Goal: Task Accomplishment & Management: Complete application form

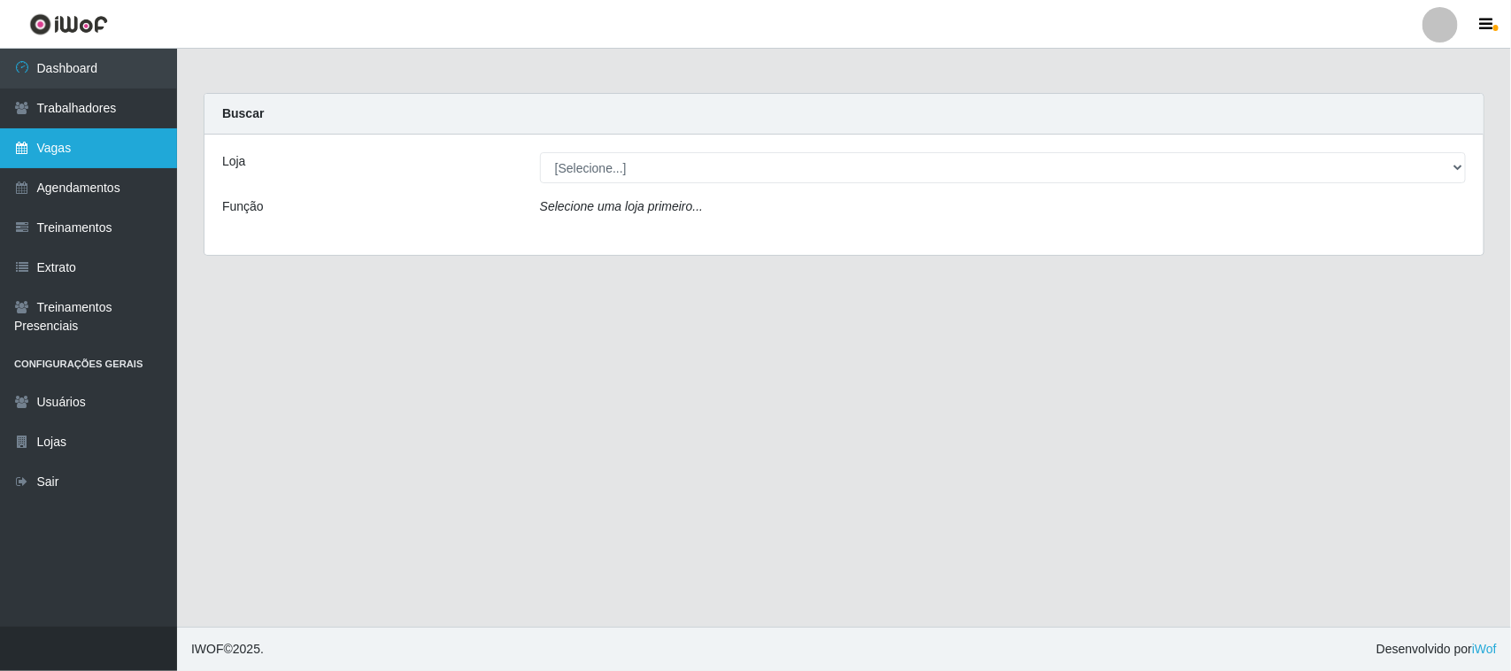
click at [87, 153] on link "Vagas" at bounding box center [88, 148] width 177 height 40
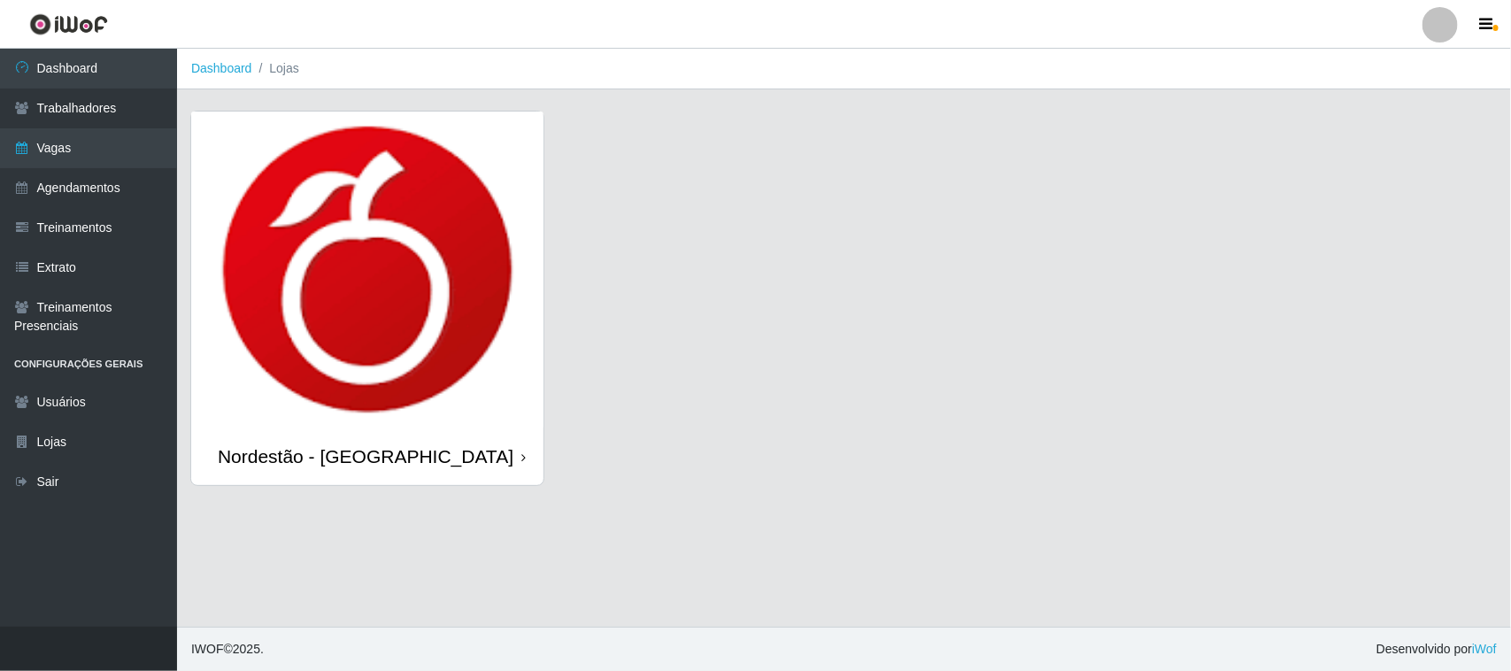
click at [515, 458] on div "Nordestão - [GEOGRAPHIC_DATA]" at bounding box center [367, 457] width 352 height 58
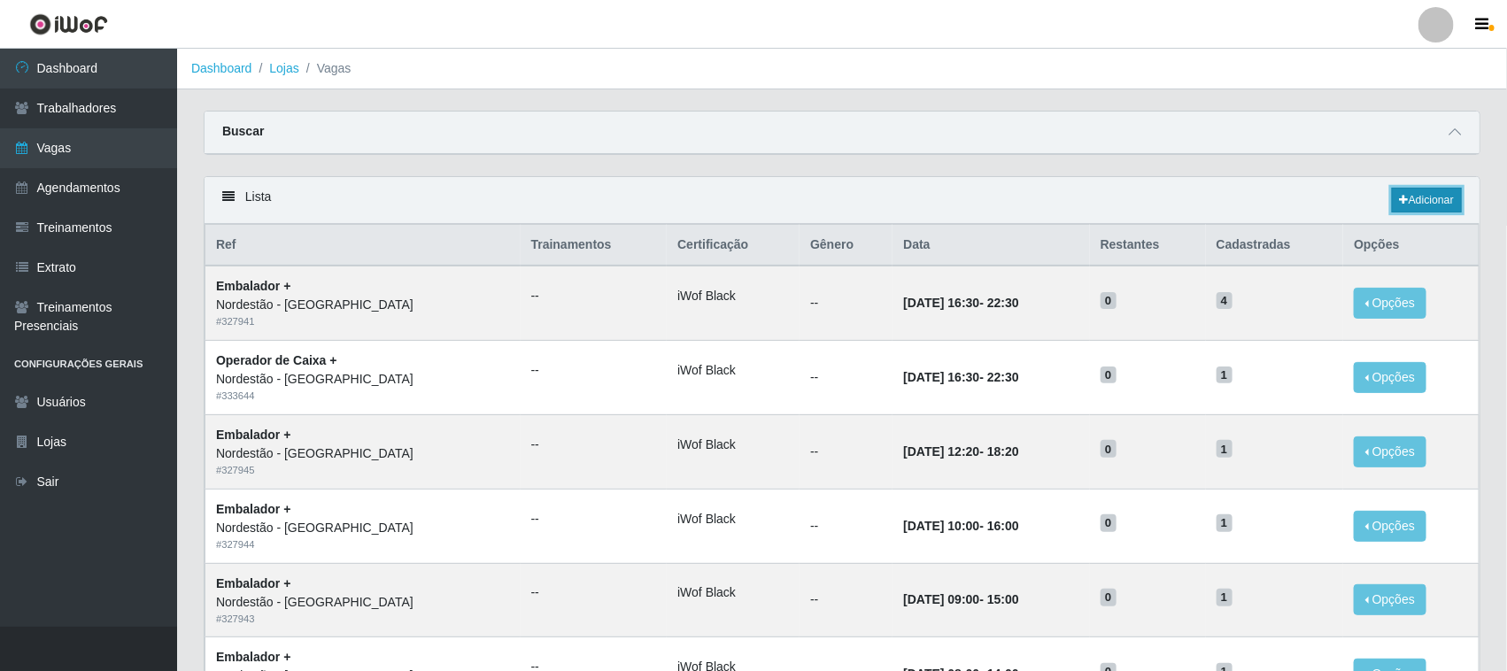
click at [1414, 197] on link "Adicionar" at bounding box center [1427, 200] width 70 height 25
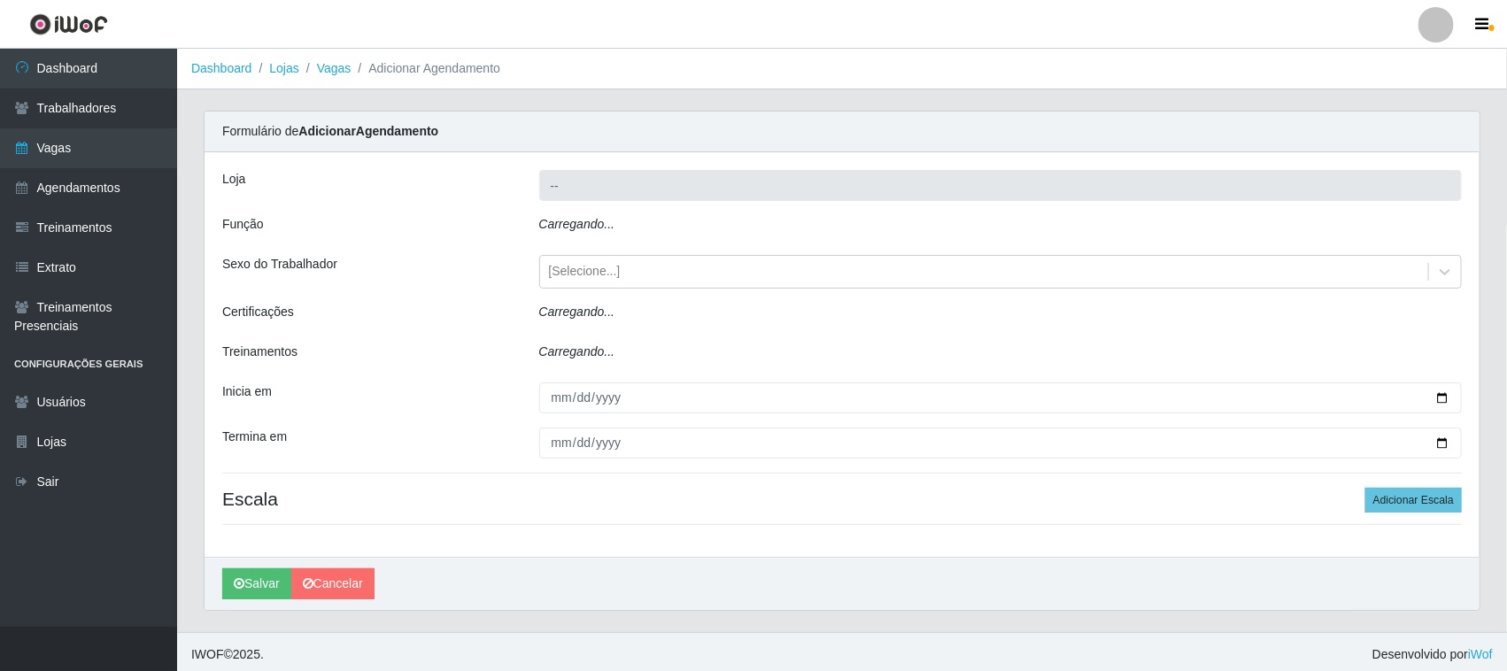
type input "Nordestão - [GEOGRAPHIC_DATA]"
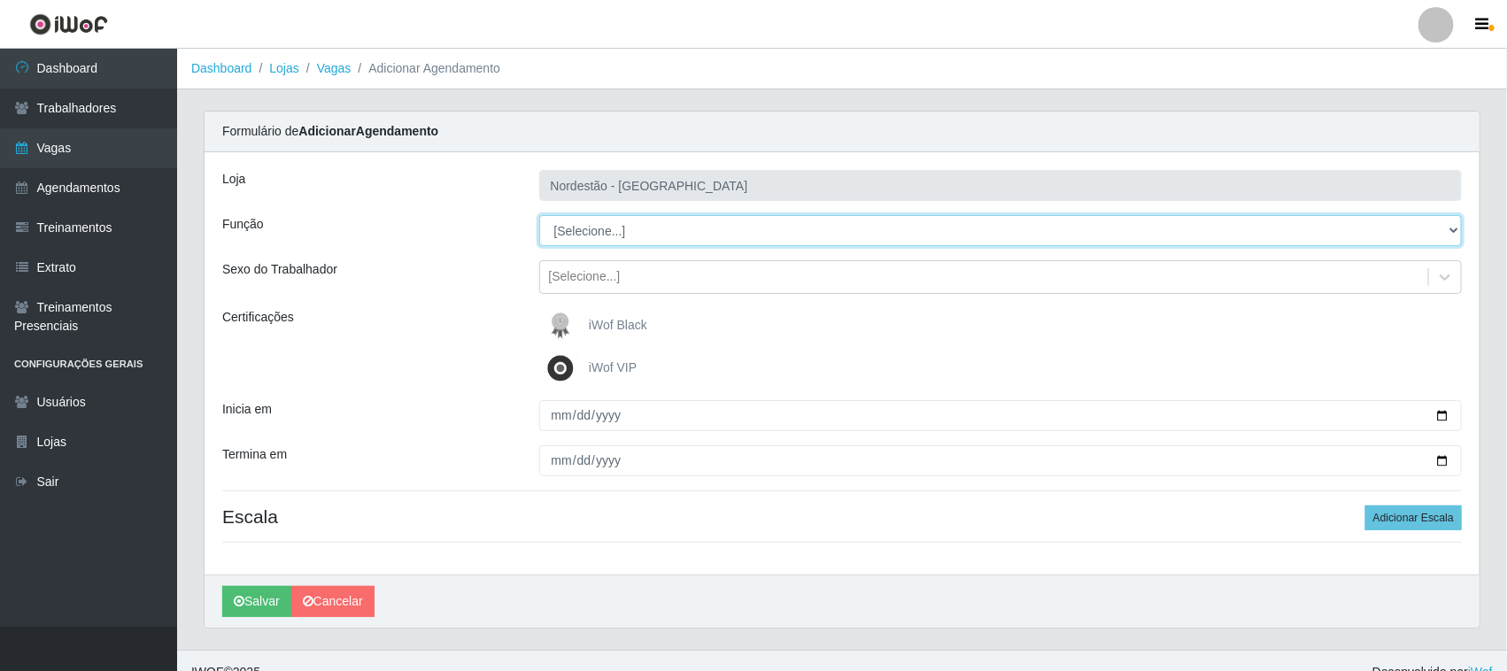
click at [578, 230] on select "[Selecione...] Embalador Embalador + Embalador ++ Operador de Caixa Operador de…" at bounding box center [1001, 230] width 924 height 31
select select "22"
click at [539, 215] on select "[Selecione...] Embalador Embalador + Embalador ++ Operador de Caixa Operador de…" at bounding box center [1001, 230] width 924 height 31
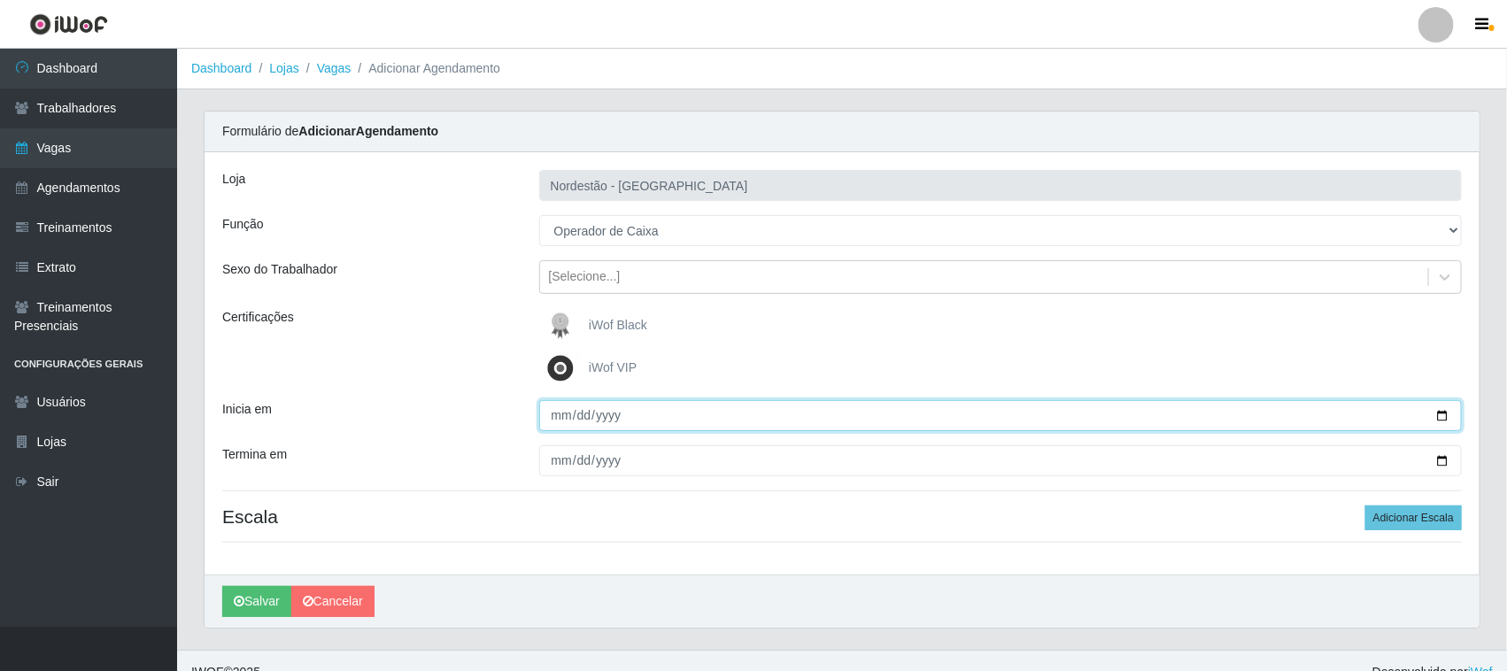
click at [1439, 412] on input "Inicia em" at bounding box center [1001, 415] width 924 height 31
type input "[DATE]"
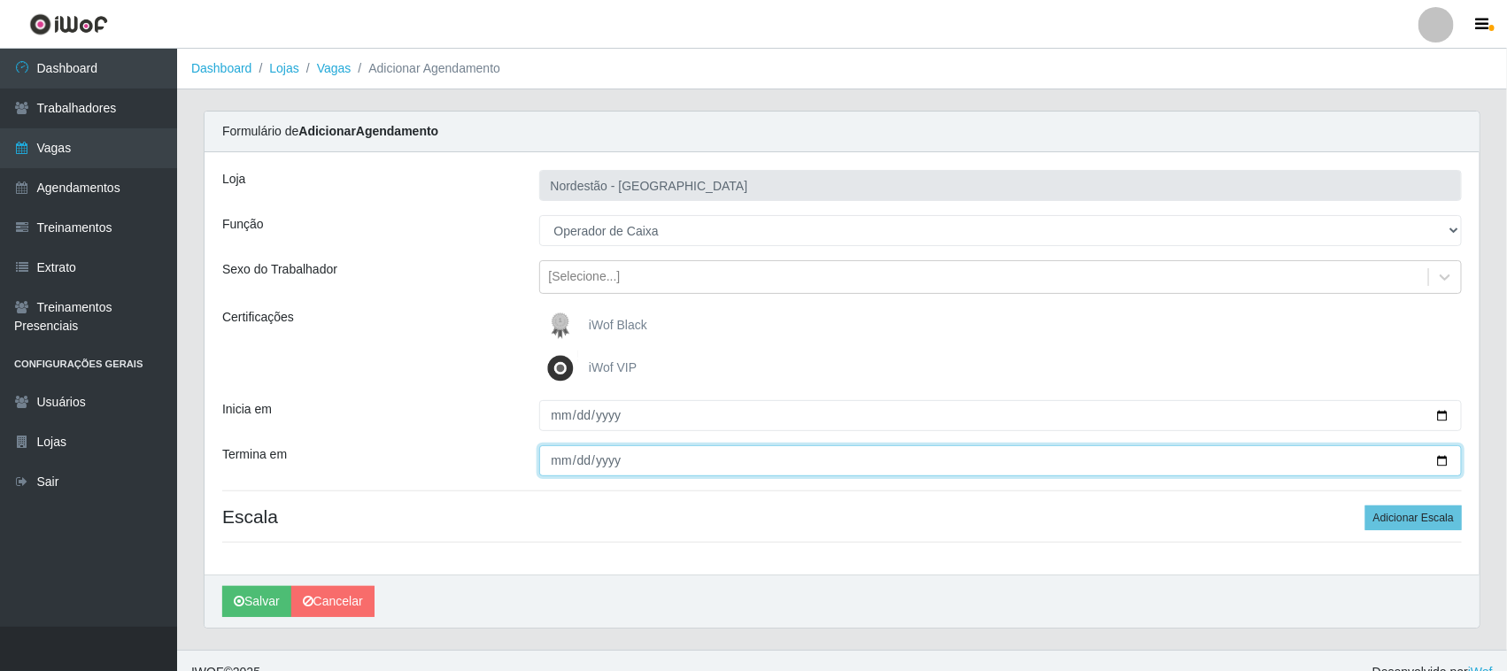
click at [1442, 458] on input "Termina em" at bounding box center [1001, 460] width 924 height 31
type input "[DATE]"
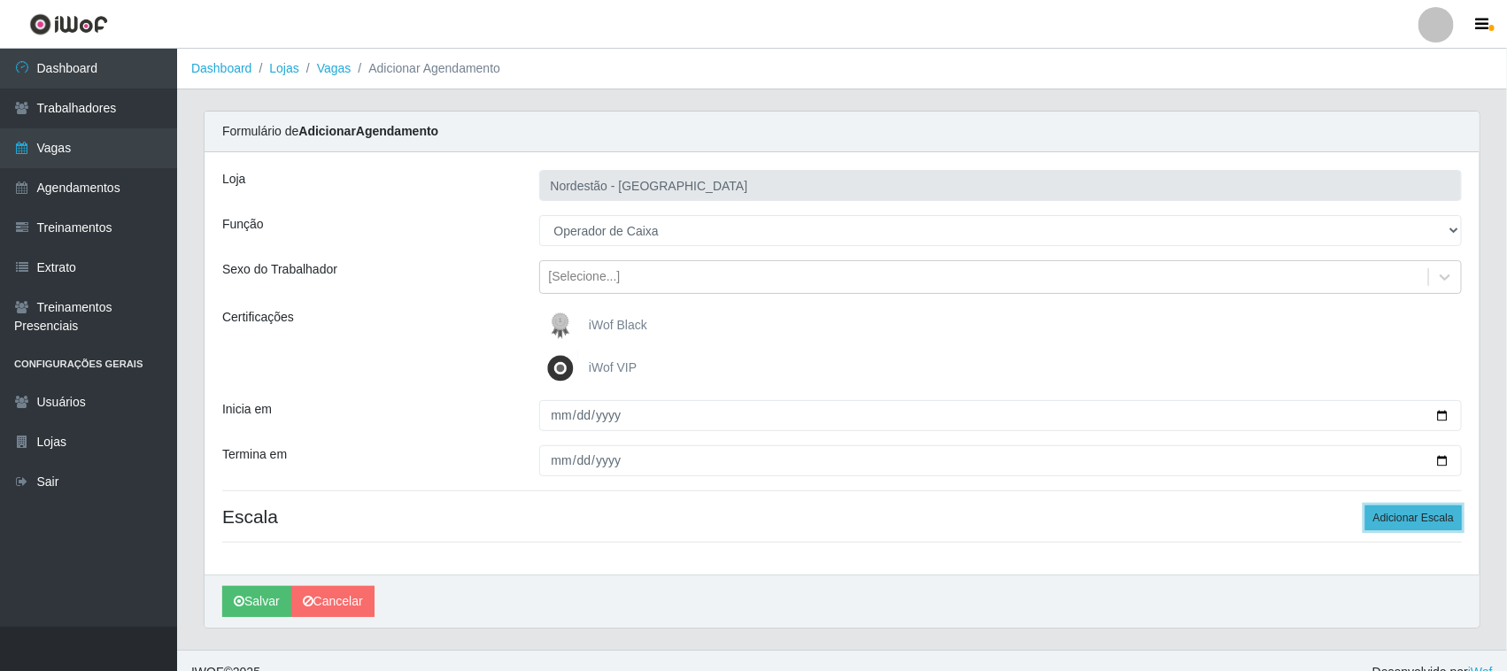
click at [1387, 520] on button "Adicionar Escala" at bounding box center [1413, 518] width 97 height 25
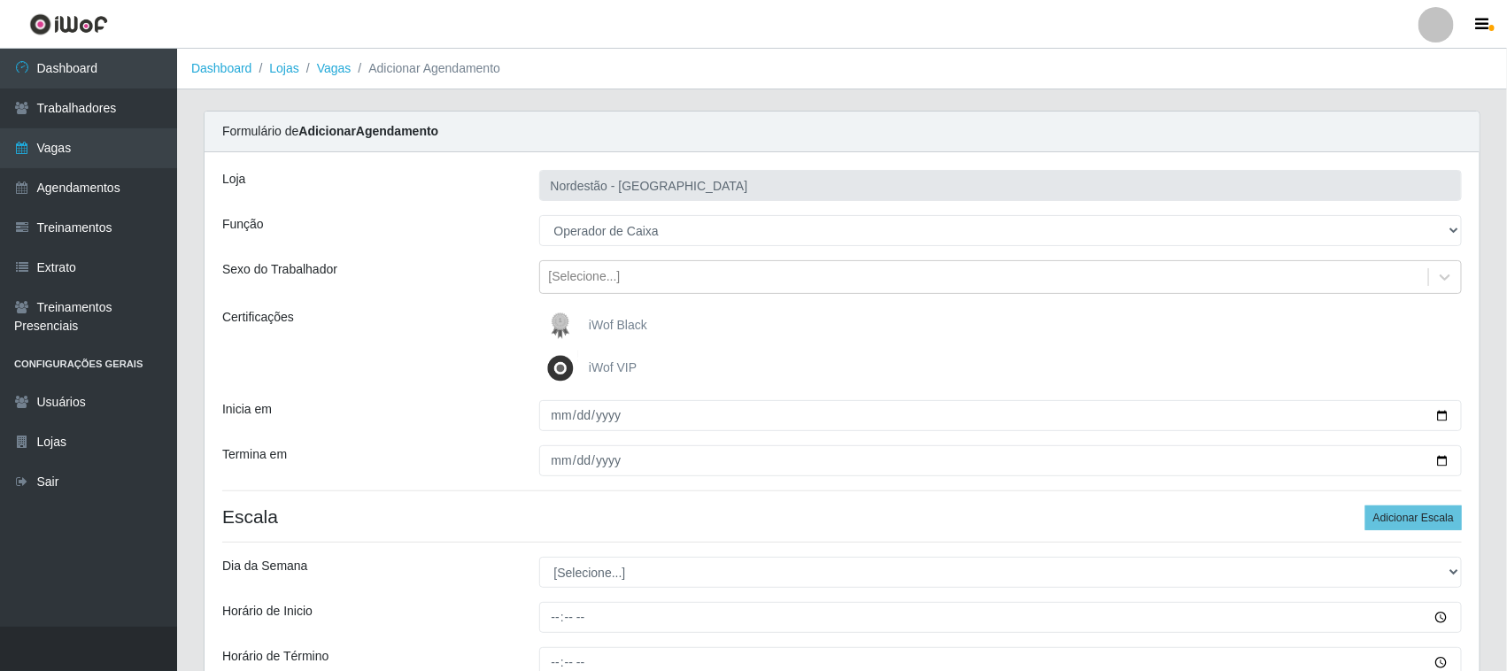
click at [640, 321] on div "Loja Nordestão - [GEOGRAPHIC_DATA] Função [Selecione...] Embalador Embalador + …" at bounding box center [842, 461] width 1275 height 618
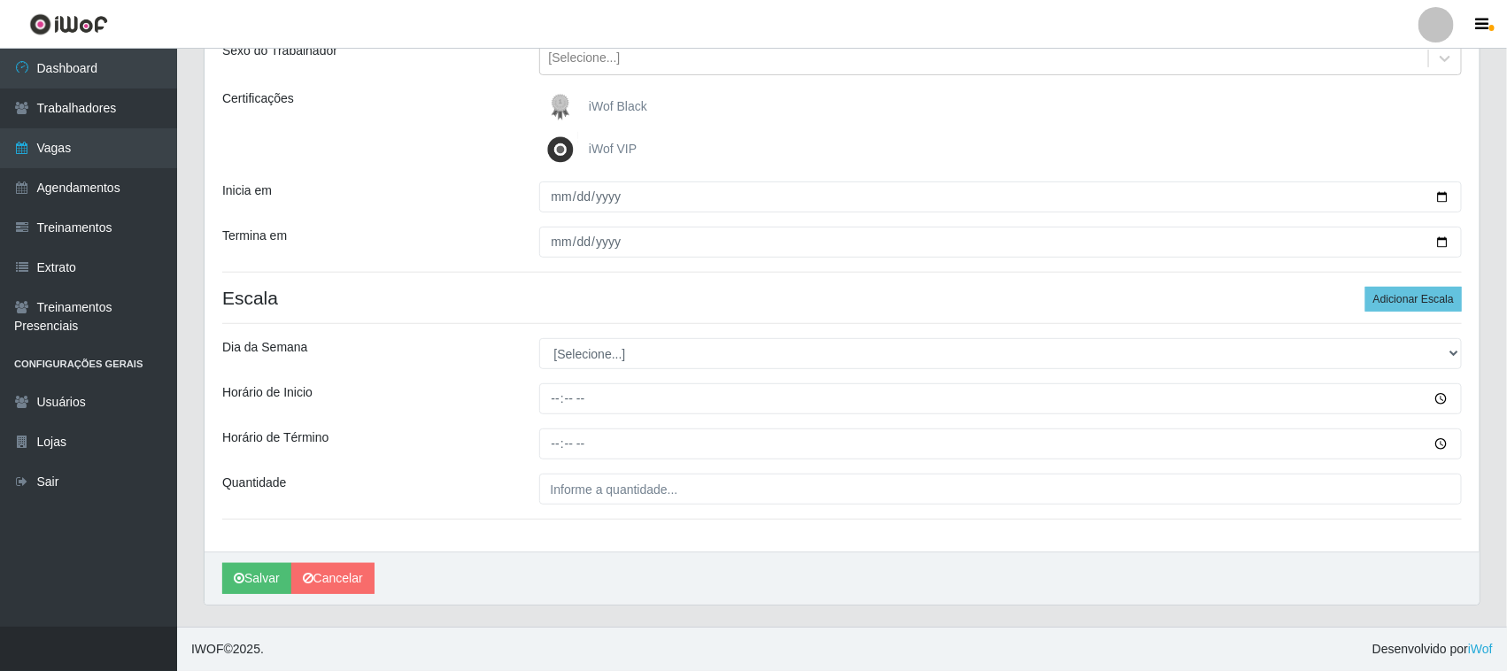
click at [613, 106] on span "iWof Black" at bounding box center [618, 106] width 58 height 14
click at [0, 0] on input "iWof Black" at bounding box center [0, 0] width 0 height 0
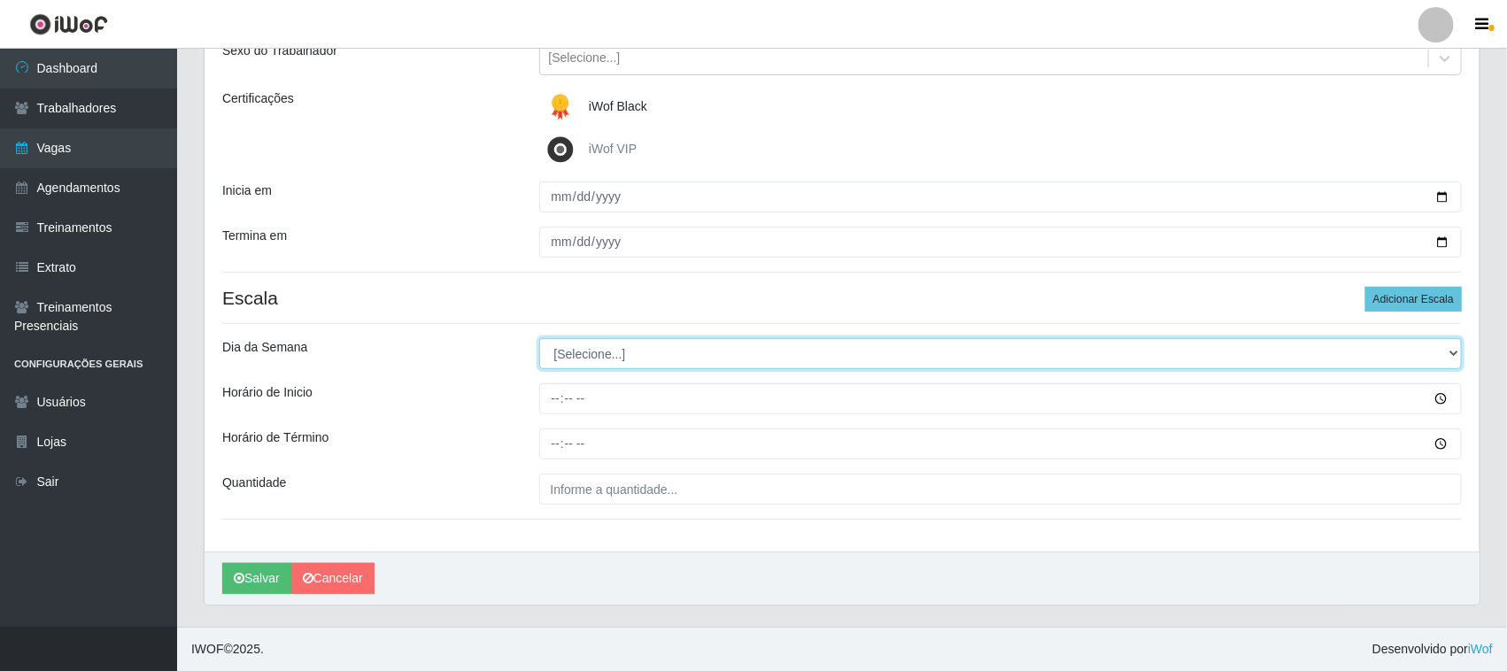
click at [591, 355] on select "[Selecione...] Segunda Terça Quarta Quinta Sexta Sábado Domingo" at bounding box center [1001, 353] width 924 height 31
select select "1"
click at [539, 338] on select "[Selecione...] Segunda Terça Quarta Quinta Sexta Sábado Domingo" at bounding box center [1001, 353] width 924 height 31
click at [642, 359] on select "[Selecione...] Segunda Terça Quarta Quinta Sexta Sábado Domingo" at bounding box center [1001, 353] width 924 height 31
click at [771, 343] on select "[Selecione...] Segunda Terça Quarta Quinta Sexta Sábado Domingo" at bounding box center [1001, 353] width 924 height 31
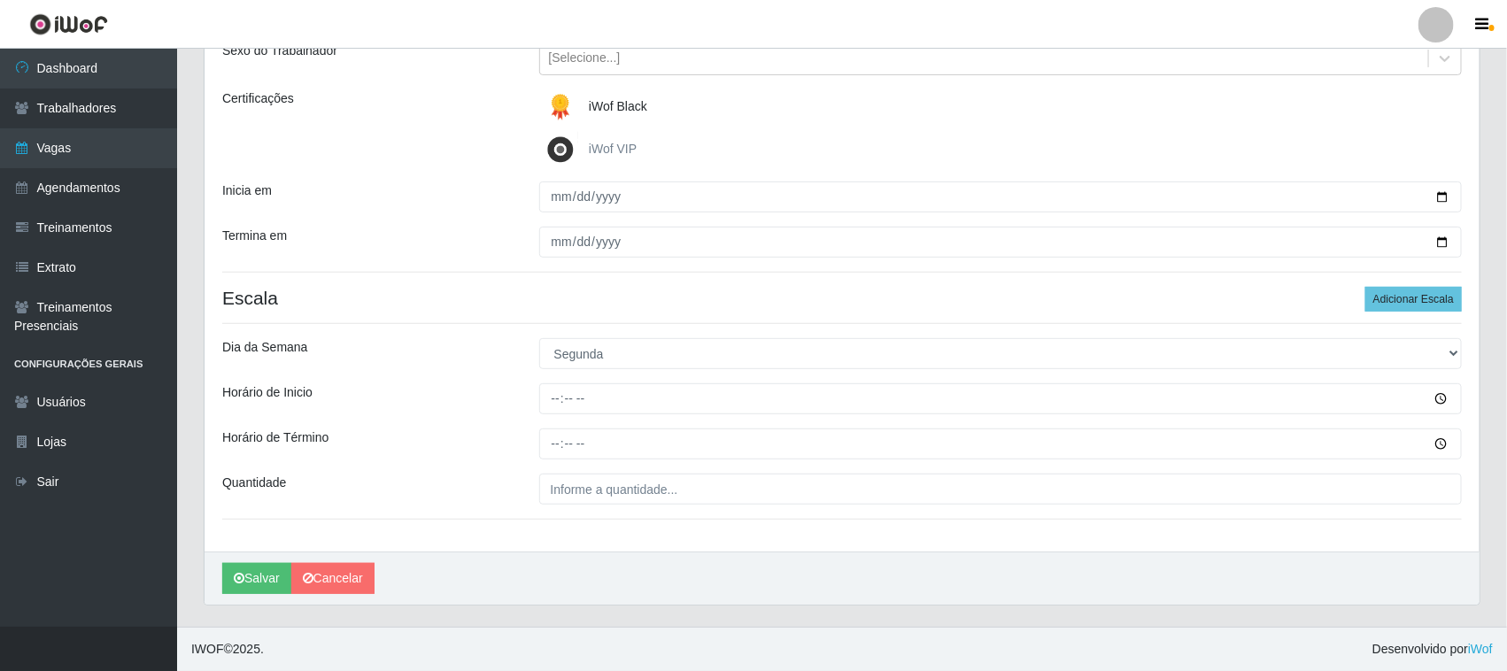
click at [475, 421] on div "Loja Nordestão - [GEOGRAPHIC_DATA] Função [Selecione...] Embalador Embalador + …" at bounding box center [842, 243] width 1275 height 618
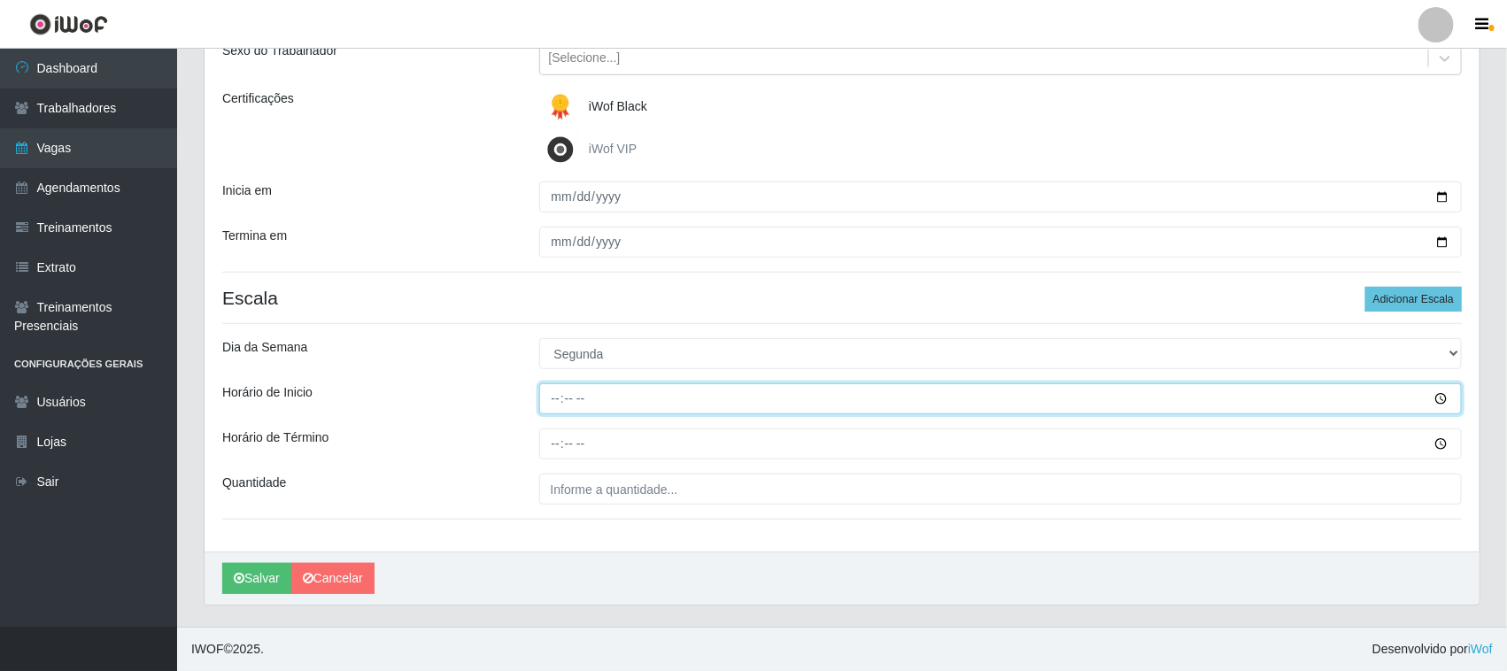
click at [554, 397] on input "Horário de Inicio" at bounding box center [1001, 398] width 924 height 31
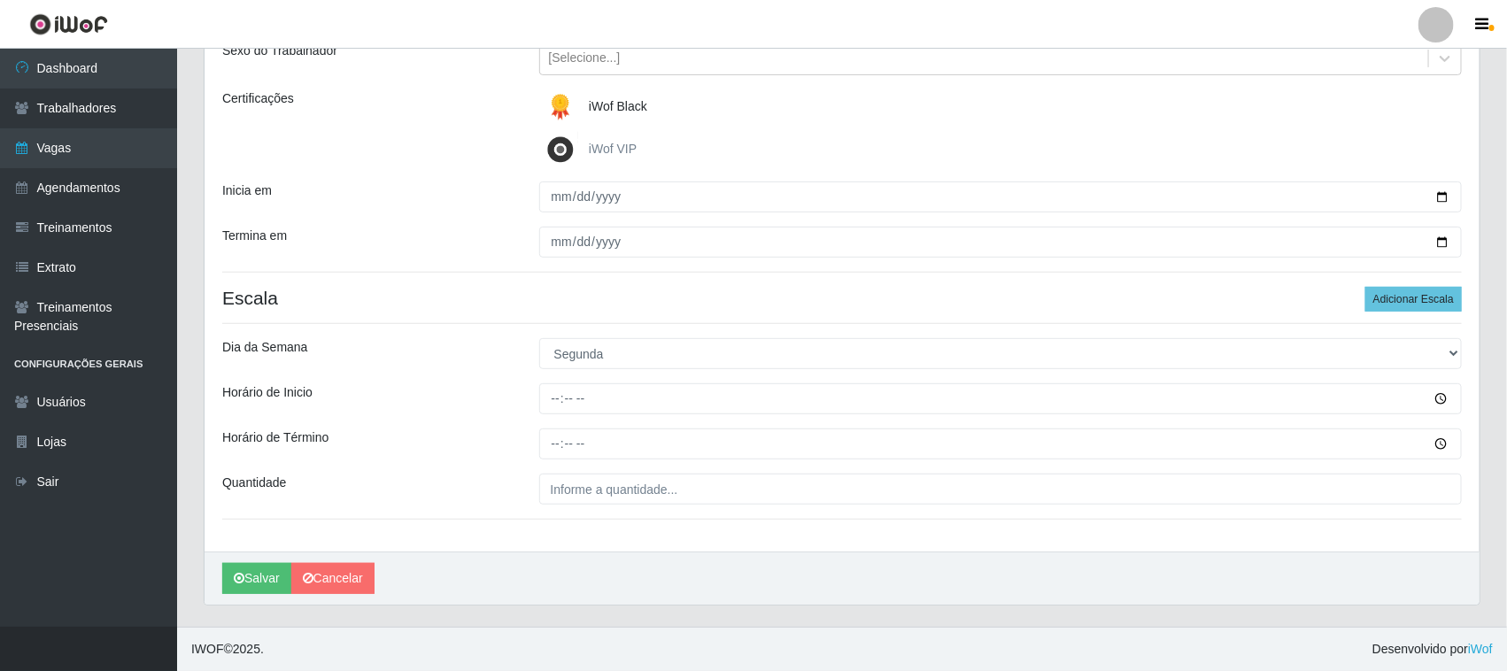
click at [401, 348] on div "Dia da Semana" at bounding box center [367, 353] width 317 height 31
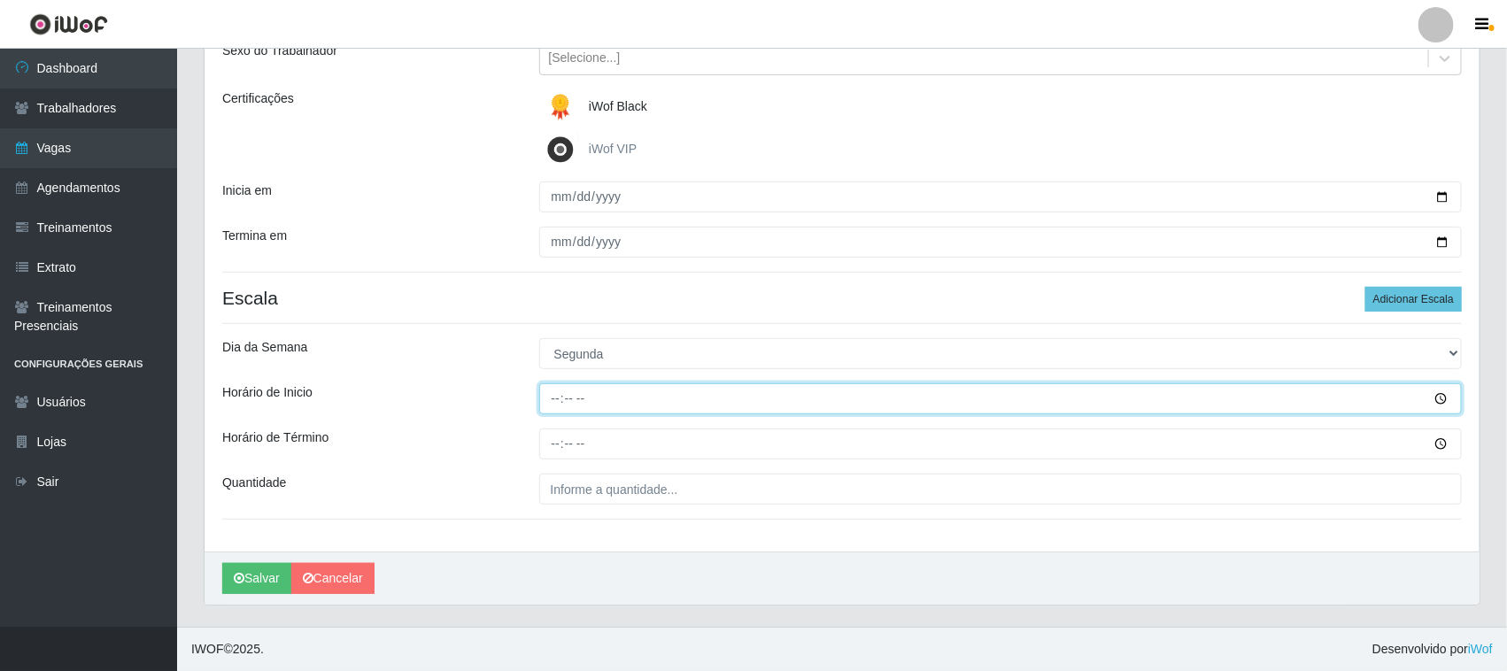
click at [552, 398] on input "Horário de Inicio" at bounding box center [1001, 398] width 924 height 31
type input "10:00"
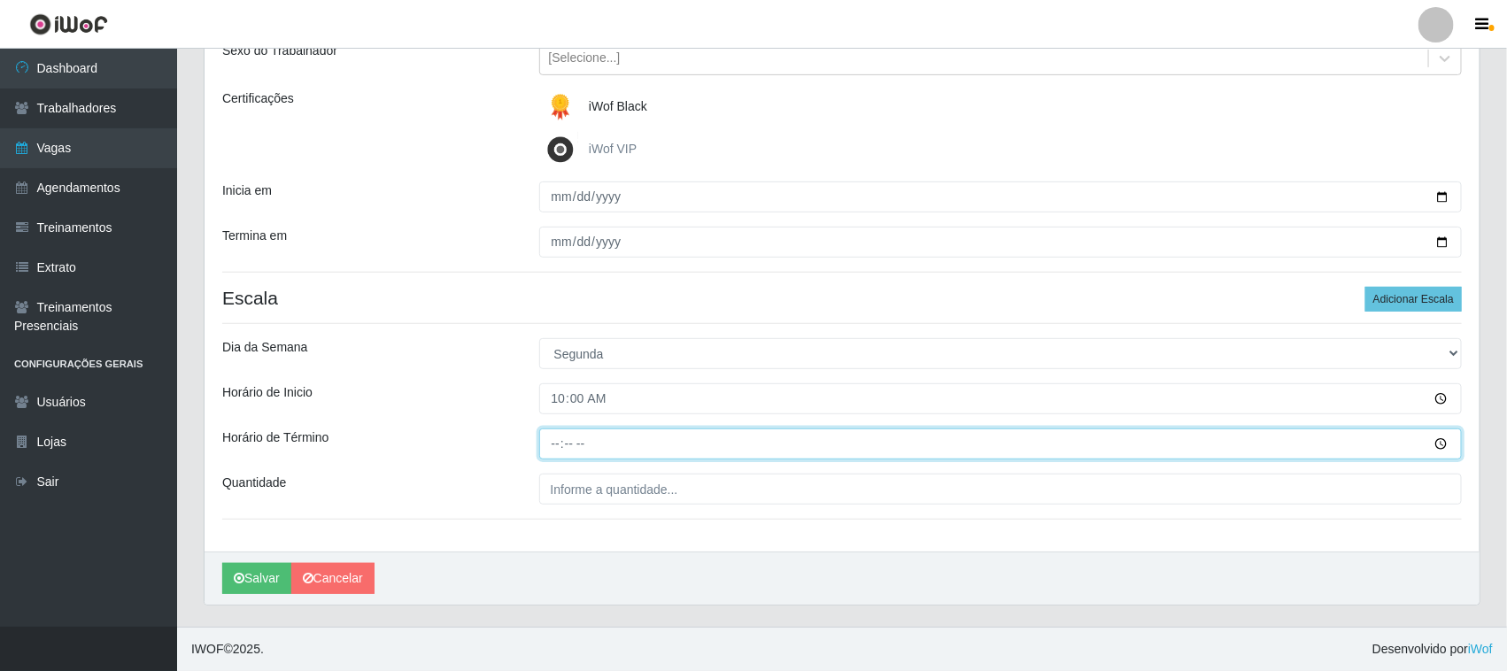
click at [545, 444] on input "Horário de Término" at bounding box center [1001, 444] width 924 height 31
type input "16:00"
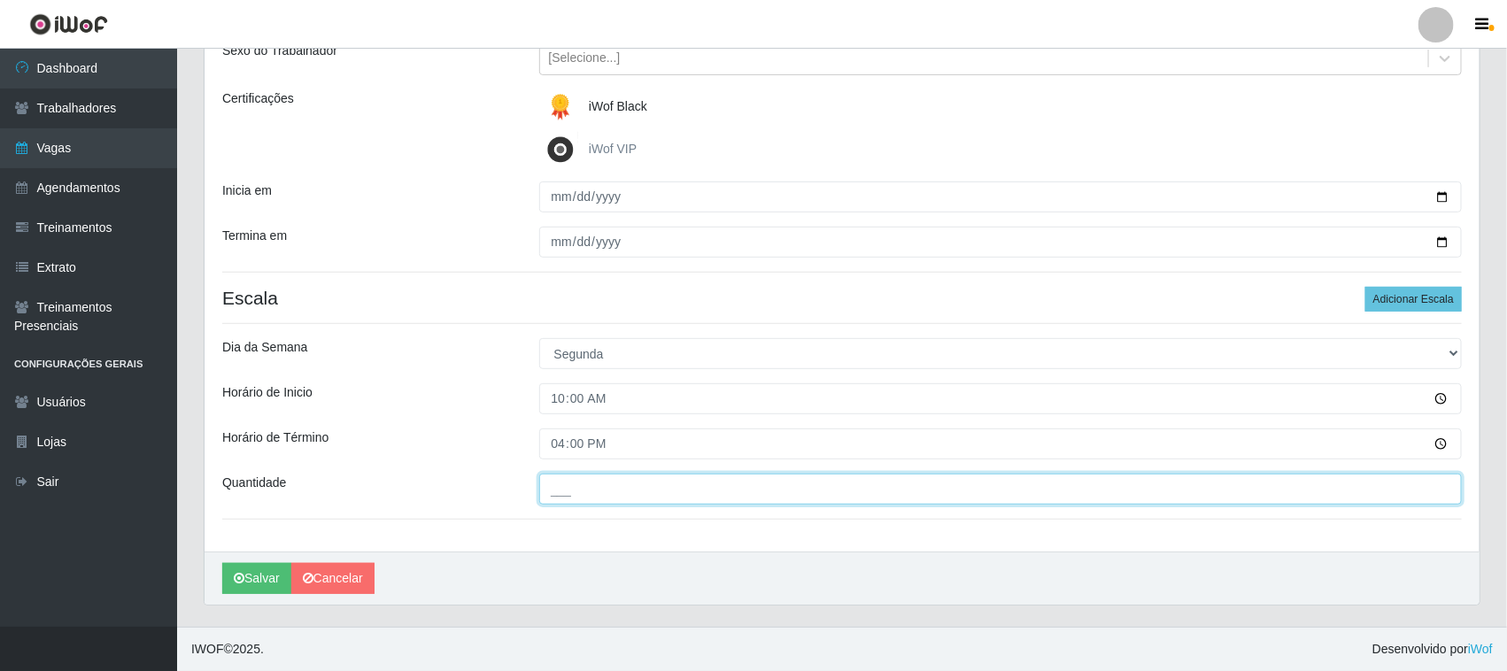
click at [581, 499] on input "___" at bounding box center [1001, 489] width 924 height 31
type input "01_"
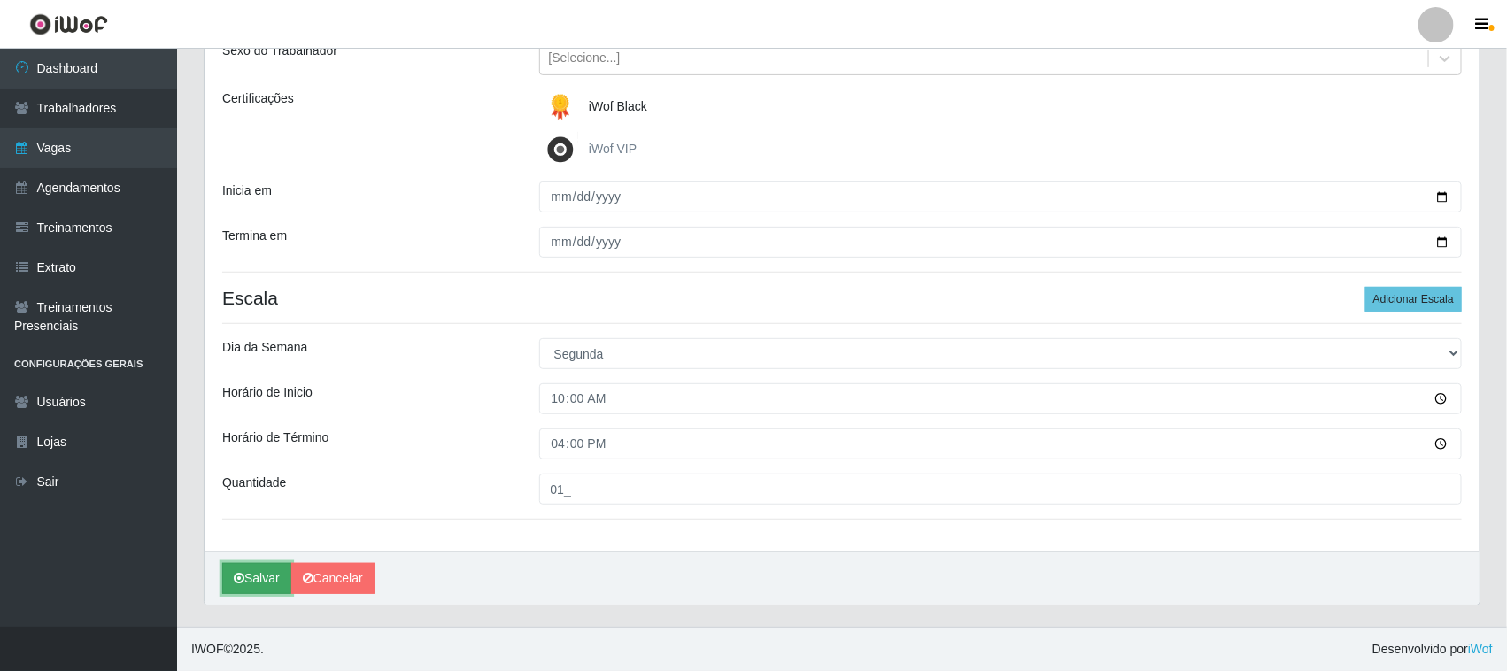
click at [261, 581] on button "Salvar" at bounding box center [256, 578] width 69 height 31
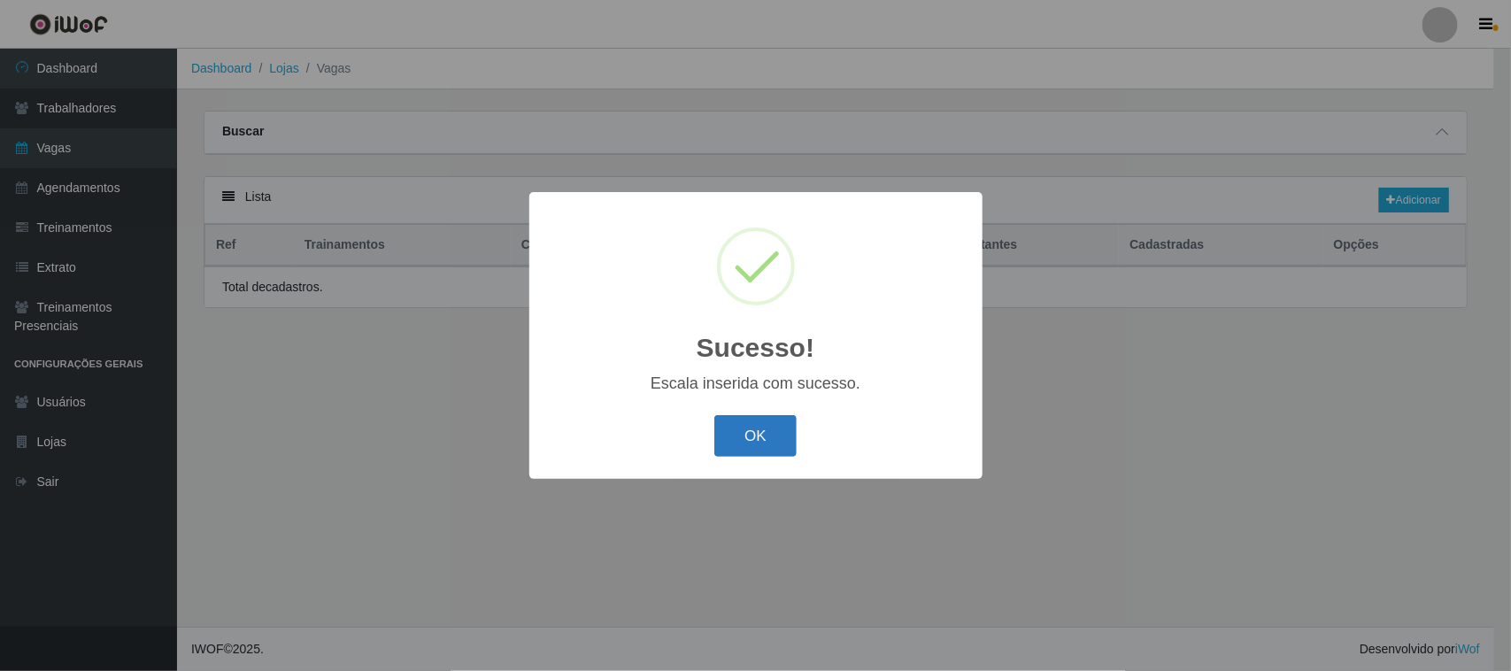
click at [769, 430] on button "OK" at bounding box center [756, 436] width 82 height 42
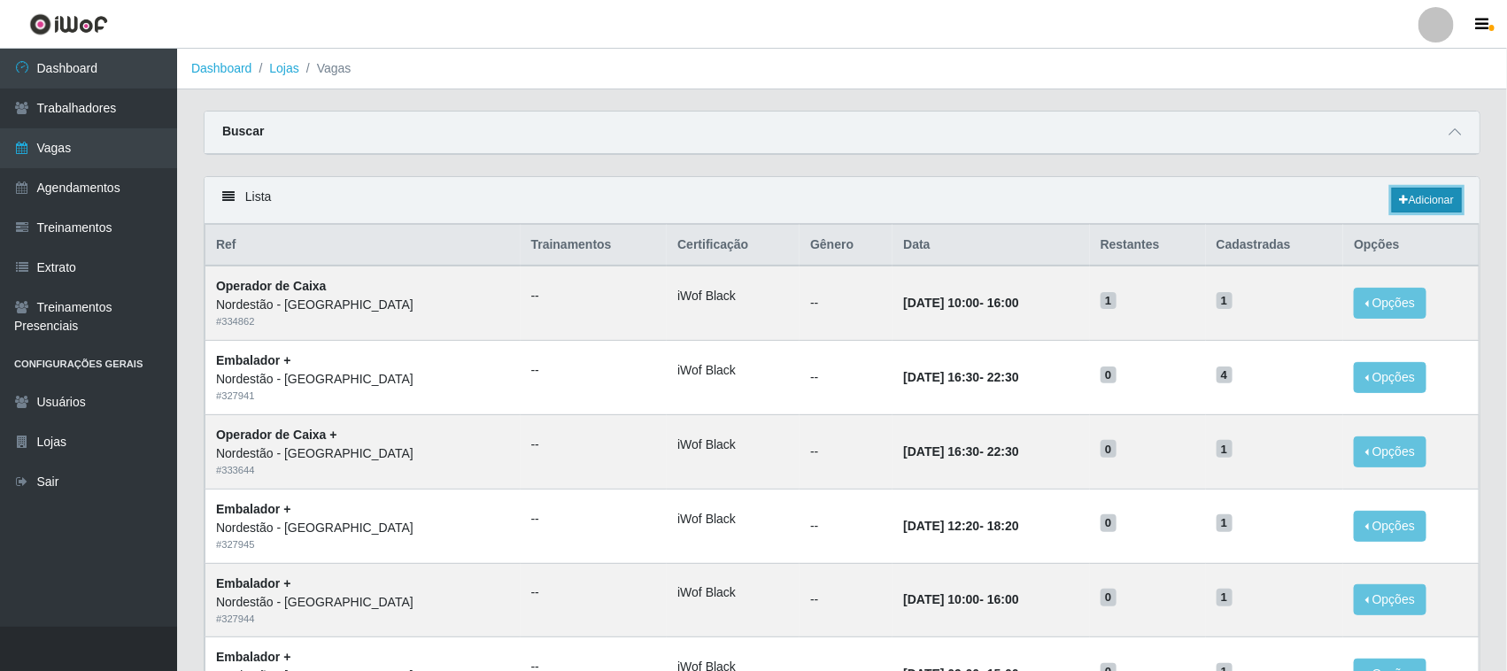
click at [1439, 206] on link "Adicionar" at bounding box center [1427, 200] width 70 height 25
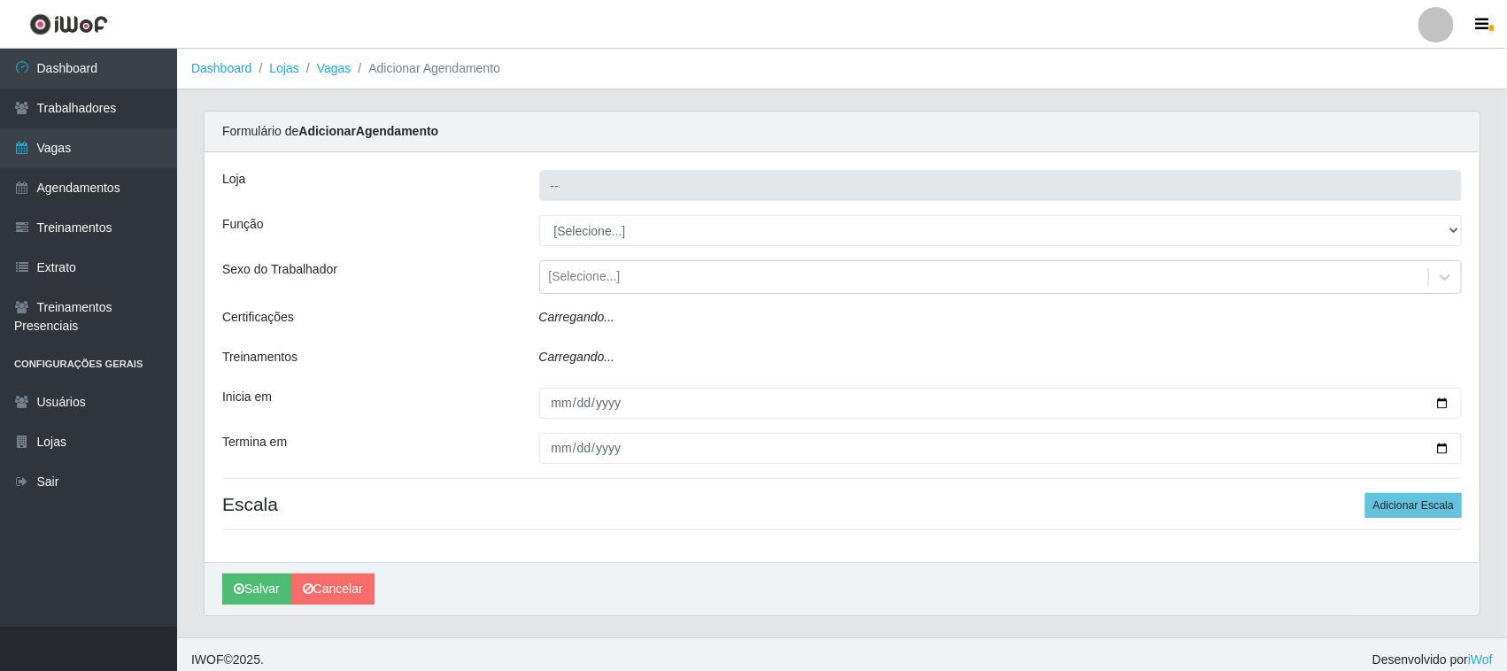
type input "Nordestão - [GEOGRAPHIC_DATA]"
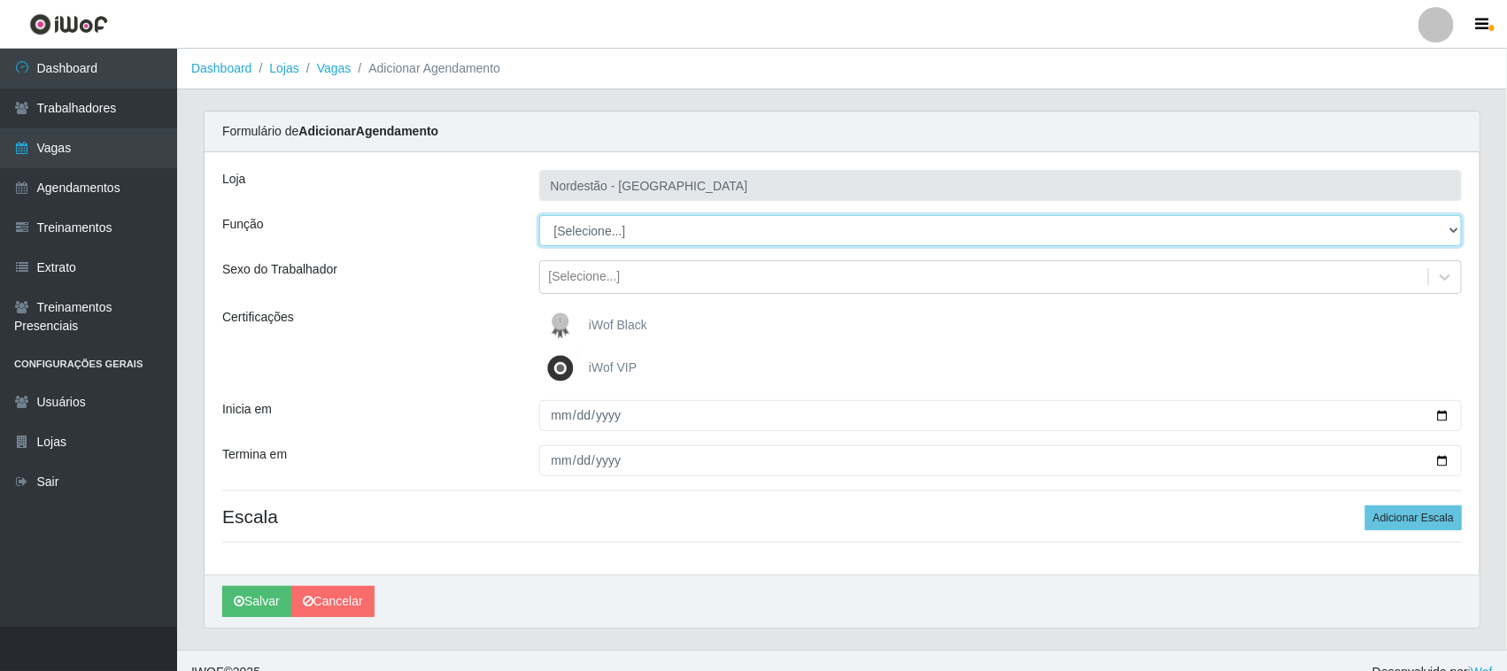
click at [622, 236] on select "[Selecione...] Embalador Embalador + Embalador ++ Operador de Caixa Operador de…" at bounding box center [1001, 230] width 924 height 31
select select "22"
click at [539, 215] on select "[Selecione...] Embalador Embalador + Embalador ++ Operador de Caixa Operador de…" at bounding box center [1001, 230] width 924 height 31
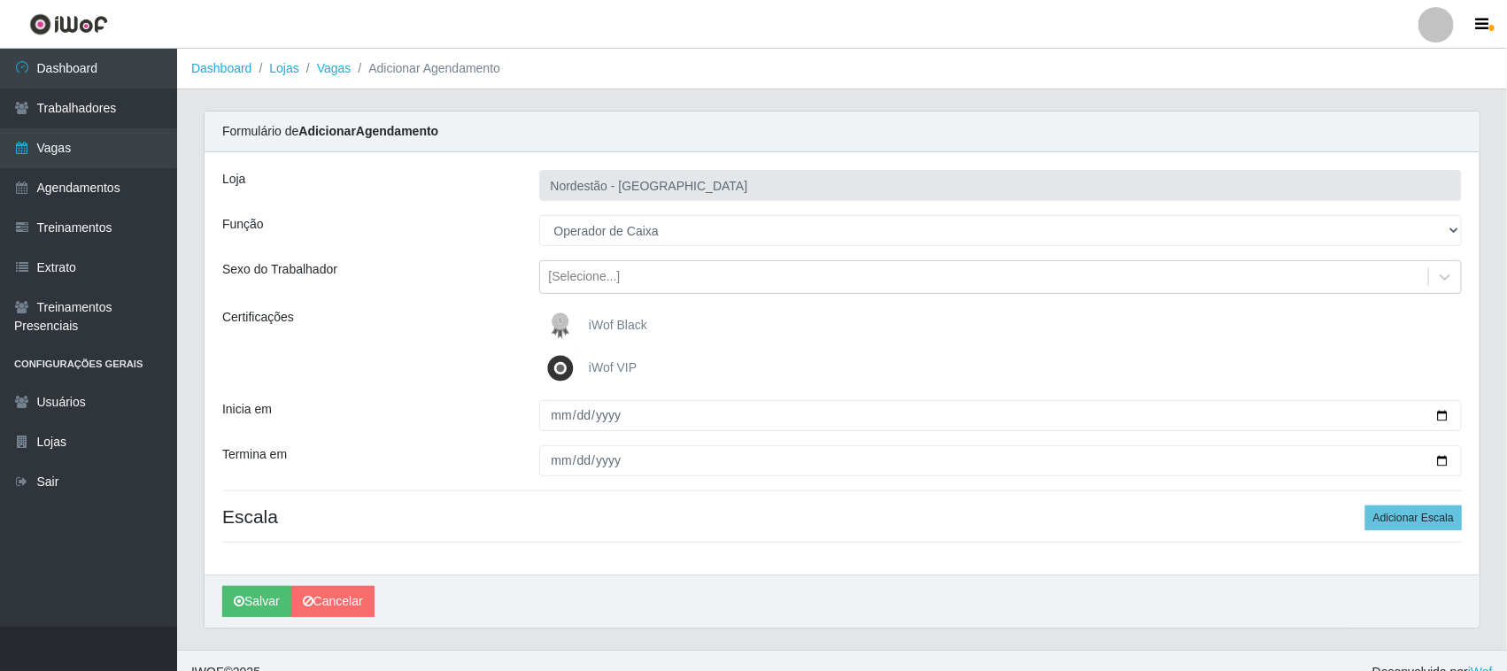
click at [613, 329] on span "iWof Black" at bounding box center [618, 325] width 58 height 14
click at [0, 0] on input "iWof Black" at bounding box center [0, 0] width 0 height 0
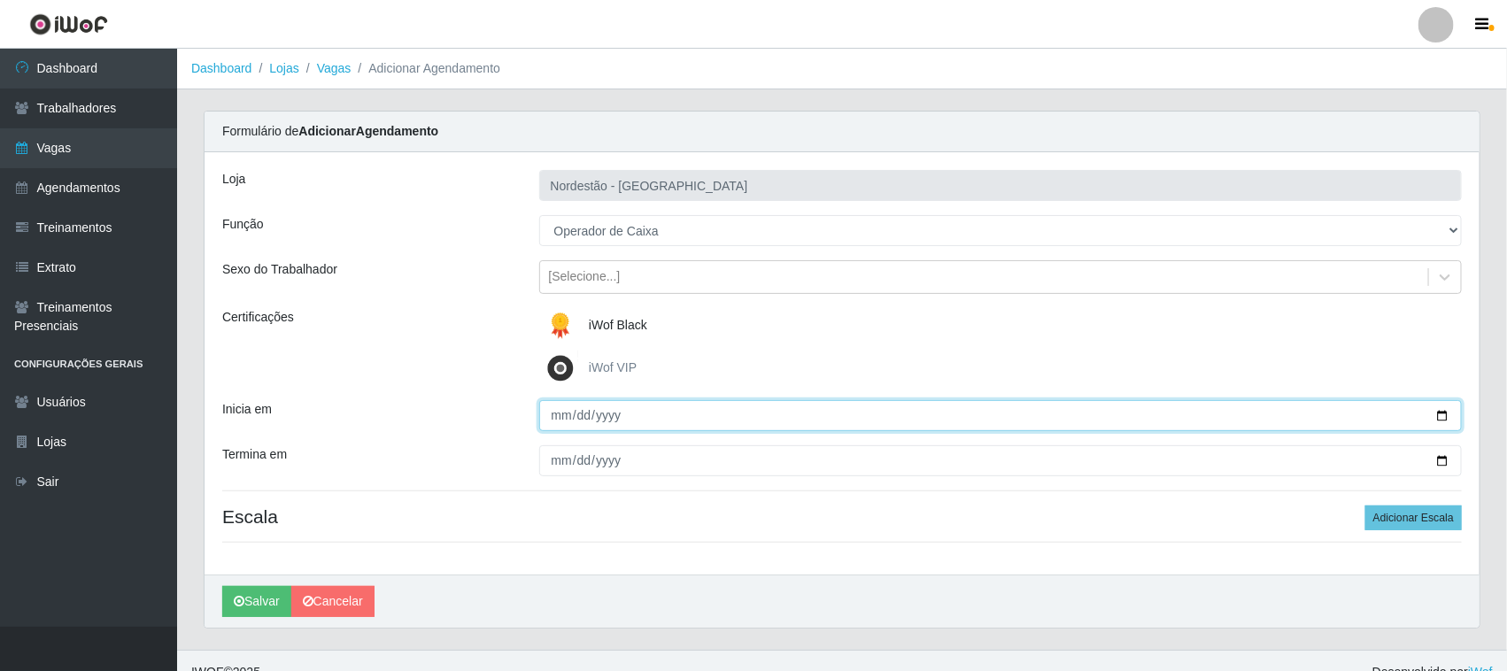
click at [1439, 418] on input "Inicia em" at bounding box center [1001, 415] width 924 height 31
type input "[DATE]"
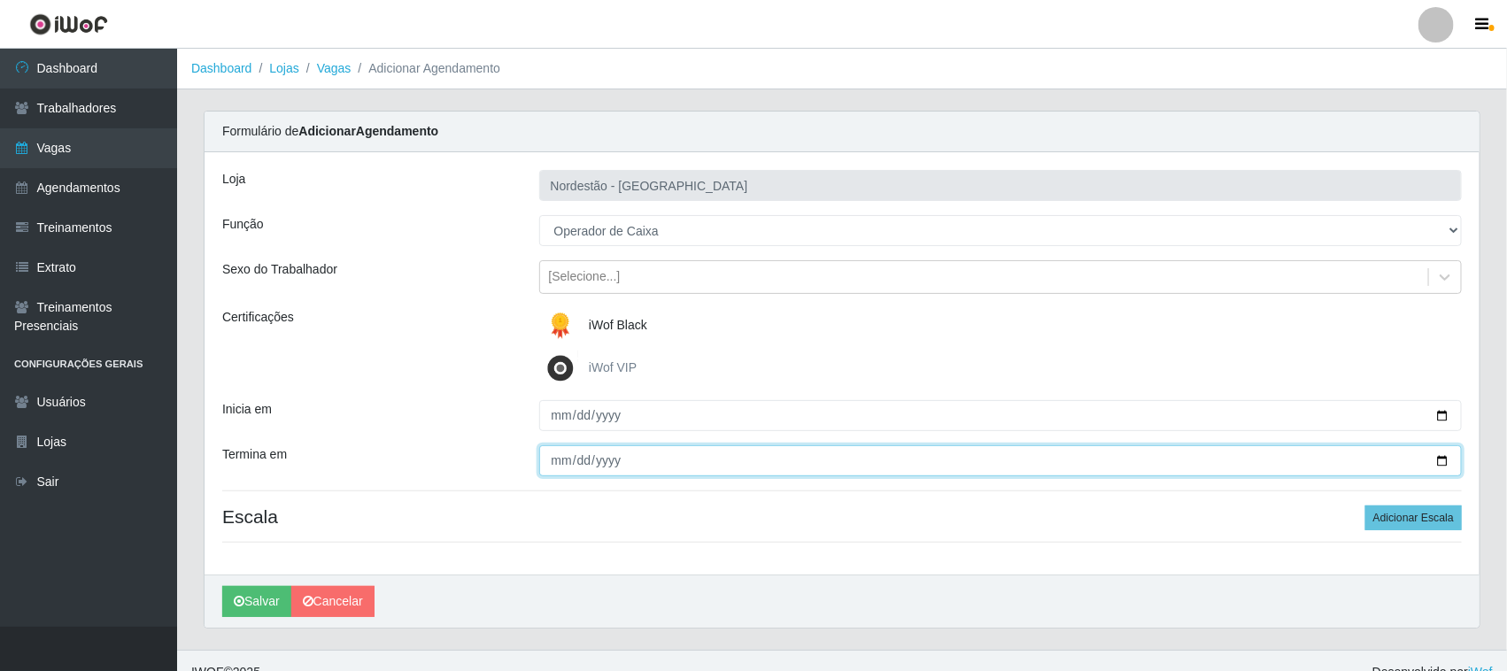
click at [1443, 459] on input "Termina em" at bounding box center [1001, 460] width 924 height 31
type input "[DATE]"
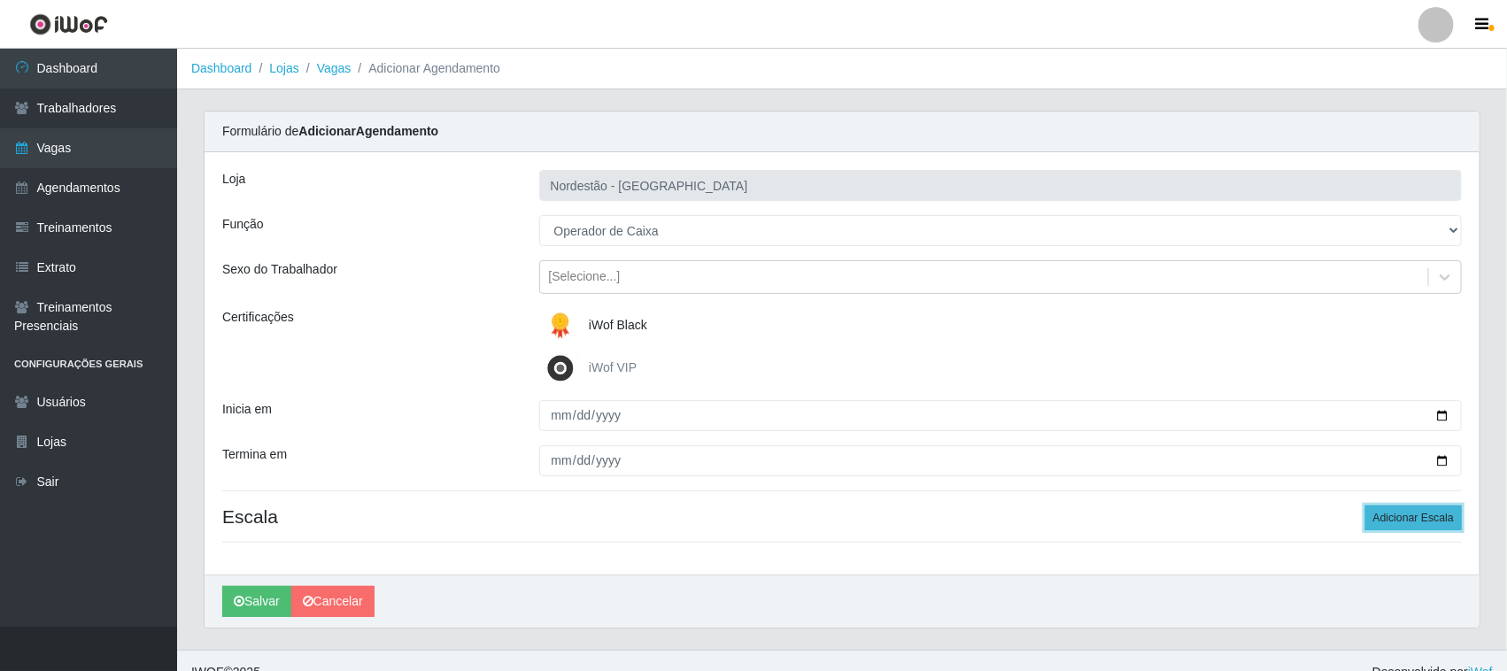
click at [1406, 512] on button "Adicionar Escala" at bounding box center [1413, 518] width 97 height 25
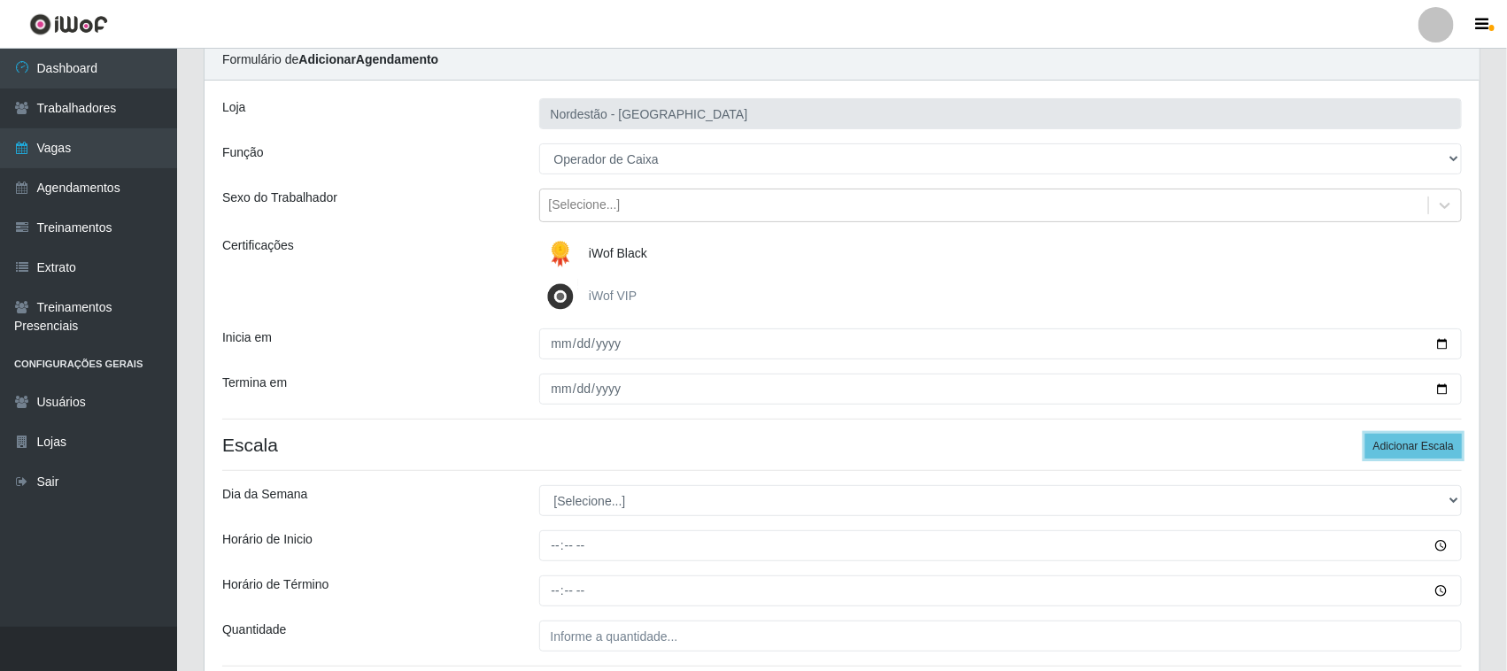
scroll to position [111, 0]
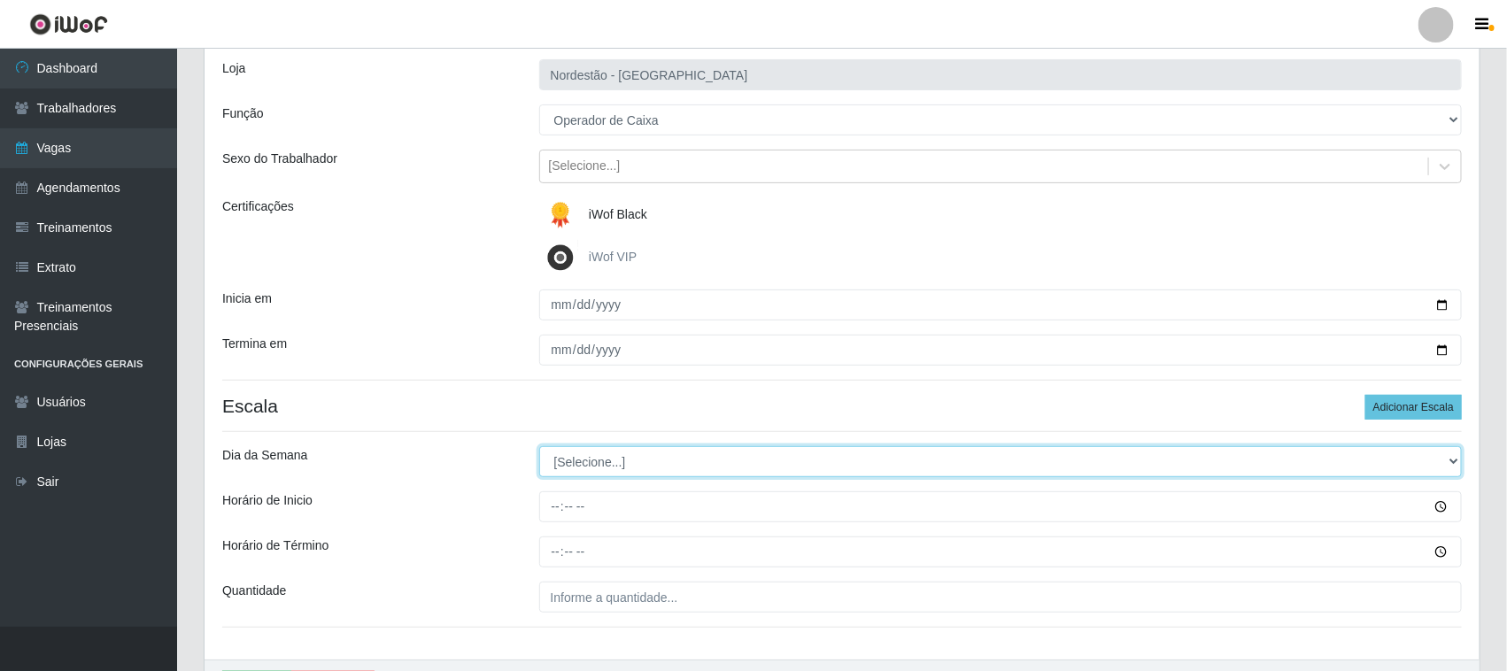
click at [569, 467] on select "[Selecione...] Segunda Terça Quarta Quinta Sexta Sábado Domingo" at bounding box center [1001, 461] width 924 height 31
select select "1"
click at [539, 447] on select "[Selecione...] Segunda Terça Quarta Quinta Sexta Sábado Domingo" at bounding box center [1001, 461] width 924 height 31
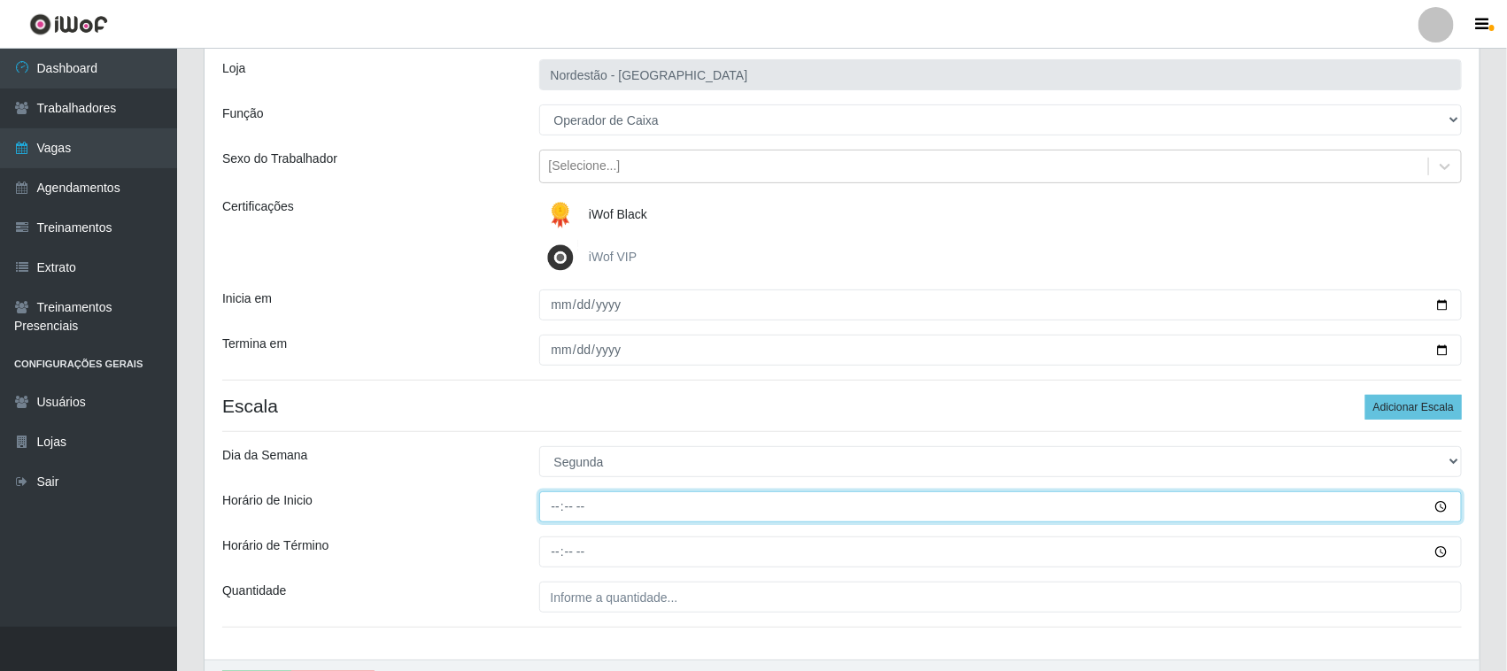
click at [555, 507] on input "Horário de Inicio" at bounding box center [1001, 506] width 924 height 31
type input "16:30"
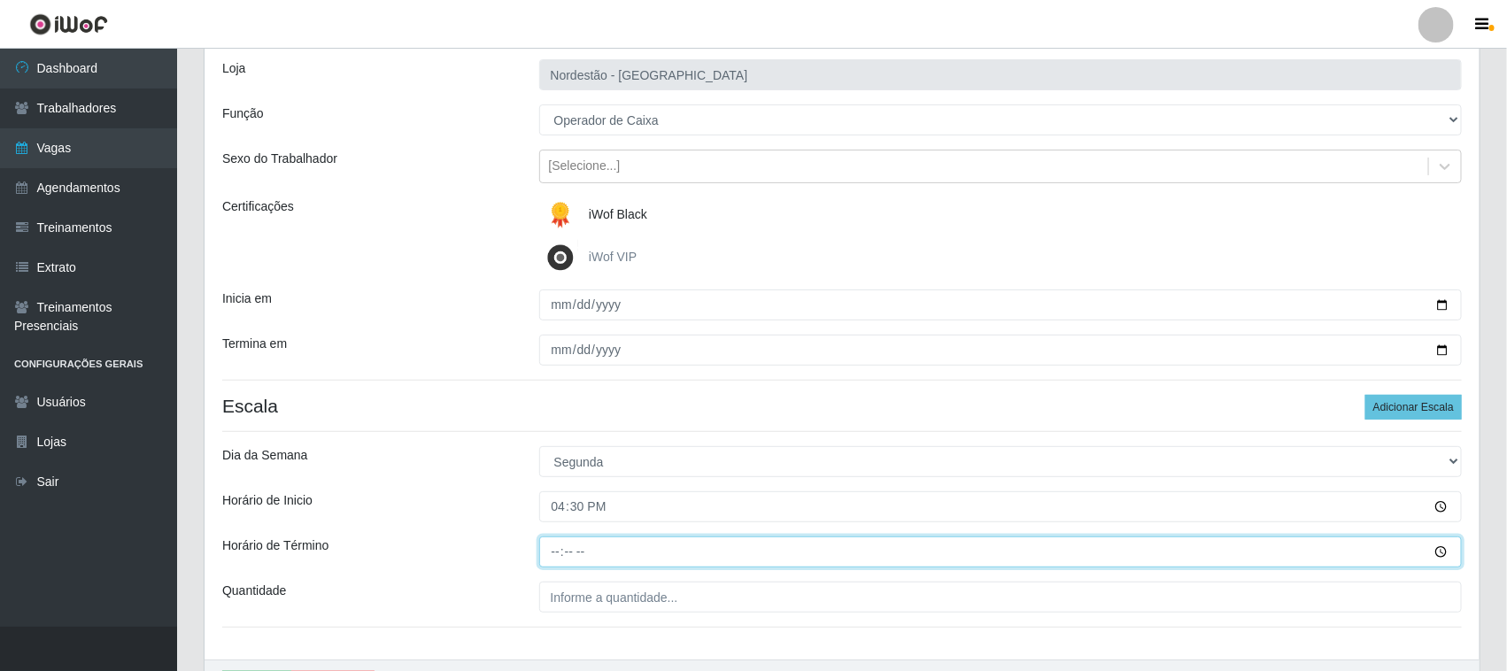
click at [553, 545] on input "Horário de Término" at bounding box center [1001, 552] width 924 height 31
type input "22:30"
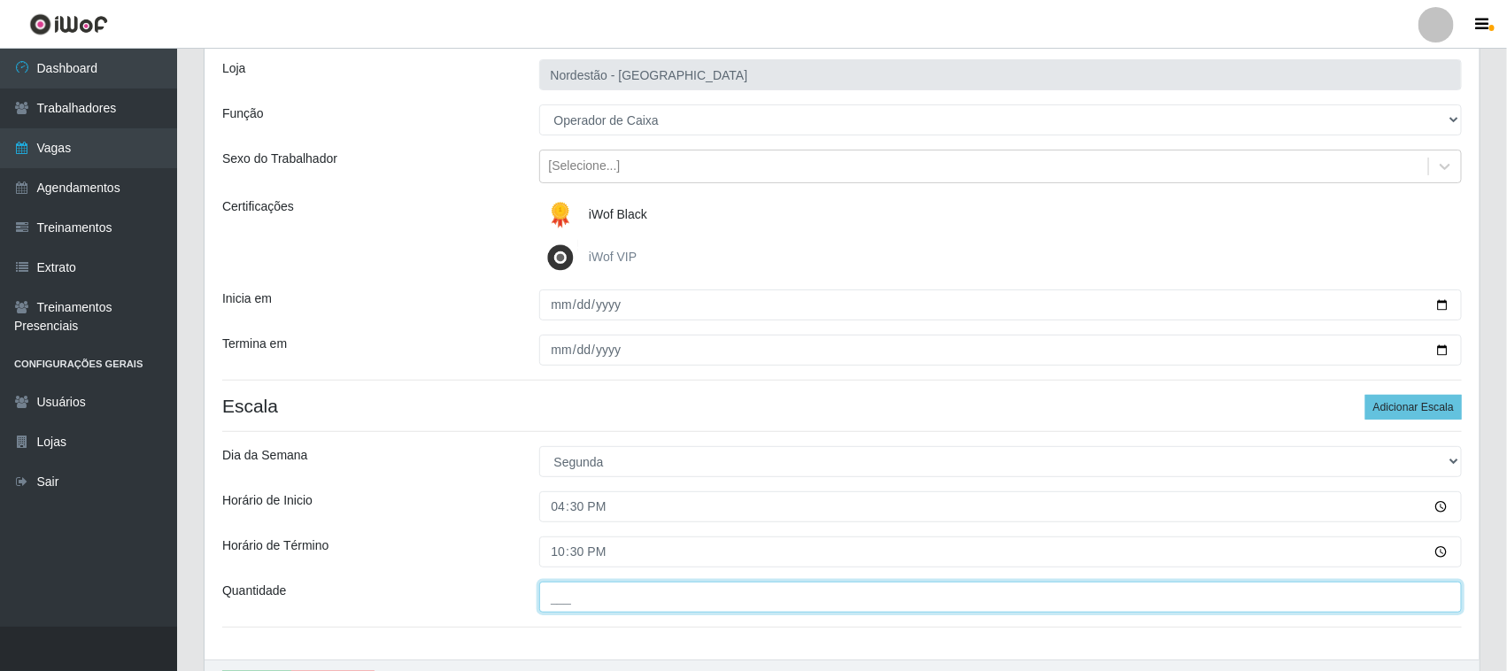
click at [580, 591] on input "___" at bounding box center [1001, 597] width 924 height 31
type input "01_"
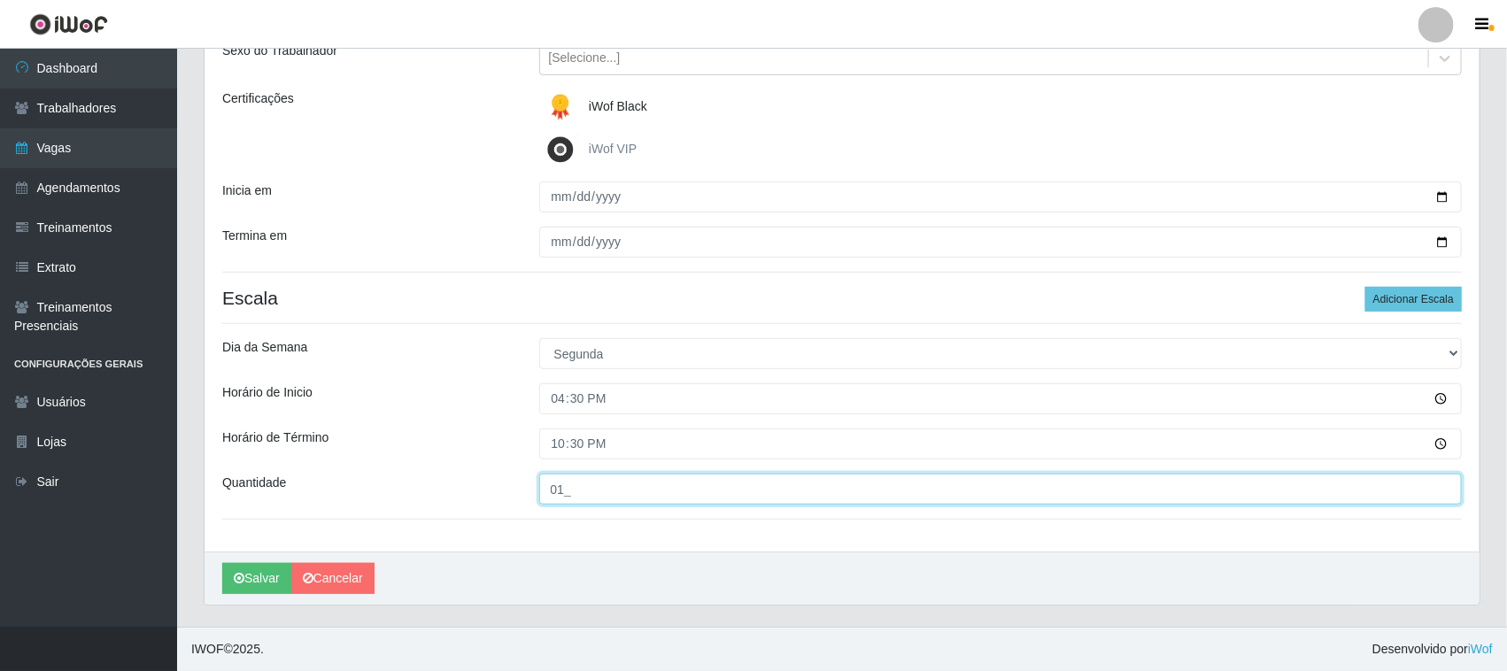
scroll to position [220, 0]
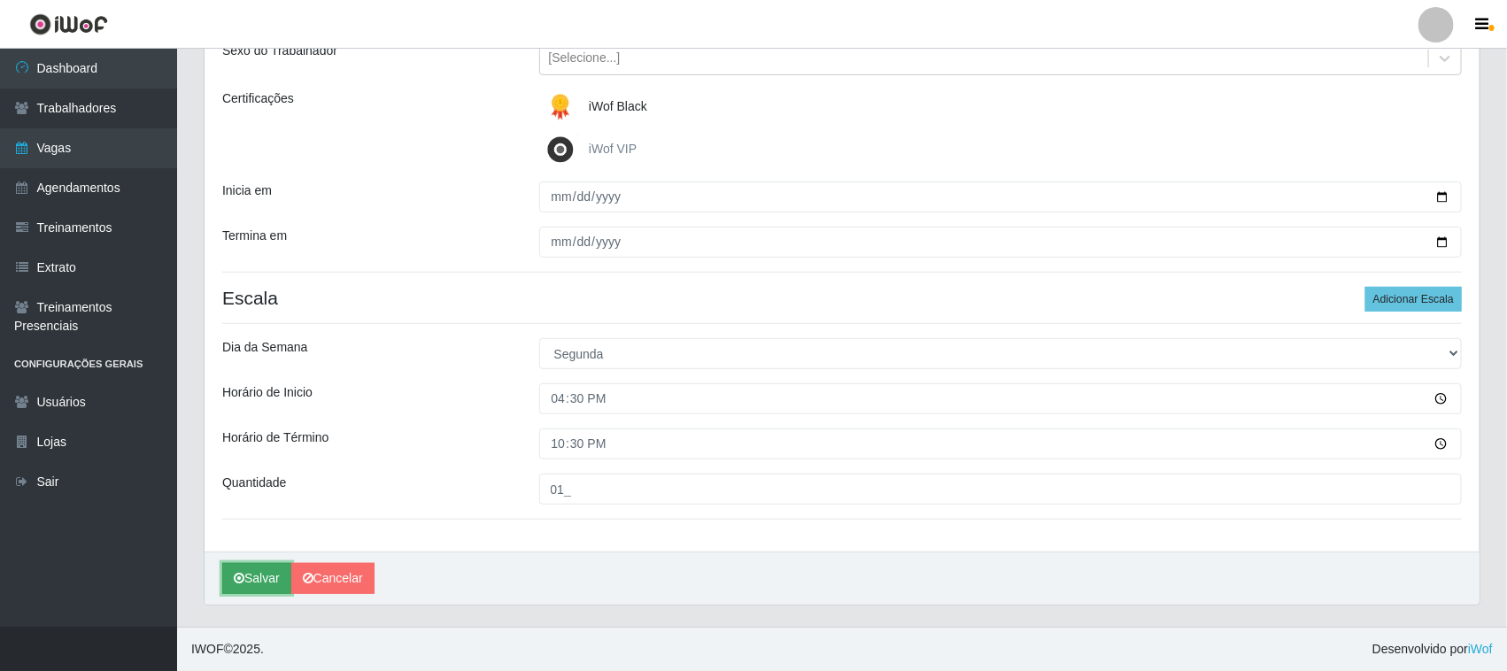
click at [258, 584] on button "Salvar" at bounding box center [256, 578] width 69 height 31
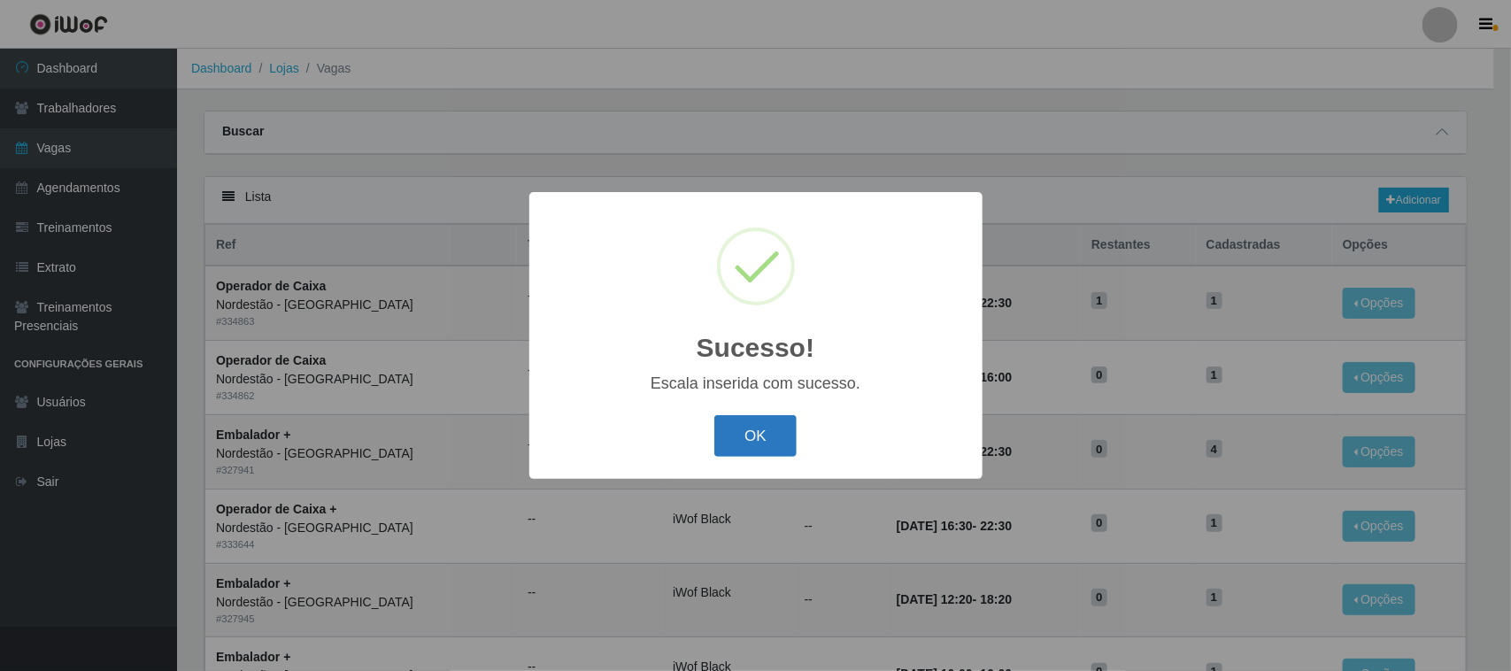
click at [739, 425] on button "OK" at bounding box center [756, 436] width 82 height 42
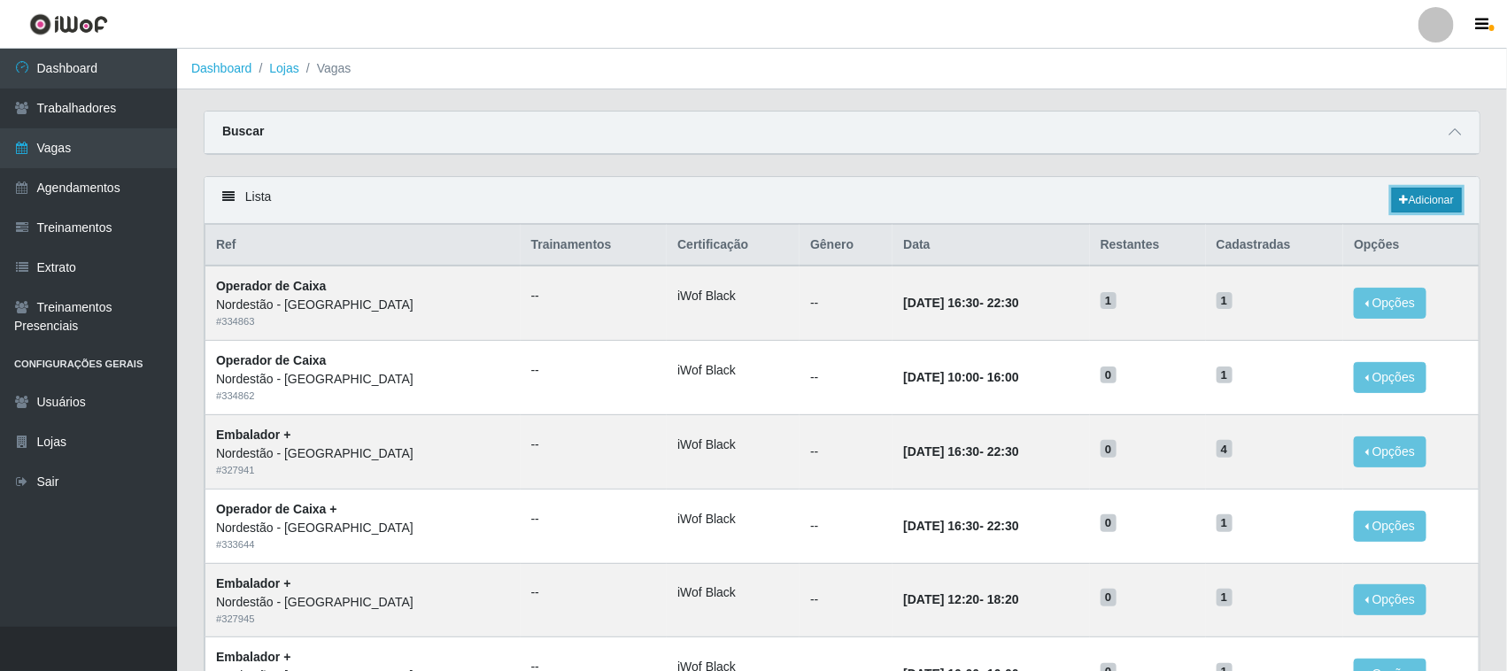
click at [1426, 206] on link "Adicionar" at bounding box center [1427, 200] width 70 height 25
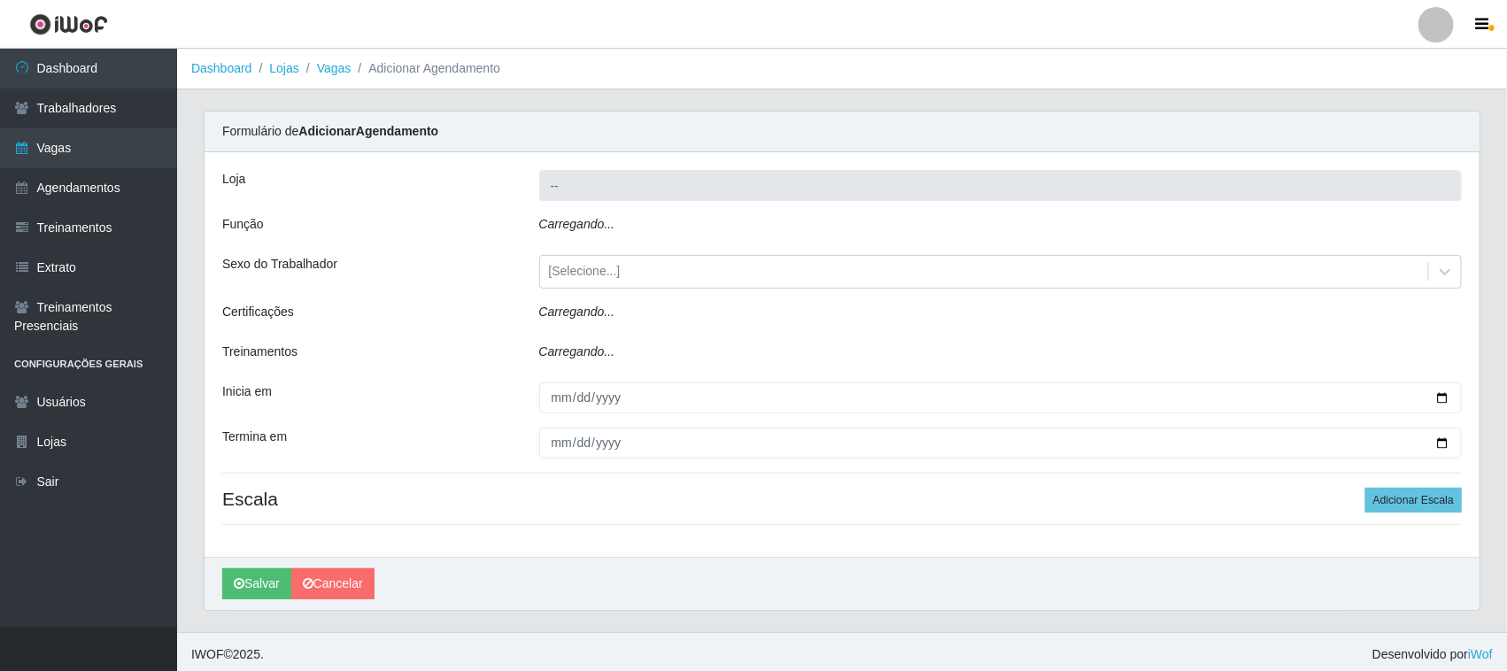
type input "Nordestão - [GEOGRAPHIC_DATA]"
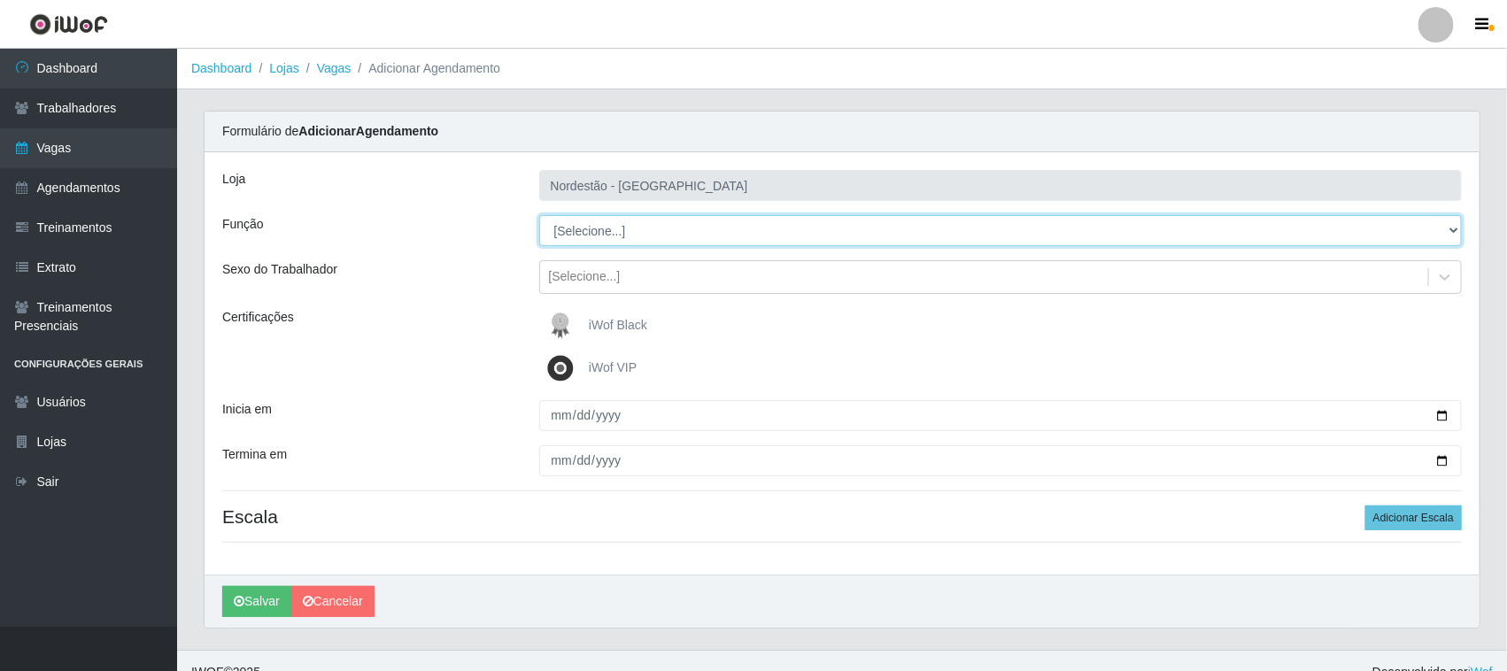
click at [634, 223] on select "[Selecione...] Embalador Embalador + Embalador ++ Operador de Caixa Operador de…" at bounding box center [1001, 230] width 924 height 31
select select "1"
click at [539, 215] on select "[Selecione...] Embalador Embalador + Embalador ++ Operador de Caixa Operador de…" at bounding box center [1001, 230] width 924 height 31
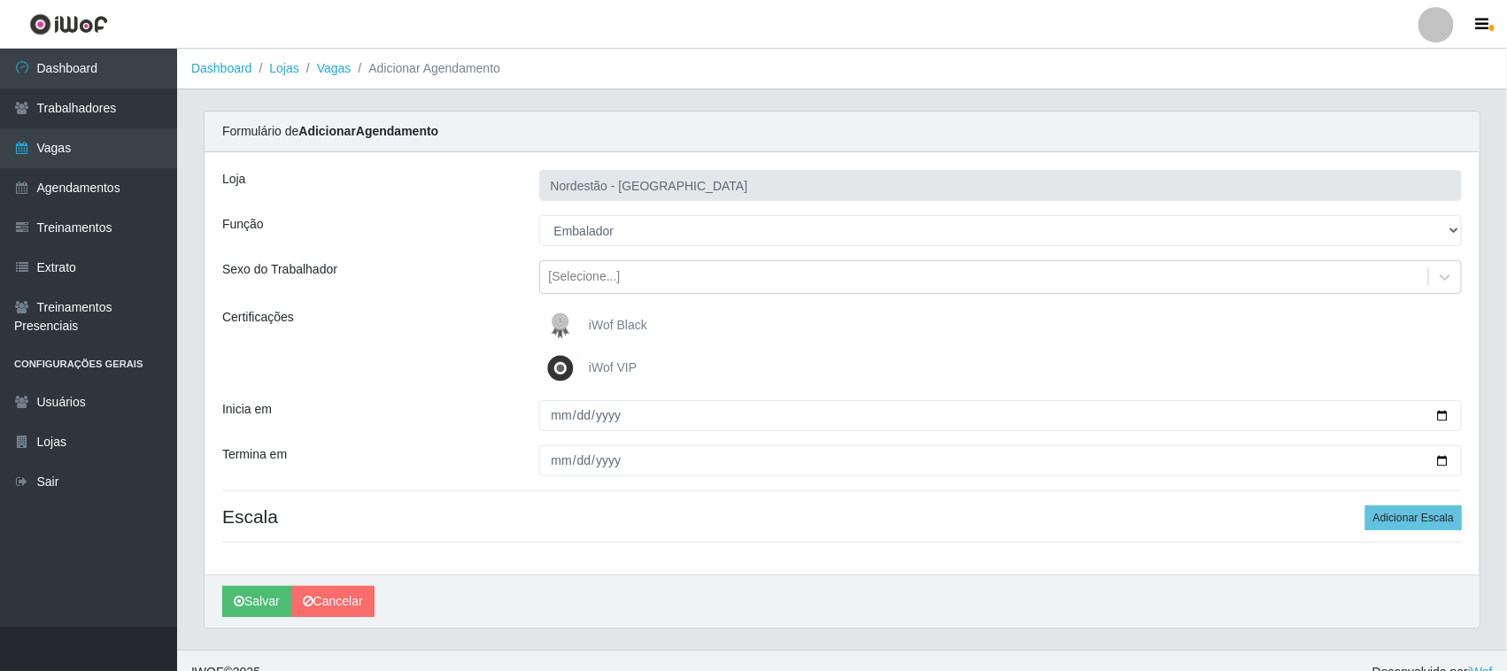
click at [590, 318] on span "iWof Black" at bounding box center [618, 325] width 58 height 14
click at [0, 0] on input "iWof Black" at bounding box center [0, 0] width 0 height 0
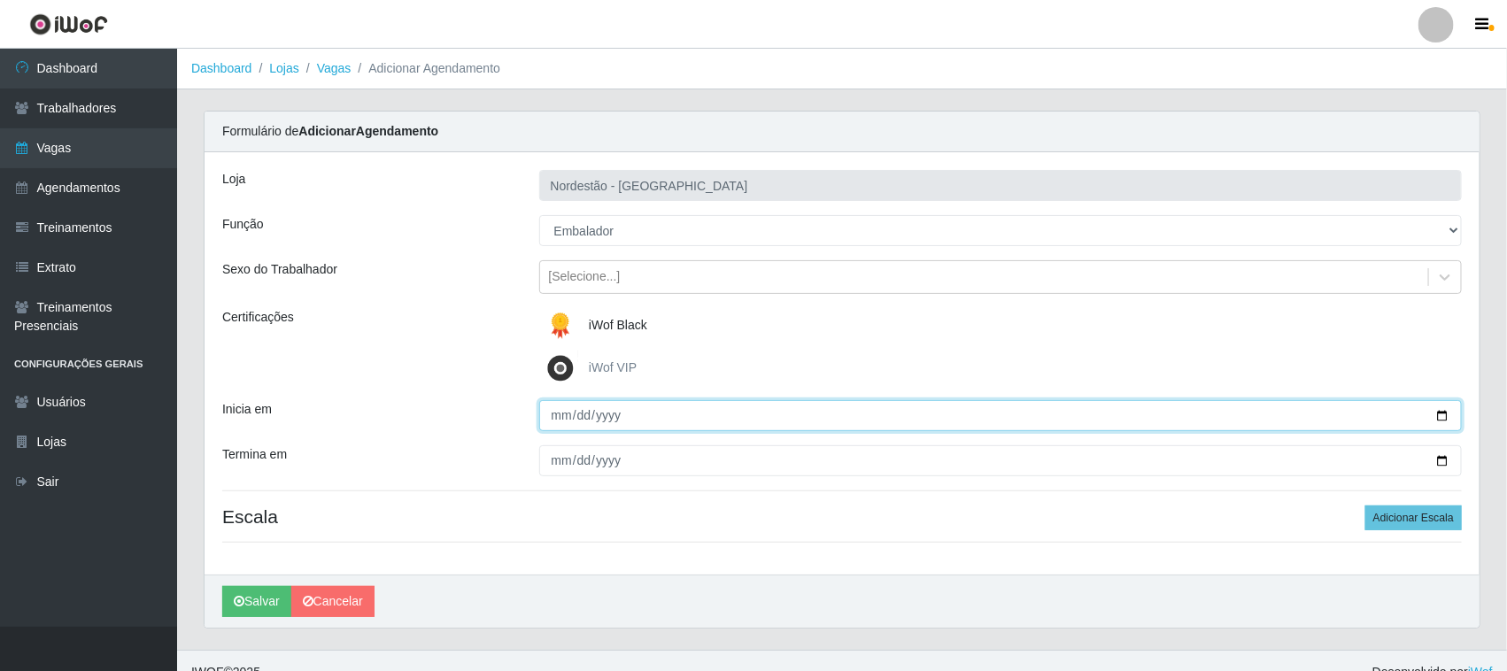
click at [1449, 414] on input "Inicia em" at bounding box center [1001, 415] width 924 height 31
type input "[DATE]"
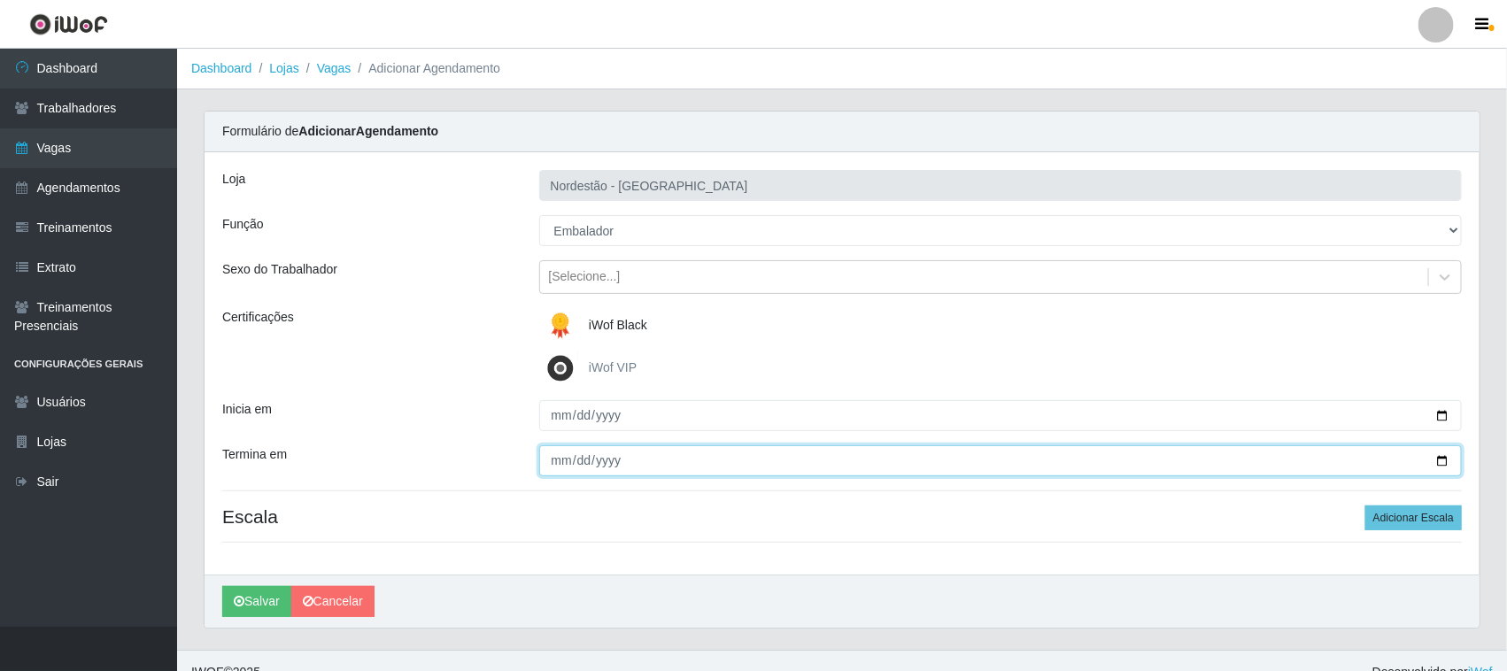
click at [1444, 459] on input "Termina em" at bounding box center [1001, 460] width 924 height 31
type input "[DATE]"
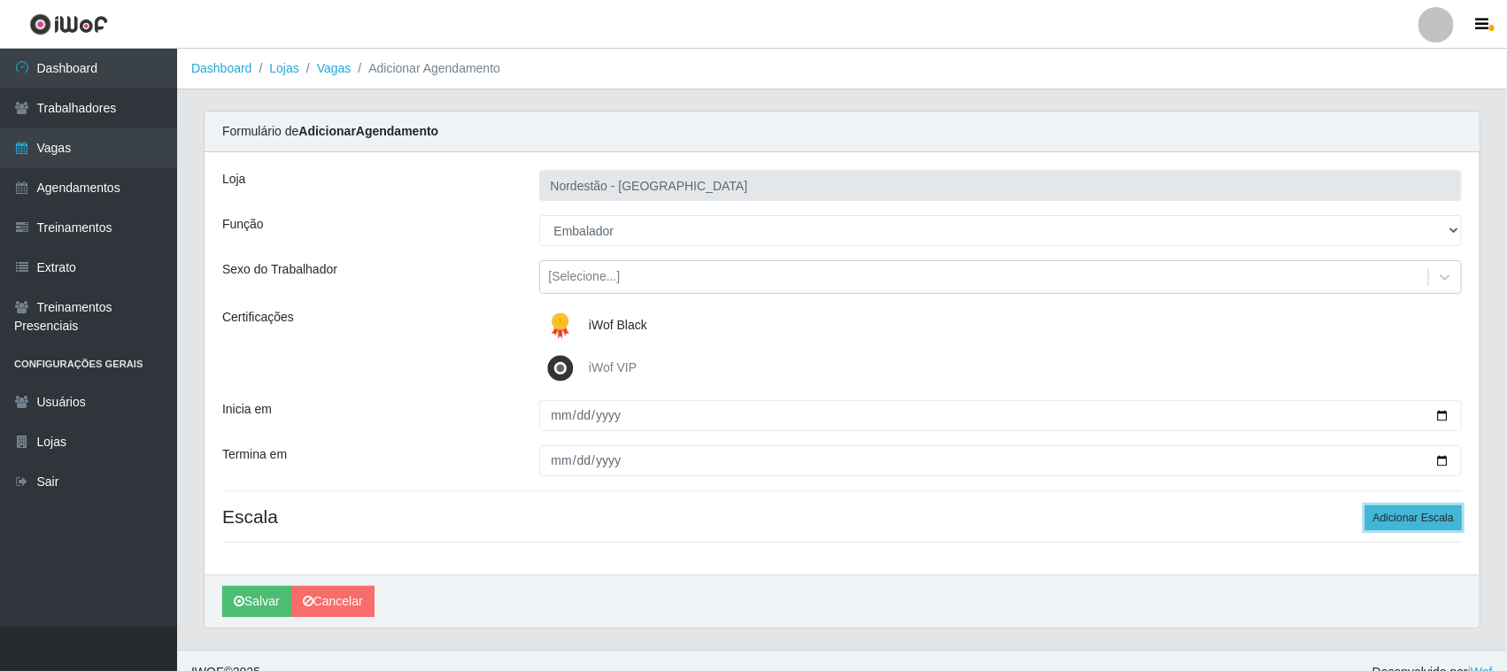
click at [1418, 521] on button "Adicionar Escala" at bounding box center [1413, 518] width 97 height 25
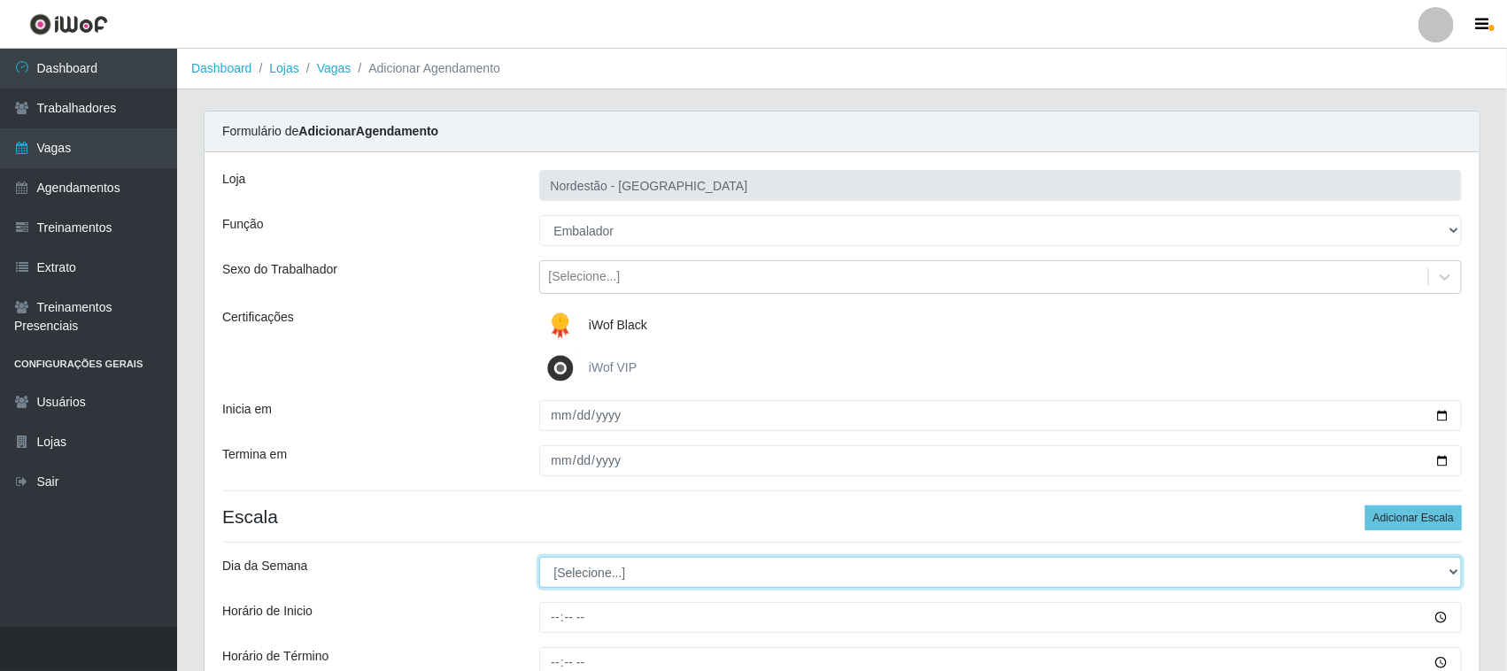
click at [598, 572] on select "[Selecione...] Segunda Terça Quarta Quinta Sexta Sábado Domingo" at bounding box center [1001, 572] width 924 height 31
select select "1"
click at [539, 558] on select "[Selecione...] Segunda Terça Quarta Quinta Sexta Sábado Domingo" at bounding box center [1001, 572] width 924 height 31
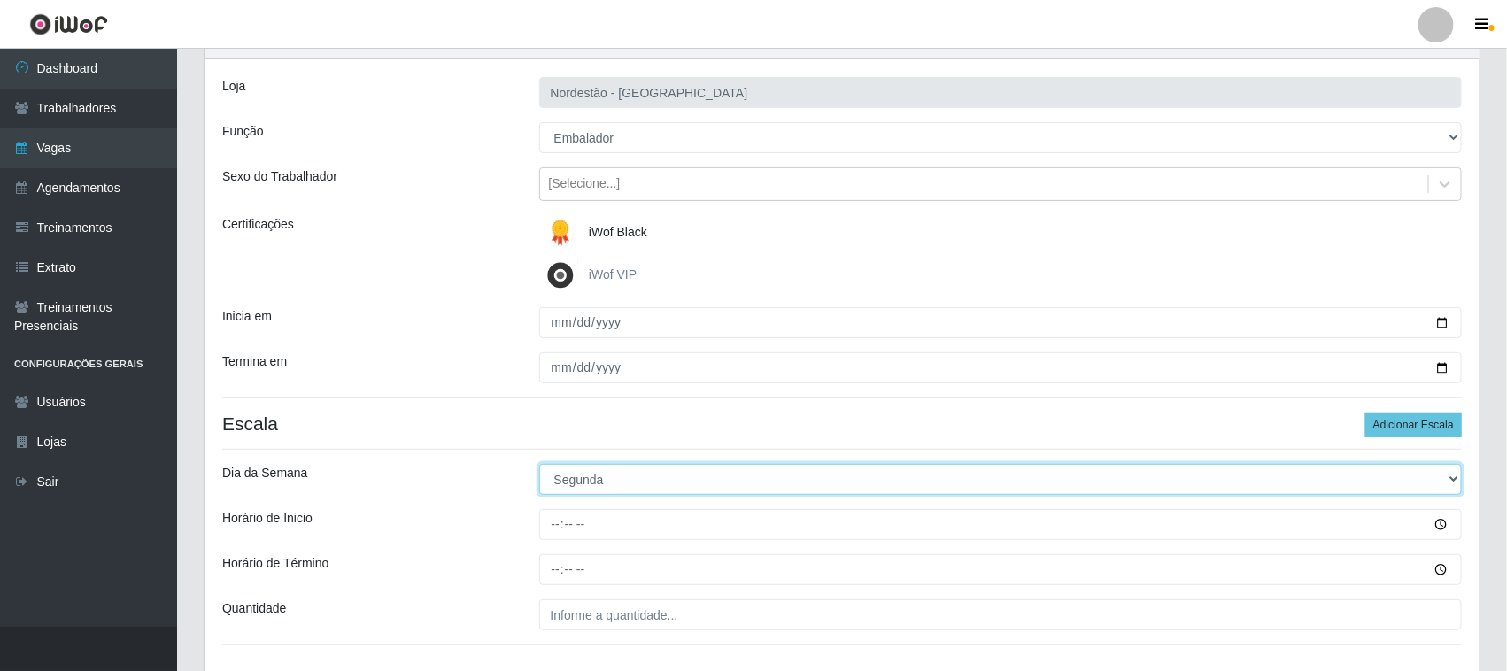
scroll to position [220, 0]
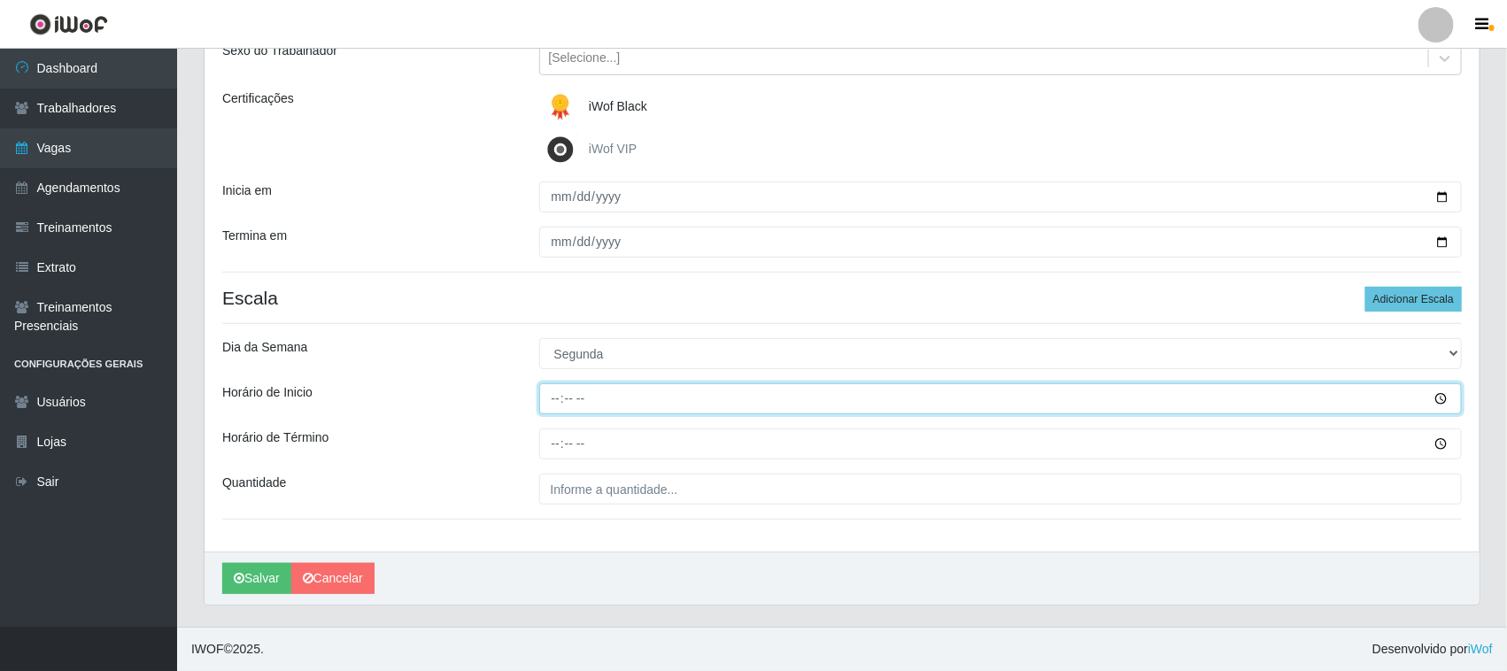
click at [547, 403] on input "Horário de Inicio" at bounding box center [1001, 398] width 924 height 31
type input "16:30"
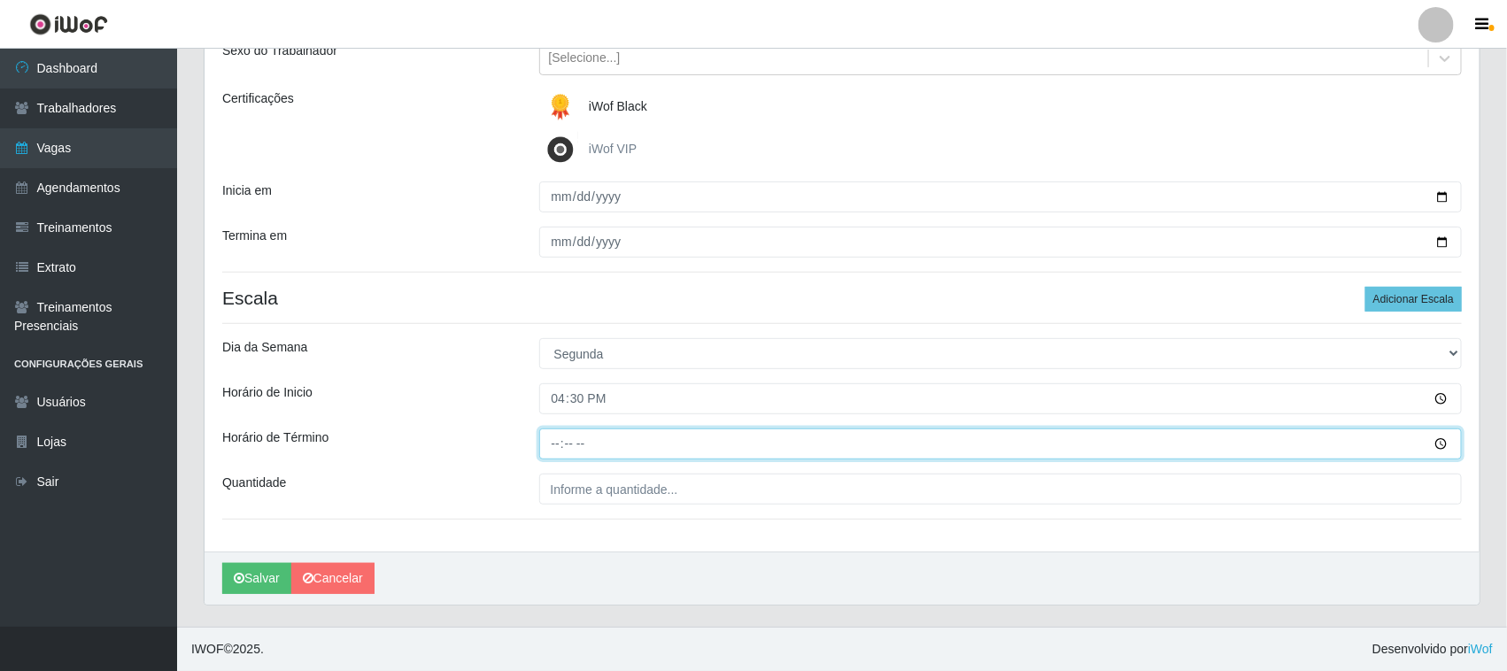
click at [551, 434] on input "Horário de Término" at bounding box center [1001, 444] width 924 height 31
type input "22:30"
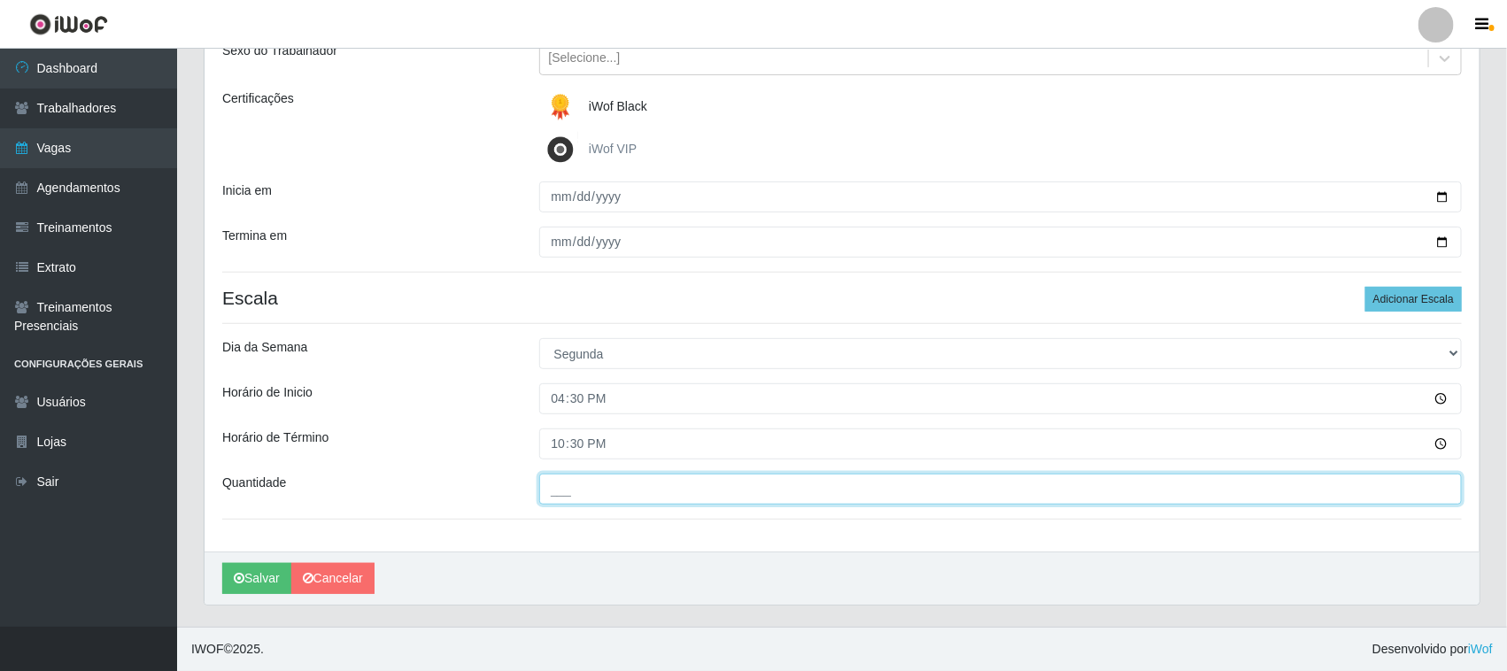
click at [571, 499] on input "___" at bounding box center [1001, 489] width 924 height 31
type input "04_"
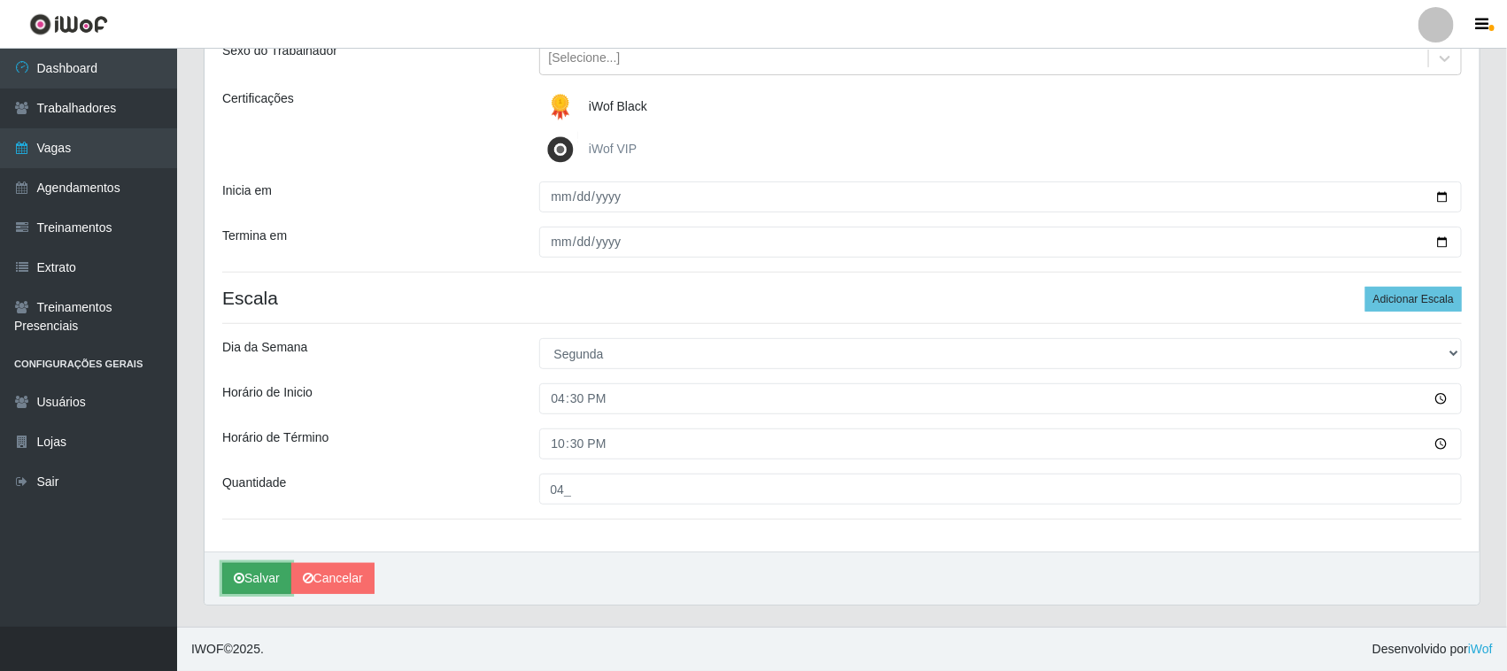
click at [244, 578] on icon "submit" at bounding box center [239, 578] width 11 height 12
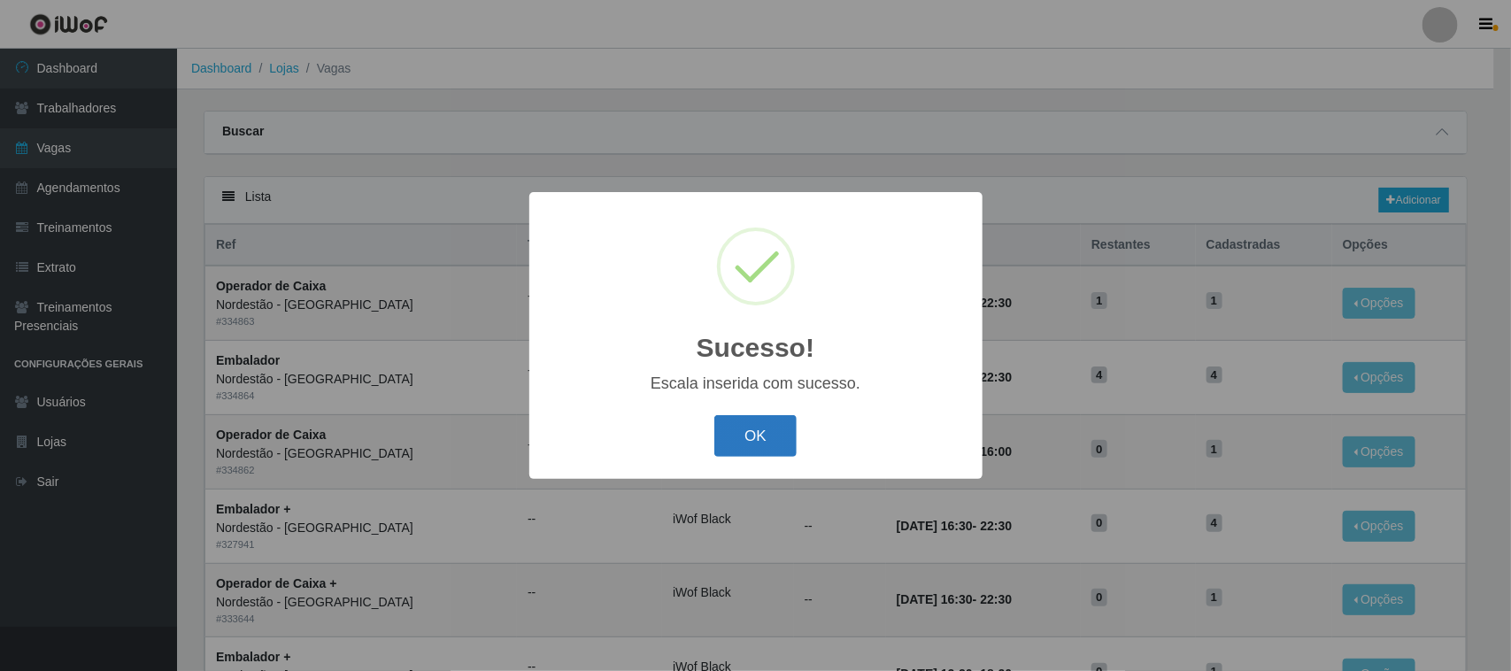
click at [735, 430] on button "OK" at bounding box center [756, 436] width 82 height 42
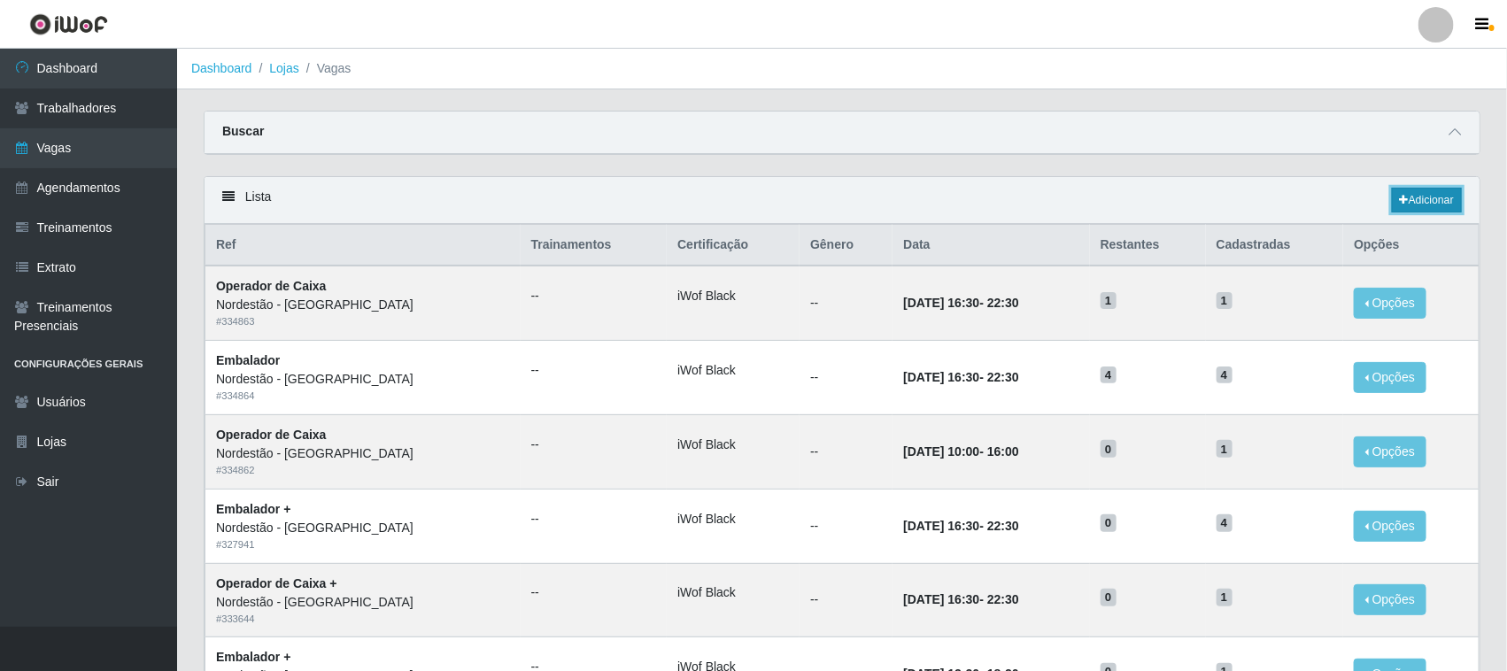
click at [1434, 196] on link "Adicionar" at bounding box center [1427, 200] width 70 height 25
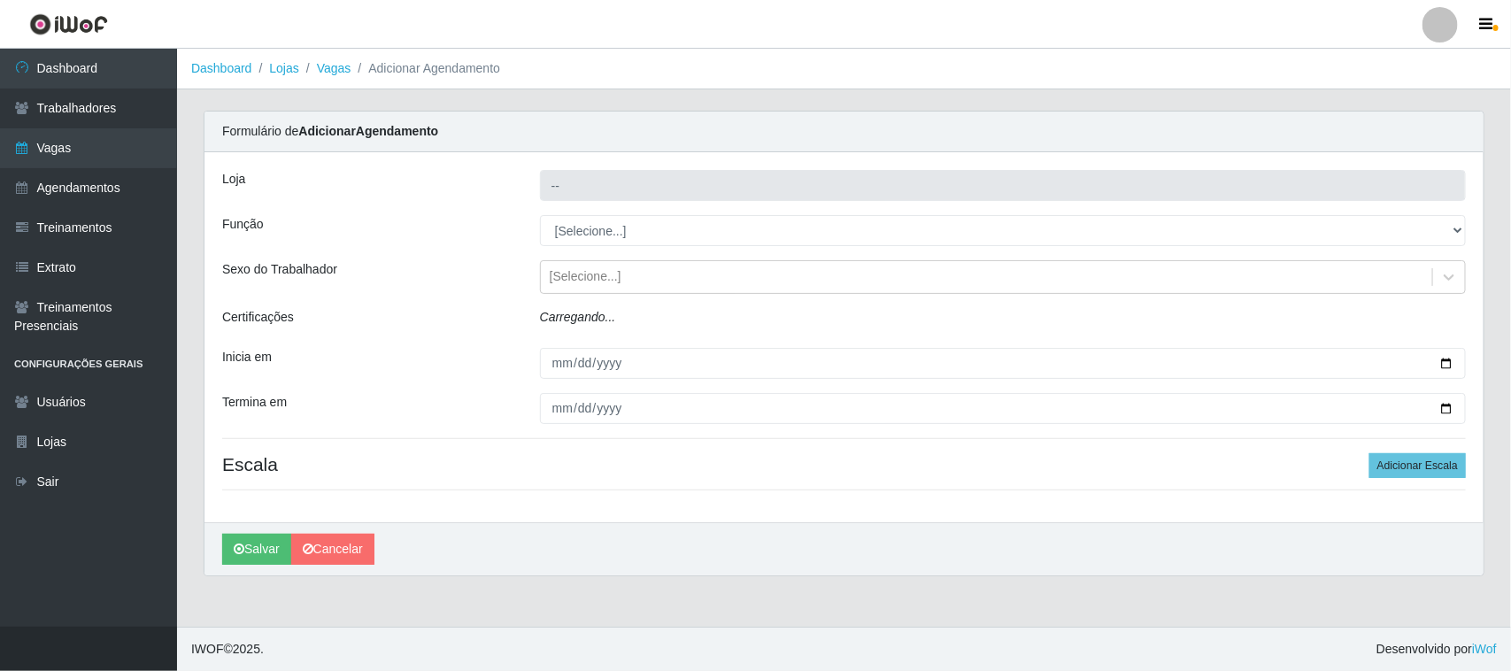
type input "Nordestão - [GEOGRAPHIC_DATA]"
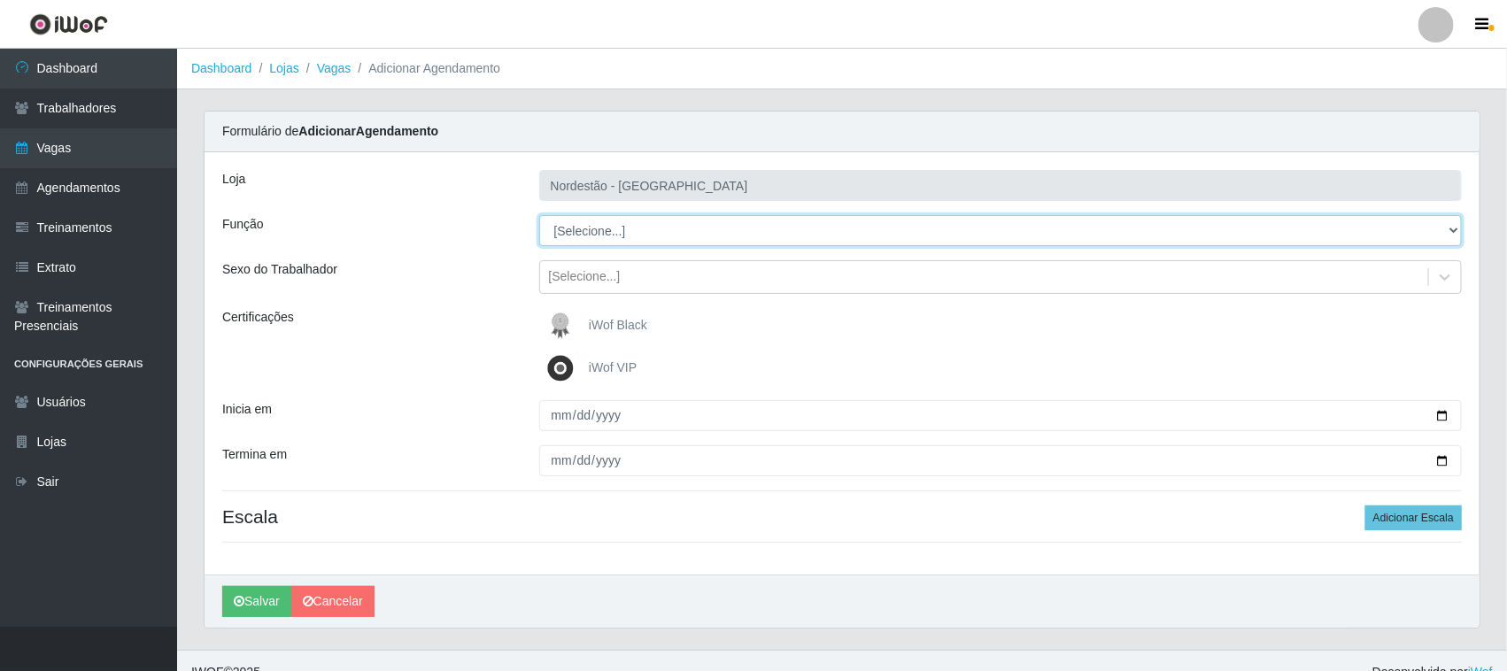
click at [622, 223] on select "[Selecione...] Embalador Embalador + Embalador ++ Operador de Caixa Operador de…" at bounding box center [1001, 230] width 924 height 31
select select "1"
click at [539, 215] on select "[Selecione...] Embalador Embalador + Embalador ++ Operador de Caixa Operador de…" at bounding box center [1001, 230] width 924 height 31
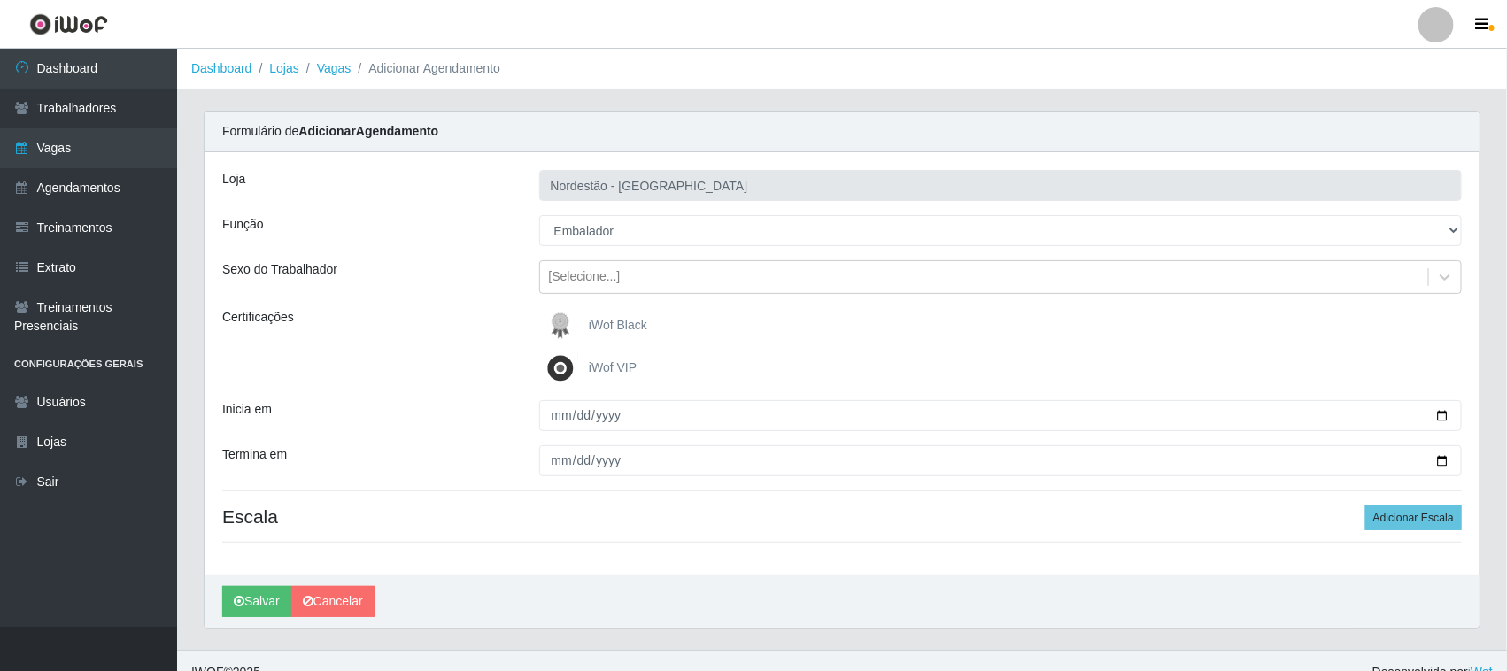
click at [573, 323] on img at bounding box center [564, 325] width 43 height 35
click at [0, 0] on input "iWof Black" at bounding box center [0, 0] width 0 height 0
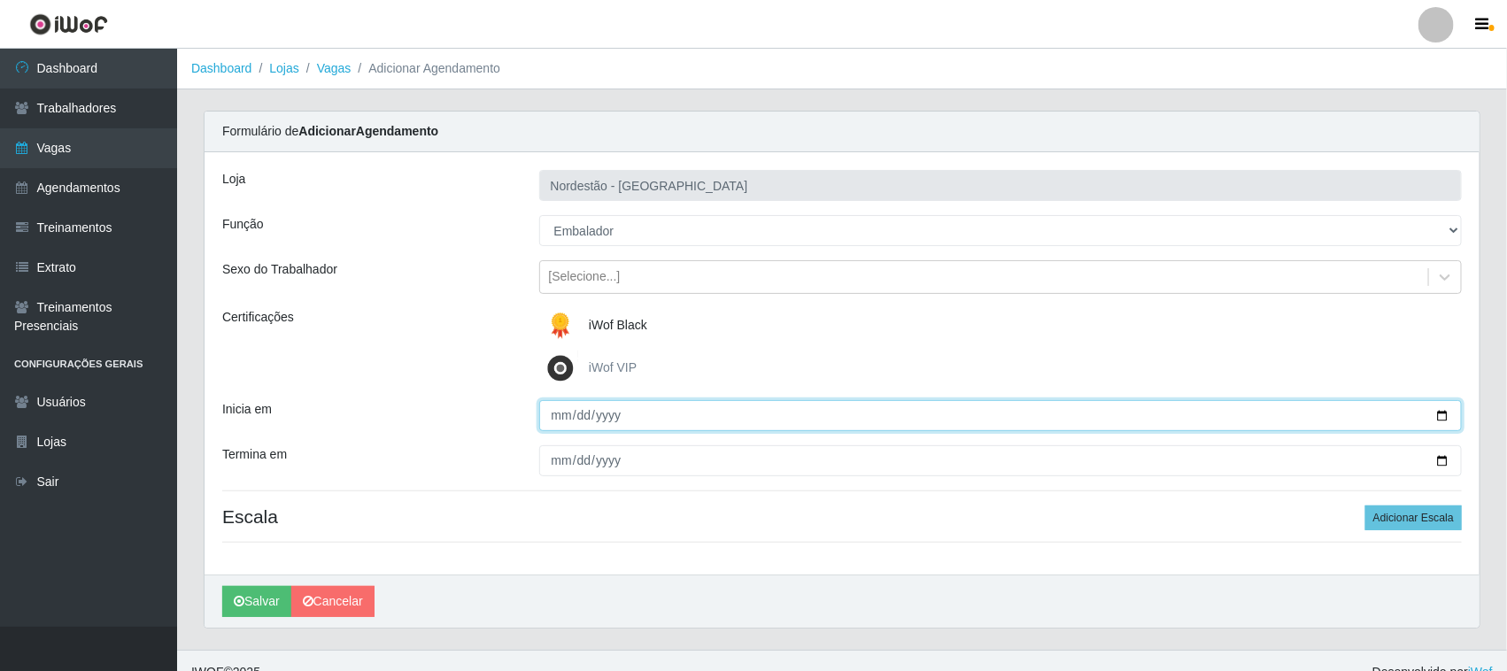
click at [1437, 414] on input "Inicia em" at bounding box center [1001, 415] width 924 height 31
type input "[DATE]"
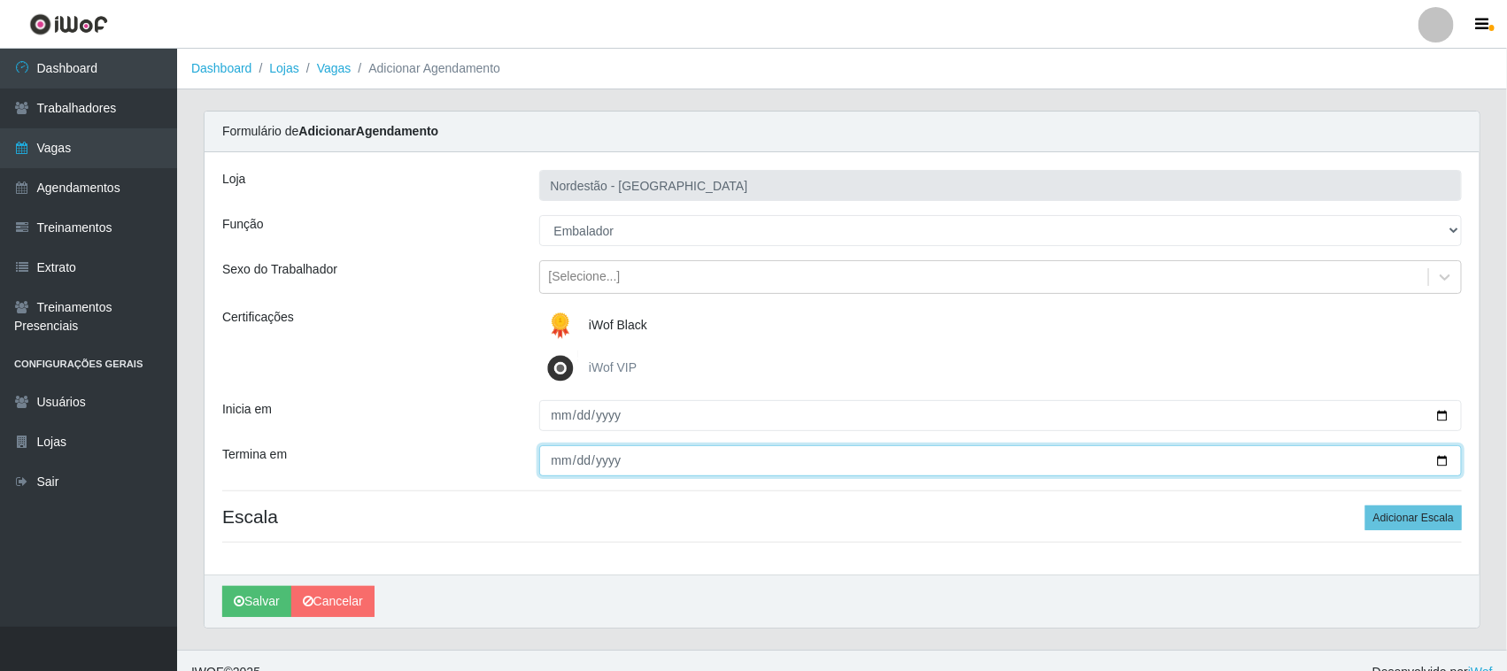
click at [1444, 459] on input "Termina em" at bounding box center [1001, 460] width 924 height 31
type input "[DATE]"
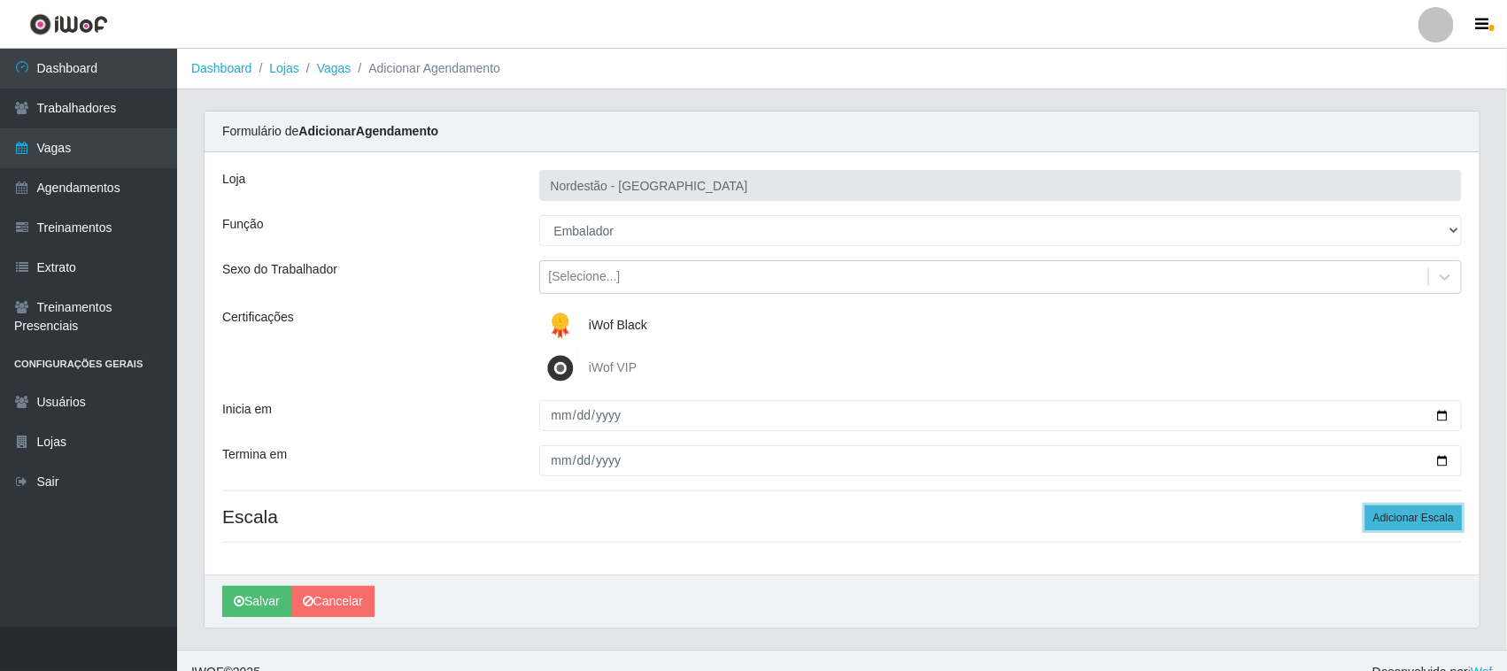
click at [1395, 522] on button "Adicionar Escala" at bounding box center [1413, 518] width 97 height 25
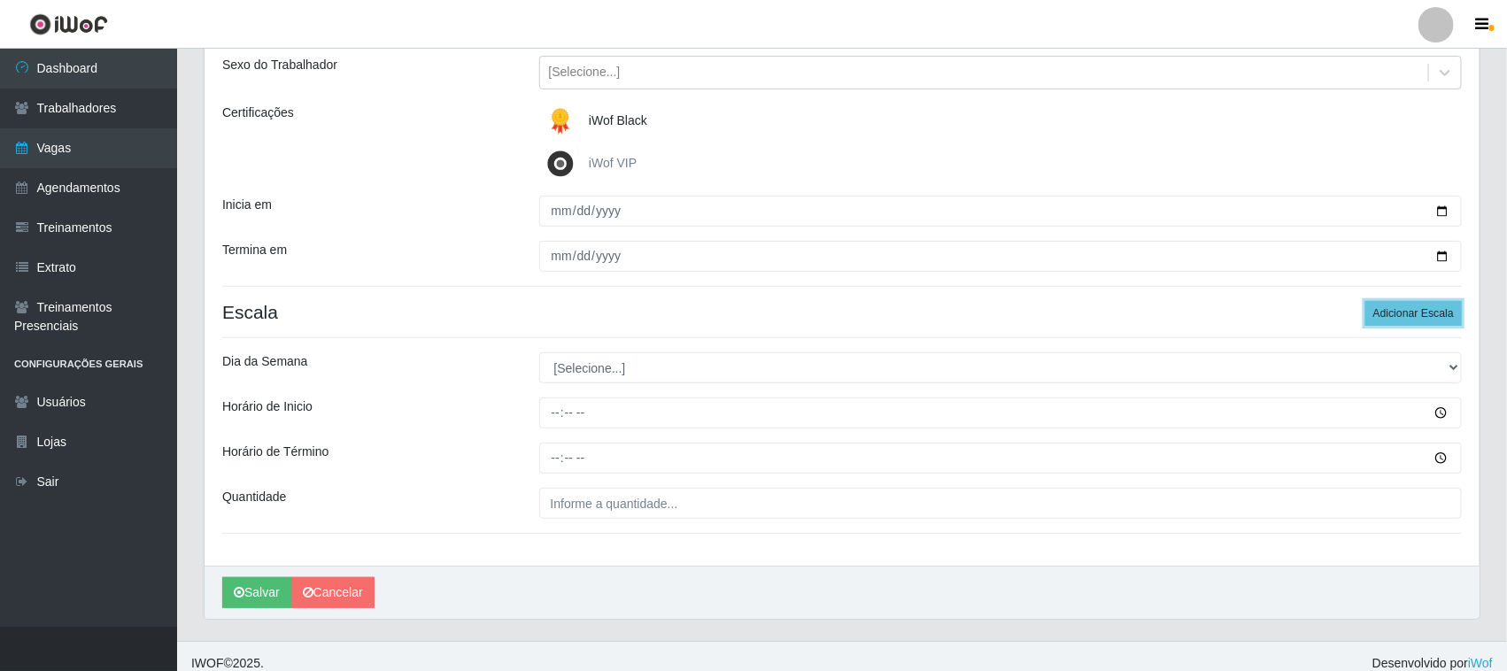
scroll to position [220, 0]
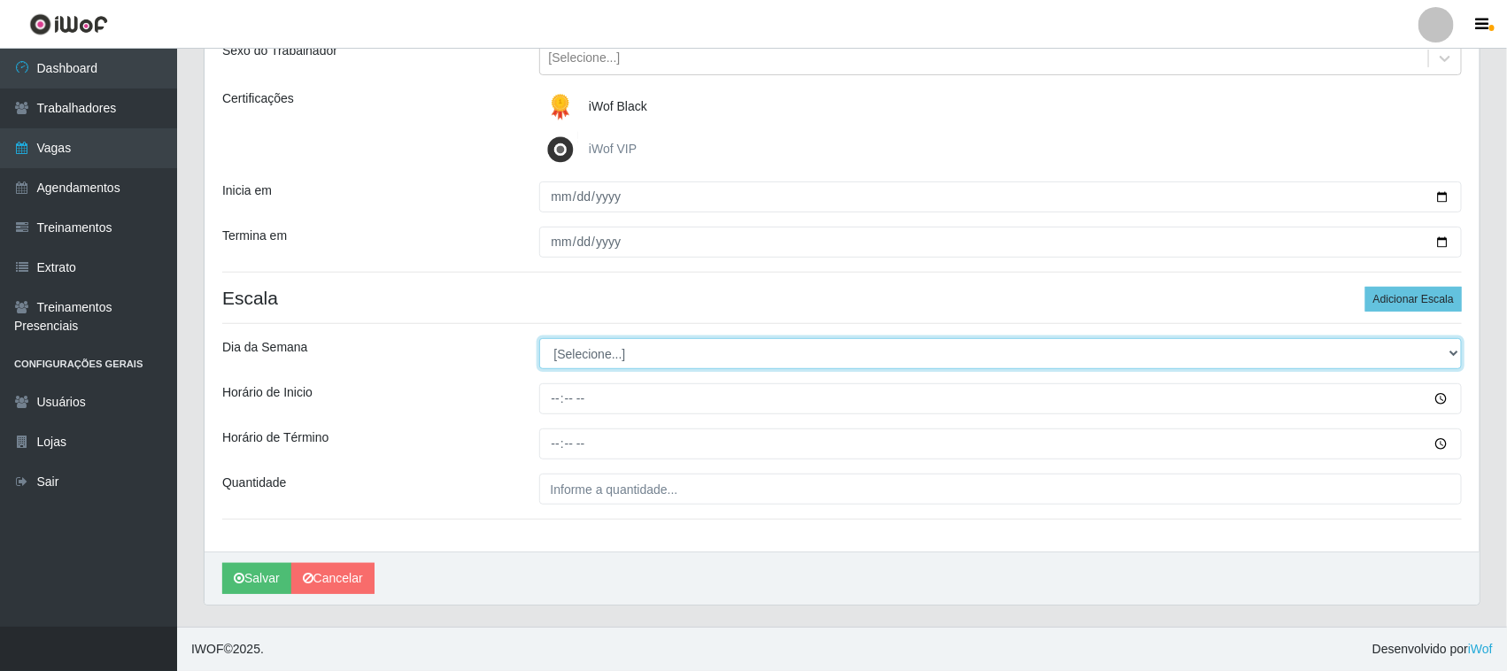
click at [612, 356] on select "[Selecione...] Segunda Terça Quarta Quinta Sexta Sábado Domingo" at bounding box center [1001, 353] width 924 height 31
select select "1"
click at [539, 338] on select "[Selecione...] Segunda Terça Quarta Quinta Sexta Sábado Domingo" at bounding box center [1001, 353] width 924 height 31
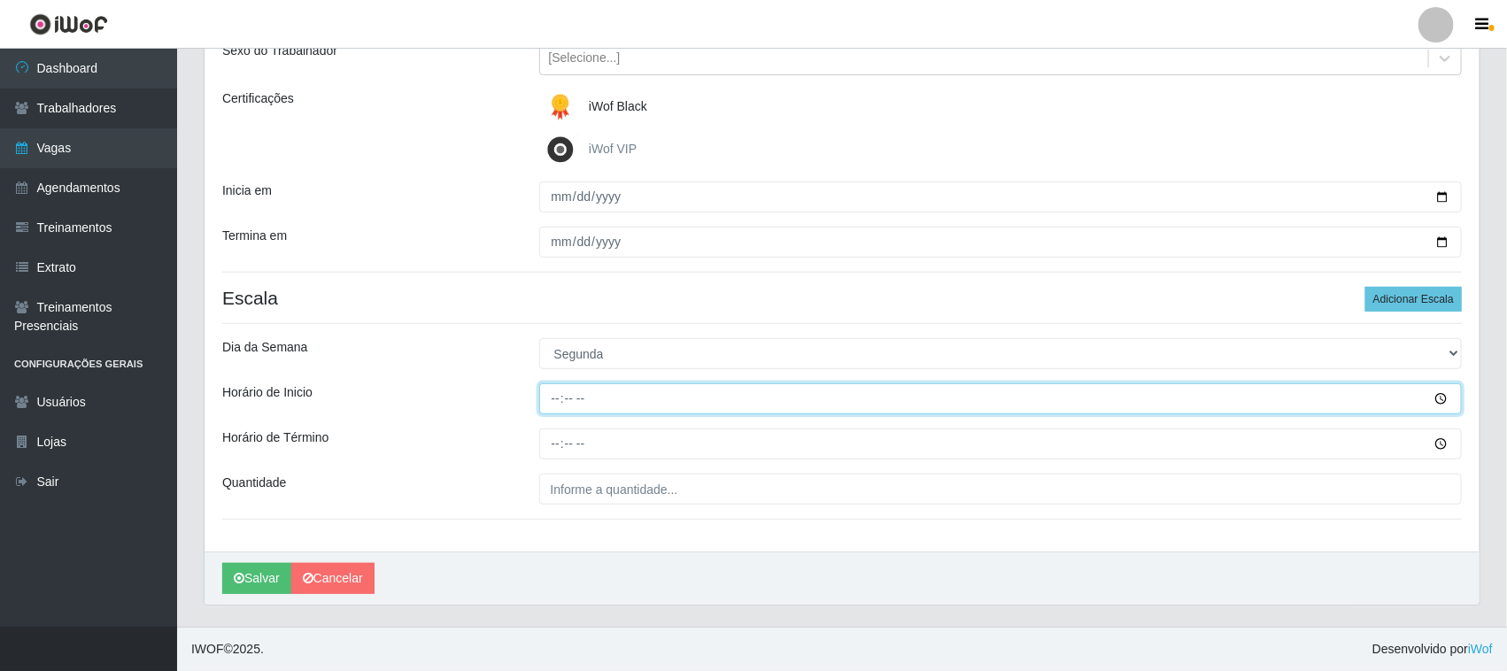
click at [554, 397] on input "Horário de Inicio" at bounding box center [1001, 398] width 924 height 31
type input "15:00"
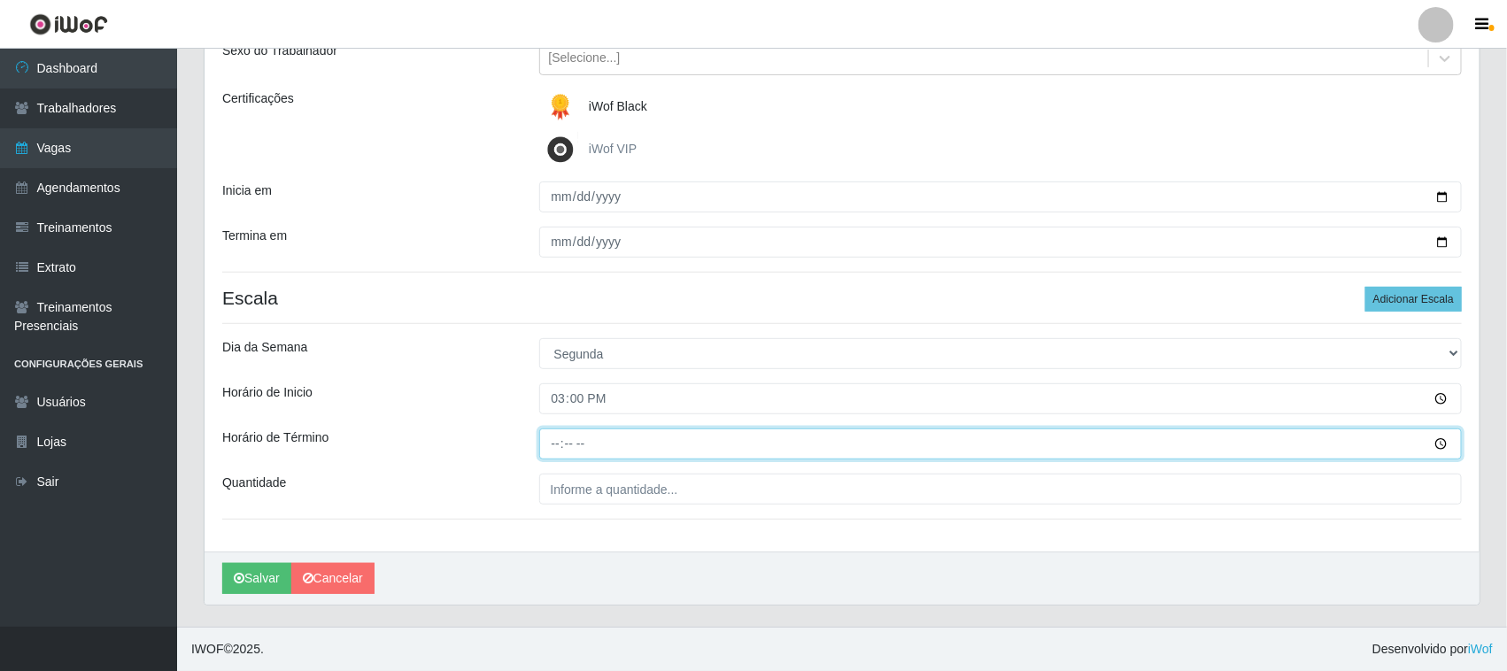
click at [553, 445] on input "Horário de Término" at bounding box center [1001, 444] width 924 height 31
type input "21:00"
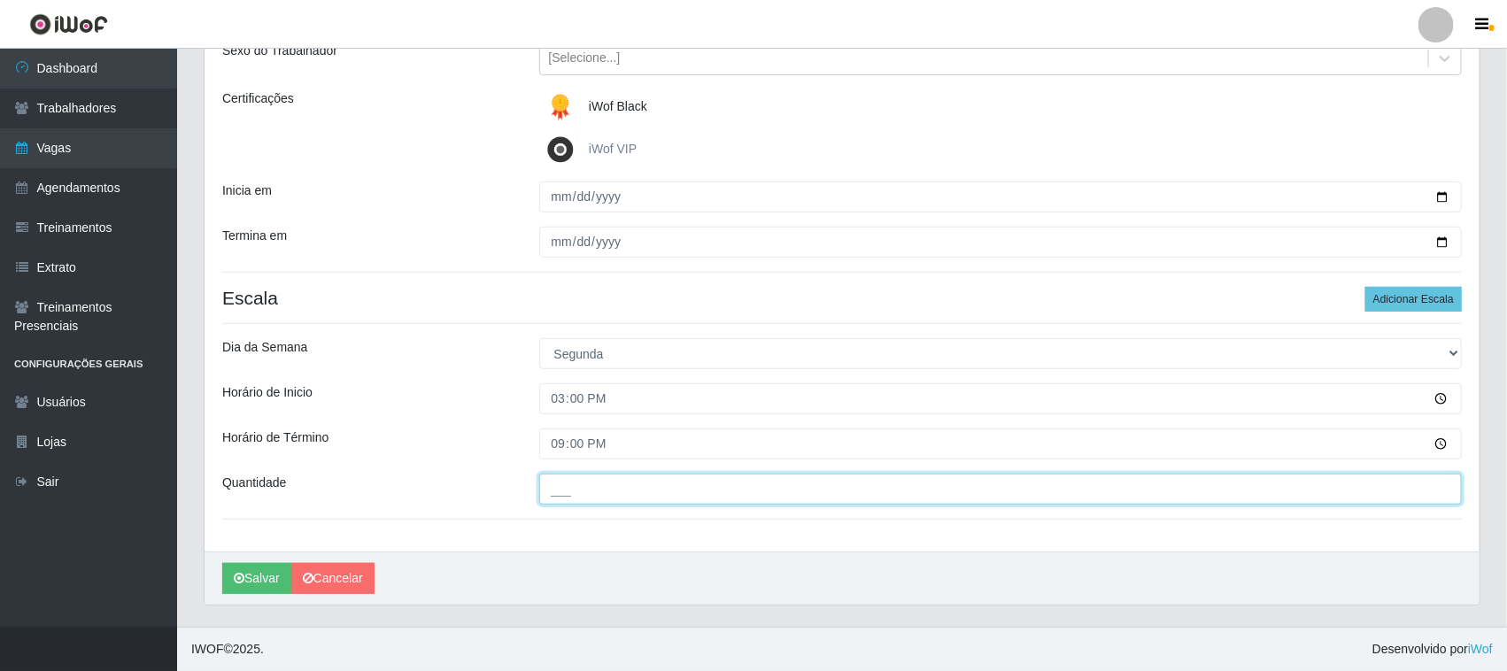
click at [571, 496] on input "___" at bounding box center [1001, 489] width 924 height 31
type input "01_"
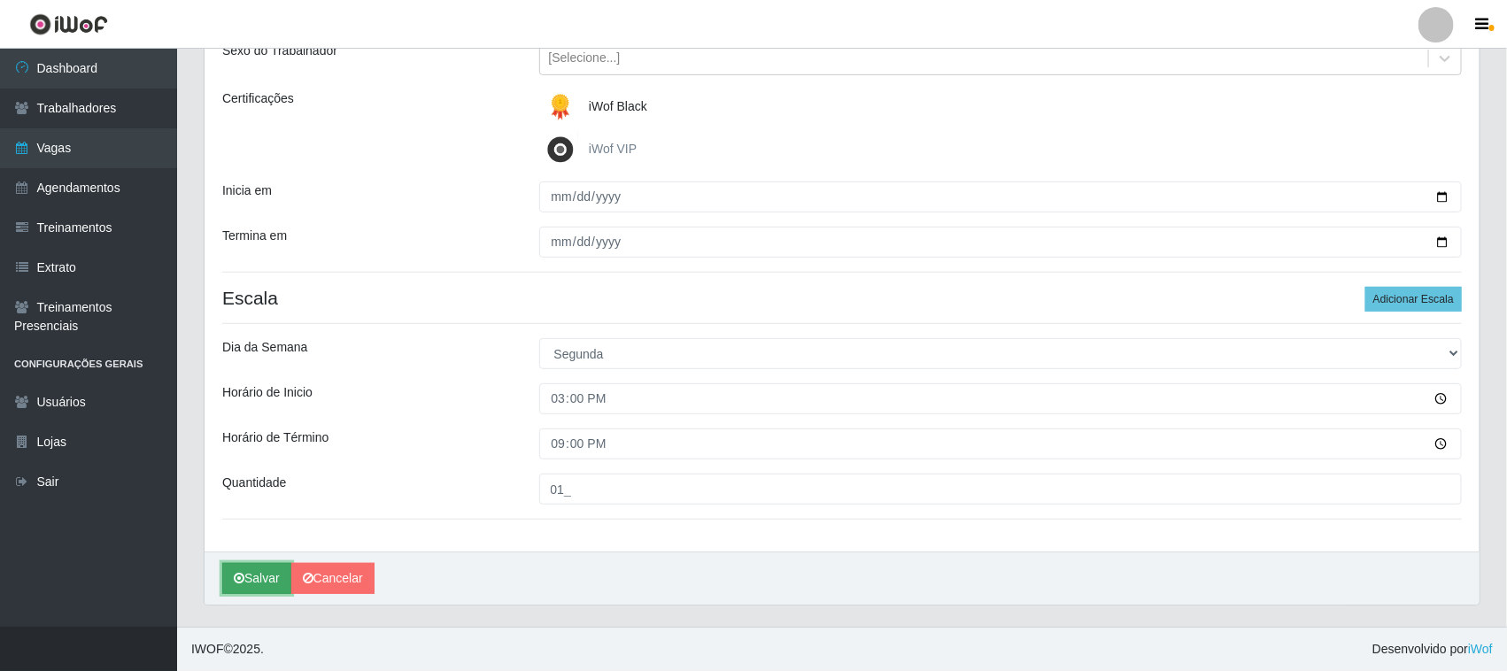
click at [274, 578] on button "Salvar" at bounding box center [256, 578] width 69 height 31
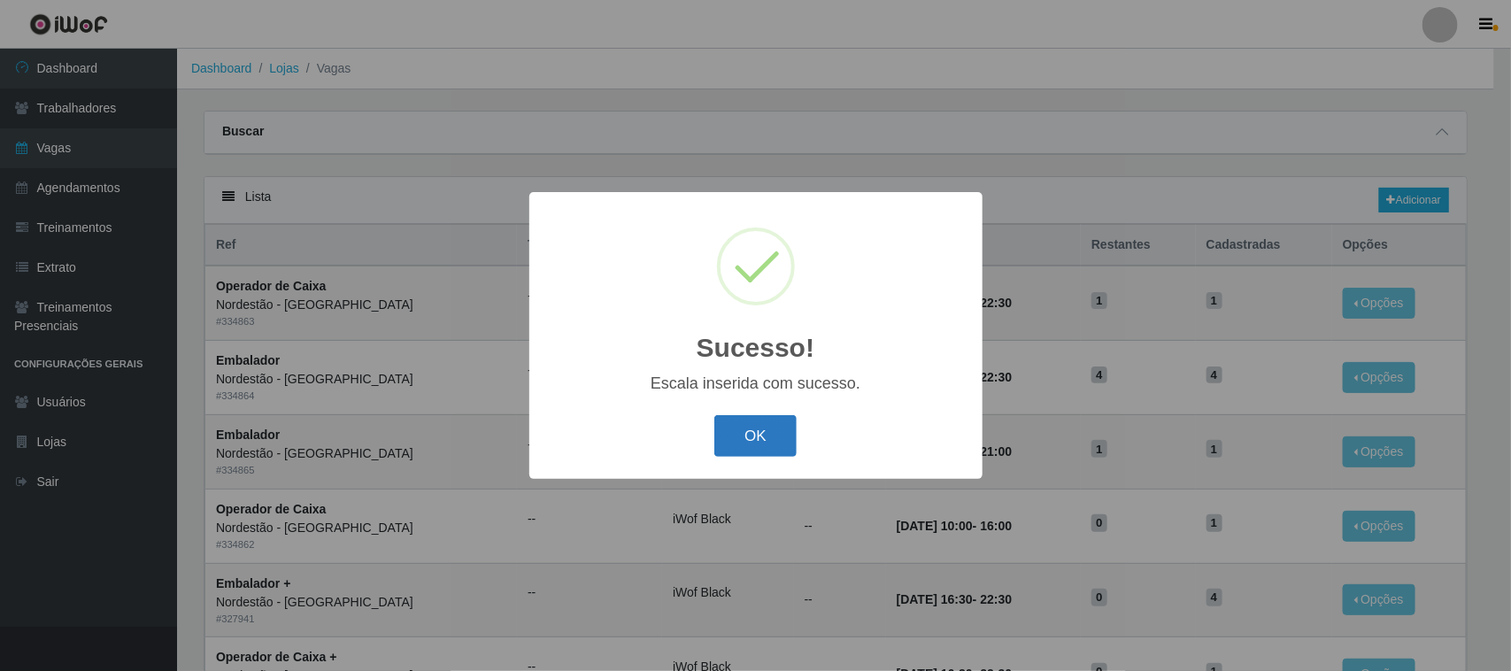
click at [754, 443] on button "OK" at bounding box center [756, 436] width 82 height 42
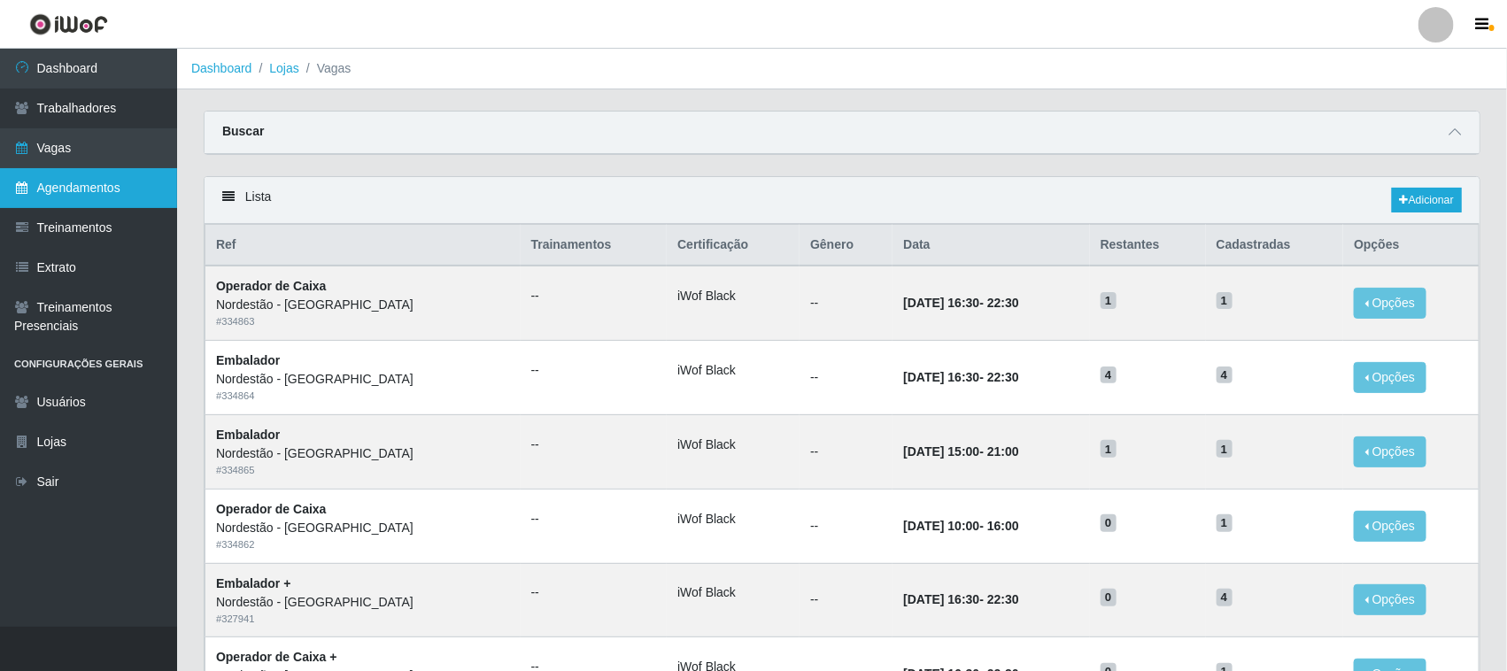
click at [90, 179] on link "Agendamentos" at bounding box center [88, 188] width 177 height 40
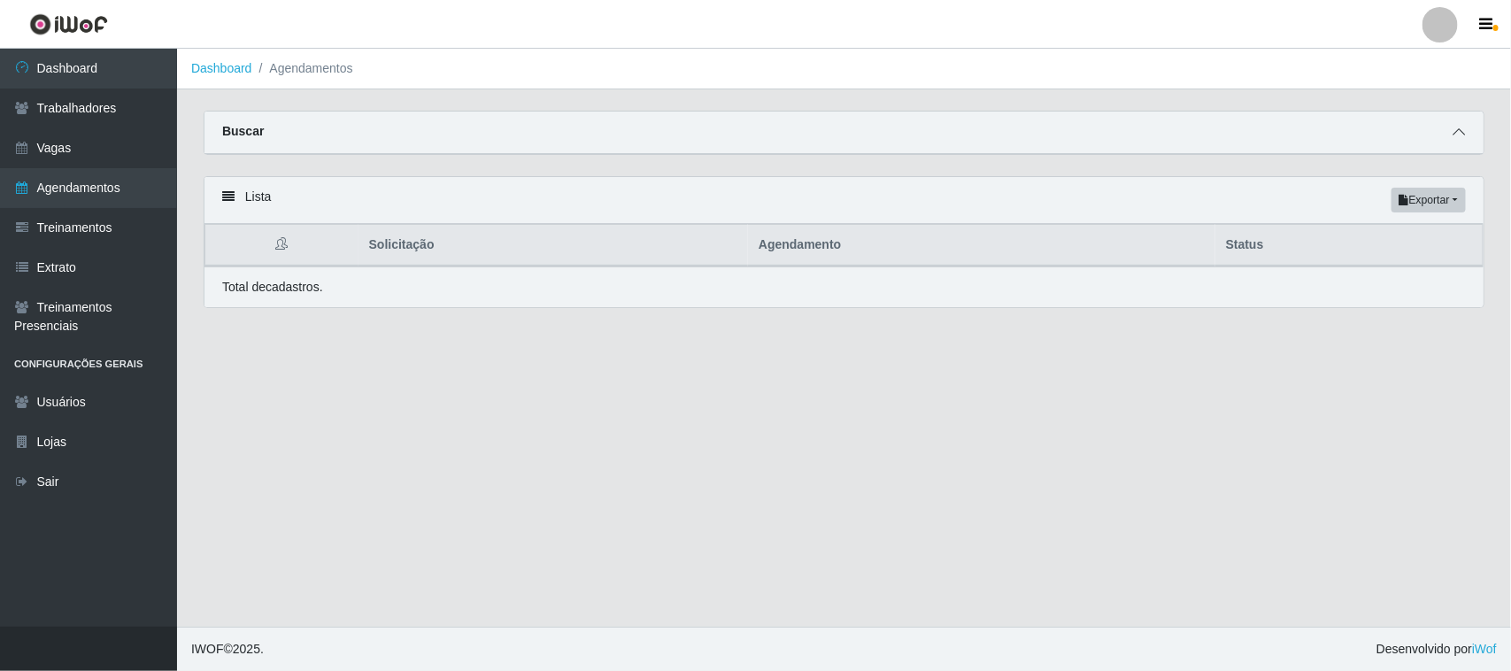
click at [1450, 130] on span at bounding box center [1459, 132] width 21 height 20
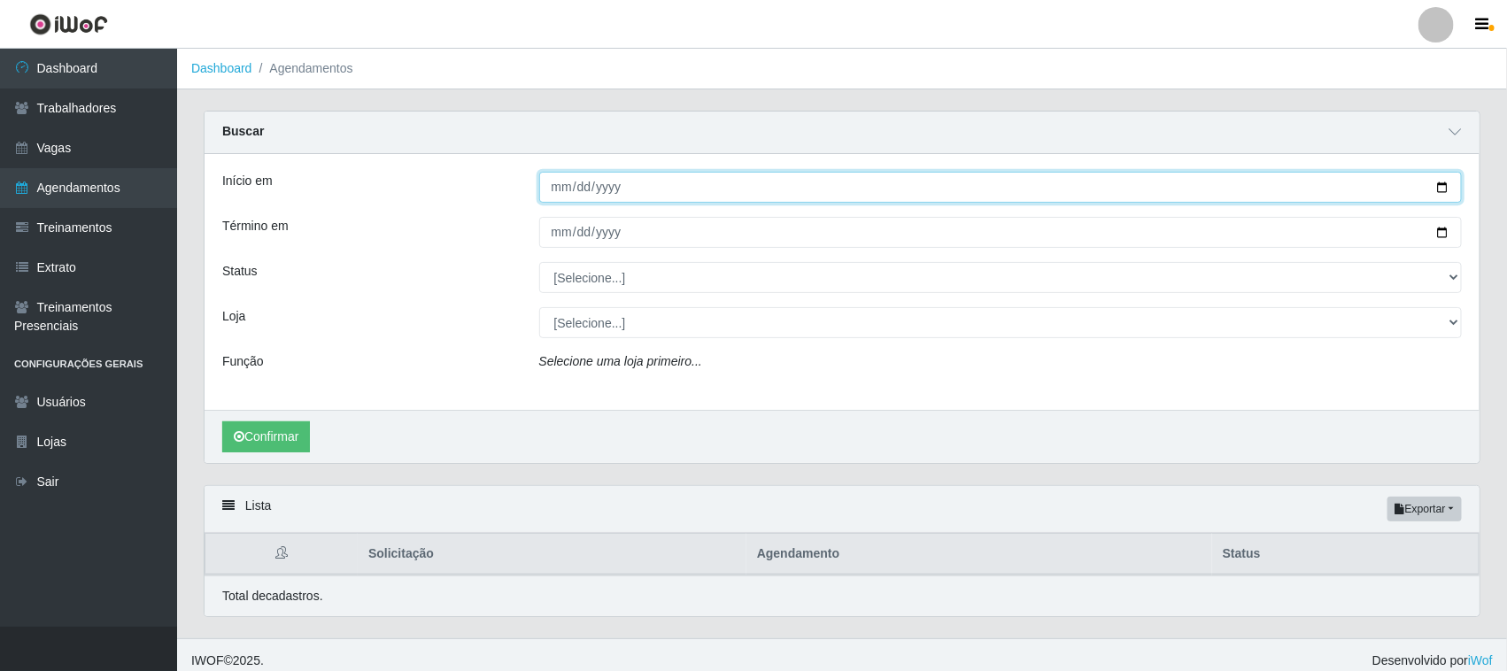
click at [1443, 183] on input "Início em" at bounding box center [1001, 187] width 924 height 31
type input "[DATE]"
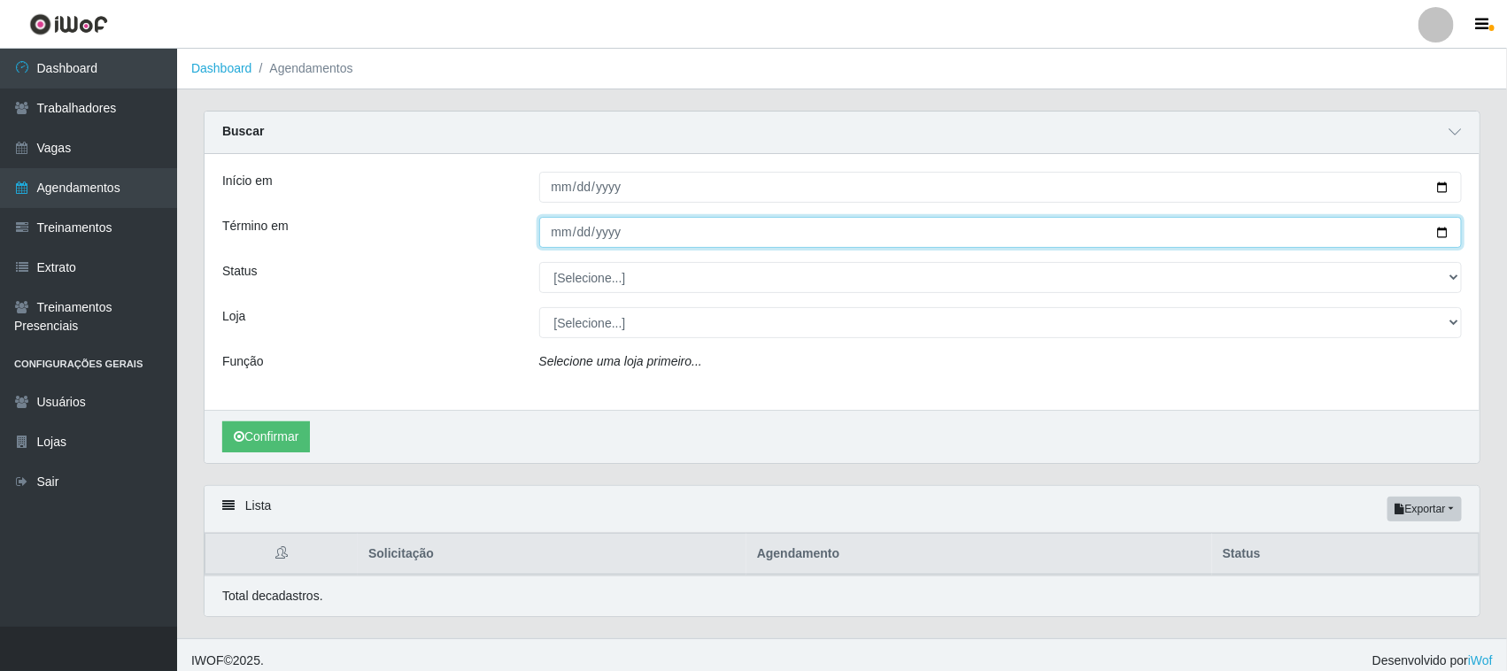
click at [1448, 228] on input "Término em" at bounding box center [1001, 232] width 924 height 31
type input "[DATE]"
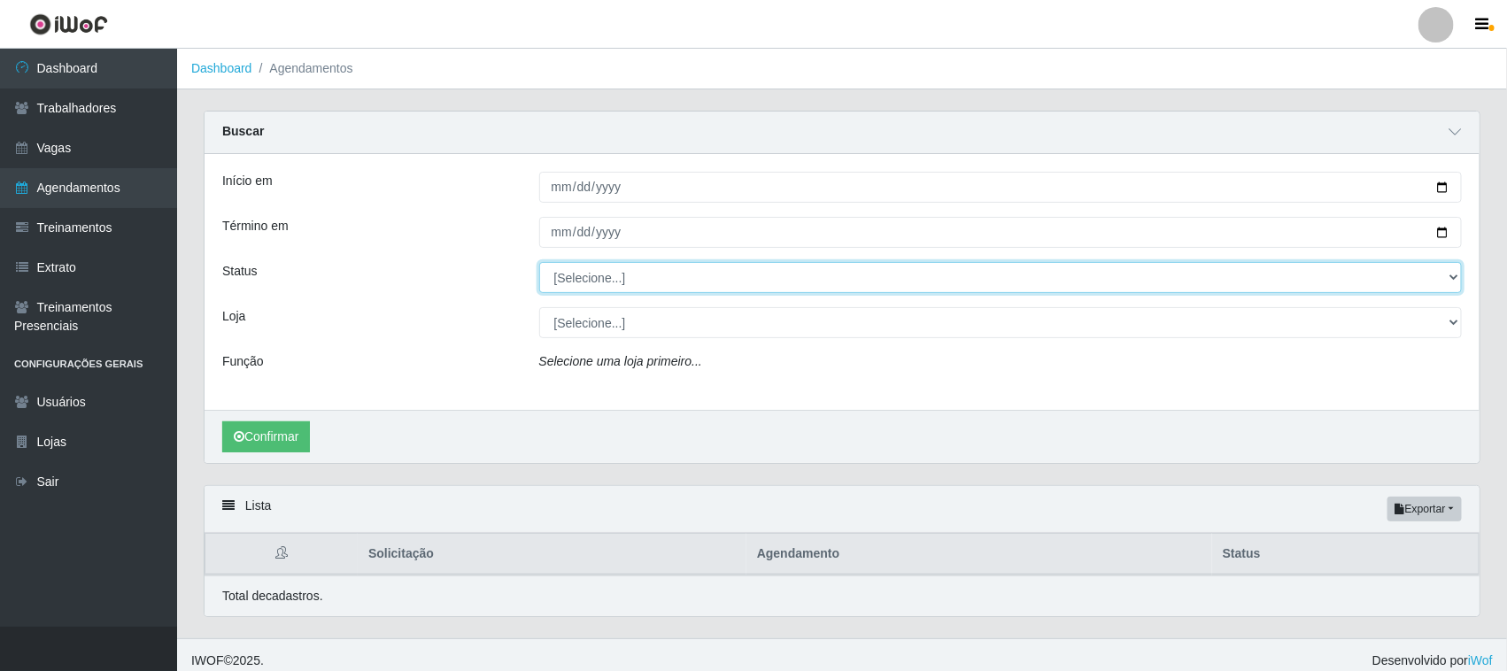
click at [615, 282] on select "[Selecione...] AGENDADO AGUARDANDO LIBERAR EM ANDAMENTO EM REVISÃO FINALIZADO C…" at bounding box center [1001, 277] width 924 height 31
select select "AGENDADO"
click at [539, 263] on select "[Selecione...] AGENDADO AGUARDANDO LIBERAR EM ANDAMENTO EM REVISÃO FINALIZADO C…" at bounding box center [1001, 277] width 924 height 31
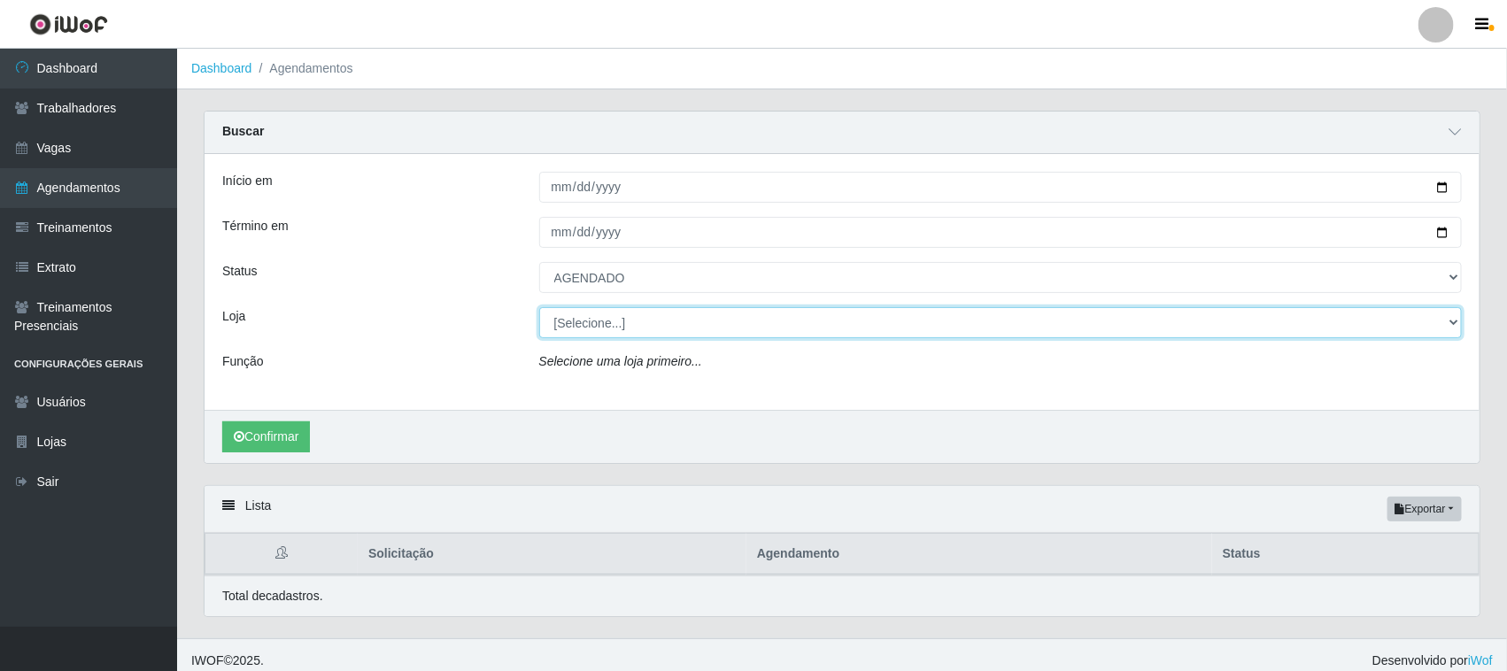
click at [604, 321] on select "[Selecione...] Nordestão - [GEOGRAPHIC_DATA]" at bounding box center [1001, 322] width 924 height 31
select select "420"
click at [539, 308] on select "[Selecione...] Nordestão - [GEOGRAPHIC_DATA]" at bounding box center [1001, 322] width 924 height 31
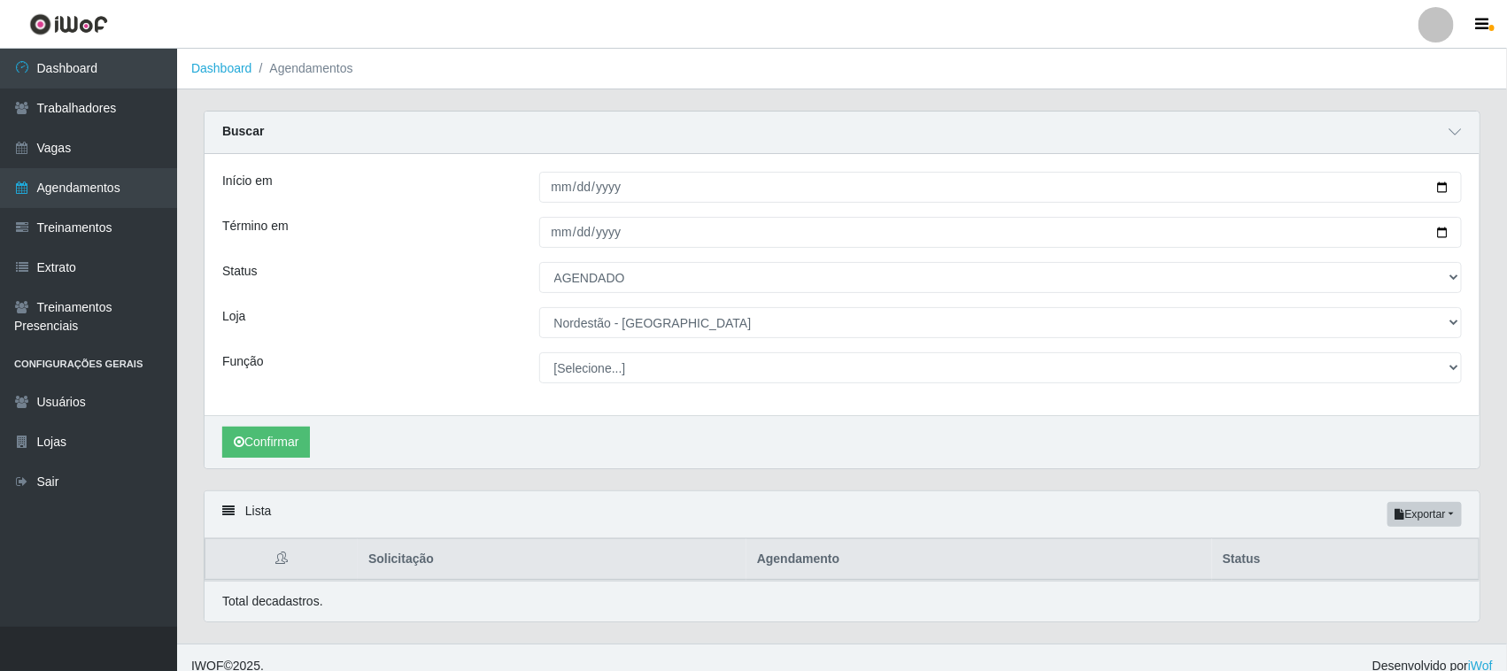
select select "1"
click at [539, 353] on select "[Selecione...] Embalador Embalador + Embalador ++ Operador de Caixa Operador de…" at bounding box center [1001, 367] width 924 height 31
click at [283, 434] on button "Confirmar" at bounding box center [266, 442] width 88 height 31
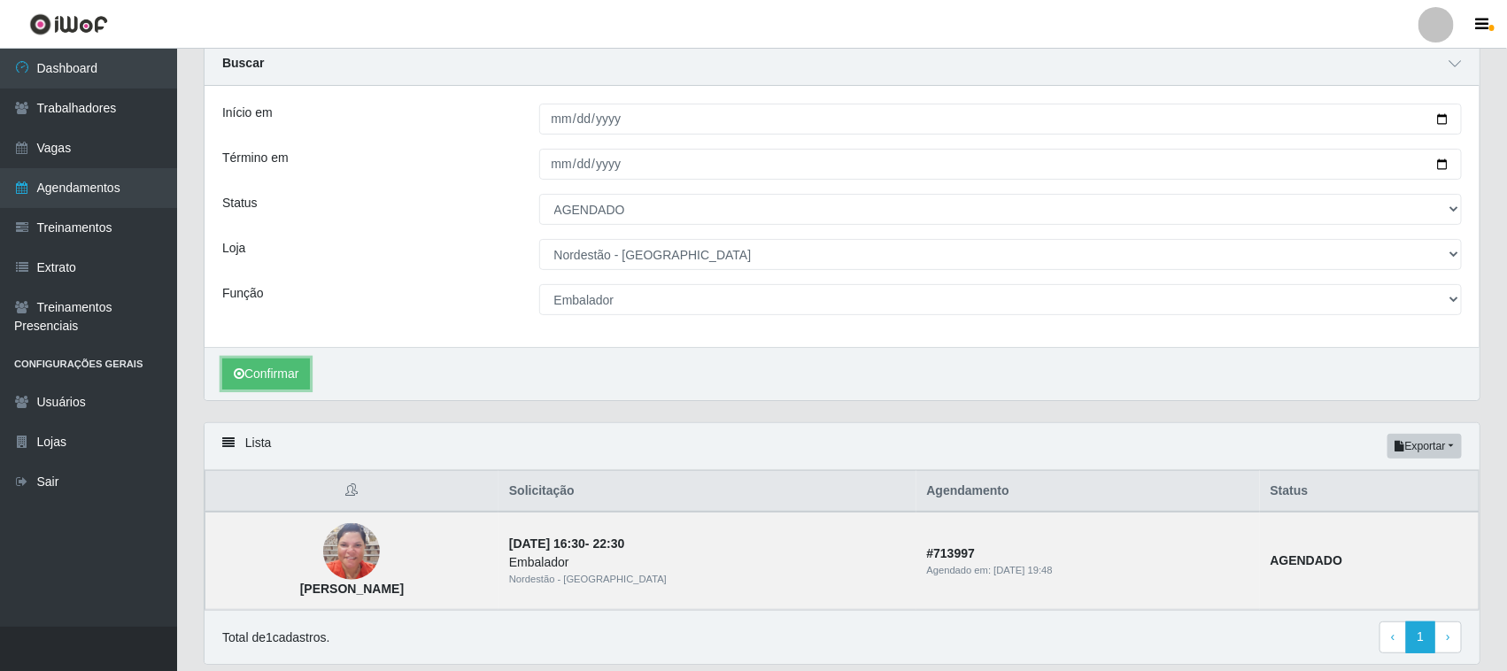
scroll to position [129, 0]
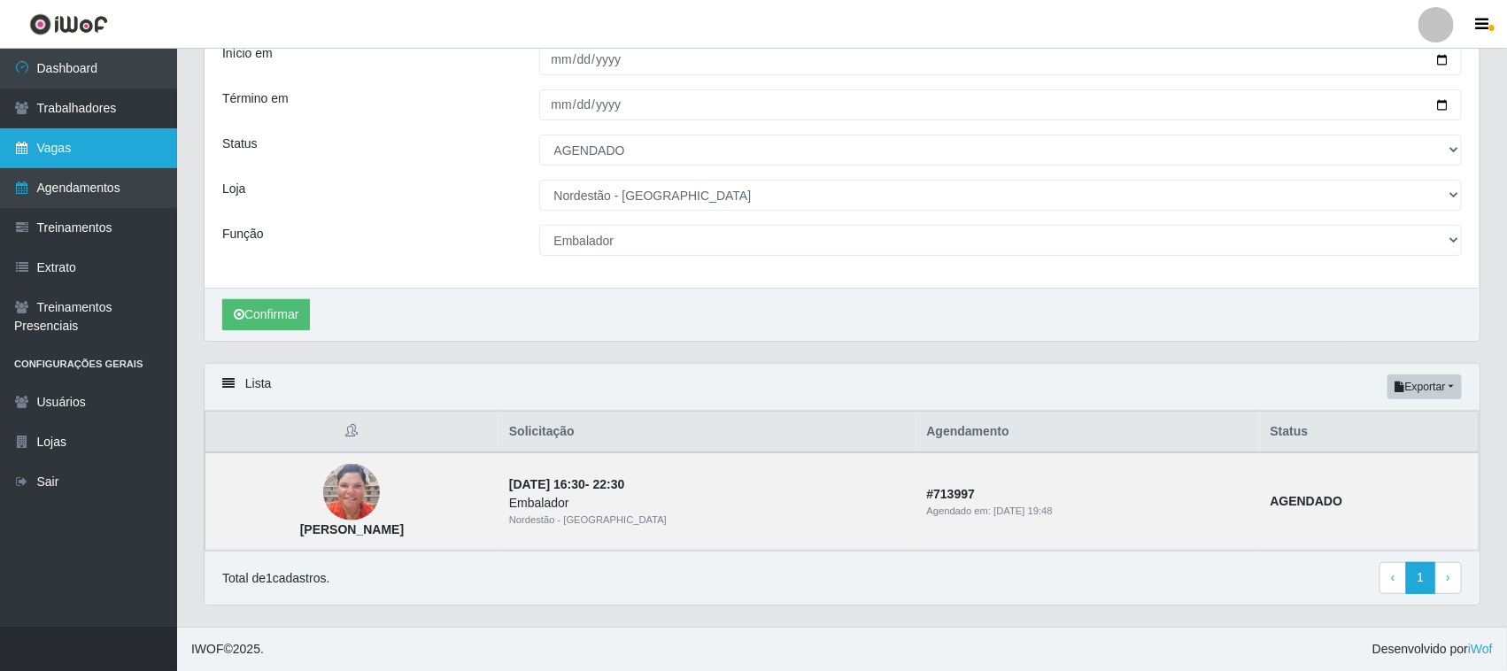
click at [86, 147] on link "Vagas" at bounding box center [88, 148] width 177 height 40
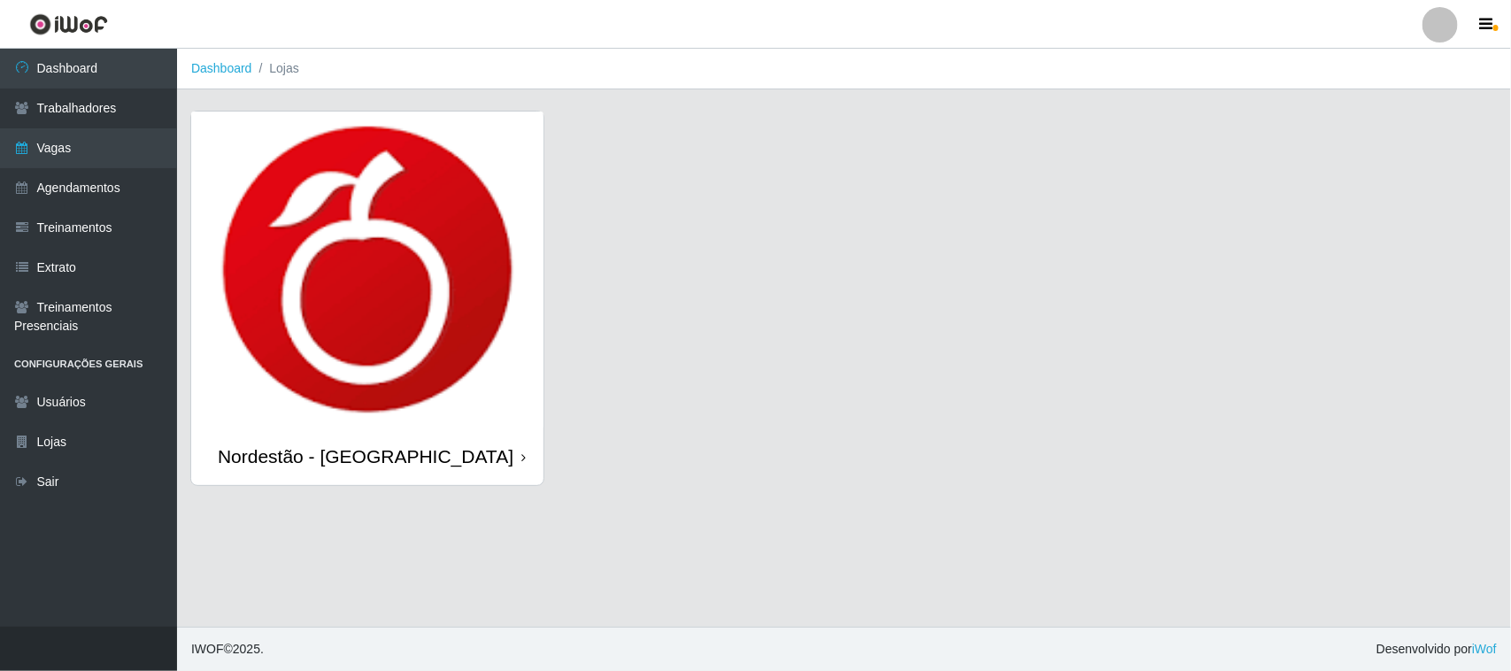
click at [524, 461] on icon at bounding box center [524, 458] width 4 height 12
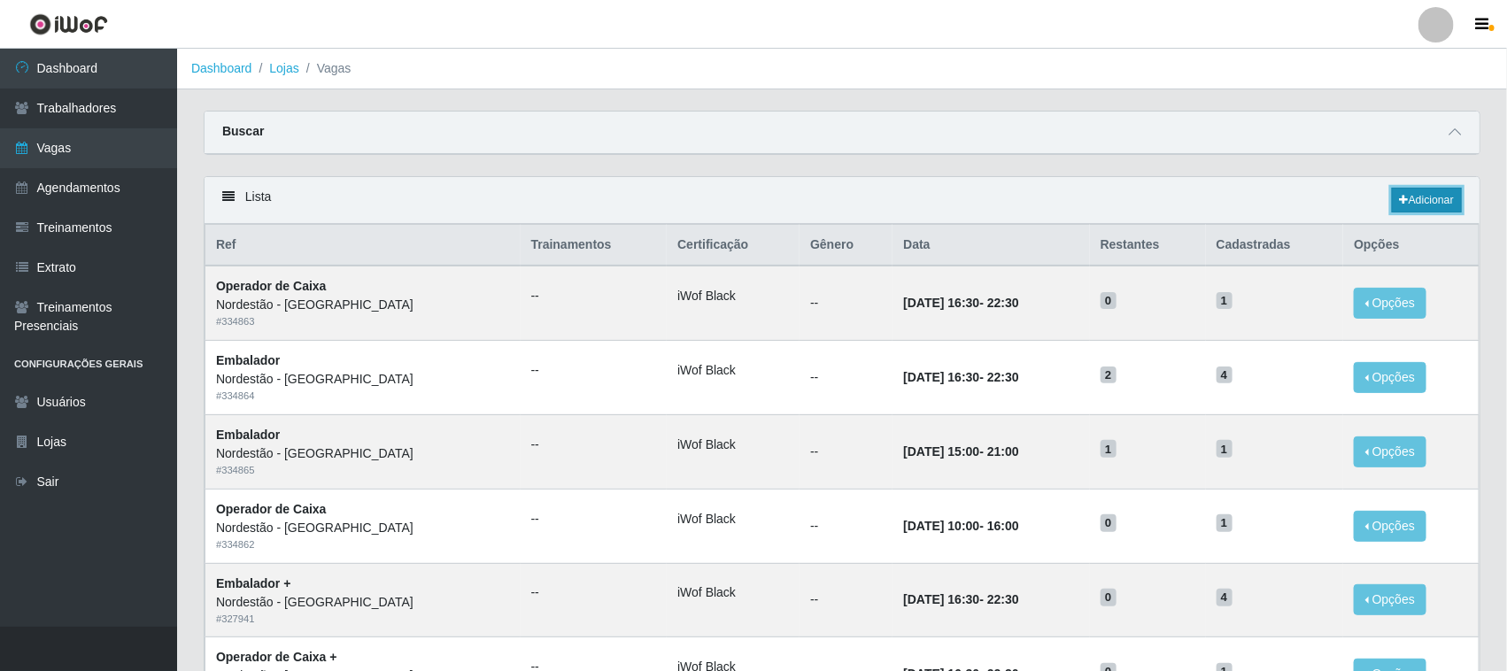
click at [1446, 200] on link "Adicionar" at bounding box center [1427, 200] width 70 height 25
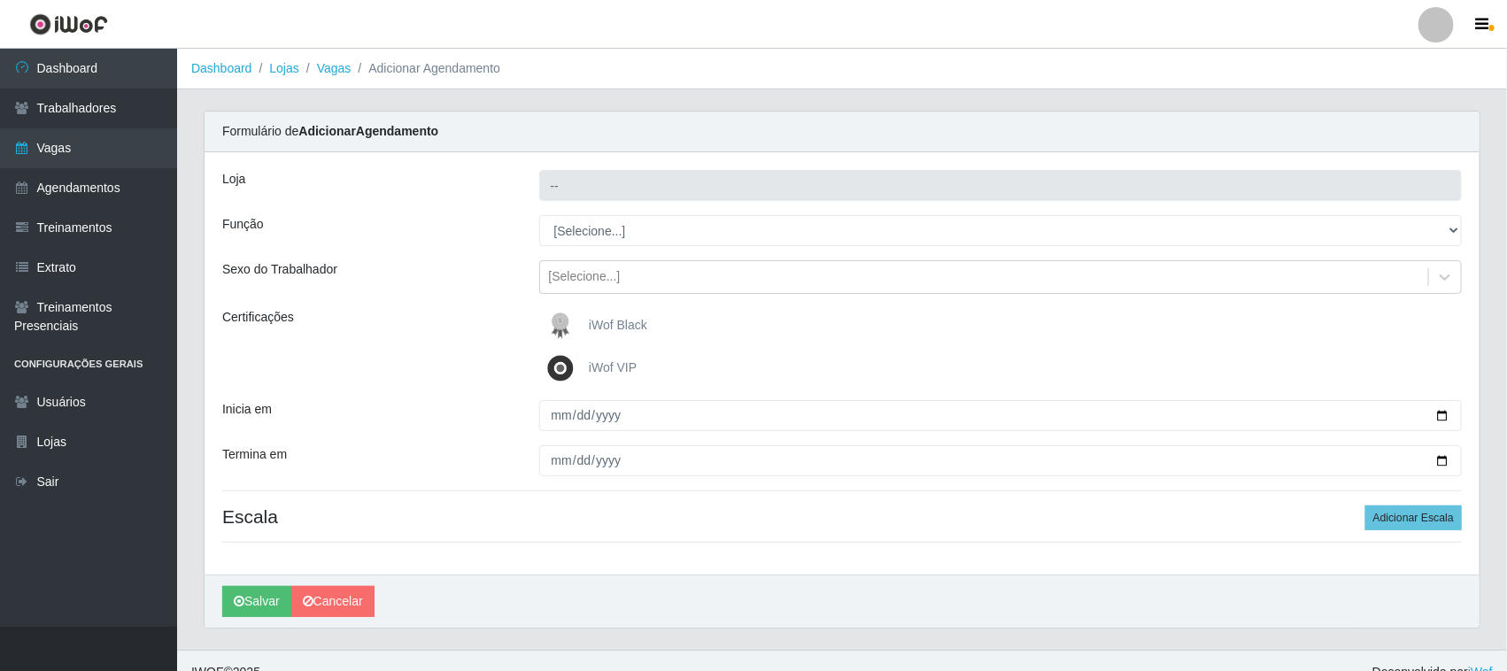
type input "Nordestão - [GEOGRAPHIC_DATA]"
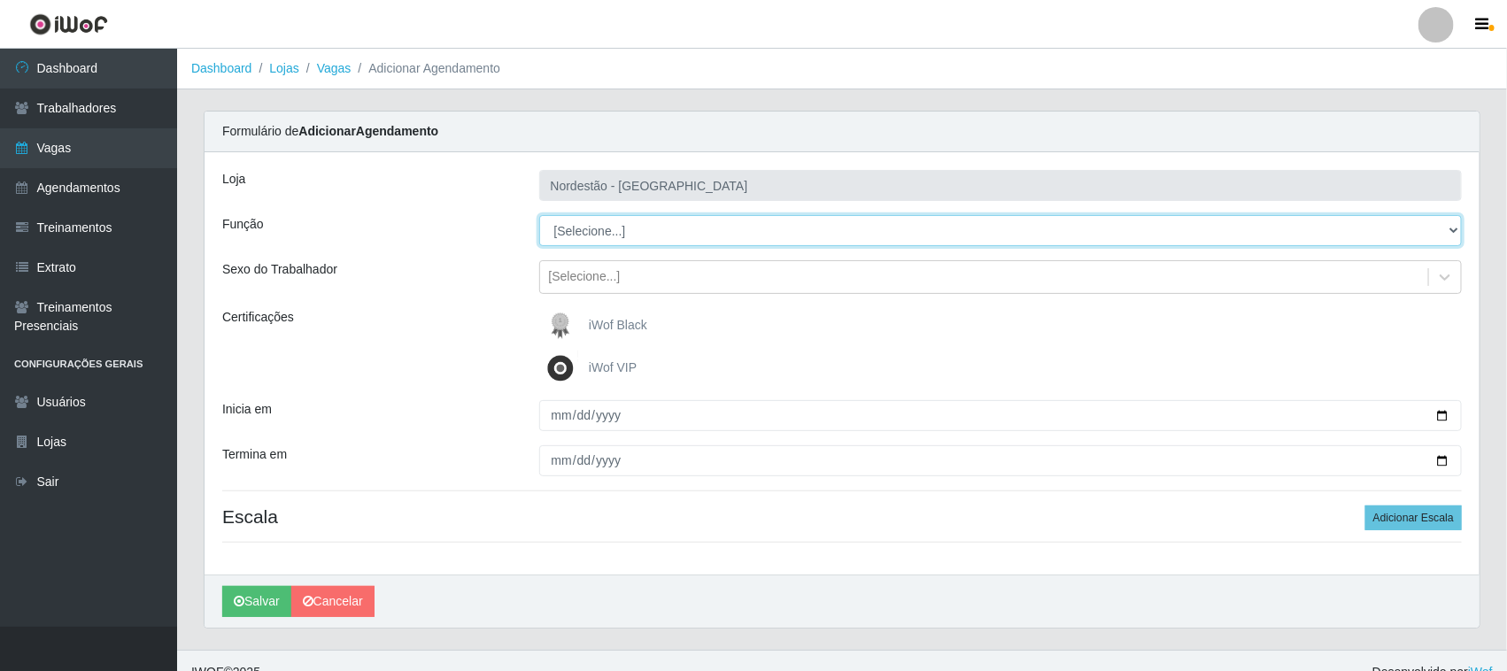
click at [572, 236] on select "[Selecione...] Embalador Embalador + Embalador ++ Operador de Caixa Operador de…" at bounding box center [1001, 230] width 924 height 31
select select "1"
click at [539, 215] on select "[Selecione...] Embalador Embalador + Embalador ++ Operador de Caixa Operador de…" at bounding box center [1001, 230] width 924 height 31
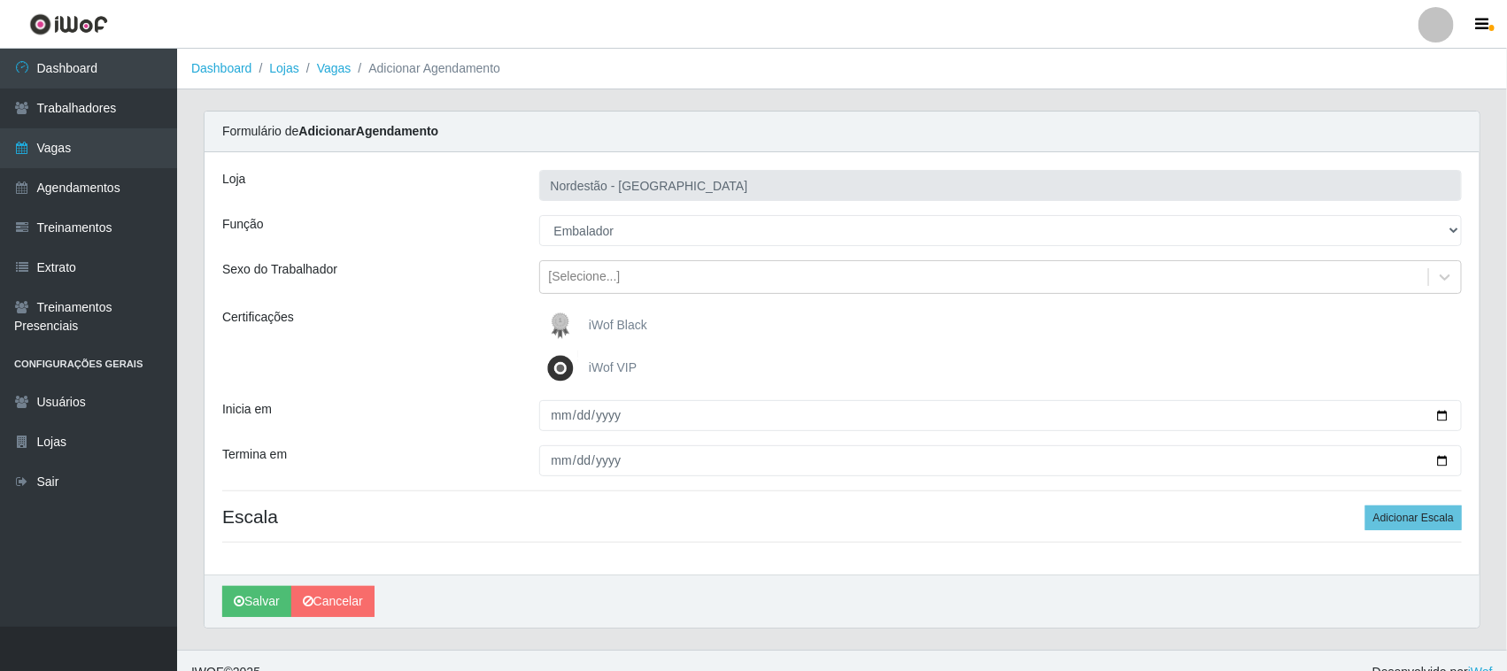
click at [600, 321] on span "iWof Black" at bounding box center [618, 325] width 58 height 14
click at [0, 0] on input "iWof Black" at bounding box center [0, 0] width 0 height 0
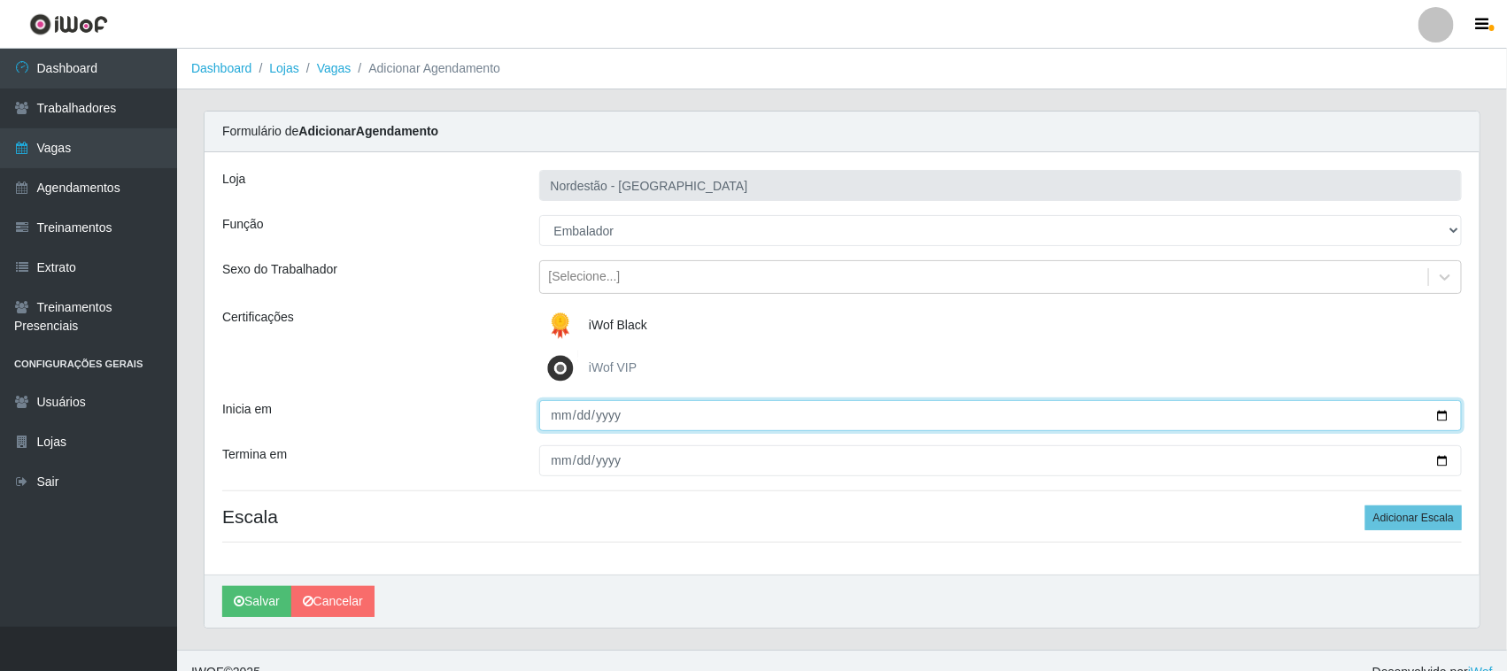
click at [1445, 416] on input "Inicia em" at bounding box center [1001, 415] width 924 height 31
type input "[DATE]"
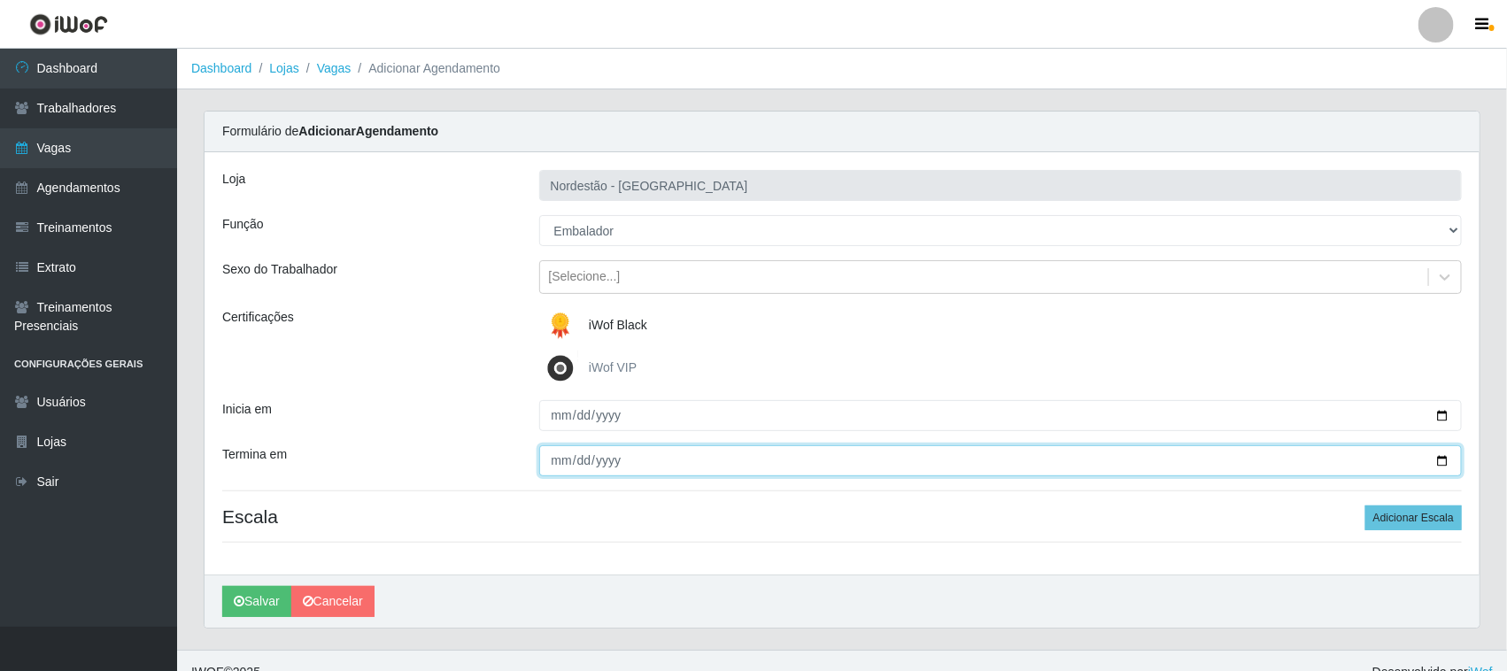
click at [1443, 458] on input "Termina em" at bounding box center [1001, 460] width 924 height 31
type input "[DATE]"
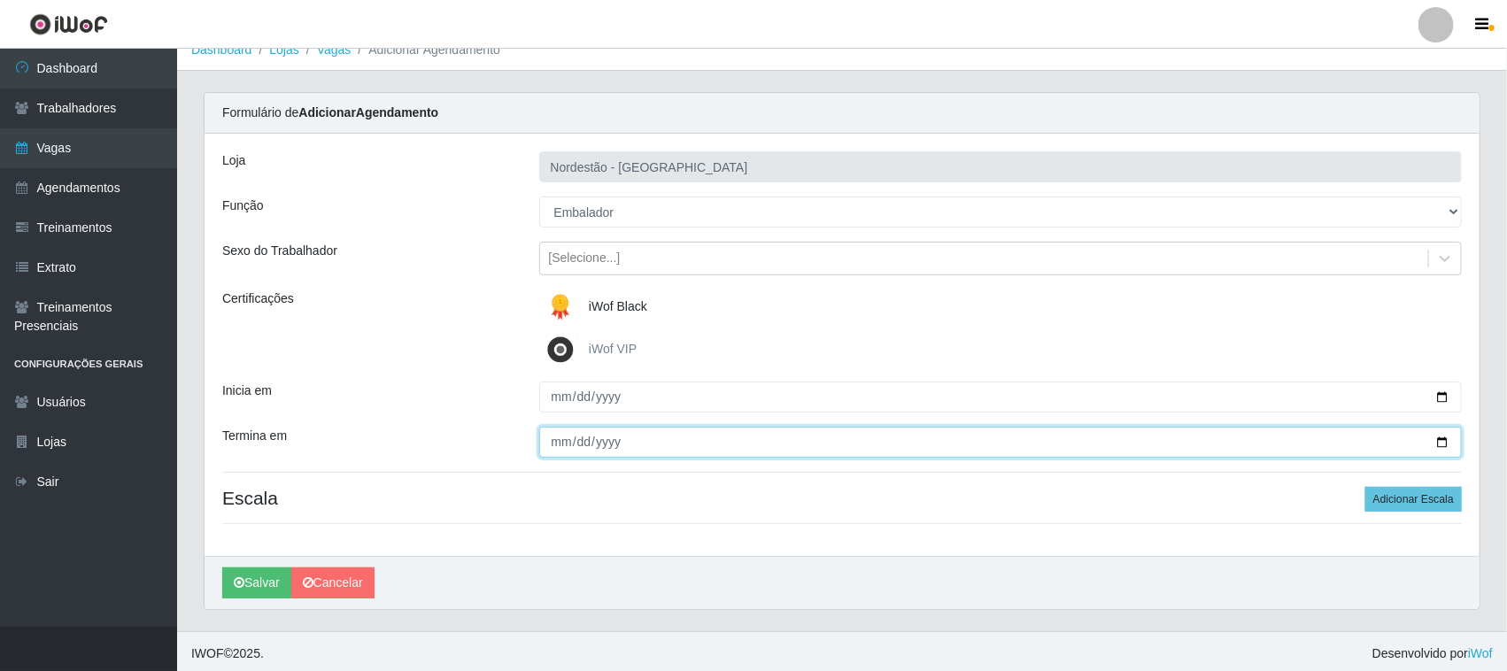
scroll to position [24, 0]
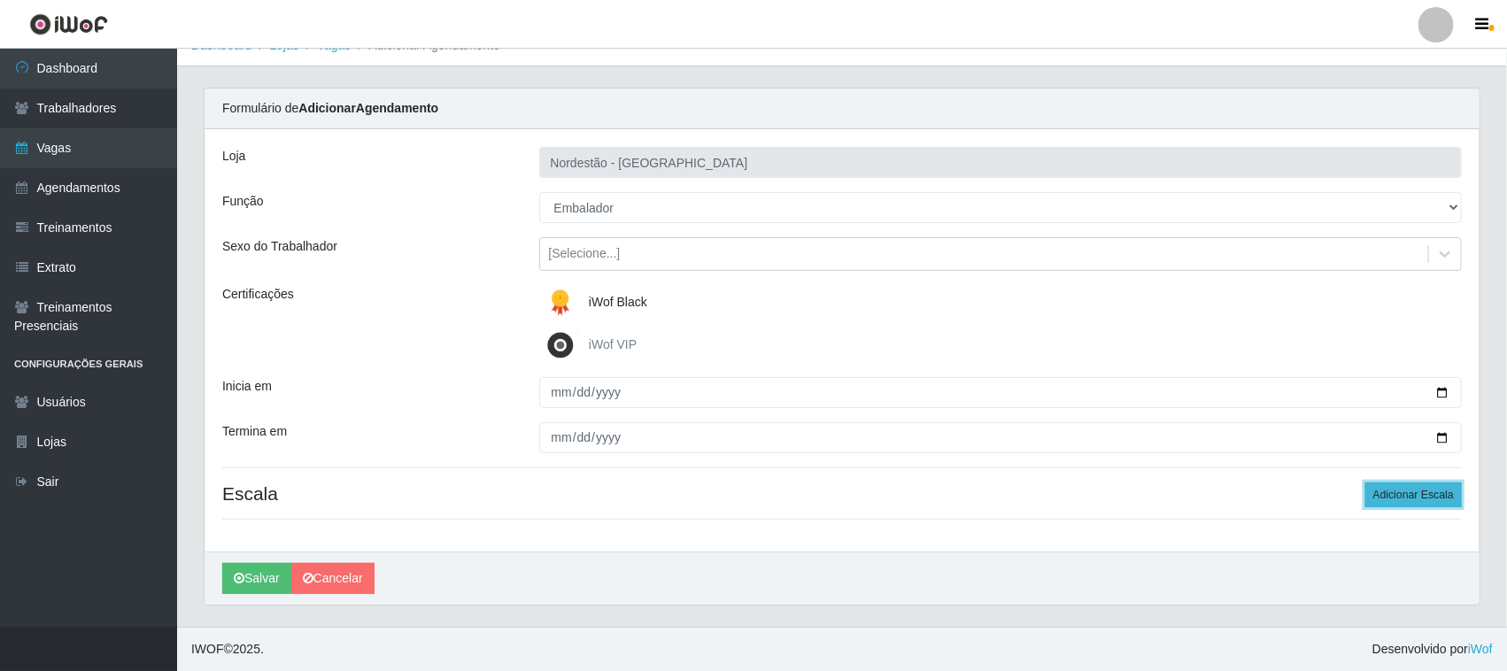
click at [1422, 494] on button "Adicionar Escala" at bounding box center [1413, 495] width 97 height 25
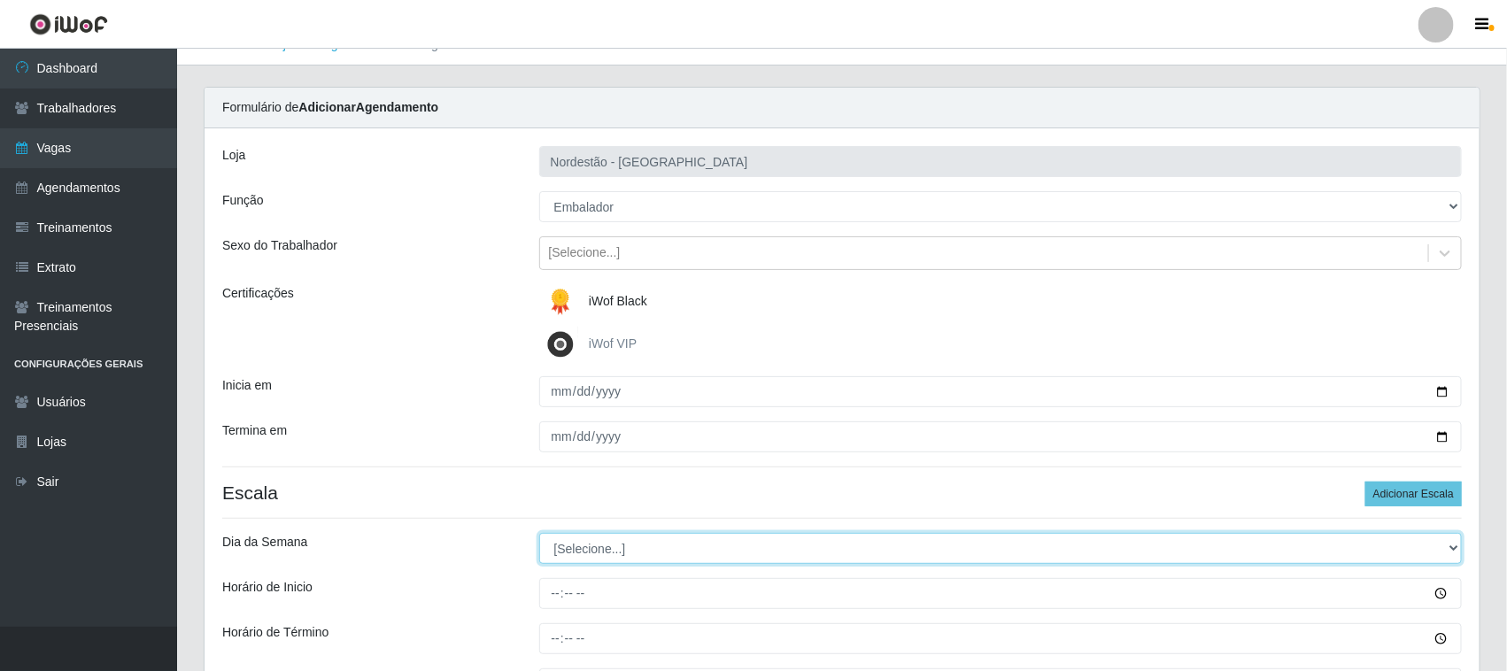
click at [596, 555] on select "[Selecione...] Segunda Terça Quarta Quinta Sexta Sábado Domingo" at bounding box center [1001, 548] width 924 height 31
select select "1"
click at [539, 534] on select "[Selecione...] Segunda Terça Quarta Quinta Sexta Sábado Domingo" at bounding box center [1001, 548] width 924 height 31
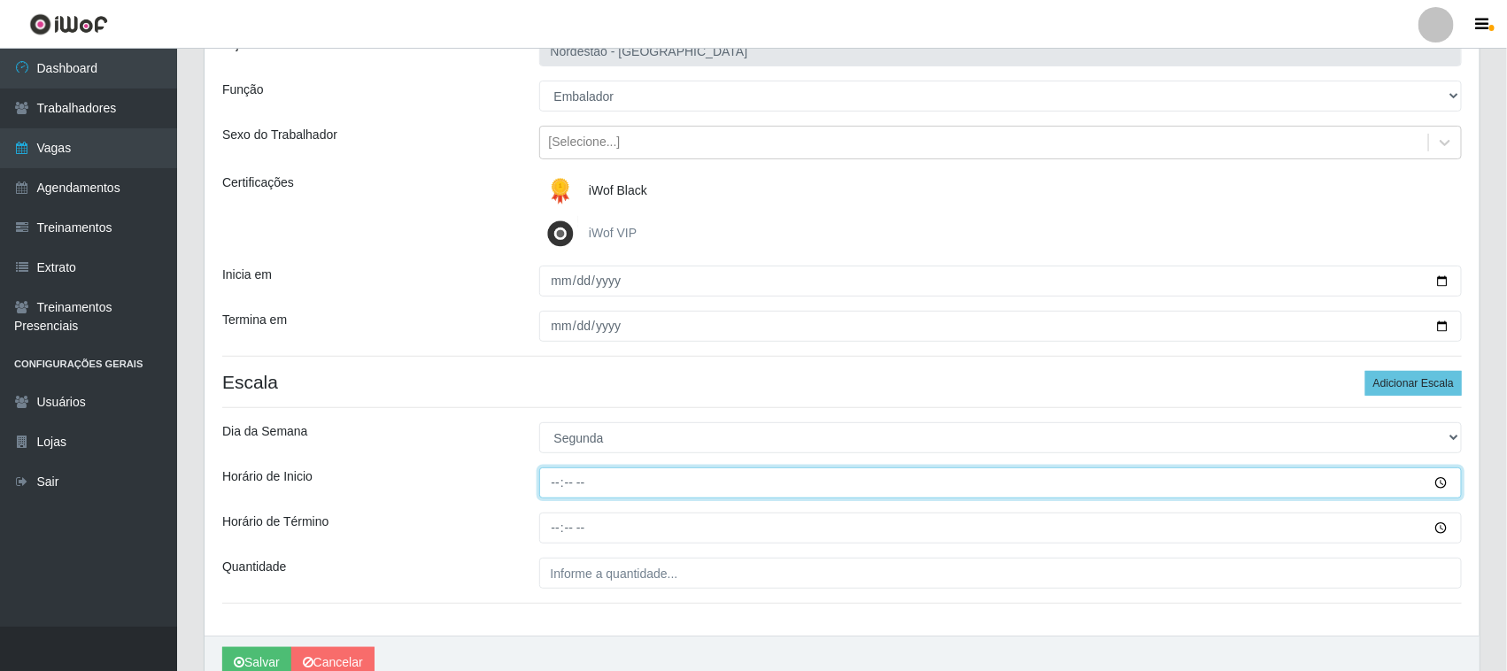
click at [555, 476] on input "Horário de Inicio" at bounding box center [1001, 483] width 924 height 31
type input "12:20"
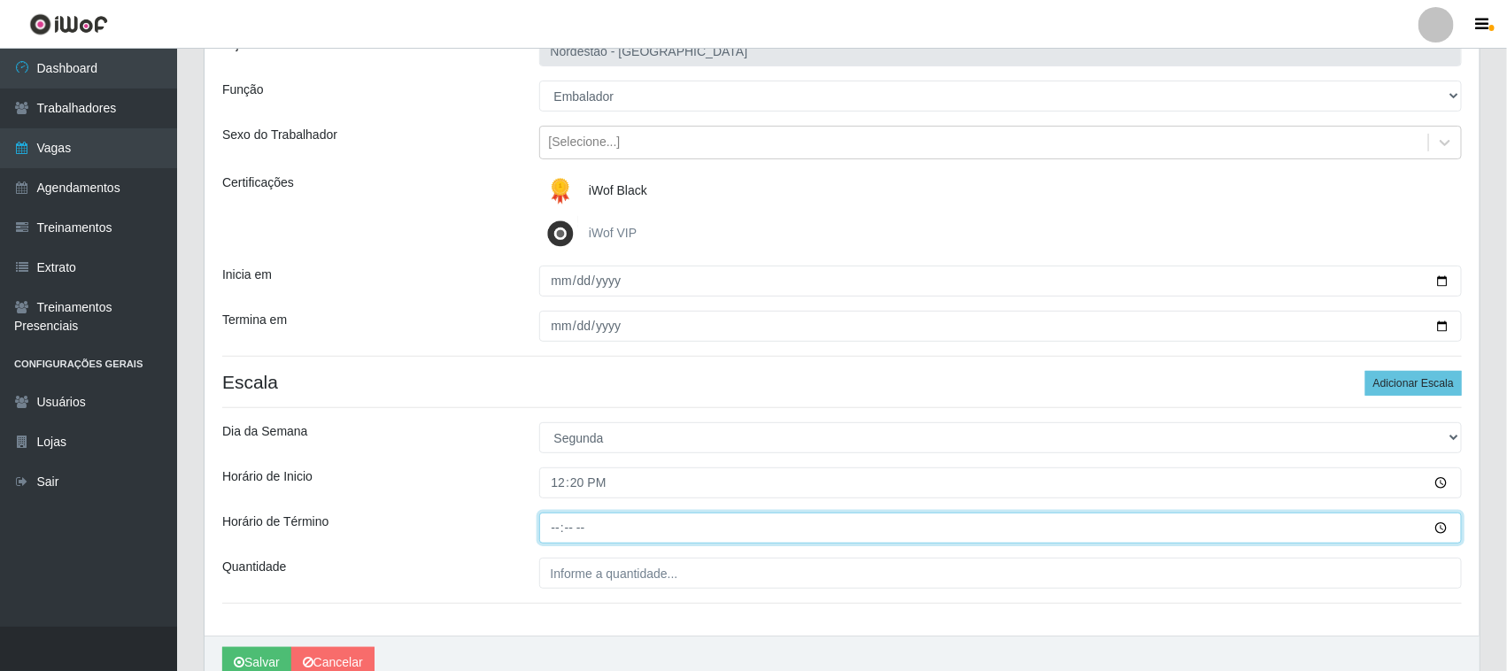
click at [555, 524] on input "Horário de Término" at bounding box center [1001, 528] width 924 height 31
type input "18:20"
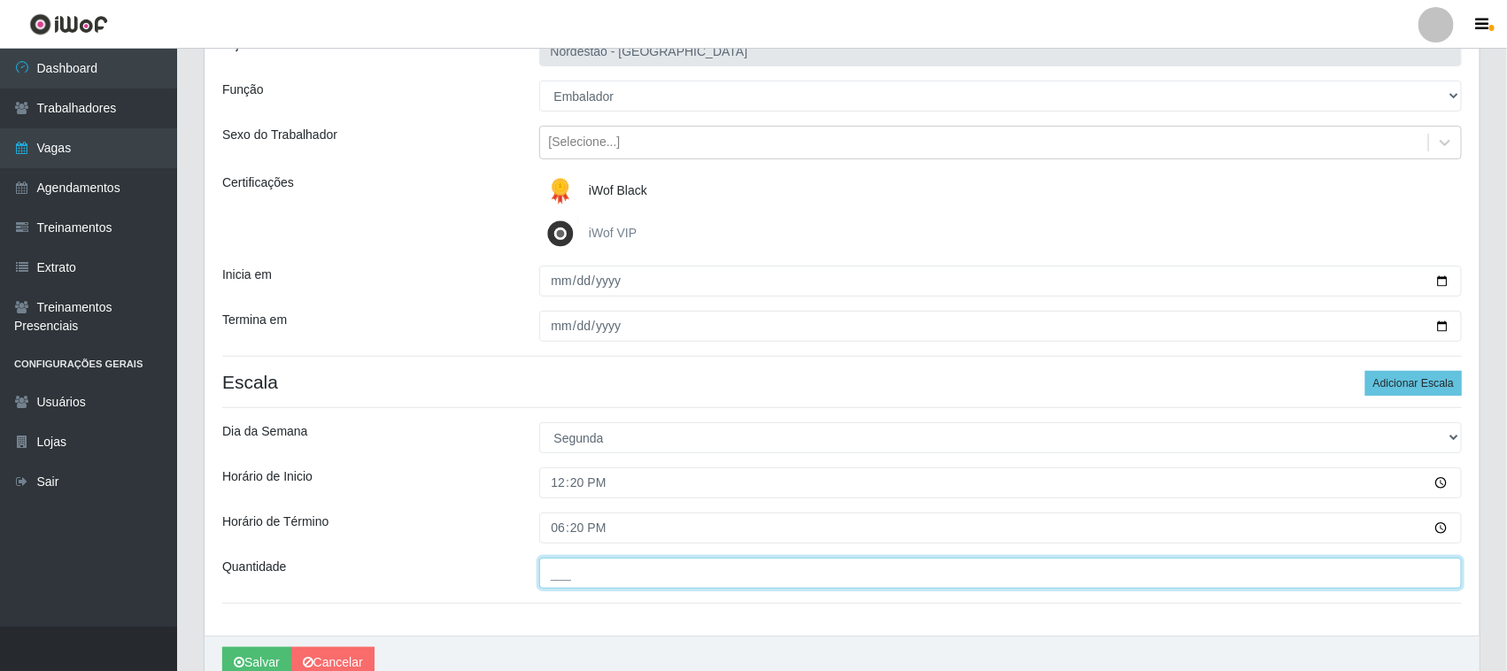
click at [572, 564] on input "___" at bounding box center [1001, 573] width 924 height 31
type input "01_"
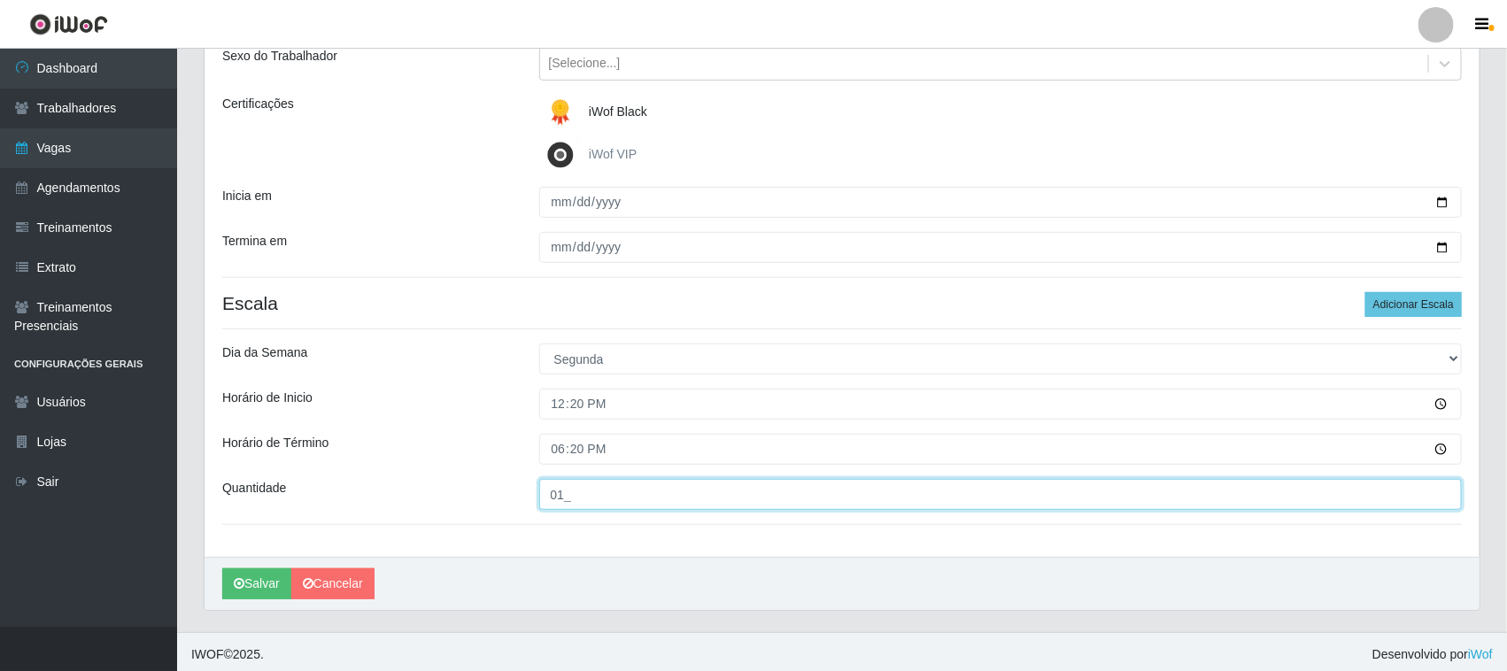
scroll to position [220, 0]
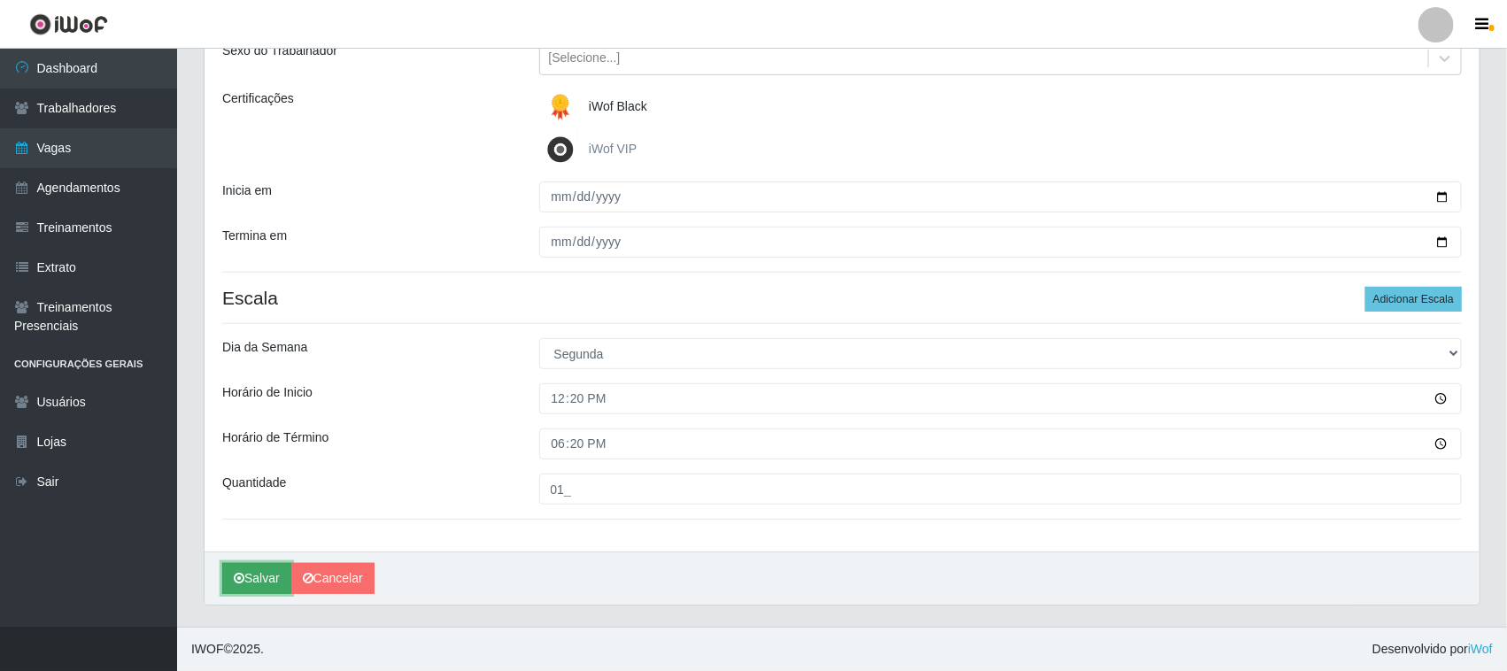
click at [259, 568] on button "Salvar" at bounding box center [256, 578] width 69 height 31
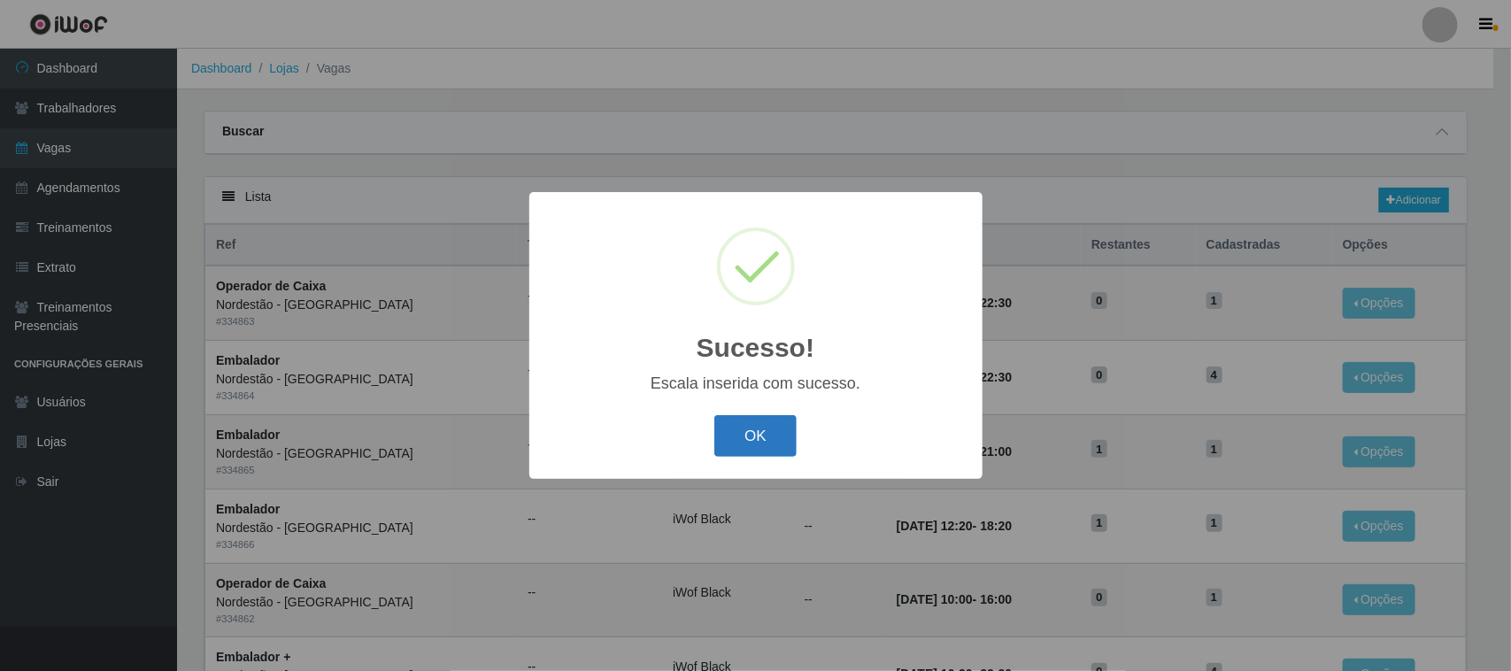
click at [741, 438] on button "OK" at bounding box center [756, 436] width 82 height 42
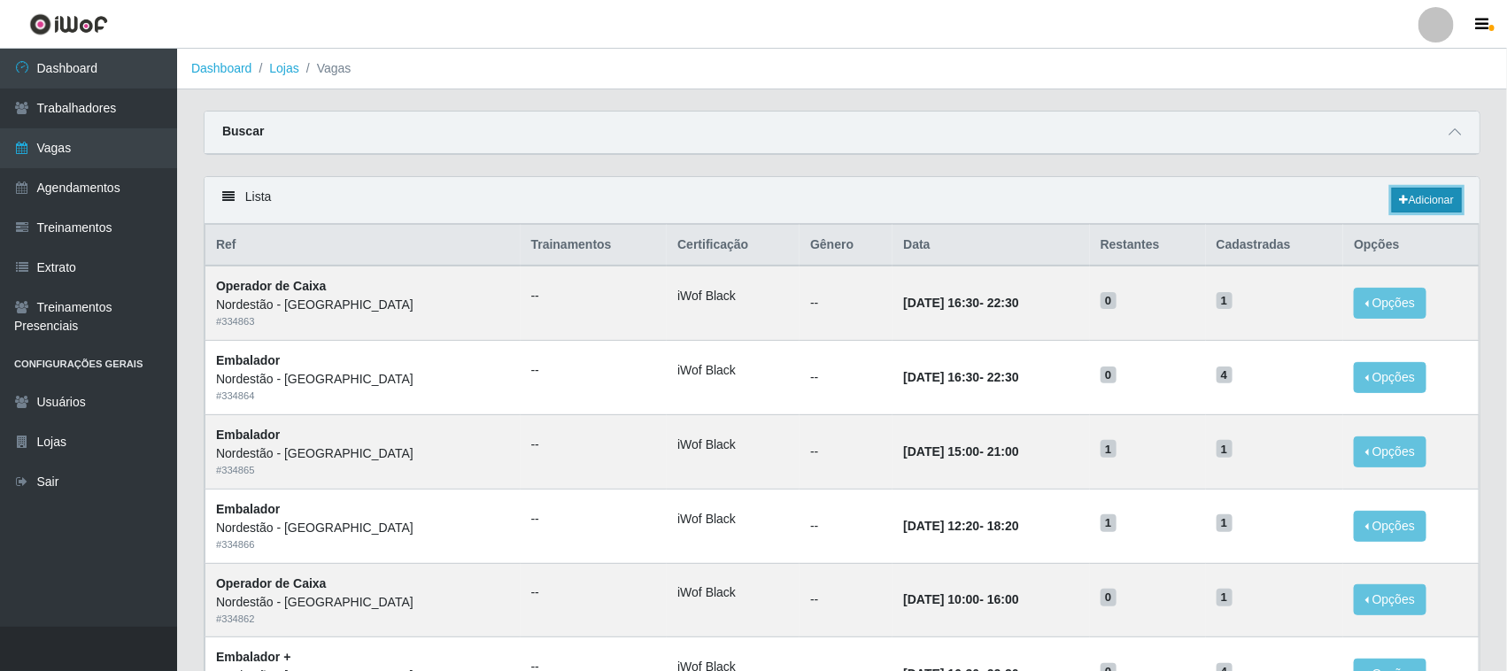
click at [1423, 197] on link "Adicionar" at bounding box center [1427, 200] width 70 height 25
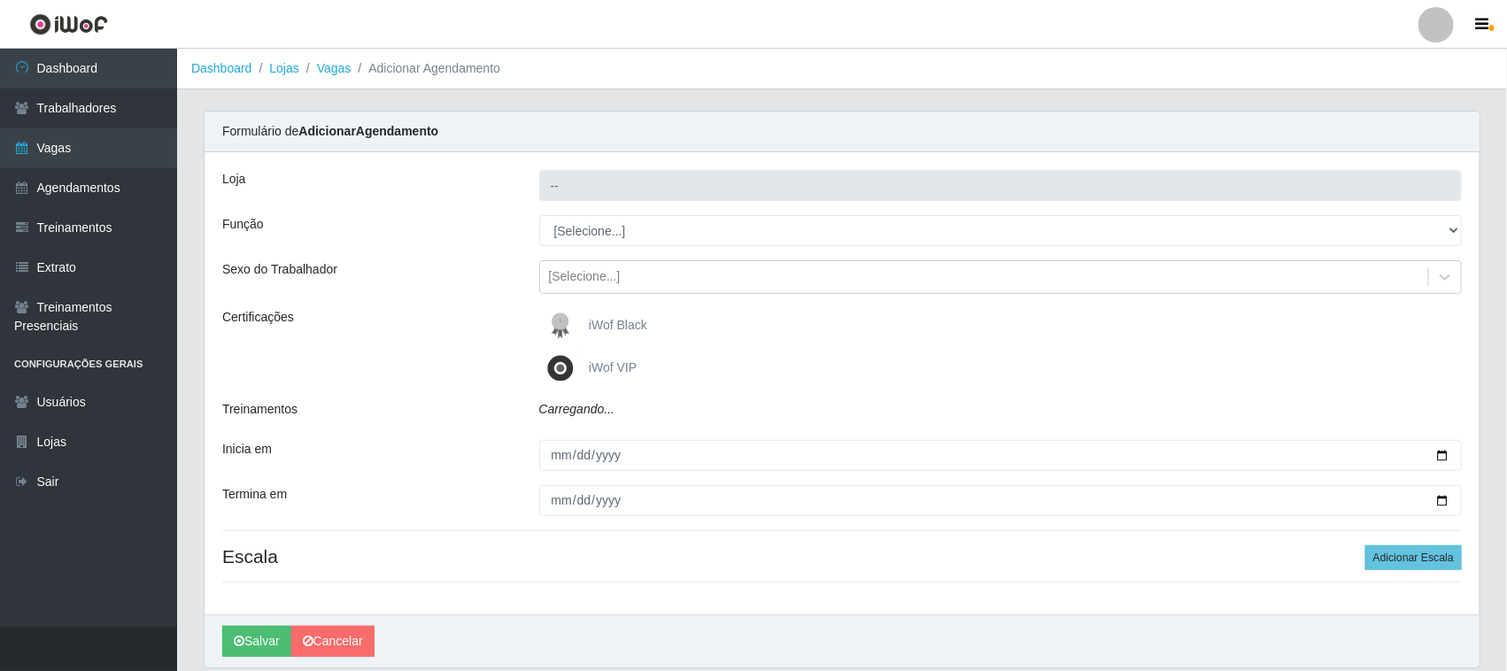
type input "Nordestão - [GEOGRAPHIC_DATA]"
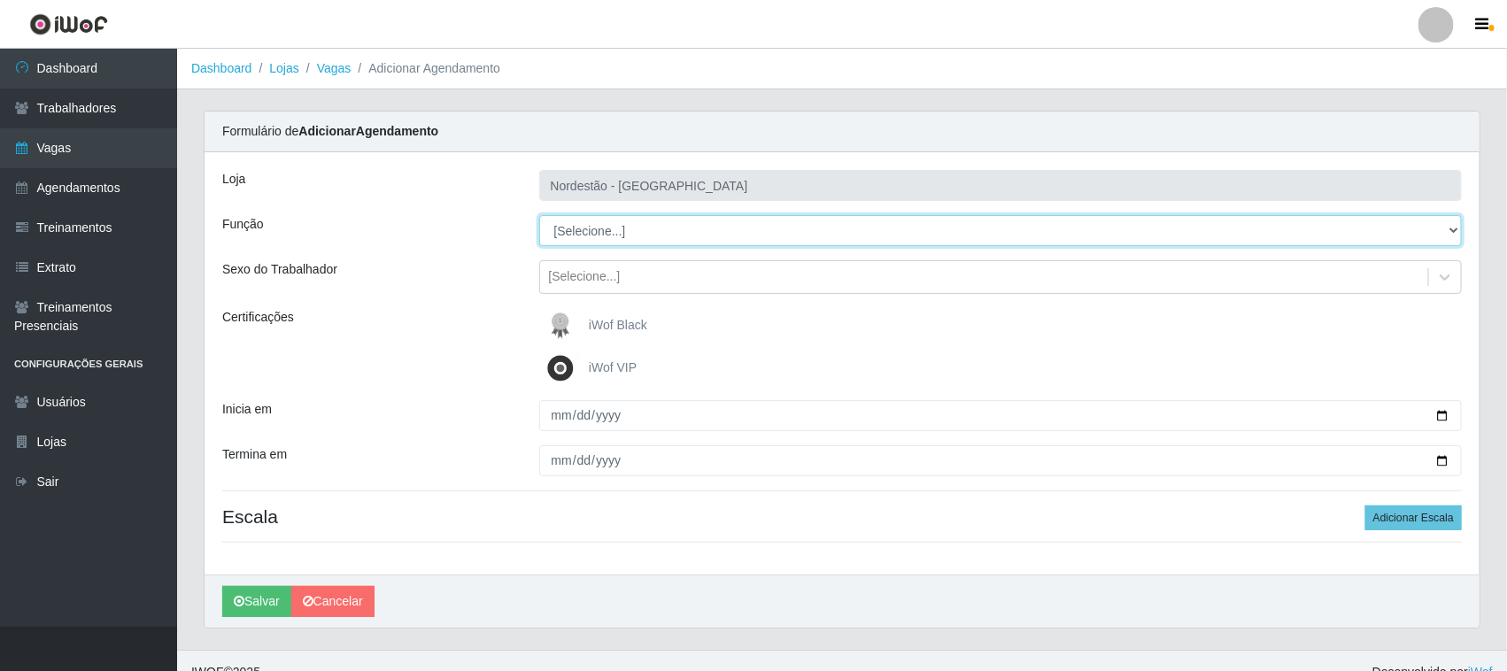
click at [561, 236] on select "[Selecione...] Embalador Embalador + Embalador ++ Operador de Caixa Operador de…" at bounding box center [1001, 230] width 924 height 31
select select "1"
click at [539, 215] on select "[Selecione...] Embalador Embalador + Embalador ++ Operador de Caixa Operador de…" at bounding box center [1001, 230] width 924 height 31
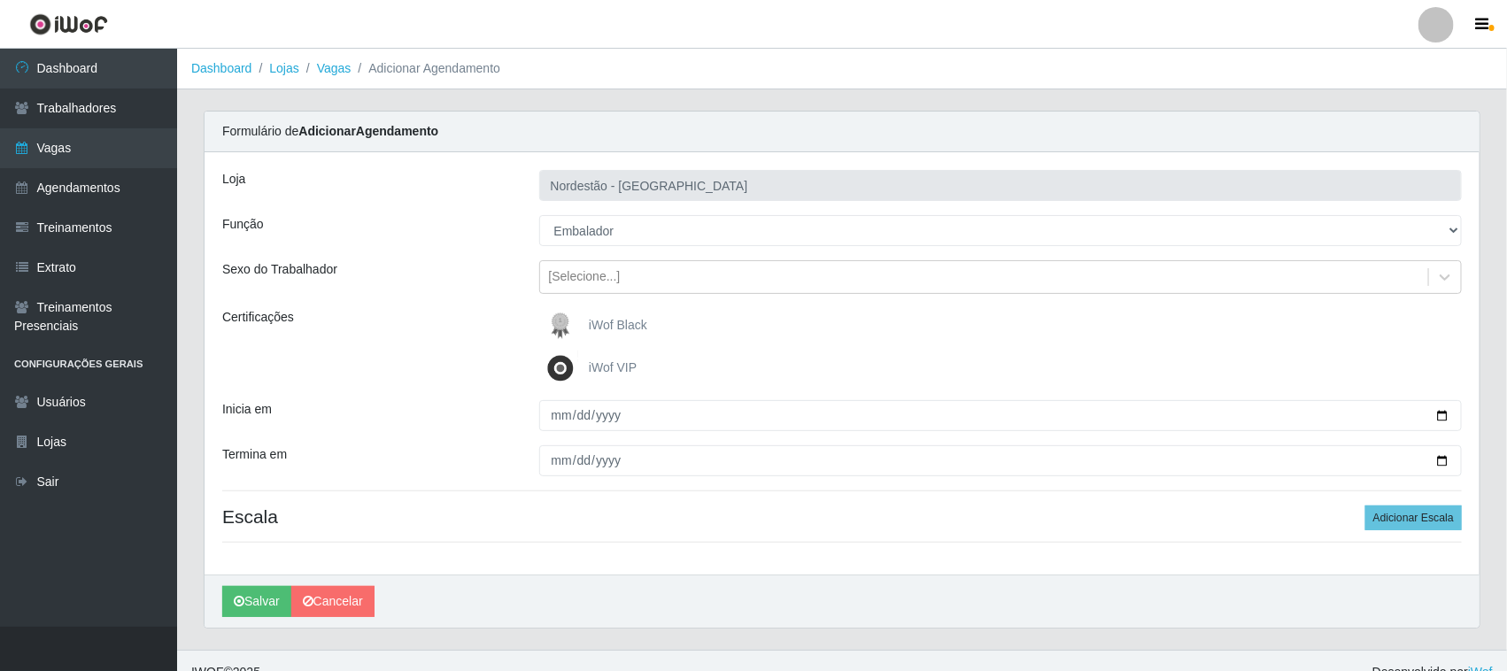
click at [565, 324] on img at bounding box center [564, 325] width 43 height 35
click at [0, 0] on input "iWof Black" at bounding box center [0, 0] width 0 height 0
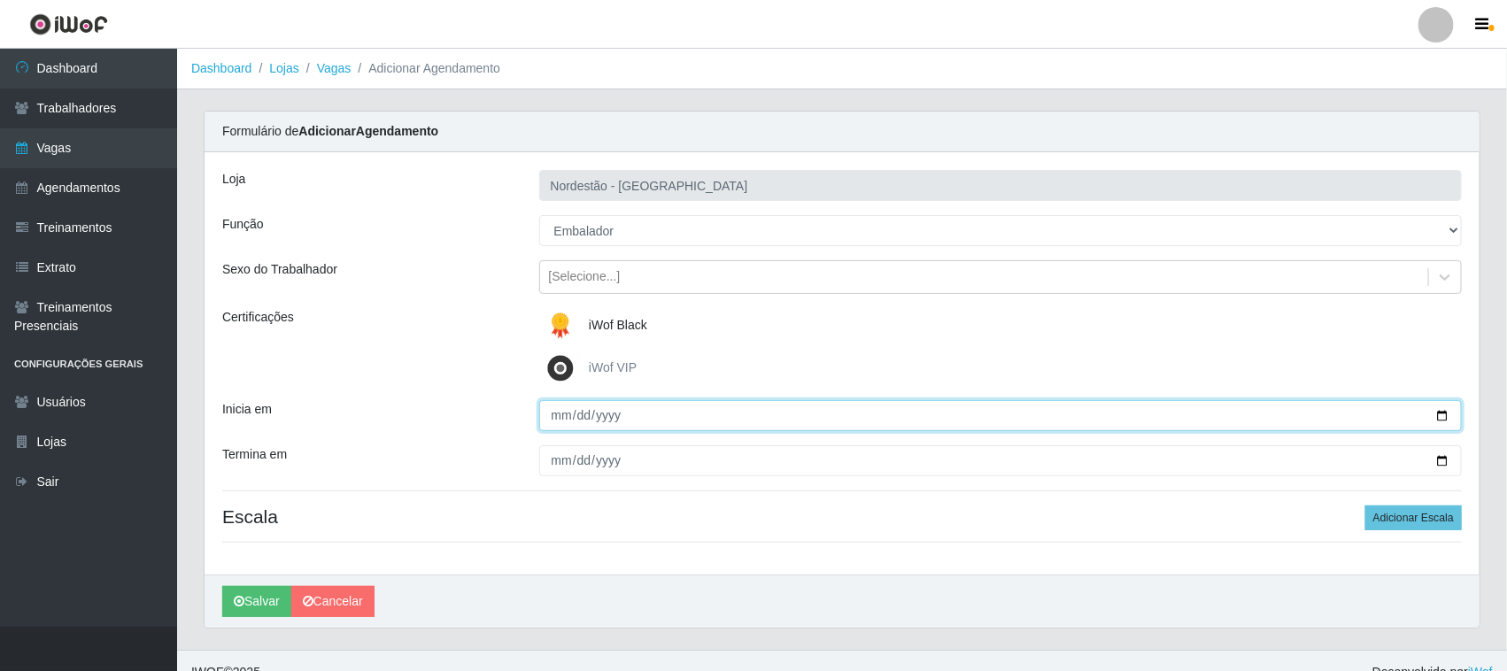
click at [1446, 414] on input "Inicia em" at bounding box center [1001, 415] width 924 height 31
type input "[DATE]"
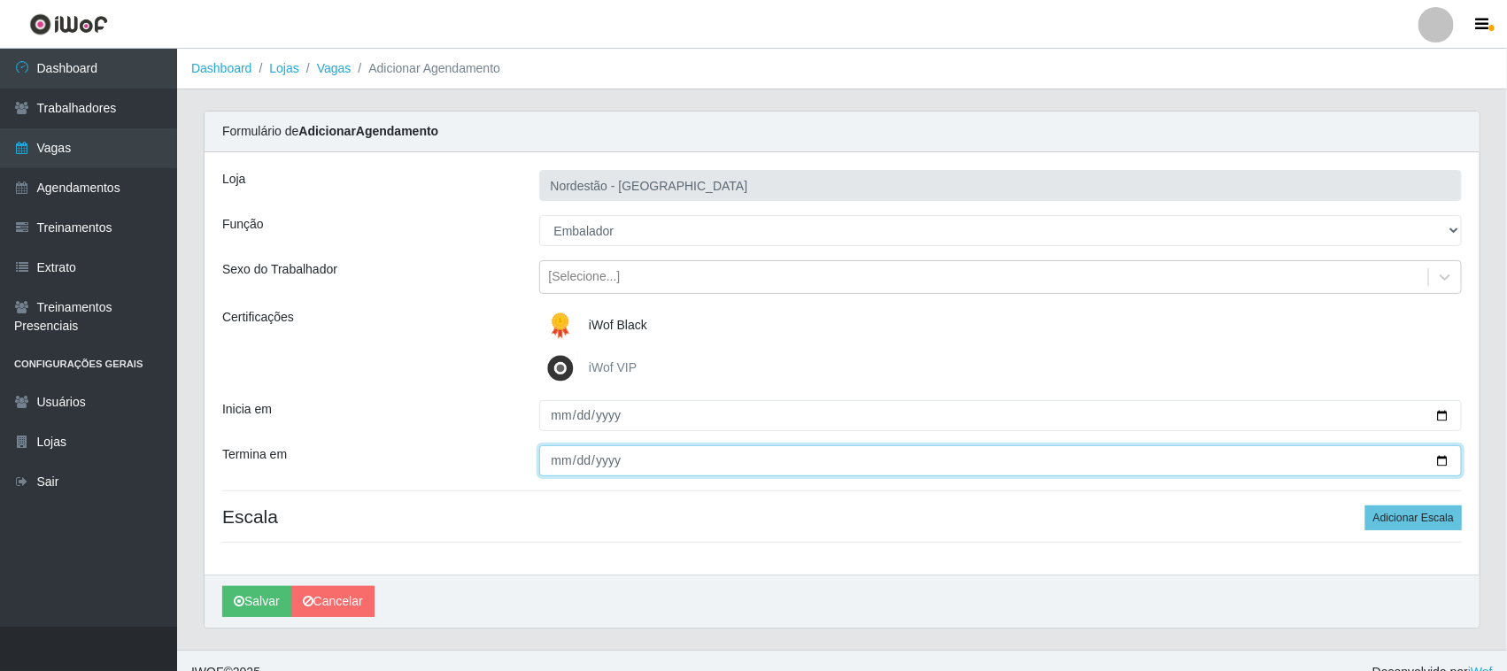
click at [1439, 453] on input "Termina em" at bounding box center [1001, 460] width 924 height 31
type input "[DATE]"
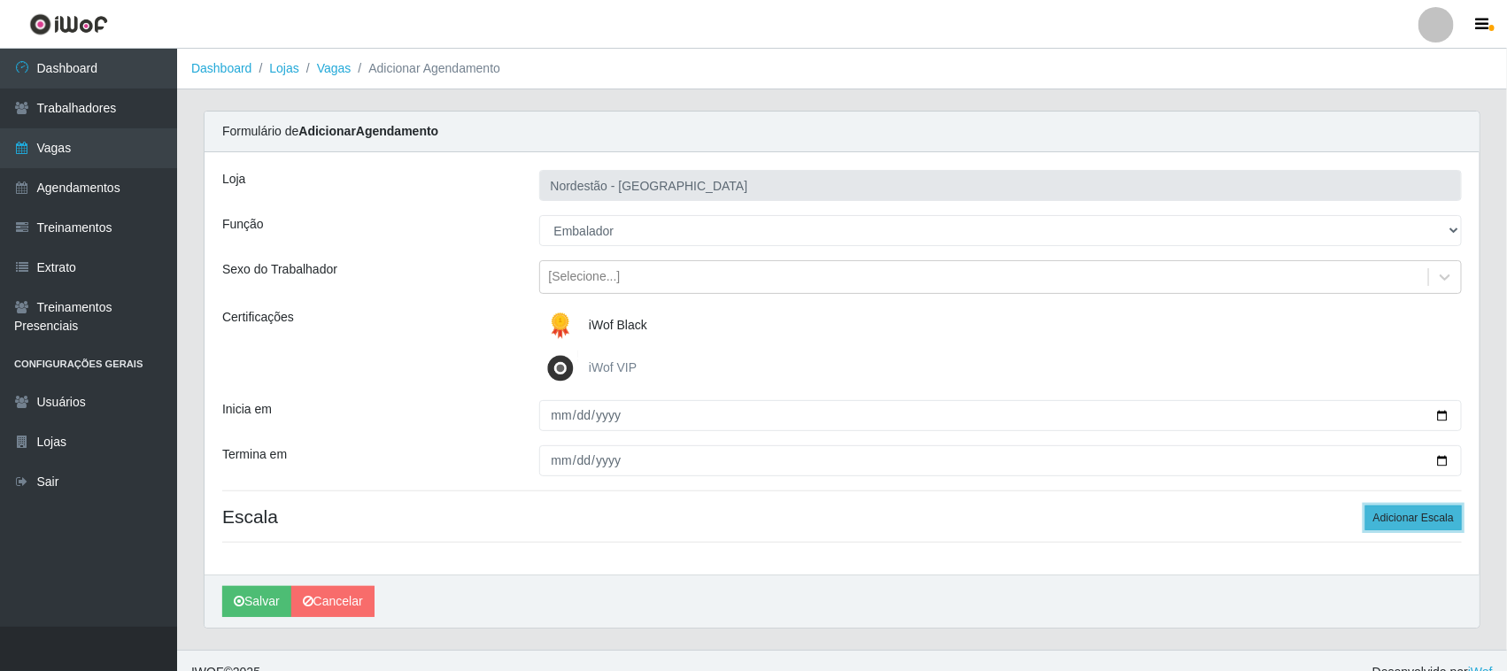
click at [1421, 514] on button "Adicionar Escala" at bounding box center [1413, 518] width 97 height 25
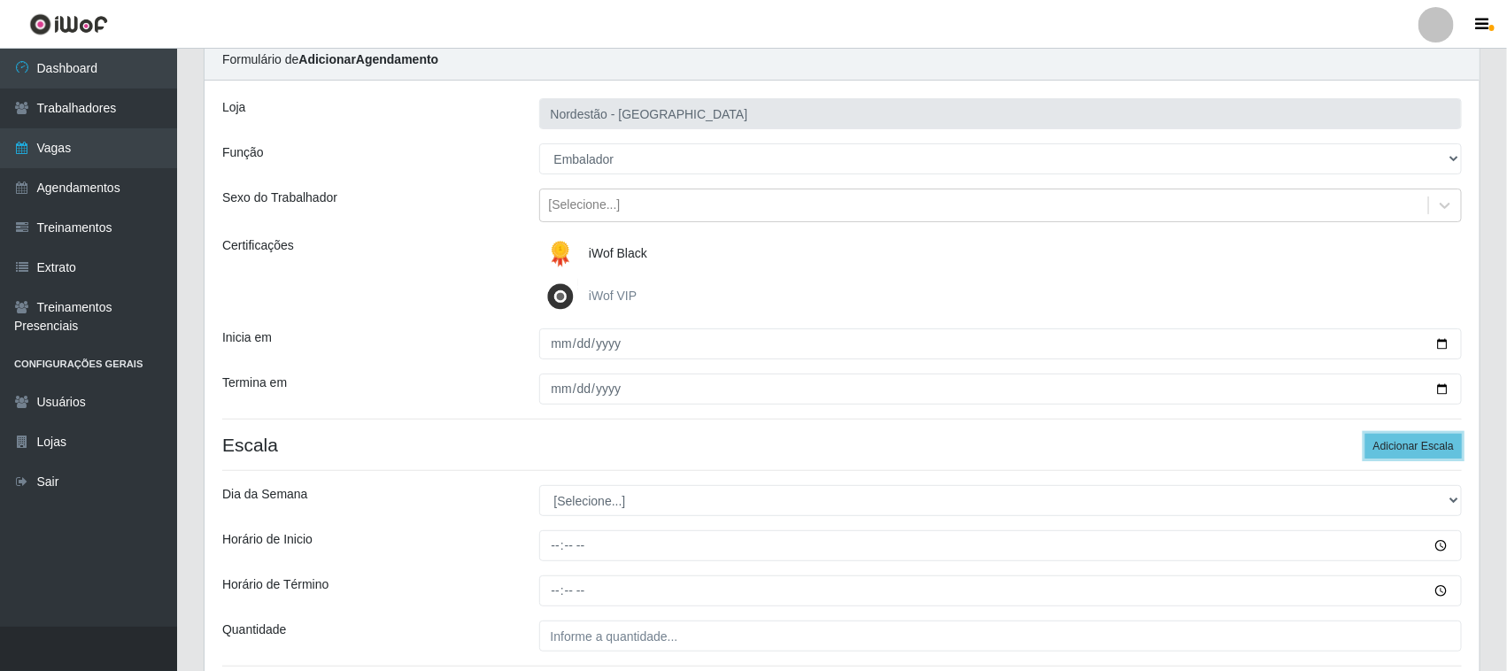
scroll to position [111, 0]
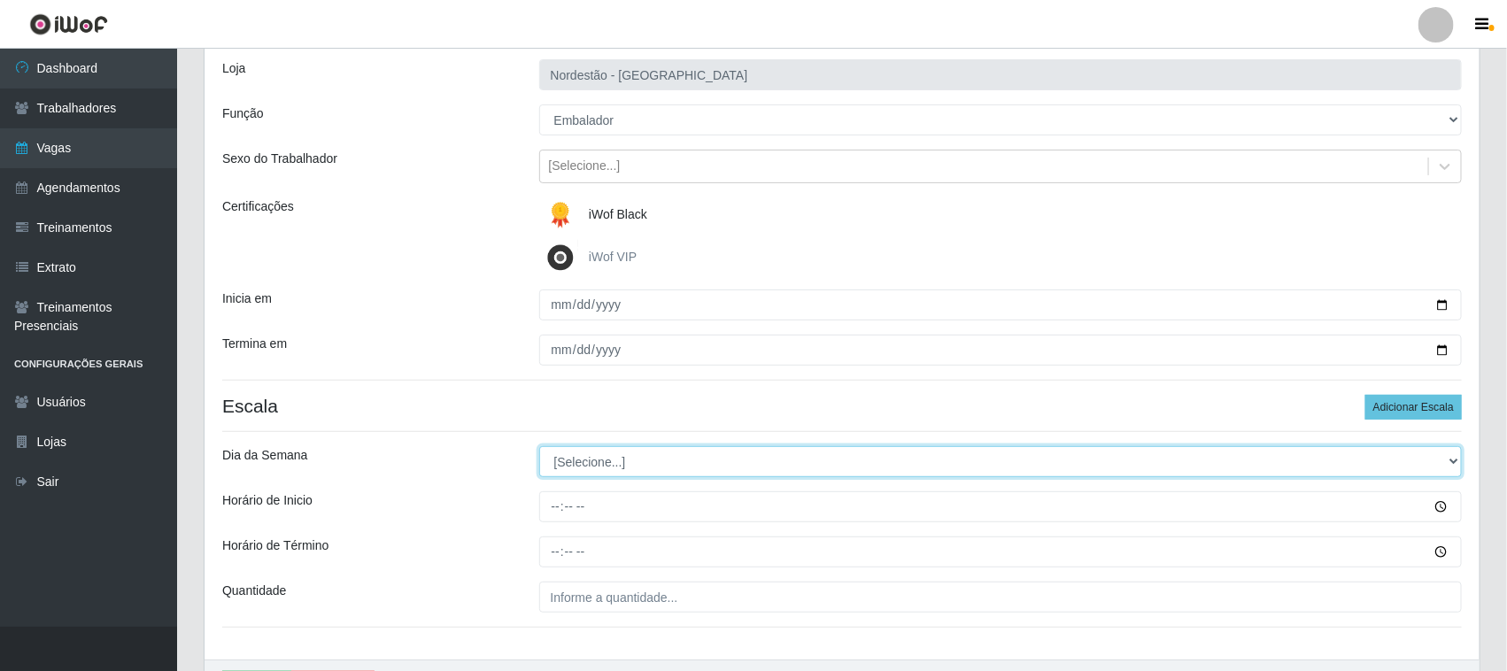
click at [603, 458] on select "[Selecione...] Segunda Terça Quarta Quinta Sexta Sábado Domingo" at bounding box center [1001, 461] width 924 height 31
select select "1"
click at [539, 447] on select "[Selecione...] Segunda Terça Quarta Quinta Sexta Sábado Domingo" at bounding box center [1001, 461] width 924 height 31
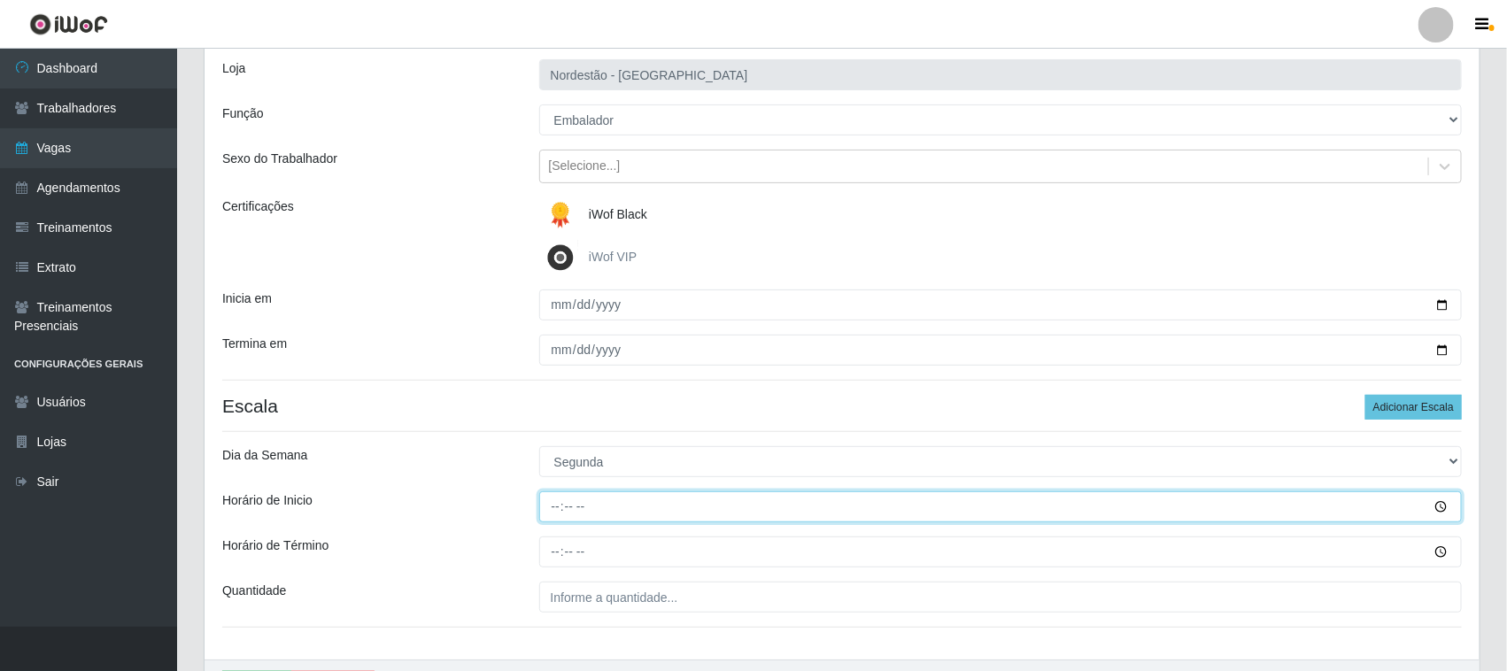
click at [553, 500] on input "Horário de Inicio" at bounding box center [1001, 506] width 924 height 31
type input "10:00"
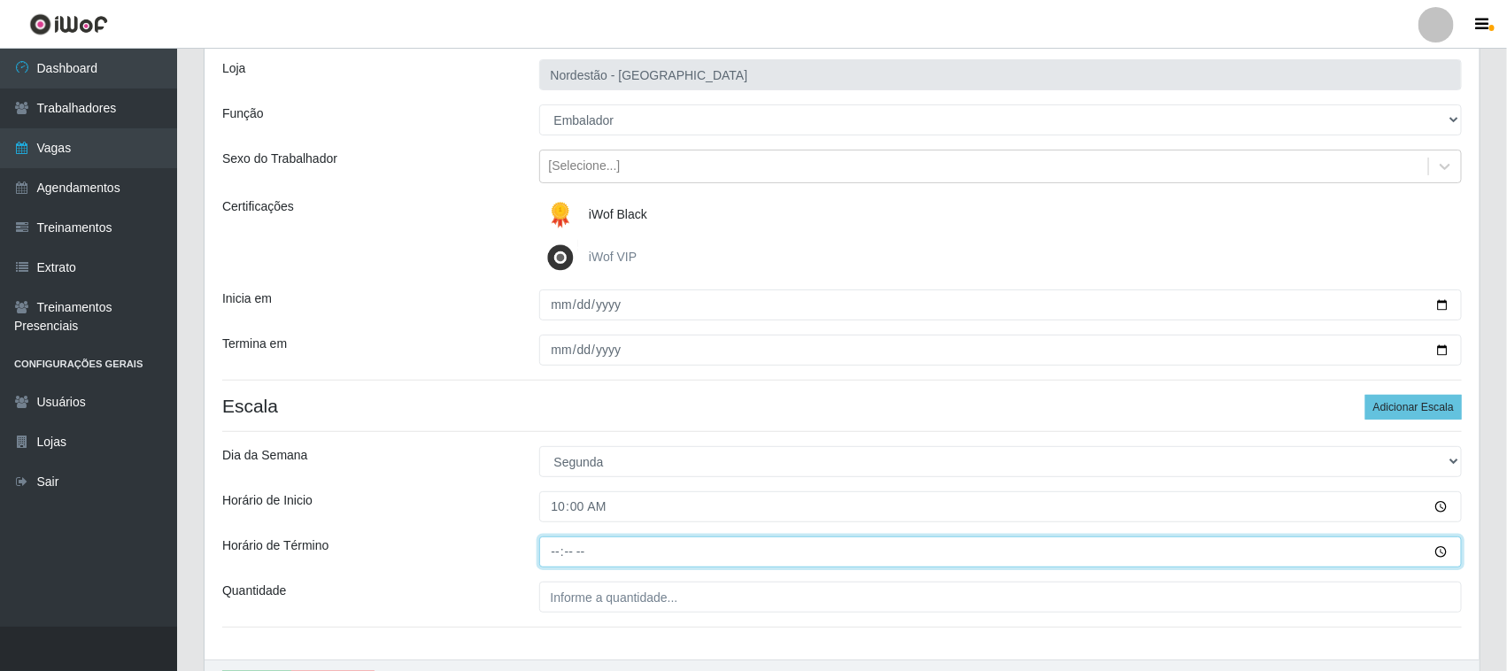
click at [551, 555] on input "Horário de Término" at bounding box center [1001, 552] width 924 height 31
type input "16:00"
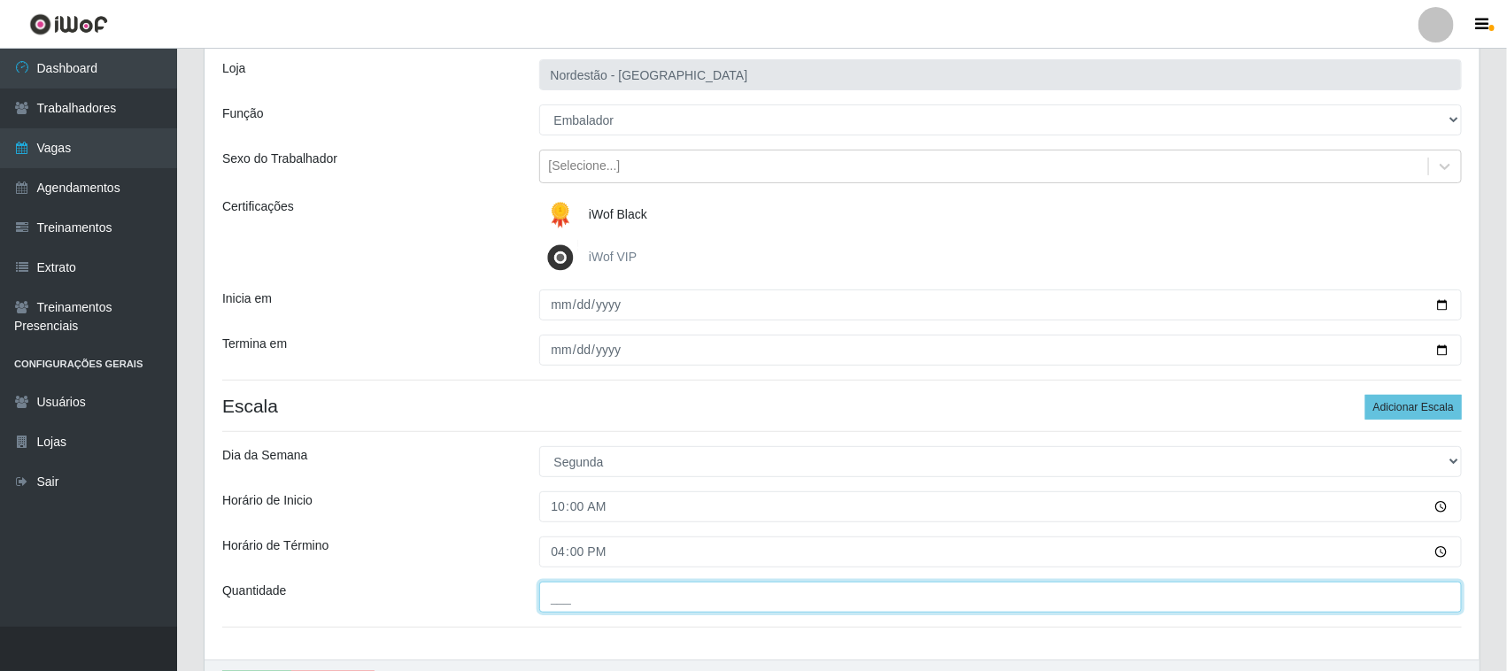
click at [556, 594] on input "___" at bounding box center [1001, 597] width 924 height 31
type input "01_"
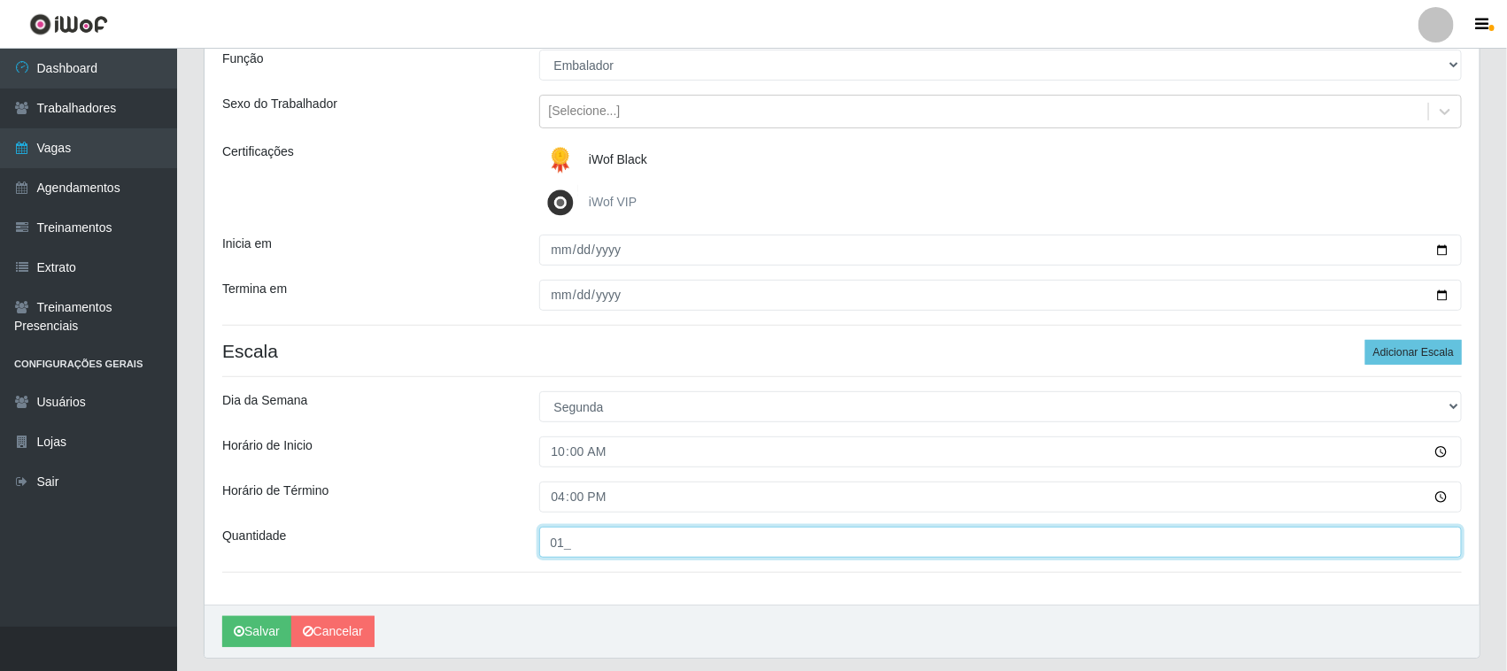
scroll to position [220, 0]
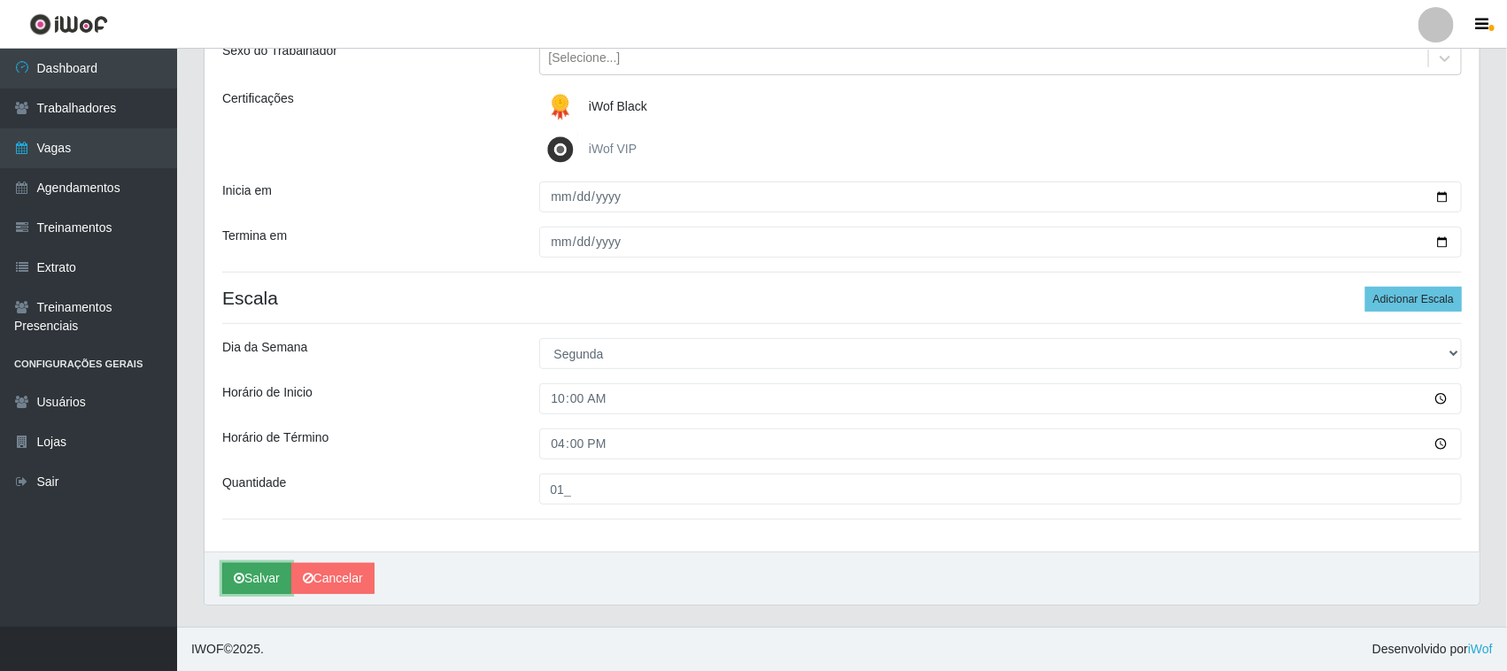
click at [255, 581] on button "Salvar" at bounding box center [256, 578] width 69 height 31
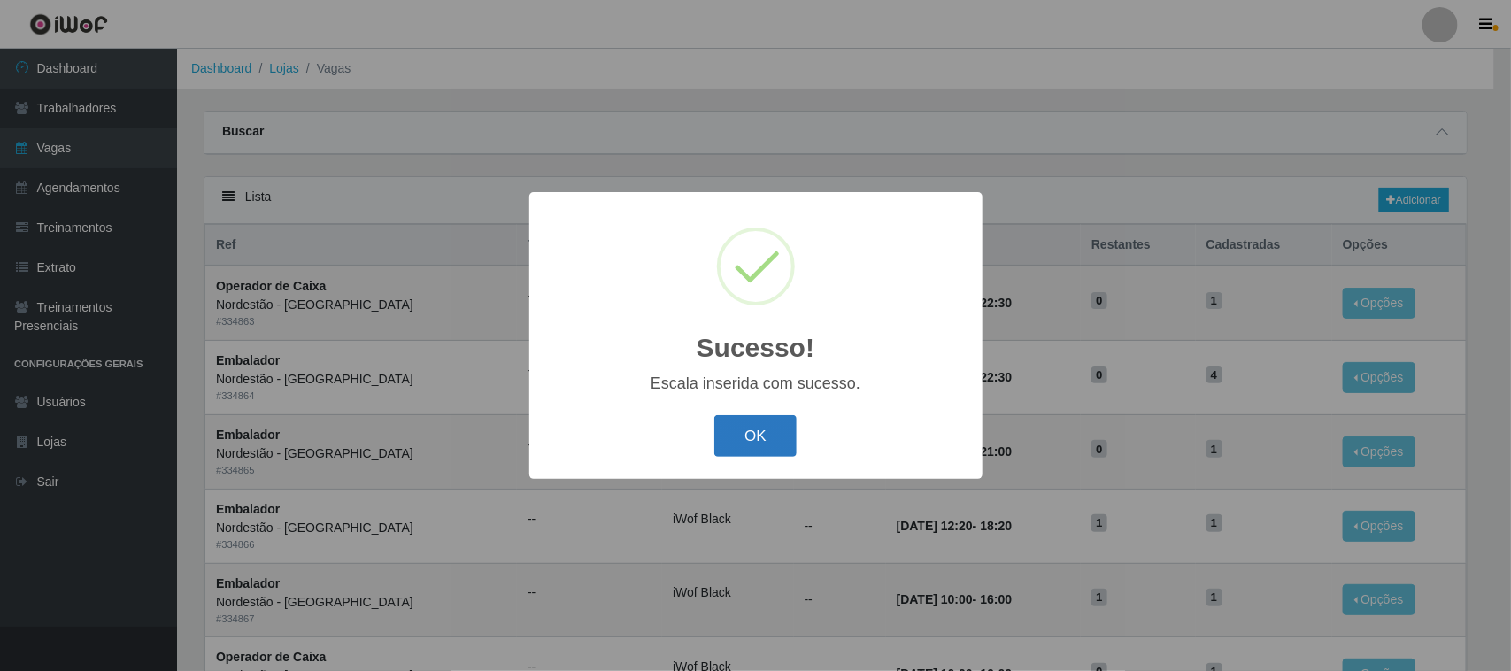
click at [760, 440] on button "OK" at bounding box center [756, 436] width 82 height 42
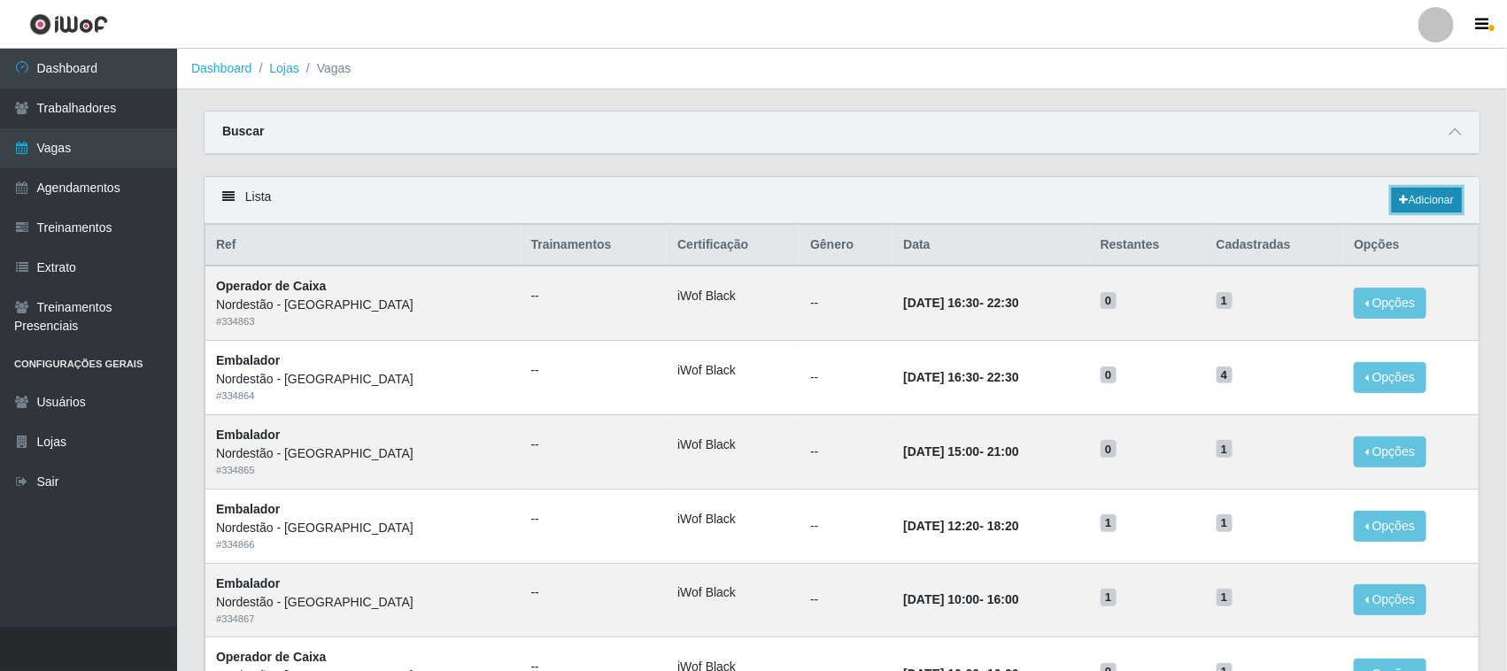
click at [1436, 199] on link "Adicionar" at bounding box center [1427, 200] width 70 height 25
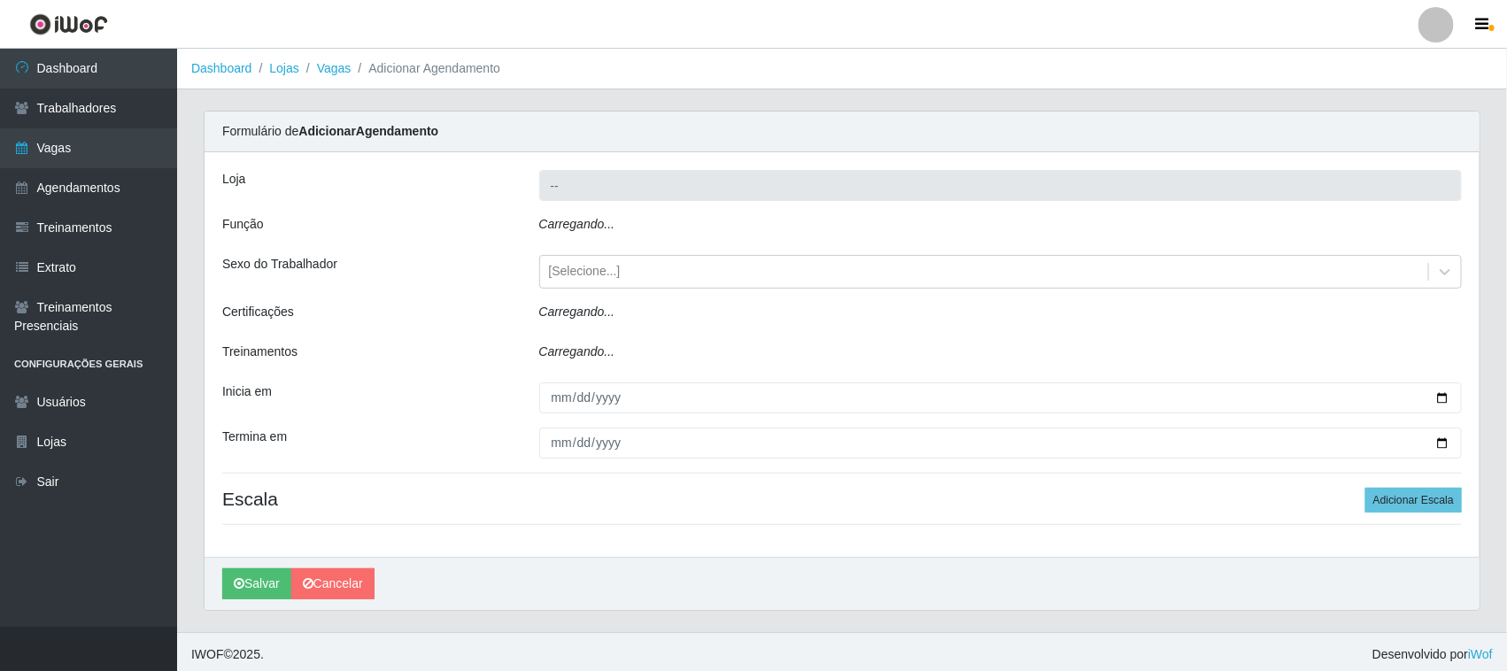
type input "Nordestão - [GEOGRAPHIC_DATA]"
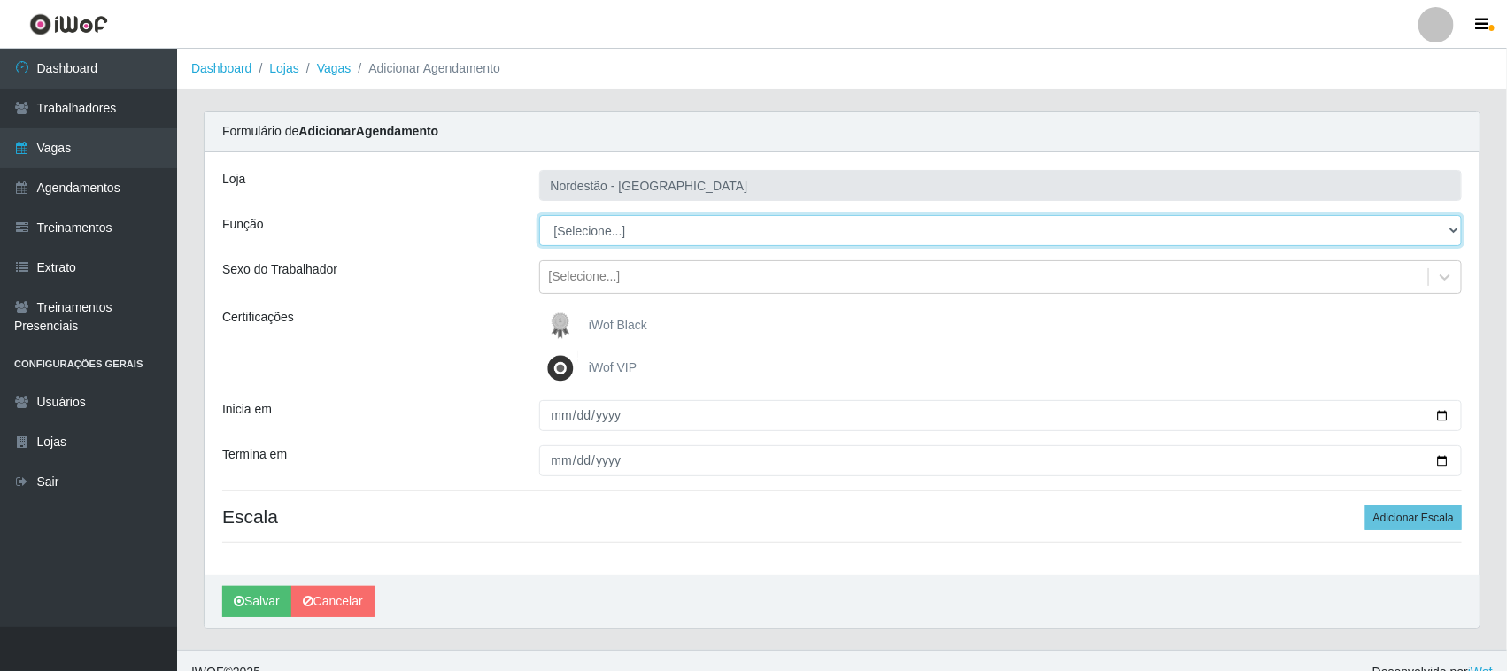
click at [599, 232] on select "[Selecione...] Embalador Embalador + Embalador ++ Operador de Caixa Operador de…" at bounding box center [1001, 230] width 924 height 31
select select "1"
click at [539, 215] on select "[Selecione...] Embalador Embalador + Embalador ++ Operador de Caixa Operador de…" at bounding box center [1001, 230] width 924 height 31
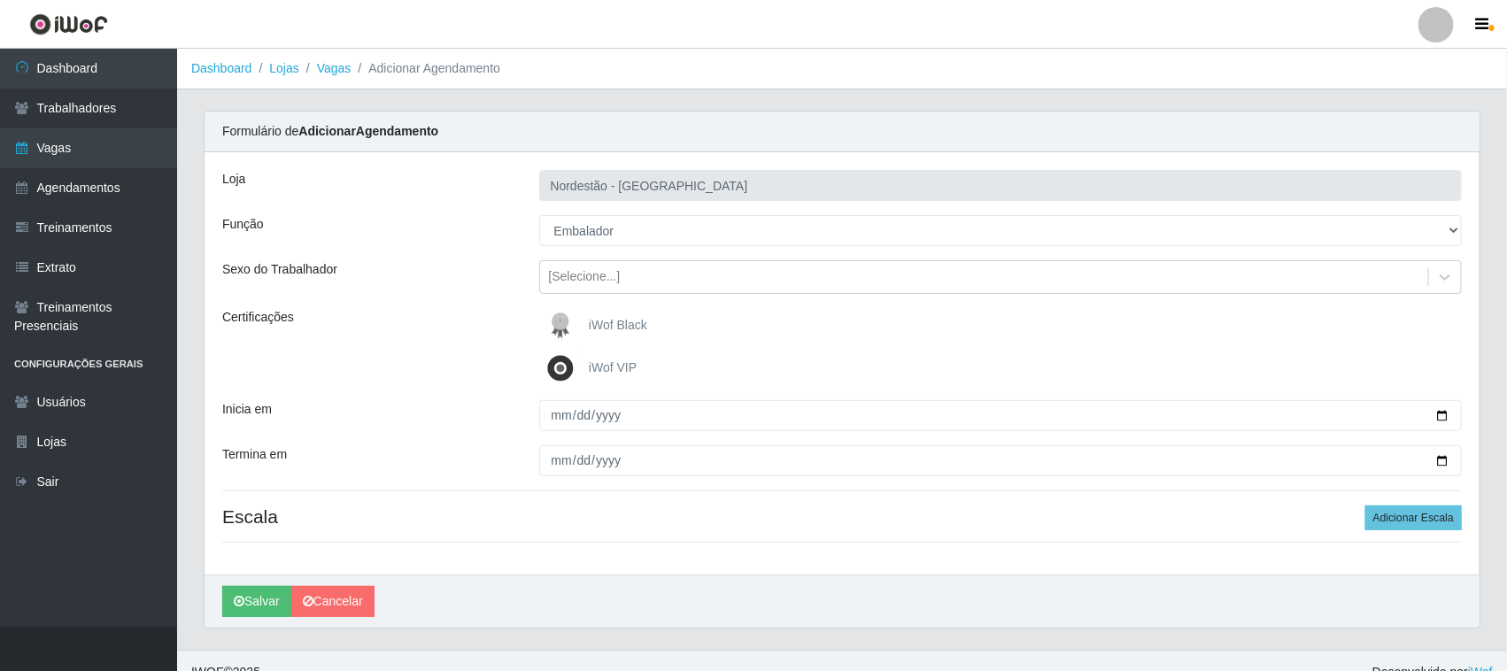
click at [582, 315] on img at bounding box center [564, 325] width 43 height 35
click at [0, 0] on input "iWof Black" at bounding box center [0, 0] width 0 height 0
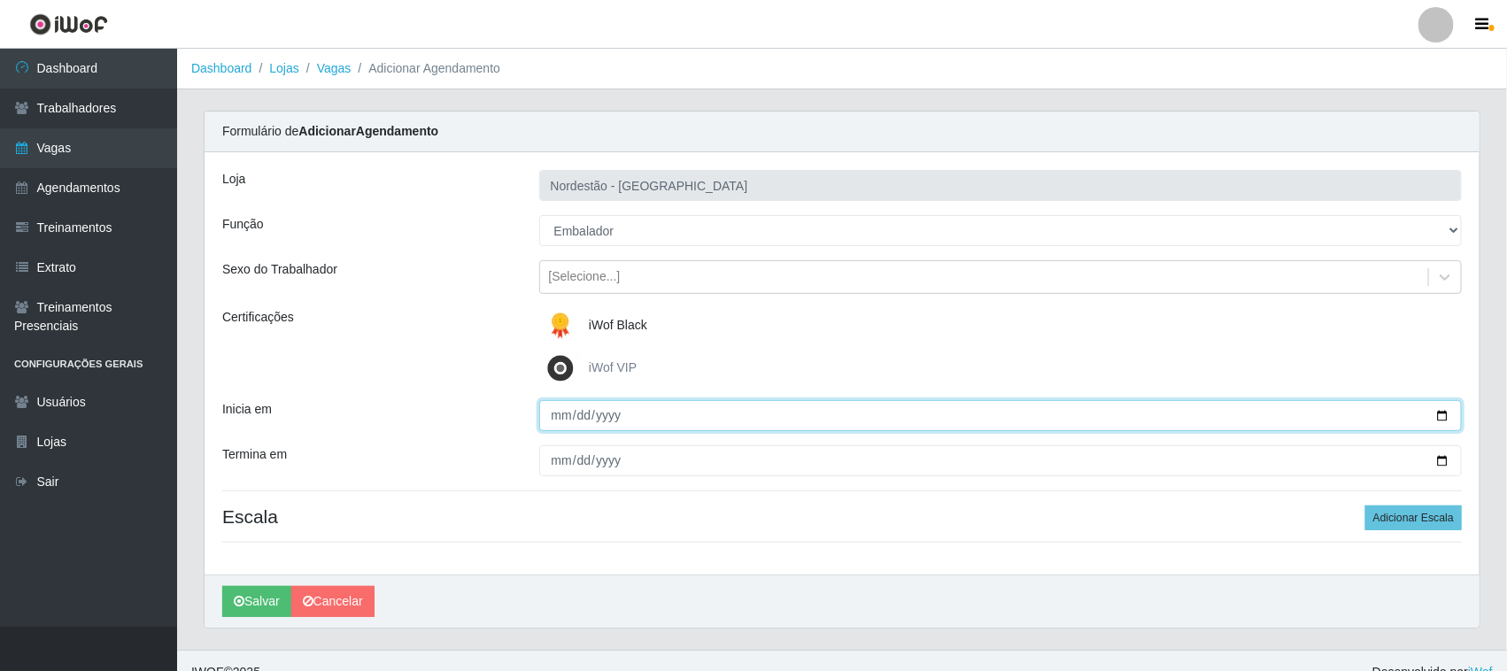
click at [1442, 417] on input "Inicia em" at bounding box center [1001, 415] width 924 height 31
type input "[DATE]"
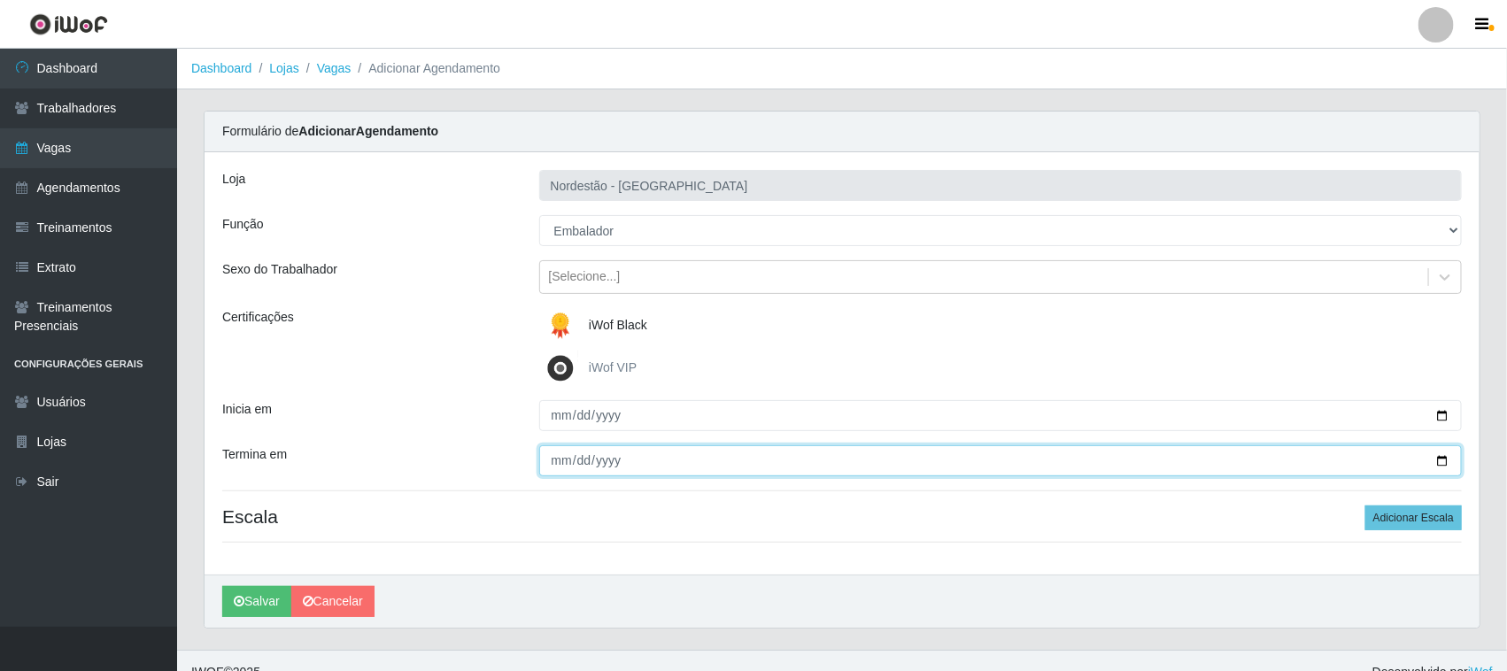
click at [1440, 456] on input "Termina em" at bounding box center [1001, 460] width 924 height 31
type input "[DATE]"
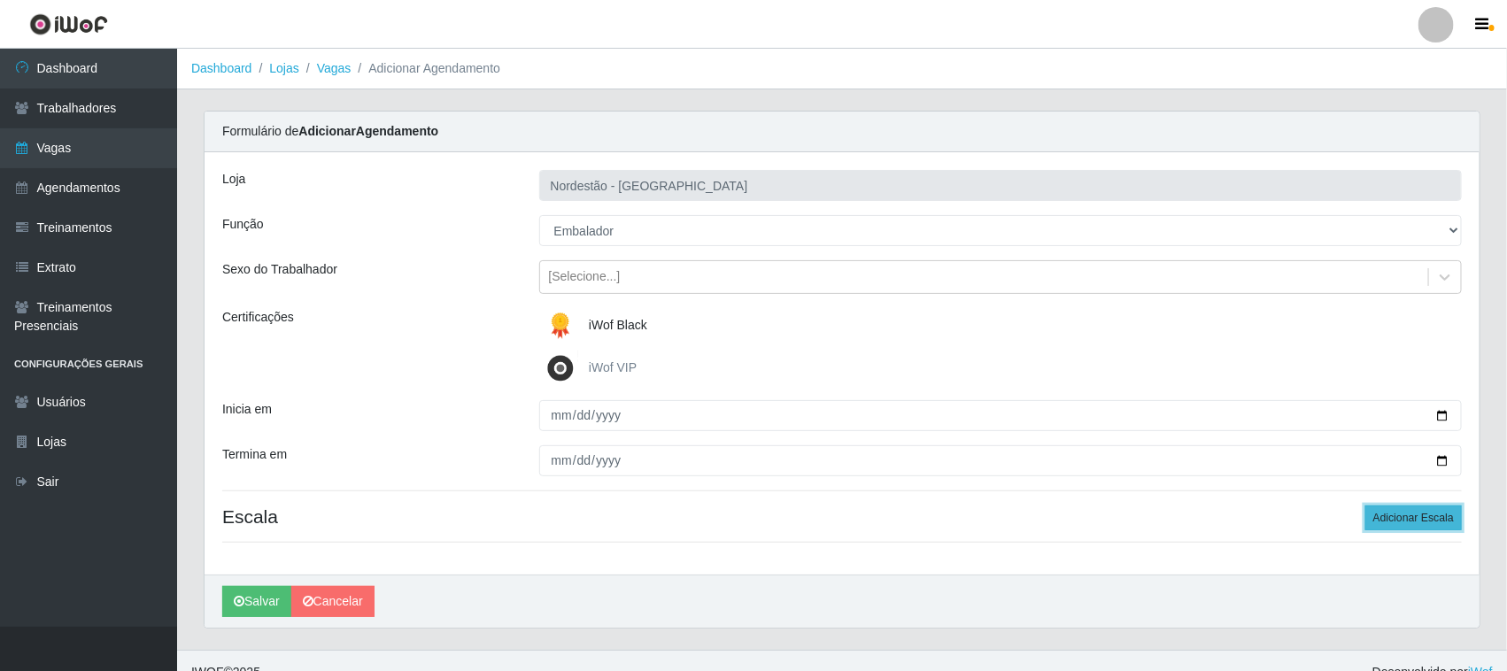
click at [1388, 509] on button "Adicionar Escala" at bounding box center [1413, 518] width 97 height 25
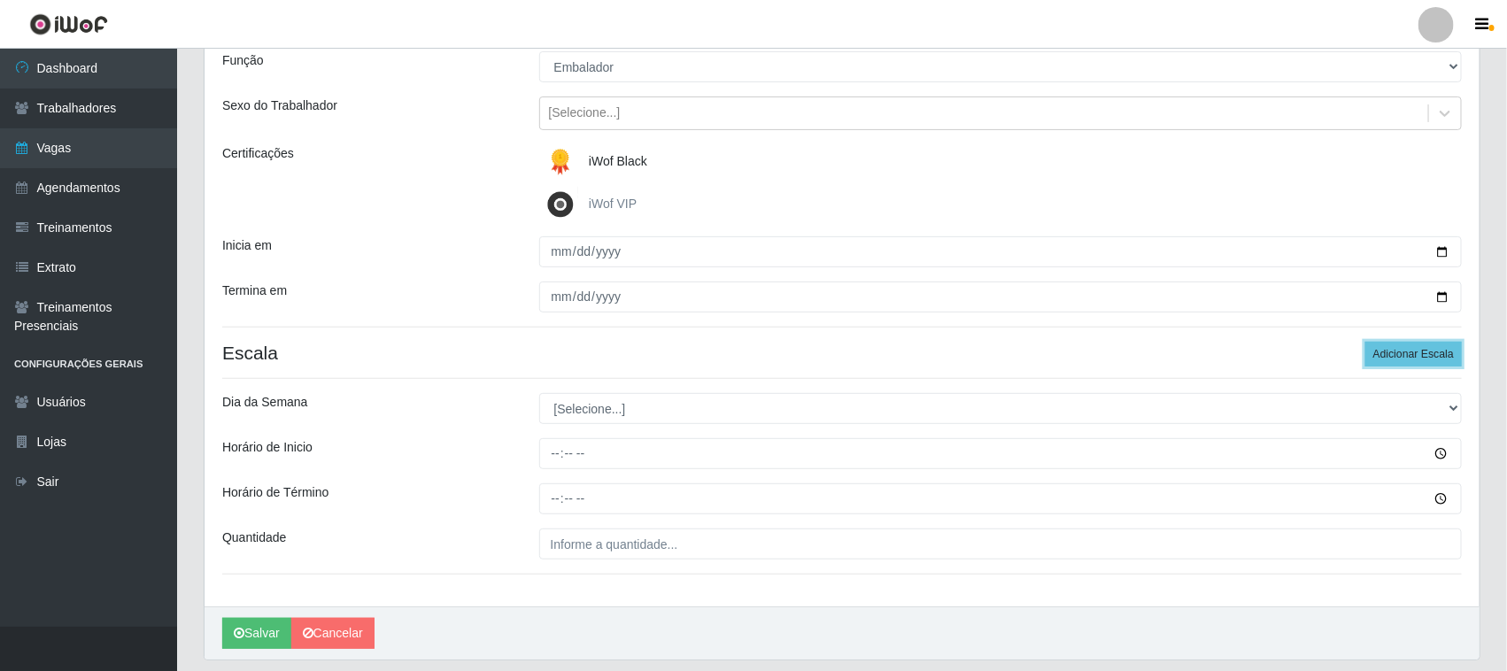
scroll to position [220, 0]
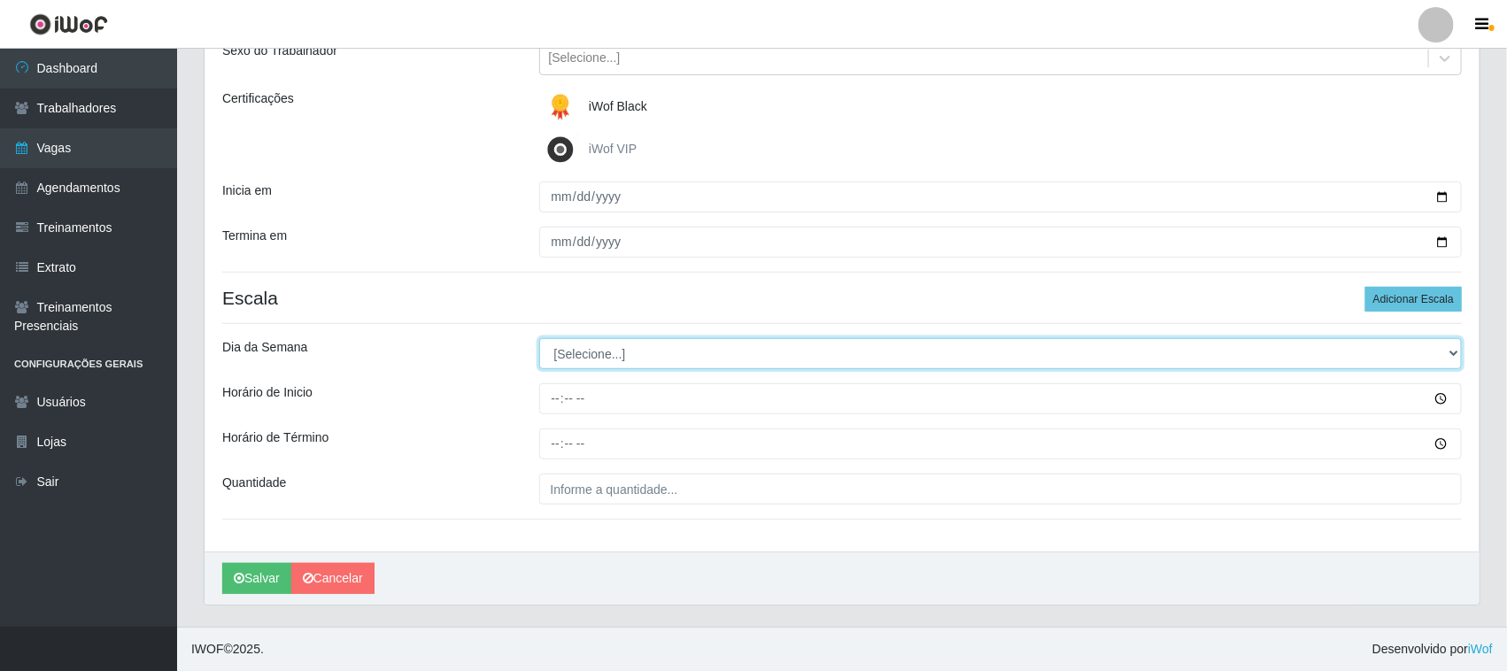
click at [577, 354] on select "[Selecione...] Segunda Terça Quarta Quinta Sexta Sábado Domingo" at bounding box center [1001, 353] width 924 height 31
select select "1"
click at [539, 338] on select "[Selecione...] Segunda Terça Quarta Quinta Sexta Sábado Domingo" at bounding box center [1001, 353] width 924 height 31
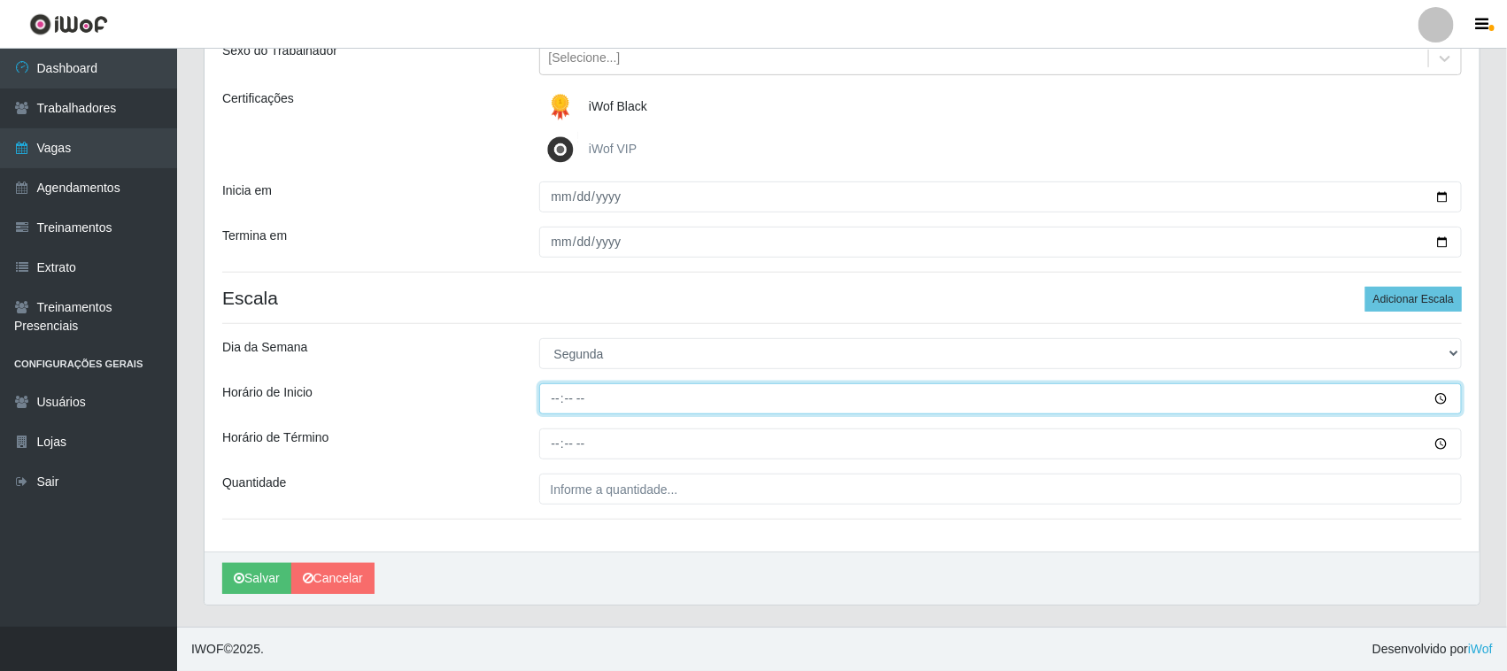
click at [555, 396] on input "Horário de Inicio" at bounding box center [1001, 398] width 924 height 31
type input "09:00"
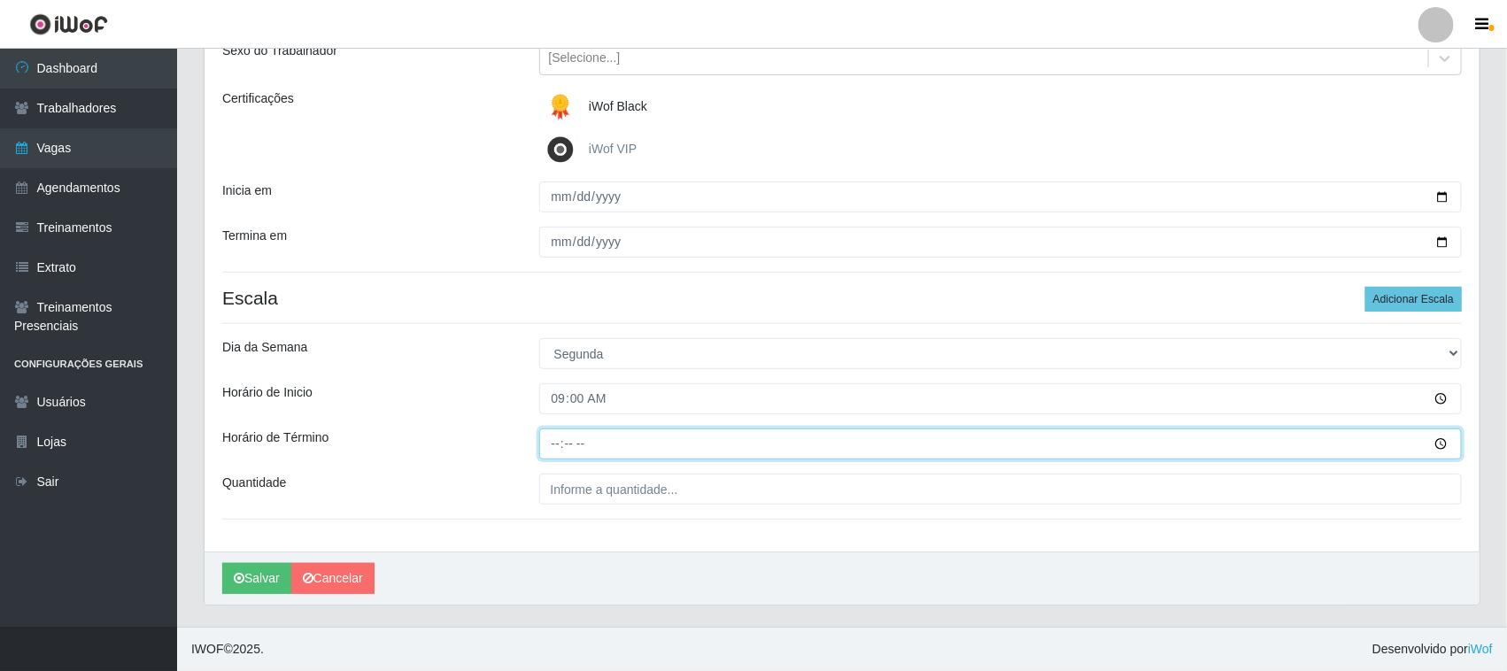
click at [552, 439] on input "Horário de Término" at bounding box center [1001, 444] width 924 height 31
type input "15:00"
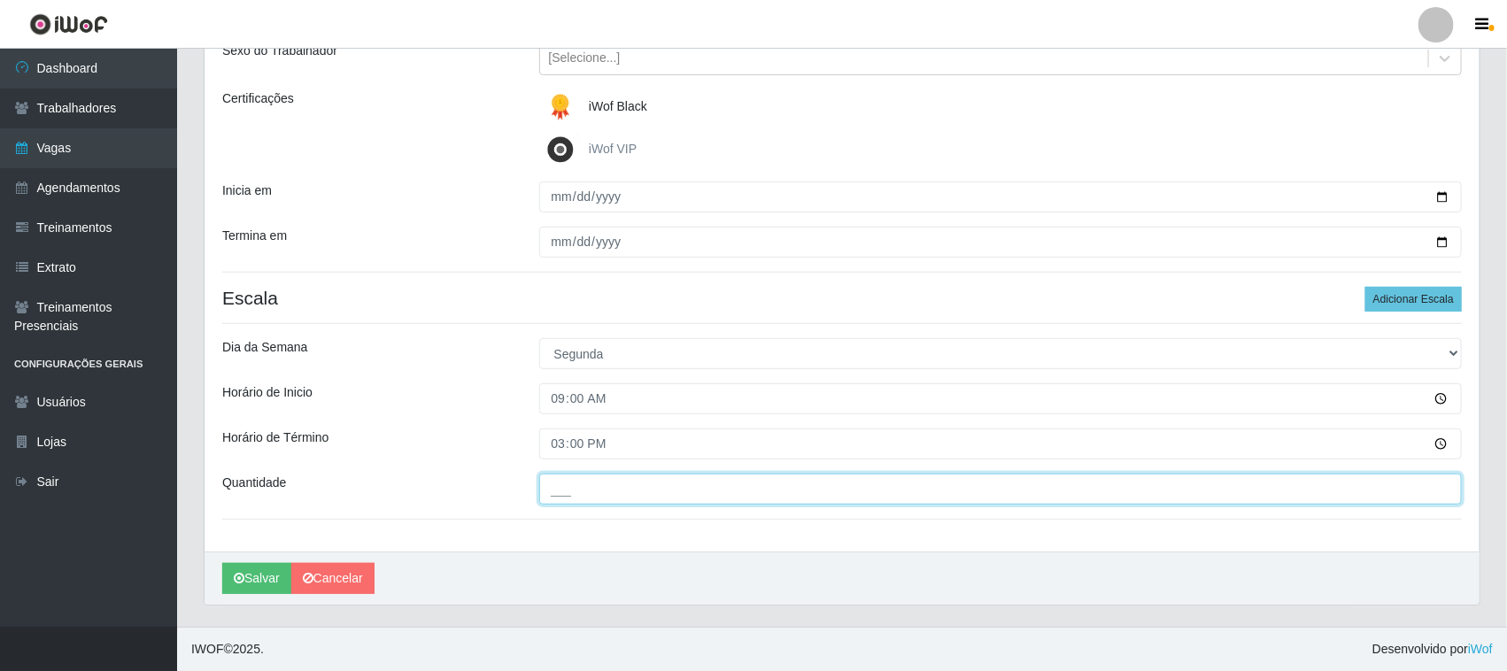
click at [593, 489] on input "___" at bounding box center [1001, 489] width 924 height 31
type input "01_"
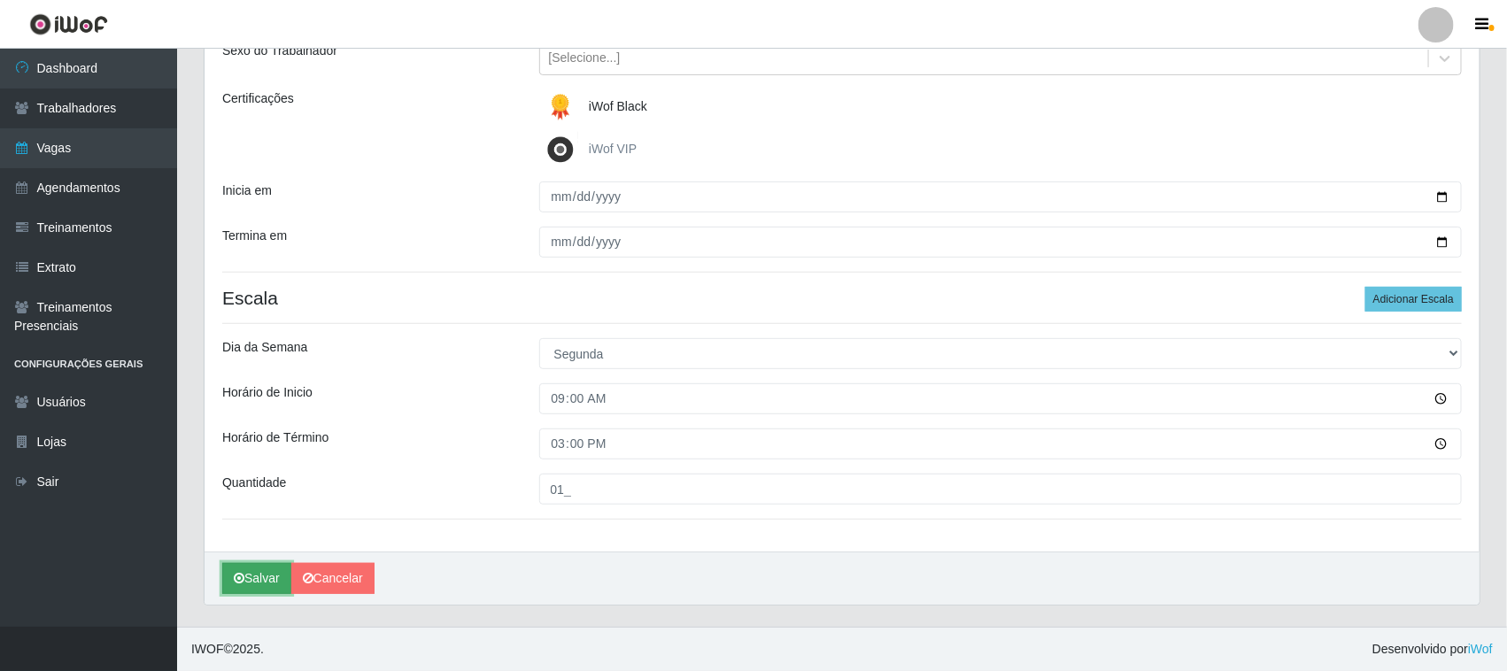
click at [253, 577] on button "Salvar" at bounding box center [256, 578] width 69 height 31
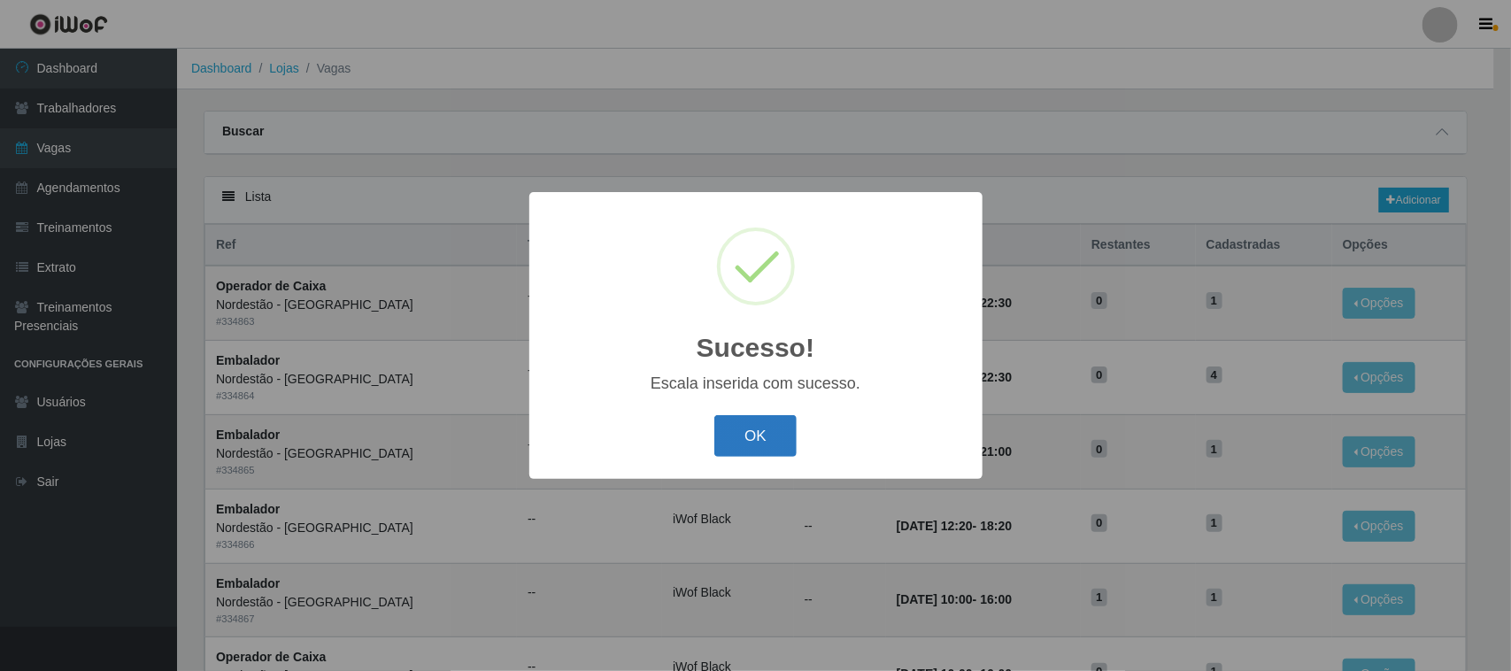
click at [784, 430] on button "OK" at bounding box center [756, 436] width 82 height 42
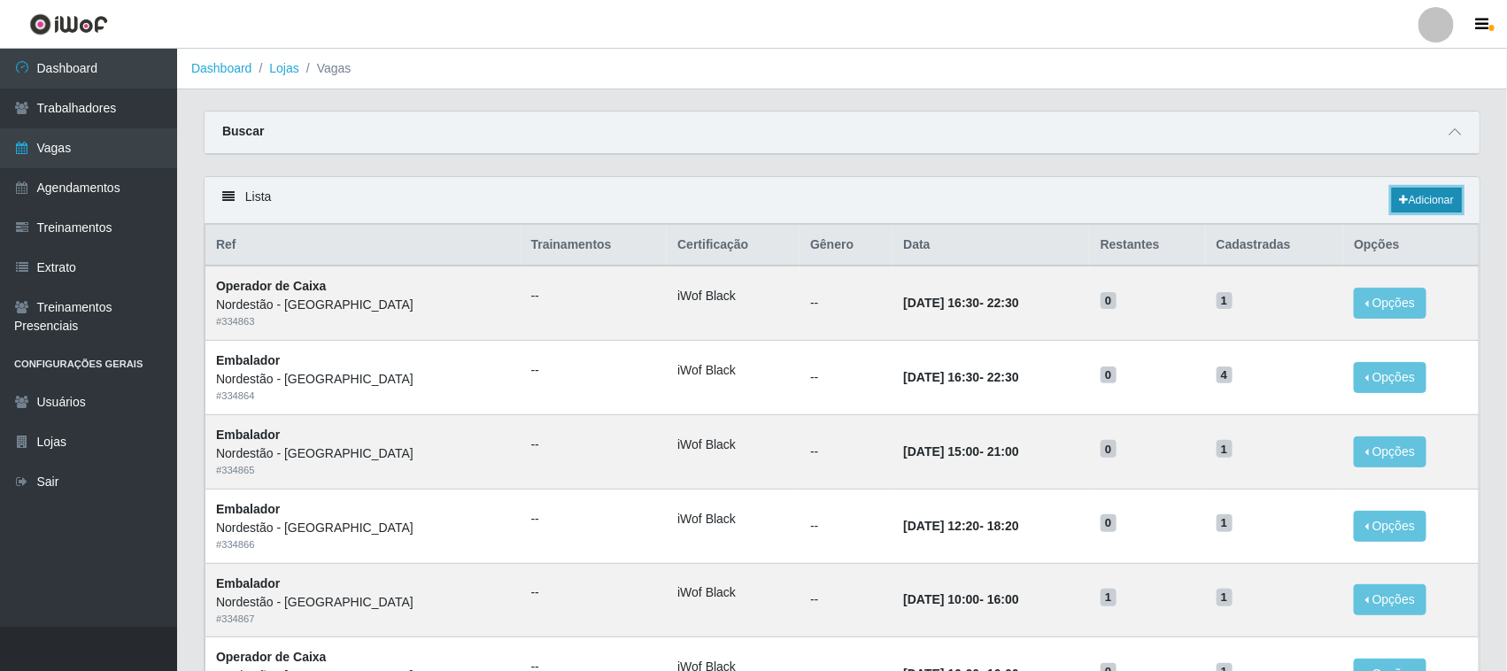
click at [1419, 193] on link "Adicionar" at bounding box center [1427, 200] width 70 height 25
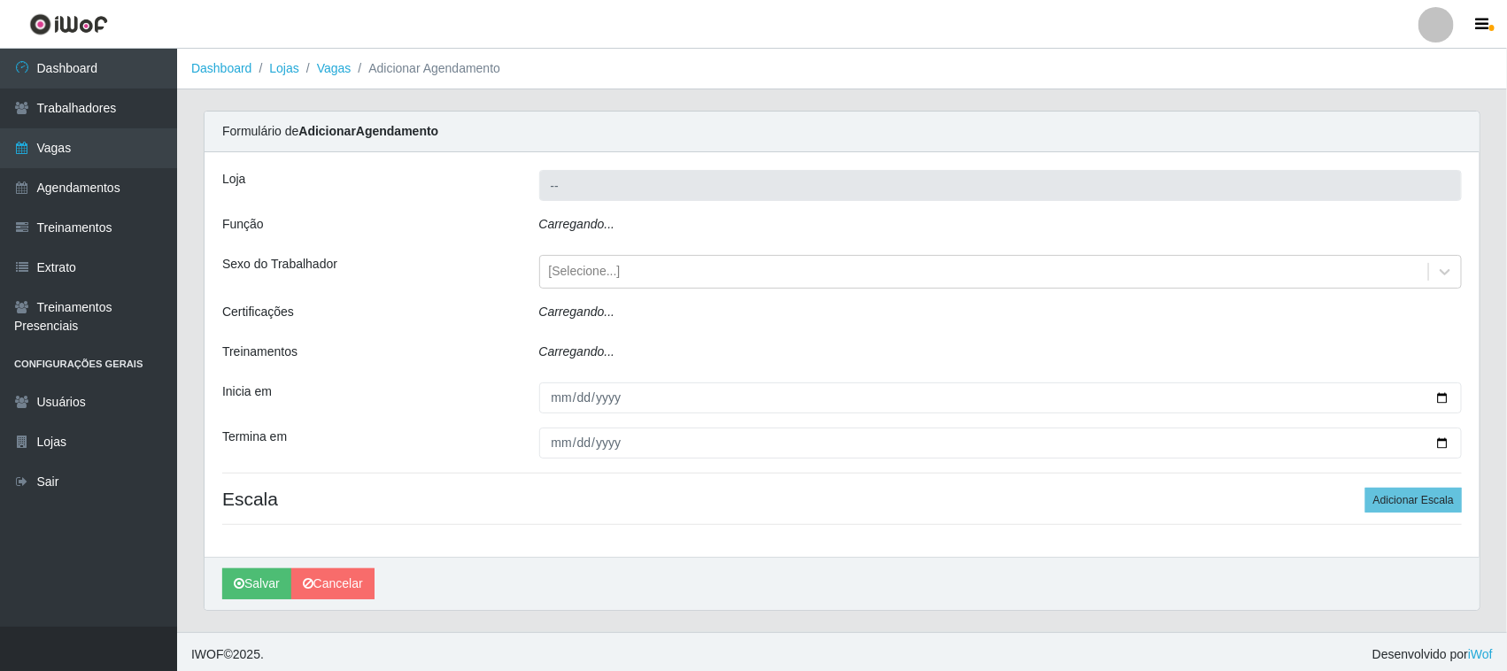
type input "Nordestão - [GEOGRAPHIC_DATA]"
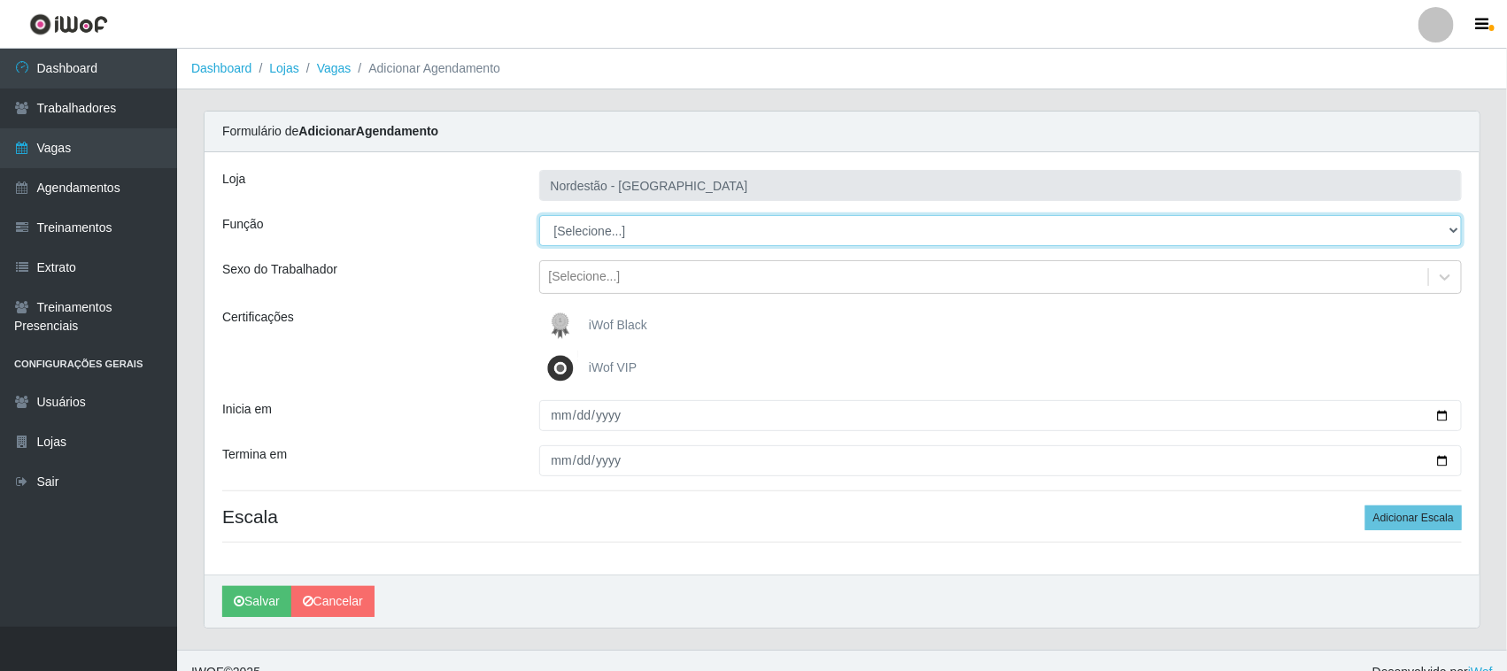
click at [609, 230] on select "[Selecione...] Embalador Embalador + Embalador ++ Operador de Caixa Operador de…" at bounding box center [1001, 230] width 924 height 31
select select "1"
click at [539, 215] on select "[Selecione...] Embalador Embalador + Embalador ++ Operador de Caixa Operador de…" at bounding box center [1001, 230] width 924 height 31
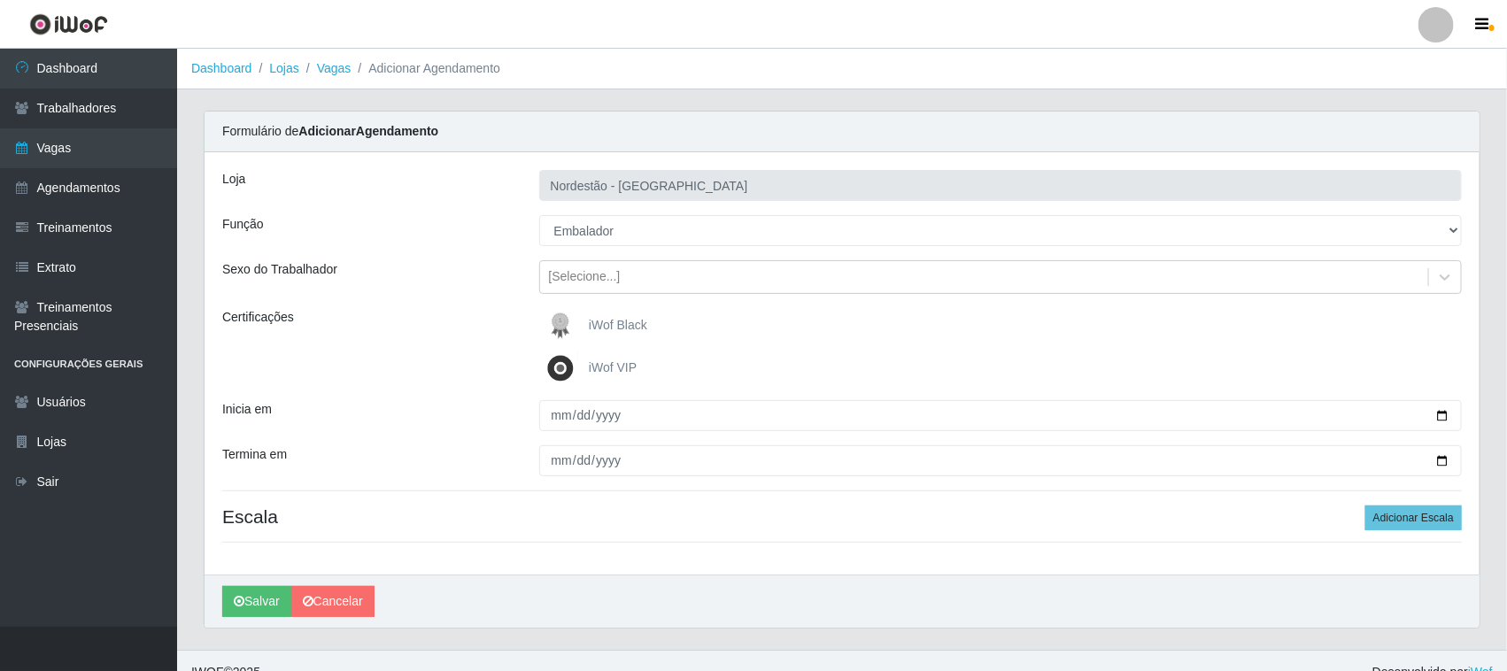
click at [604, 324] on span "iWof Black" at bounding box center [618, 325] width 58 height 14
click at [0, 0] on input "iWof Black" at bounding box center [0, 0] width 0 height 0
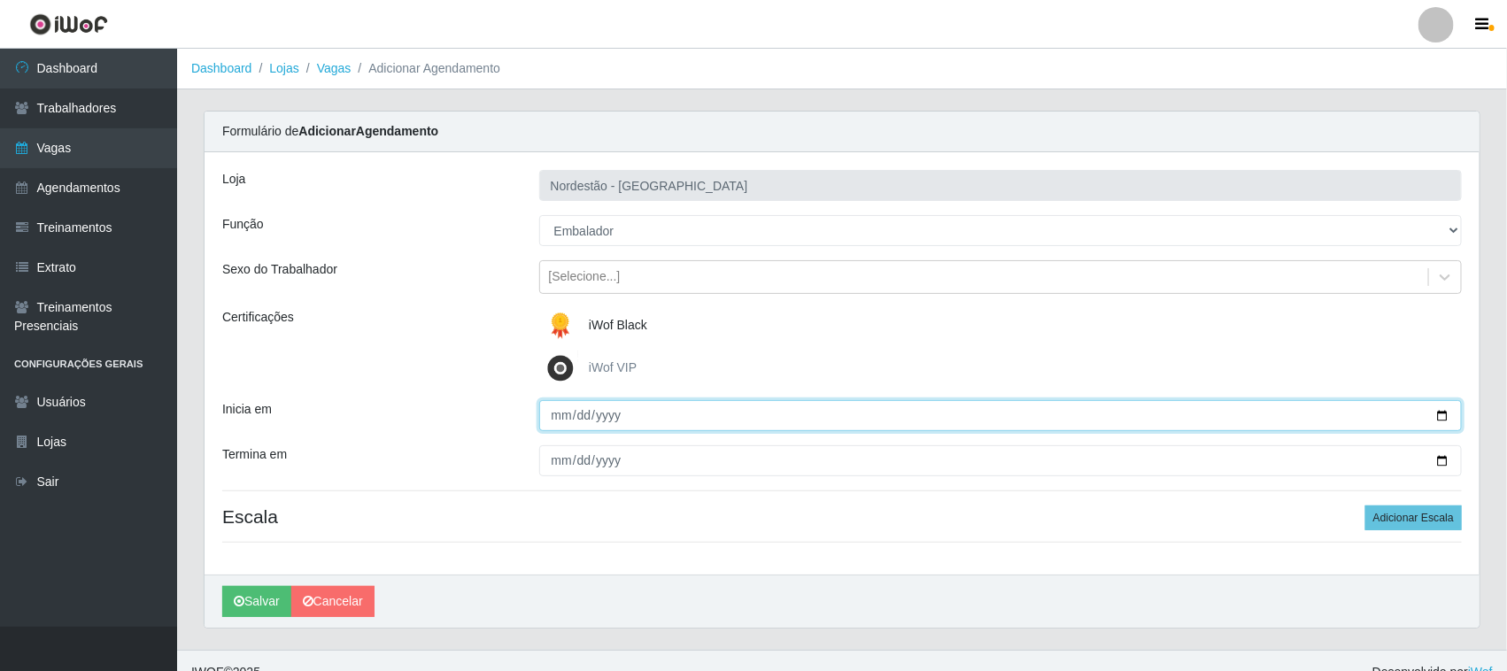
click at [1441, 414] on input "Inicia em" at bounding box center [1001, 415] width 924 height 31
type input "[DATE]"
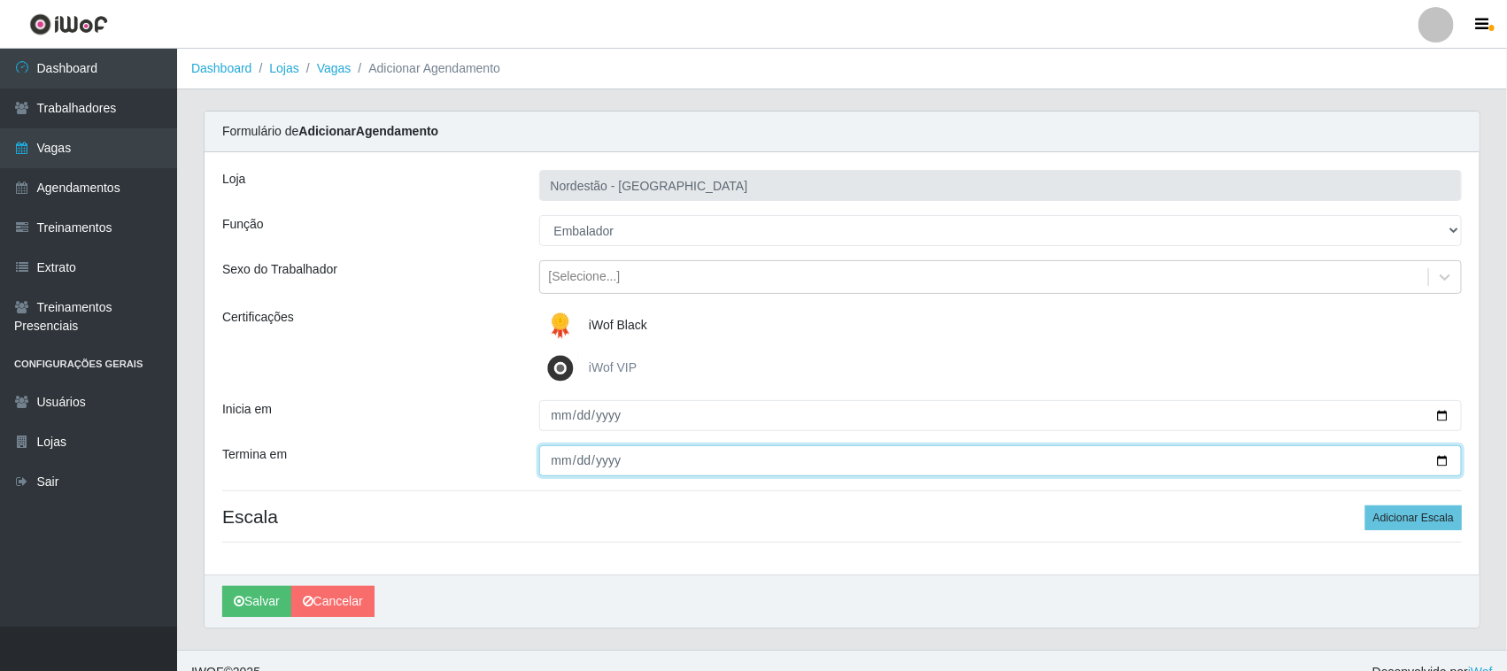
click at [1445, 454] on input "Termina em" at bounding box center [1001, 460] width 924 height 31
type input "[DATE]"
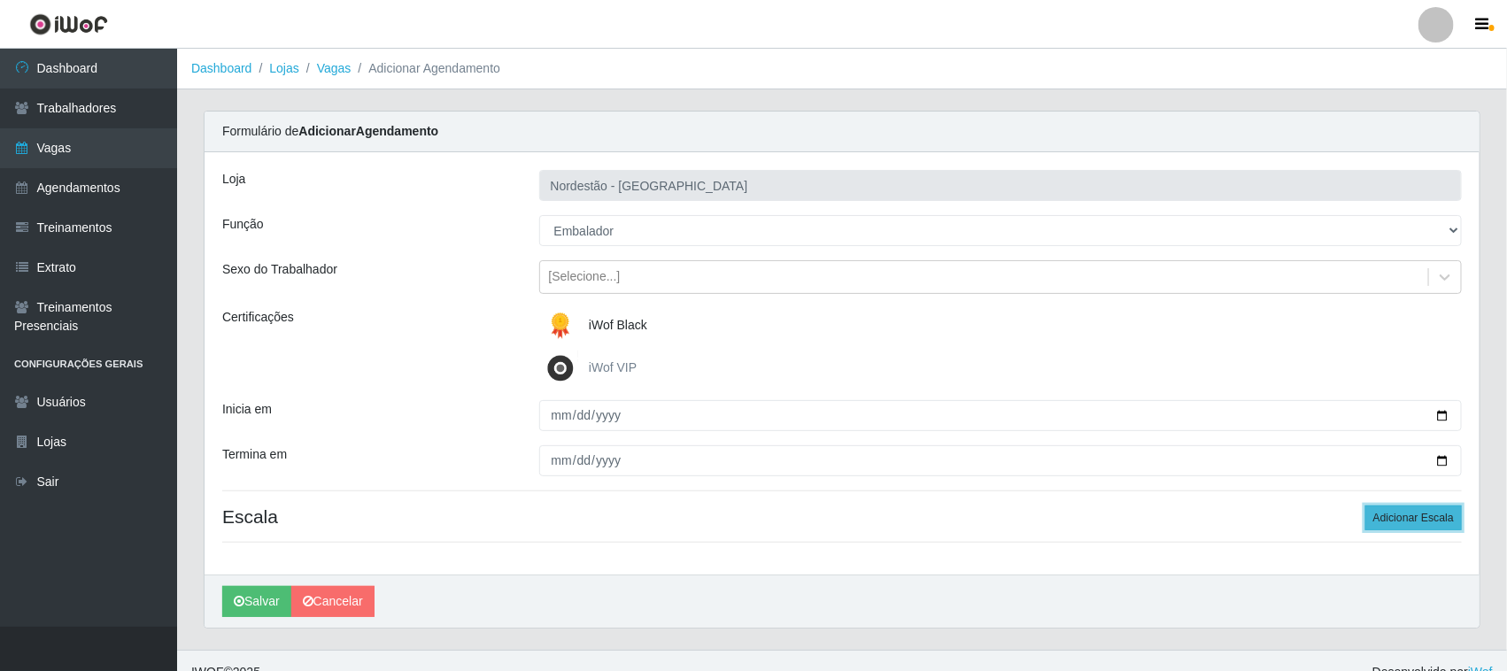
click at [1401, 512] on button "Adicionar Escala" at bounding box center [1413, 518] width 97 height 25
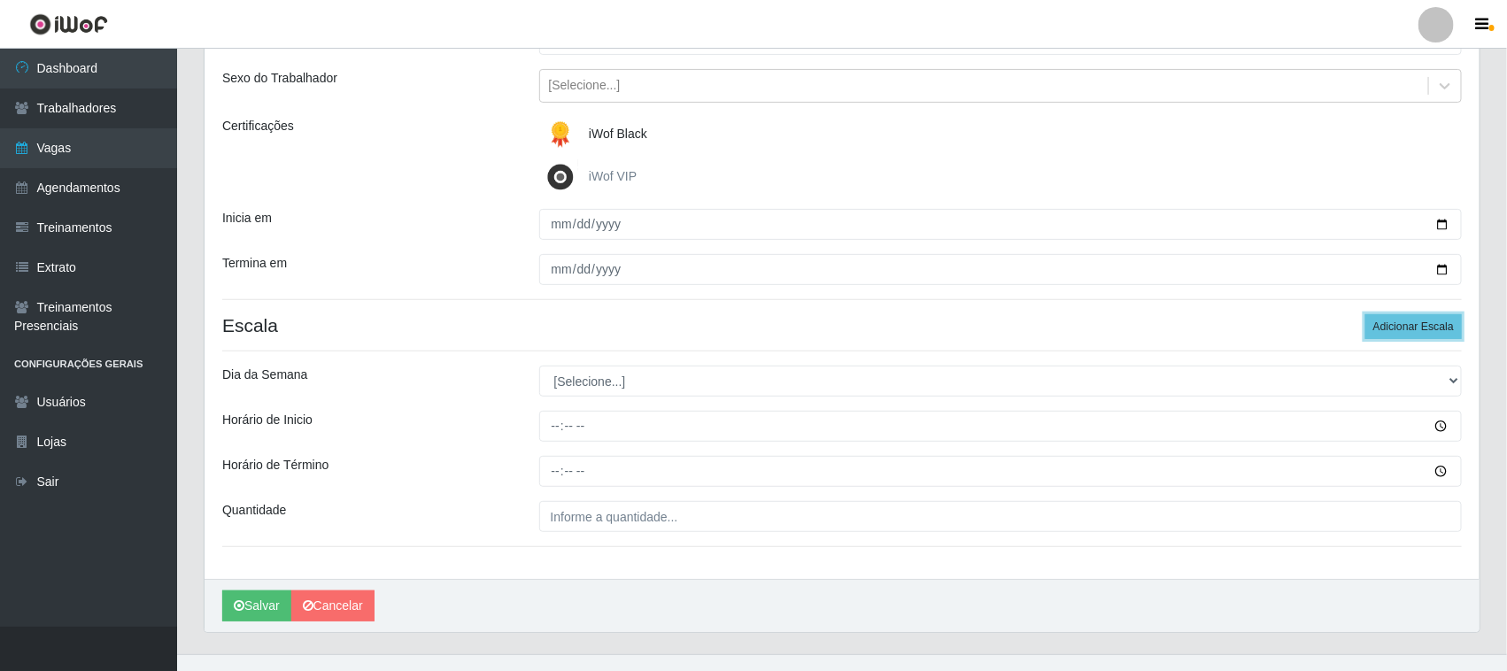
scroll to position [220, 0]
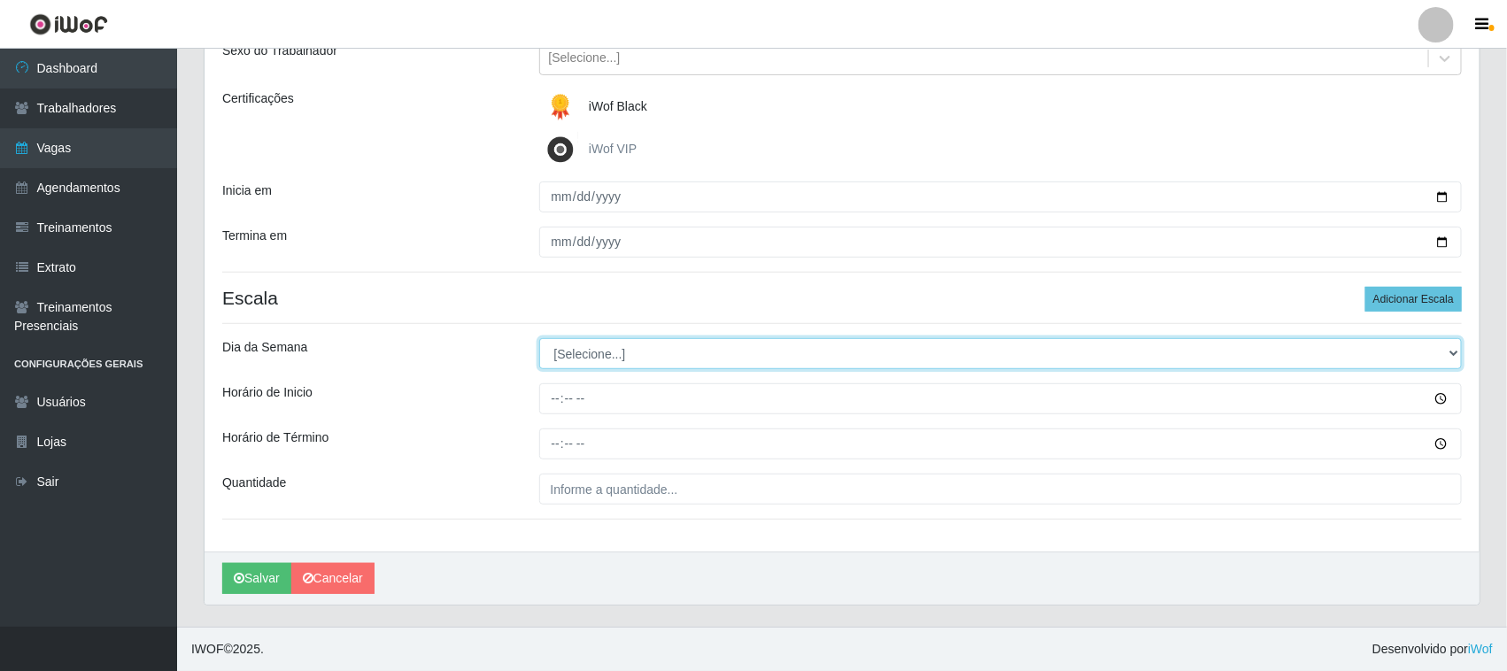
click at [622, 352] on select "[Selecione...] Segunda Terça Quarta Quinta Sexta Sábado Domingo" at bounding box center [1001, 353] width 924 height 31
select select "1"
click at [539, 338] on select "[Selecione...] Segunda Terça Quarta Quinta Sexta Sábado Domingo" at bounding box center [1001, 353] width 924 height 31
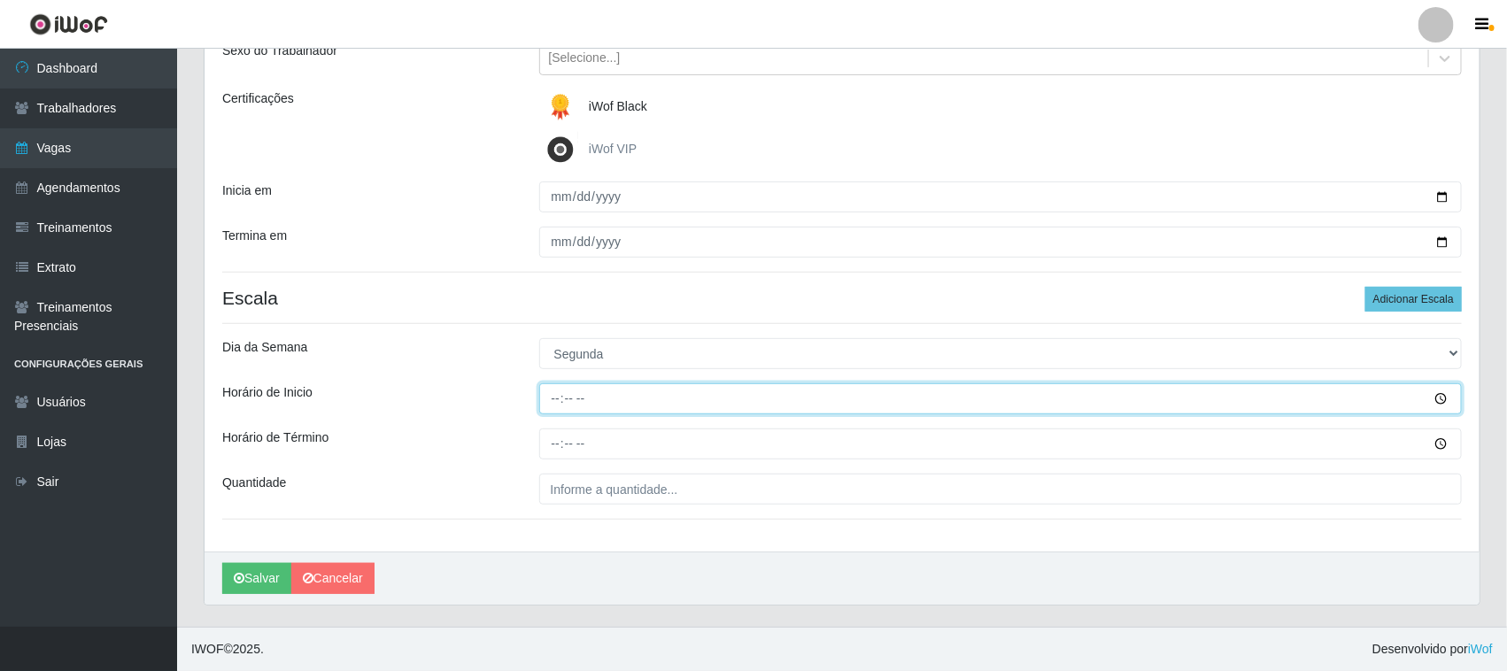
click at [554, 395] on input "Horário de Inicio" at bounding box center [1001, 398] width 924 height 31
type input "08:00"
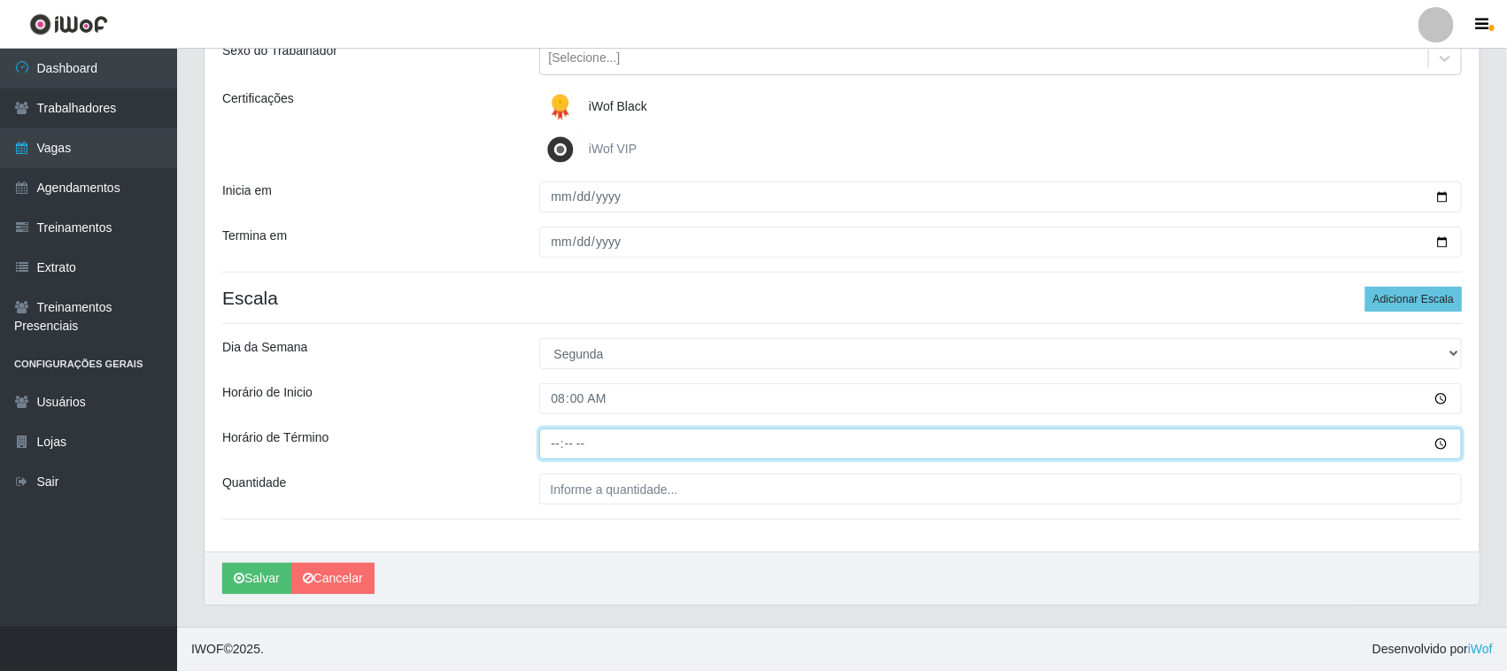
click at [558, 444] on input "Horário de Término" at bounding box center [1001, 444] width 924 height 31
type input "14:00"
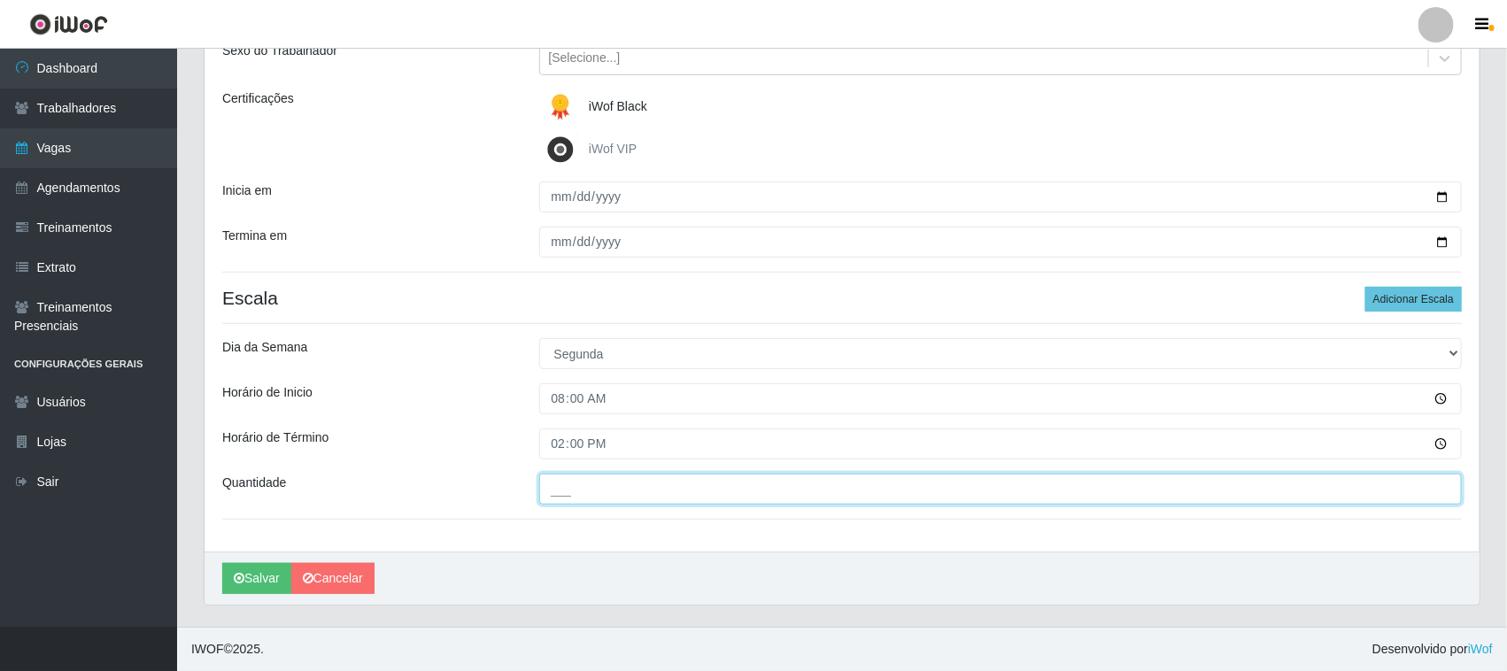
click at [565, 500] on input "___" at bounding box center [1001, 489] width 924 height 31
type input "01_"
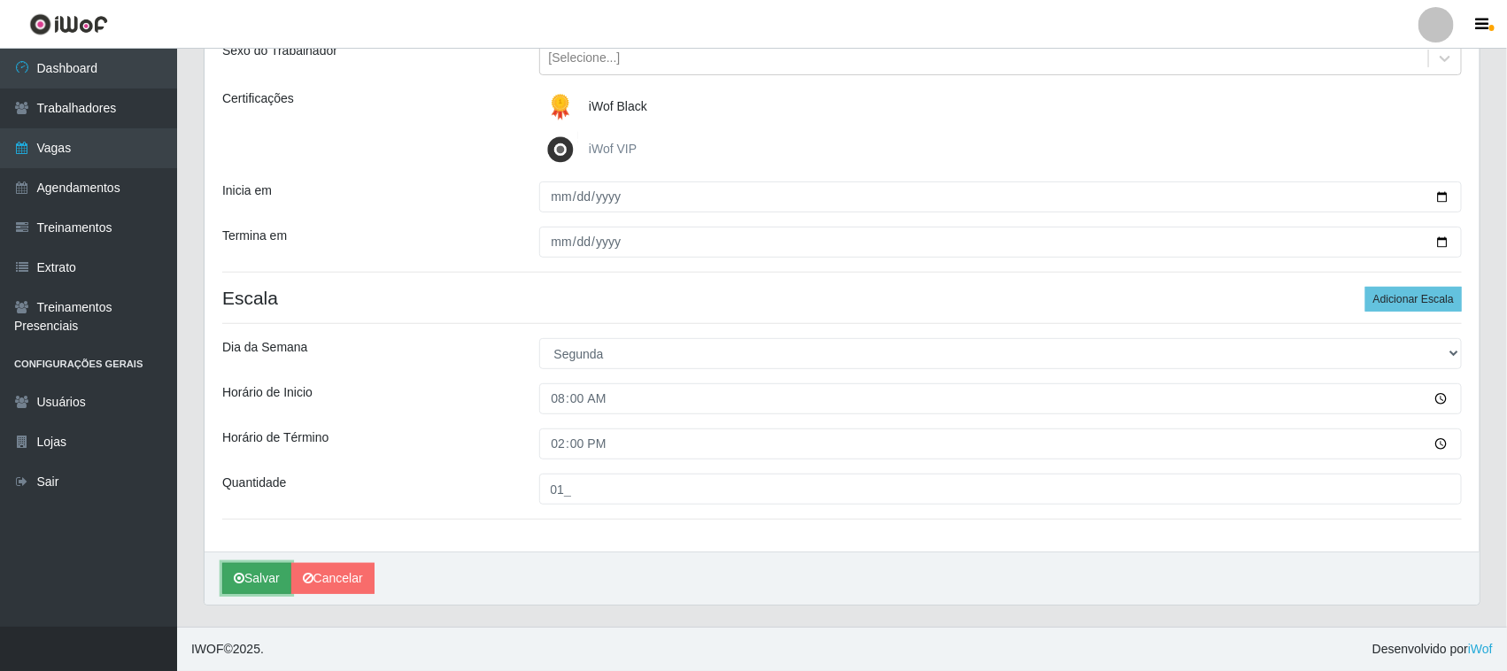
click at [255, 576] on button "Salvar" at bounding box center [256, 578] width 69 height 31
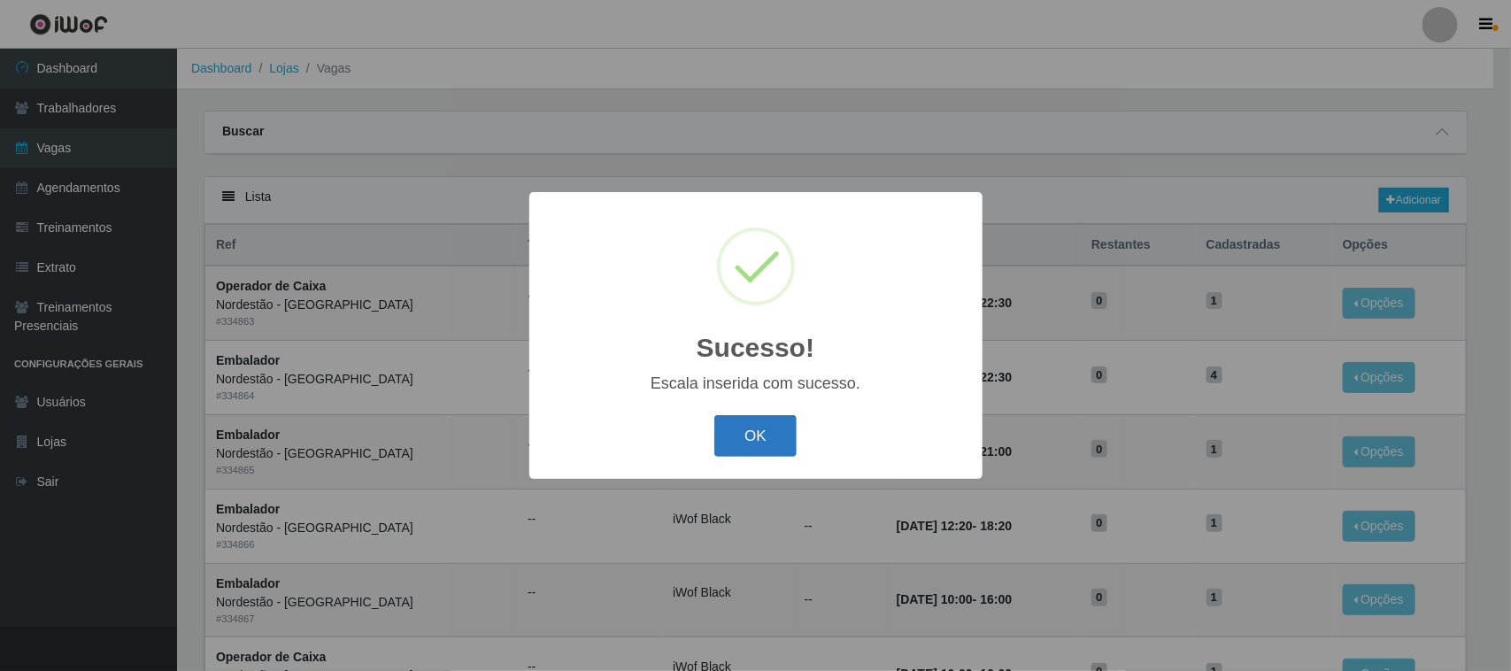
click at [760, 434] on button "OK" at bounding box center [756, 436] width 82 height 42
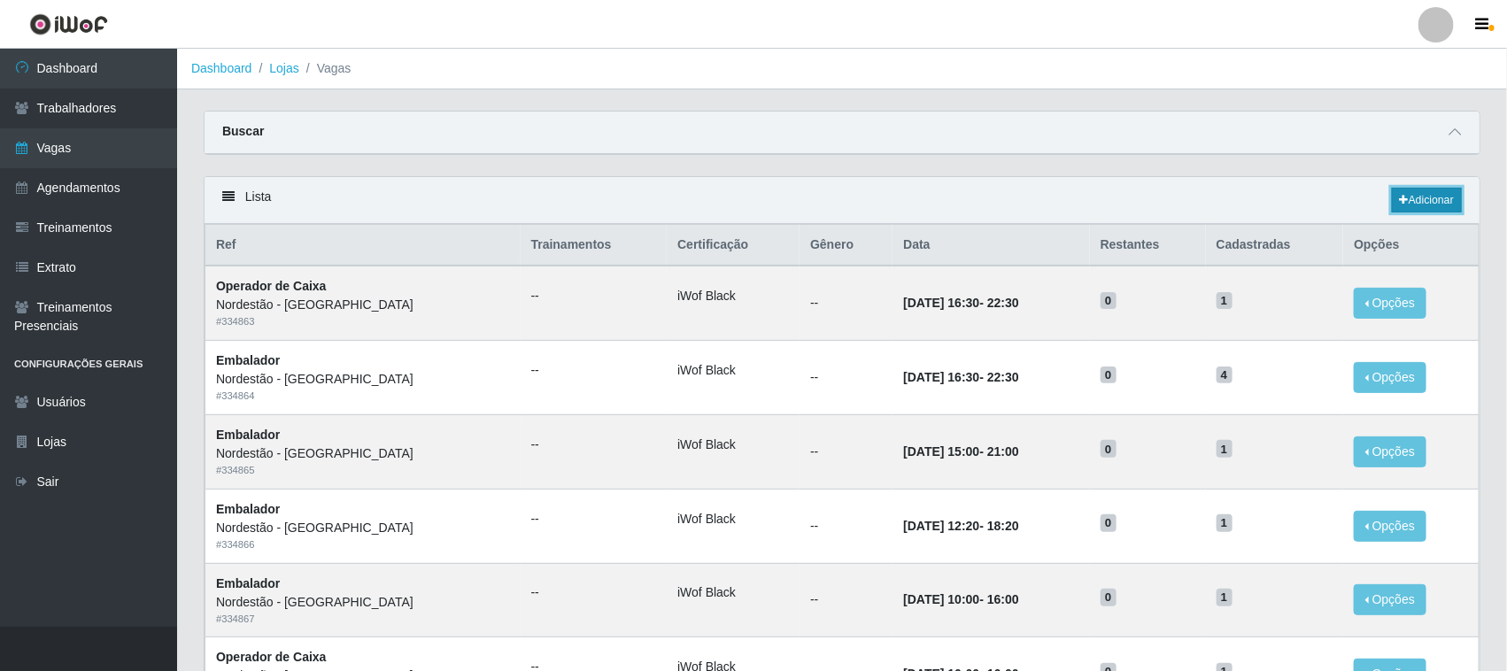
click at [1419, 201] on link "Adicionar" at bounding box center [1427, 200] width 70 height 25
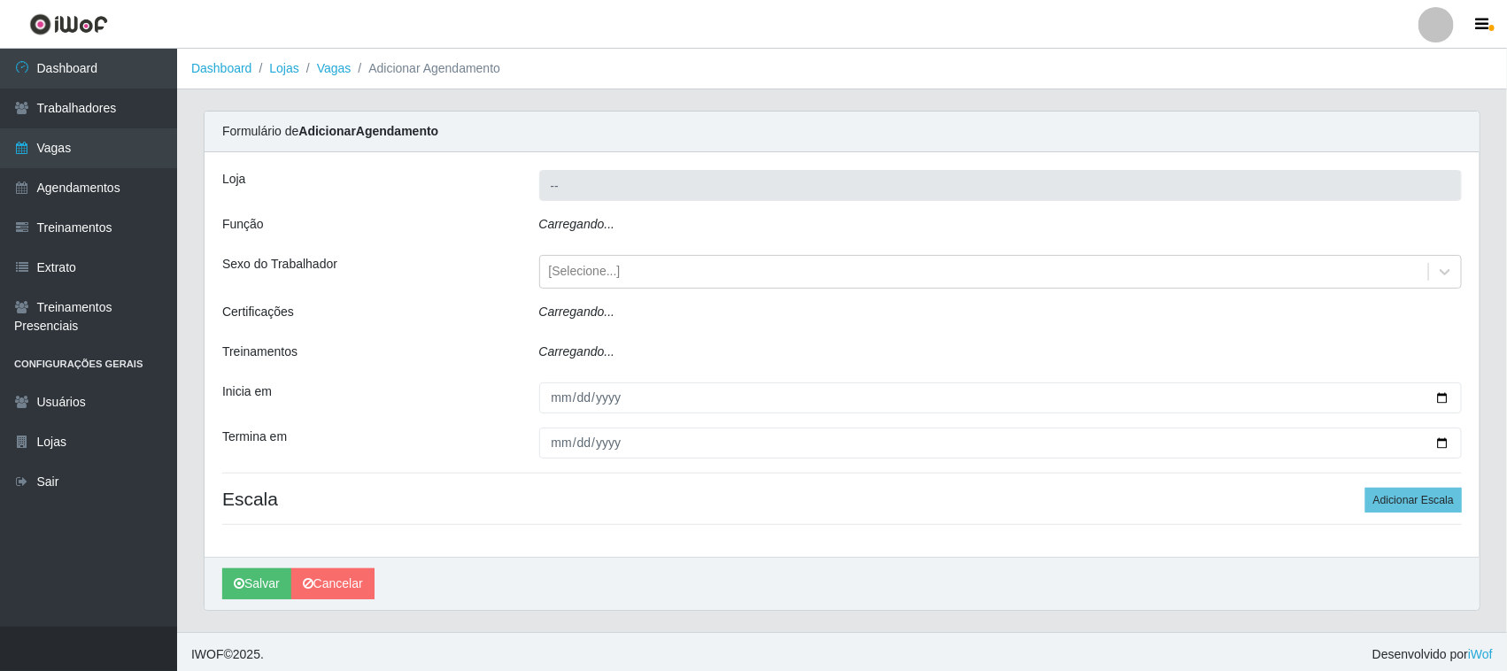
type input "Nordestão - [GEOGRAPHIC_DATA]"
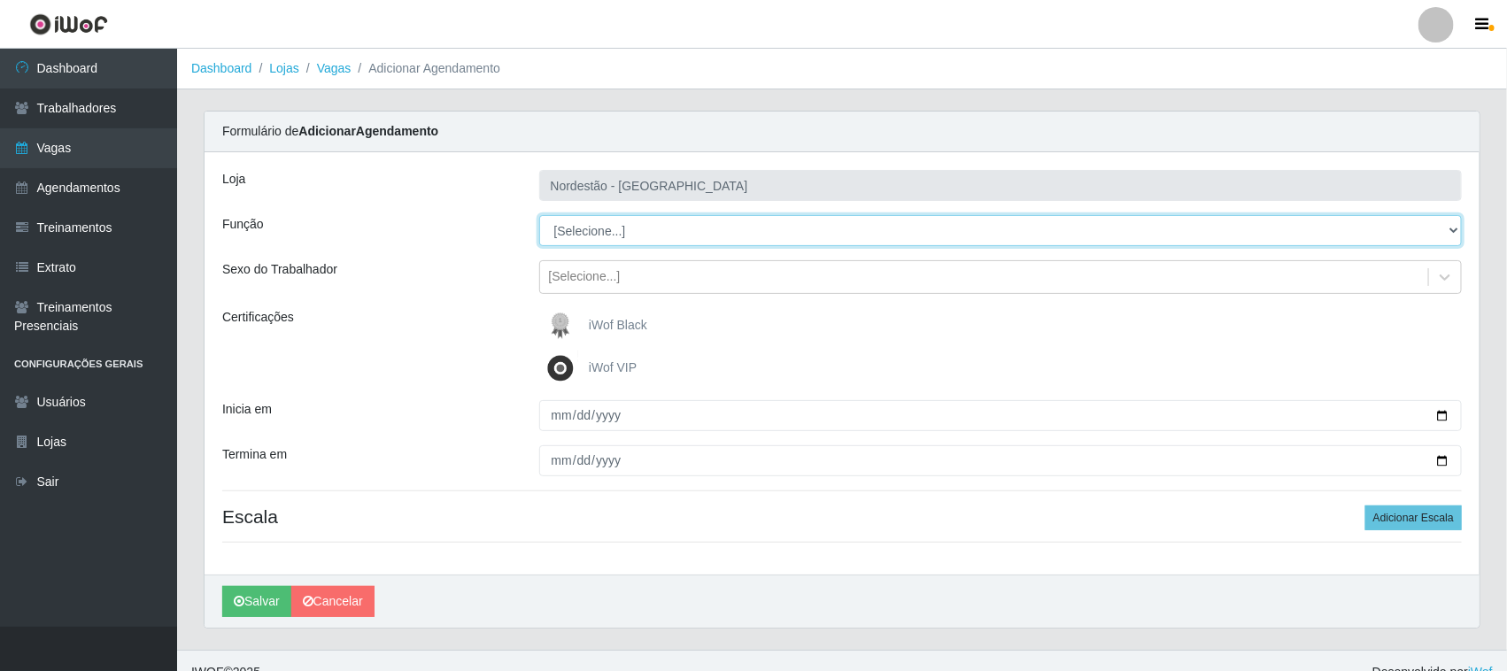
click at [630, 230] on select "[Selecione...] Embalador Embalador + Embalador ++ Operador de Caixa Operador de…" at bounding box center [1001, 230] width 924 height 31
select select "22"
click at [539, 215] on select "[Selecione...] Embalador Embalador + Embalador ++ Operador de Caixa Operador de…" at bounding box center [1001, 230] width 924 height 31
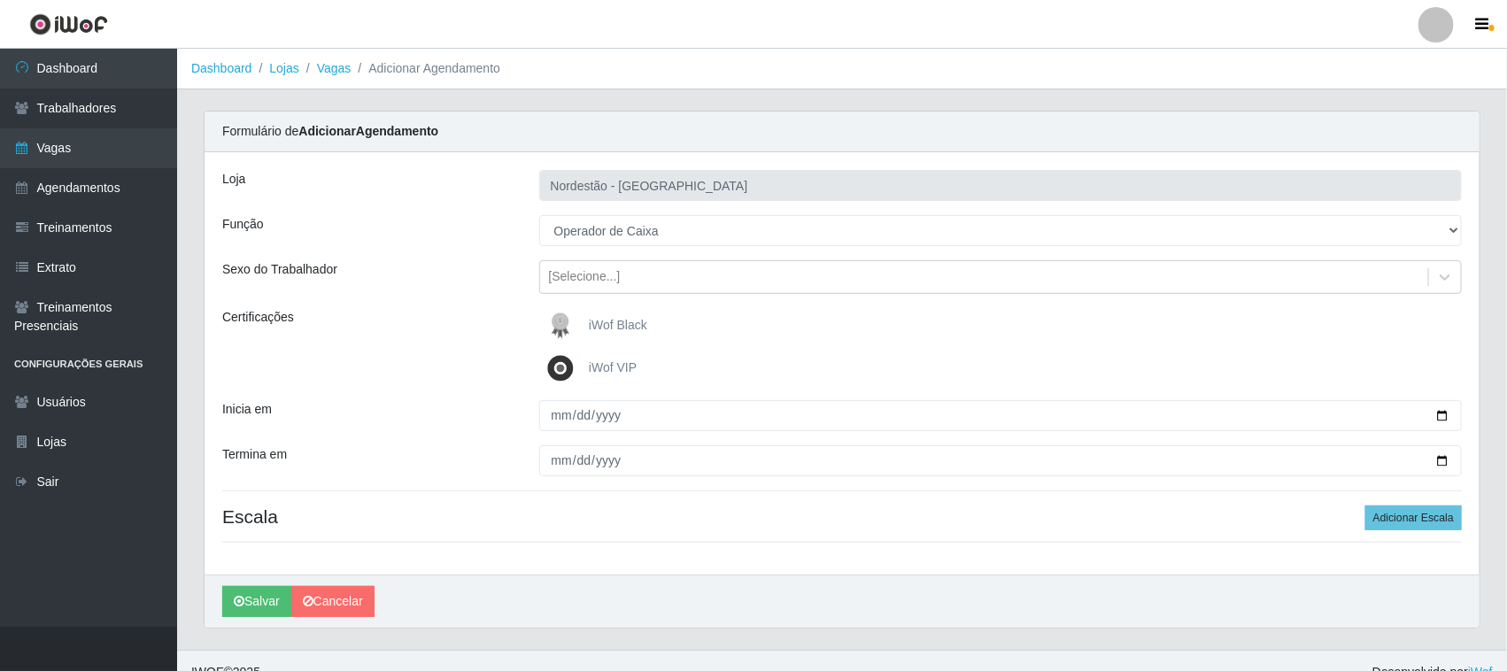
click at [615, 321] on span "iWof Black" at bounding box center [618, 325] width 58 height 14
click at [0, 0] on input "iWof Black" at bounding box center [0, 0] width 0 height 0
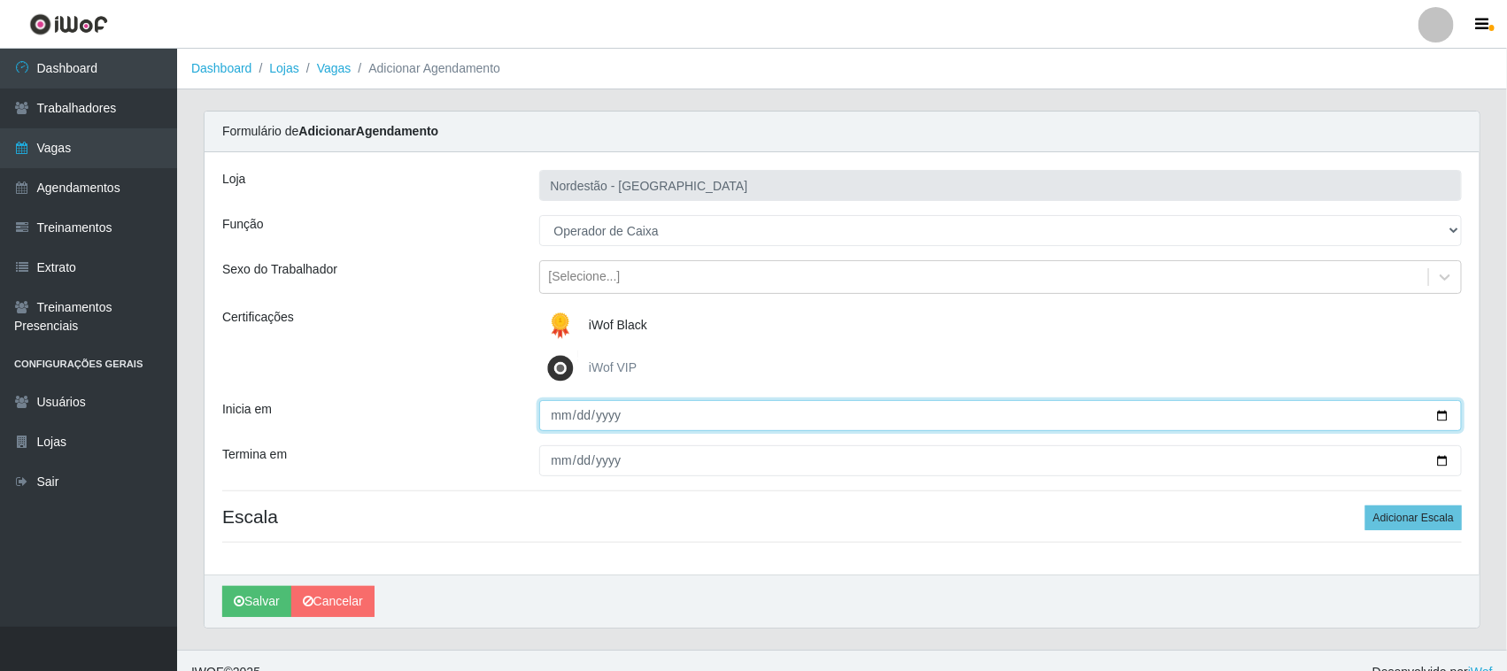
click at [1431, 414] on input "Inicia em" at bounding box center [1001, 415] width 924 height 31
click at [1442, 416] on input "Inicia em" at bounding box center [1001, 415] width 924 height 31
type input "[DATE]"
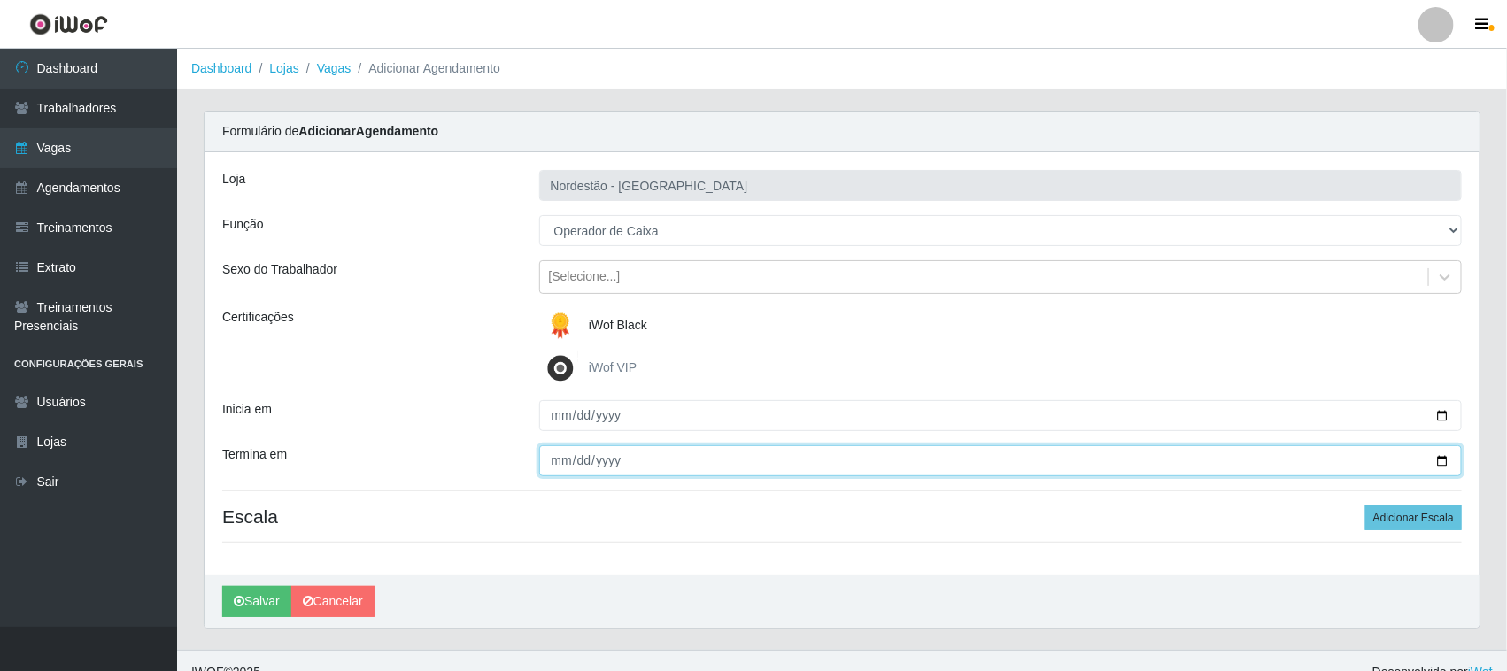
click at [1446, 459] on input "Termina em" at bounding box center [1001, 460] width 924 height 31
type input "[DATE]"
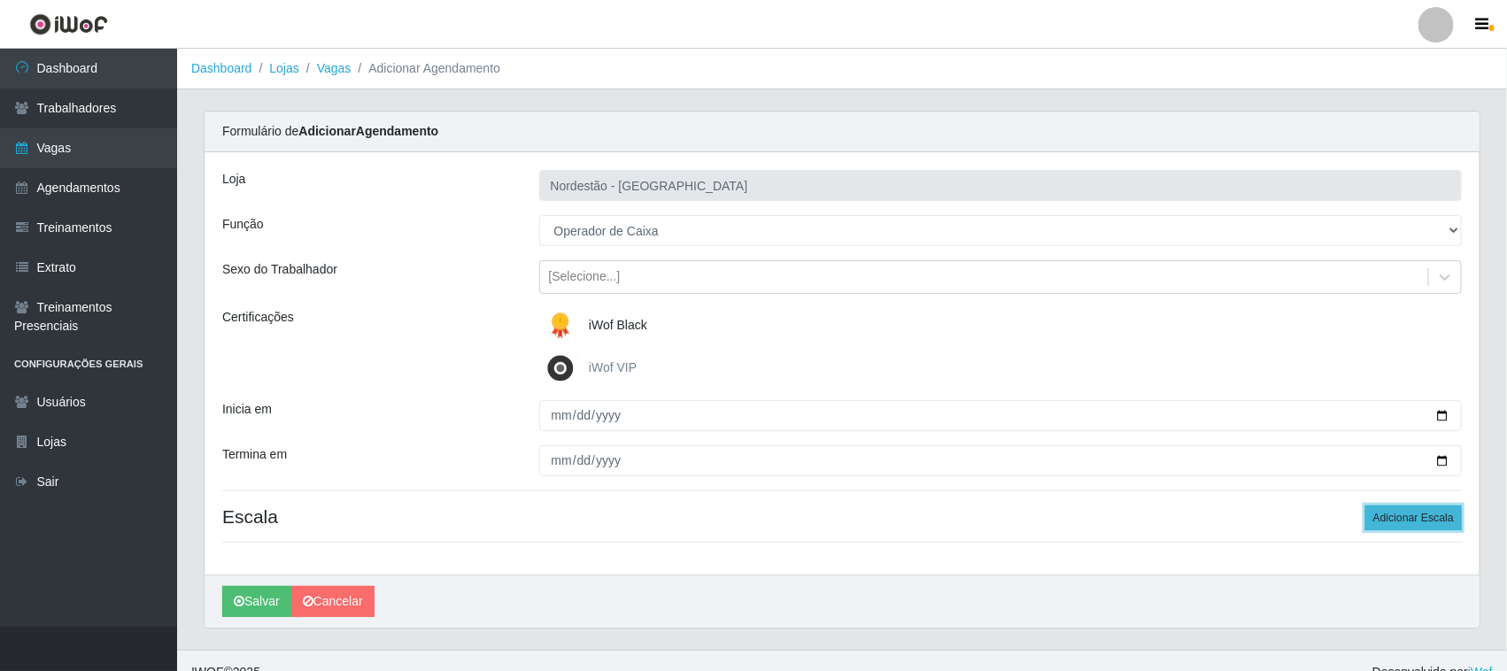
click at [1426, 521] on button "Adicionar Escala" at bounding box center [1413, 518] width 97 height 25
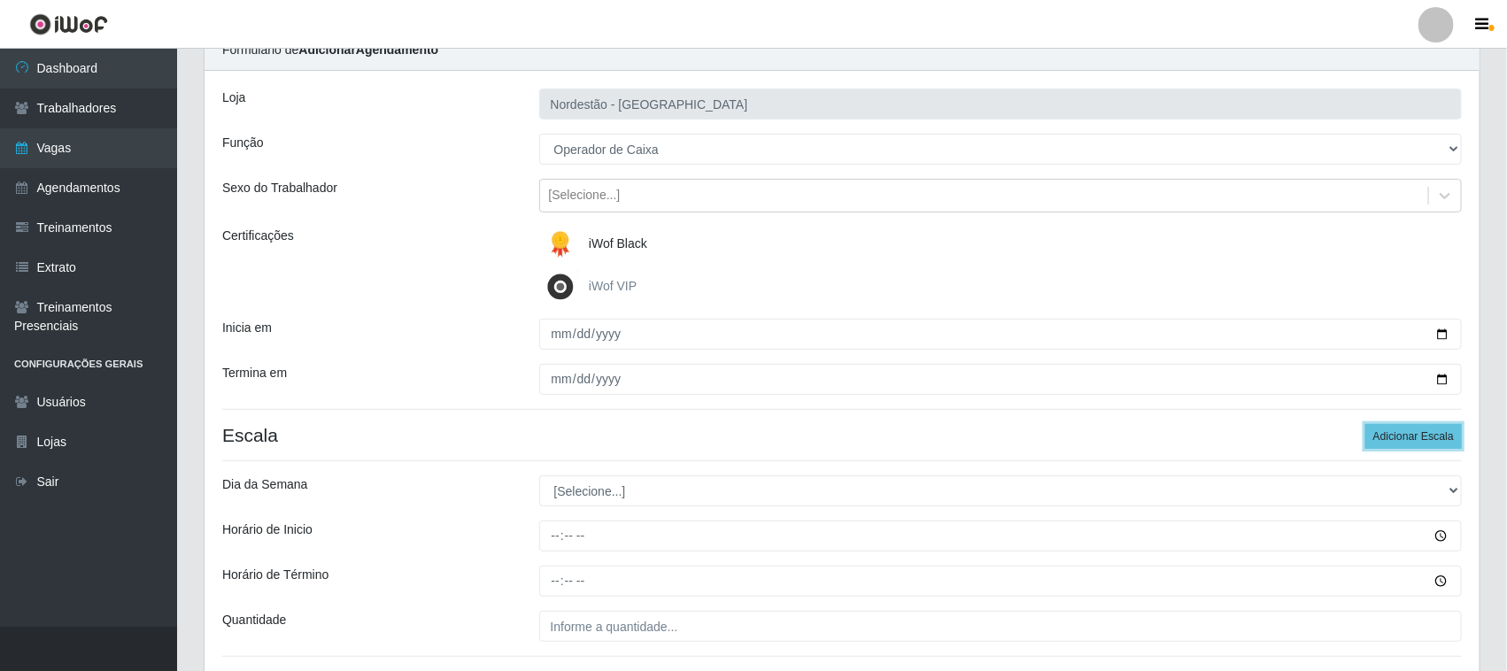
scroll to position [220, 0]
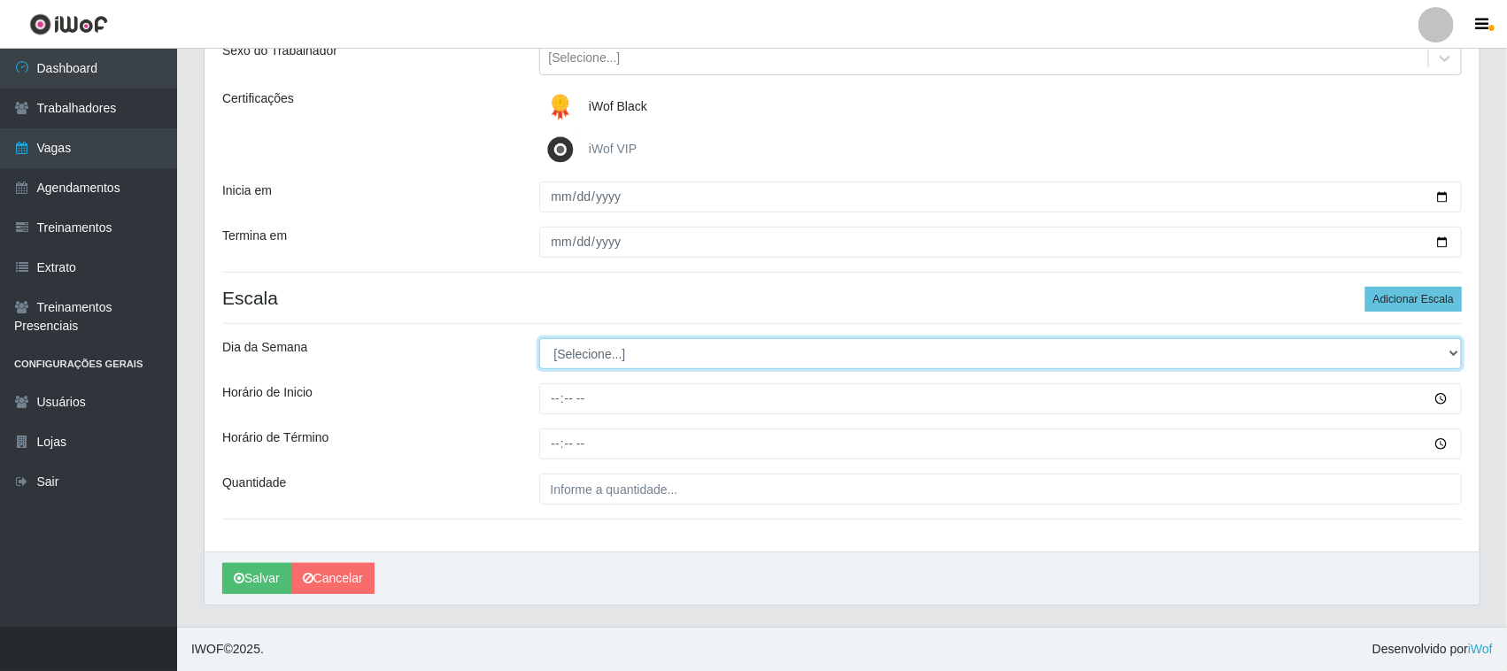
click at [598, 354] on select "[Selecione...] Segunda Terça Quarta Quinta Sexta Sábado Domingo" at bounding box center [1001, 353] width 924 height 31
select select "2"
click at [539, 338] on select "[Selecione...] Segunda Terça Quarta Quinta Sexta Sábado Domingo" at bounding box center [1001, 353] width 924 height 31
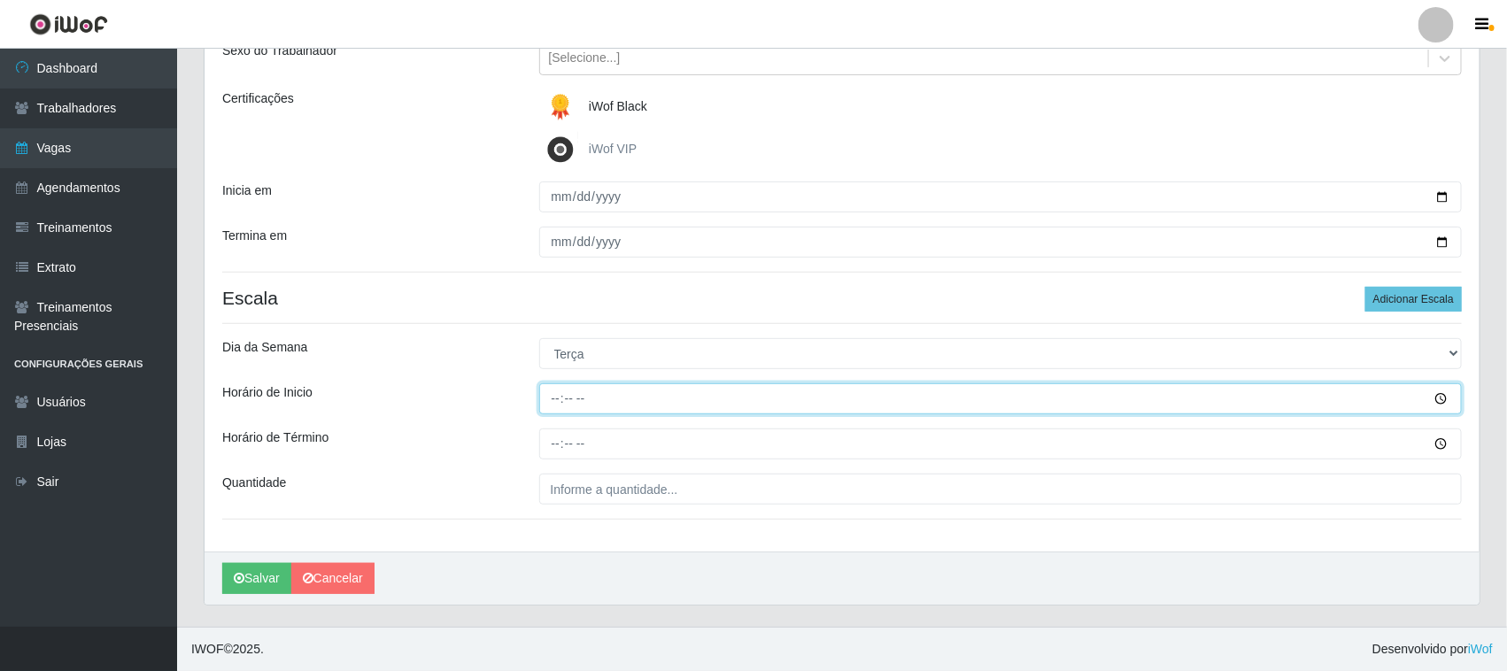
click at [546, 390] on input "Horário de Inicio" at bounding box center [1001, 398] width 924 height 31
type input "09:00"
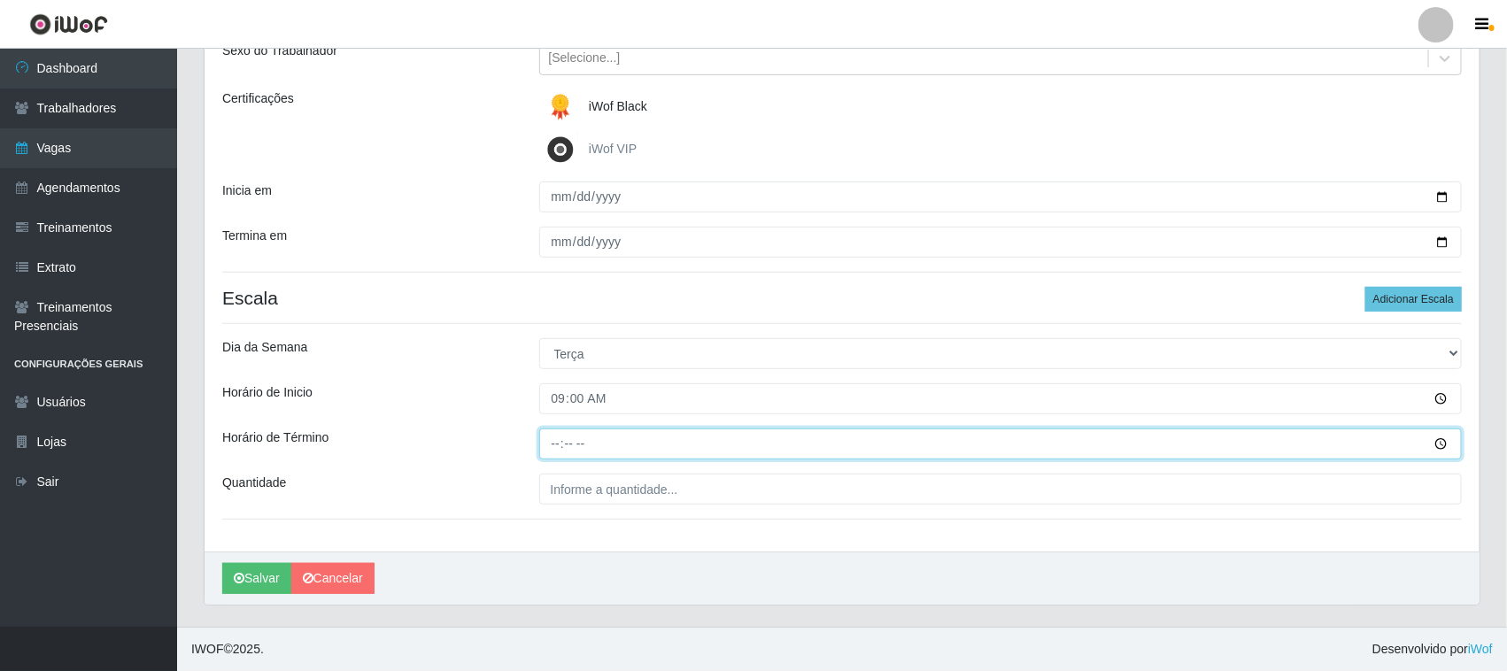
click at [547, 443] on input "Horário de Término" at bounding box center [1001, 444] width 924 height 31
type input "15:00"
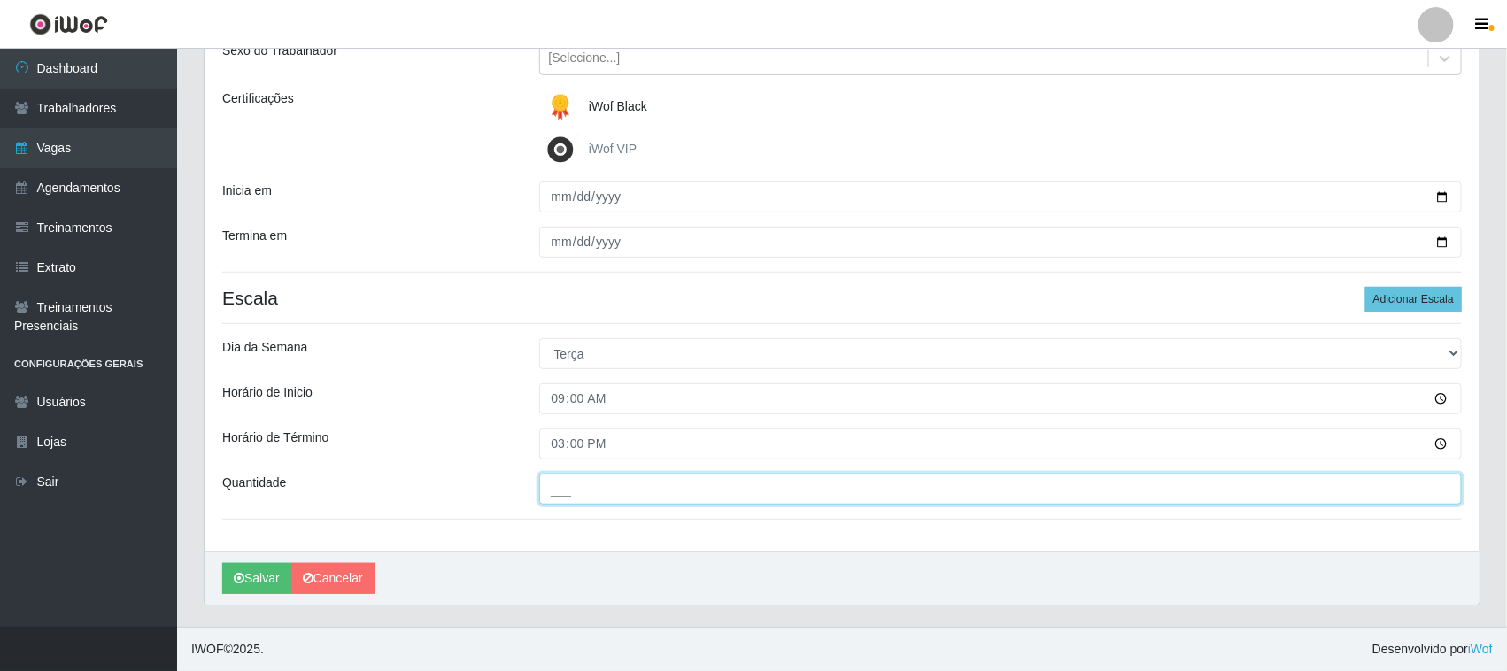
click at [582, 488] on input "___" at bounding box center [1001, 489] width 924 height 31
type input "01_"
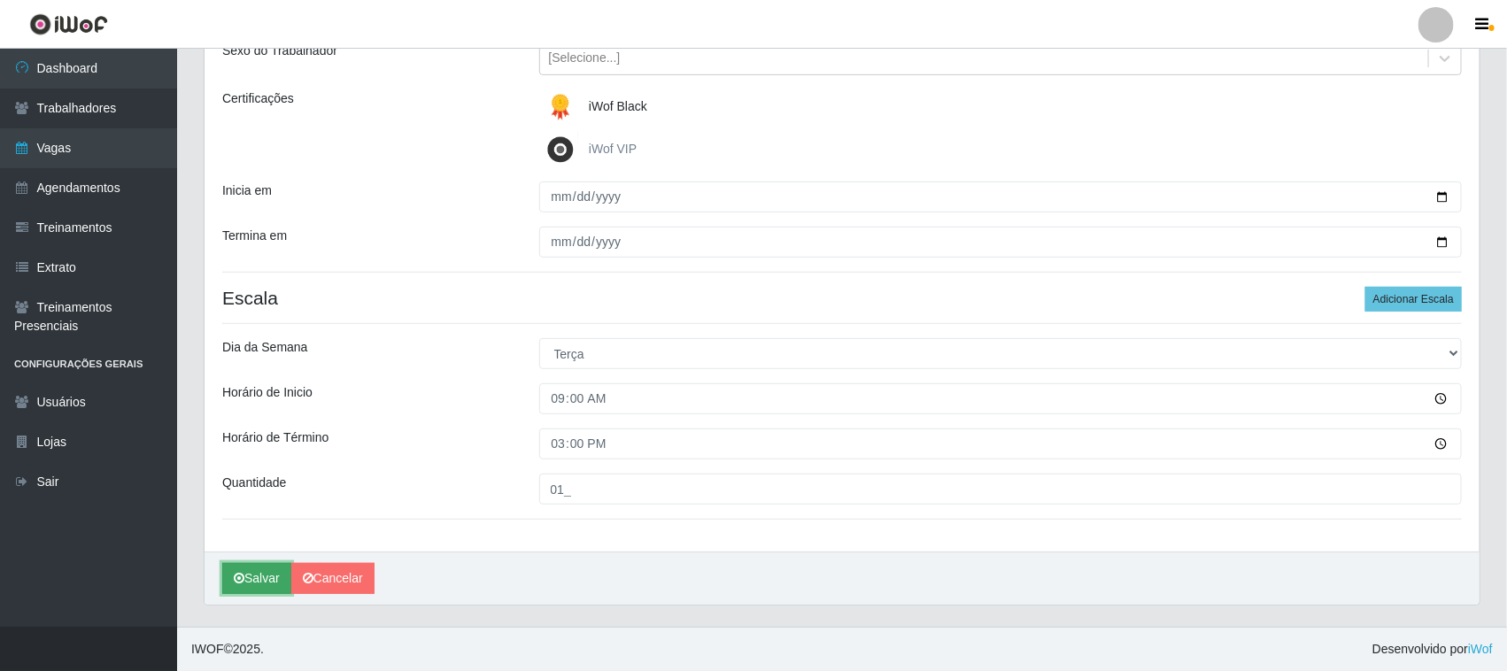
click at [267, 576] on button "Salvar" at bounding box center [256, 578] width 69 height 31
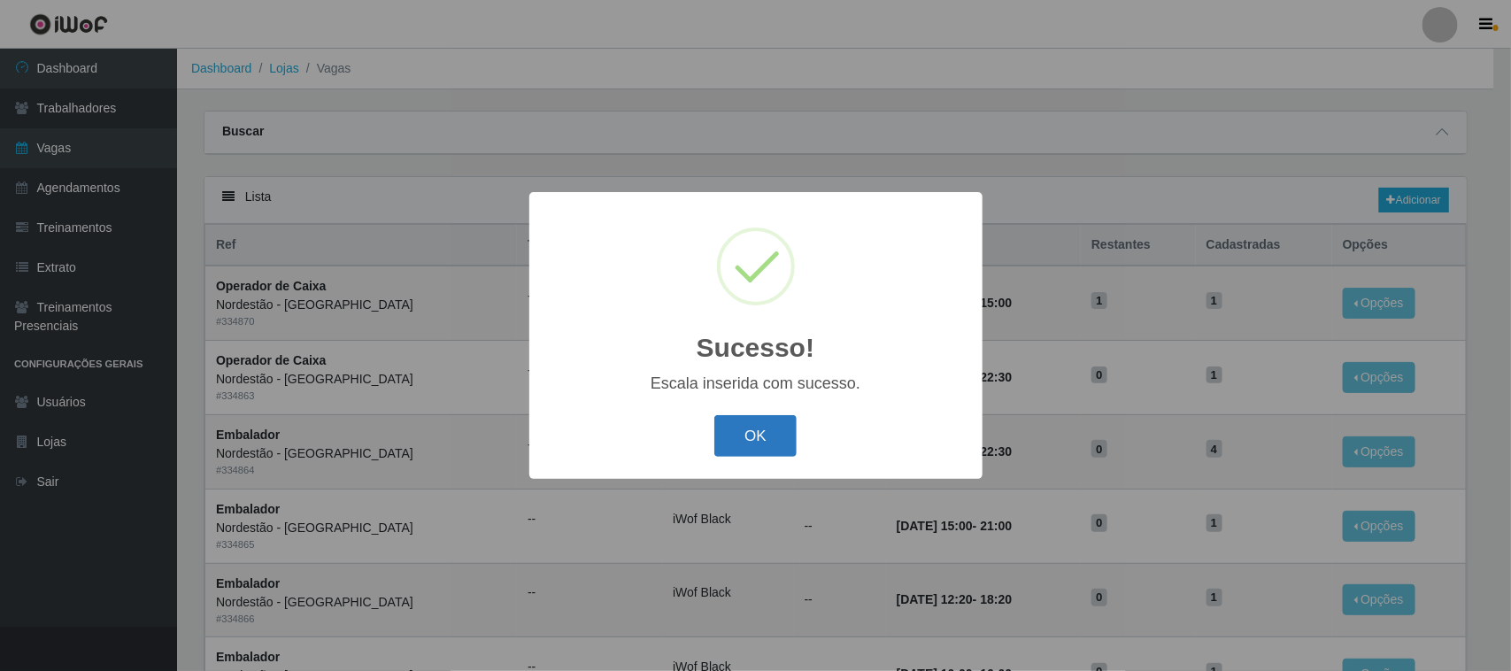
click at [750, 436] on button "OK" at bounding box center [756, 436] width 82 height 42
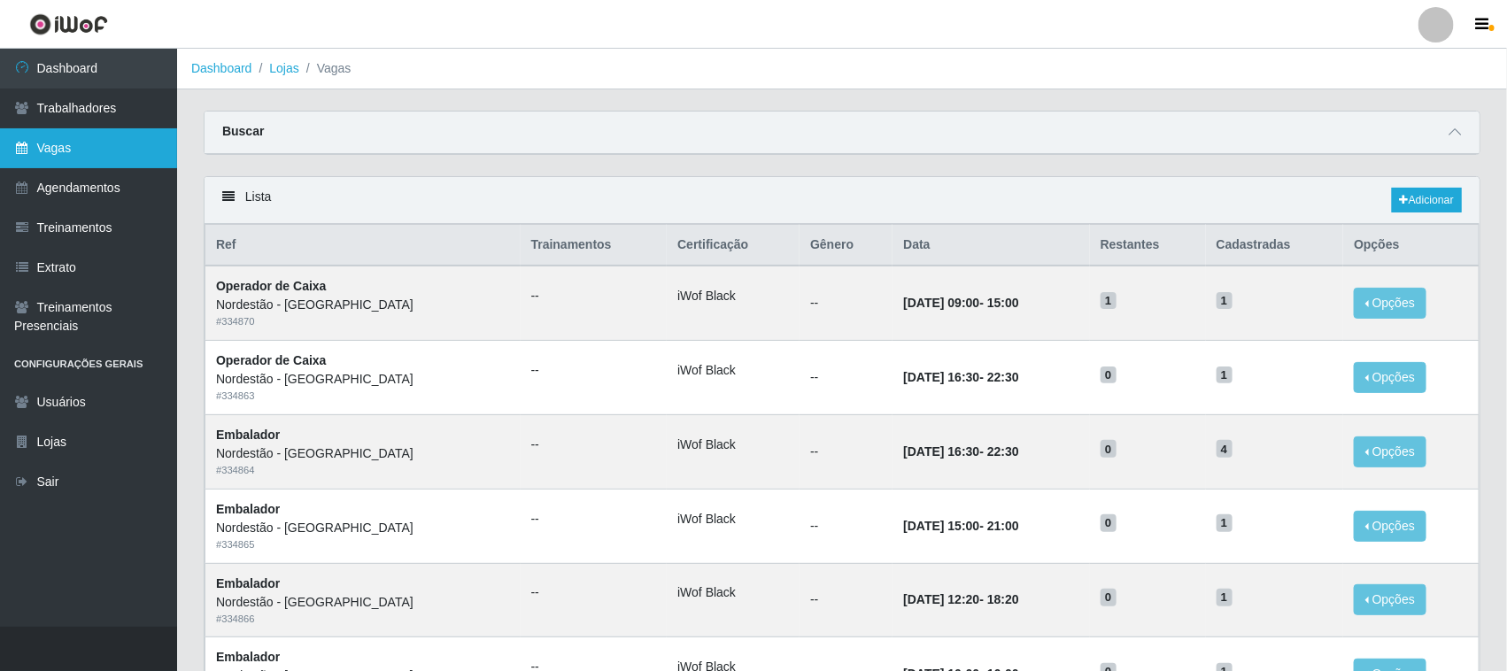
click at [111, 149] on link "Vagas" at bounding box center [88, 148] width 177 height 40
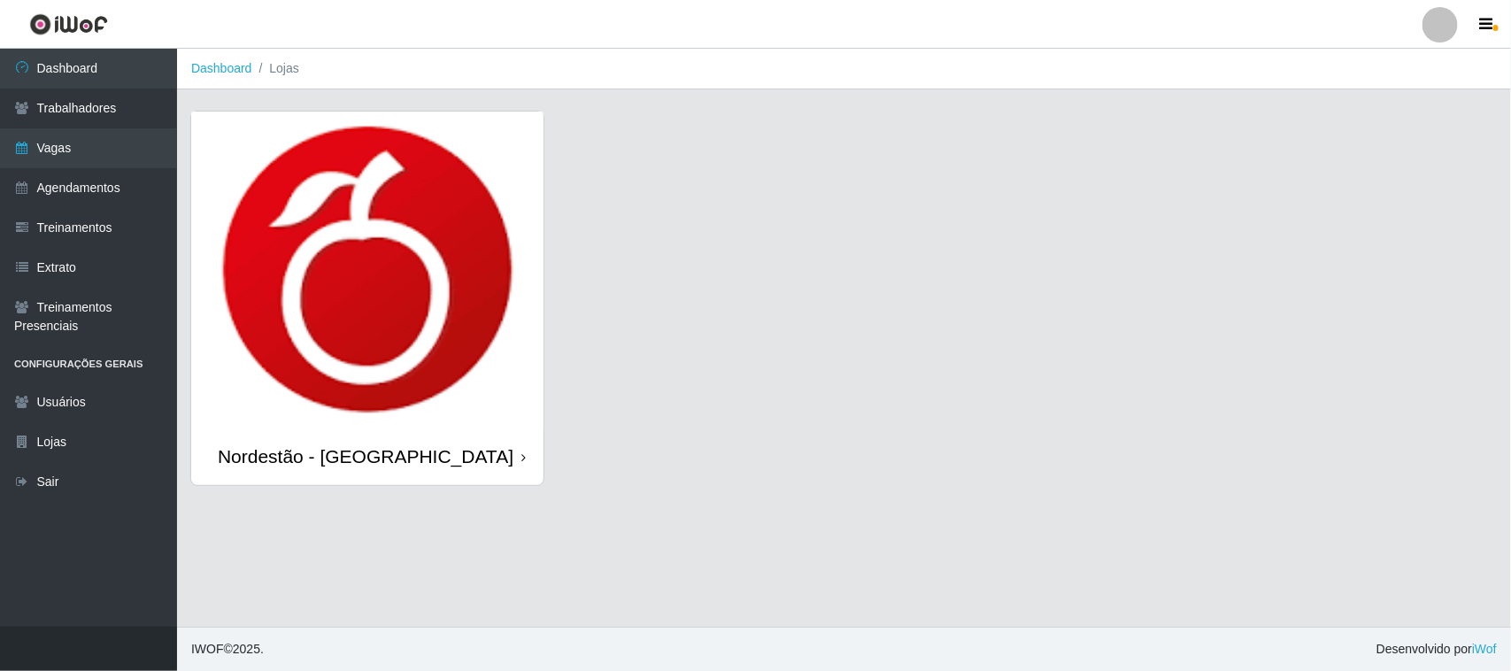
click at [523, 456] on icon at bounding box center [524, 458] width 4 height 12
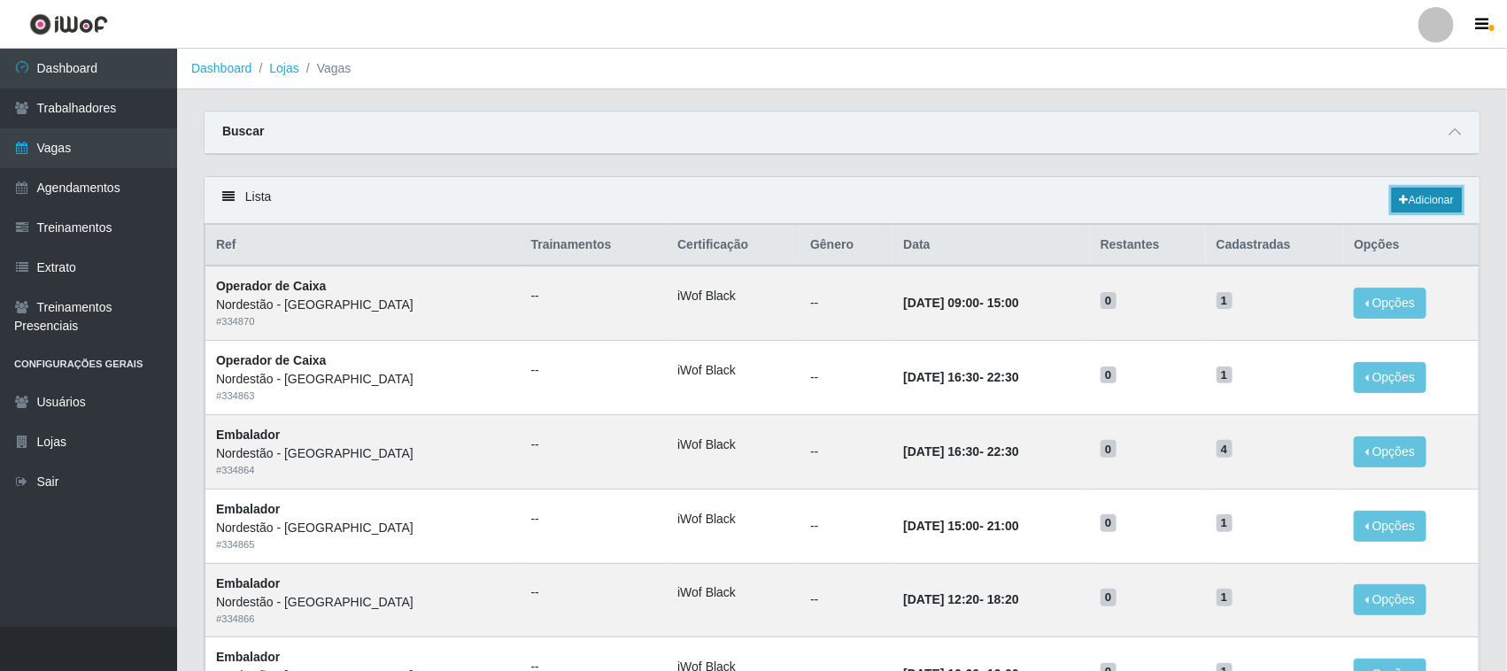
click at [1432, 201] on link "Adicionar" at bounding box center [1427, 200] width 70 height 25
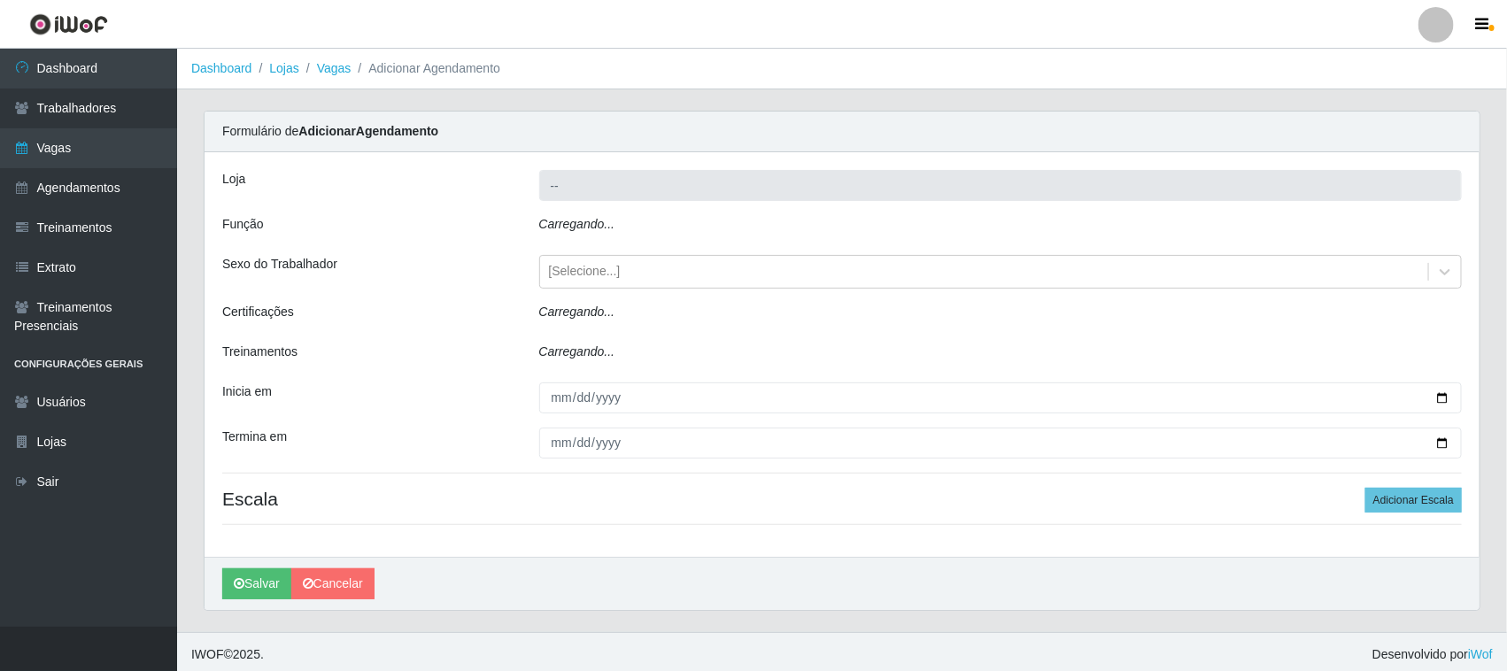
type input "Nordestão - [GEOGRAPHIC_DATA]"
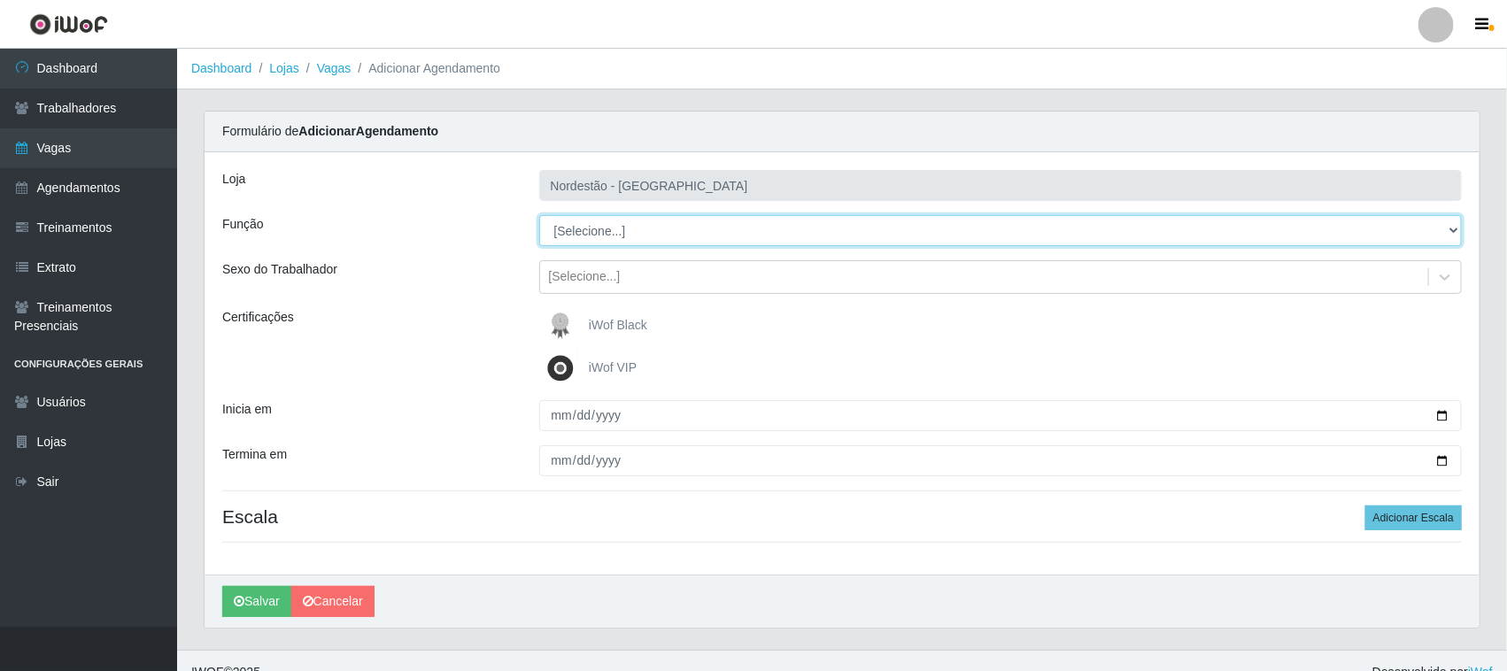
click at [621, 233] on select "[Selecione...] Embalador Embalador + Embalador ++ Operador de Caixa Operador de…" at bounding box center [1001, 230] width 924 height 31
select select "1"
click at [539, 215] on select "[Selecione...] Embalador Embalador + Embalador ++ Operador de Caixa Operador de…" at bounding box center [1001, 230] width 924 height 31
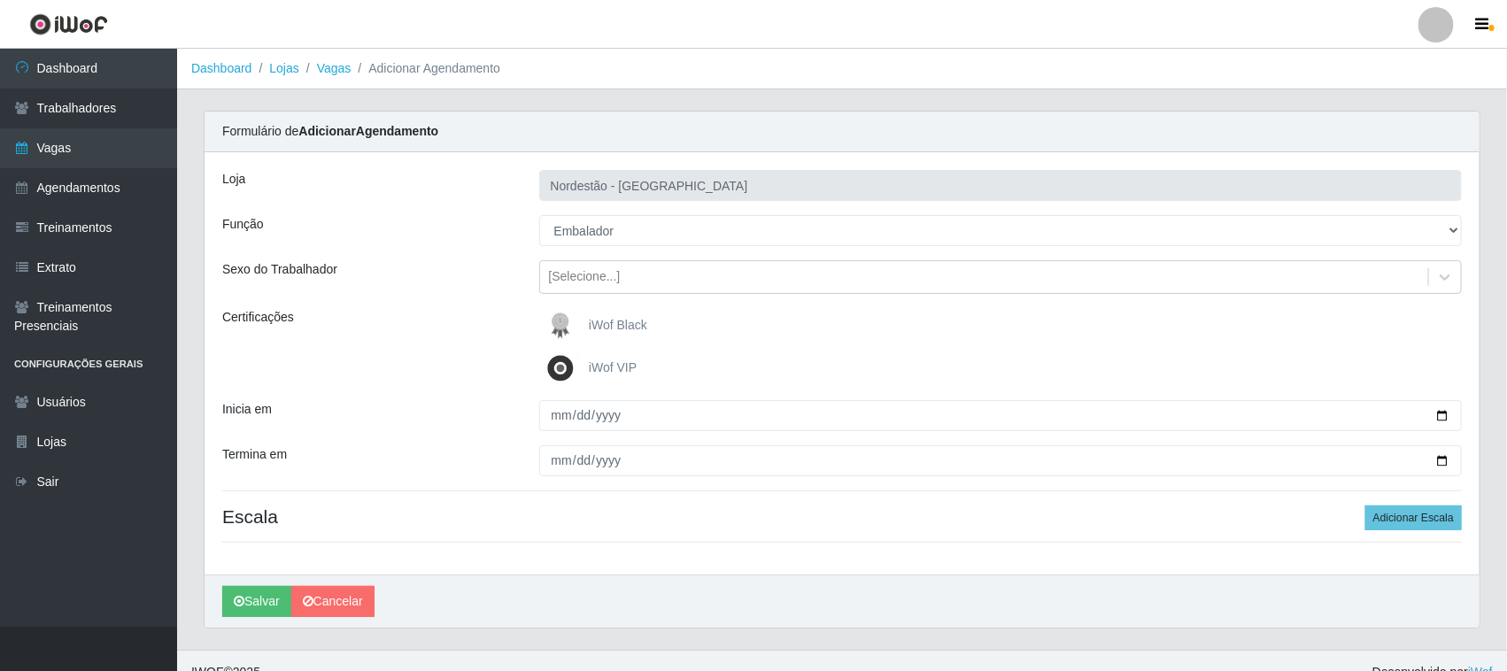
click at [602, 328] on span "iWof Black" at bounding box center [618, 325] width 58 height 14
click at [0, 0] on input "iWof Black" at bounding box center [0, 0] width 0 height 0
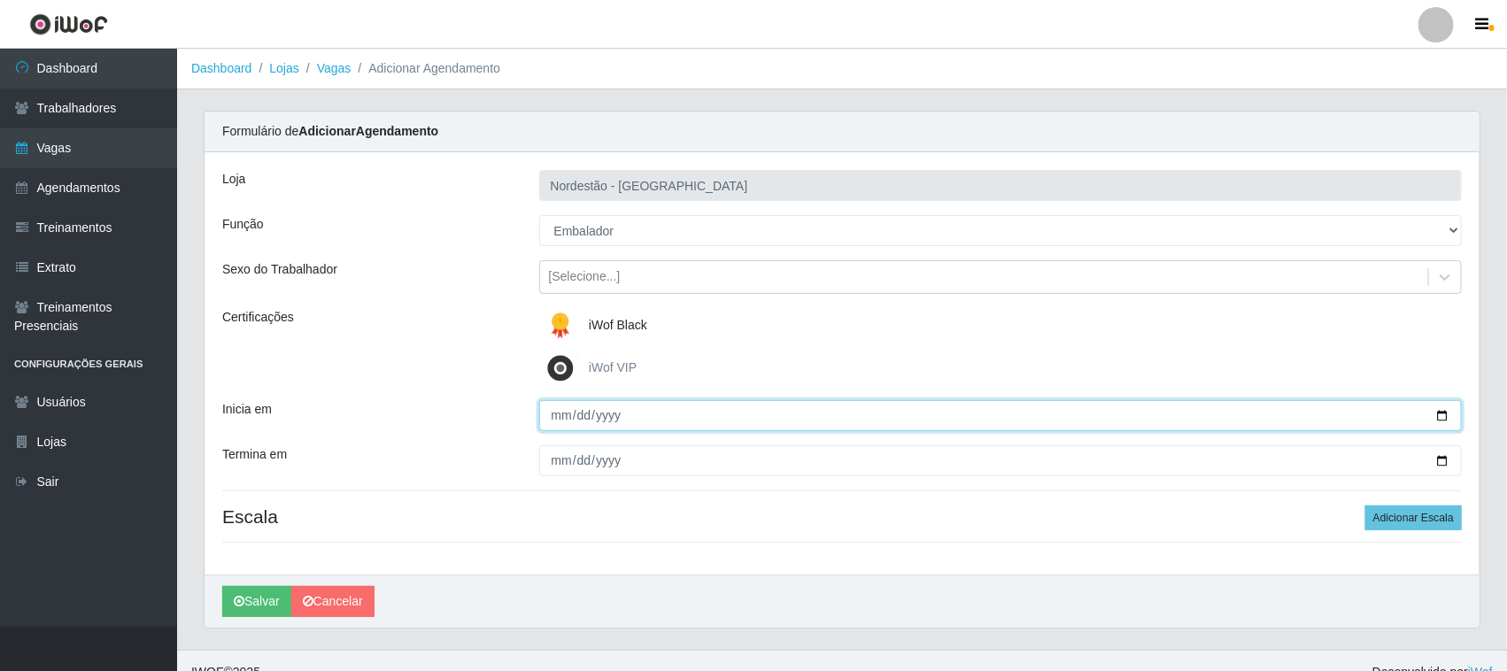
click at [1444, 417] on input "Inicia em" at bounding box center [1001, 415] width 924 height 31
type input "[DATE]"
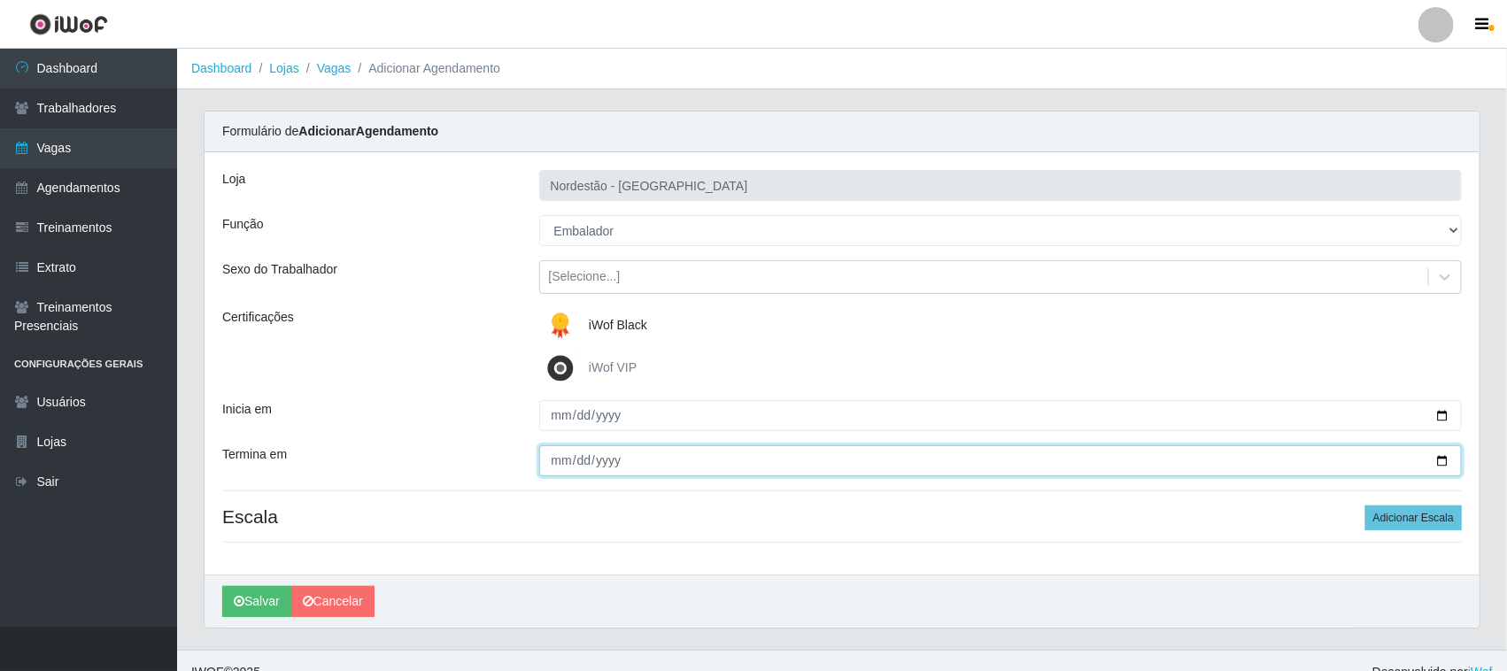
click at [1440, 460] on input "Termina em" at bounding box center [1001, 460] width 924 height 31
type input "[DATE]"
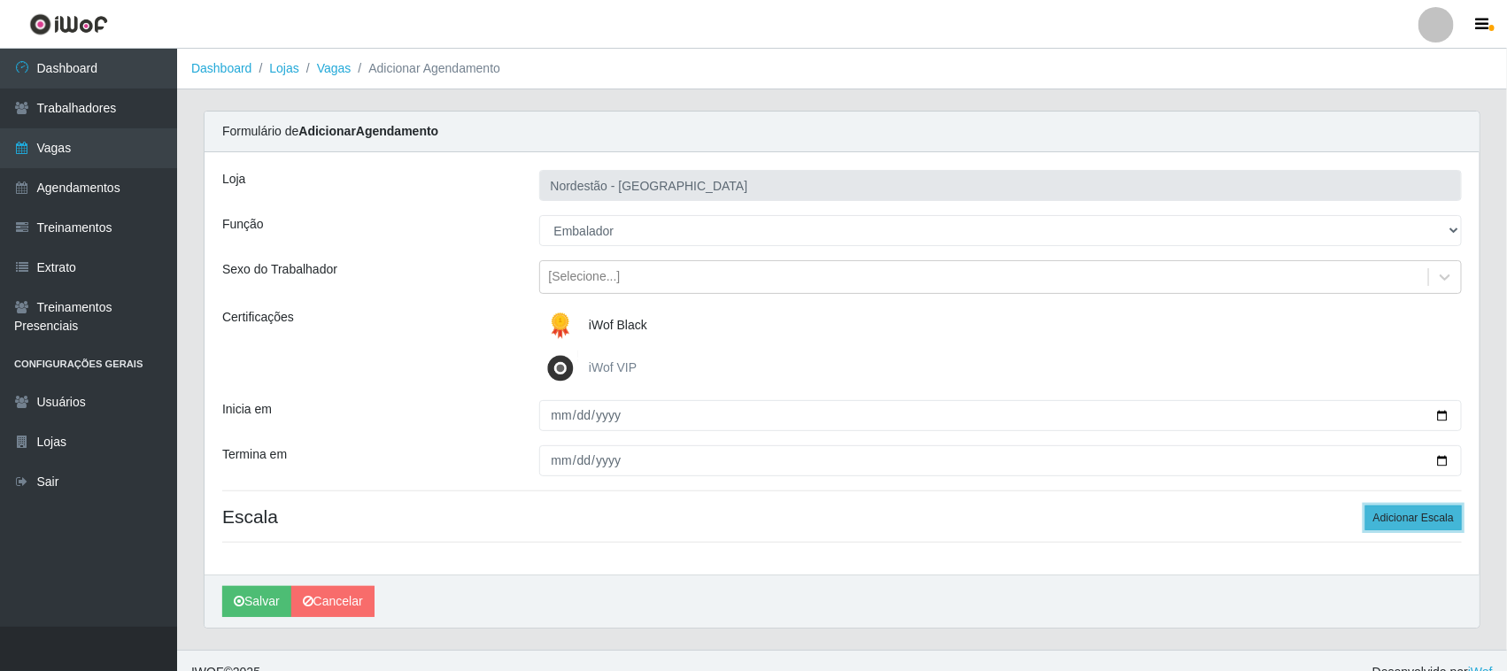
click at [1408, 522] on button "Adicionar Escala" at bounding box center [1413, 518] width 97 height 25
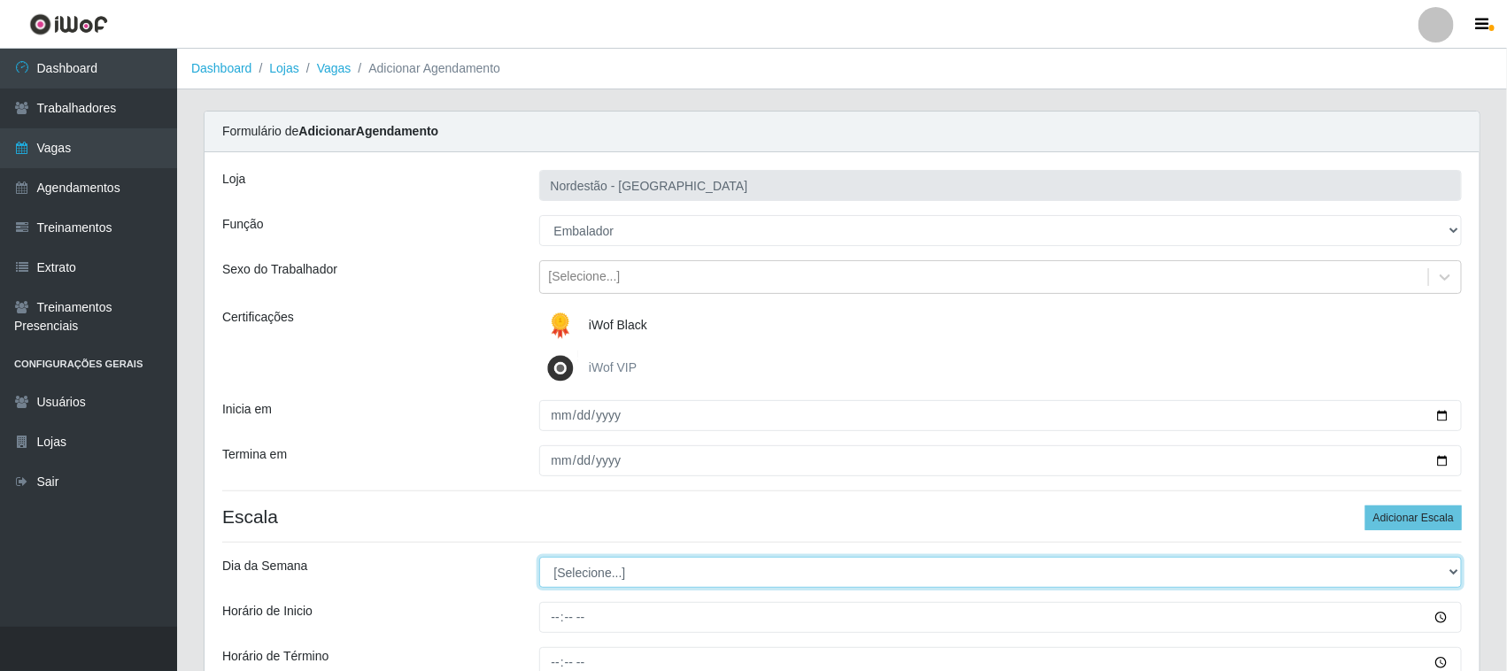
click at [644, 571] on select "[Selecione...] Segunda Terça Quarta Quinta Sexta Sábado Domingo" at bounding box center [1001, 572] width 924 height 31
select select "2"
click at [539, 558] on select "[Selecione...] Segunda Terça Quarta Quinta Sexta Sábado Domingo" at bounding box center [1001, 572] width 924 height 31
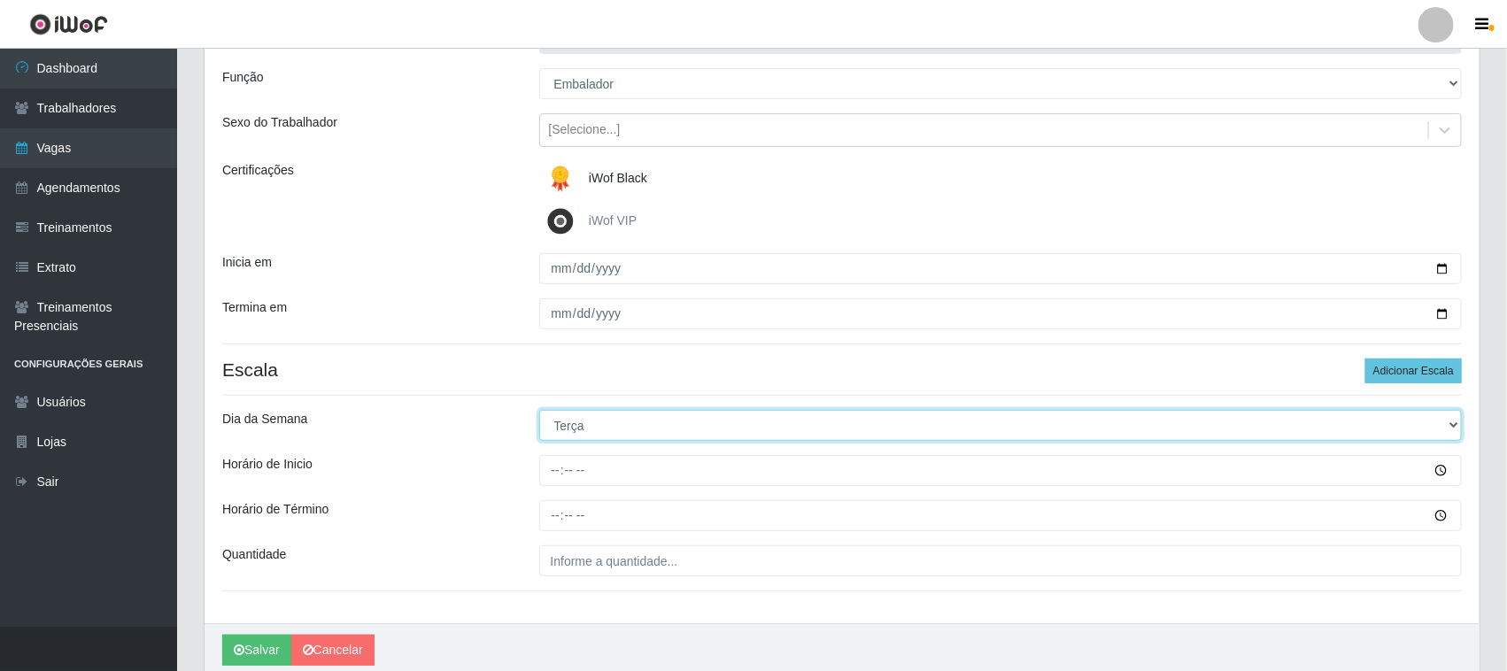
scroll to position [220, 0]
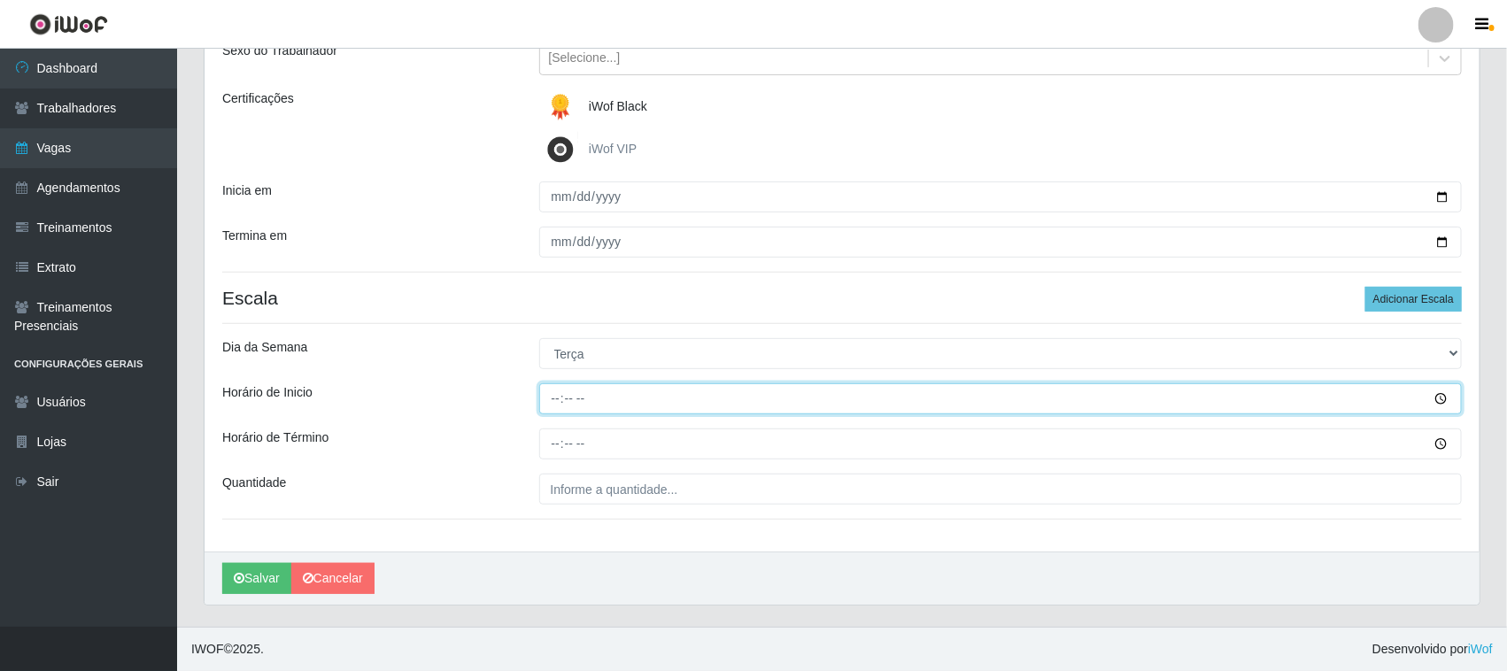
click at [560, 400] on input "Horário de Inicio" at bounding box center [1001, 398] width 924 height 31
type input "16:30"
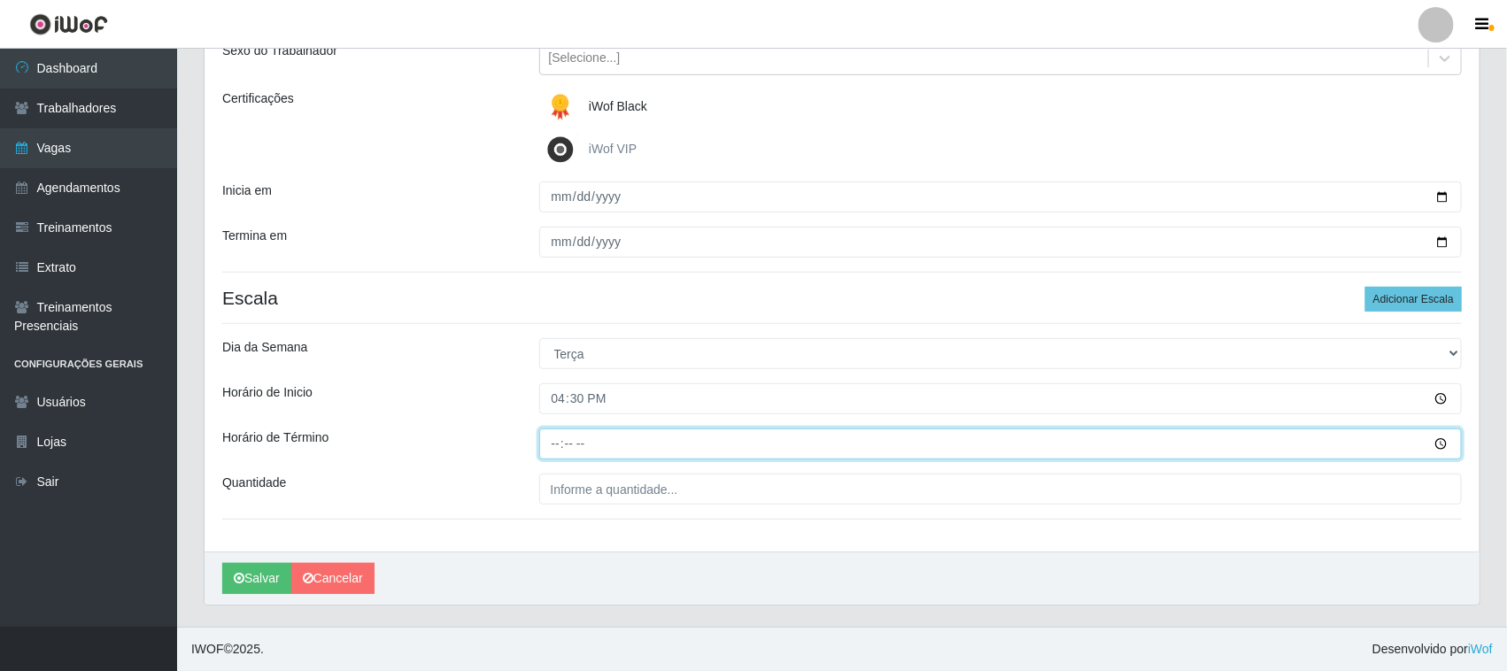
click at [543, 447] on input "Horário de Término" at bounding box center [1001, 444] width 924 height 31
type input "22:30"
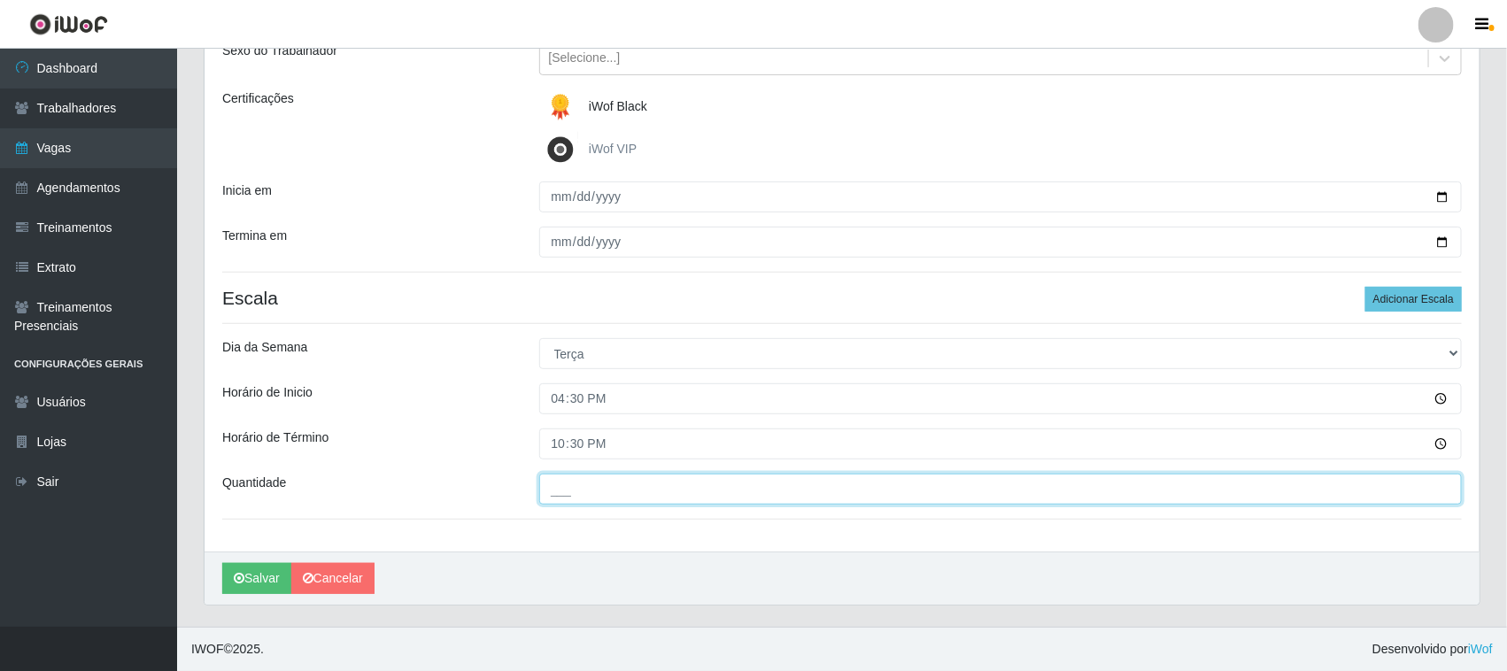
click at [568, 481] on input "___" at bounding box center [1001, 489] width 924 height 31
type input "04_"
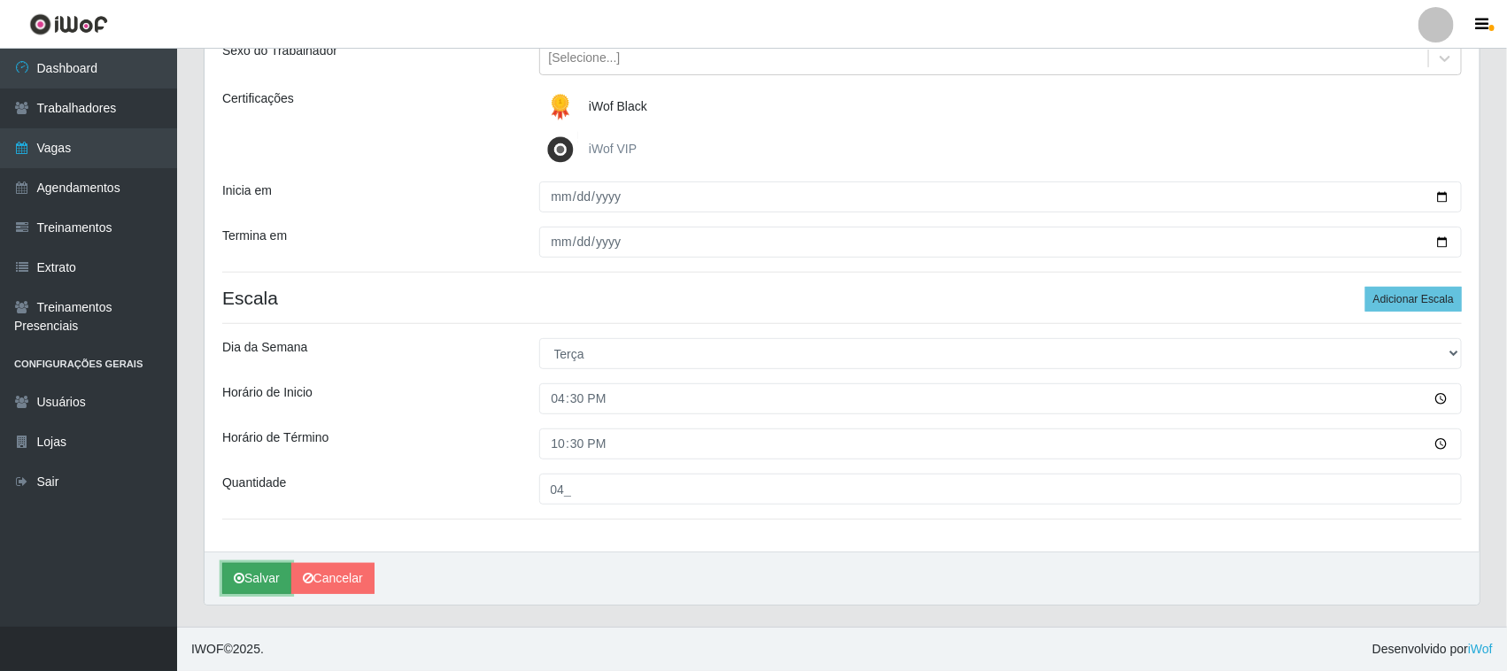
click at [258, 583] on button "Salvar" at bounding box center [256, 578] width 69 height 31
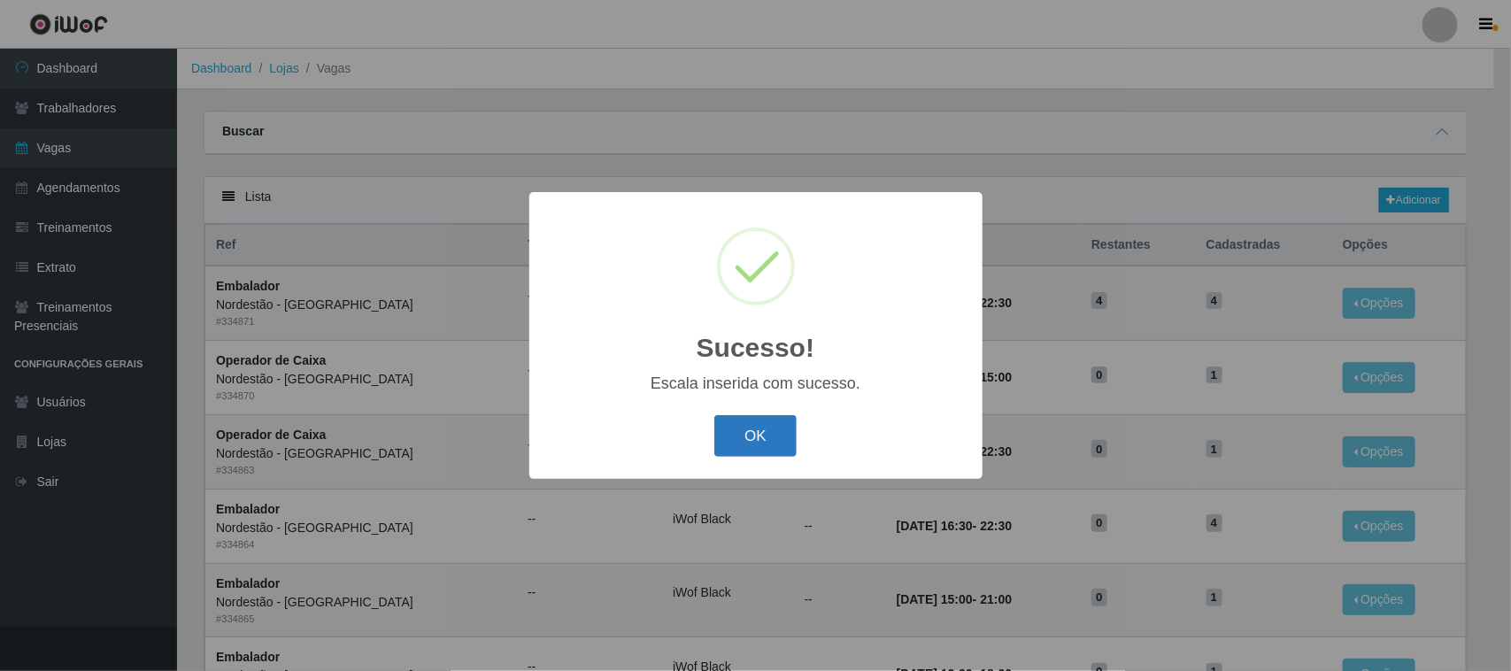
click at [736, 445] on button "OK" at bounding box center [756, 436] width 82 height 42
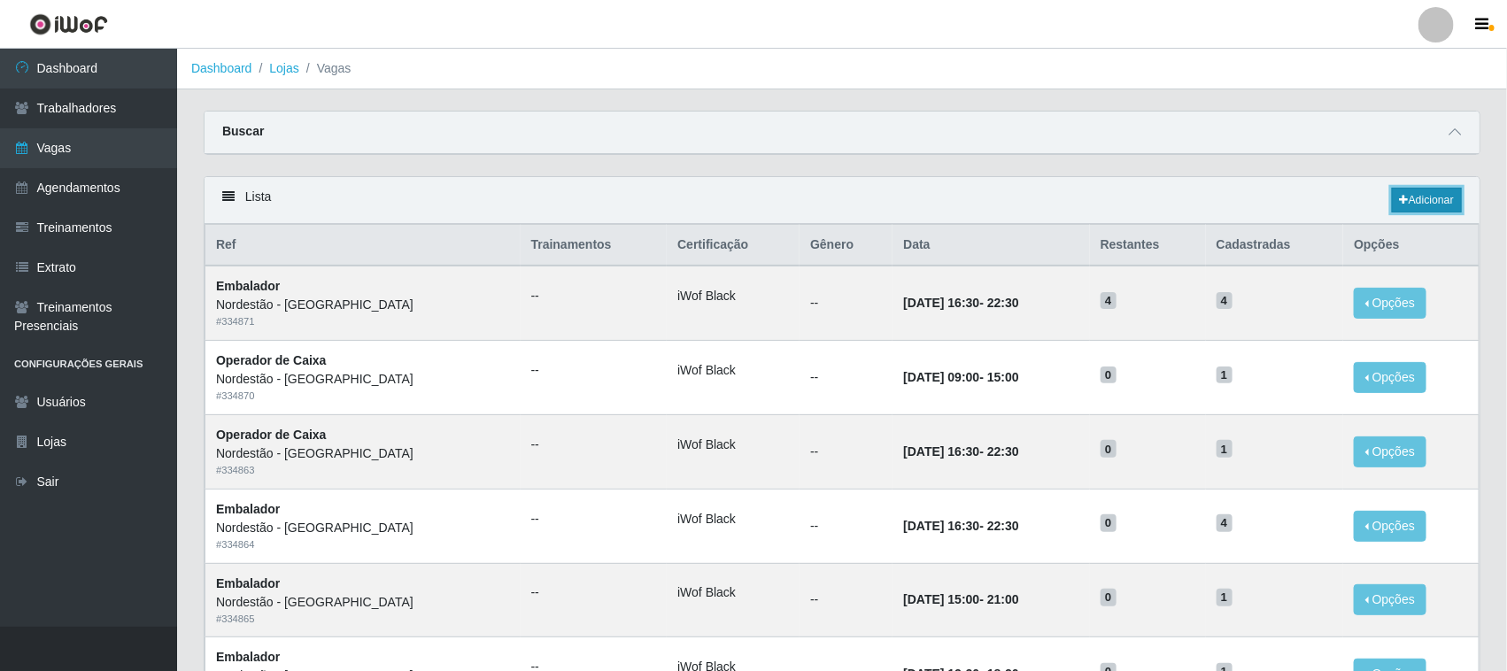
click at [1448, 200] on link "Adicionar" at bounding box center [1427, 200] width 70 height 25
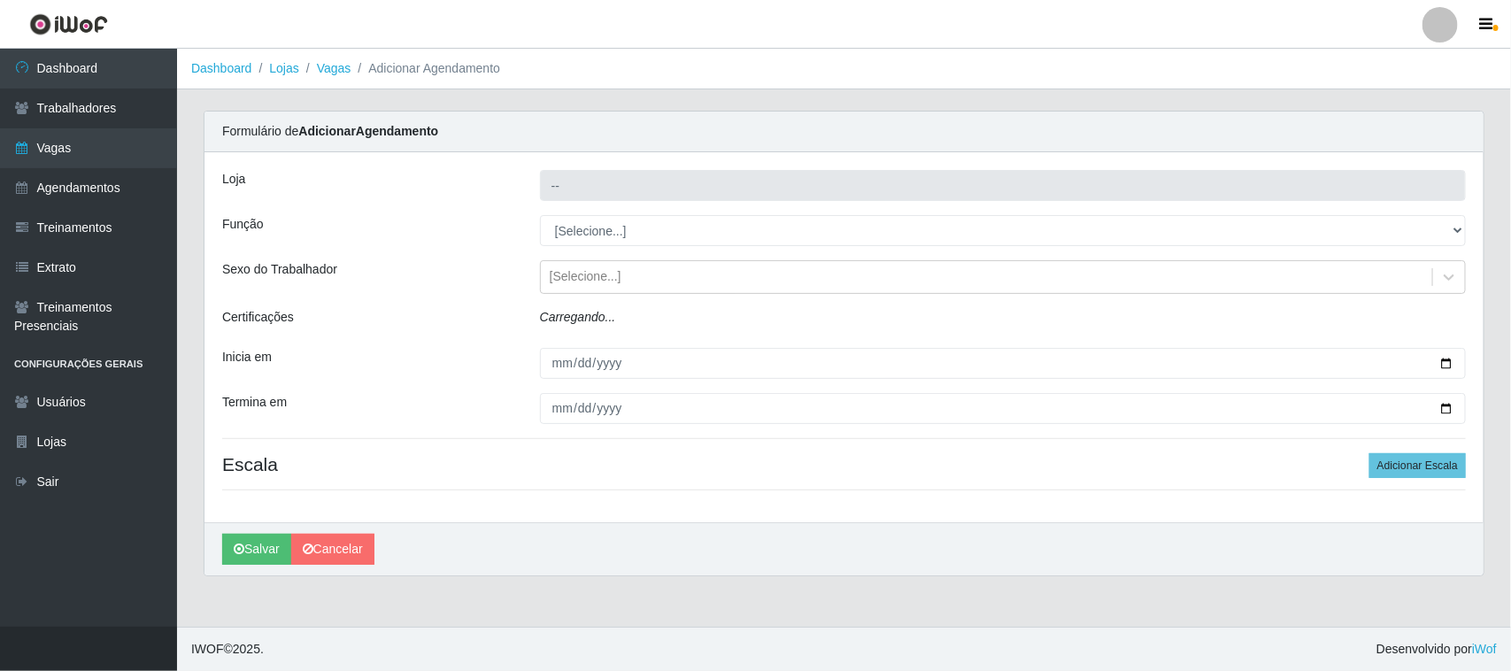
type input "Nordestão - [GEOGRAPHIC_DATA]"
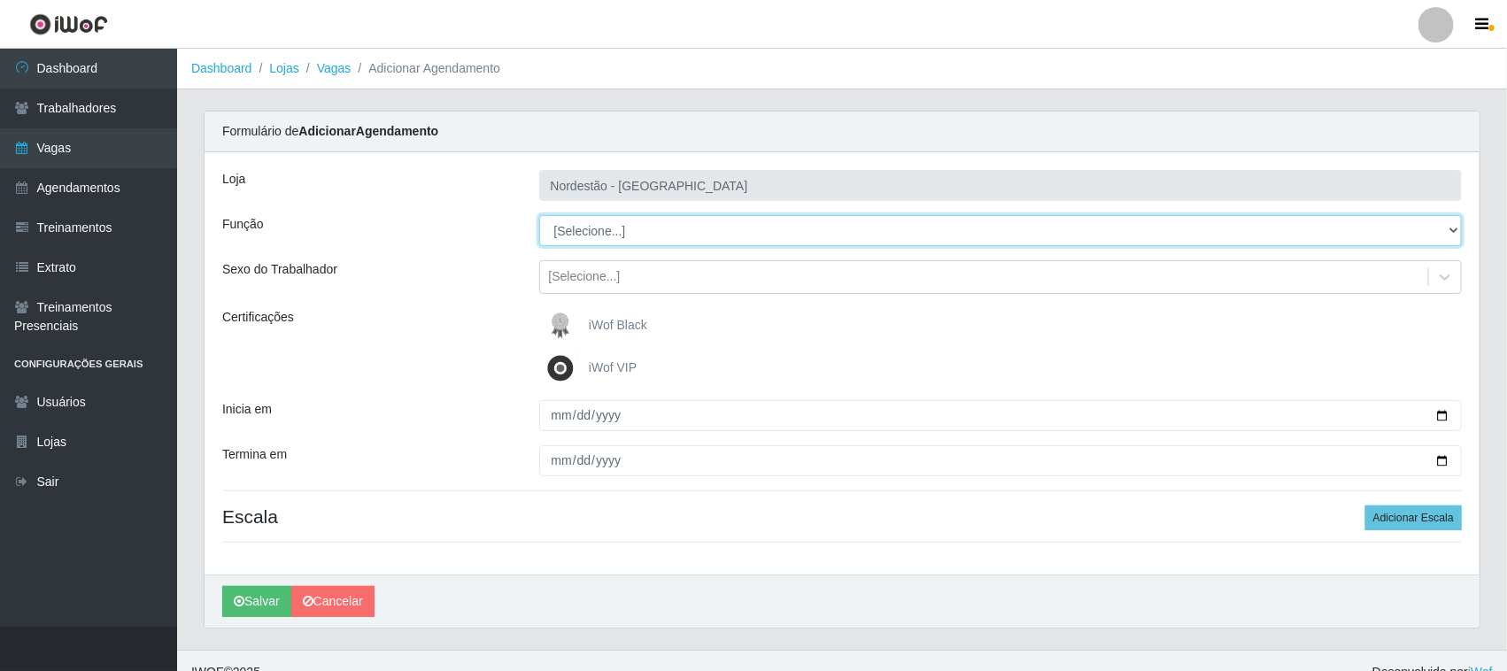
click at [626, 233] on select "[Selecione...] Embalador Embalador + Embalador ++ Operador de Caixa Operador de…" at bounding box center [1001, 230] width 924 height 31
select select "1"
click at [539, 215] on select "[Selecione...] Embalador Embalador + Embalador ++ Operador de Caixa Operador de…" at bounding box center [1001, 230] width 924 height 31
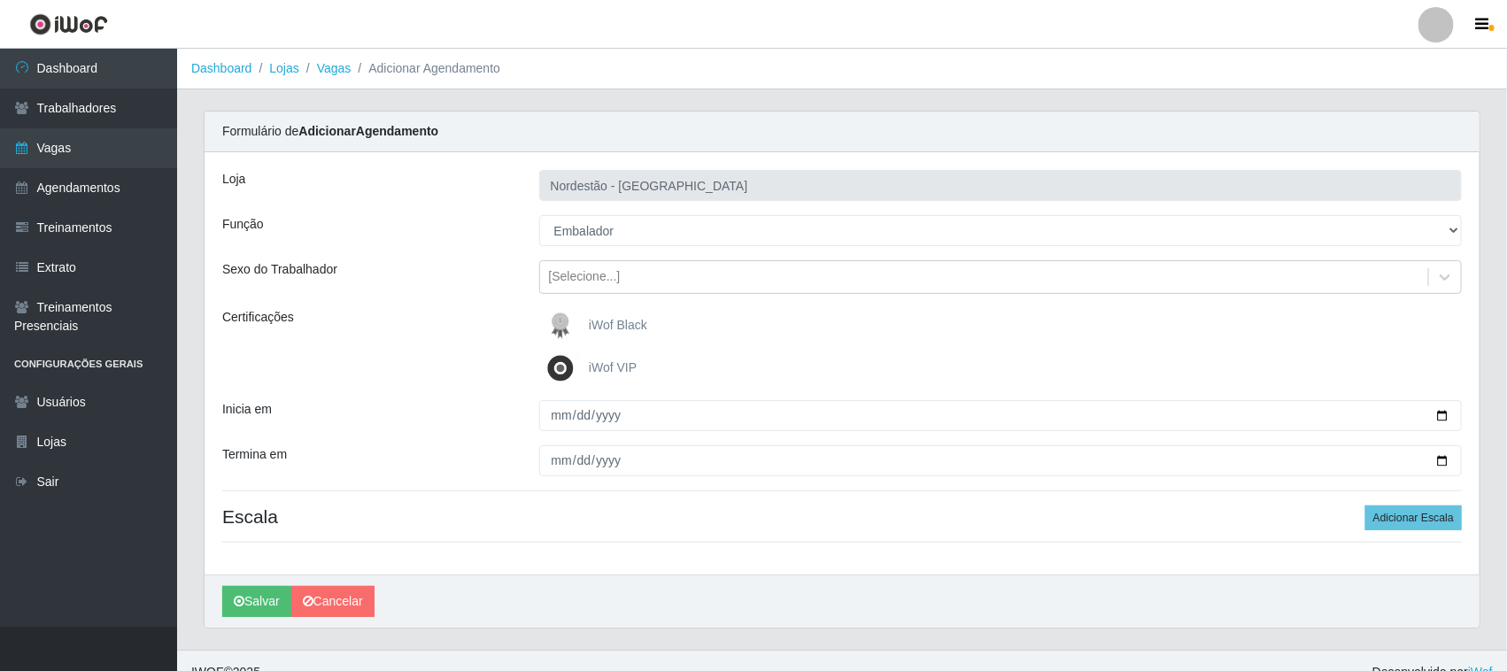
click at [591, 325] on span "iWof Black" at bounding box center [618, 325] width 58 height 14
click at [0, 0] on input "iWof Black" at bounding box center [0, 0] width 0 height 0
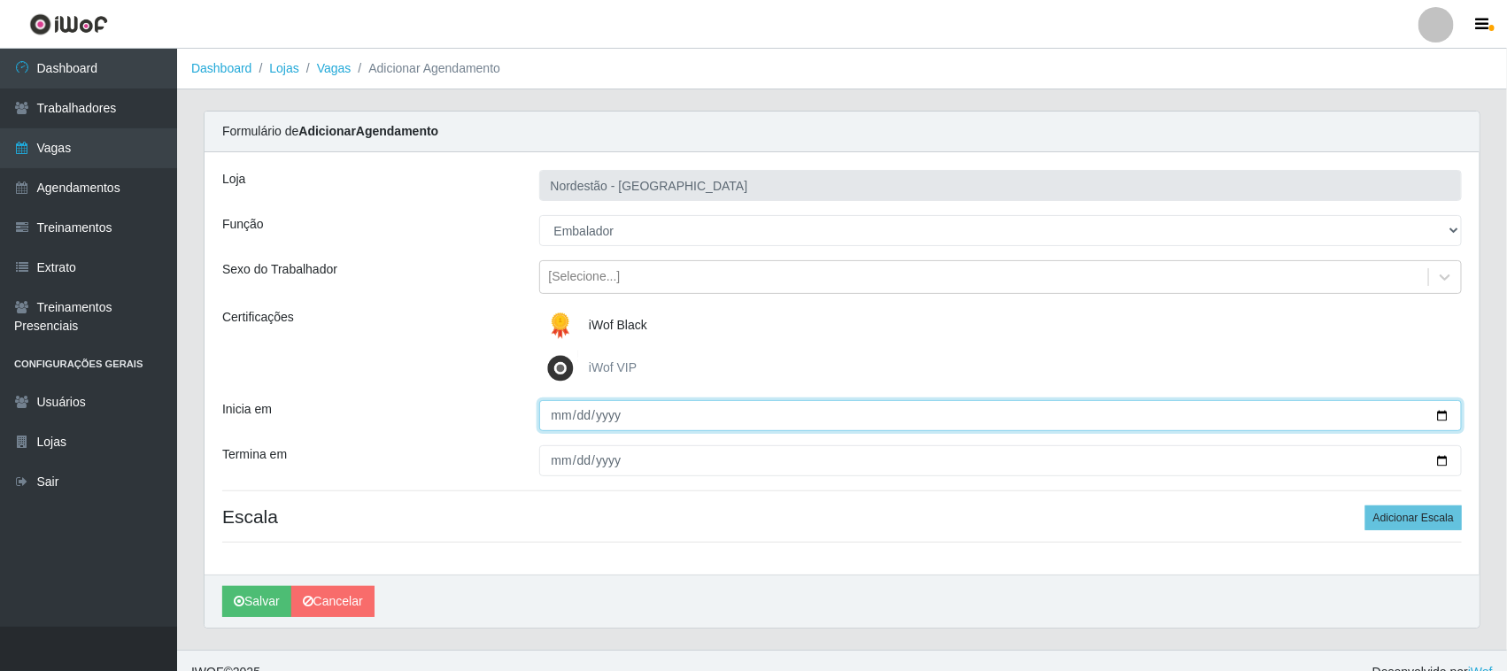
click at [1444, 417] on input "Inicia em" at bounding box center [1001, 415] width 924 height 31
type input "[DATE]"
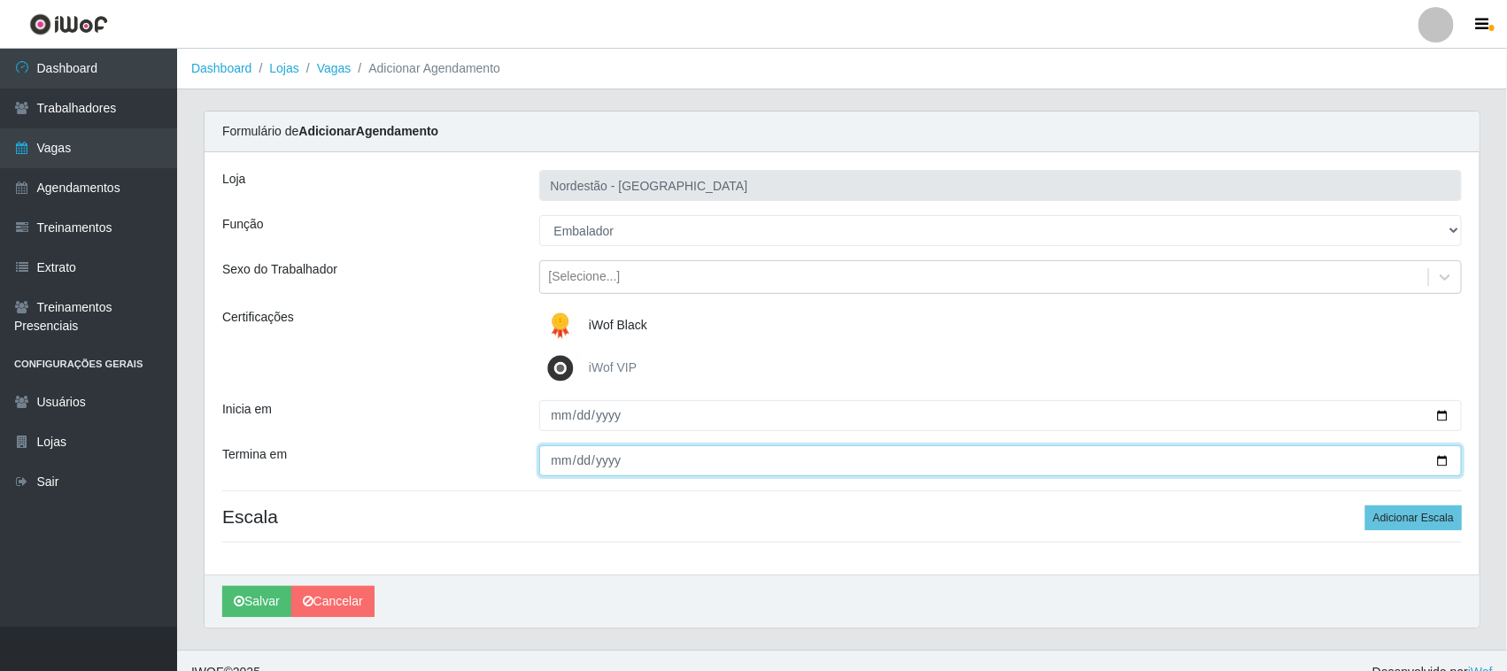
click at [1450, 461] on input "Termina em" at bounding box center [1001, 460] width 924 height 31
type input "[DATE]"
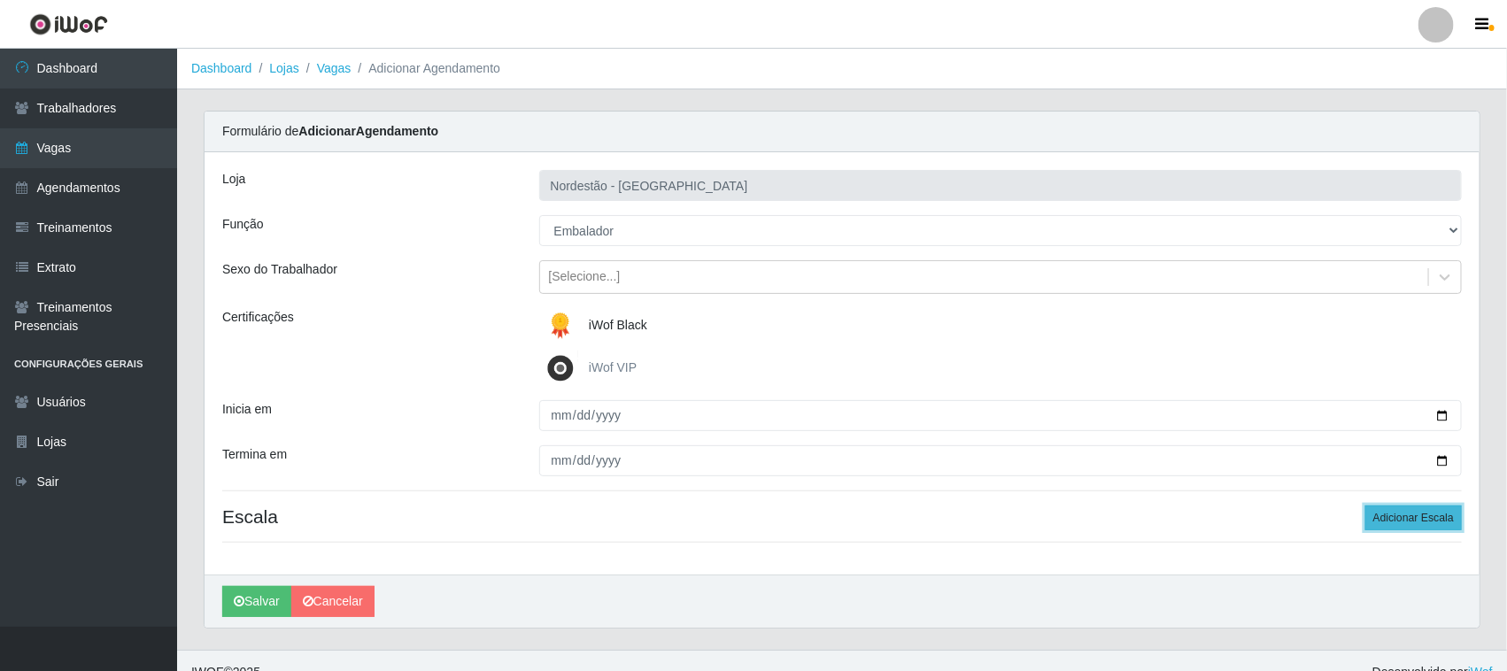
click at [1386, 516] on button "Adicionar Escala" at bounding box center [1413, 518] width 97 height 25
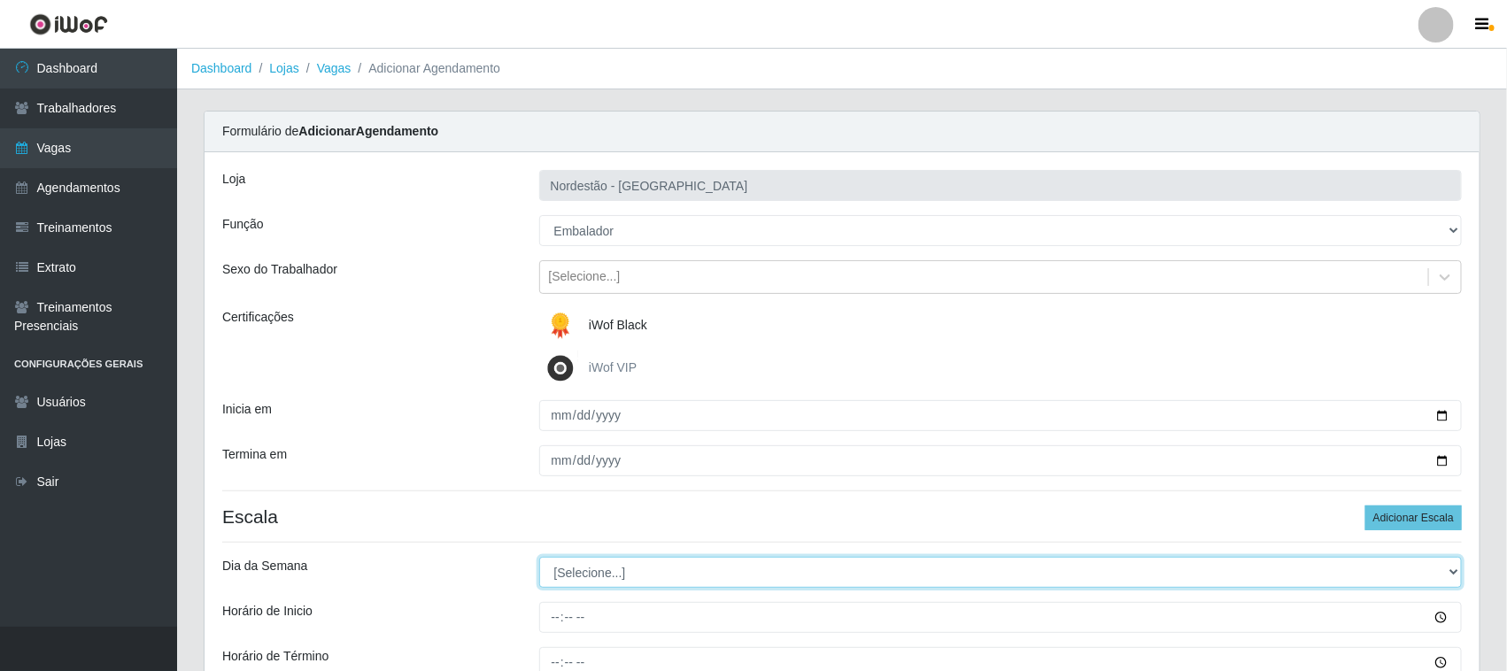
click at [573, 574] on select "[Selecione...] Segunda Terça Quarta Quinta Sexta Sábado Domingo" at bounding box center [1001, 572] width 924 height 31
click at [539, 558] on select "[Selecione...] Segunda Terça Quarta Quinta Sexta Sábado Domingo" at bounding box center [1001, 572] width 924 height 31
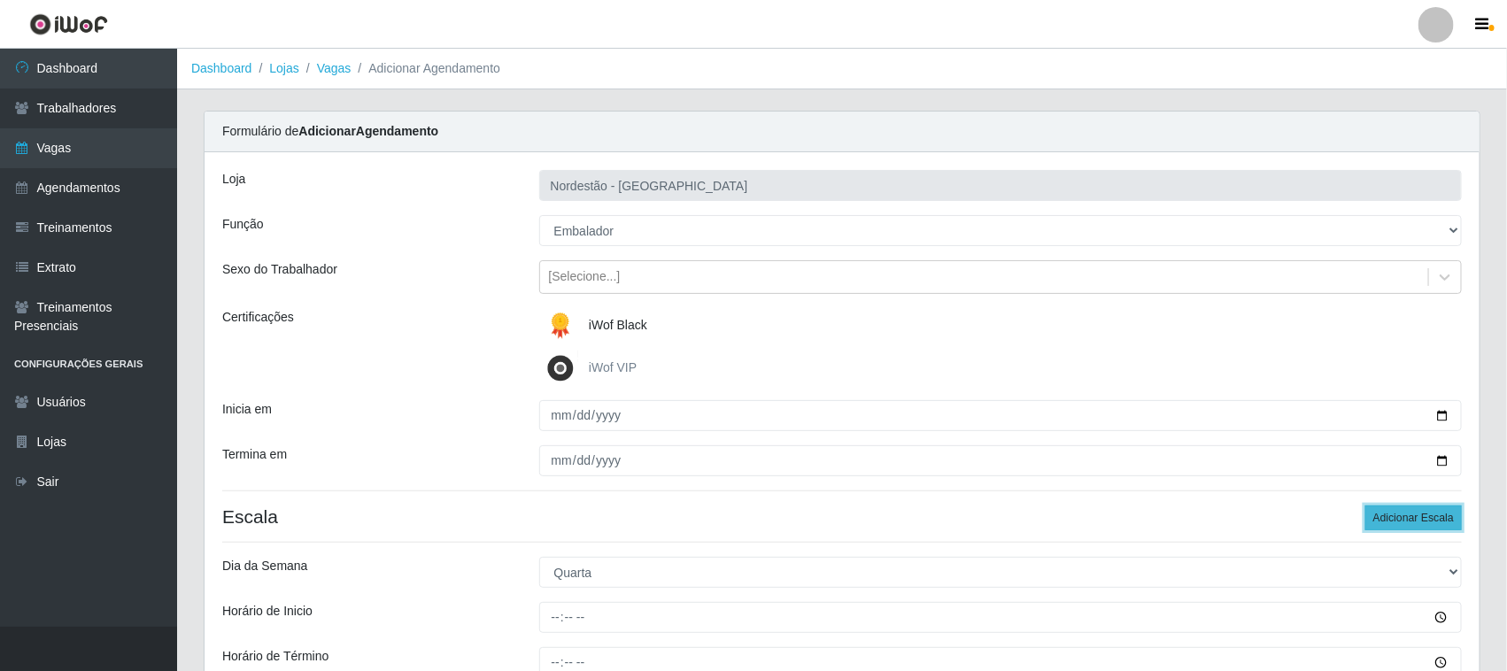
click at [1424, 520] on button "Adicionar Escala" at bounding box center [1413, 518] width 97 height 25
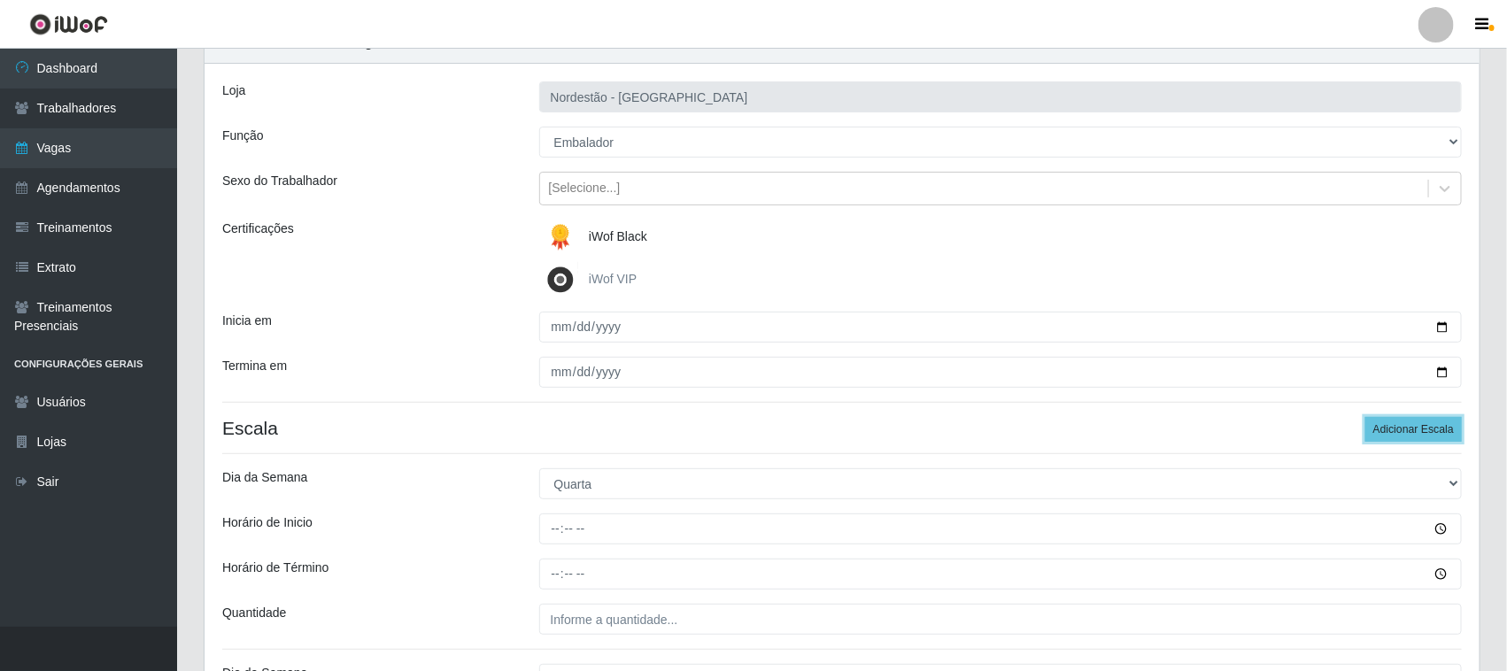
scroll to position [221, 0]
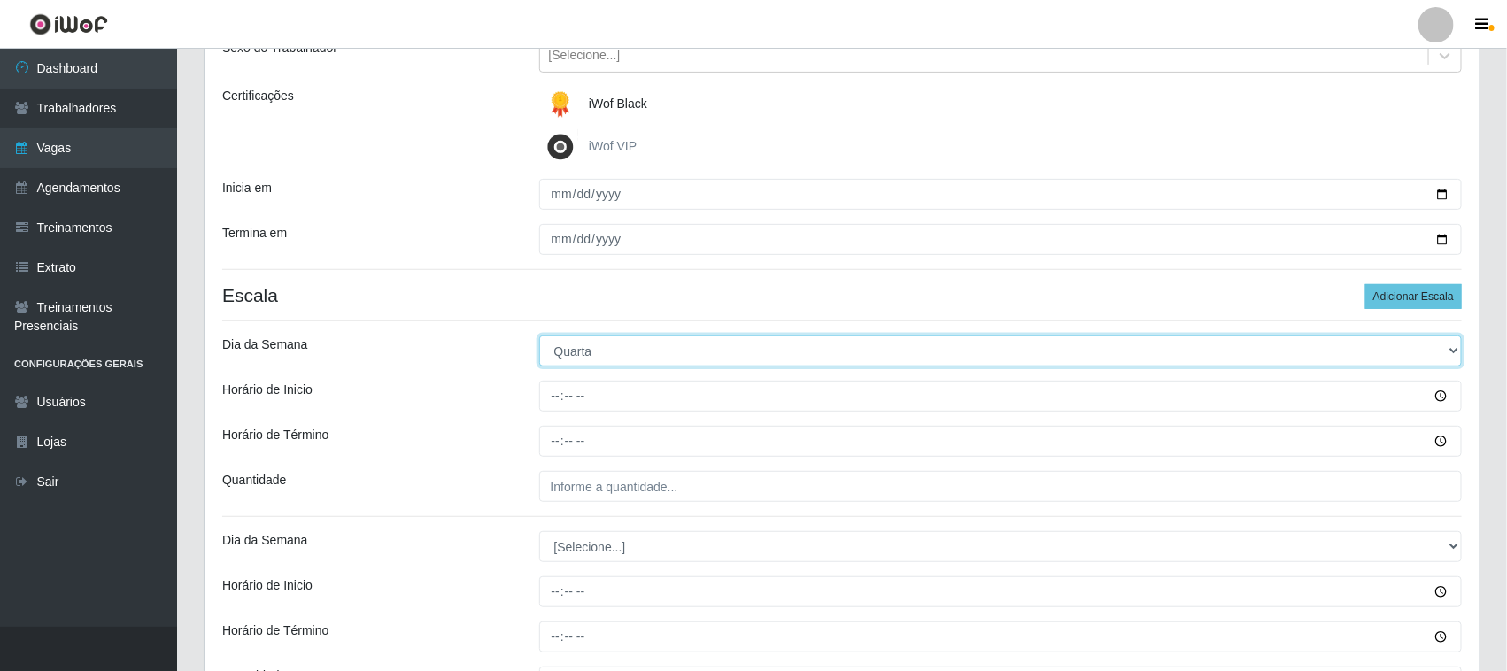
click at [1450, 352] on select "[Selecione...] Segunda Terça Quarta Quinta Sexta Sábado Domingo" at bounding box center [1001, 351] width 924 height 31
select select "2"
click at [539, 336] on select "[Selecione...] Segunda Terça Quarta Quinta Sexta Sábado Domingo" at bounding box center [1001, 351] width 924 height 31
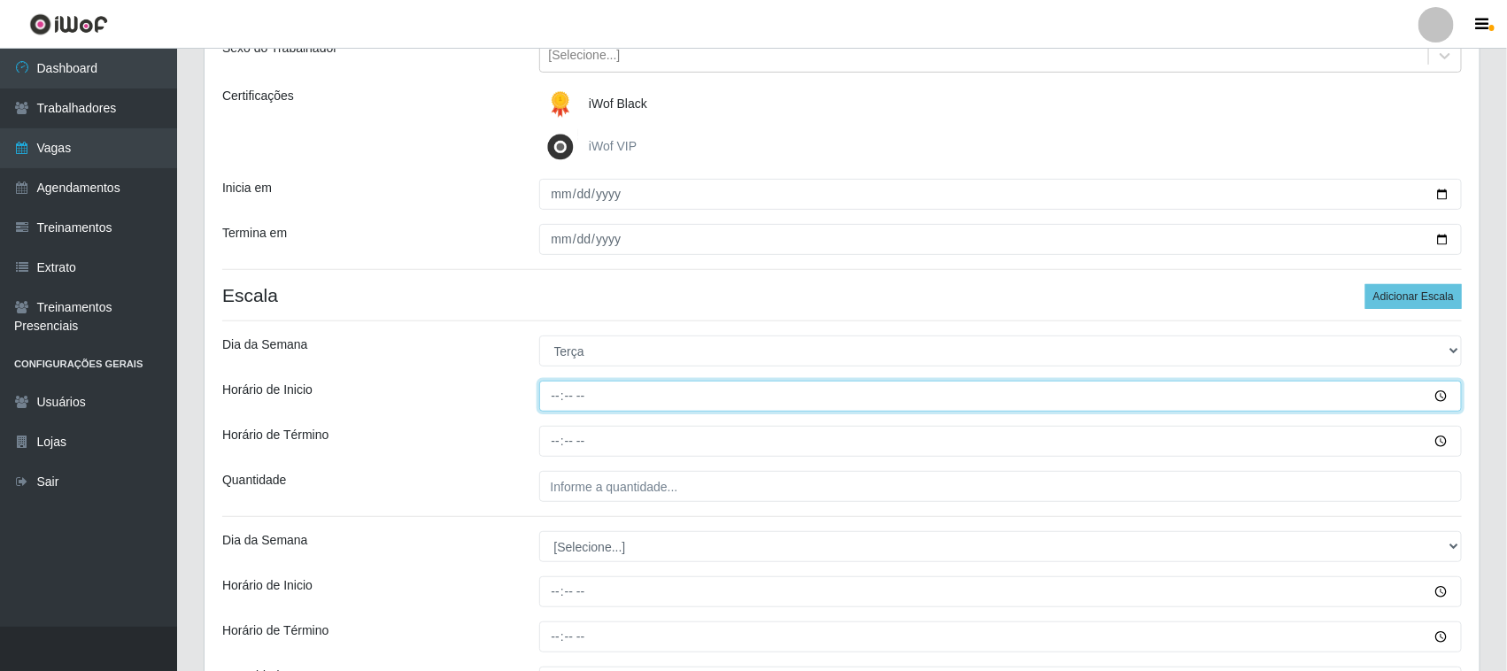
click at [553, 394] on input "Horário de Inicio" at bounding box center [1001, 396] width 924 height 31
type input "12:20"
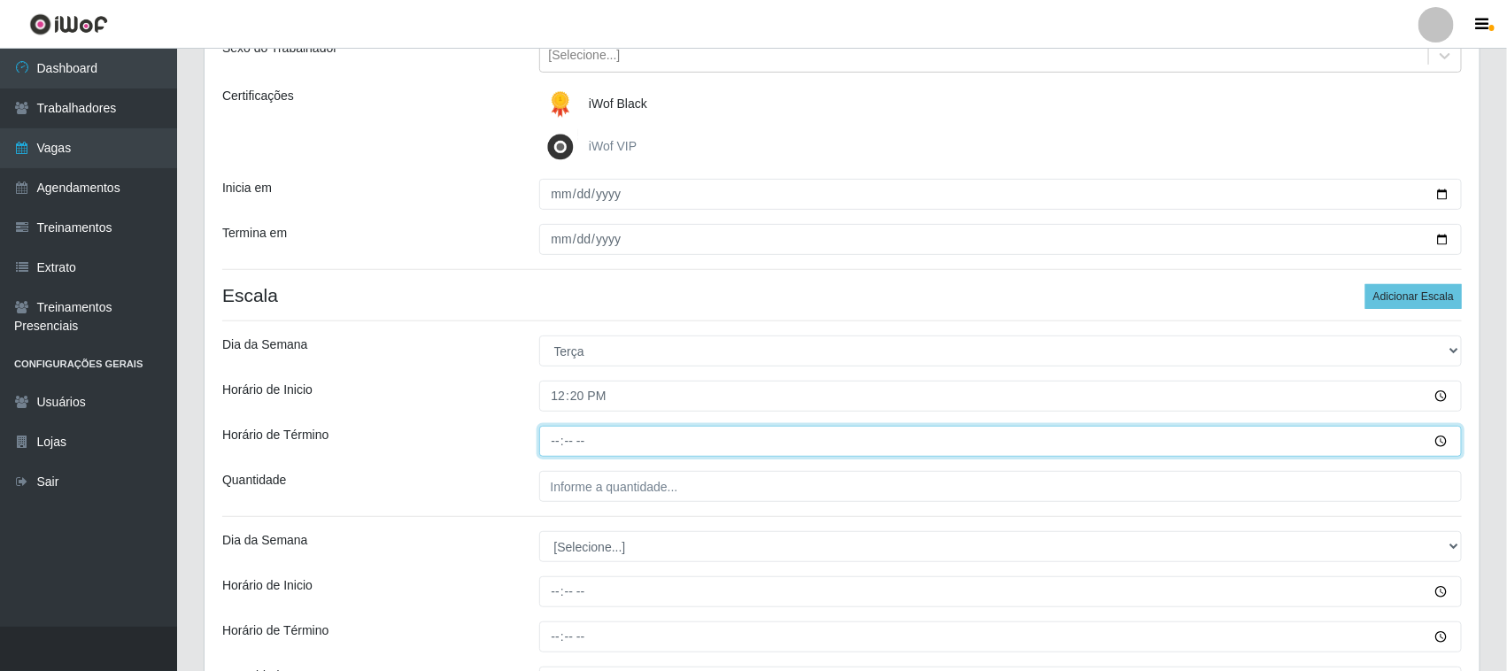
click at [558, 445] on input "Horário de Término" at bounding box center [1001, 441] width 924 height 31
type input "18:20"
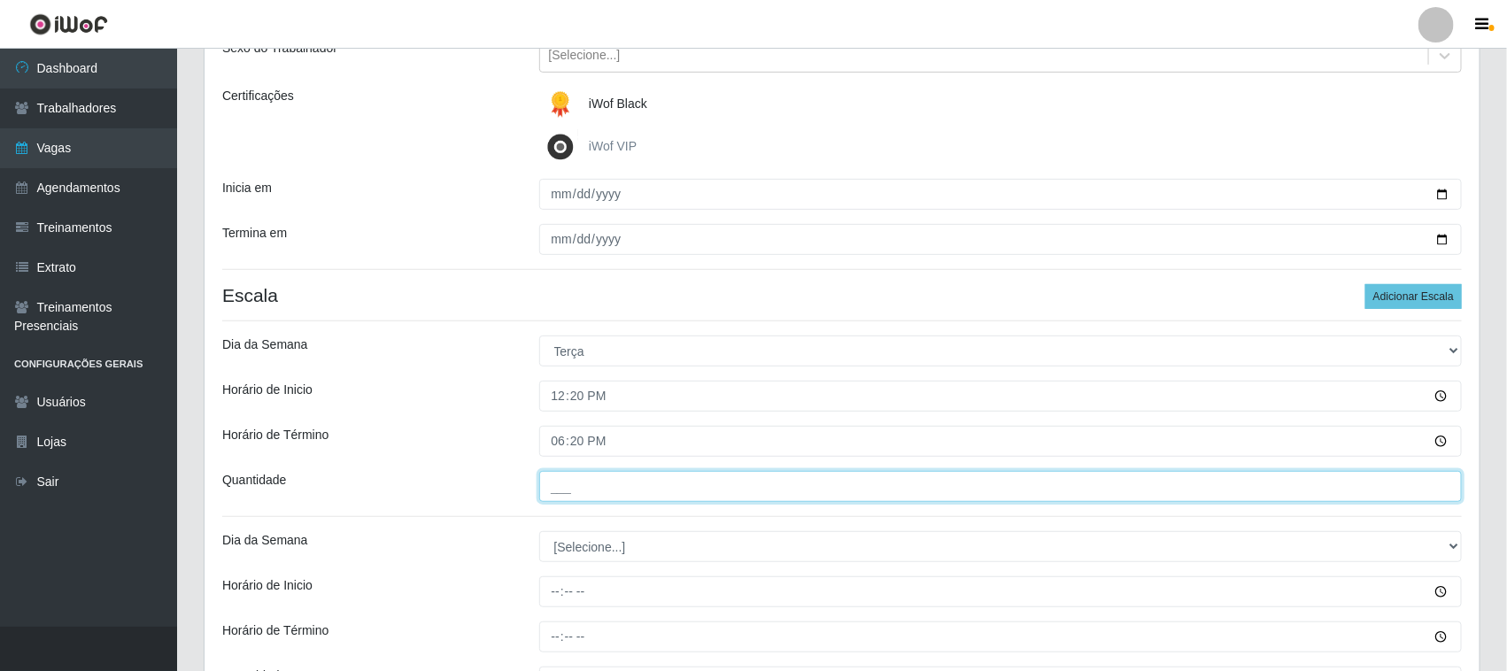
click at [581, 485] on input "___" at bounding box center [1001, 486] width 924 height 31
type input "01_"
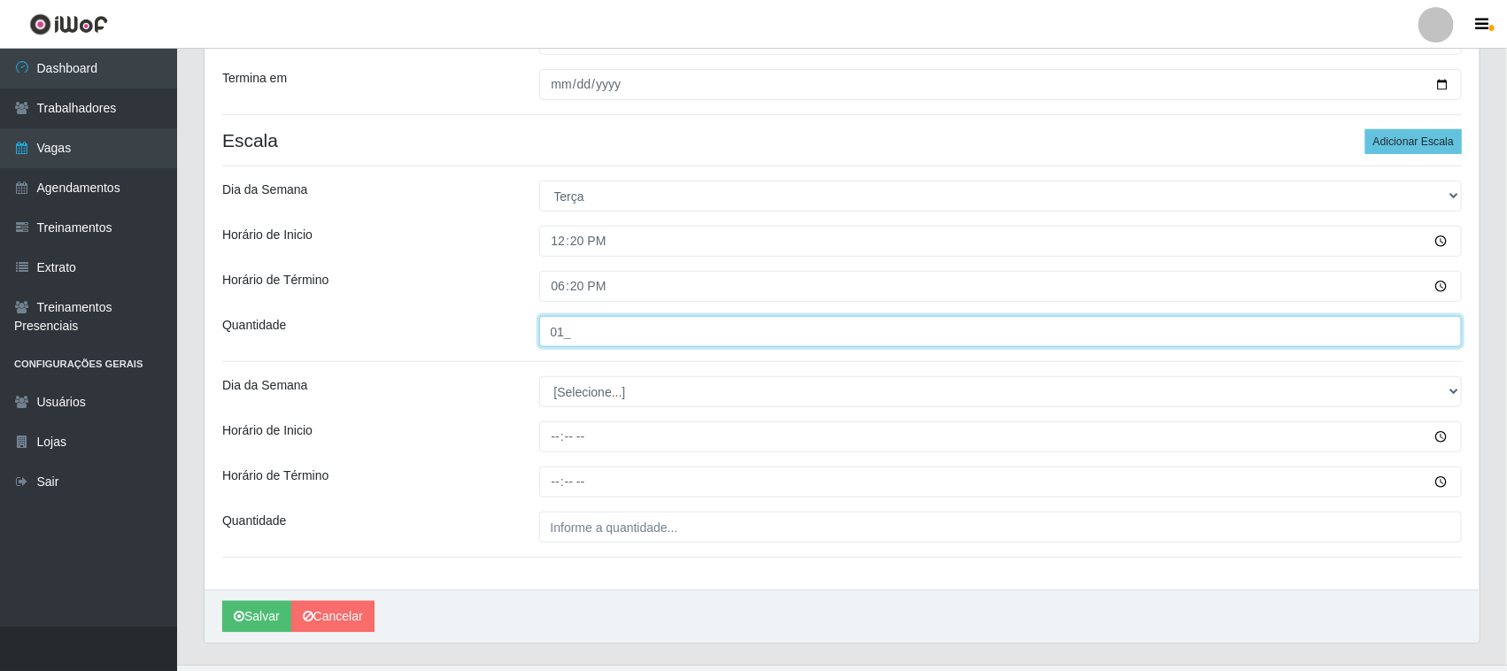
scroll to position [416, 0]
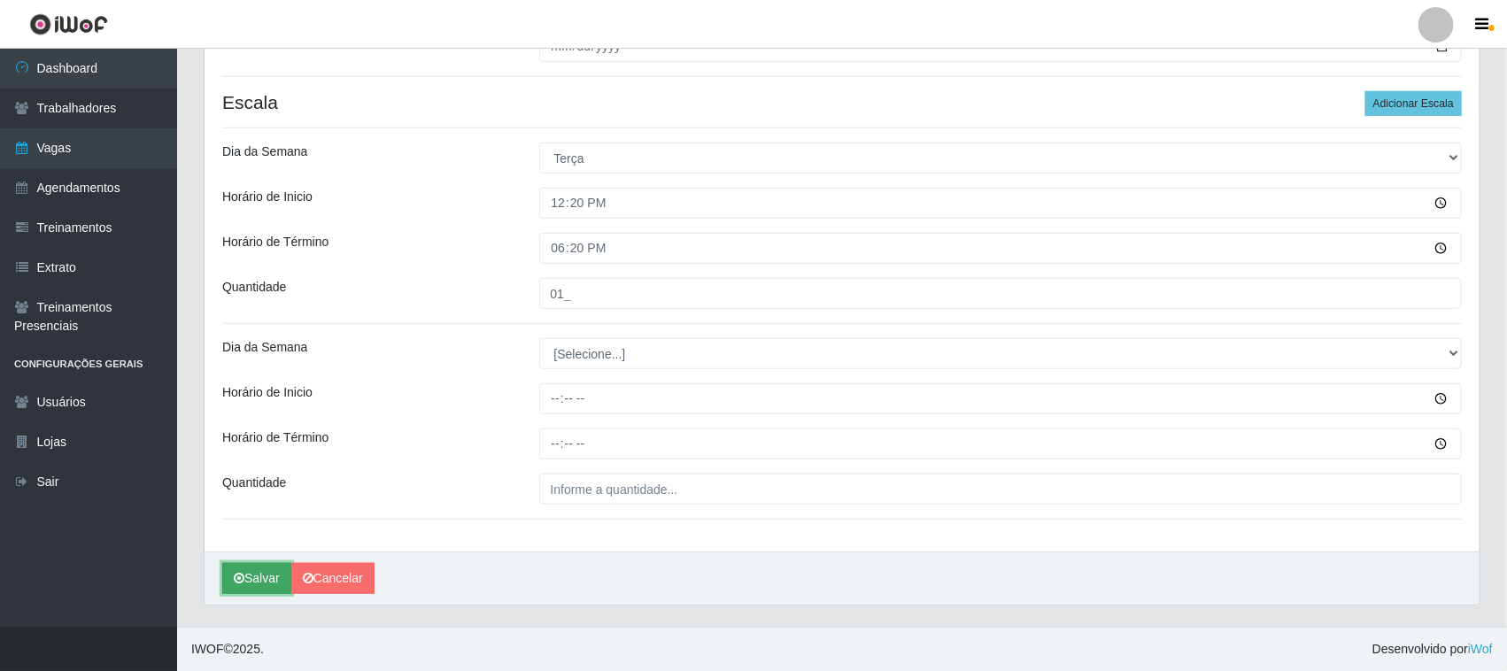
click at [264, 584] on button "Salvar" at bounding box center [256, 578] width 69 height 31
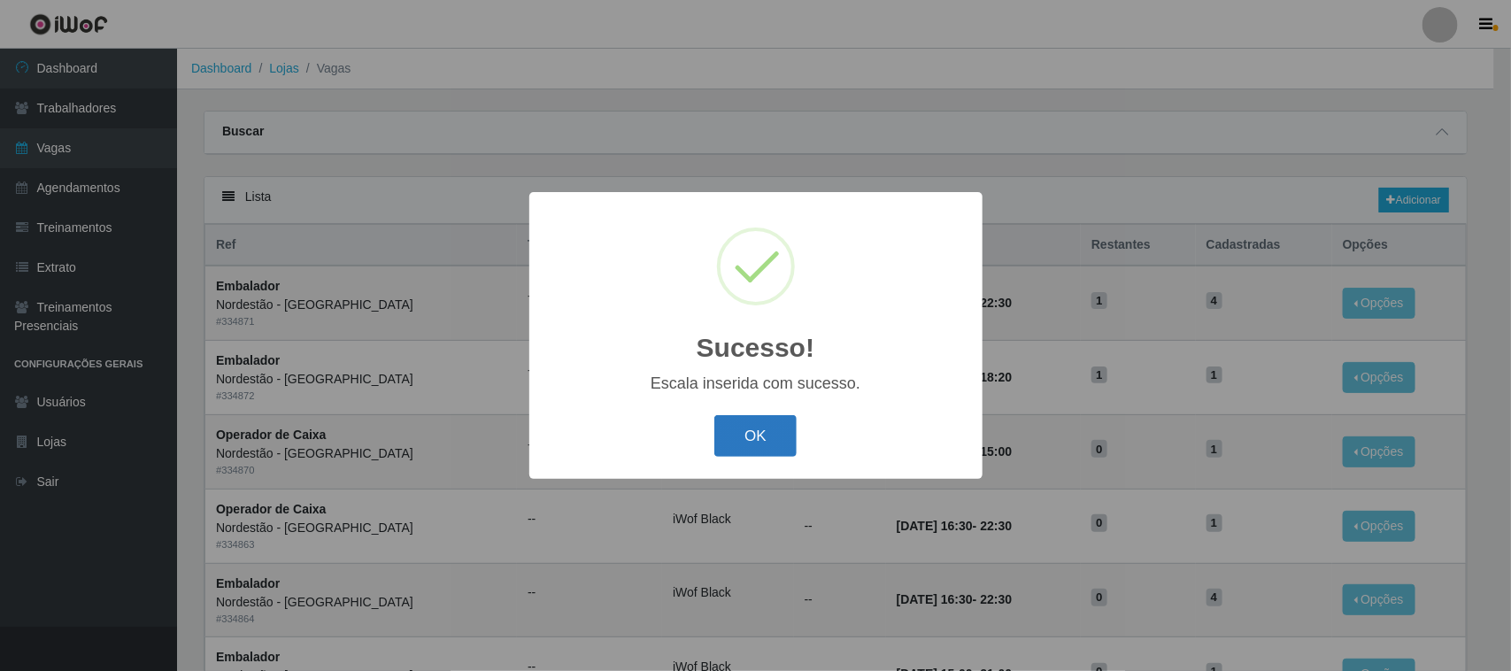
click at [764, 432] on button "OK" at bounding box center [756, 436] width 82 height 42
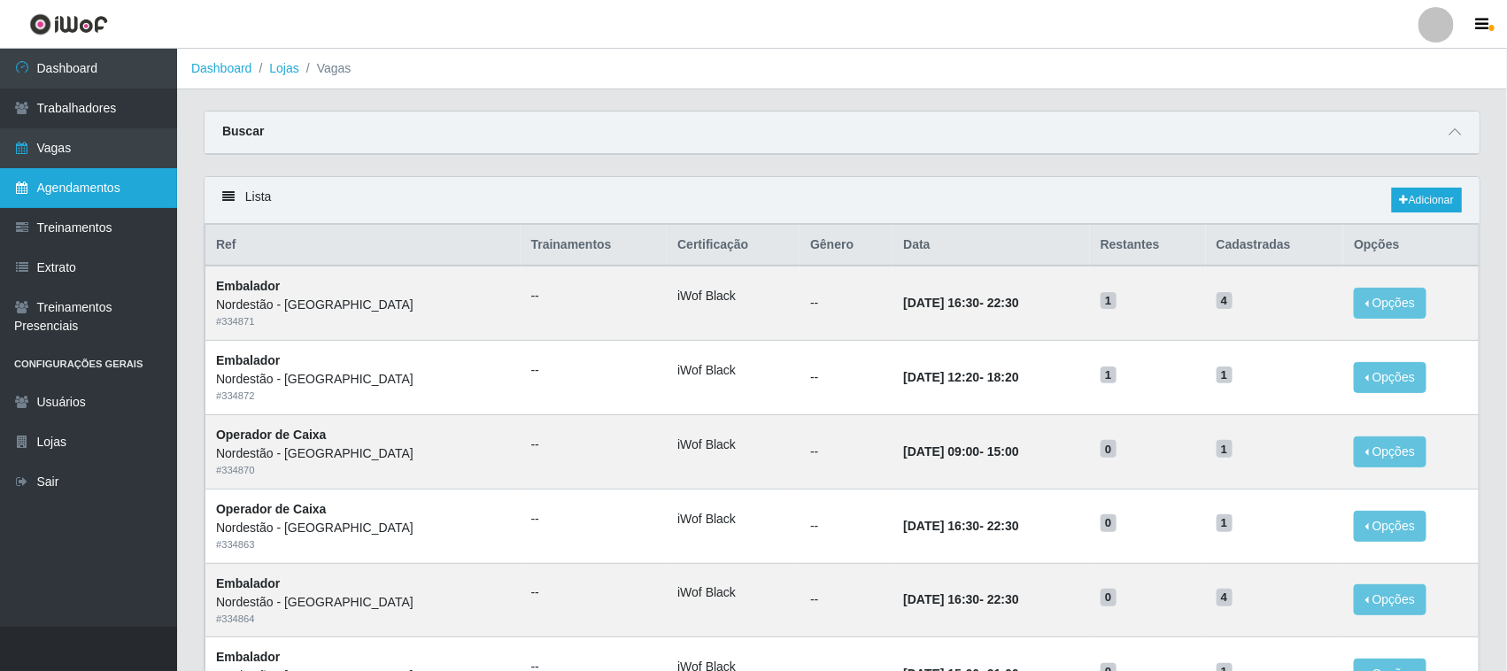
click at [73, 186] on link "Agendamentos" at bounding box center [88, 188] width 177 height 40
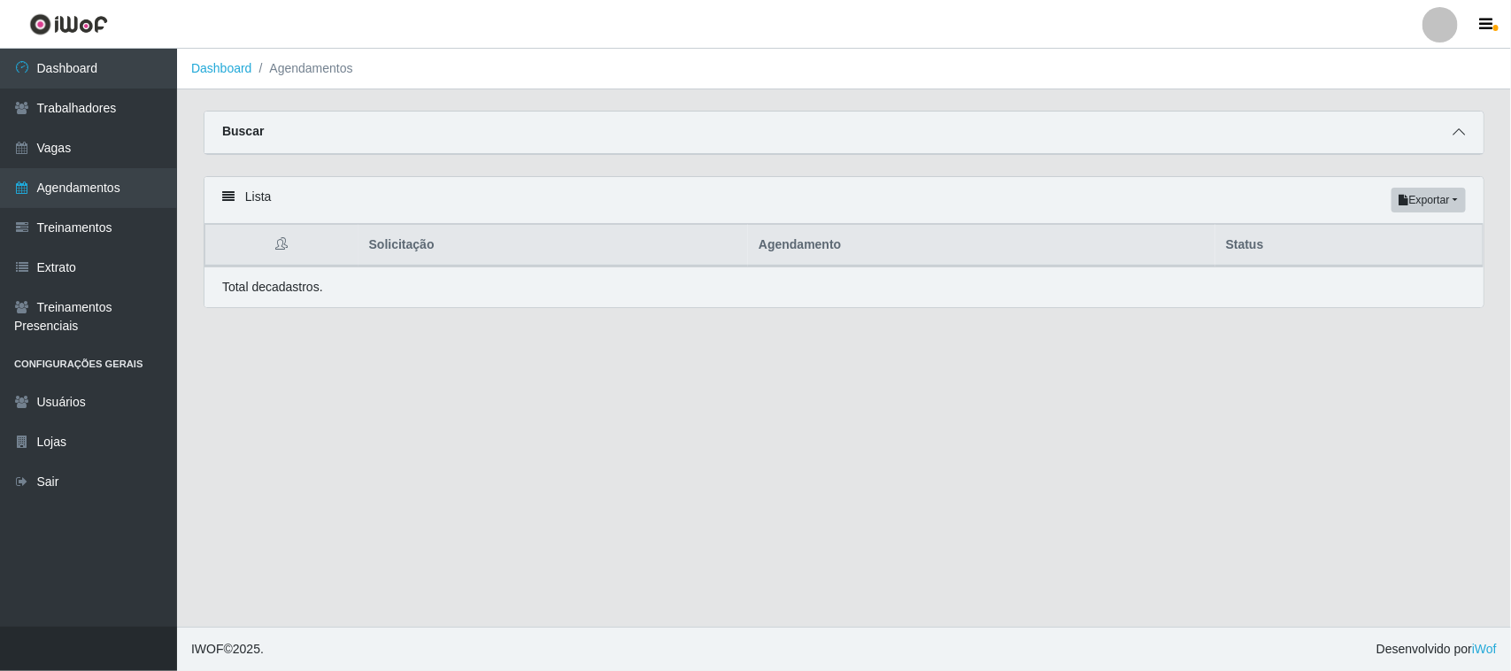
click at [1462, 129] on icon at bounding box center [1459, 132] width 12 height 12
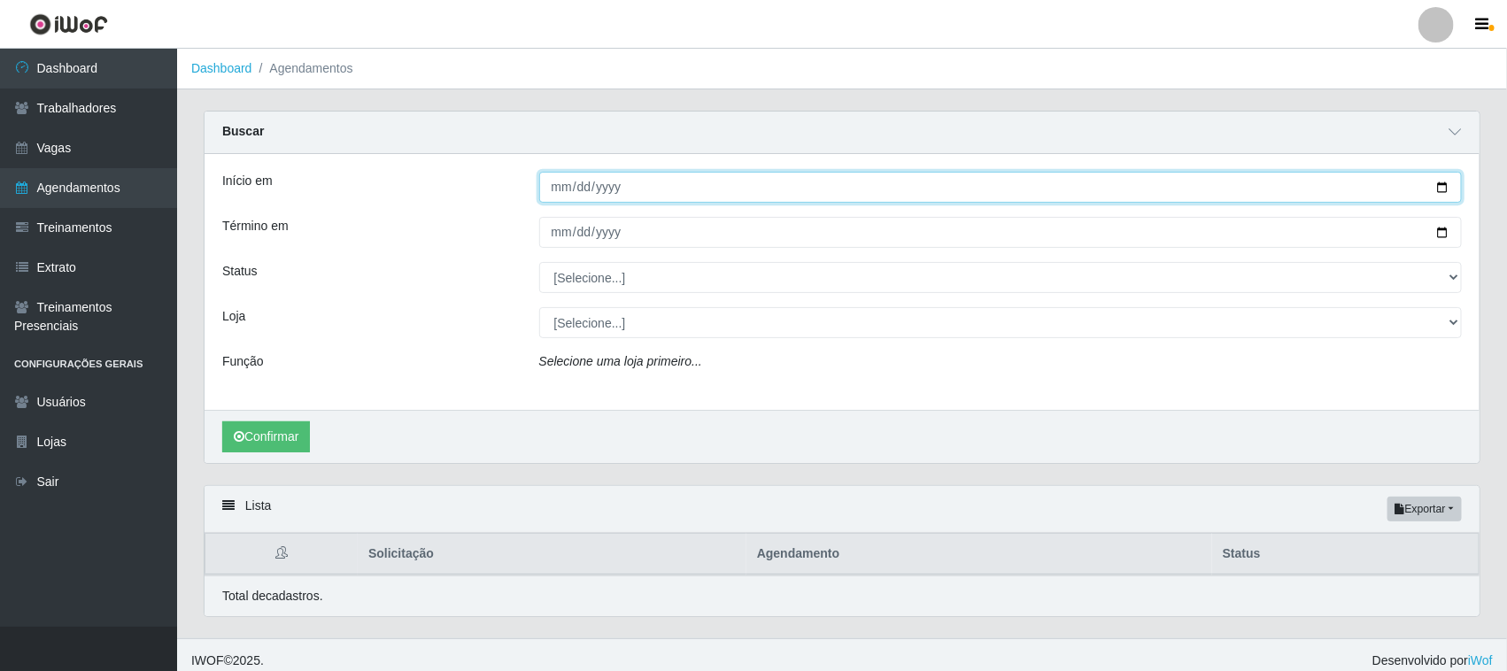
click at [1448, 178] on input "Início em" at bounding box center [1001, 187] width 924 height 31
click at [1442, 180] on input "Início em" at bounding box center [1001, 187] width 924 height 31
type input "[DATE]"
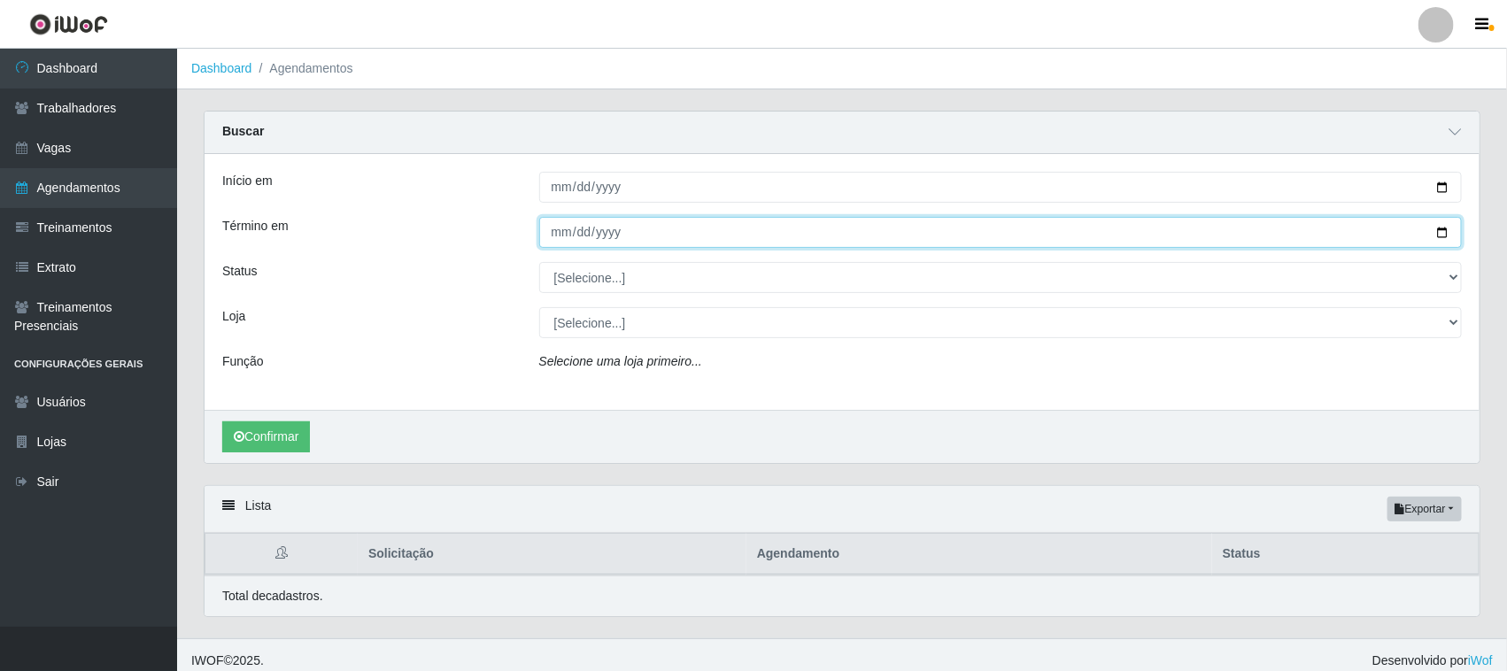
click at [1441, 233] on input "Término em" at bounding box center [1001, 232] width 924 height 31
type input "[DATE]"
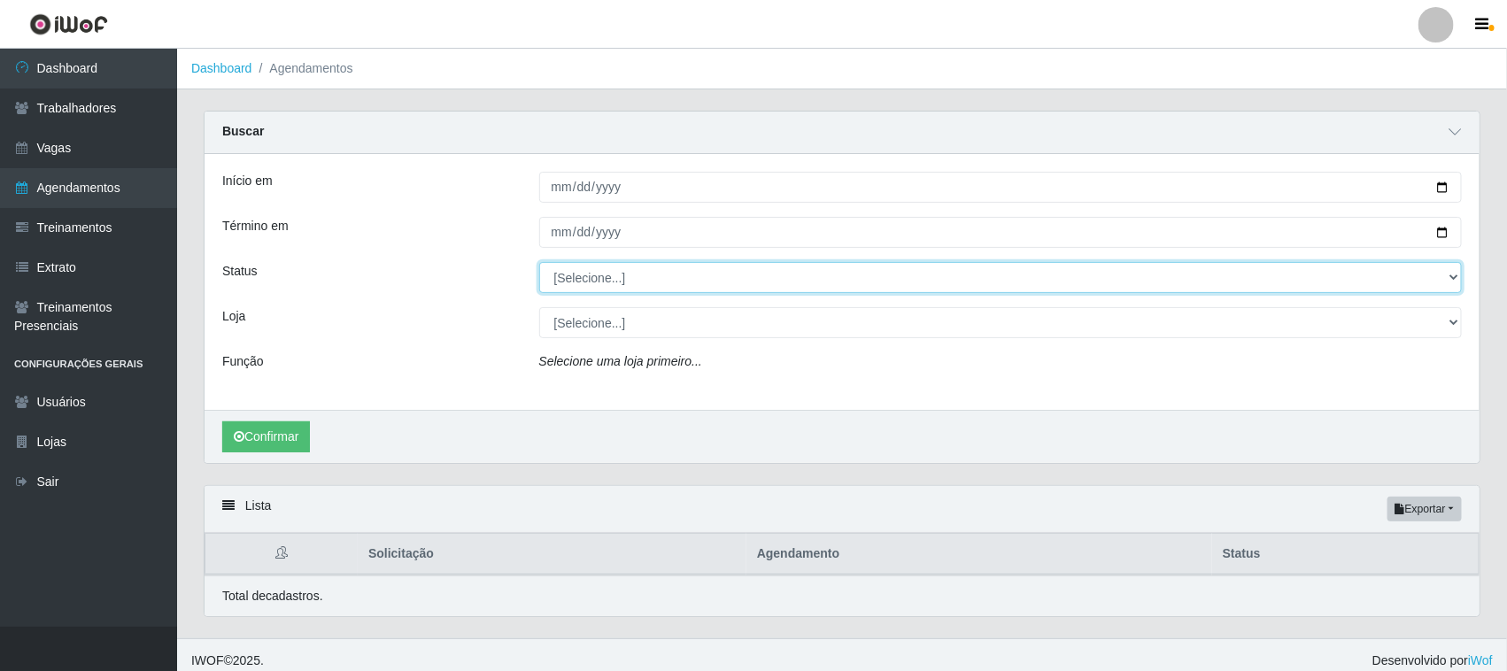
drag, startPoint x: 1445, startPoint y: 275, endPoint x: 1427, endPoint y: 275, distance: 17.7
click at [1445, 275] on select "[Selecione...] AGENDADO AGUARDANDO LIBERAR EM ANDAMENTO EM REVISÃO FINALIZADO C…" at bounding box center [1001, 277] width 924 height 31
select select "AGENDADO"
click at [539, 263] on select "[Selecione...] AGENDADO AGUARDANDO LIBERAR EM ANDAMENTO EM REVISÃO FINALIZADO C…" at bounding box center [1001, 277] width 924 height 31
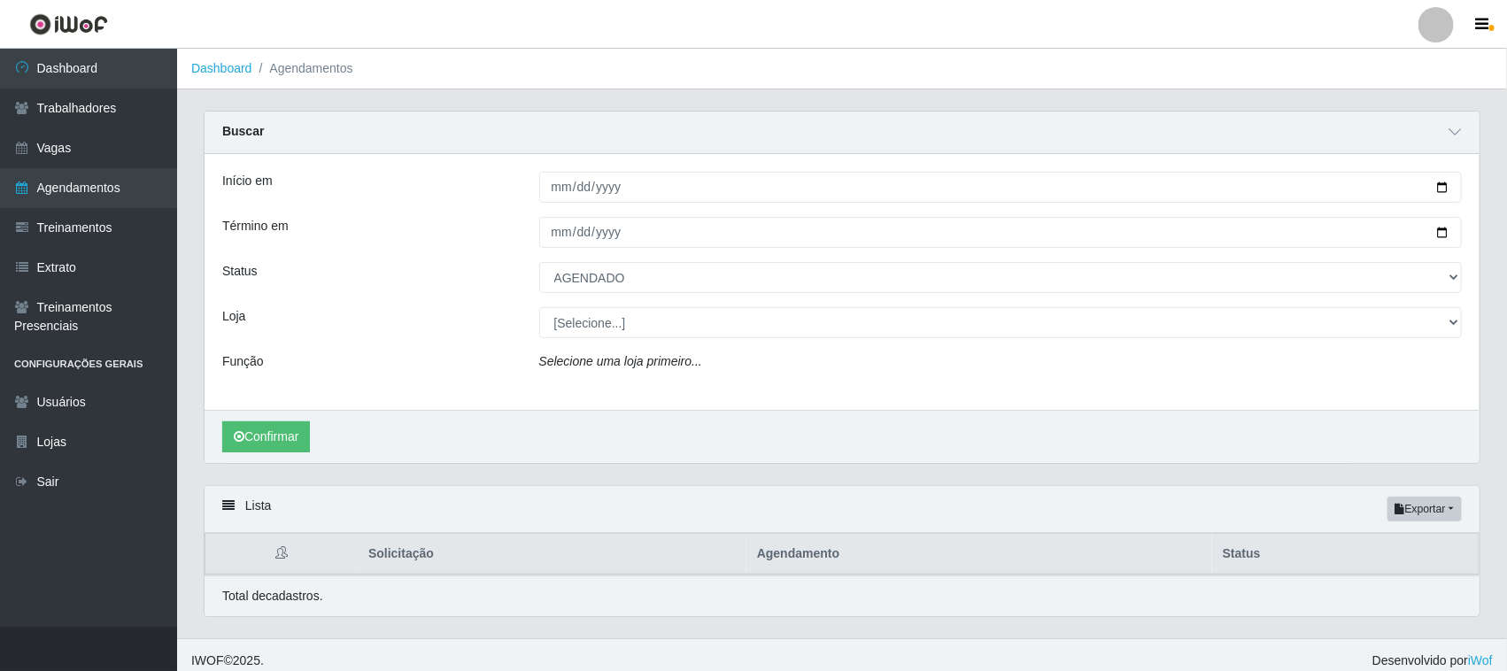
click at [733, 341] on div "Início em [DATE] Término em [DATE] Status [Selecione...] AGENDADO AGUARDANDO LI…" at bounding box center [842, 282] width 1275 height 256
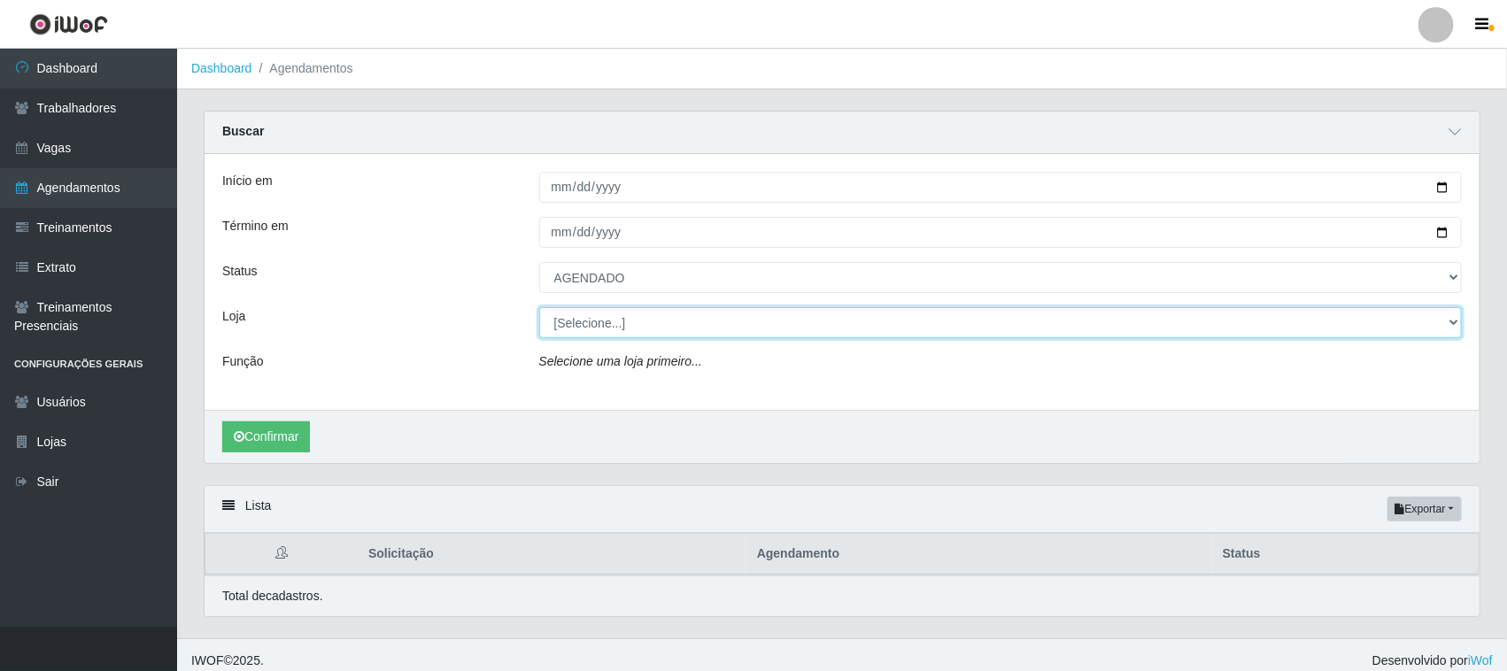
click at [738, 323] on select "[Selecione...] Nordestão - [GEOGRAPHIC_DATA]" at bounding box center [1001, 322] width 924 height 31
select select "420"
click at [539, 308] on select "[Selecione...] Nordestão - [GEOGRAPHIC_DATA]" at bounding box center [1001, 322] width 924 height 31
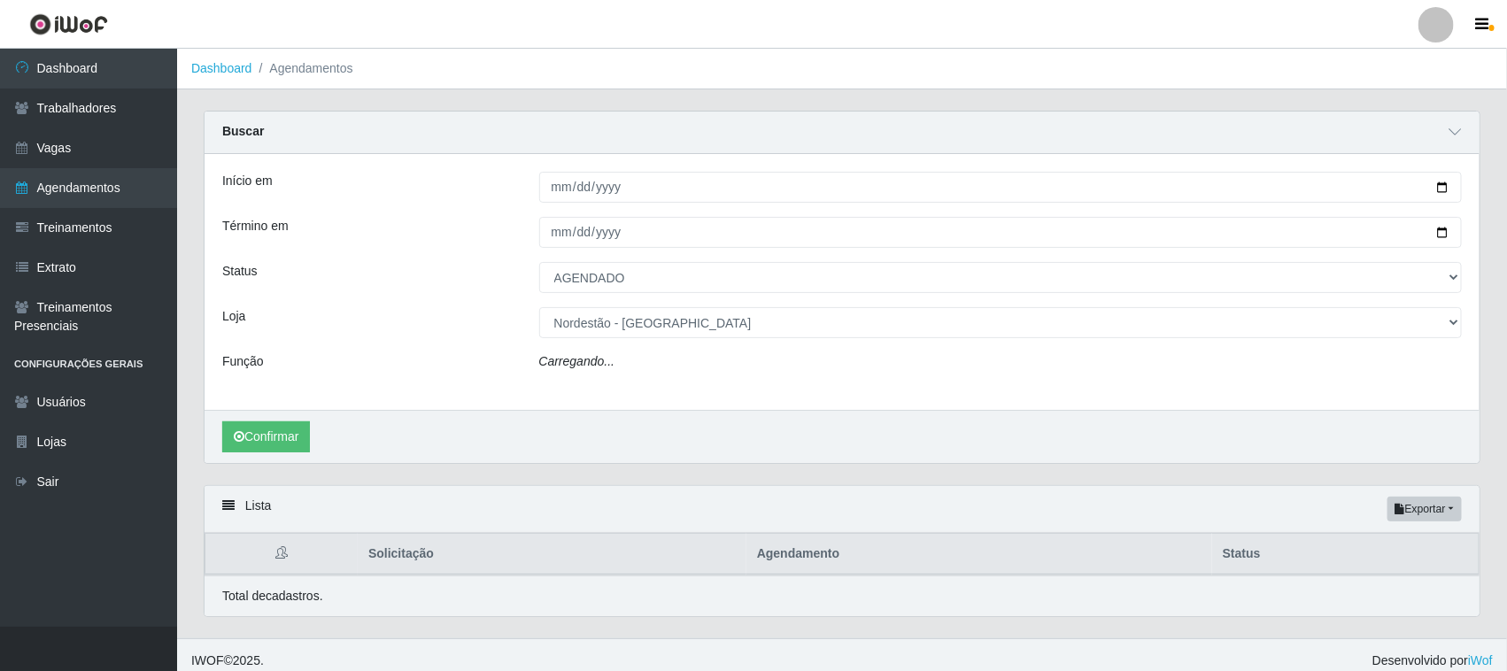
click at [639, 369] on div "Carregando..." at bounding box center [1001, 365] width 950 height 26
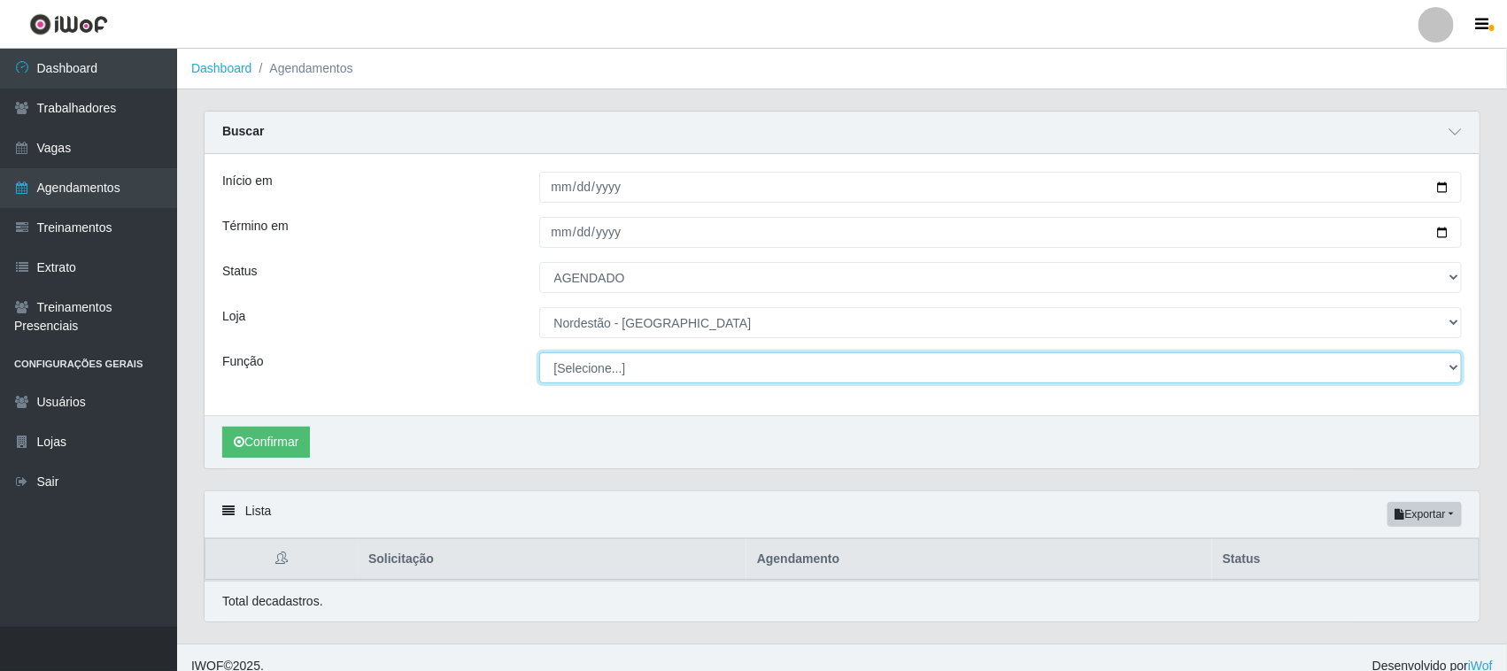
click at [634, 365] on select "[Selecione...] Embalador Embalador + Embalador ++ Operador de Caixa Operador de…" at bounding box center [1001, 367] width 924 height 31
select select "1"
click at [539, 353] on select "[Selecione...] Embalador Embalador + Embalador ++ Operador de Caixa Operador de…" at bounding box center [1001, 367] width 924 height 31
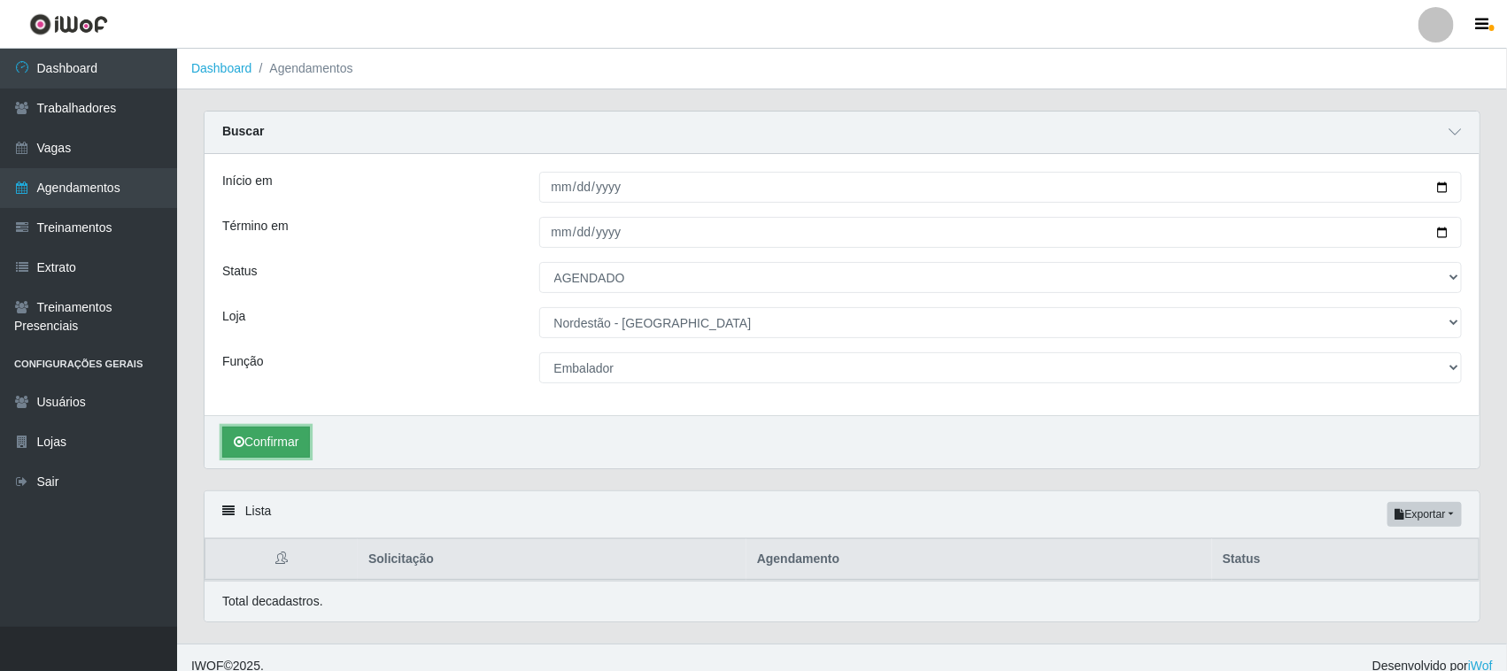
click at [266, 444] on button "Confirmar" at bounding box center [266, 442] width 88 height 31
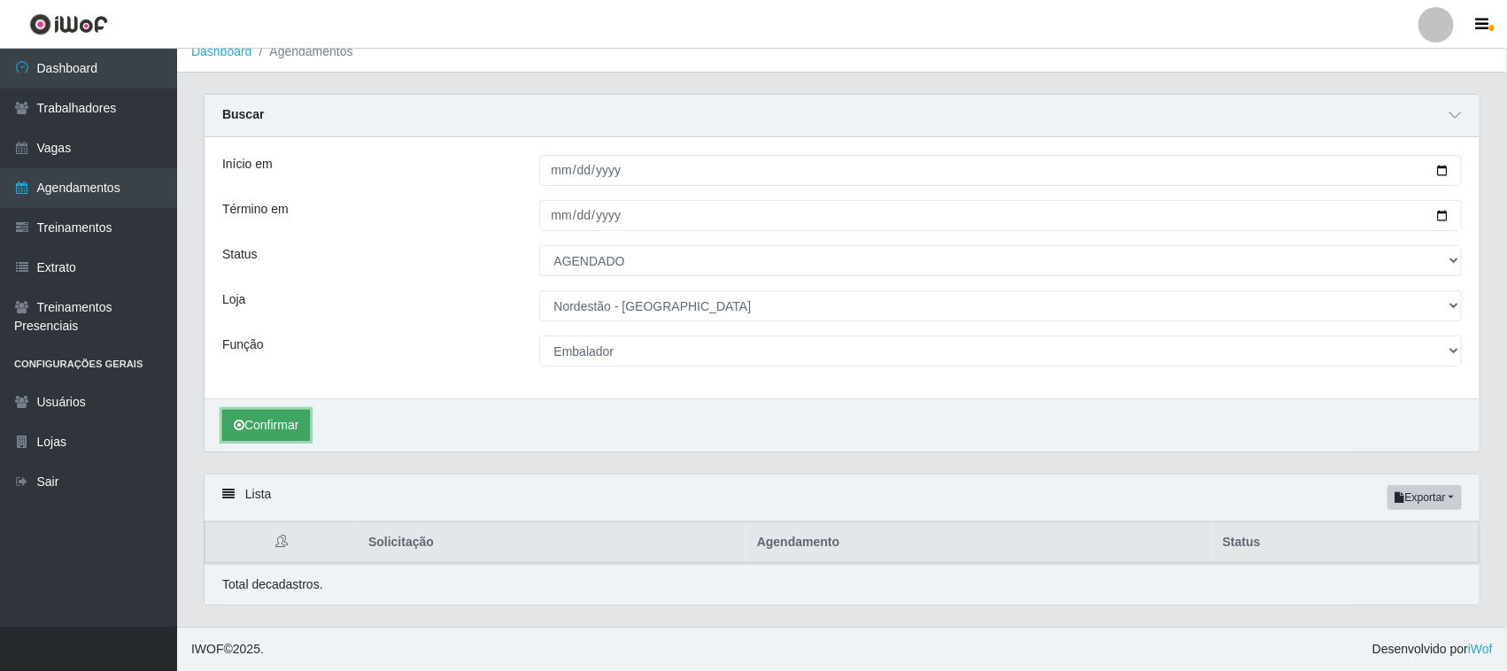
click at [290, 417] on button "Confirmar" at bounding box center [266, 425] width 88 height 31
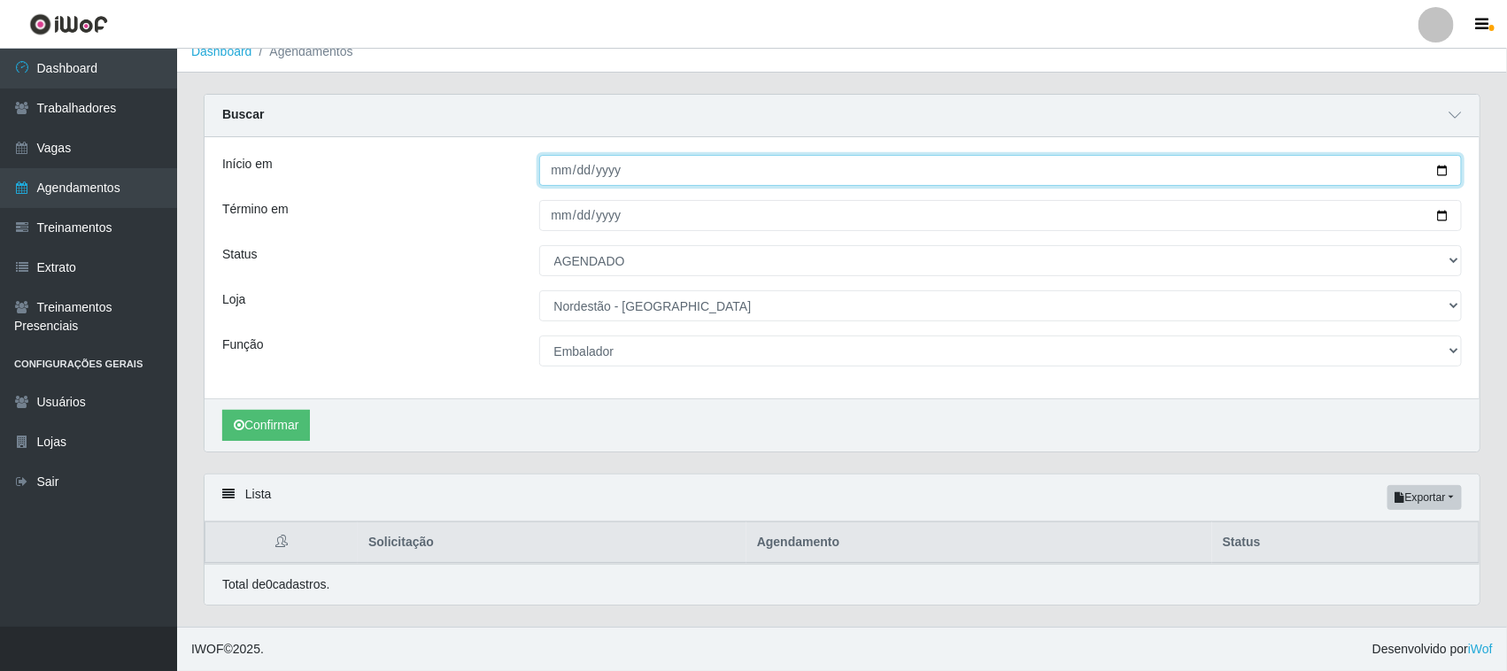
click at [1443, 168] on input "[DATE]" at bounding box center [1001, 170] width 924 height 31
type input "[DATE]"
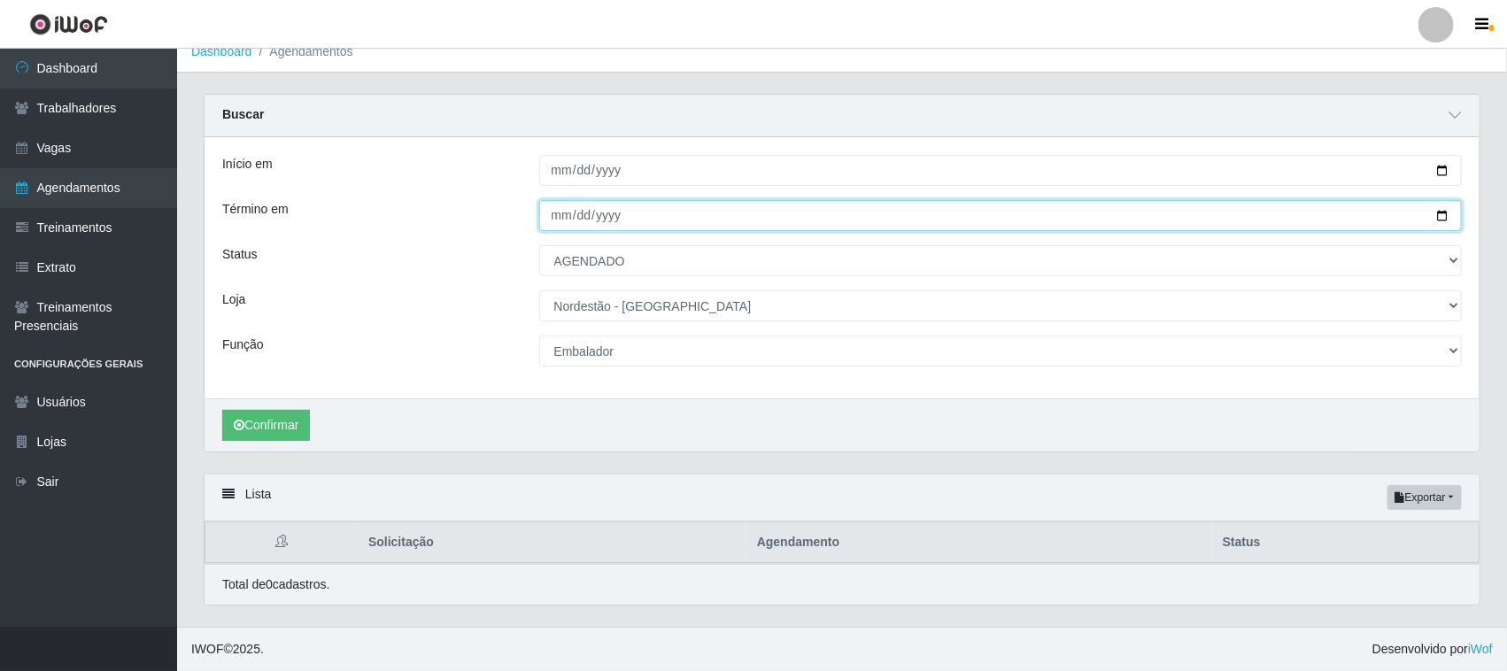
click at [1448, 215] on input "[DATE]" at bounding box center [1001, 215] width 924 height 31
type input "[DATE]"
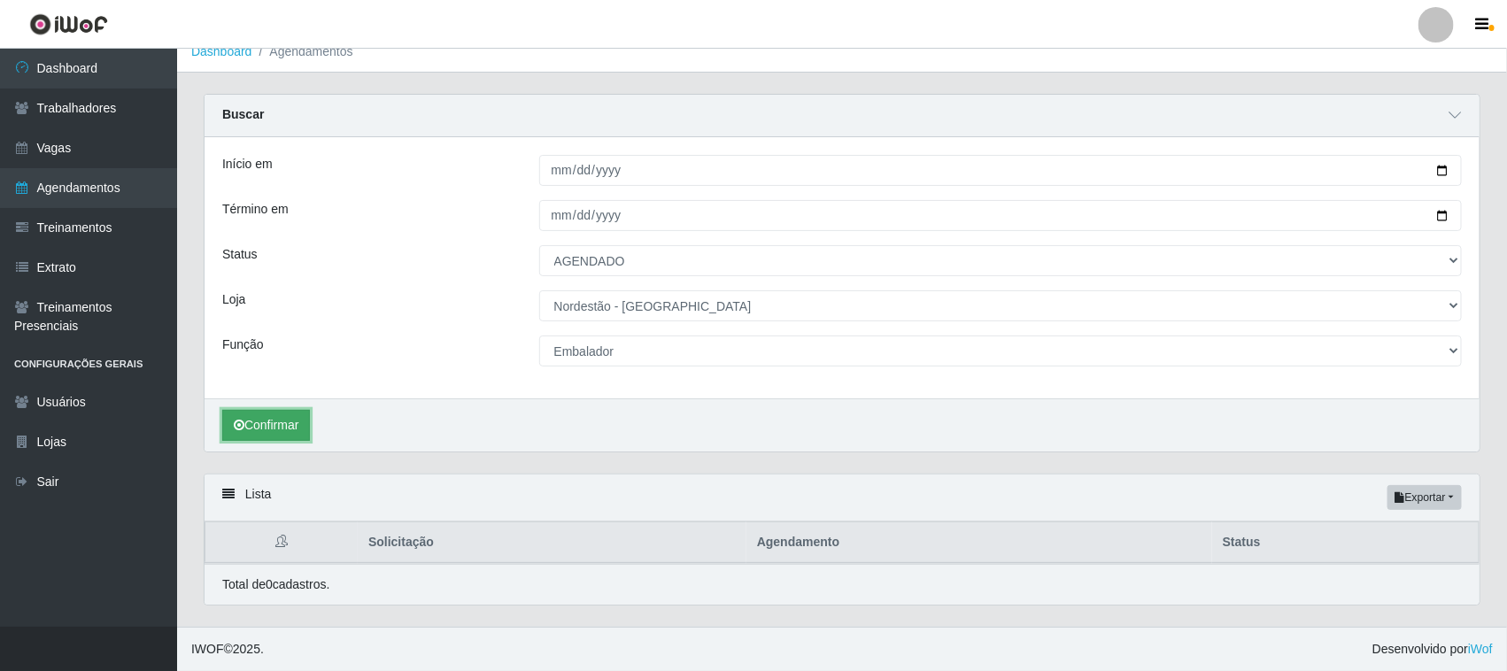
click at [286, 421] on button "Confirmar" at bounding box center [266, 425] width 88 height 31
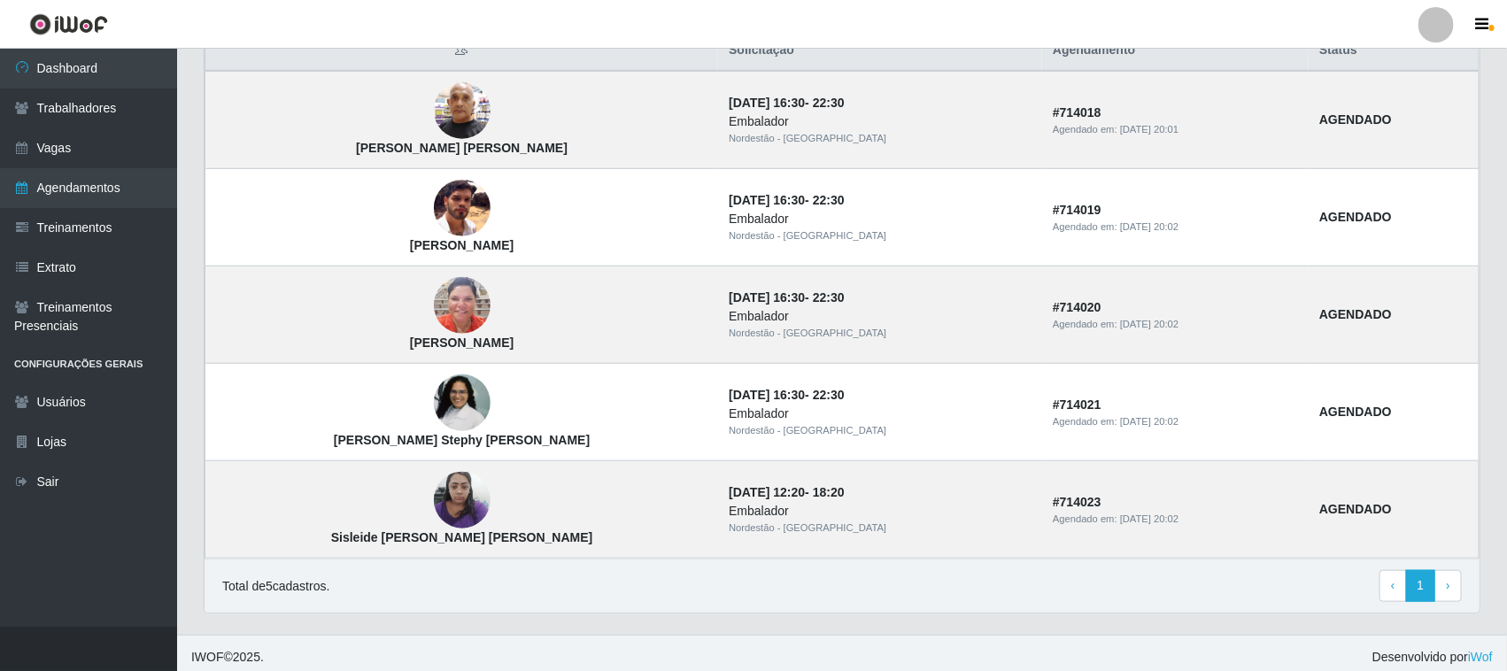
scroll to position [520, 0]
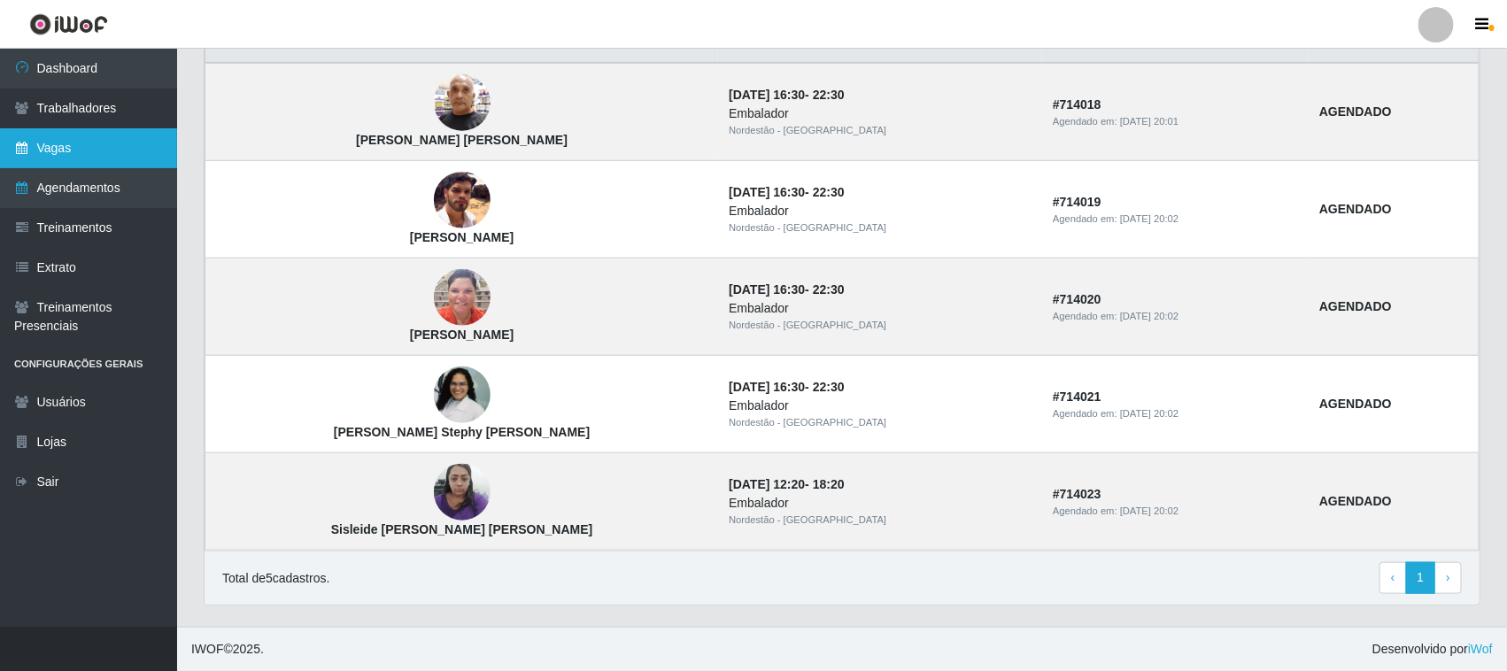
click at [51, 143] on link "Vagas" at bounding box center [88, 148] width 177 height 40
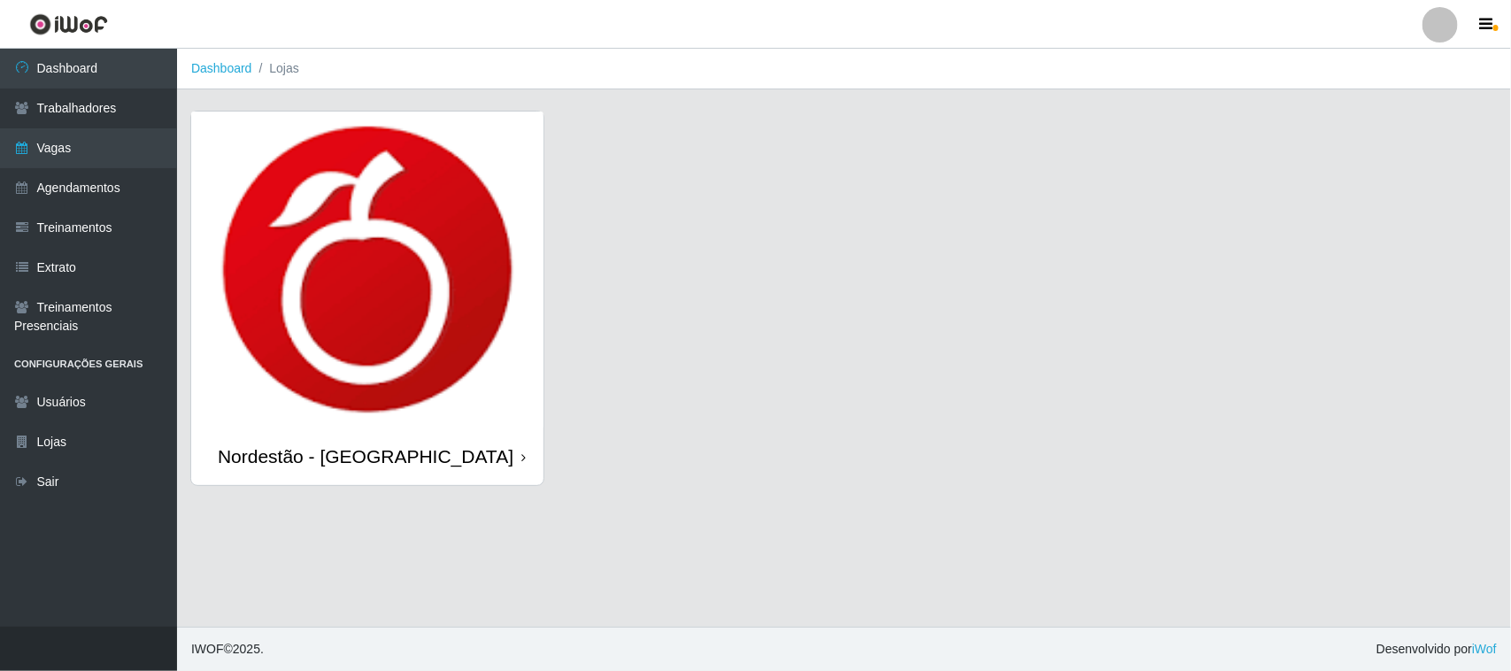
click at [525, 460] on div "Nordestão - [GEOGRAPHIC_DATA]" at bounding box center [367, 457] width 352 height 58
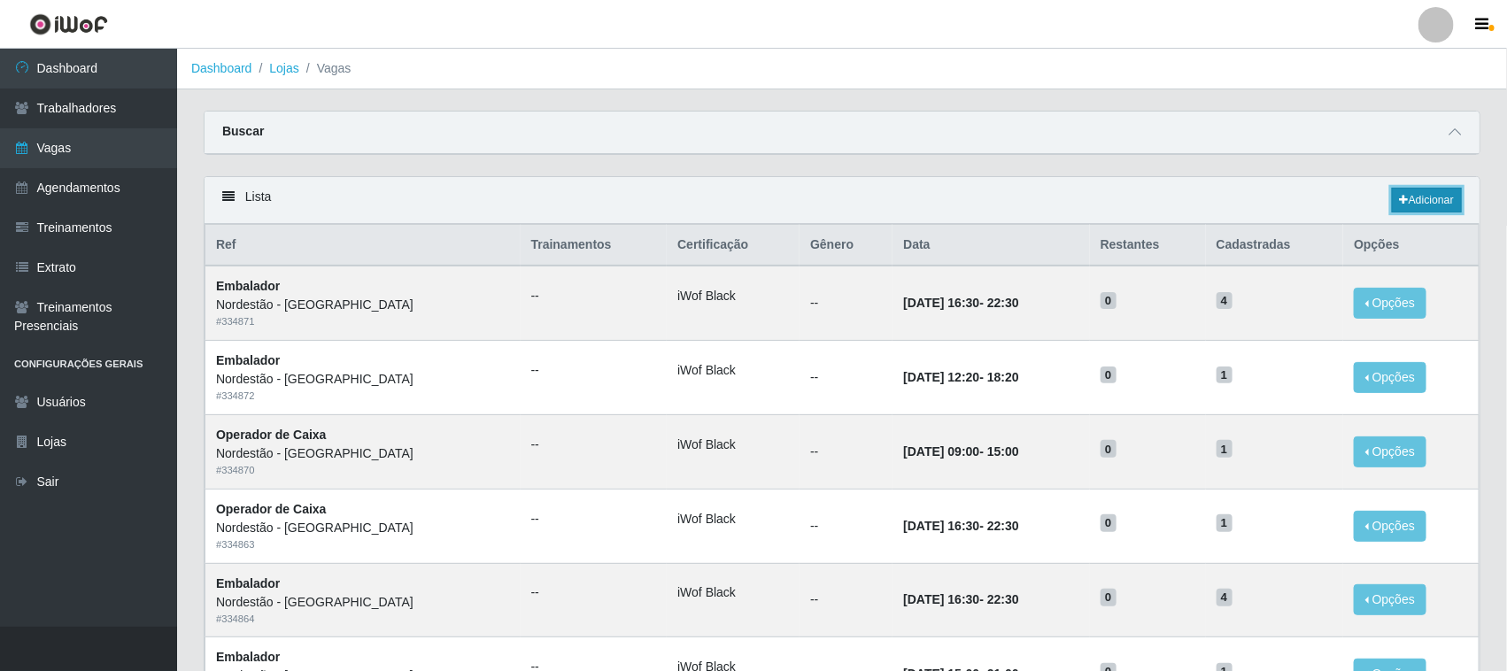
click at [1428, 202] on link "Adicionar" at bounding box center [1427, 200] width 70 height 25
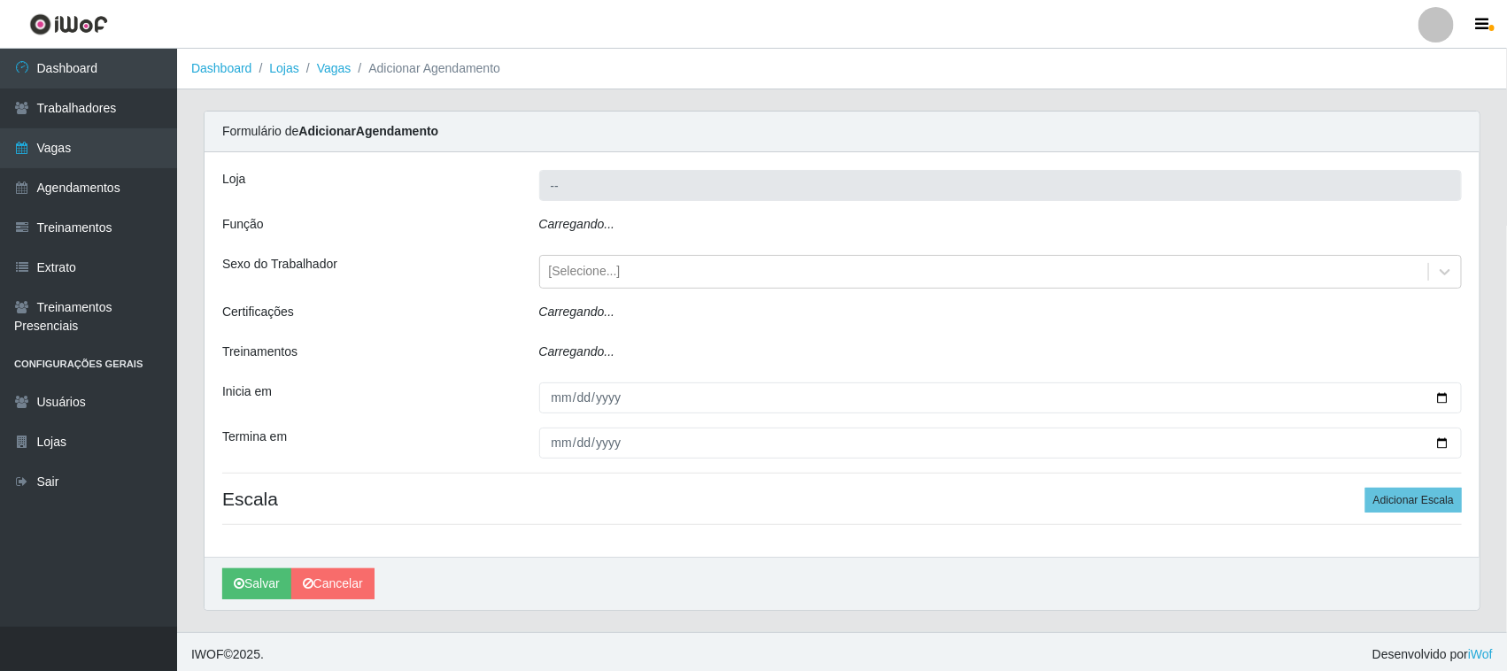
type input "Nordestão - [GEOGRAPHIC_DATA]"
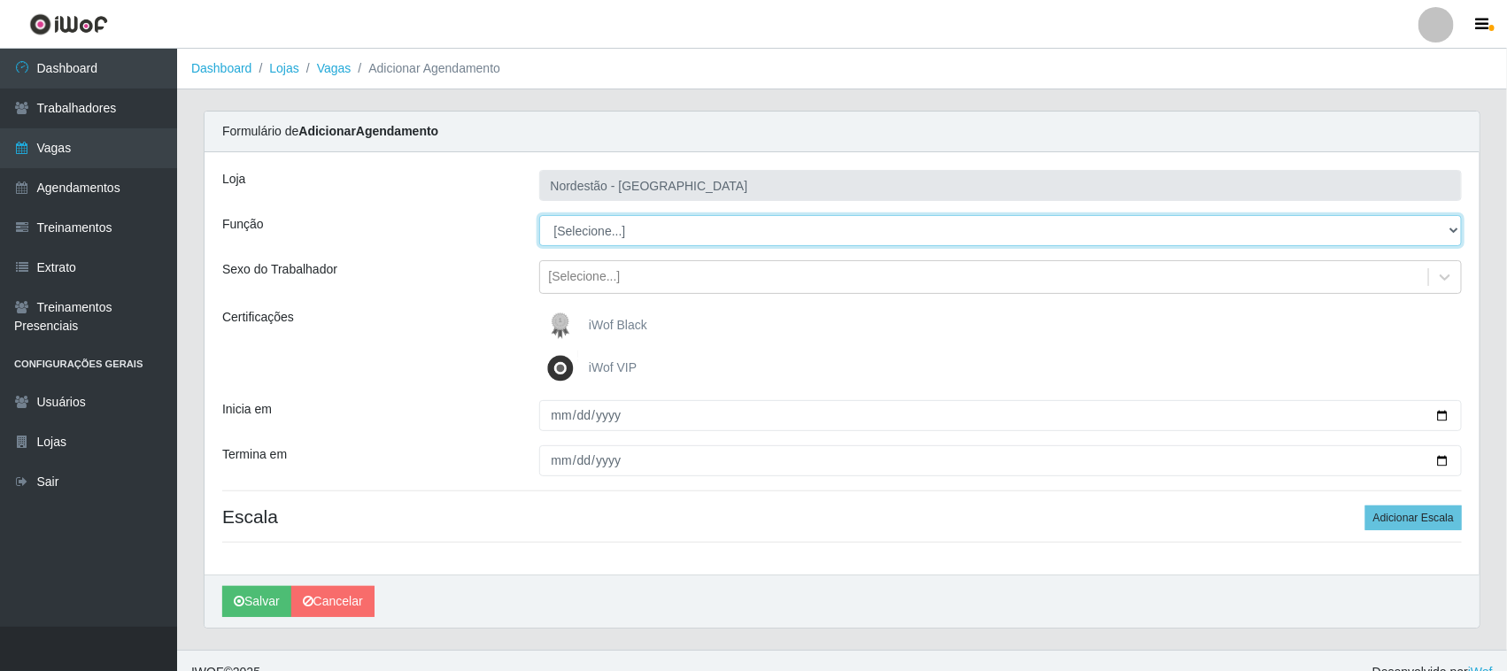
click at [678, 228] on select "[Selecione...] Embalador Embalador + Embalador ++ Operador de Caixa Operador de…" at bounding box center [1001, 230] width 924 height 31
select select "1"
click at [539, 215] on select "[Selecione...] Embalador Embalador + Embalador ++ Operador de Caixa Operador de…" at bounding box center [1001, 230] width 924 height 31
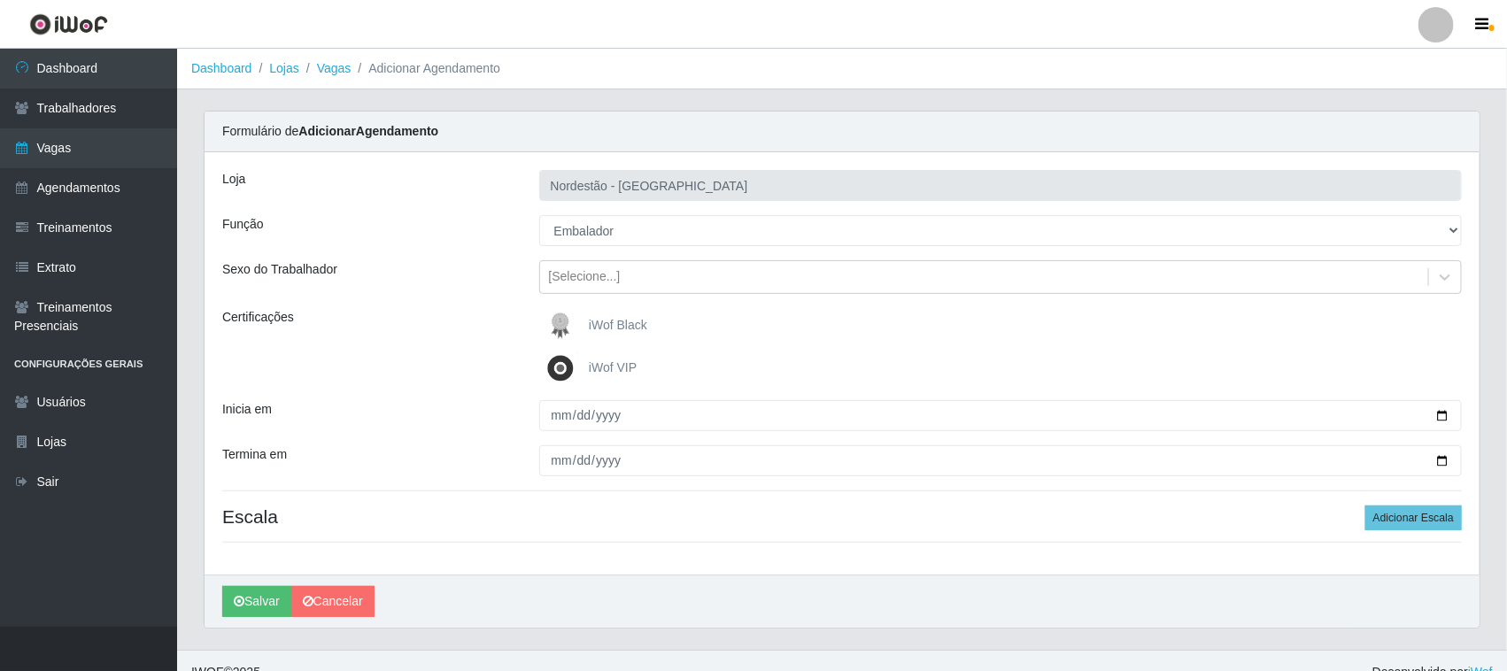
click at [596, 329] on span "iWof Black" at bounding box center [618, 325] width 58 height 14
click at [0, 0] on input "iWof Black" at bounding box center [0, 0] width 0 height 0
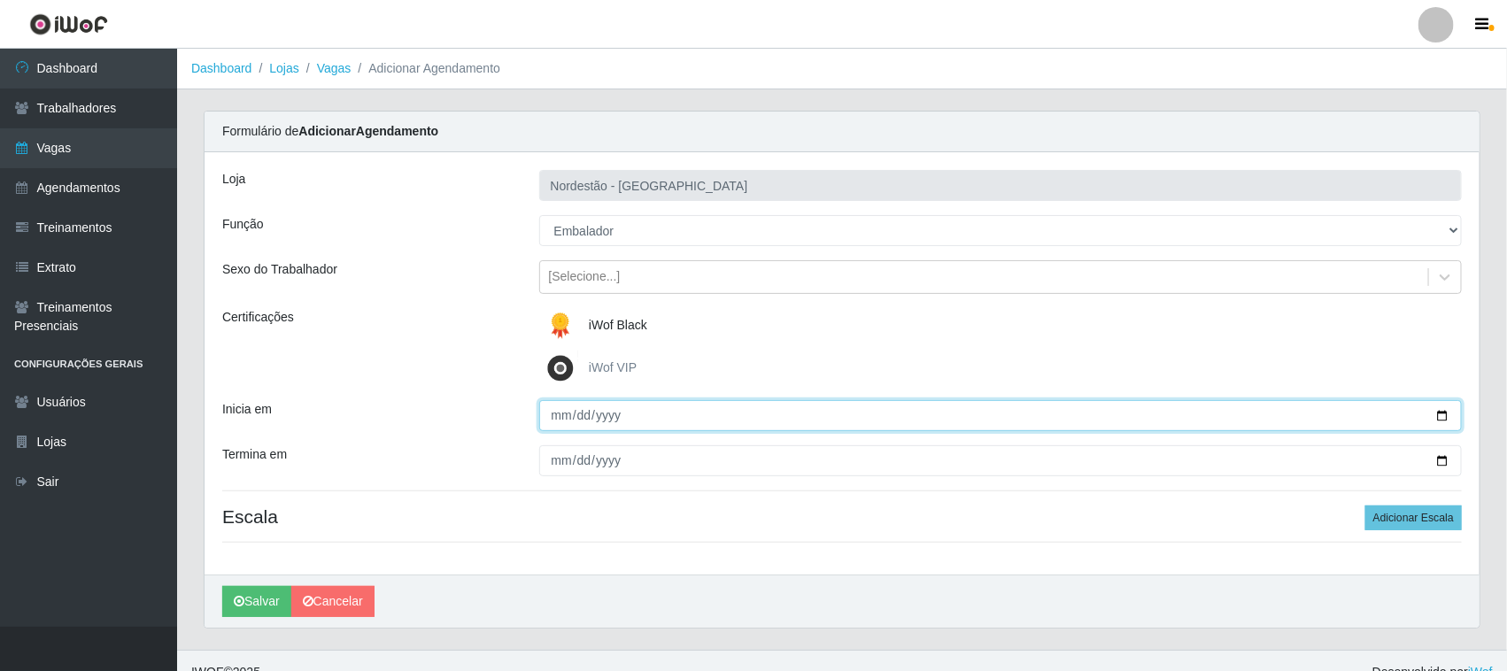
click at [1445, 409] on input "Inicia em" at bounding box center [1001, 415] width 924 height 31
type input "[DATE]"
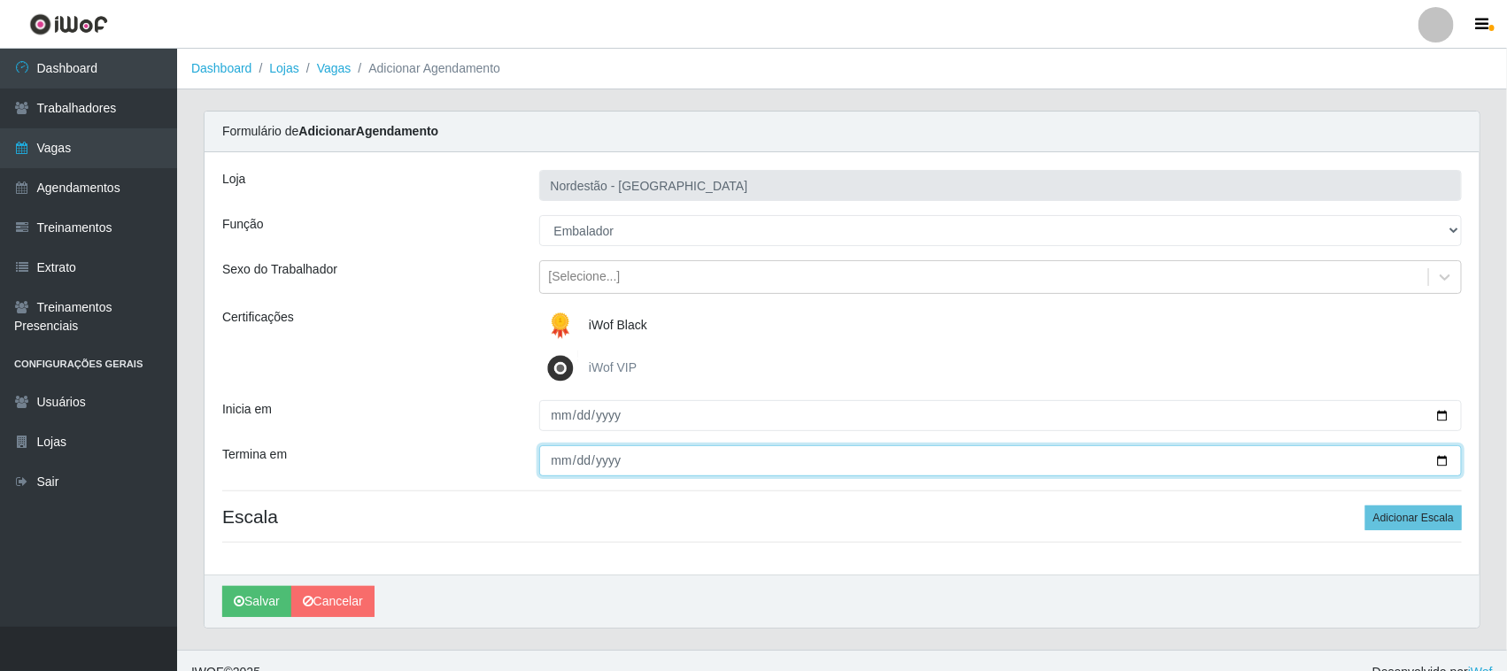
click at [1444, 458] on input "Termina em" at bounding box center [1001, 460] width 924 height 31
type input "[DATE]"
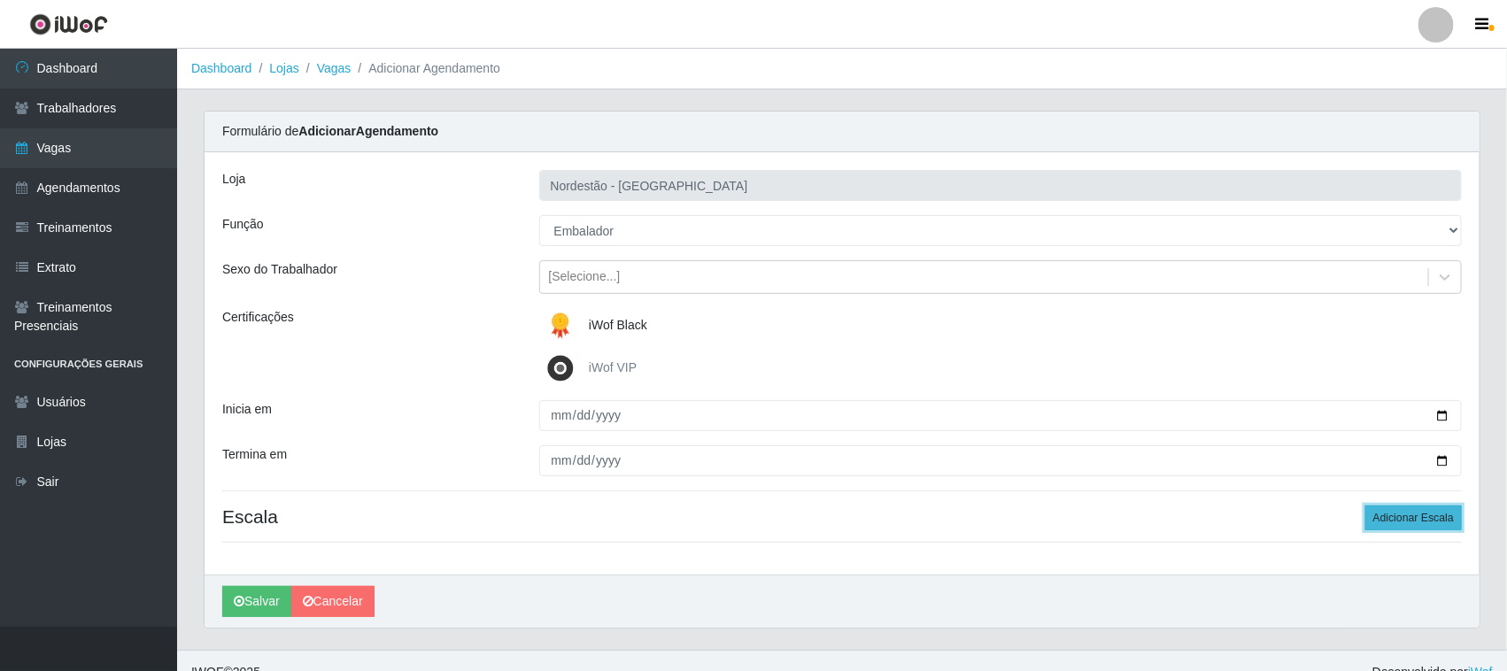
click at [1405, 515] on button "Adicionar Escala" at bounding box center [1413, 518] width 97 height 25
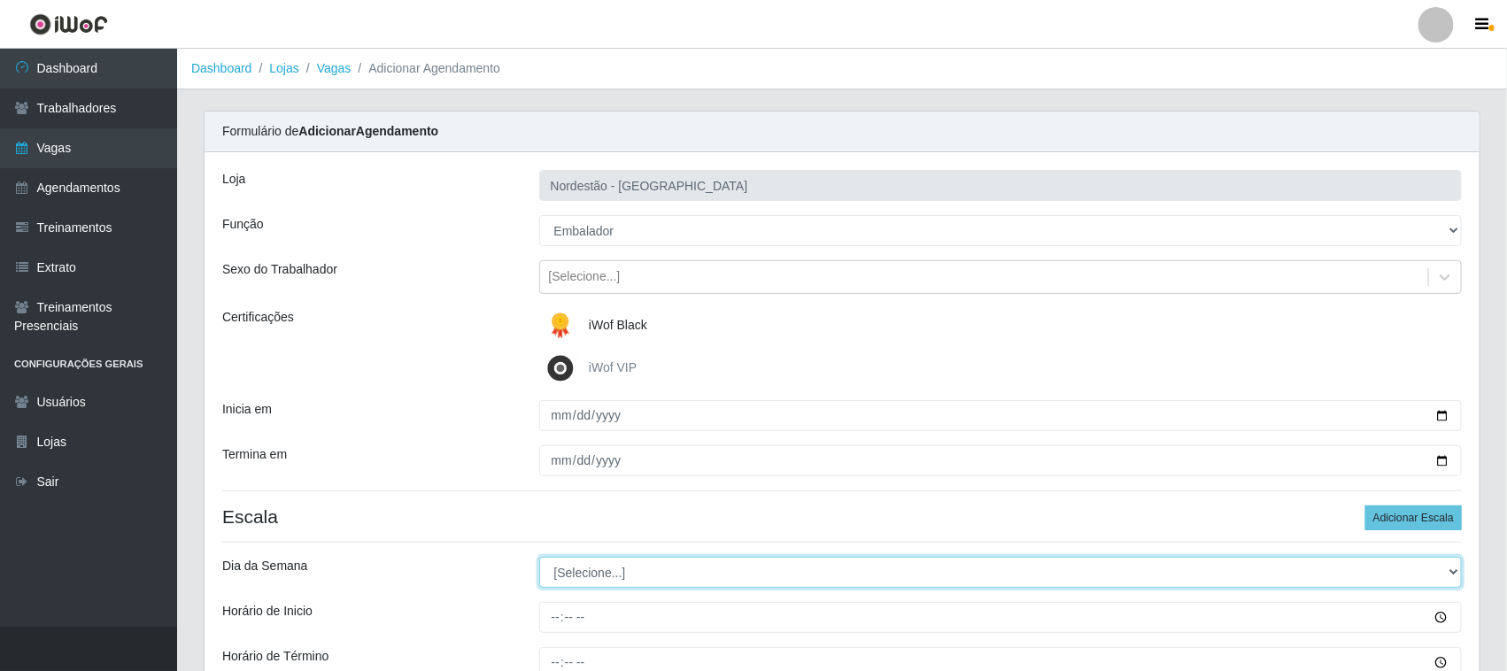
click at [596, 572] on select "[Selecione...] Segunda Terça Quarta Quinta Sexta Sábado Domingo" at bounding box center [1001, 572] width 924 height 31
select select "2"
click at [539, 558] on select "[Selecione...] Segunda Terça Quarta Quinta Sexta Sábado Domingo" at bounding box center [1001, 572] width 924 height 31
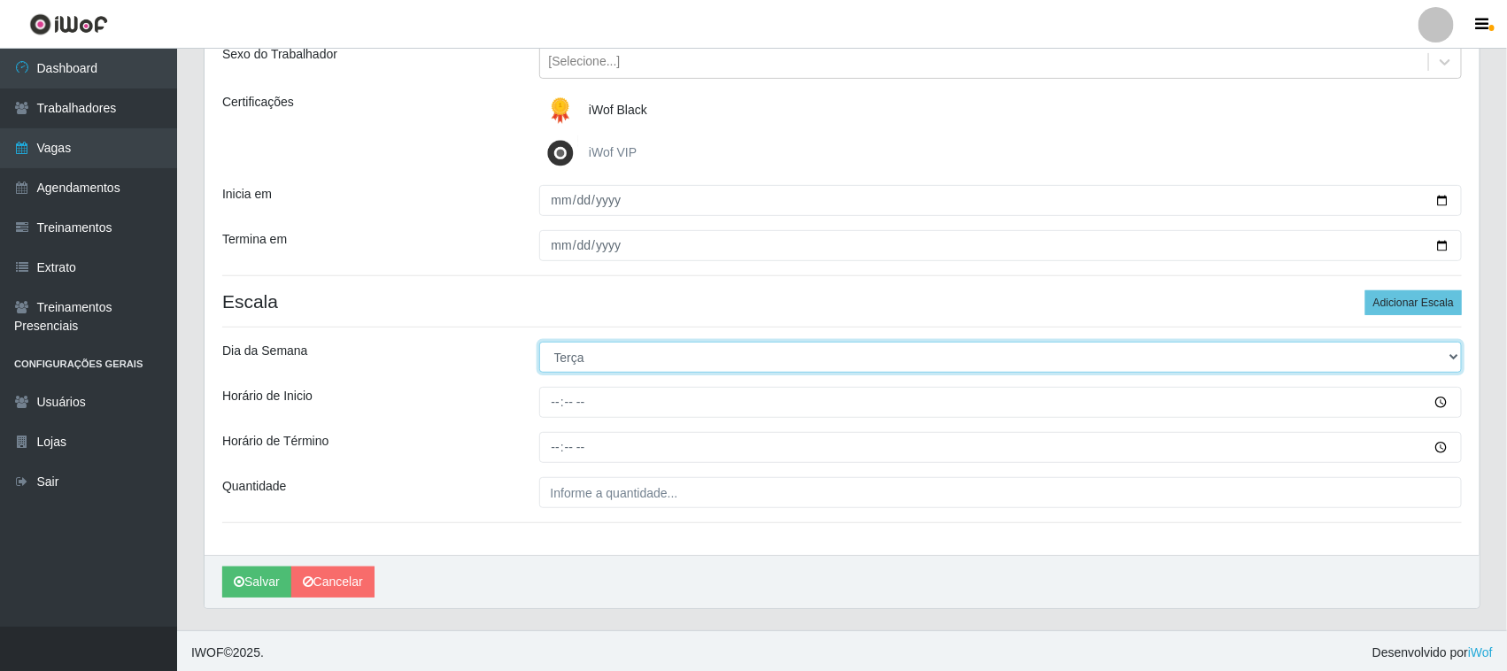
scroll to position [220, 0]
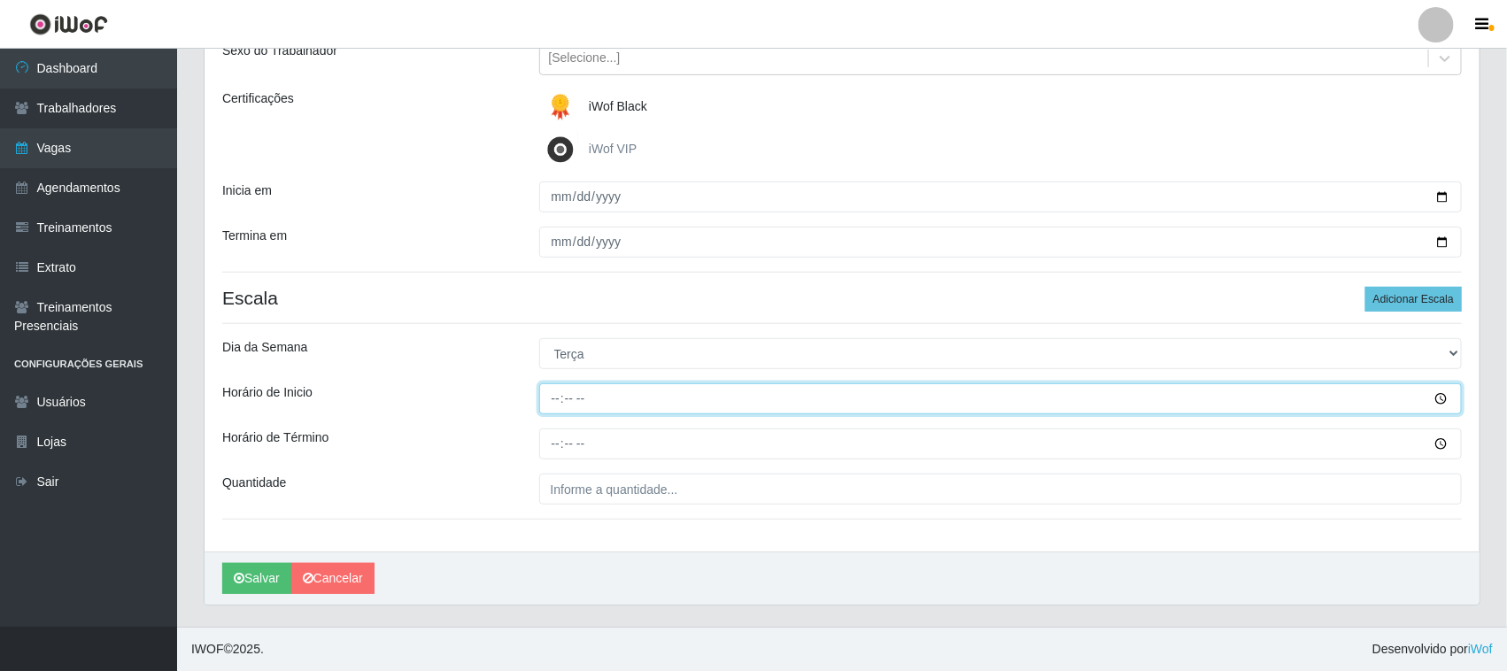
click at [554, 391] on input "Horário de Inicio" at bounding box center [1001, 398] width 924 height 31
type input "15:00"
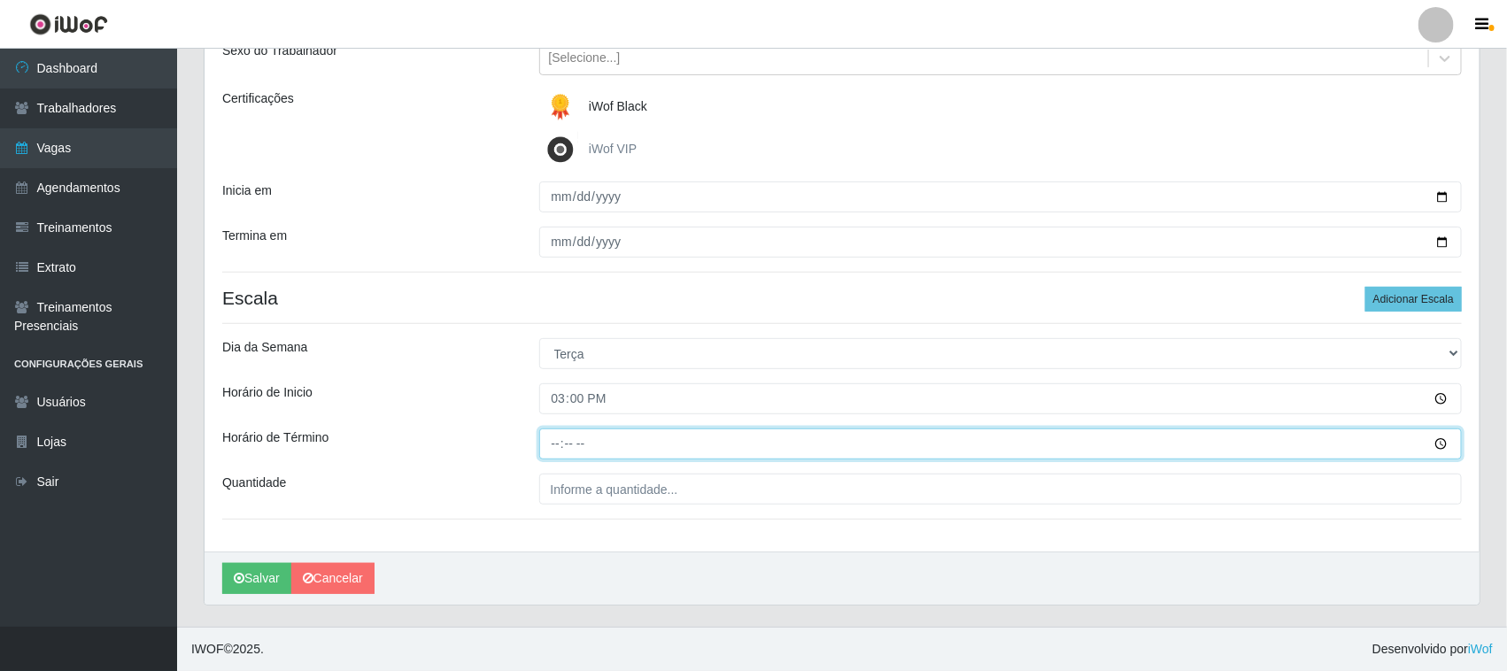
click at [552, 441] on input "Horário de Término" at bounding box center [1001, 444] width 924 height 31
type input "21:00"
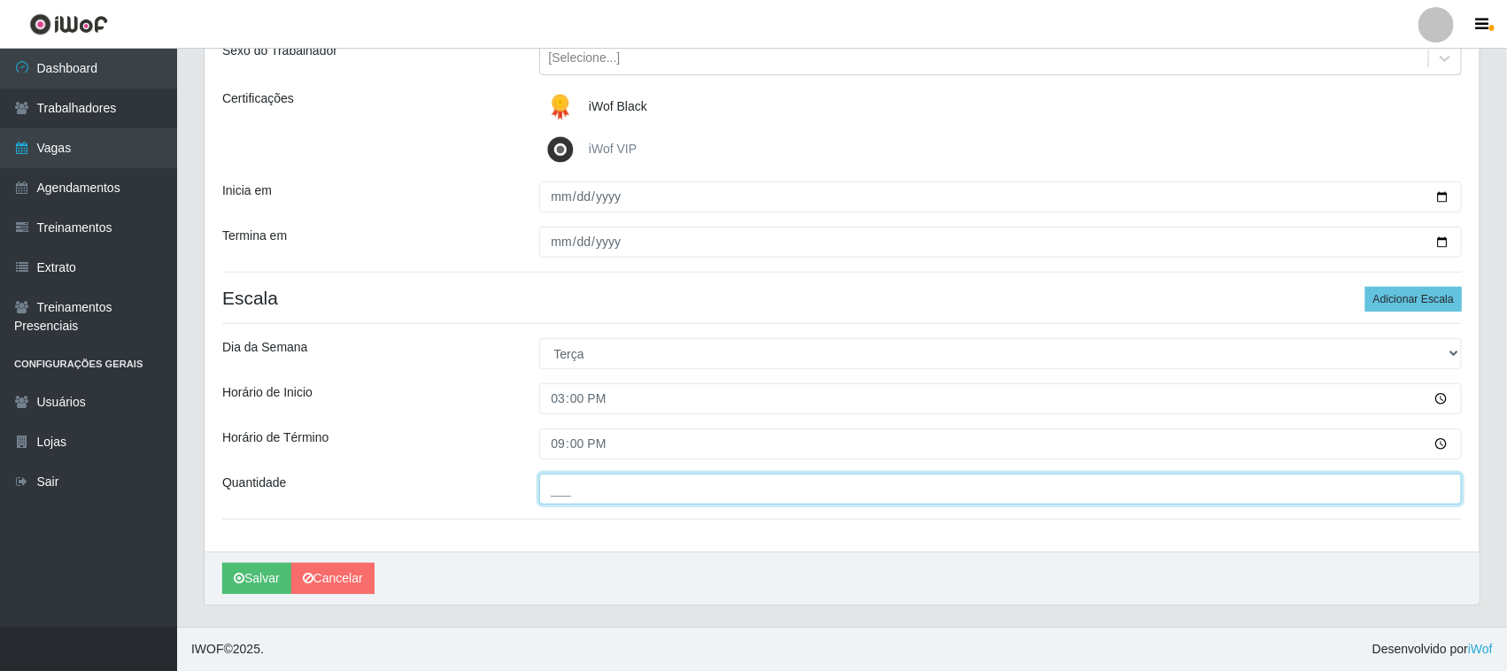
click at [568, 489] on input "___" at bounding box center [1001, 489] width 924 height 31
type input "01_"
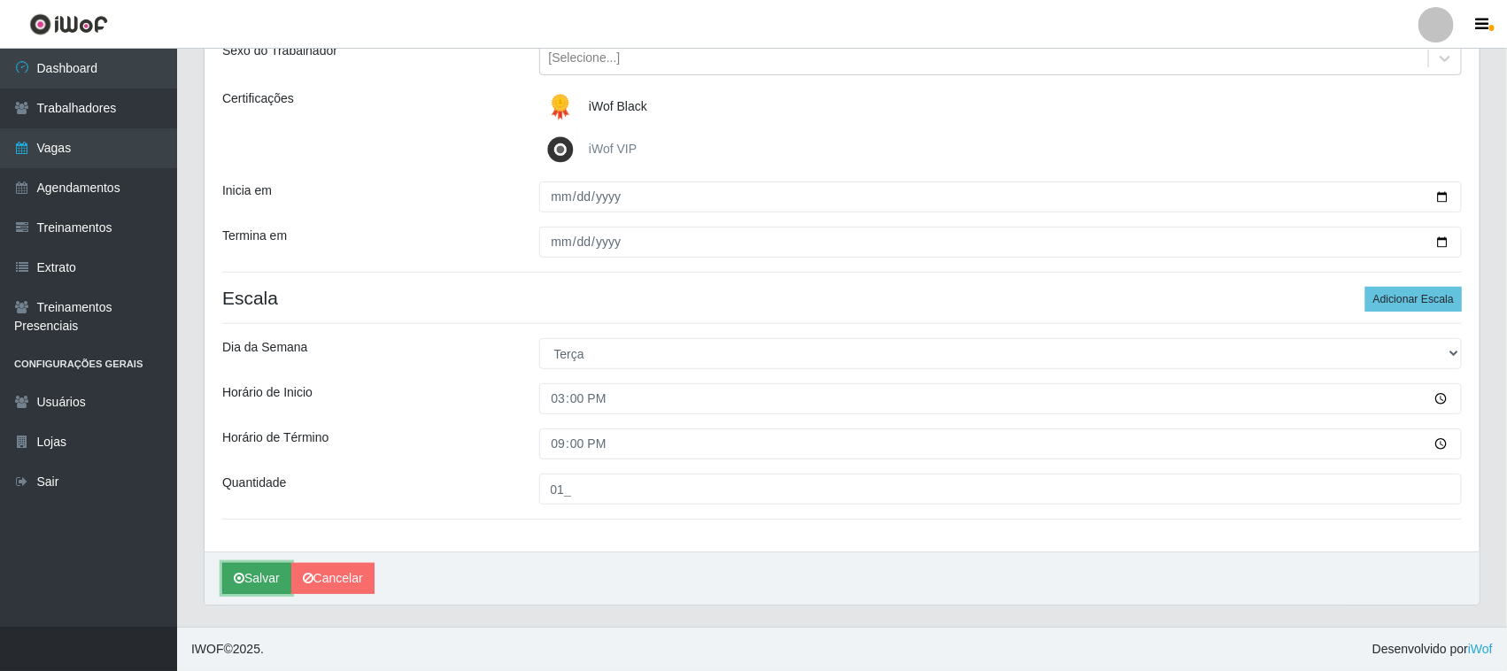
click at [267, 584] on button "Salvar" at bounding box center [256, 578] width 69 height 31
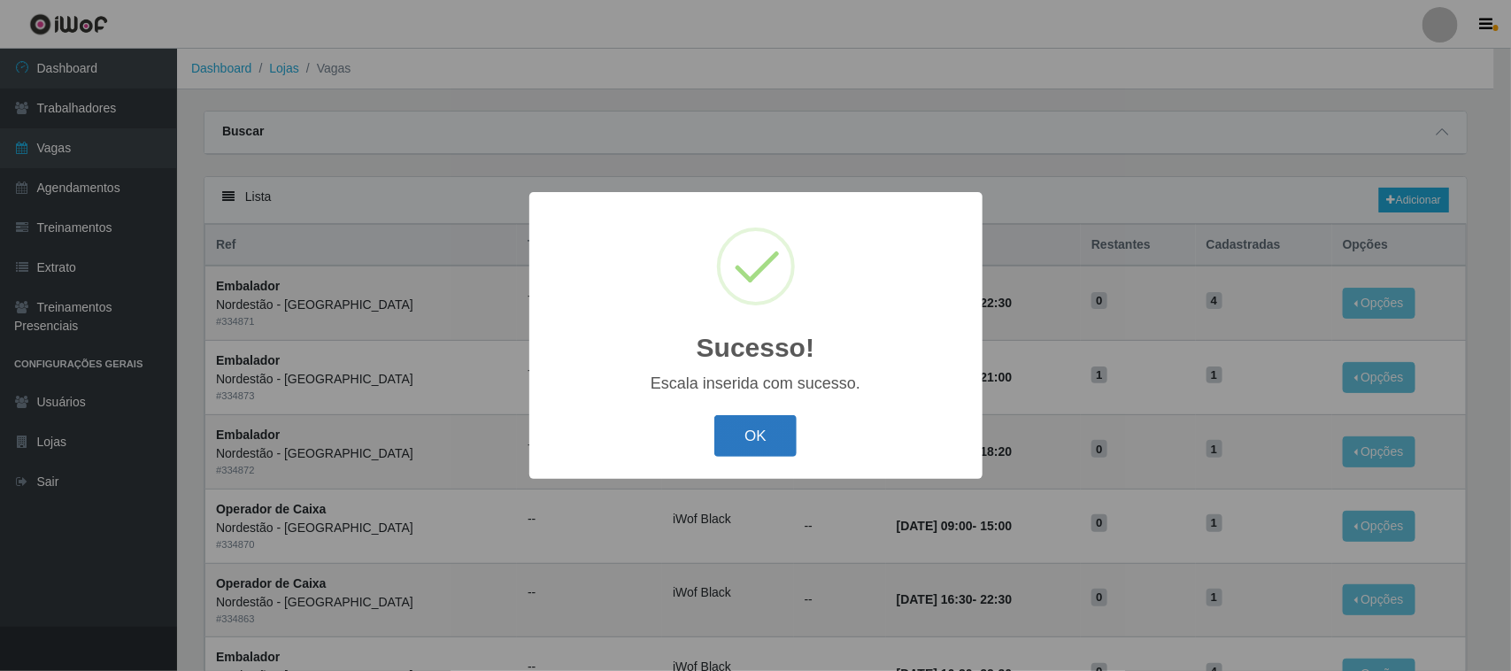
click at [732, 438] on button "OK" at bounding box center [756, 436] width 82 height 42
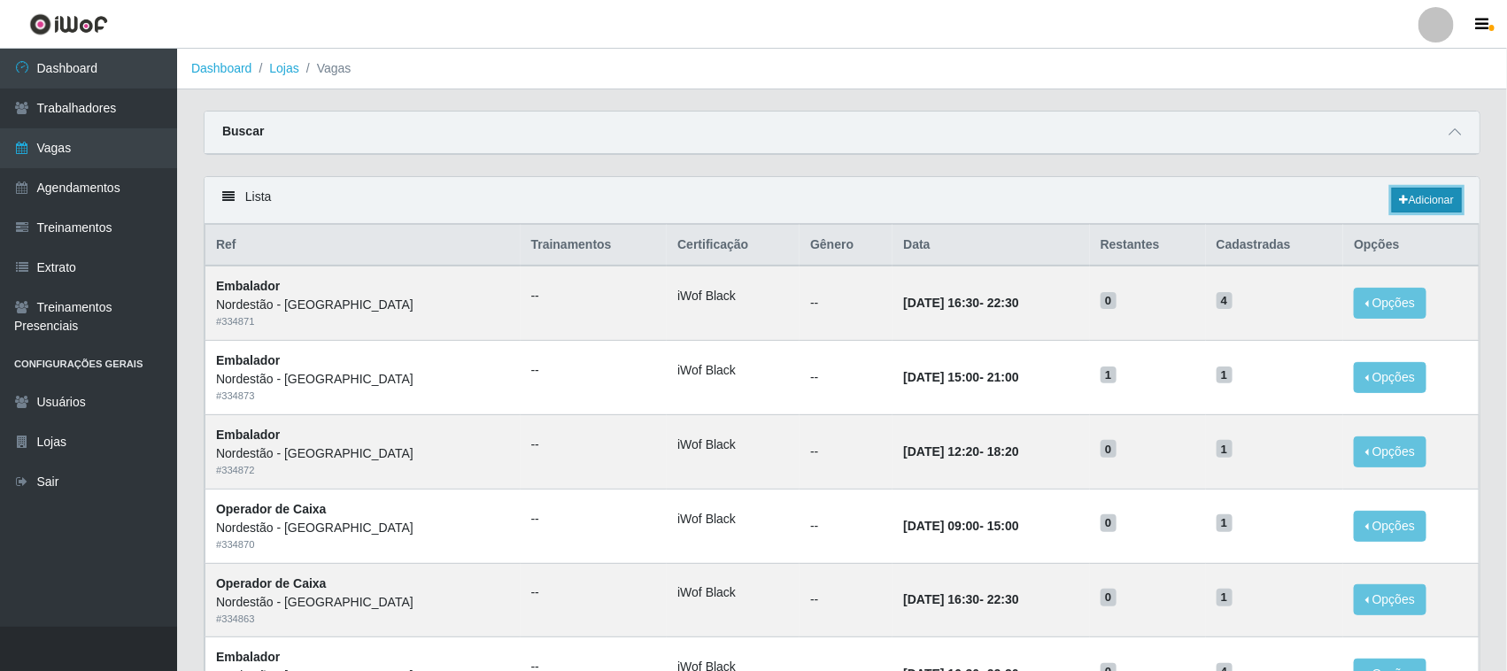
click at [1435, 202] on link "Adicionar" at bounding box center [1427, 200] width 70 height 25
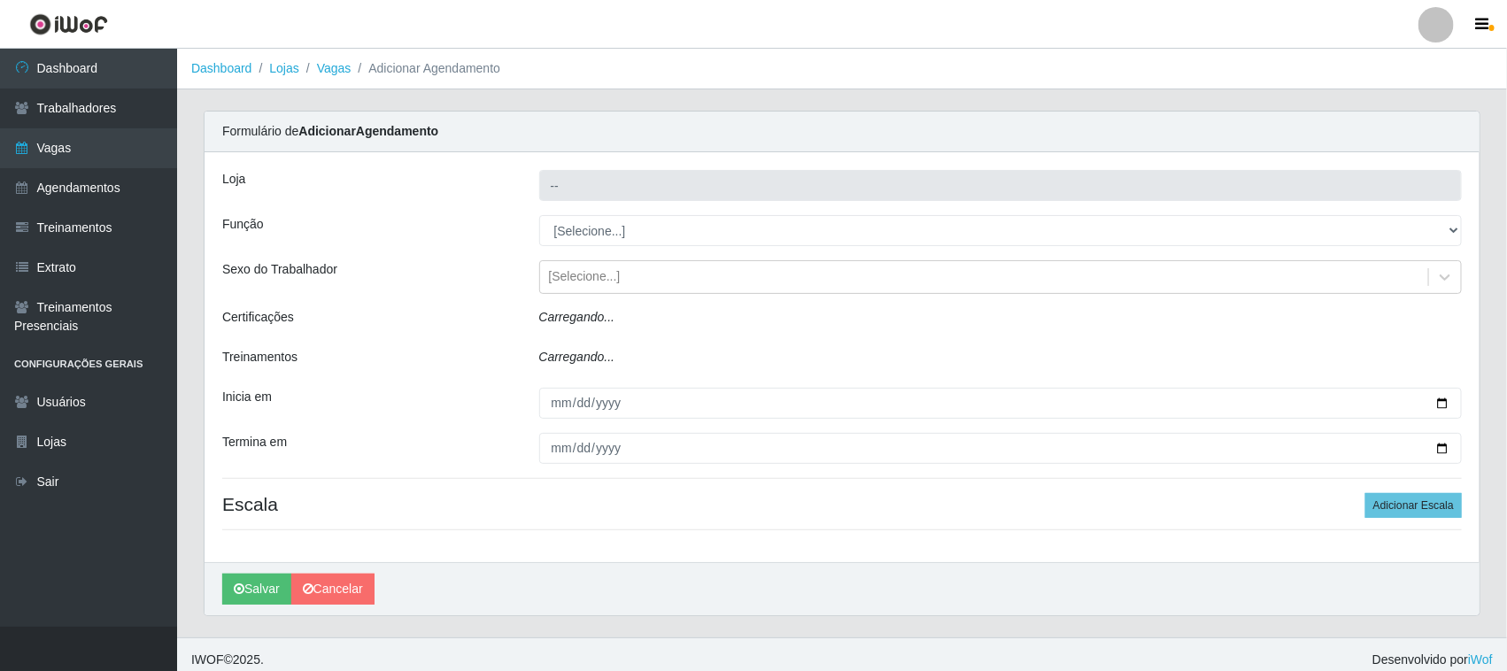
type input "Nordestão - [GEOGRAPHIC_DATA]"
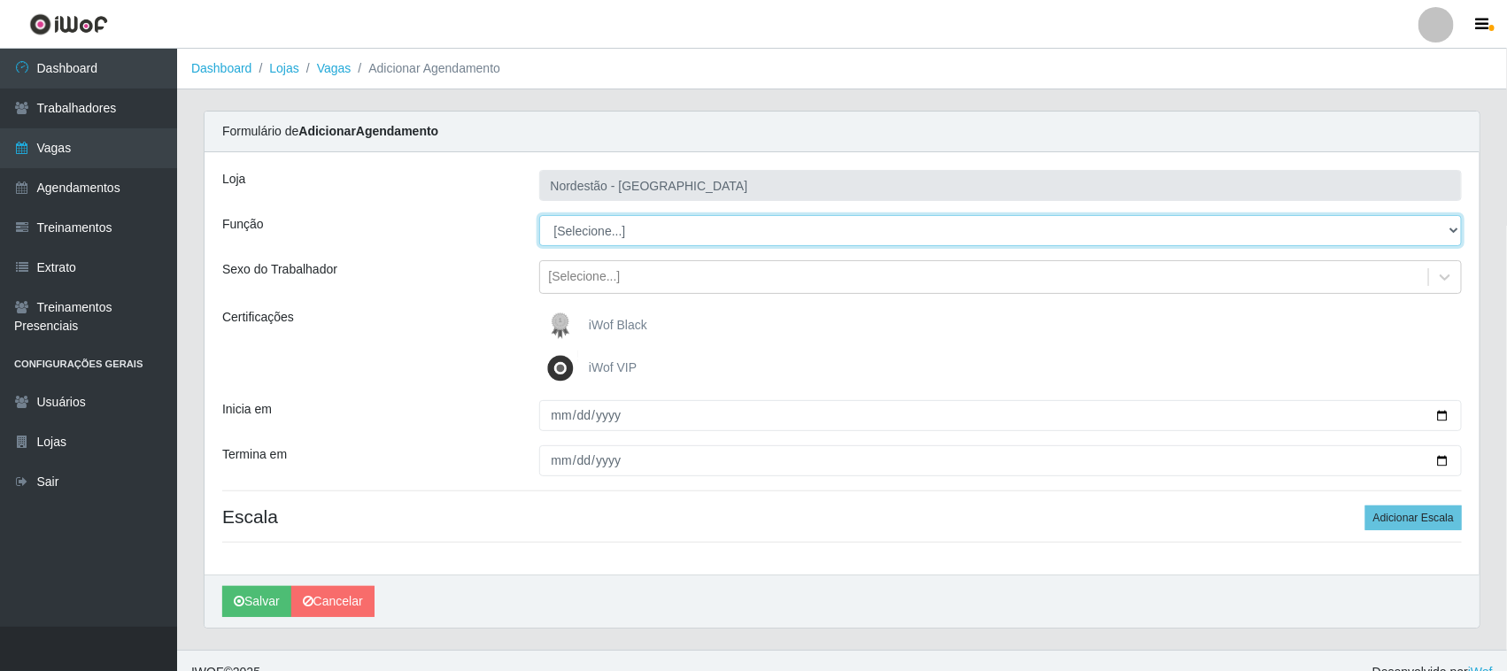
click at [596, 226] on select "[Selecione...] Embalador Embalador + Embalador ++ Operador de Caixa Operador de…" at bounding box center [1001, 230] width 924 height 31
select select "1"
click at [539, 215] on select "[Selecione...] Embalador Embalador + Embalador ++ Operador de Caixa Operador de…" at bounding box center [1001, 230] width 924 height 31
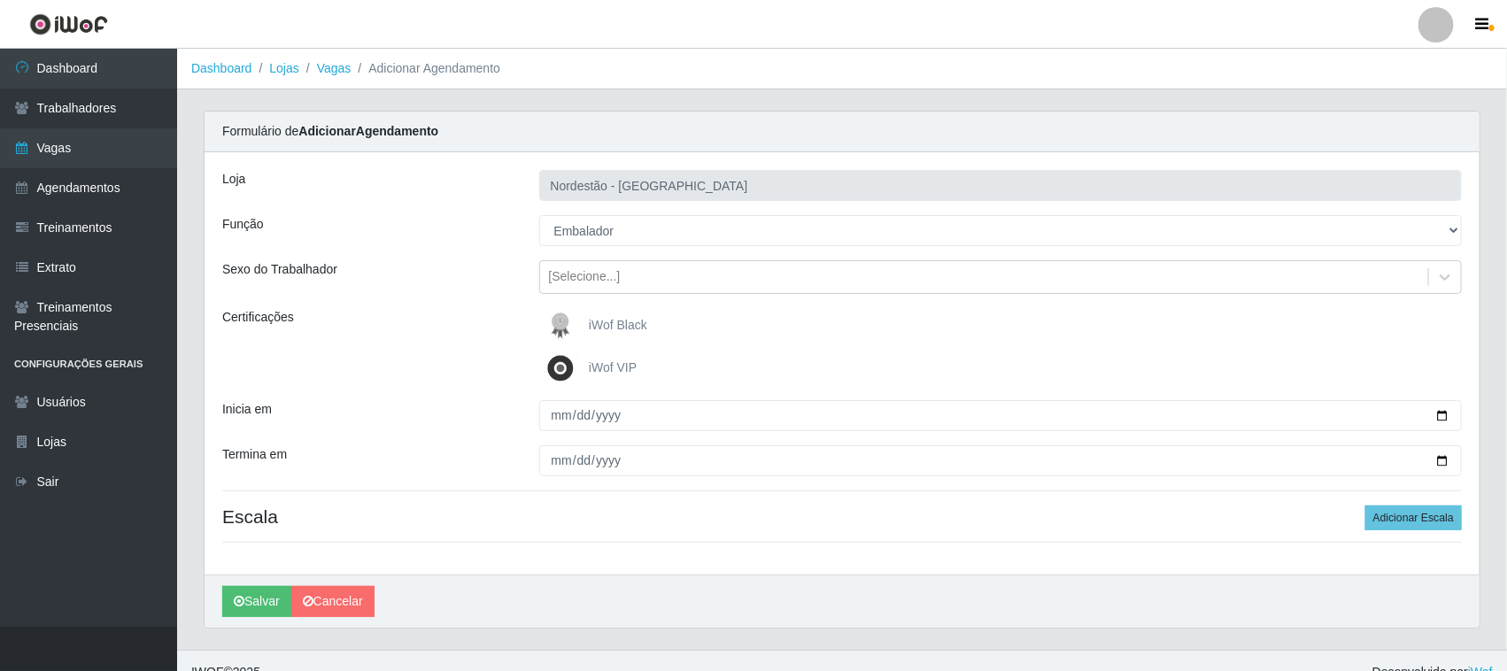
click at [611, 321] on span "iWof Black" at bounding box center [618, 325] width 58 height 14
click at [0, 0] on input "iWof Black" at bounding box center [0, 0] width 0 height 0
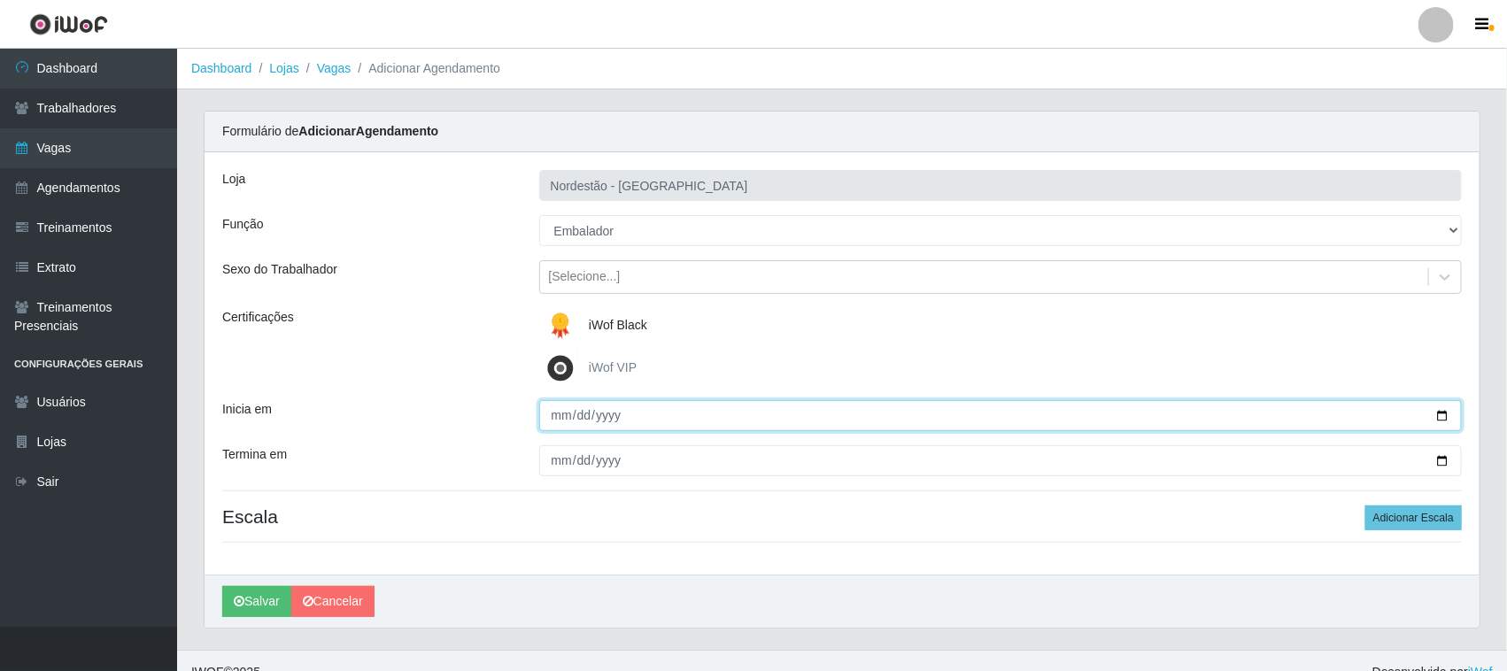
click at [1442, 412] on input "Inicia em" at bounding box center [1001, 415] width 924 height 31
type input "[DATE]"
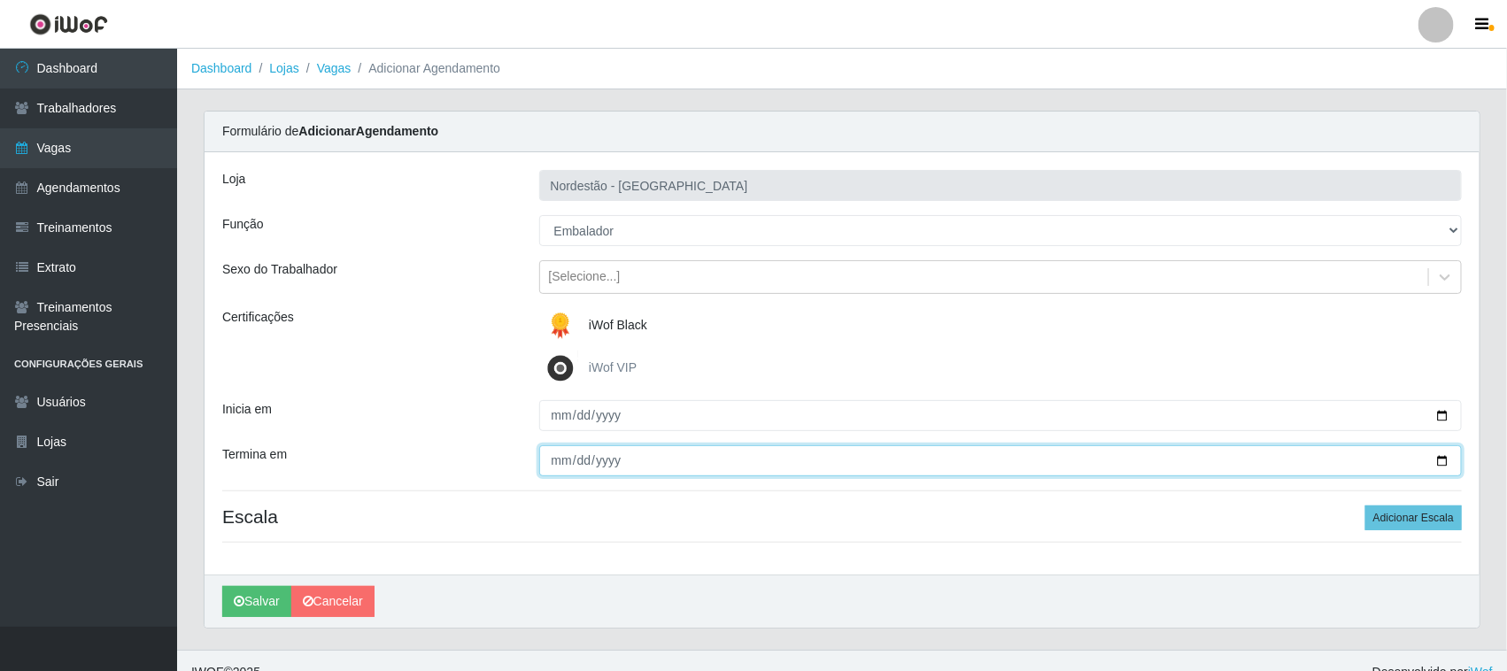
click at [1444, 459] on input "Termina em" at bounding box center [1001, 460] width 924 height 31
type input "[DATE]"
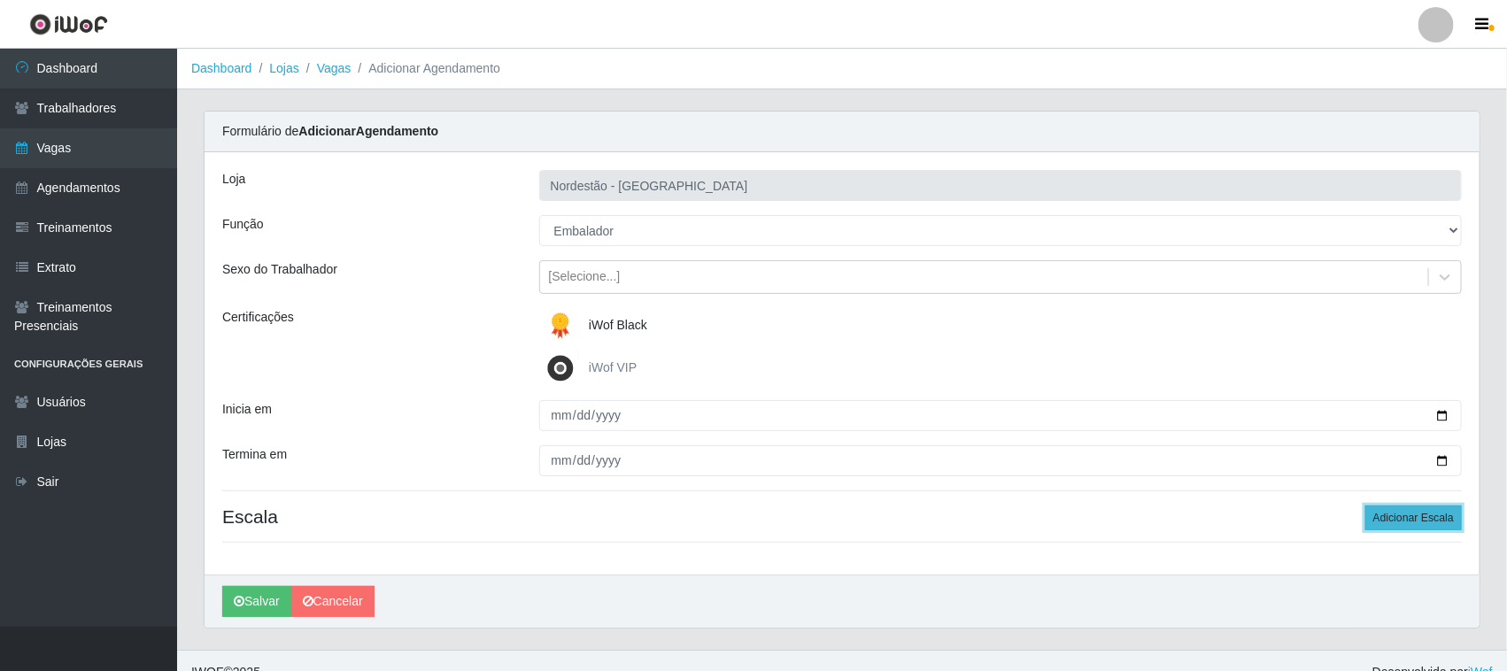
click at [1388, 522] on button "Adicionar Escala" at bounding box center [1413, 518] width 97 height 25
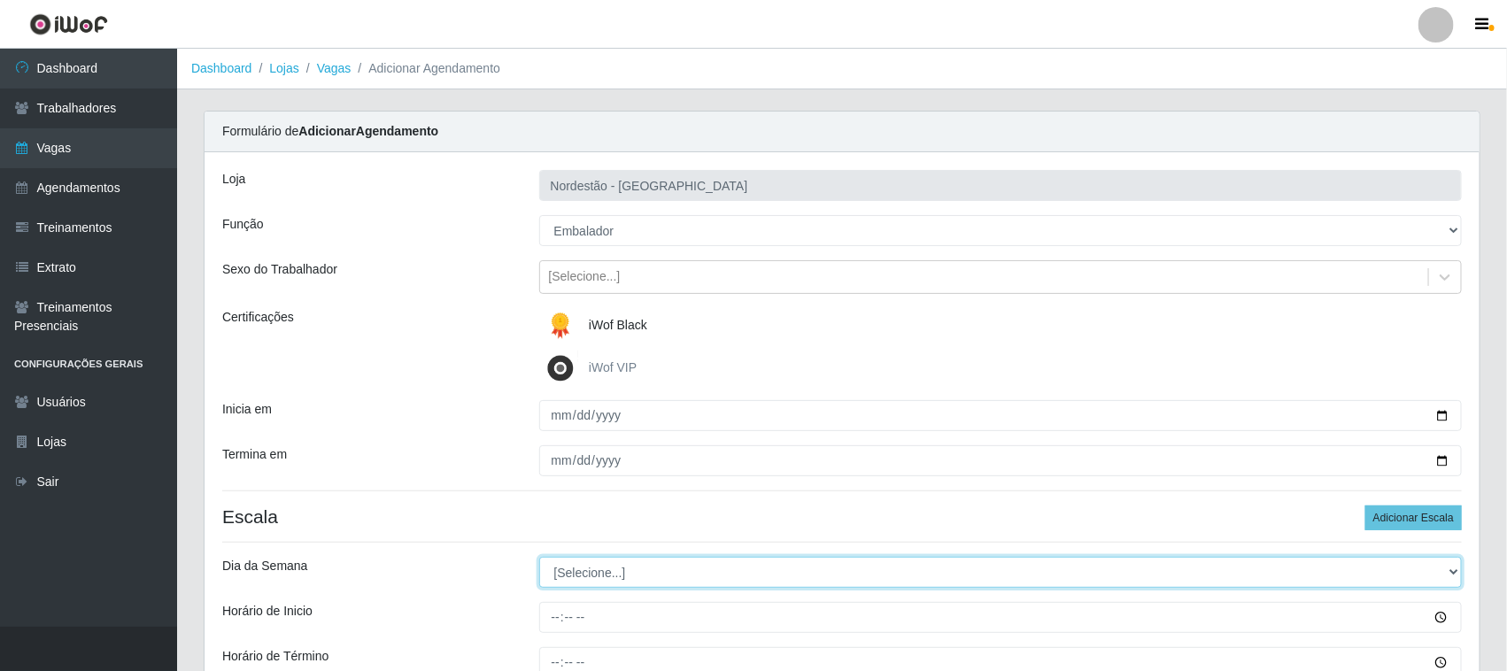
click at [599, 578] on select "[Selecione...] Segunda Terça Quarta Quinta Sexta Sábado Domingo" at bounding box center [1001, 572] width 924 height 31
select select "2"
click at [539, 558] on select "[Selecione...] Segunda Terça Quarta Quinta Sexta Sábado Domingo" at bounding box center [1001, 572] width 924 height 31
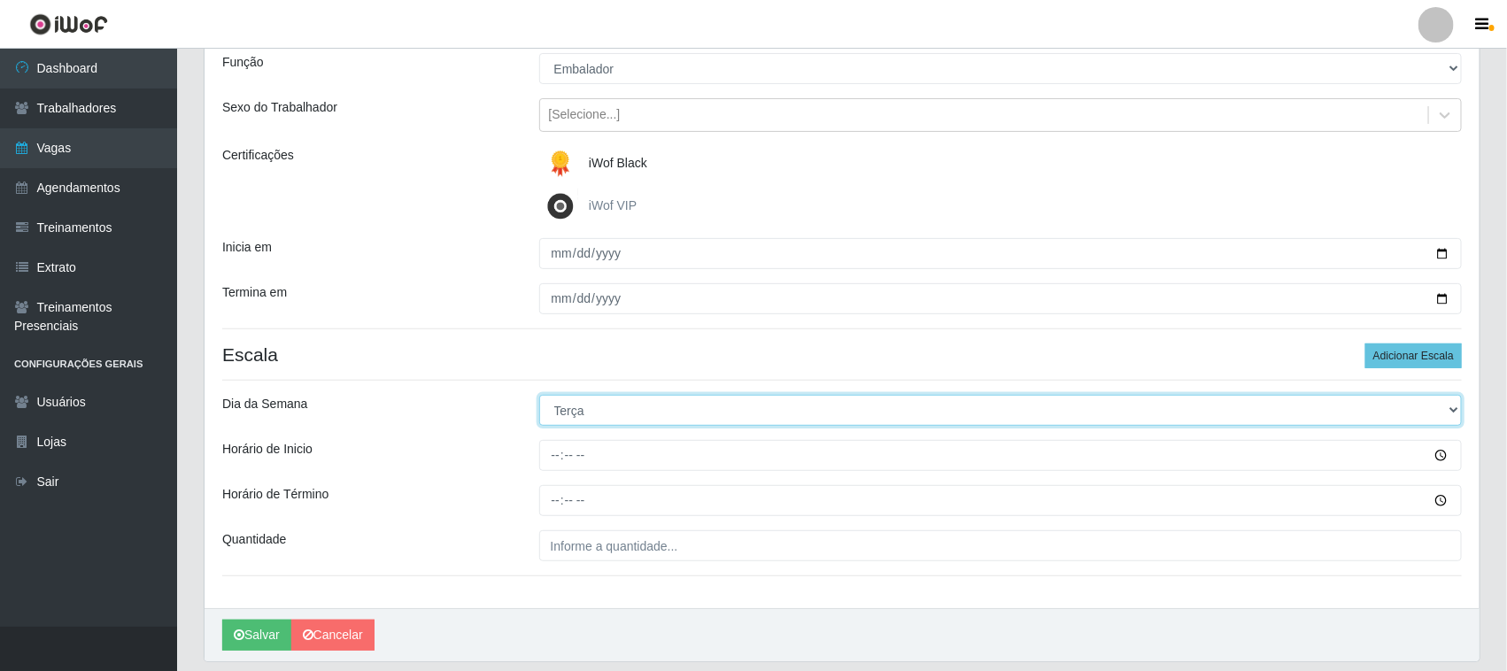
scroll to position [220, 0]
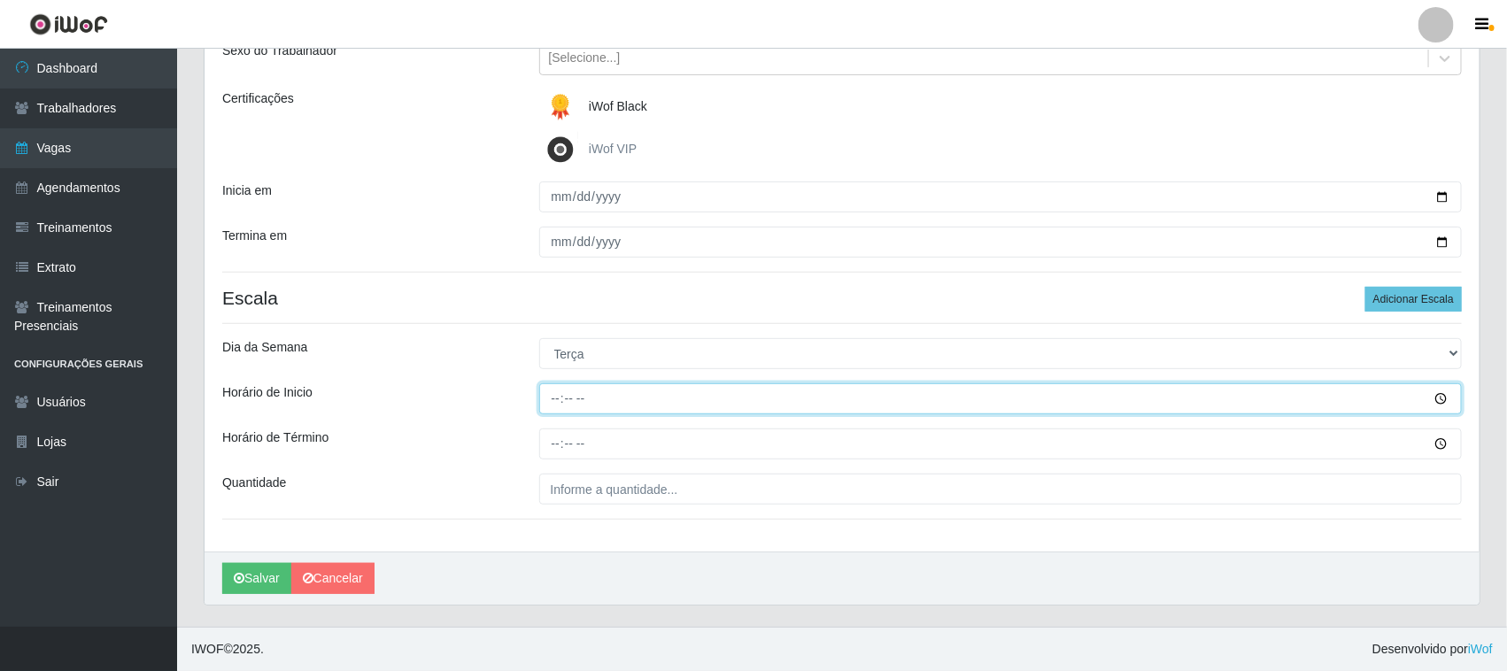
click at [550, 403] on input "Horário de Inicio" at bounding box center [1001, 398] width 924 height 31
type input "10:00"
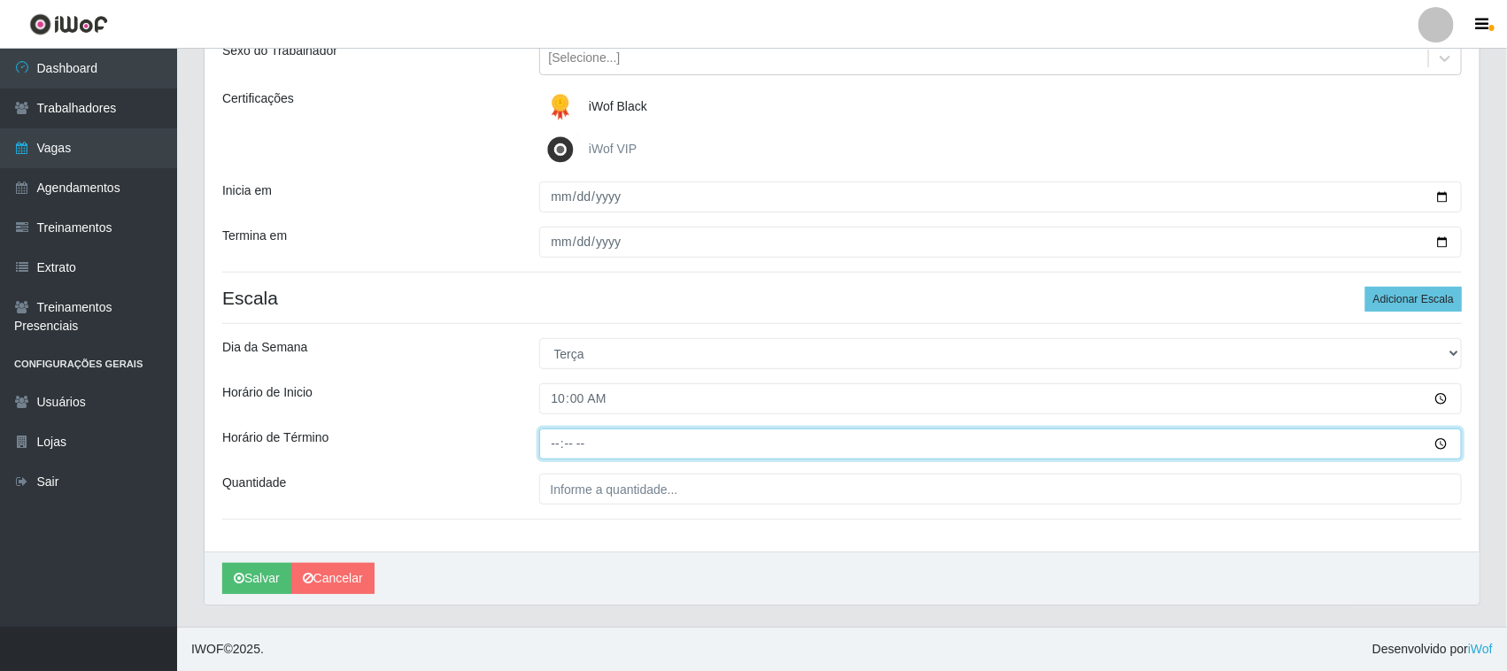
click at [555, 440] on input "Horário de Término" at bounding box center [1001, 444] width 924 height 31
type input "16:00"
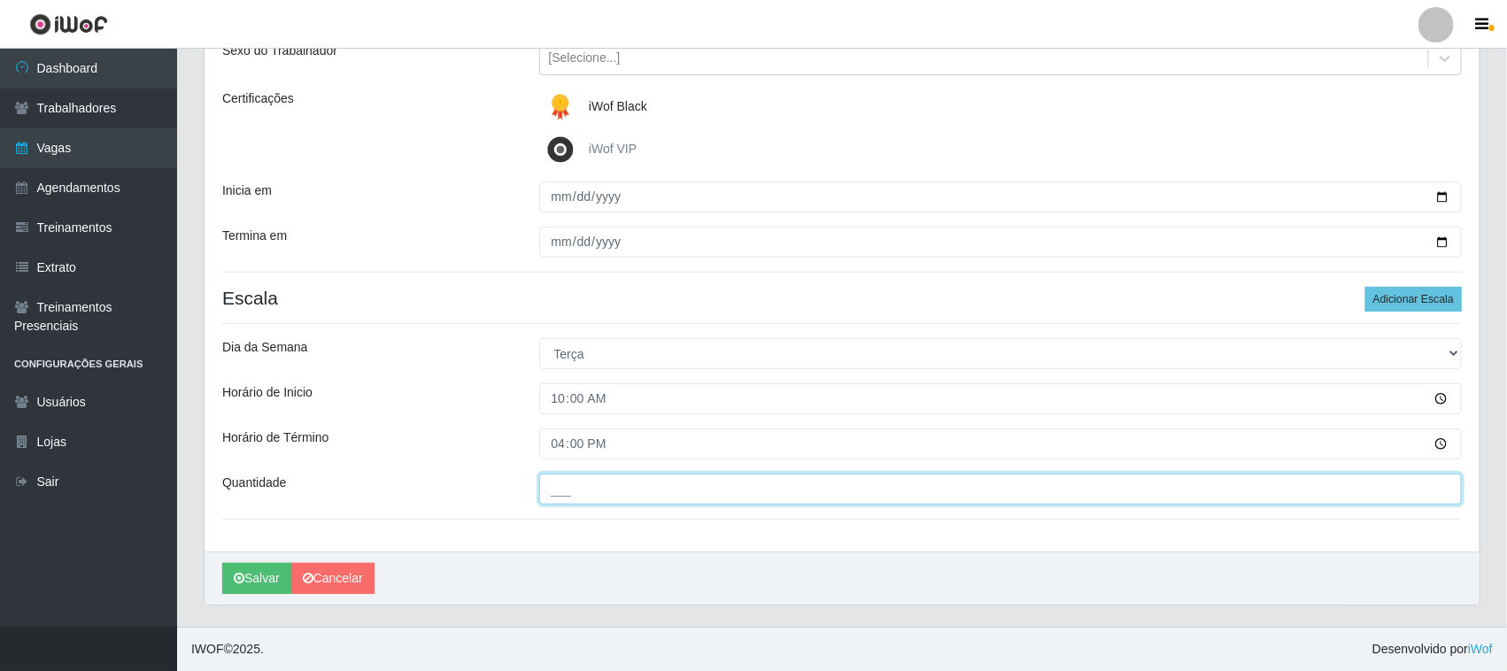
click at [573, 489] on input "___" at bounding box center [1001, 489] width 924 height 31
type input "01_"
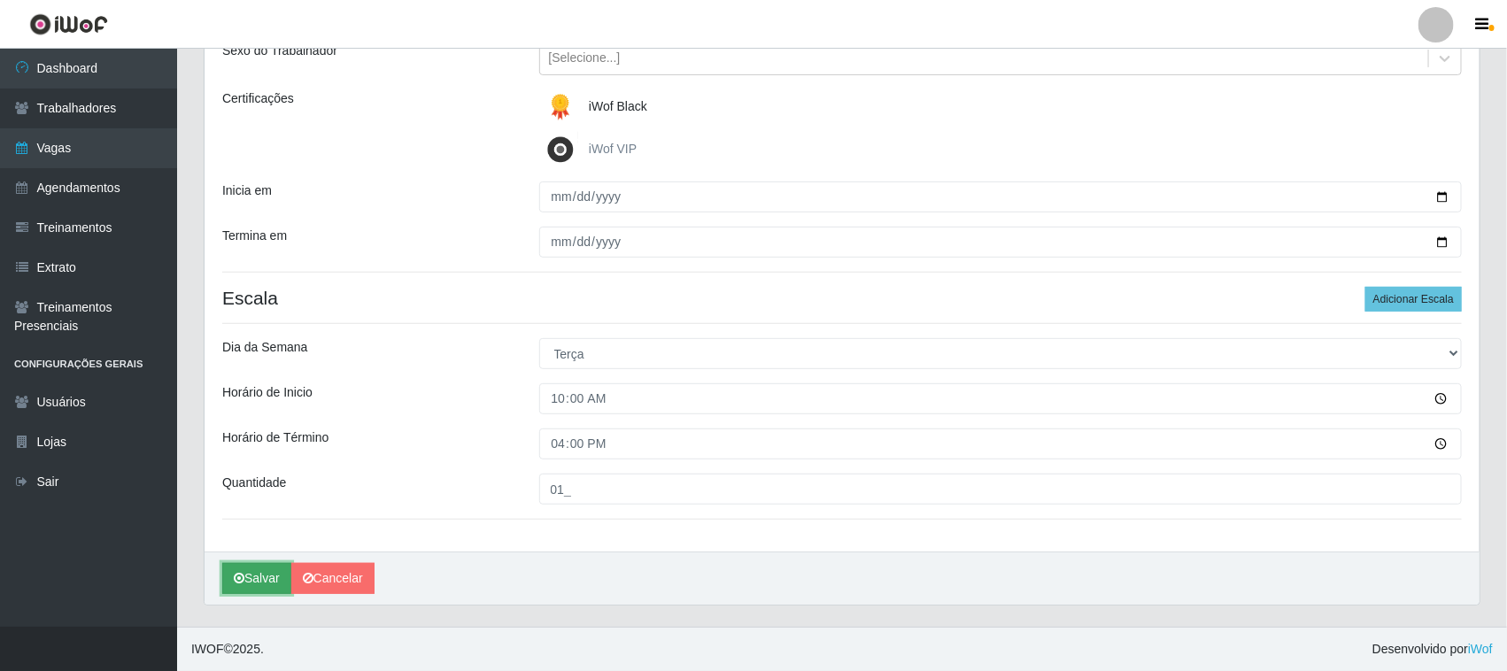
click at [261, 580] on button "Salvar" at bounding box center [256, 578] width 69 height 31
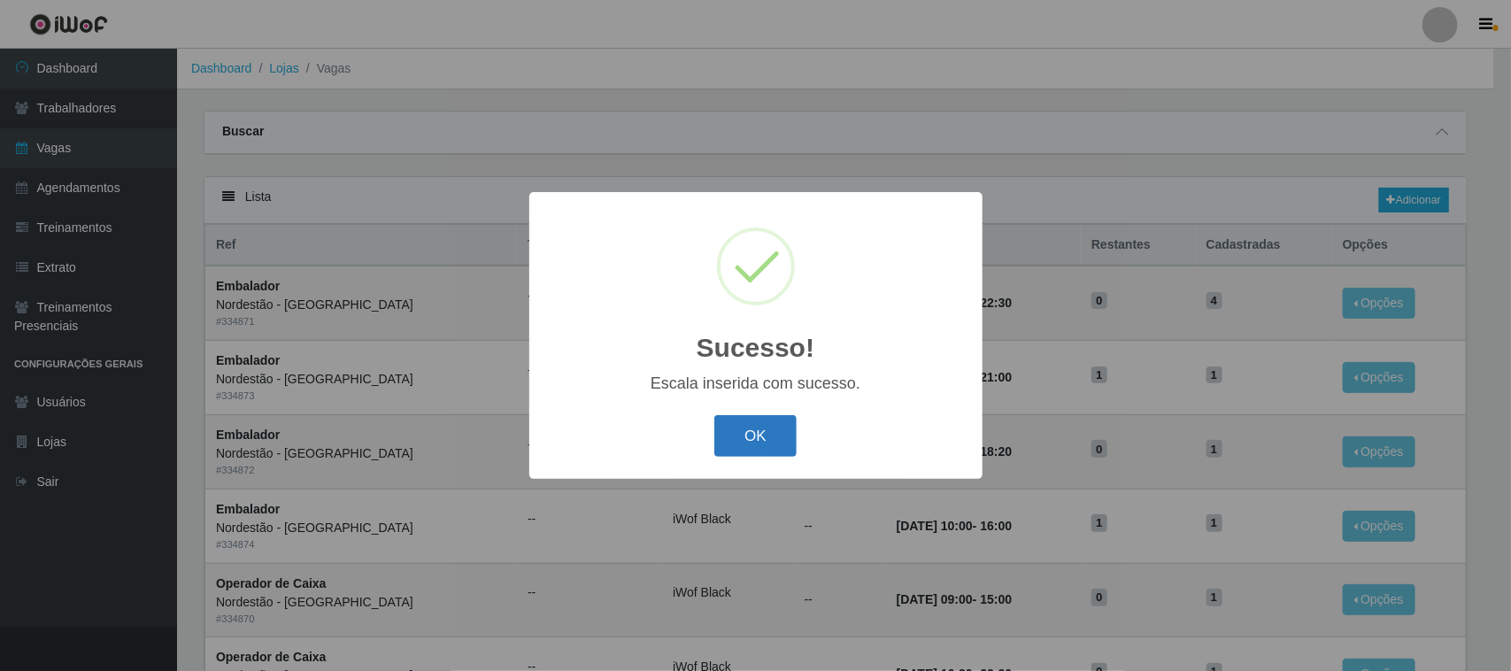
click at [763, 434] on button "OK" at bounding box center [756, 436] width 82 height 42
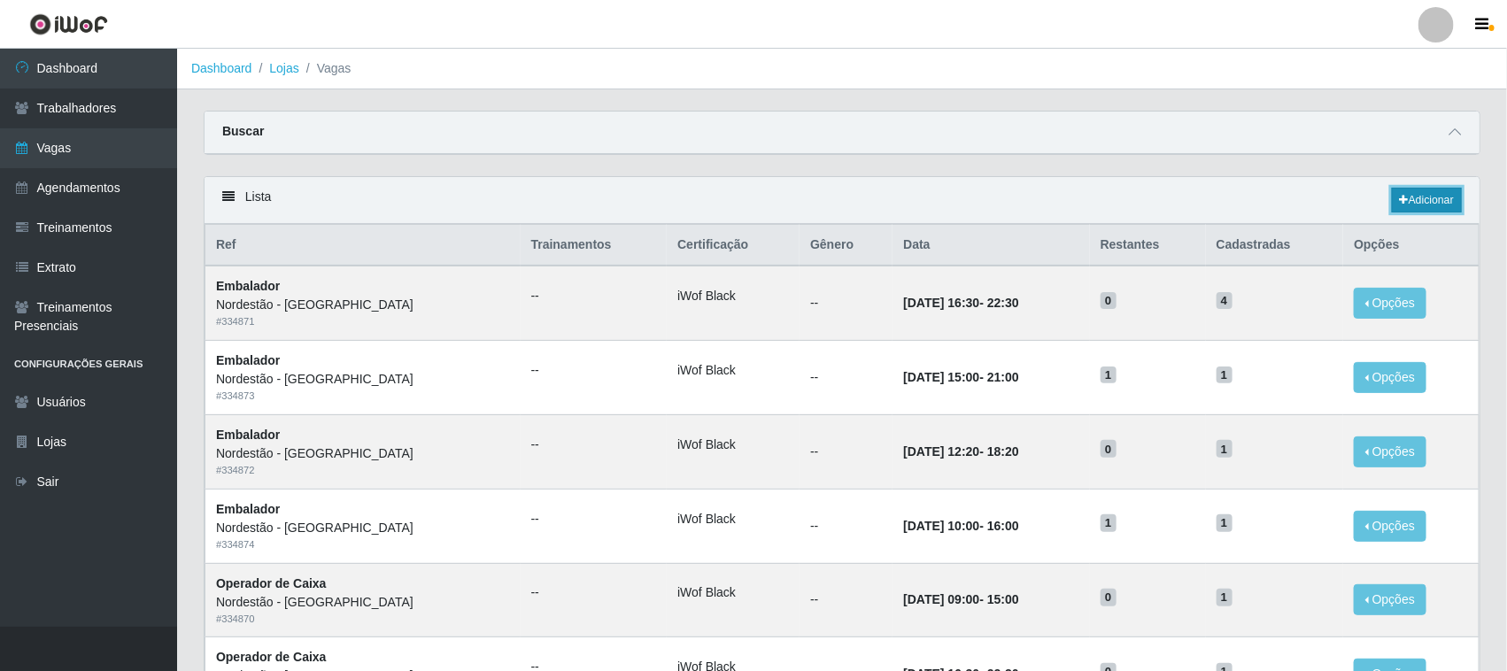
click at [1445, 204] on link "Adicionar" at bounding box center [1427, 200] width 70 height 25
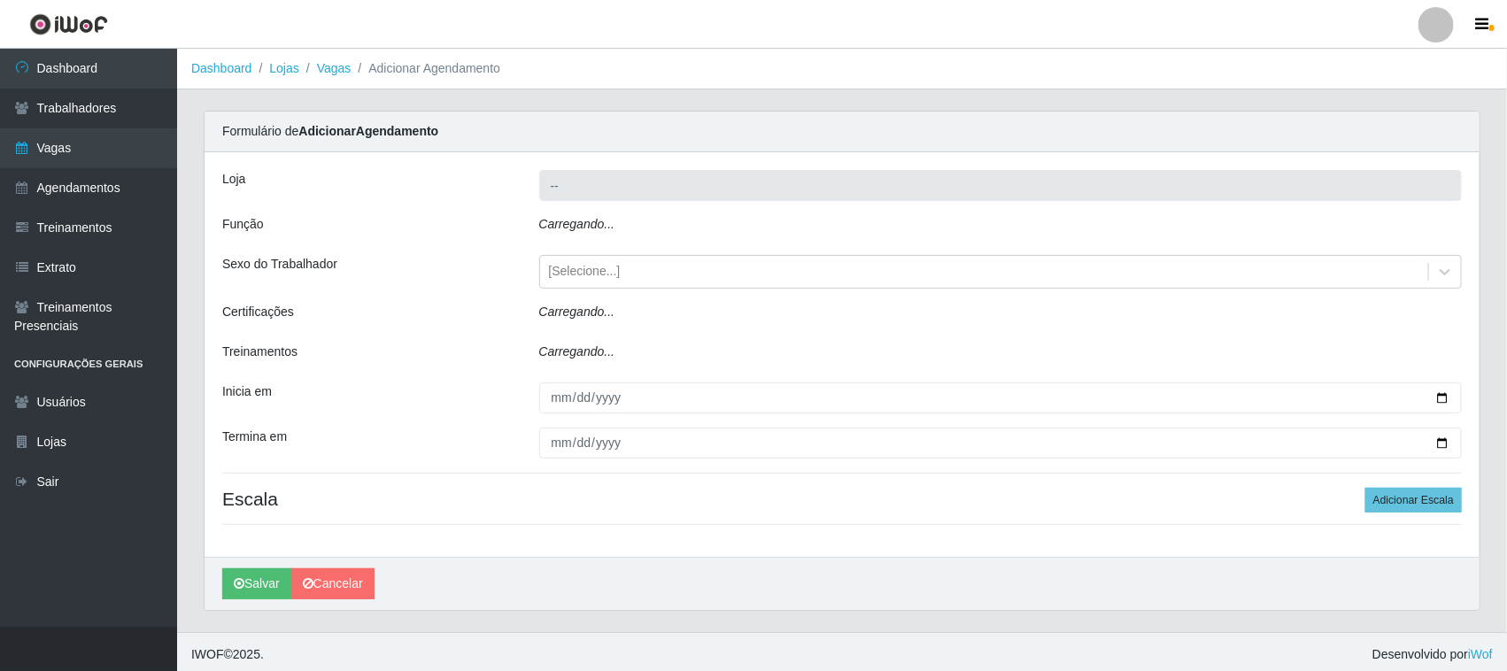
type input "Nordestão - [GEOGRAPHIC_DATA]"
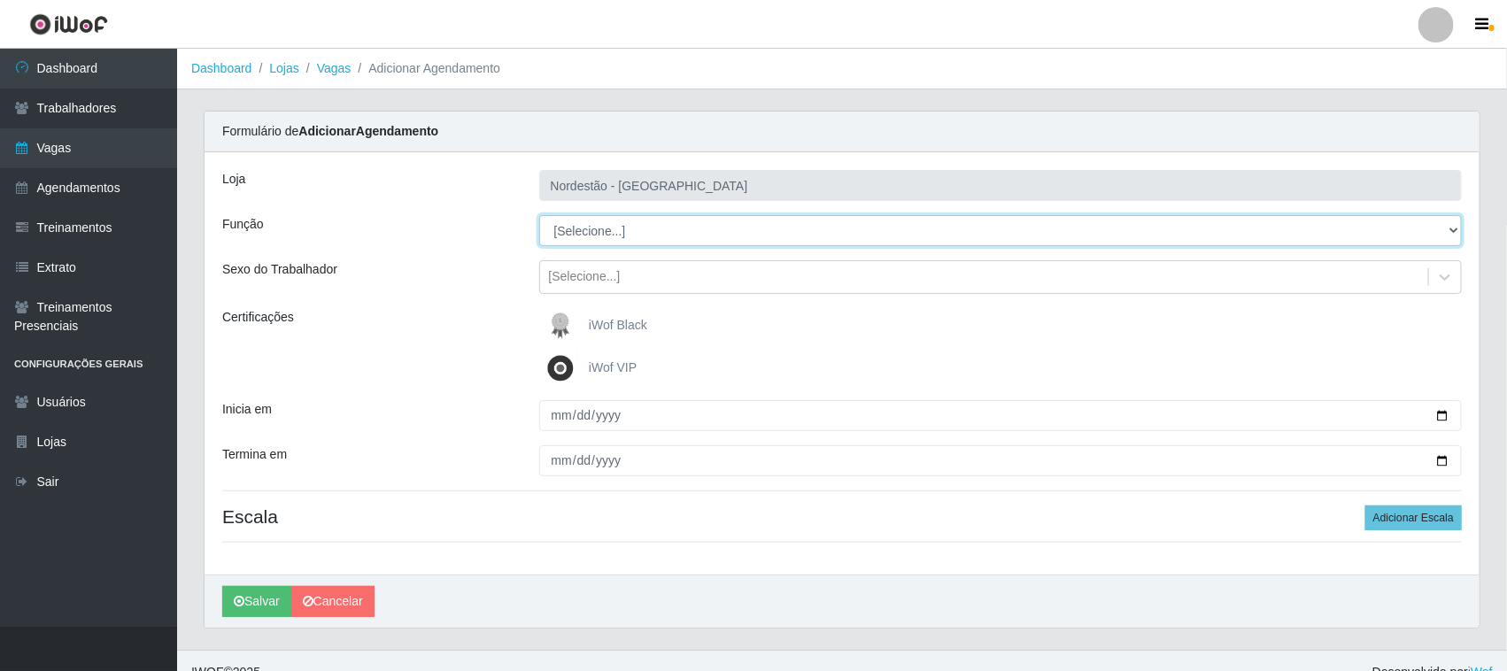
click at [603, 236] on select "[Selecione...] Embalador Embalador + Embalador ++ Operador de Caixa Operador de…" at bounding box center [1001, 230] width 924 height 31
select select "1"
click at [539, 215] on select "[Selecione...] Embalador Embalador + Embalador ++ Operador de Caixa Operador de…" at bounding box center [1001, 230] width 924 height 31
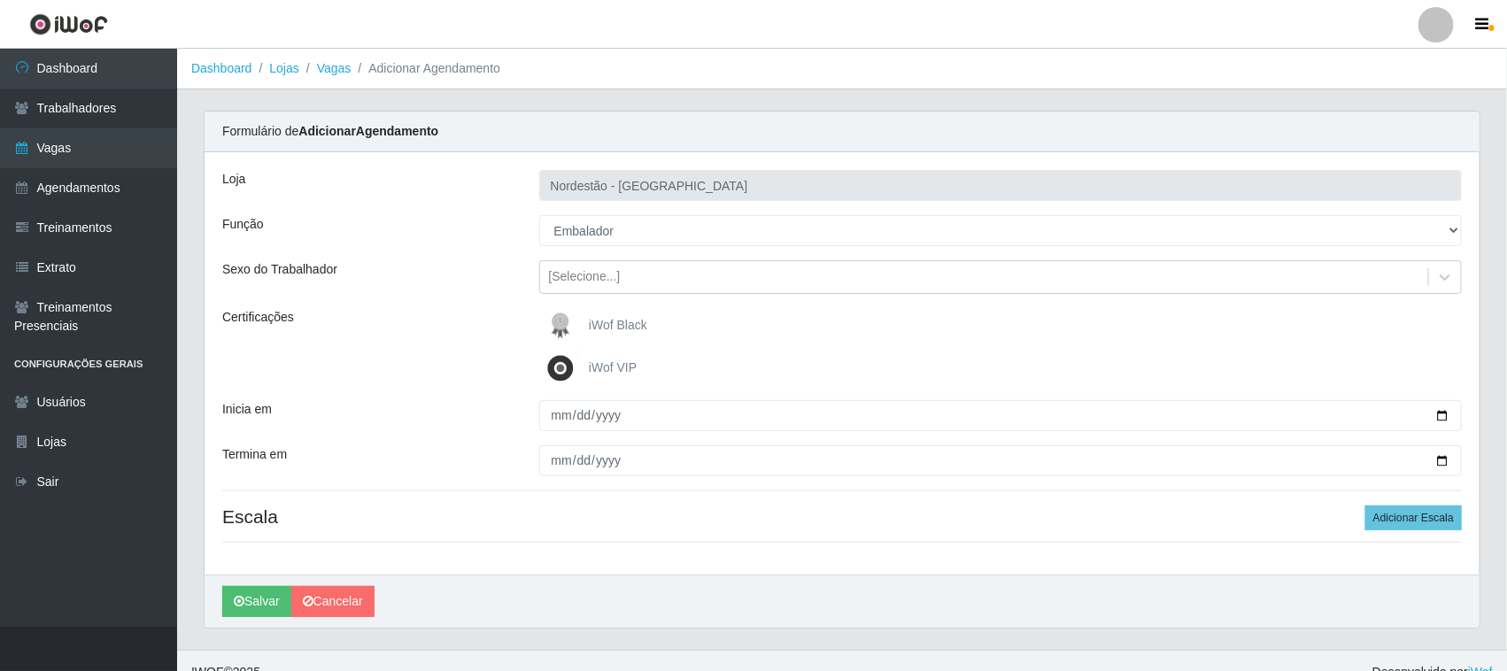
click at [599, 323] on span "iWof Black" at bounding box center [618, 325] width 58 height 14
click at [0, 0] on input "iWof Black" at bounding box center [0, 0] width 0 height 0
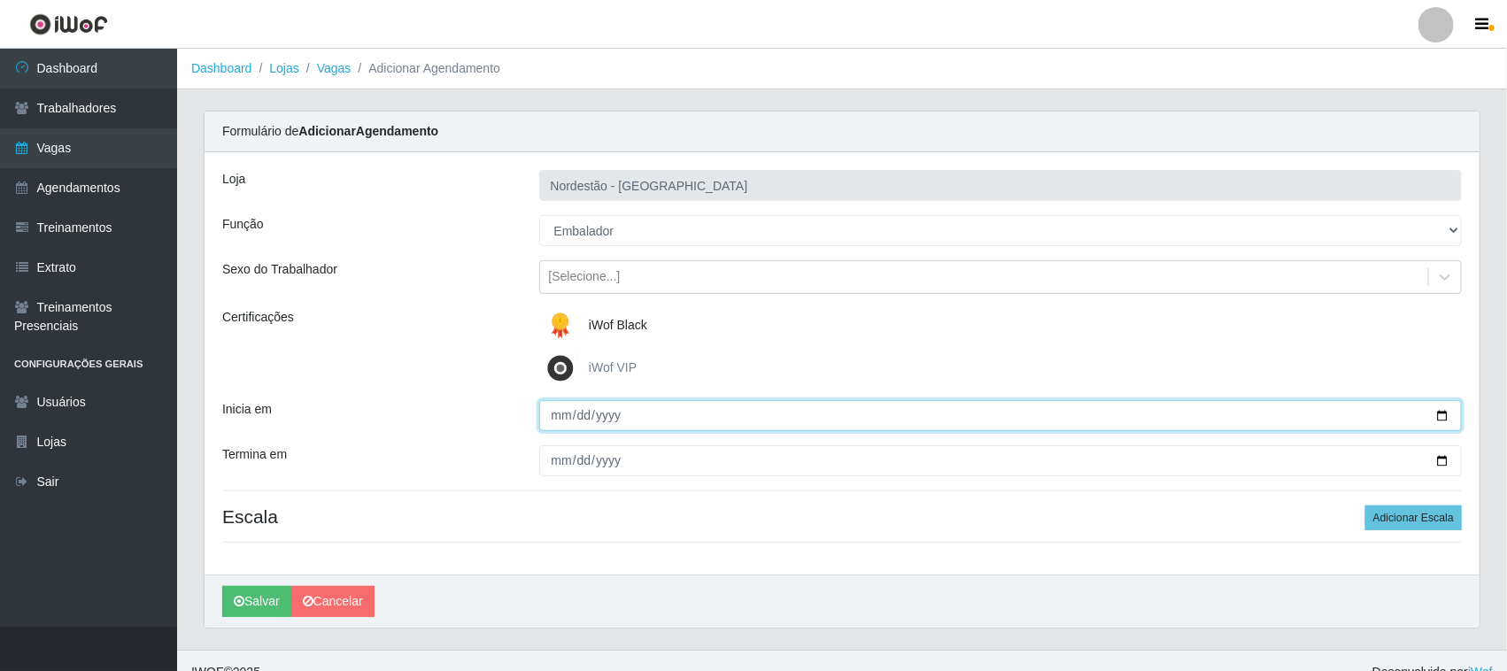
click at [1435, 413] on input "Inicia em" at bounding box center [1001, 415] width 924 height 31
type input "[DATE]"
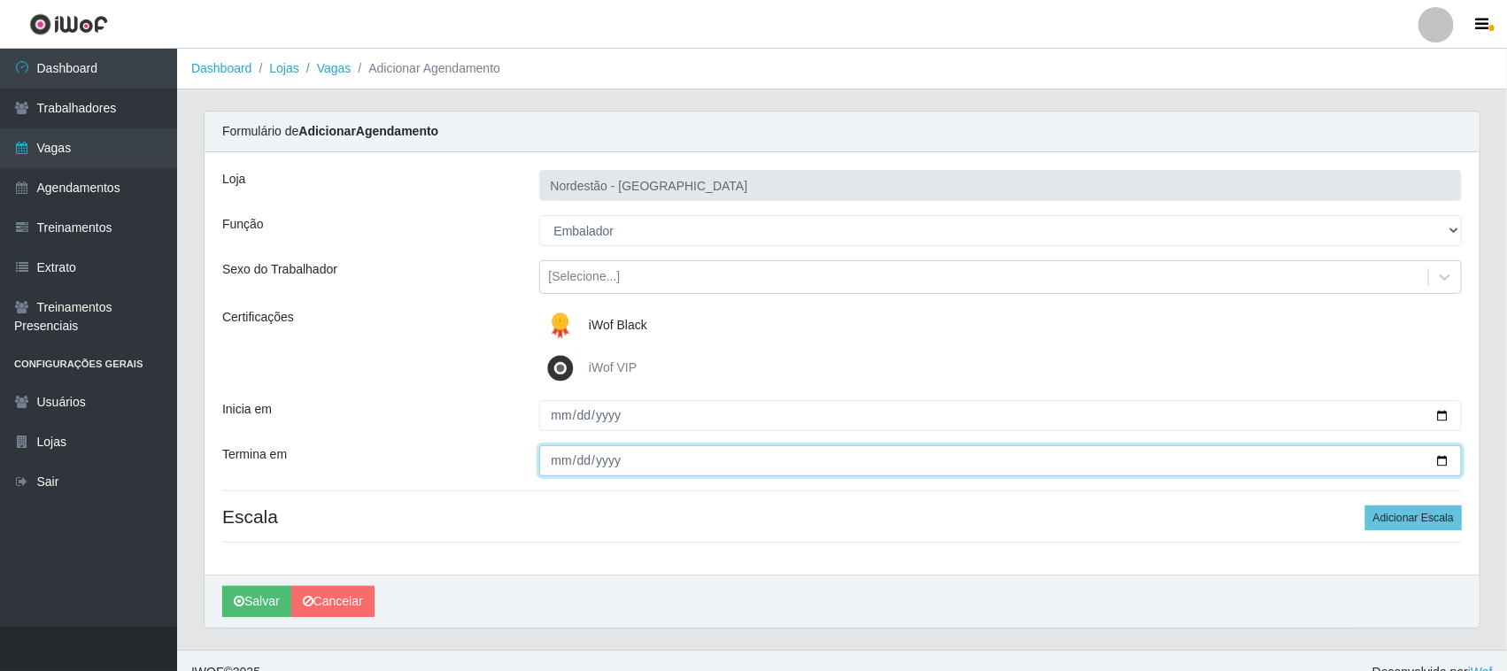
click at [1440, 458] on input "Termina em" at bounding box center [1001, 460] width 924 height 31
type input "[DATE]"
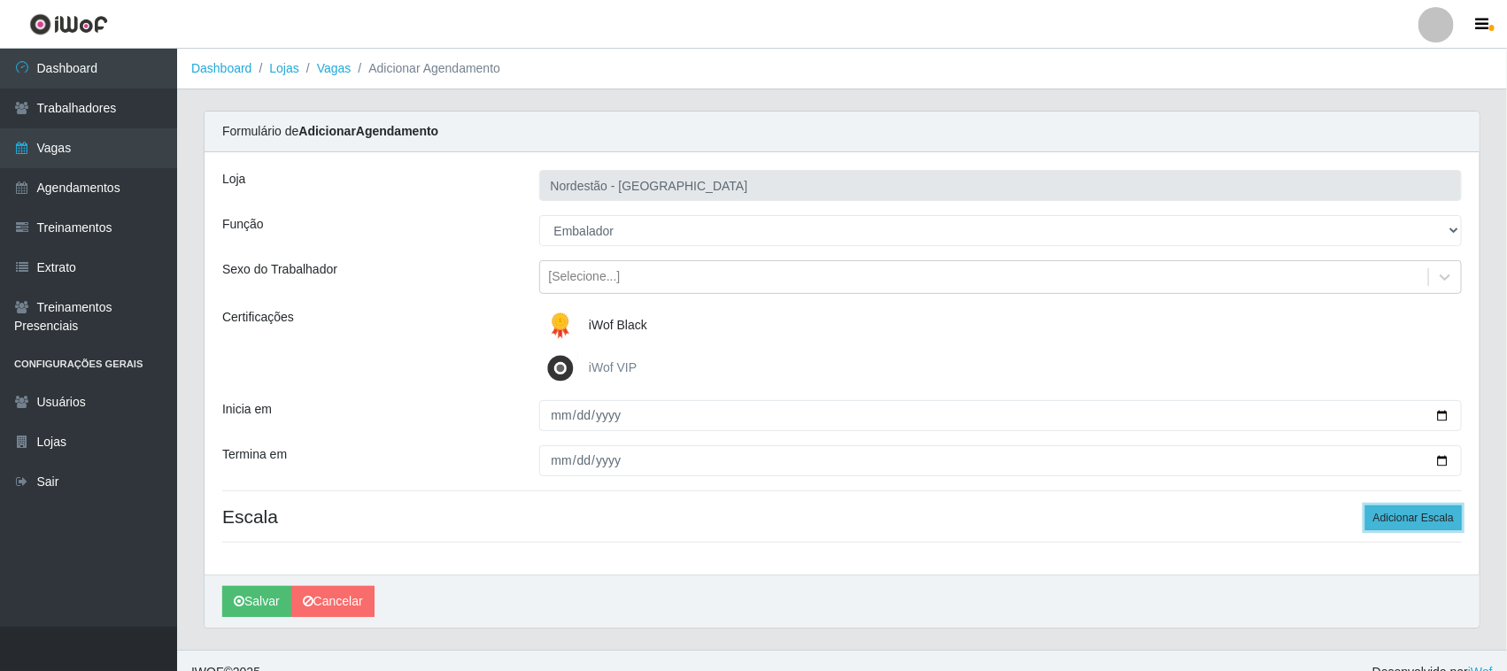
click at [1442, 529] on button "Adicionar Escala" at bounding box center [1413, 518] width 97 height 25
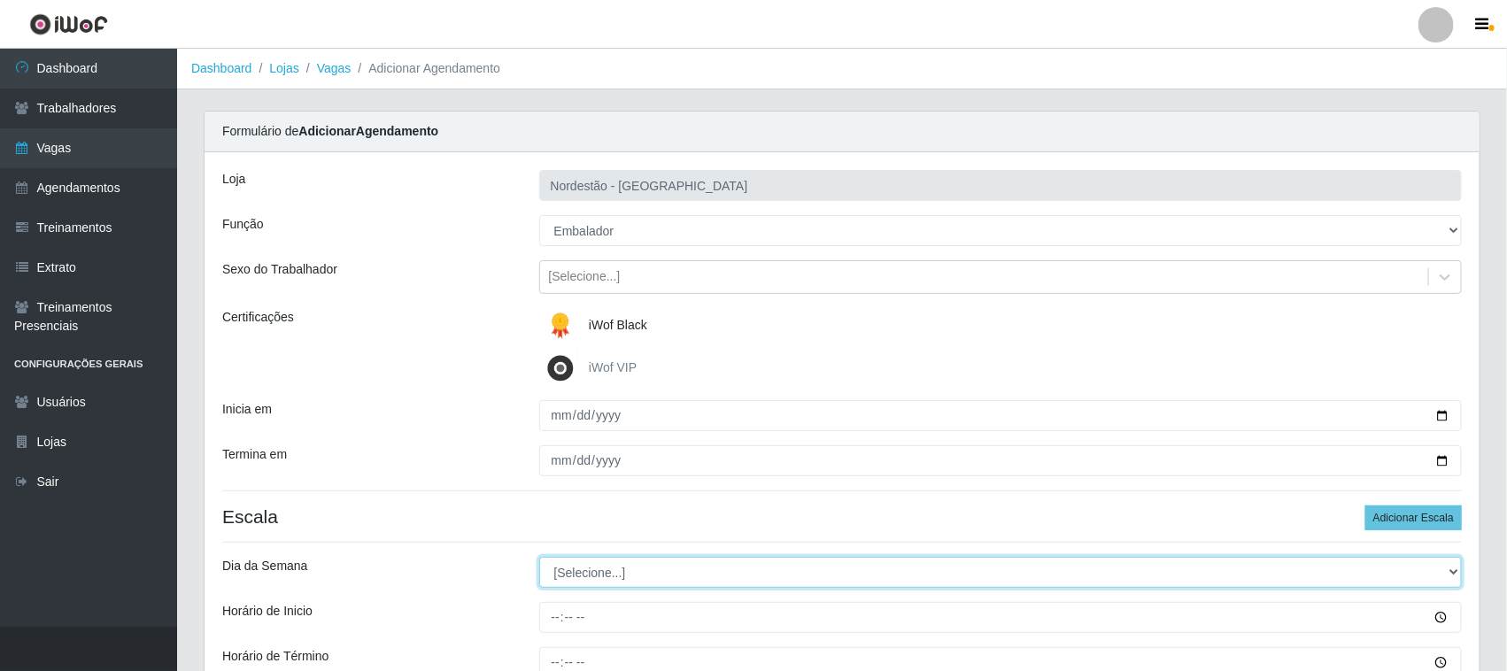
click at [569, 572] on select "[Selecione...] Segunda Terça Quarta Quinta Sexta Sábado Domingo" at bounding box center [1001, 572] width 924 height 31
select select "2"
click at [539, 558] on select "[Selecione...] Segunda Terça Quarta Quinta Sexta Sábado Domingo" at bounding box center [1001, 572] width 924 height 31
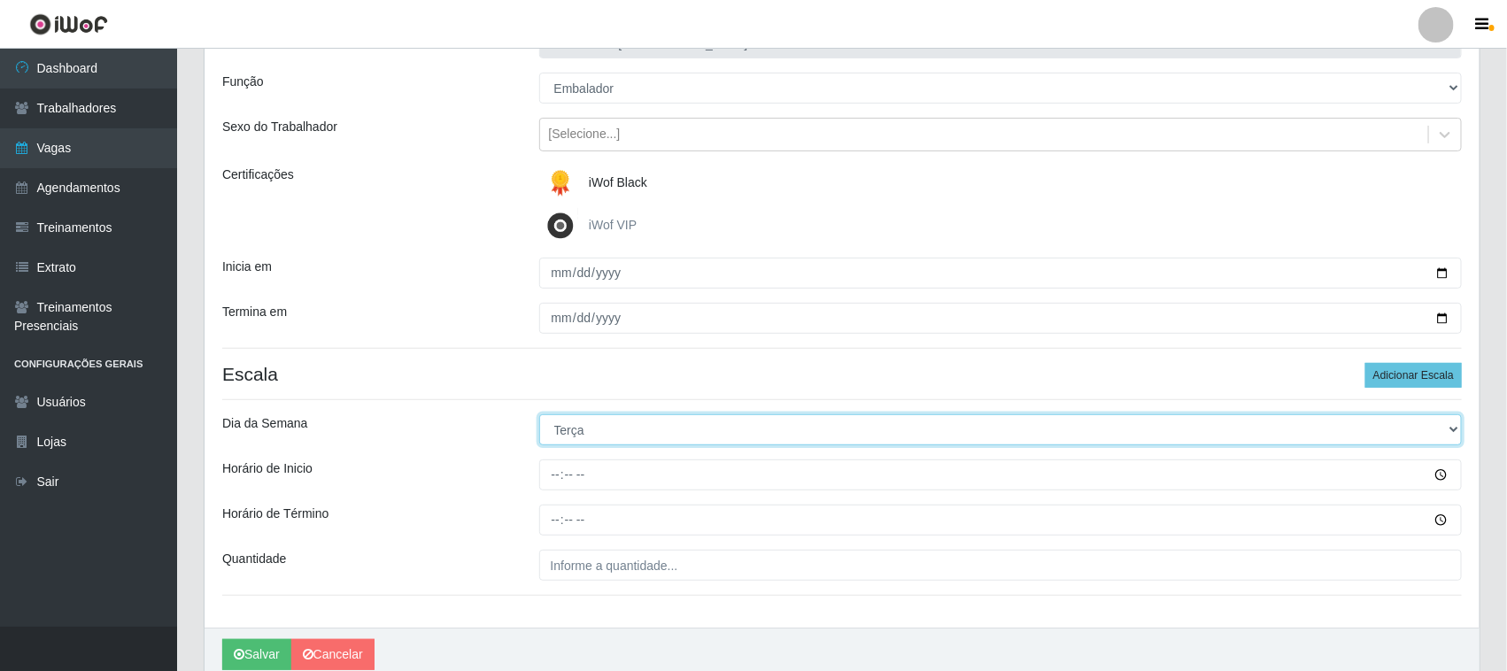
scroll to position [220, 0]
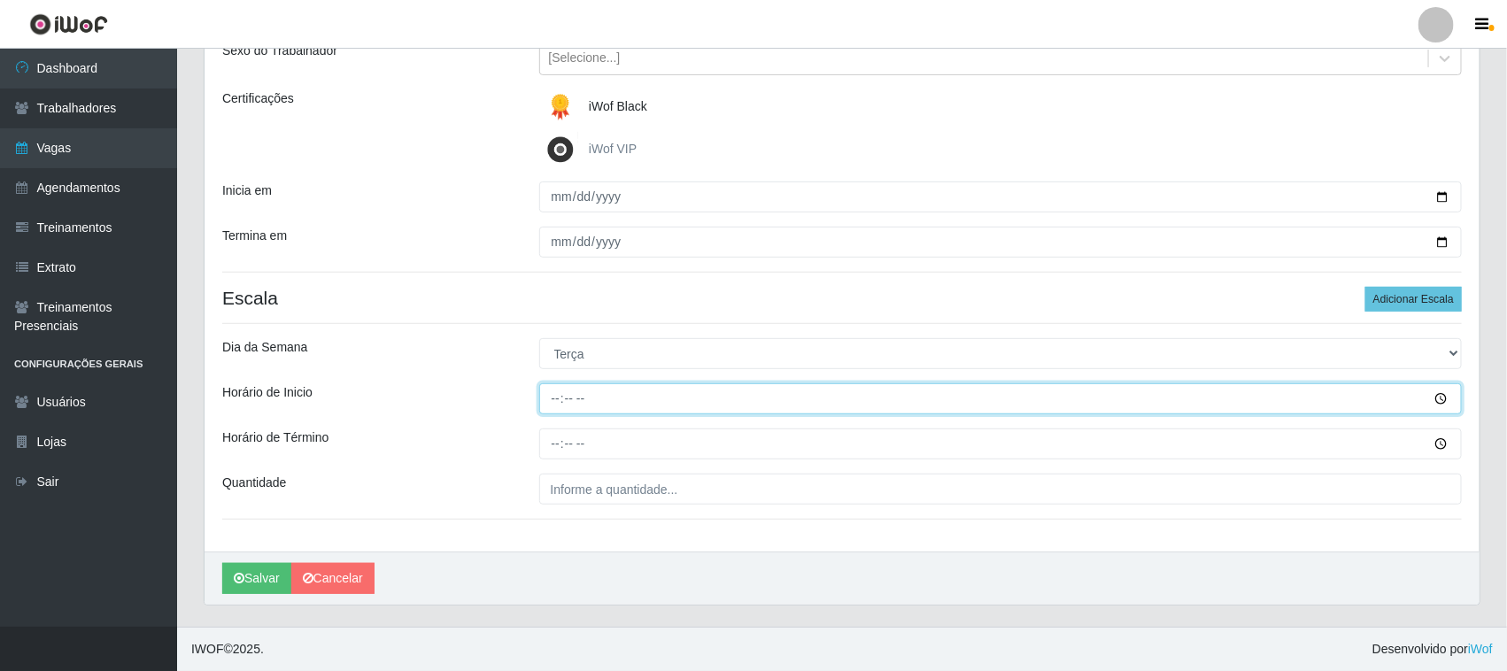
click at [552, 398] on input "Horário de Inicio" at bounding box center [1001, 398] width 924 height 31
type input "09:00"
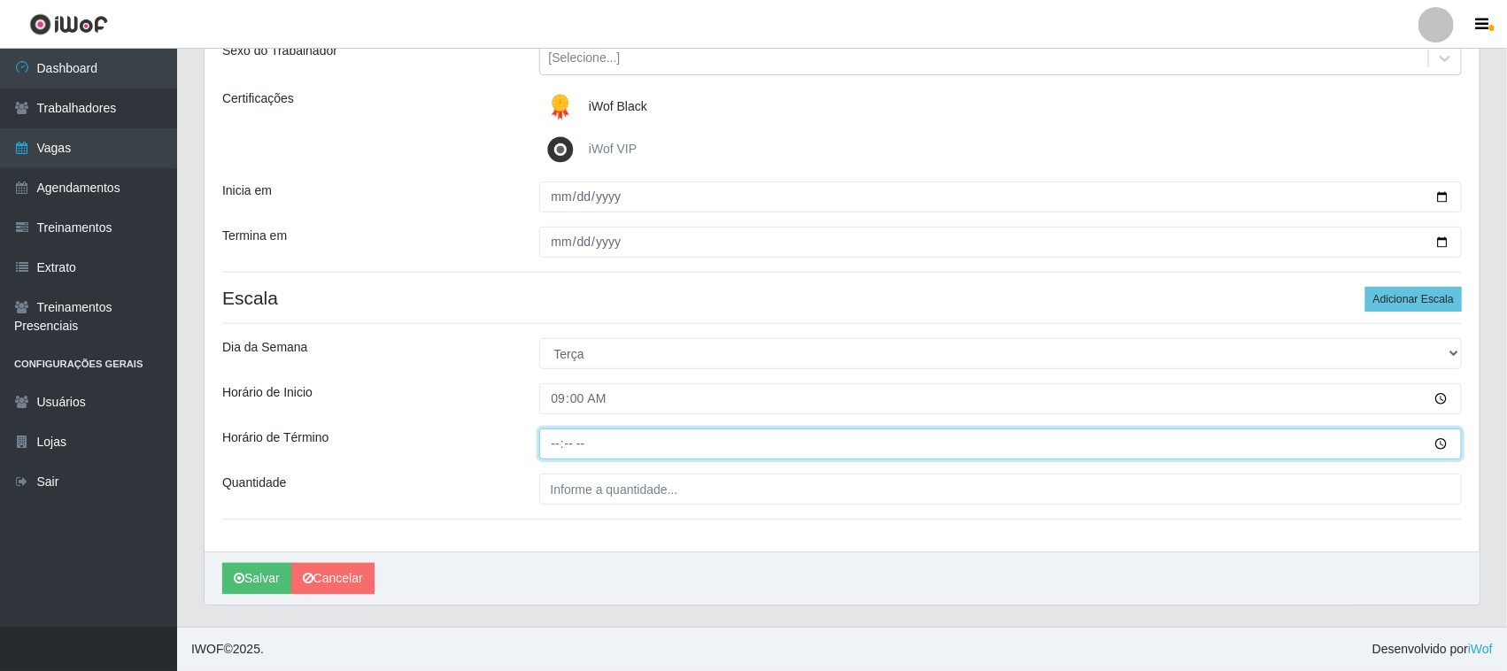
click at [550, 443] on input "Horário de Término" at bounding box center [1001, 444] width 924 height 31
type input "15:00"
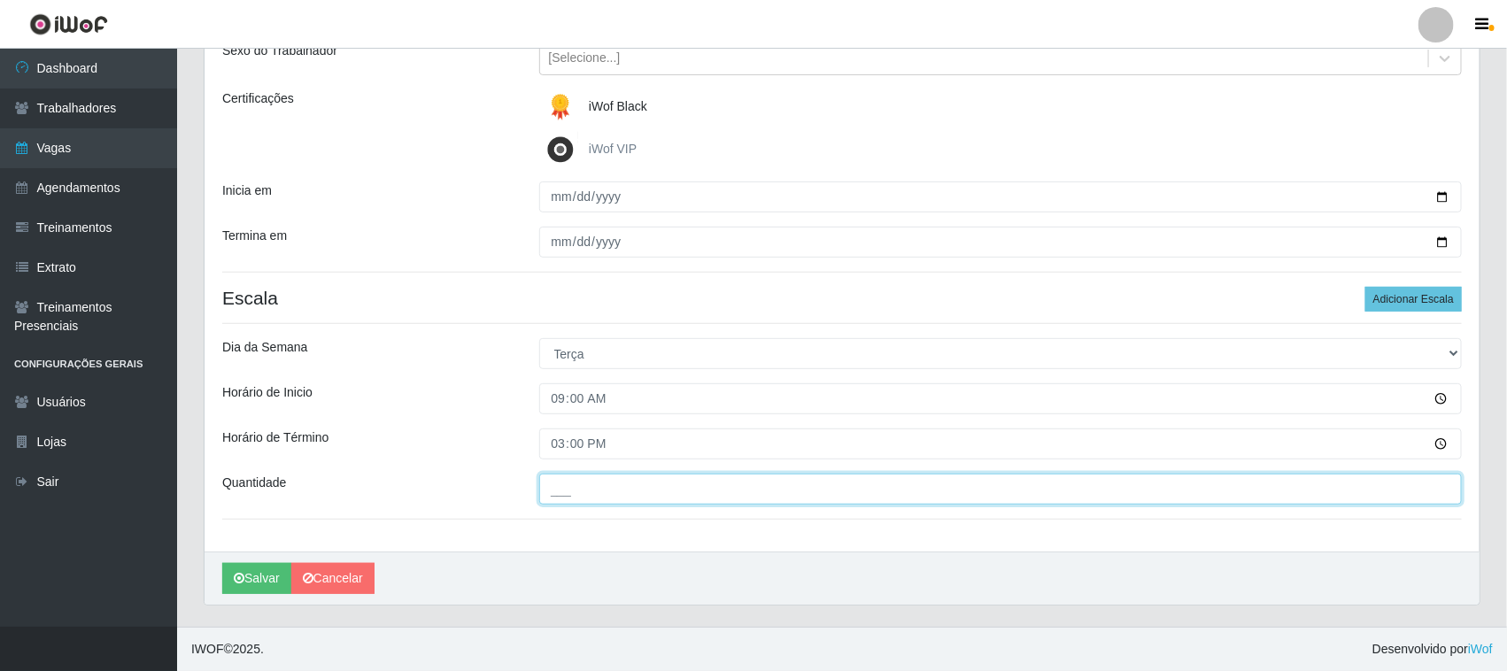
click at [568, 485] on input "___" at bounding box center [1001, 489] width 924 height 31
type input "01_"
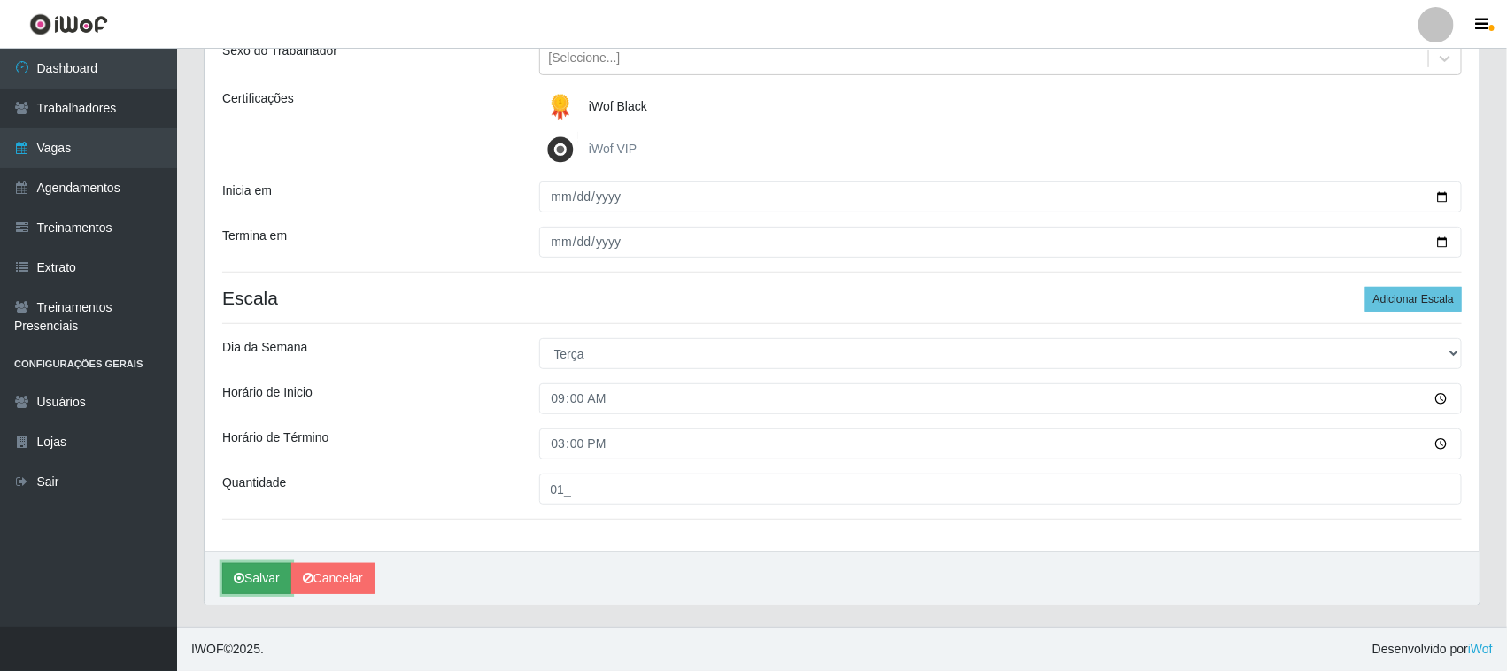
click at [259, 584] on button "Salvar" at bounding box center [256, 578] width 69 height 31
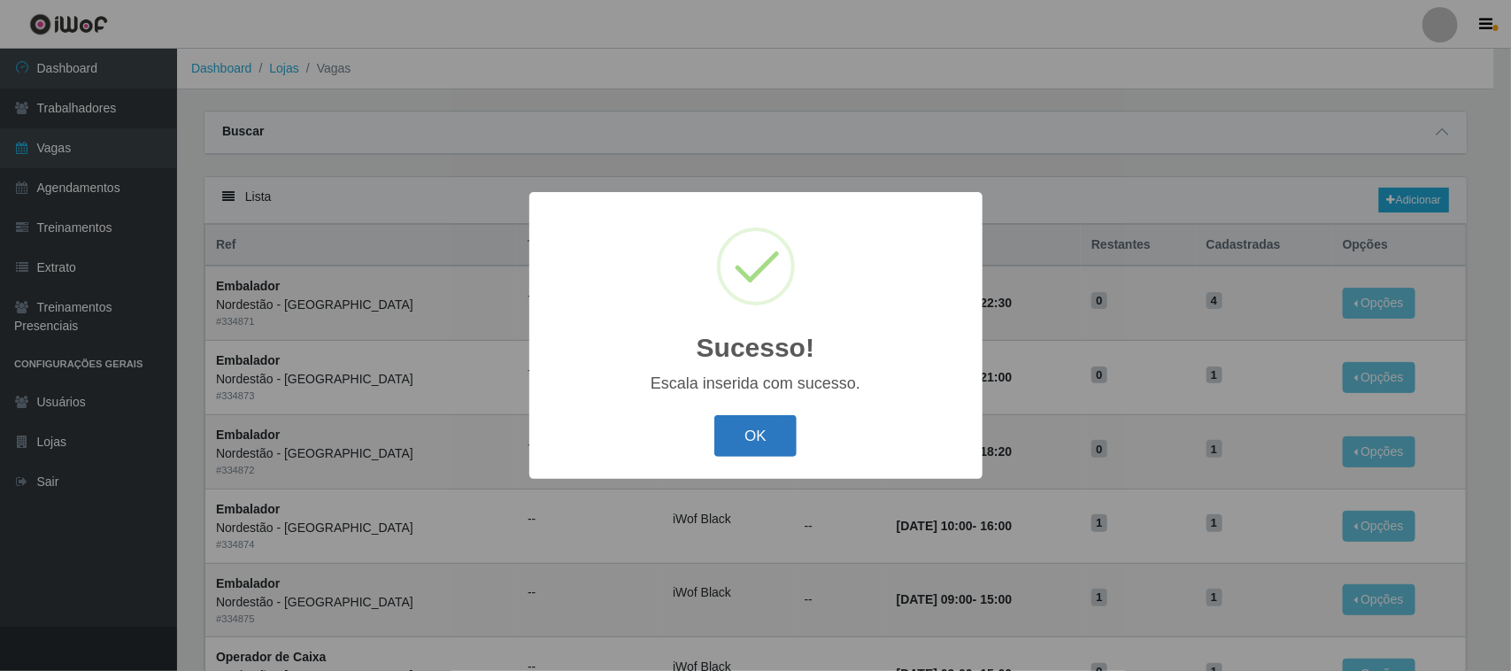
click at [742, 435] on button "OK" at bounding box center [756, 436] width 82 height 42
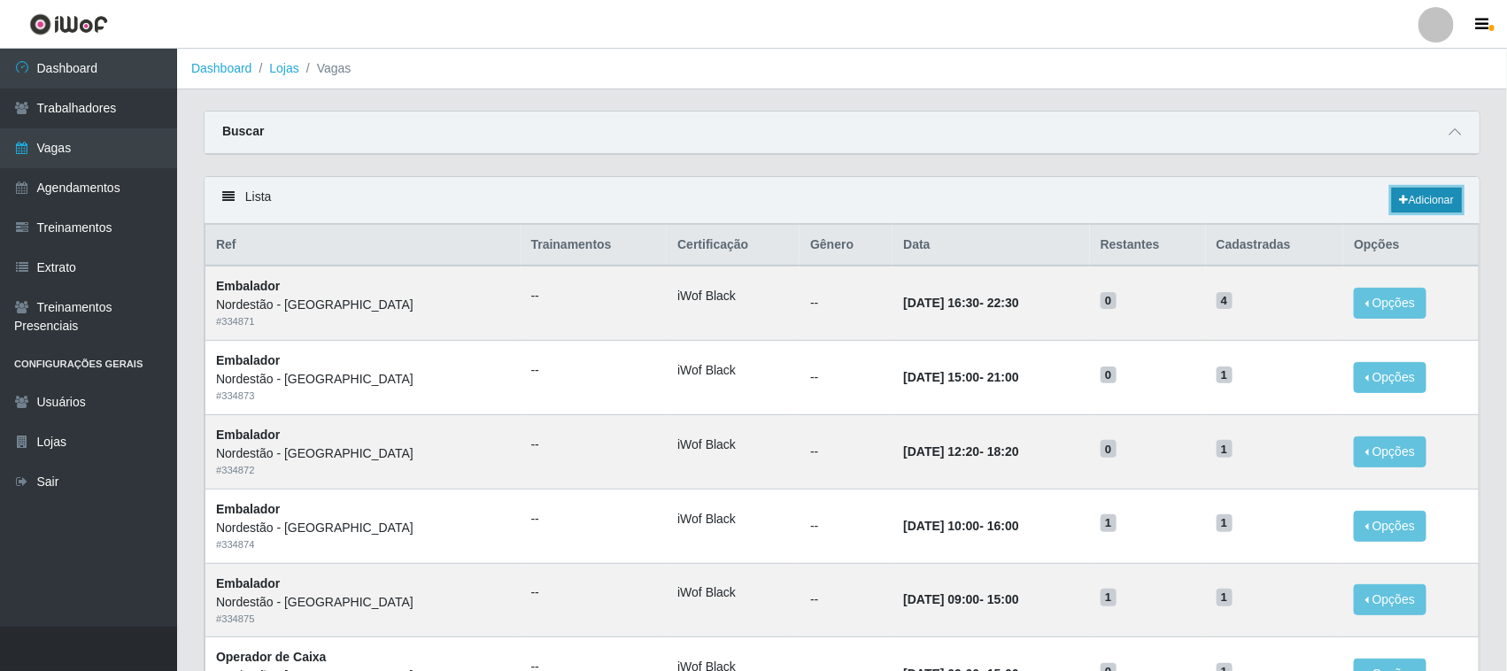
click at [1427, 197] on link "Adicionar" at bounding box center [1427, 200] width 70 height 25
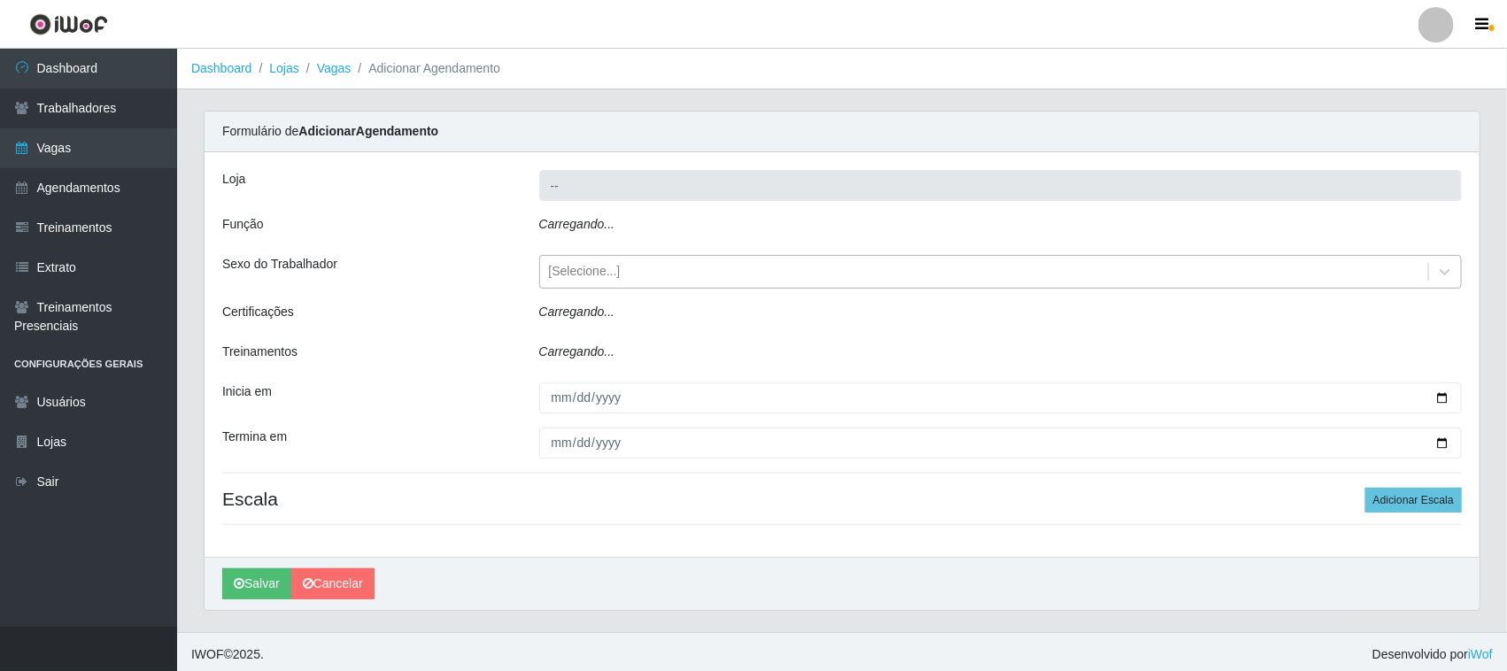
type input "Nordestão - [GEOGRAPHIC_DATA]"
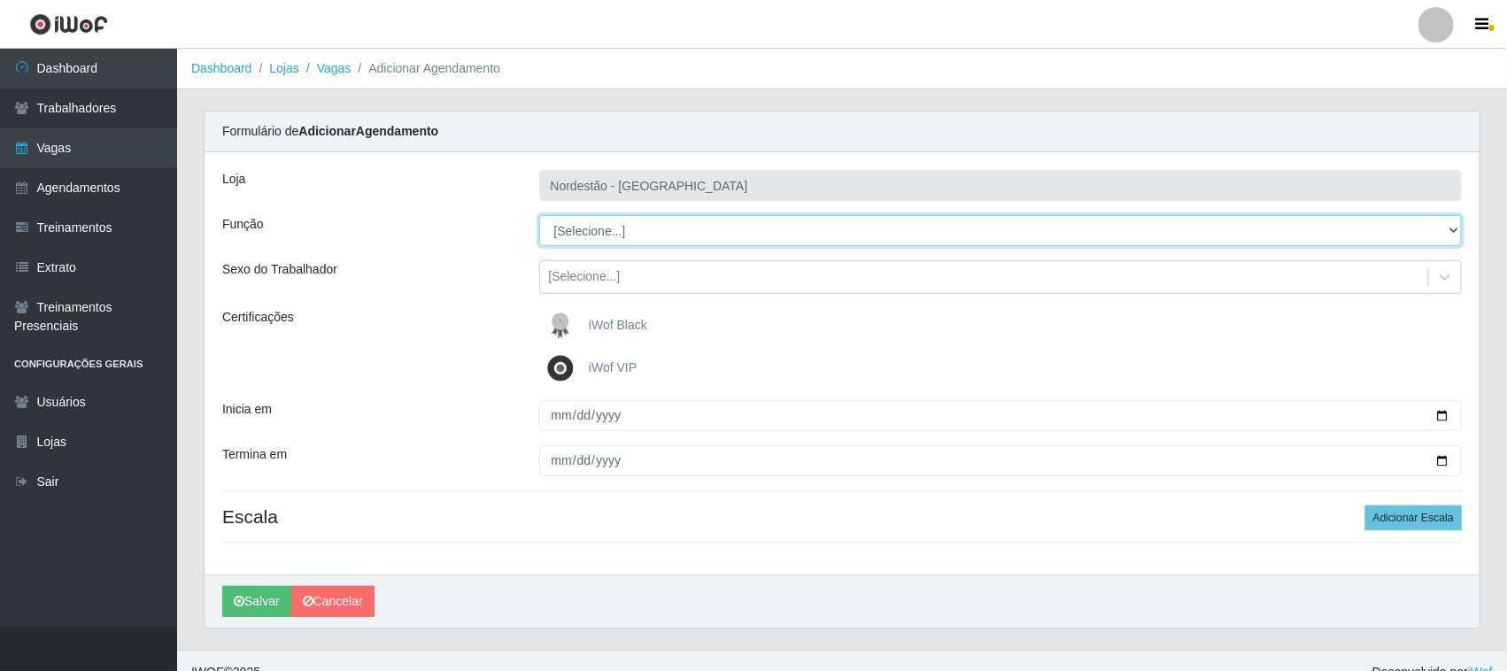
click at [571, 233] on select "[Selecione...] Embalador Embalador + Embalador ++ Operador de Caixa Operador de…" at bounding box center [1001, 230] width 924 height 31
select select "1"
click at [539, 215] on select "[Selecione...] Embalador Embalador + Embalador ++ Operador de Caixa Operador de…" at bounding box center [1001, 230] width 924 height 31
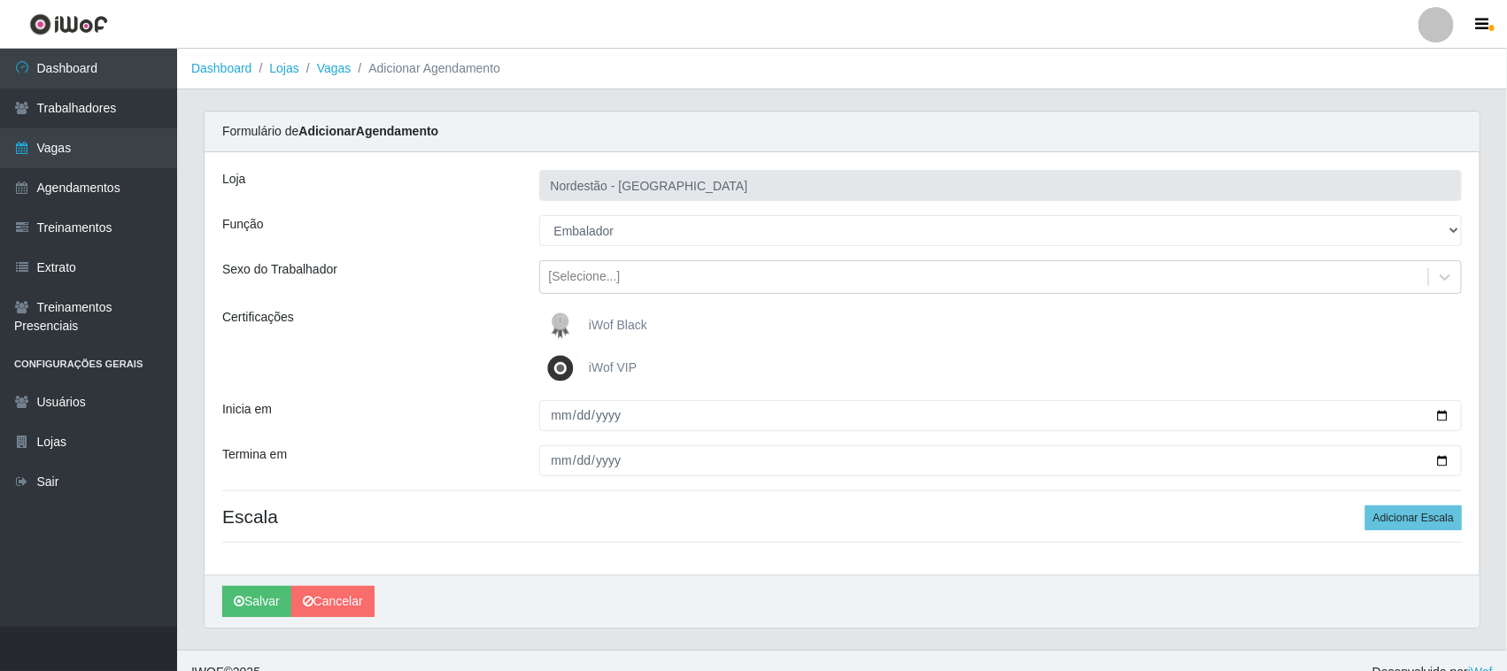
click at [583, 325] on img at bounding box center [564, 325] width 43 height 35
click at [0, 0] on input "iWof Black" at bounding box center [0, 0] width 0 height 0
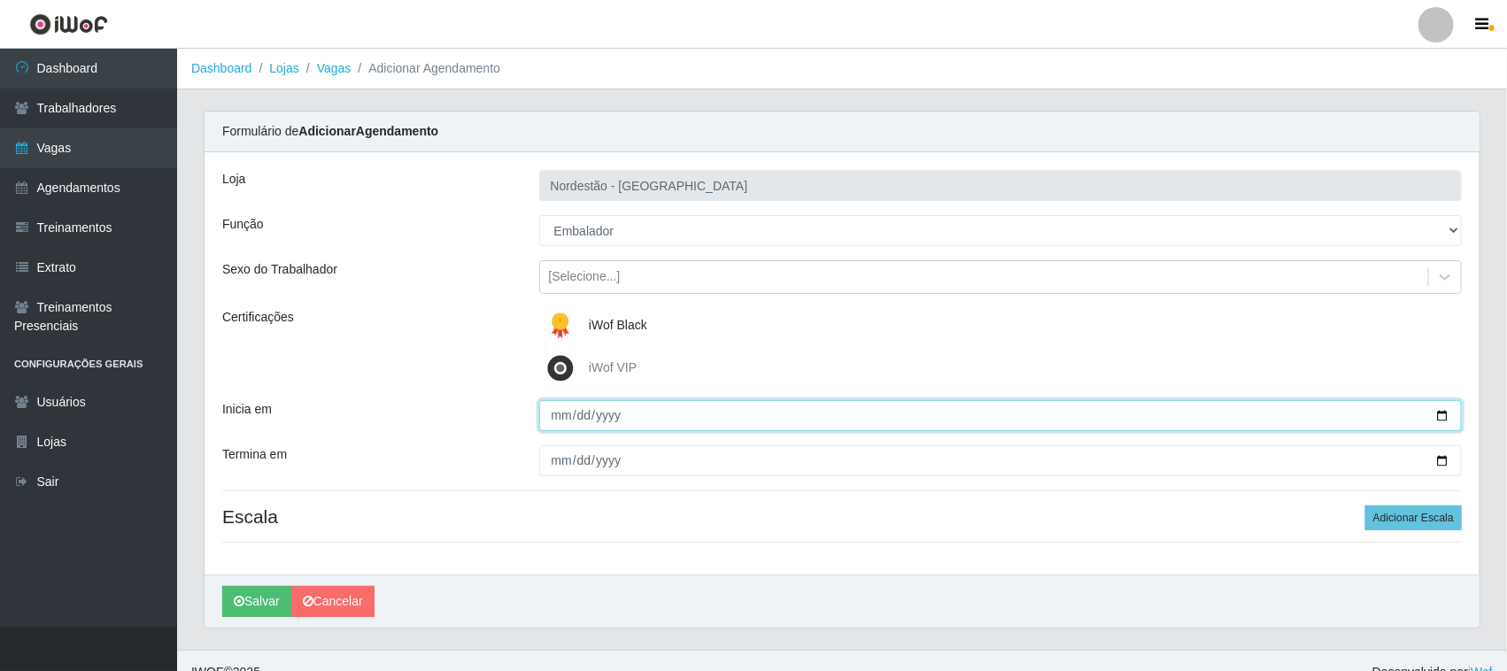
click at [1448, 409] on input "Inicia em" at bounding box center [1001, 415] width 924 height 31
type input "[DATE]"
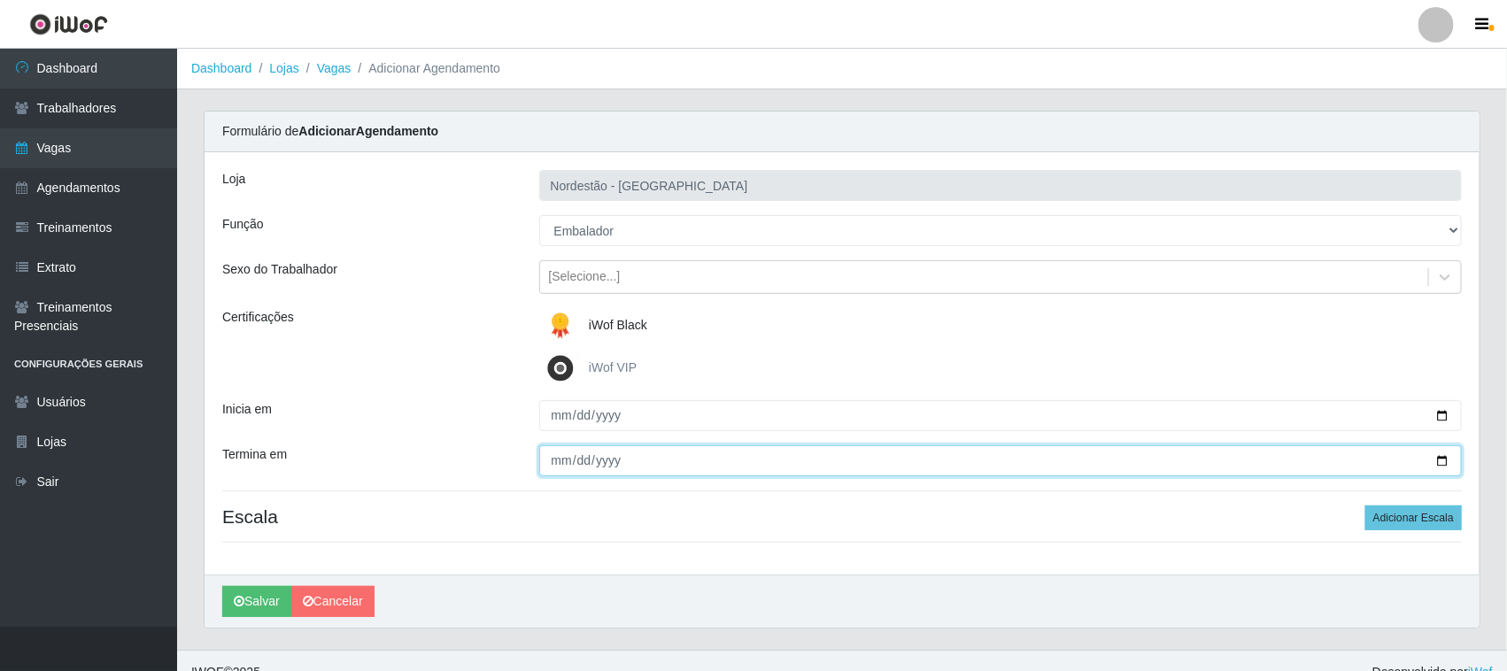
click at [1439, 460] on input "Termina em" at bounding box center [1001, 460] width 924 height 31
type input "[DATE]"
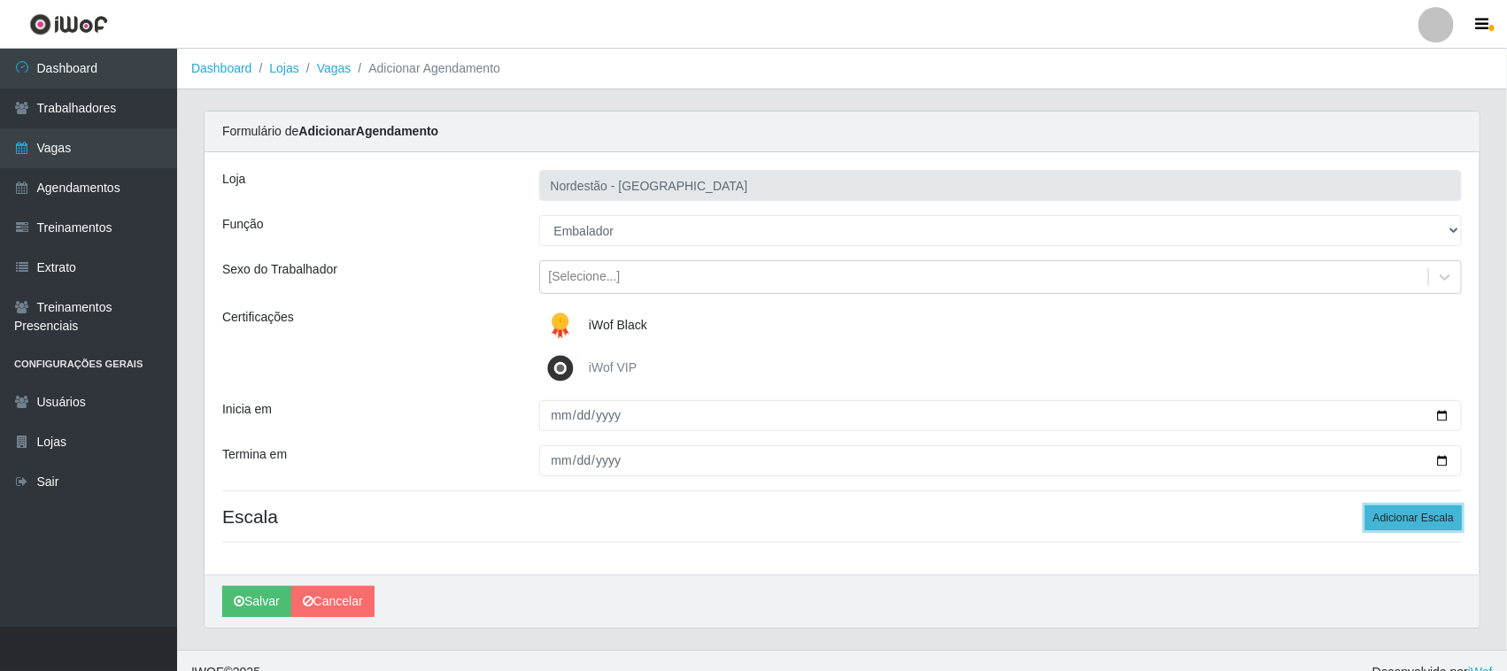
click at [1408, 512] on button "Adicionar Escala" at bounding box center [1413, 518] width 97 height 25
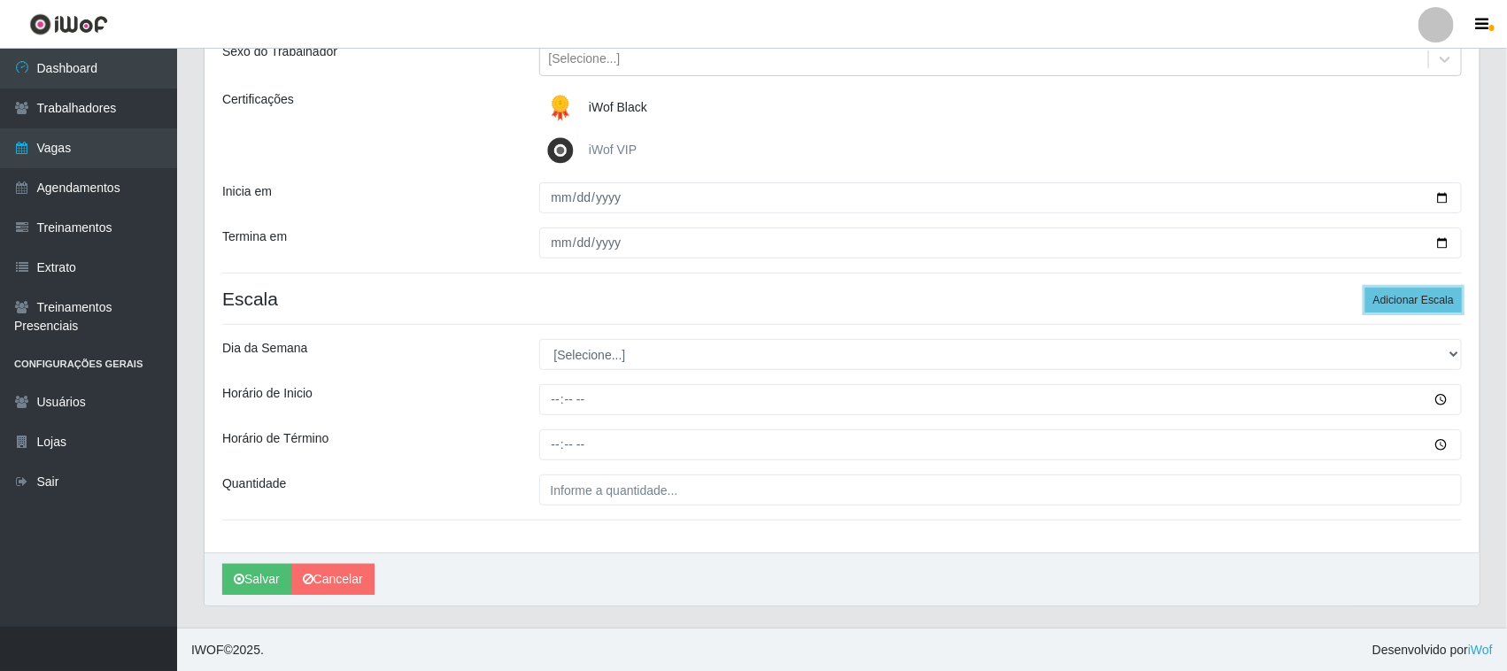
scroll to position [220, 0]
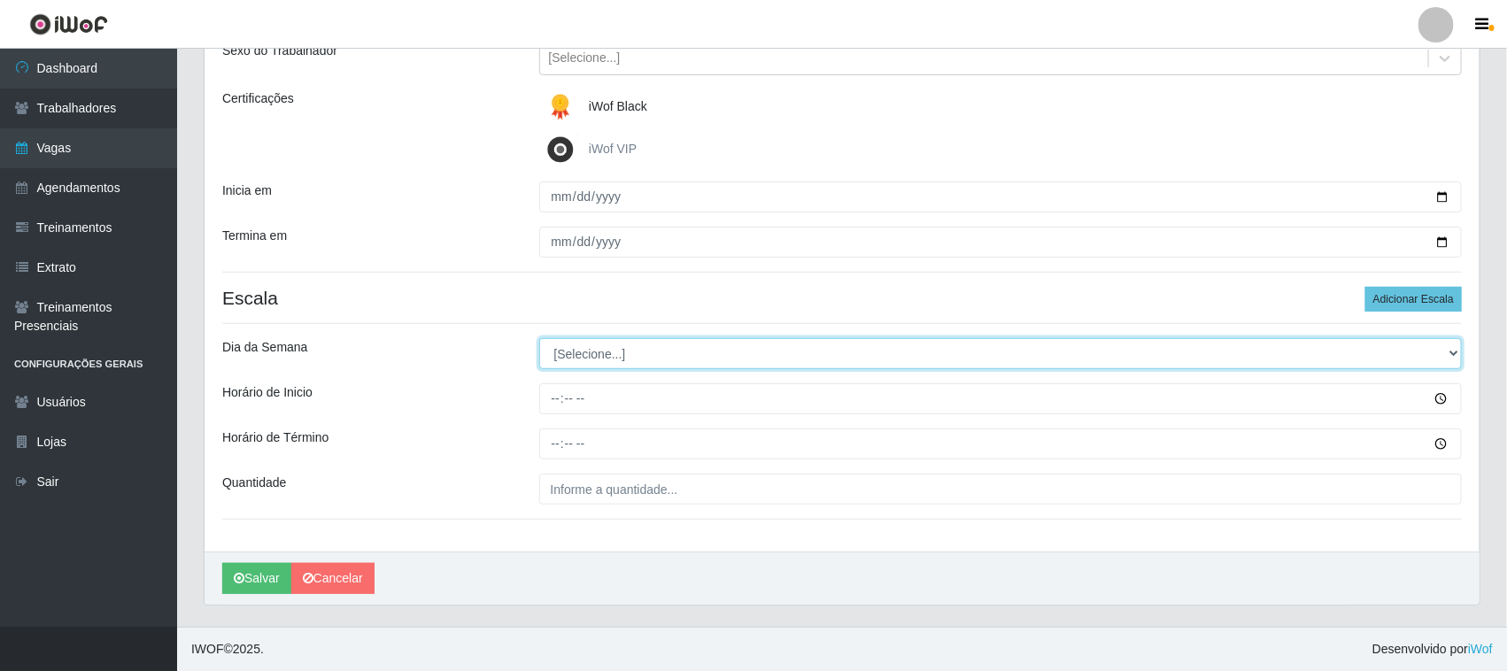
click at [577, 350] on select "[Selecione...] Segunda Terça Quarta Quinta Sexta Sábado Domingo" at bounding box center [1001, 353] width 924 height 31
select select "2"
click at [539, 338] on select "[Selecione...] Segunda Terça Quarta Quinta Sexta Sábado Domingo" at bounding box center [1001, 353] width 924 height 31
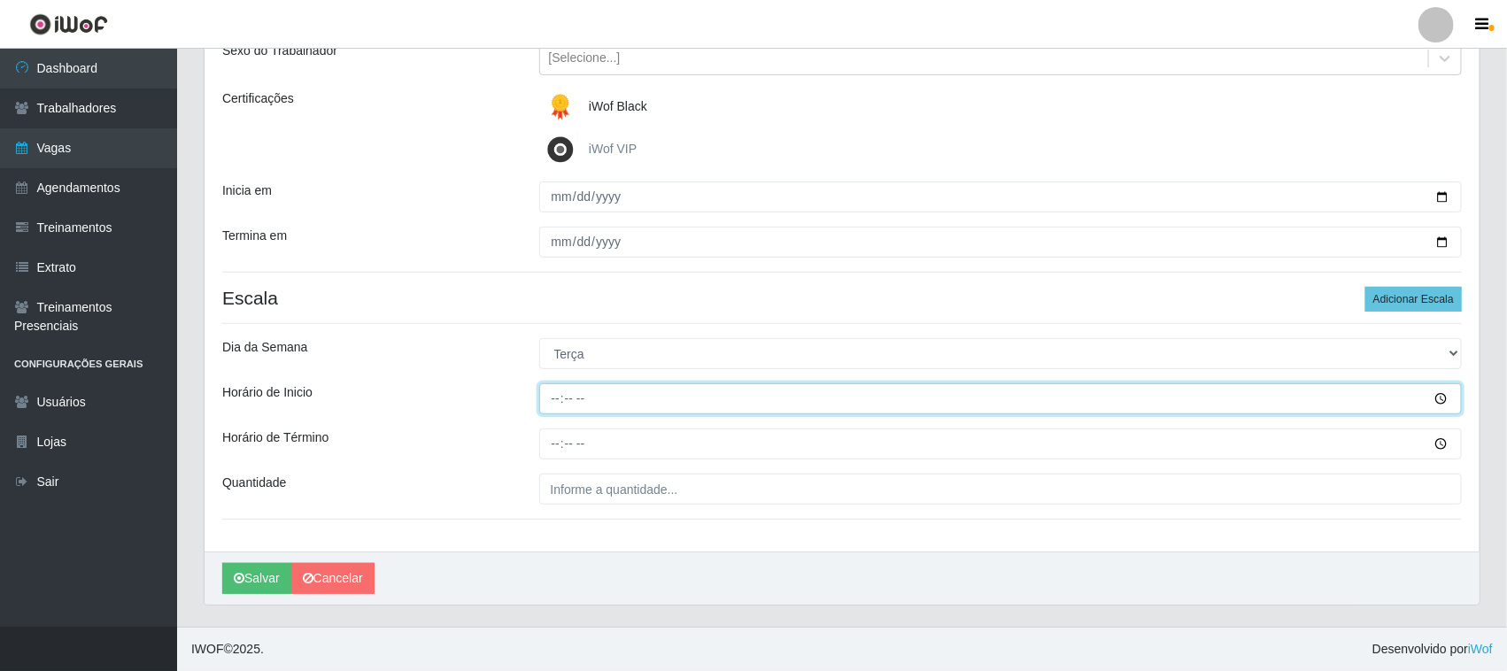
click at [559, 397] on input "Horário de Inicio" at bounding box center [1001, 398] width 924 height 31
type input "08:00"
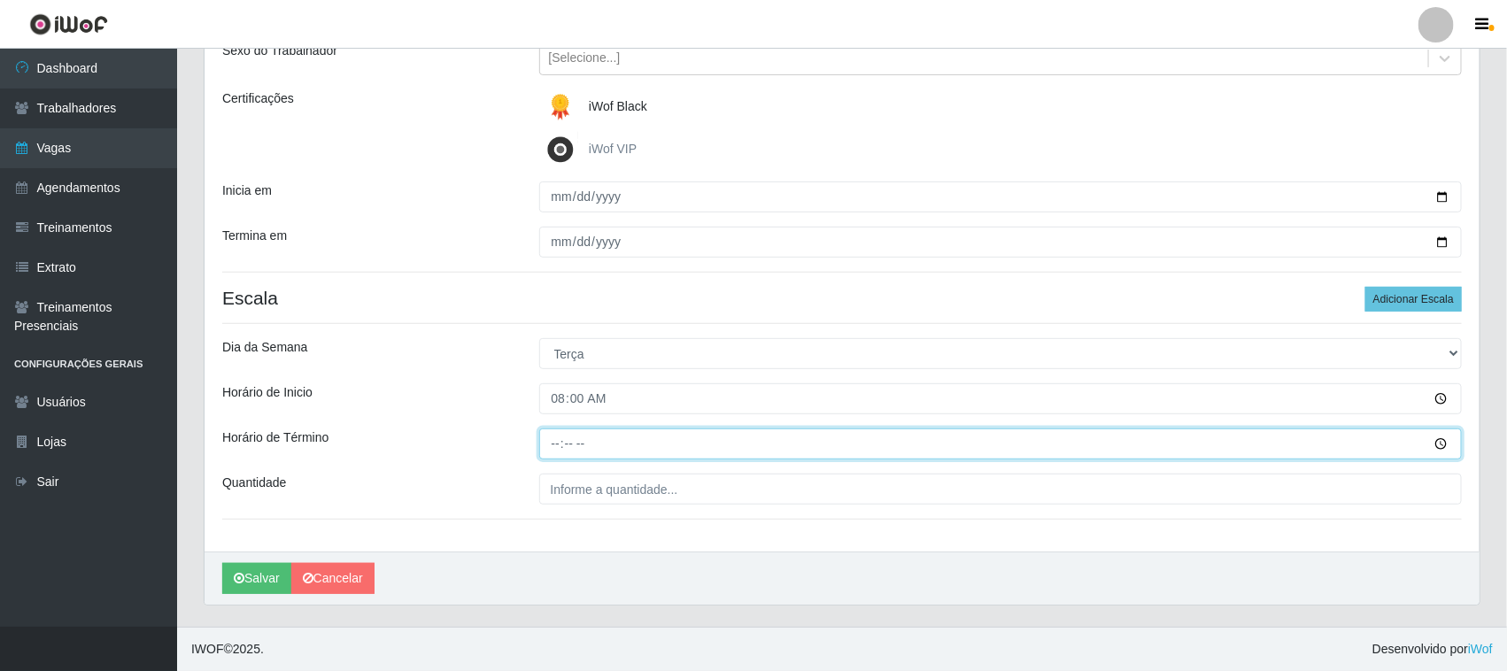
click at [564, 445] on input "Horário de Término" at bounding box center [1001, 444] width 924 height 31
type input "14:00"
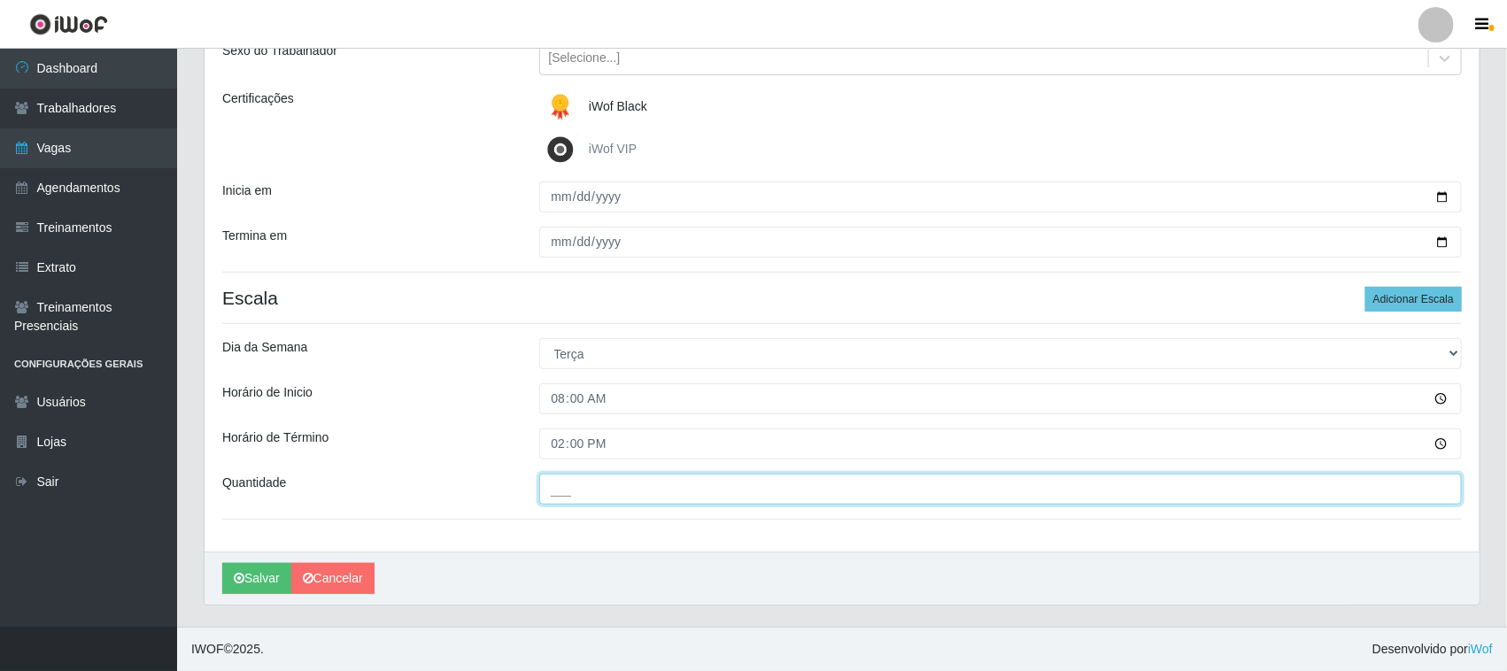
click at [564, 487] on input "___" at bounding box center [1001, 489] width 924 height 31
type input "01_"
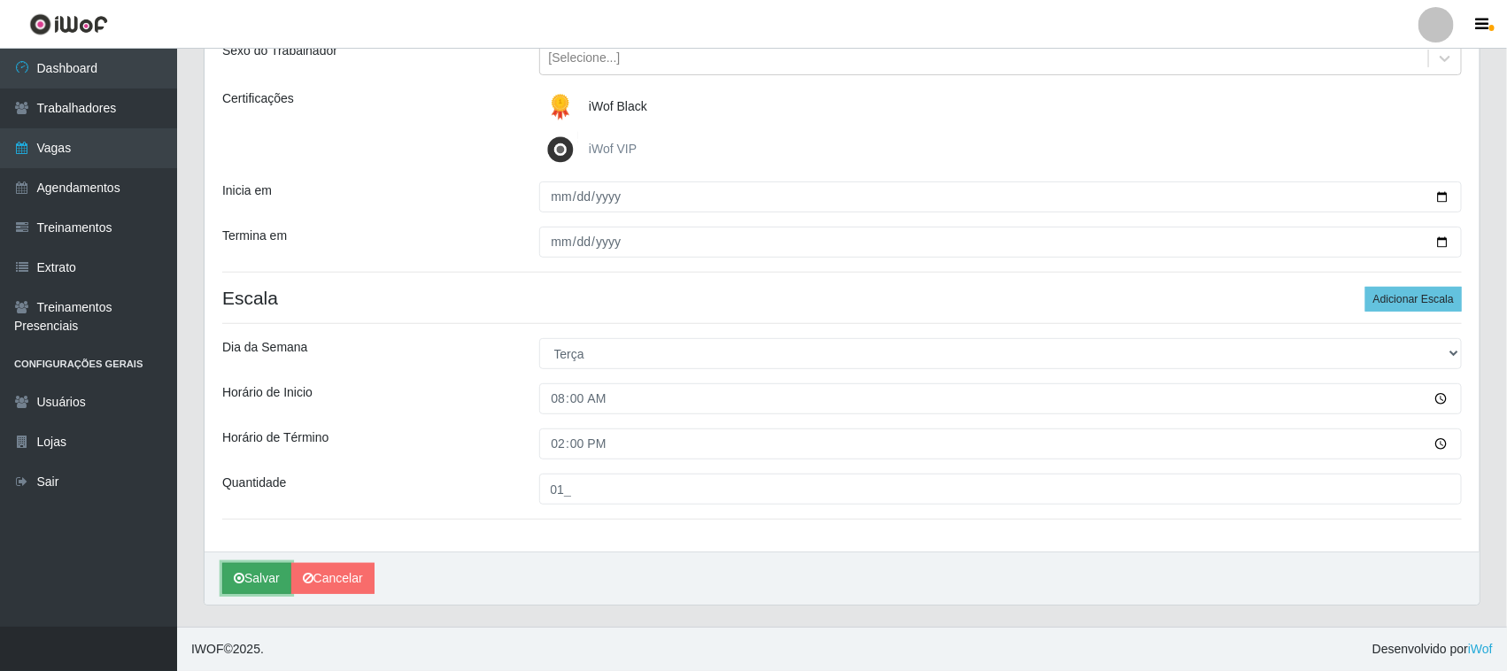
click at [263, 586] on button "Salvar" at bounding box center [256, 578] width 69 height 31
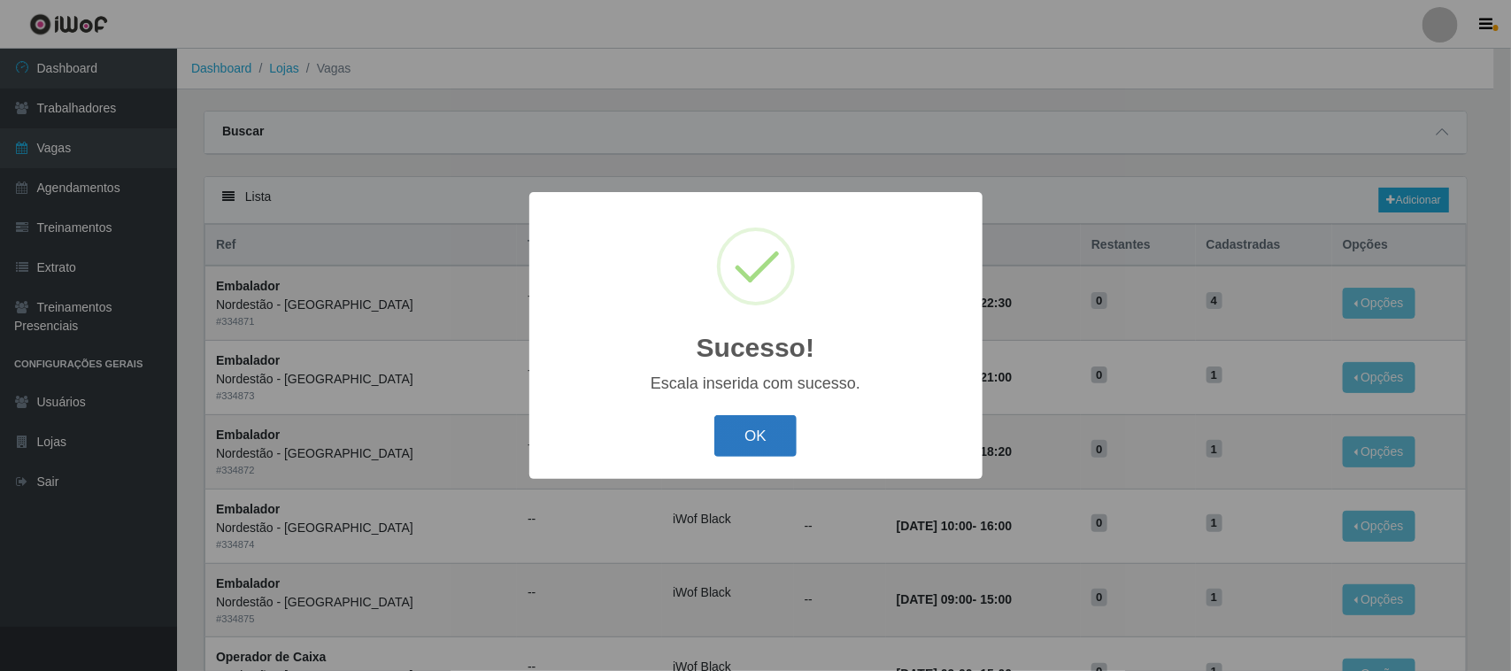
click at [766, 429] on button "OK" at bounding box center [756, 436] width 82 height 42
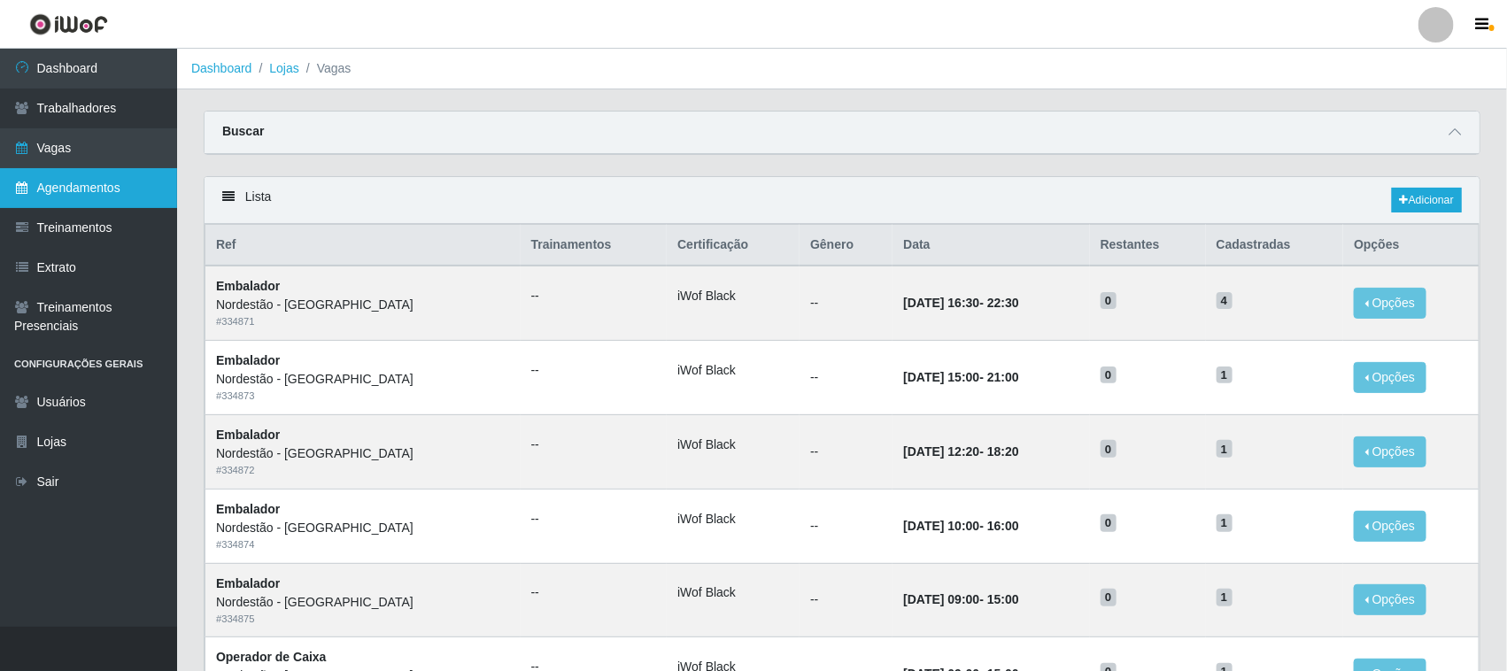
click at [51, 186] on link "Agendamentos" at bounding box center [88, 188] width 177 height 40
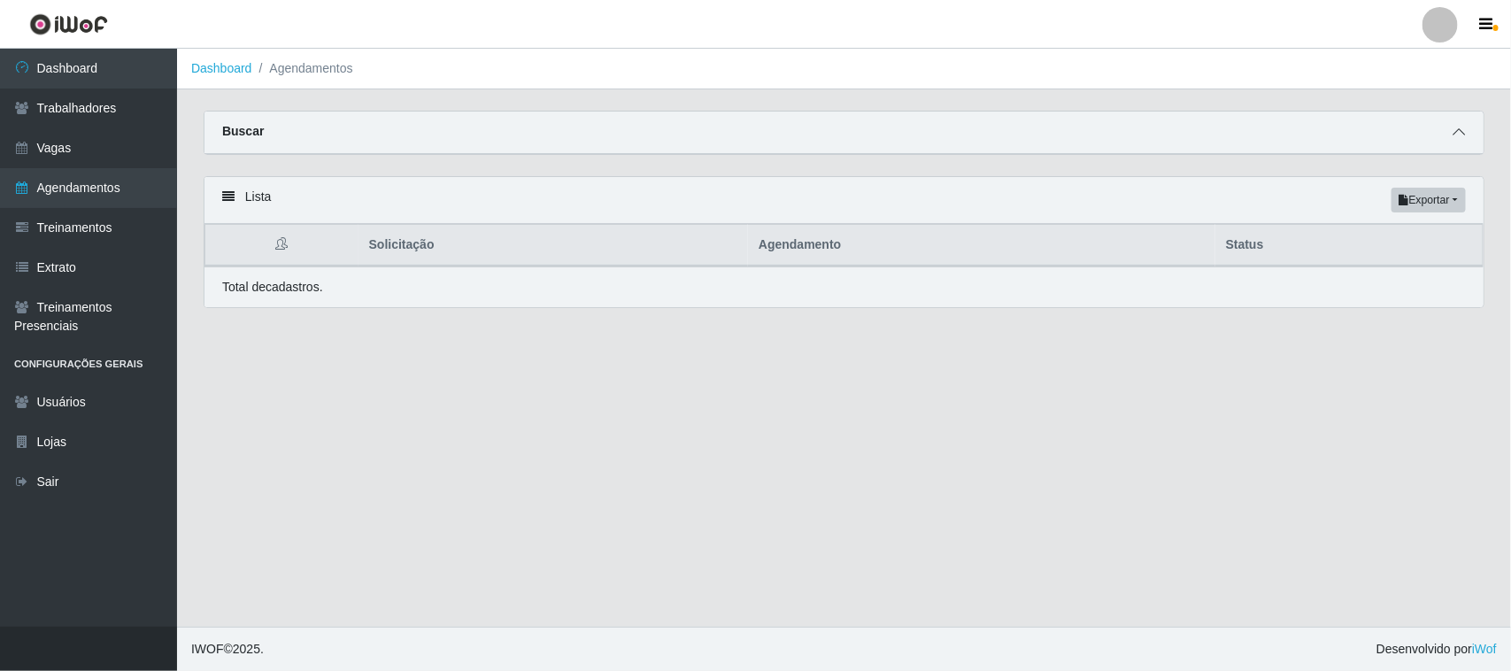
click at [1454, 130] on icon at bounding box center [1459, 132] width 12 height 12
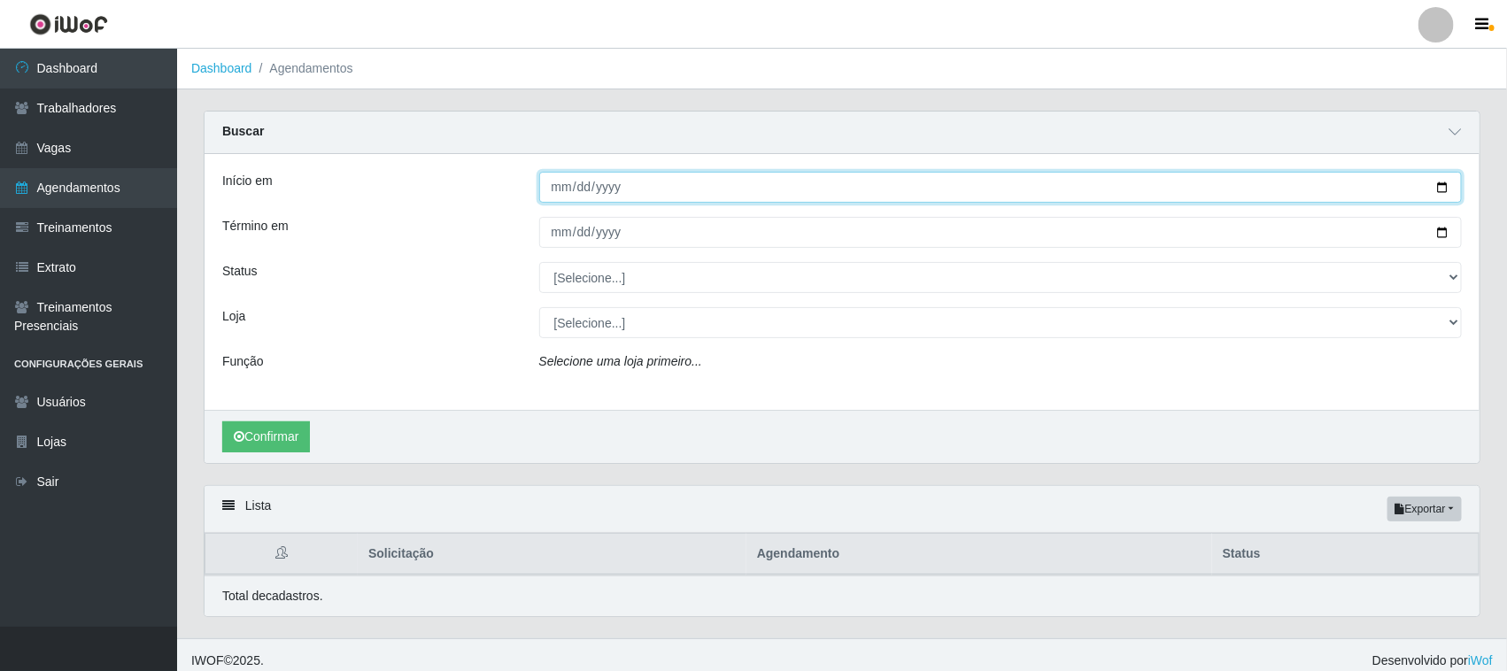
click at [1436, 192] on input "Início em" at bounding box center [1001, 187] width 924 height 31
type input "[DATE]"
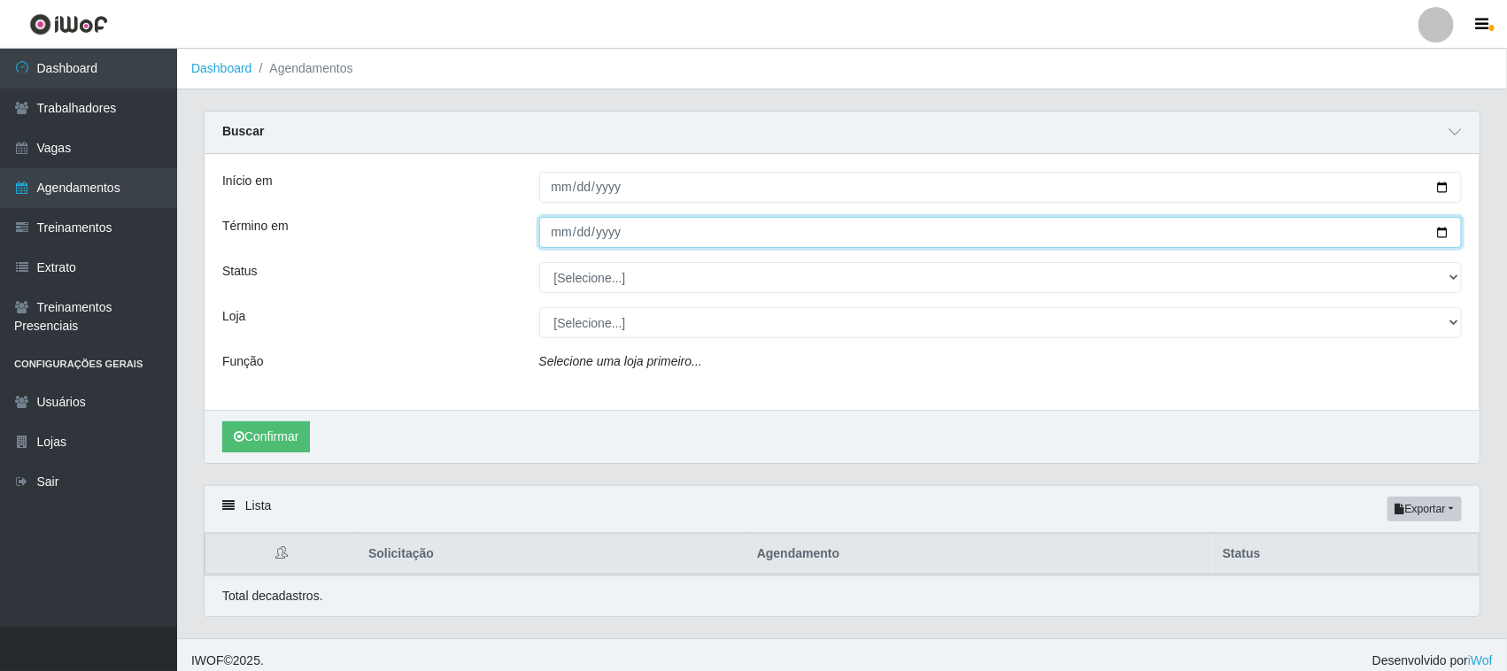
click at [1443, 226] on input "Término em" at bounding box center [1001, 232] width 924 height 31
type input "[DATE]"
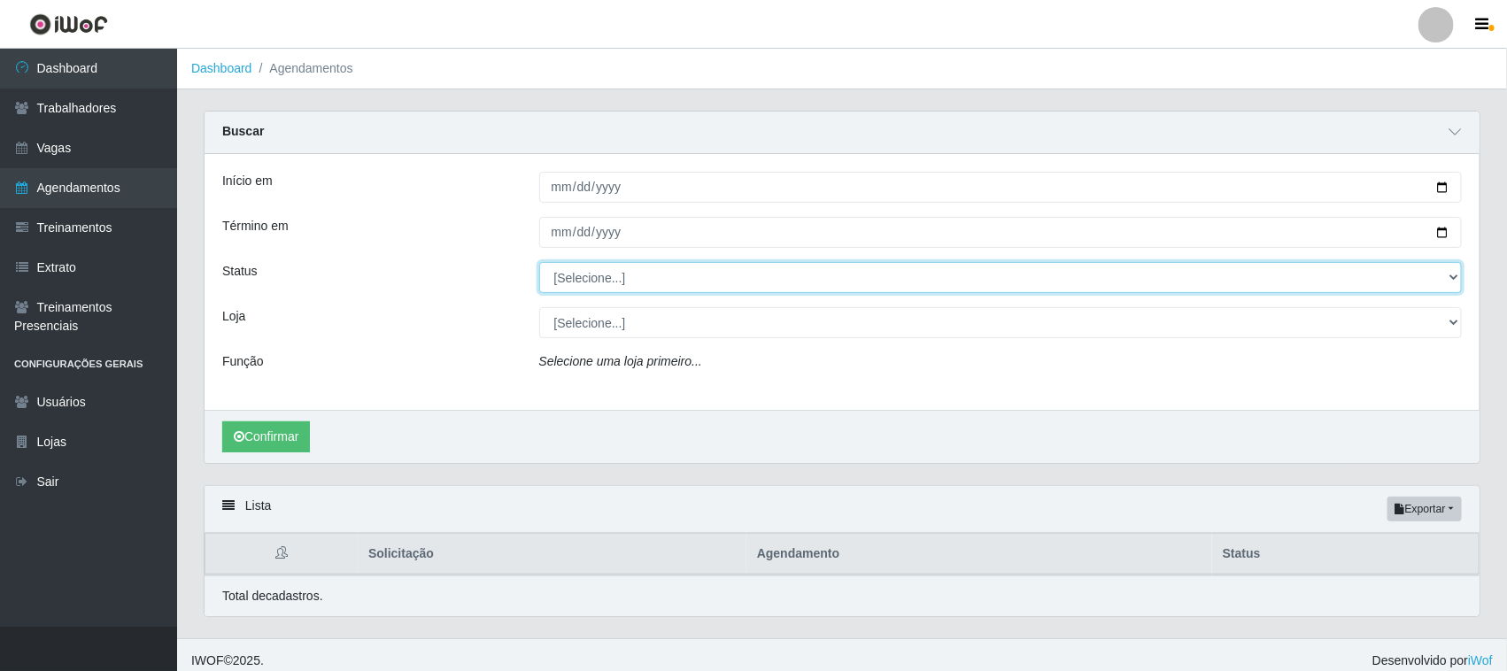
click at [590, 279] on select "[Selecione...] AGENDADO AGUARDANDO LIBERAR EM ANDAMENTO EM REVISÃO FINALIZADO C…" at bounding box center [1001, 277] width 924 height 31
select select "AGENDADO"
click at [539, 263] on select "[Selecione...] AGENDADO AGUARDANDO LIBERAR EM ANDAMENTO EM REVISÃO FINALIZADO C…" at bounding box center [1001, 277] width 924 height 31
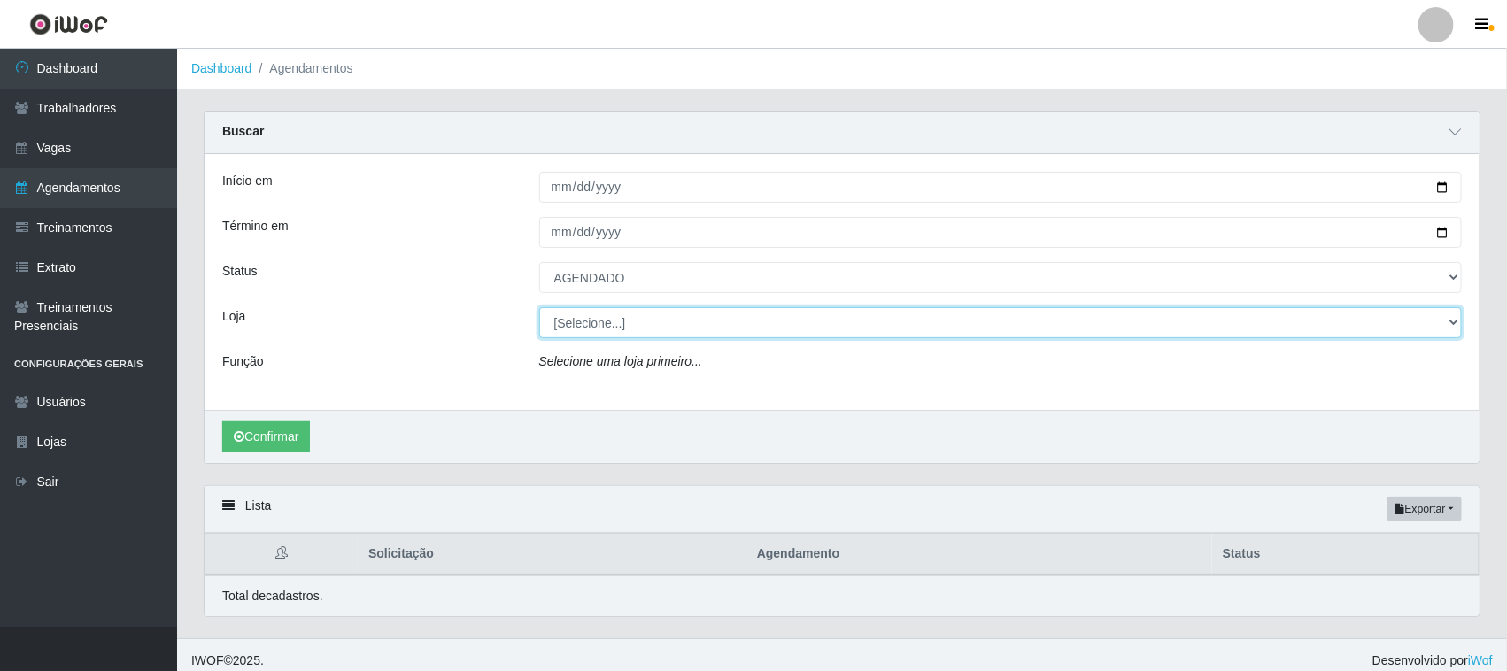
click at [586, 317] on select "[Selecione...] Nordestão - [GEOGRAPHIC_DATA]" at bounding box center [1001, 322] width 924 height 31
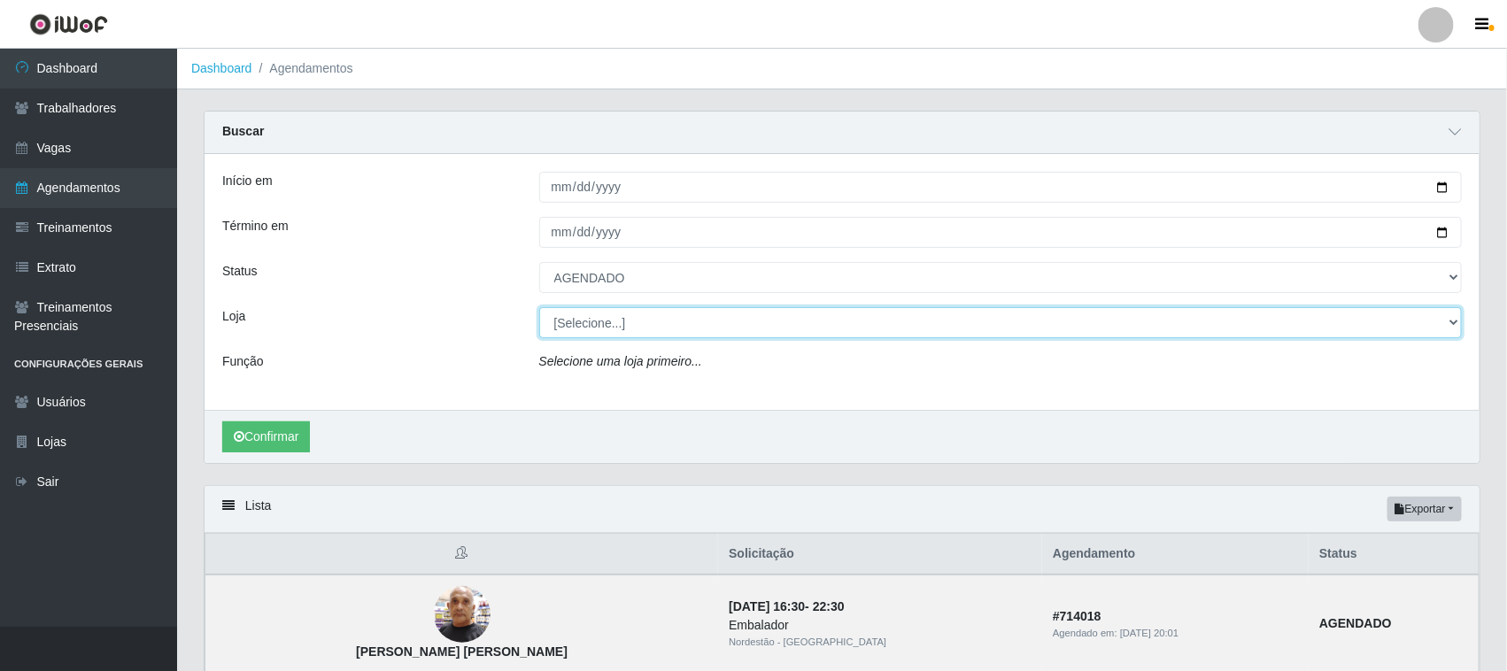
select select "420"
click at [539, 308] on select "[Selecione...] Nordestão - [GEOGRAPHIC_DATA]" at bounding box center [1001, 322] width 924 height 31
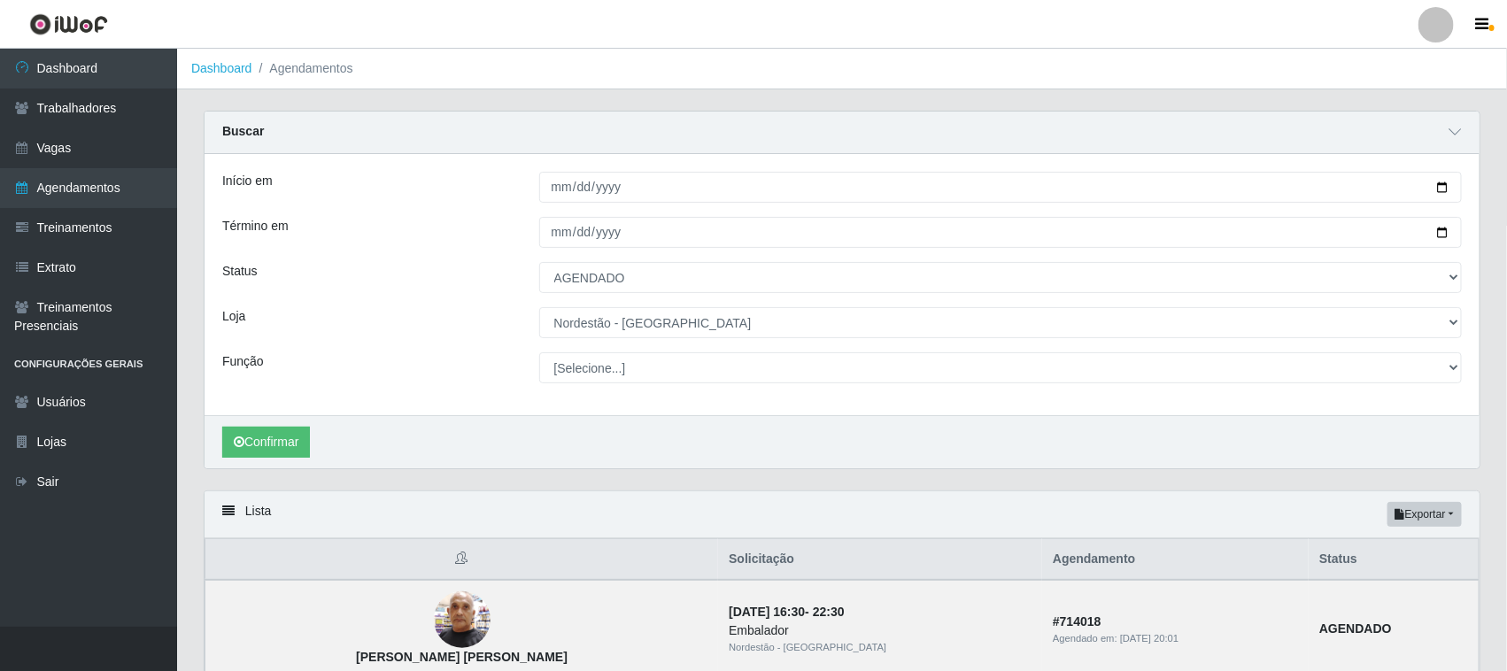
click at [595, 350] on div "Início em [DATE] Término em [DATE] Status [Selecione...] AGENDADO AGUARDANDO LI…" at bounding box center [842, 284] width 1275 height 261
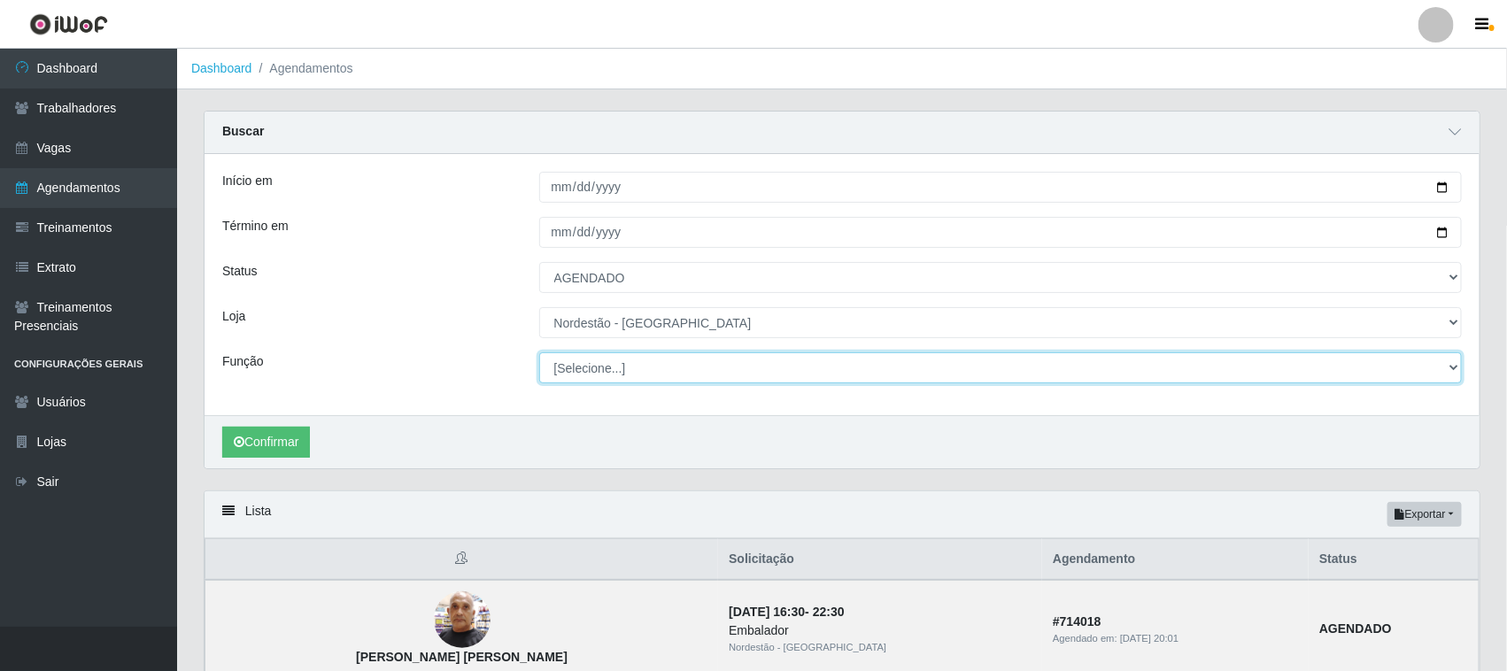
click at [593, 365] on select "[Selecione...] Embalador Embalador + Embalador ++ Operador de Caixa Operador de…" at bounding box center [1001, 367] width 924 height 31
select select "1"
click at [539, 353] on select "[Selecione...] Embalador Embalador + Embalador ++ Operador de Caixa Operador de…" at bounding box center [1001, 367] width 924 height 31
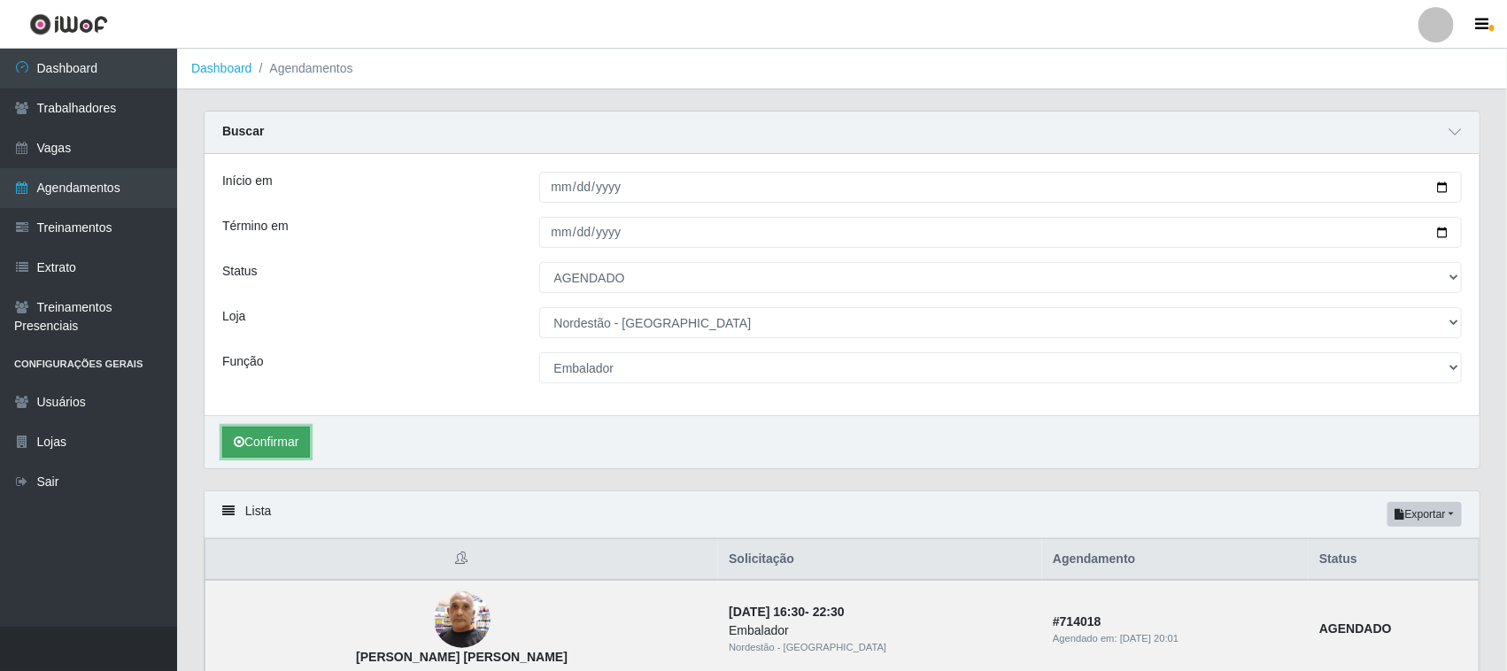
click at [297, 436] on button "Confirmar" at bounding box center [266, 442] width 88 height 31
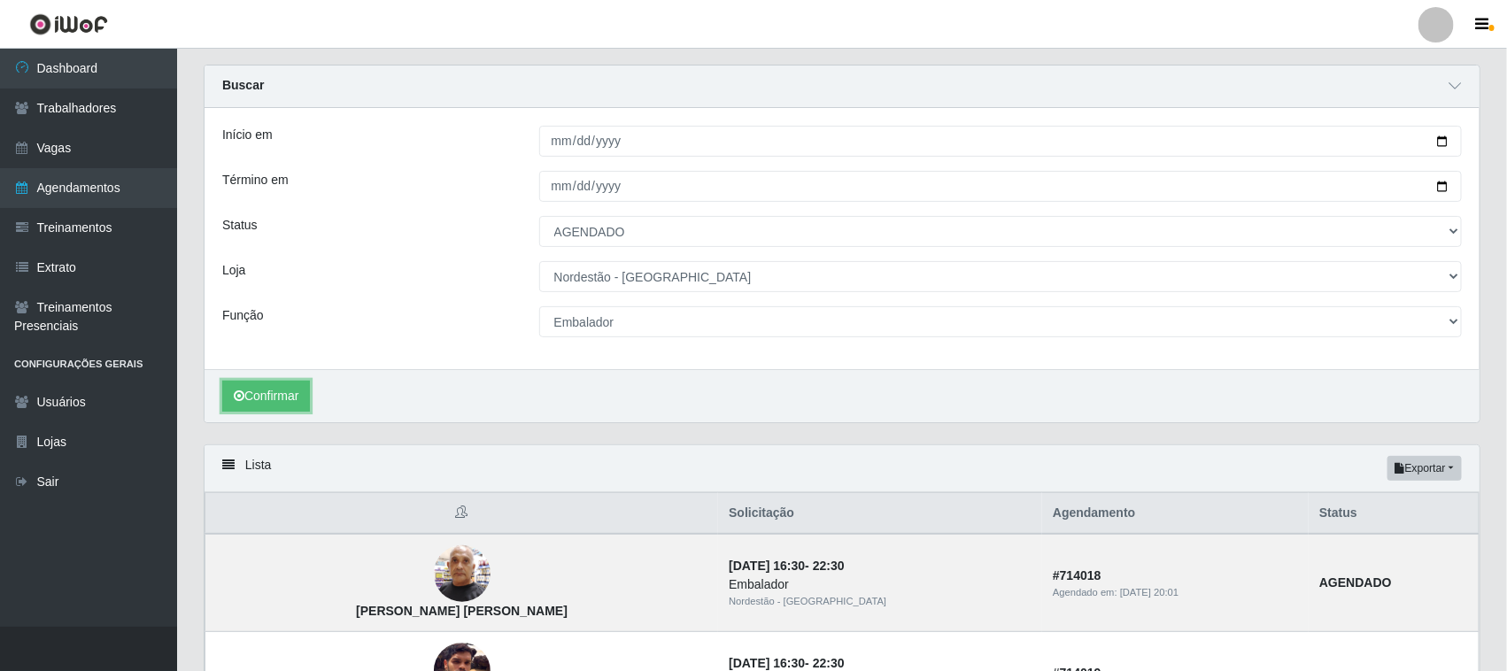
scroll to position [38, 0]
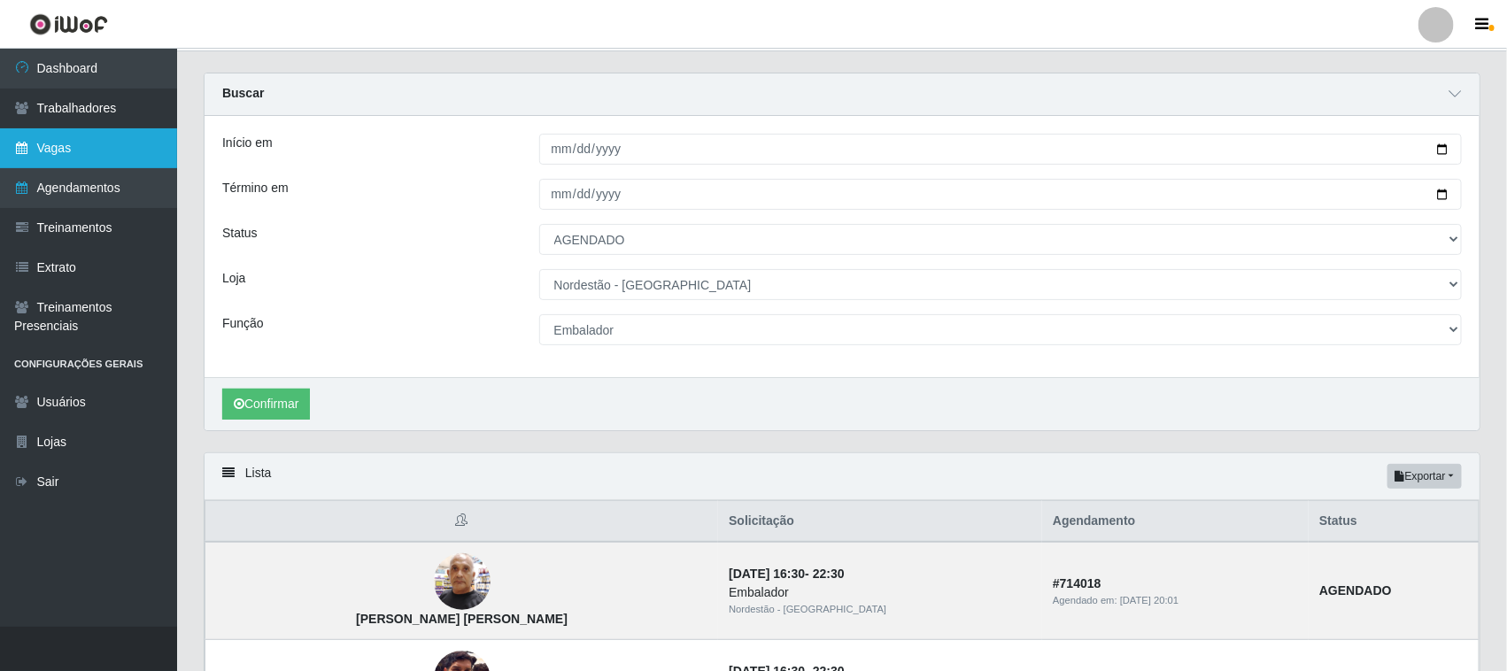
click at [89, 152] on link "Vagas" at bounding box center [88, 148] width 177 height 40
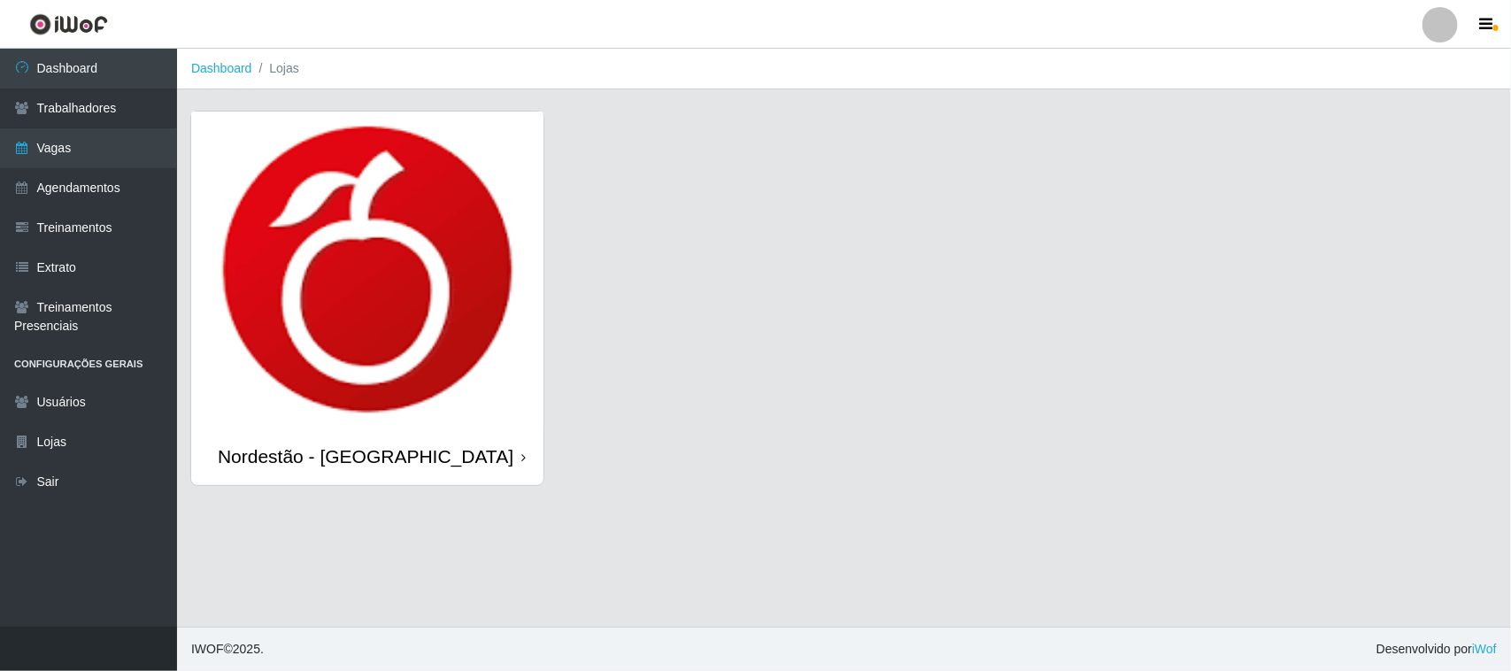
click at [522, 456] on icon at bounding box center [524, 458] width 4 height 12
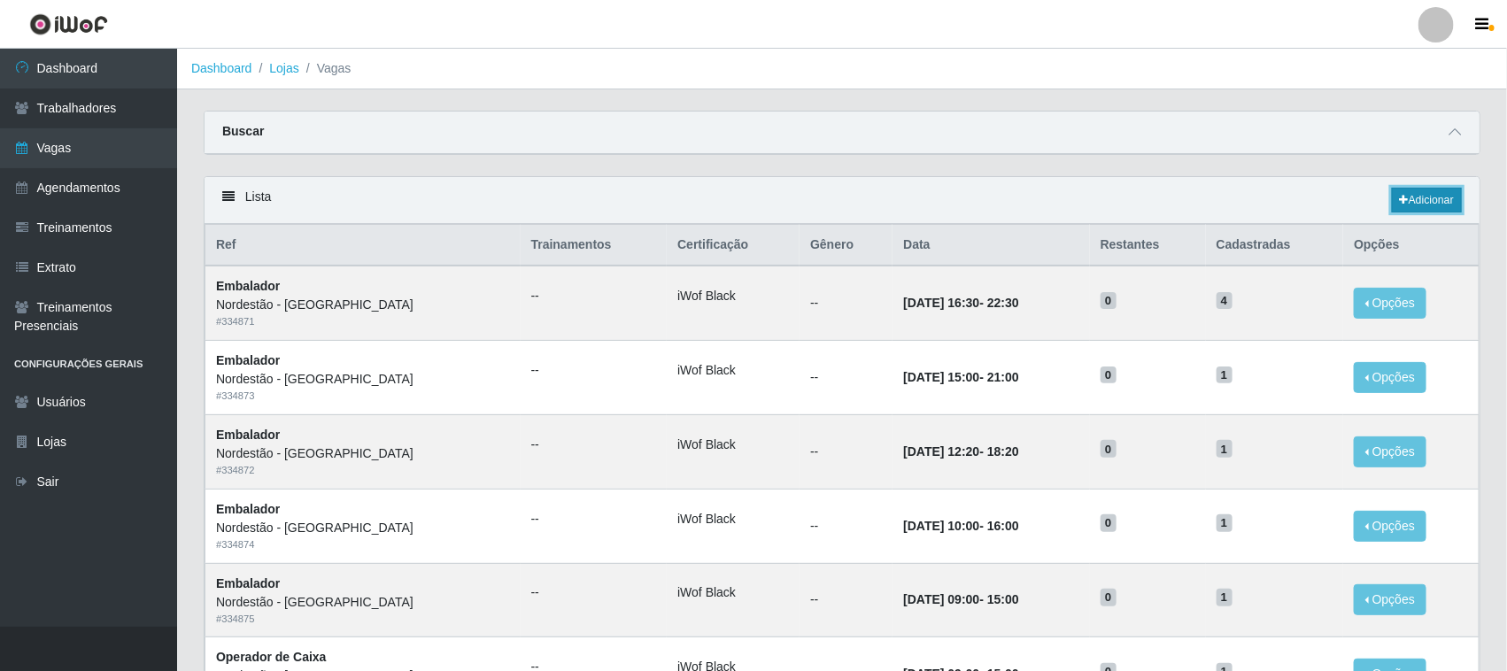
click at [1415, 197] on link "Adicionar" at bounding box center [1427, 200] width 70 height 25
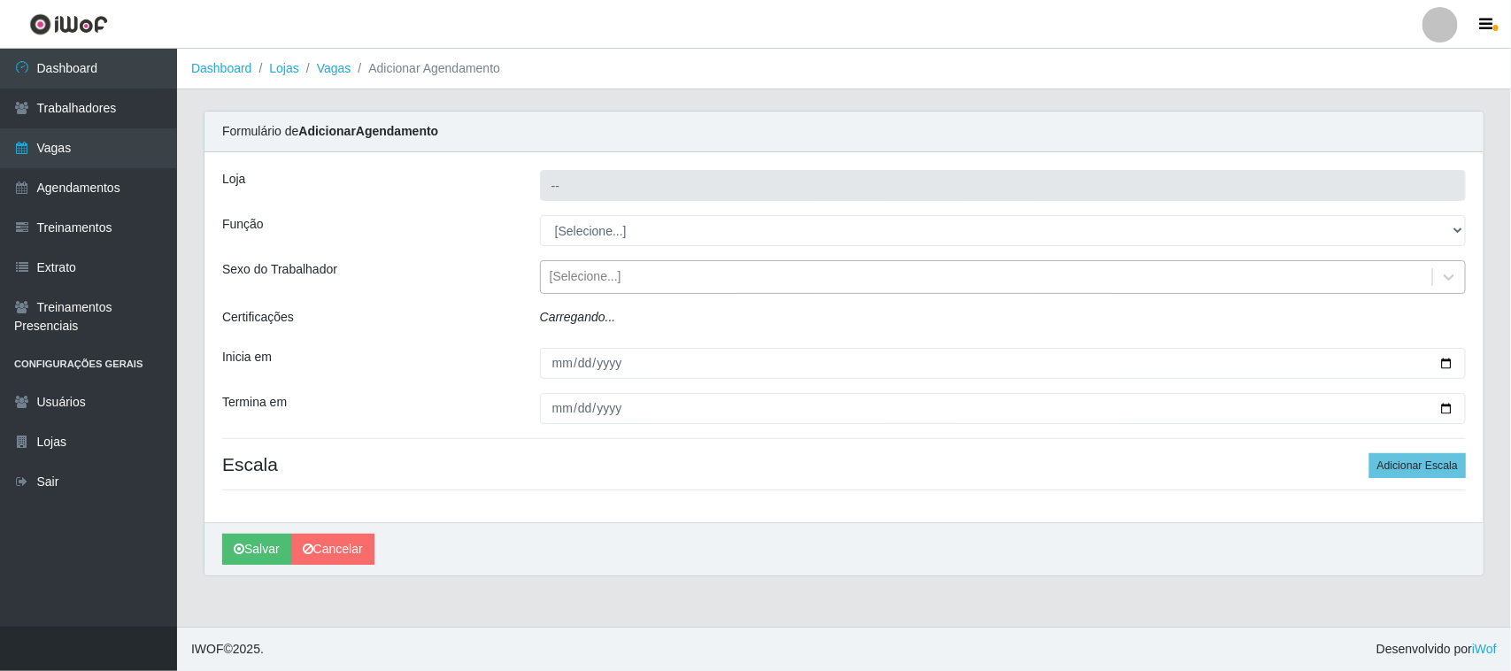
type input "Nordestão - [GEOGRAPHIC_DATA]"
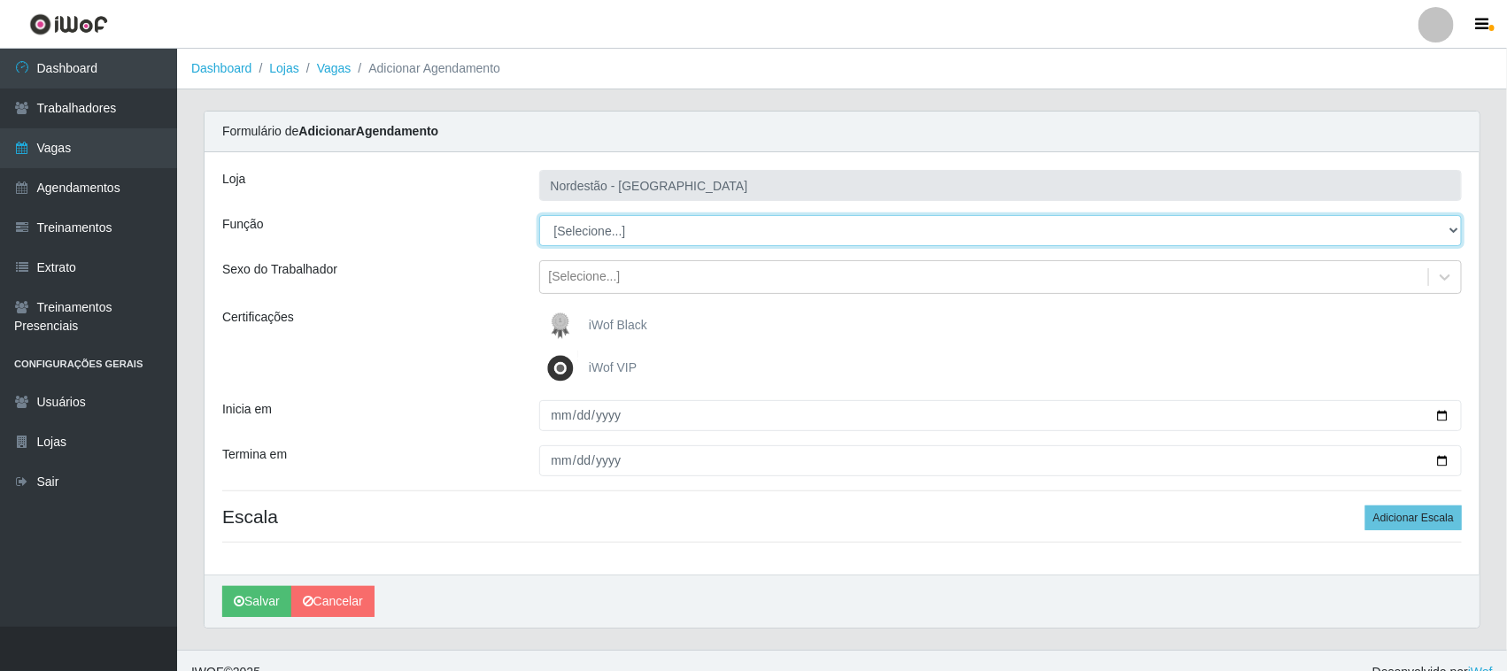
click at [586, 230] on select "[Selecione...] Embalador Embalador + Embalador ++ Operador de Caixa Operador de…" at bounding box center [1001, 230] width 924 height 31
select select "1"
click at [539, 215] on select "[Selecione...] Embalador Embalador + Embalador ++ Operador de Caixa Operador de…" at bounding box center [1001, 230] width 924 height 31
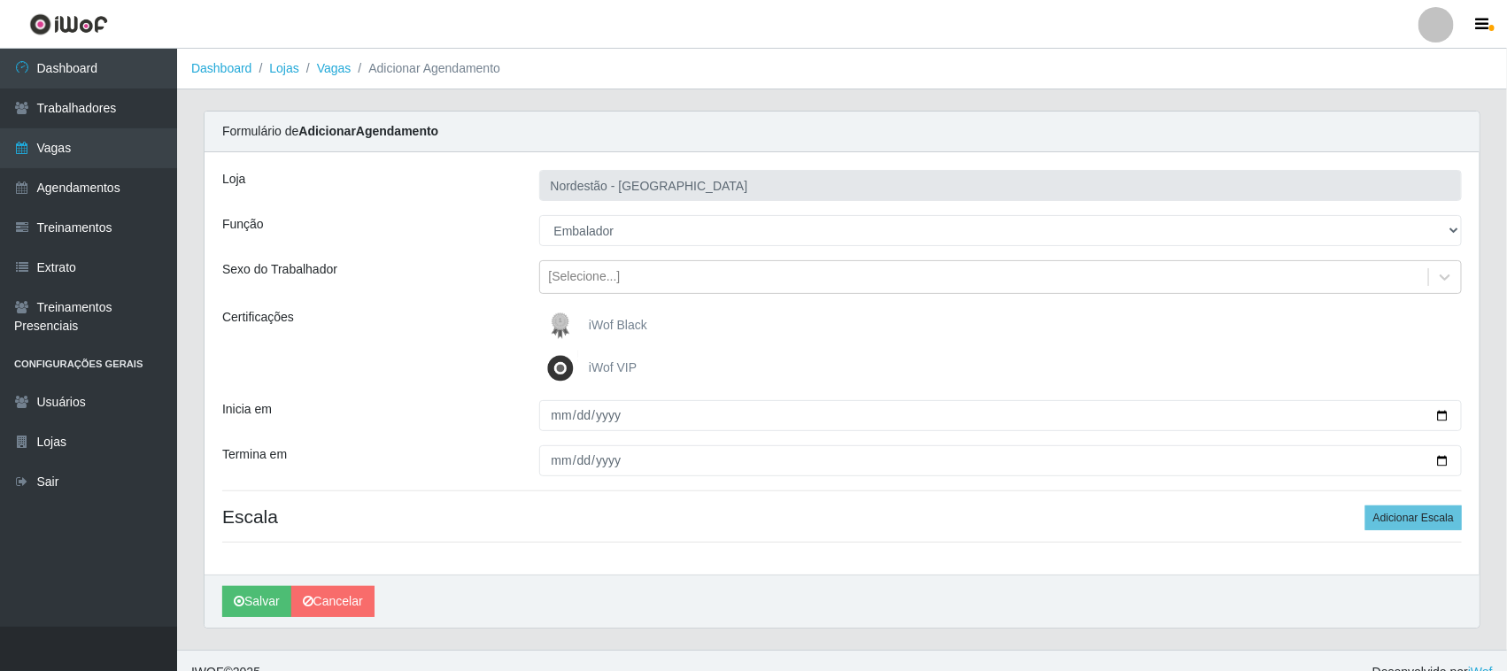
click at [591, 321] on span "iWof Black" at bounding box center [618, 325] width 58 height 14
click at [0, 0] on input "iWof Black" at bounding box center [0, 0] width 0 height 0
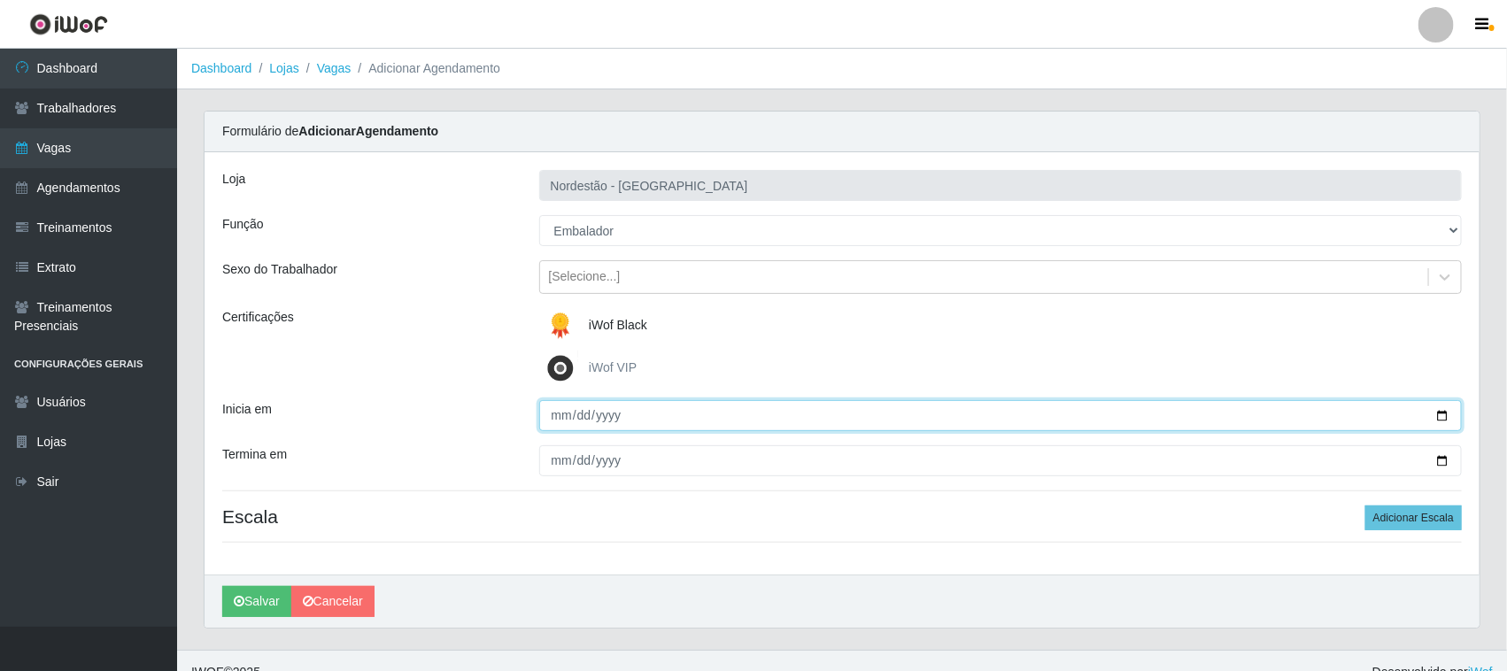
click at [1439, 417] on input "Inicia em" at bounding box center [1001, 415] width 924 height 31
type input "[DATE]"
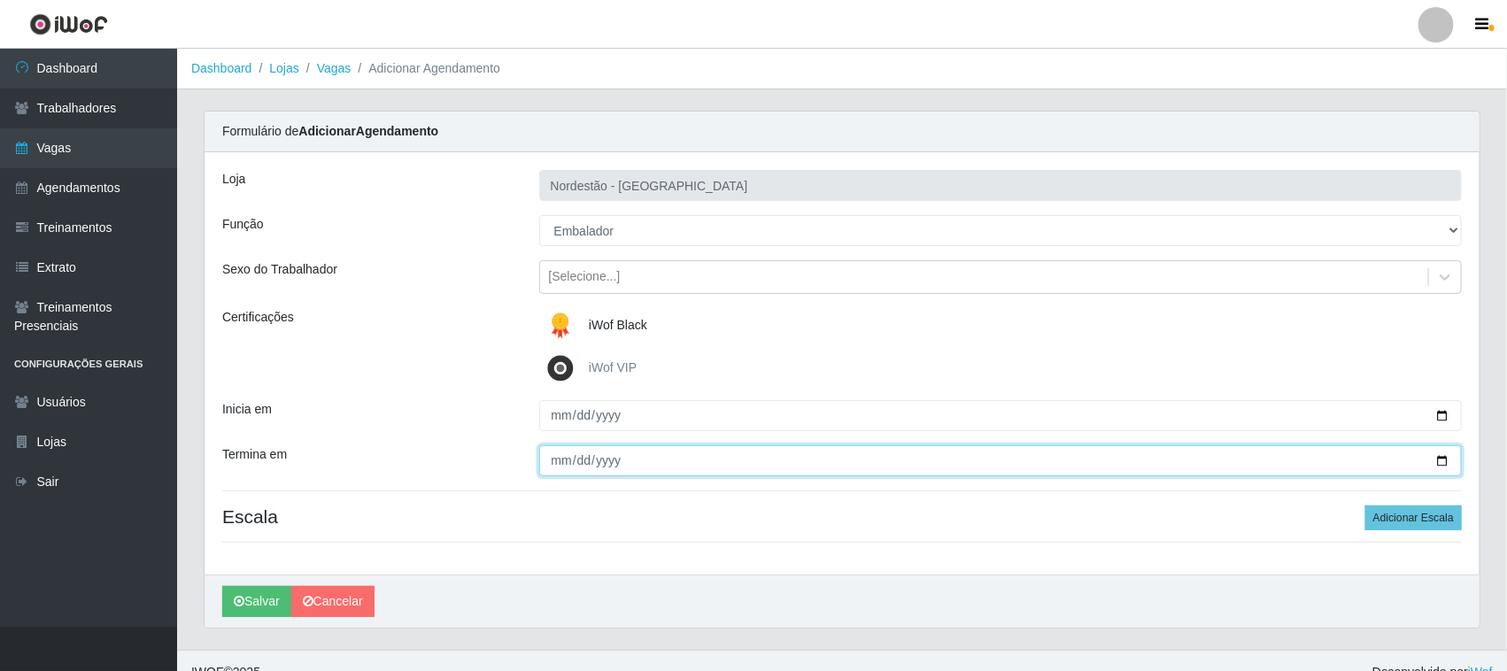
click at [1439, 459] on input "Termina em" at bounding box center [1001, 460] width 924 height 31
type input "[DATE]"
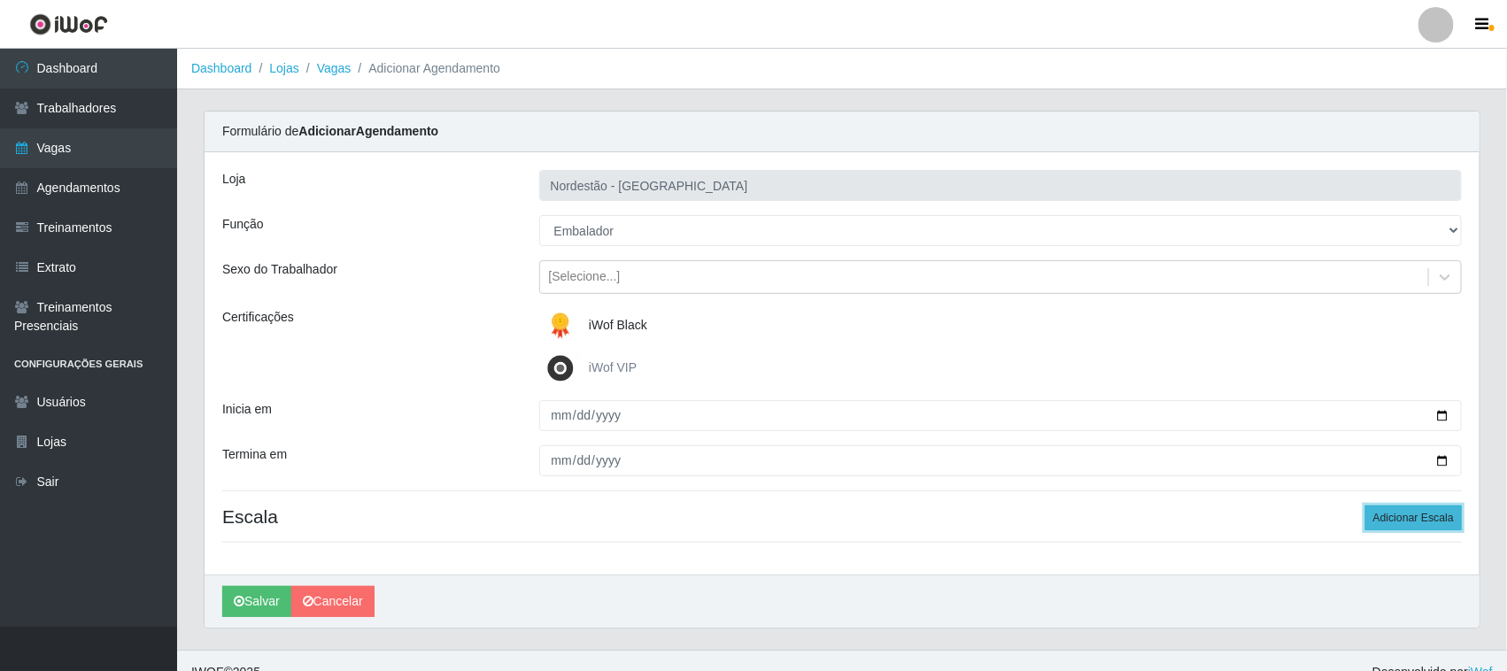
click at [1388, 522] on button "Adicionar Escala" at bounding box center [1413, 518] width 97 height 25
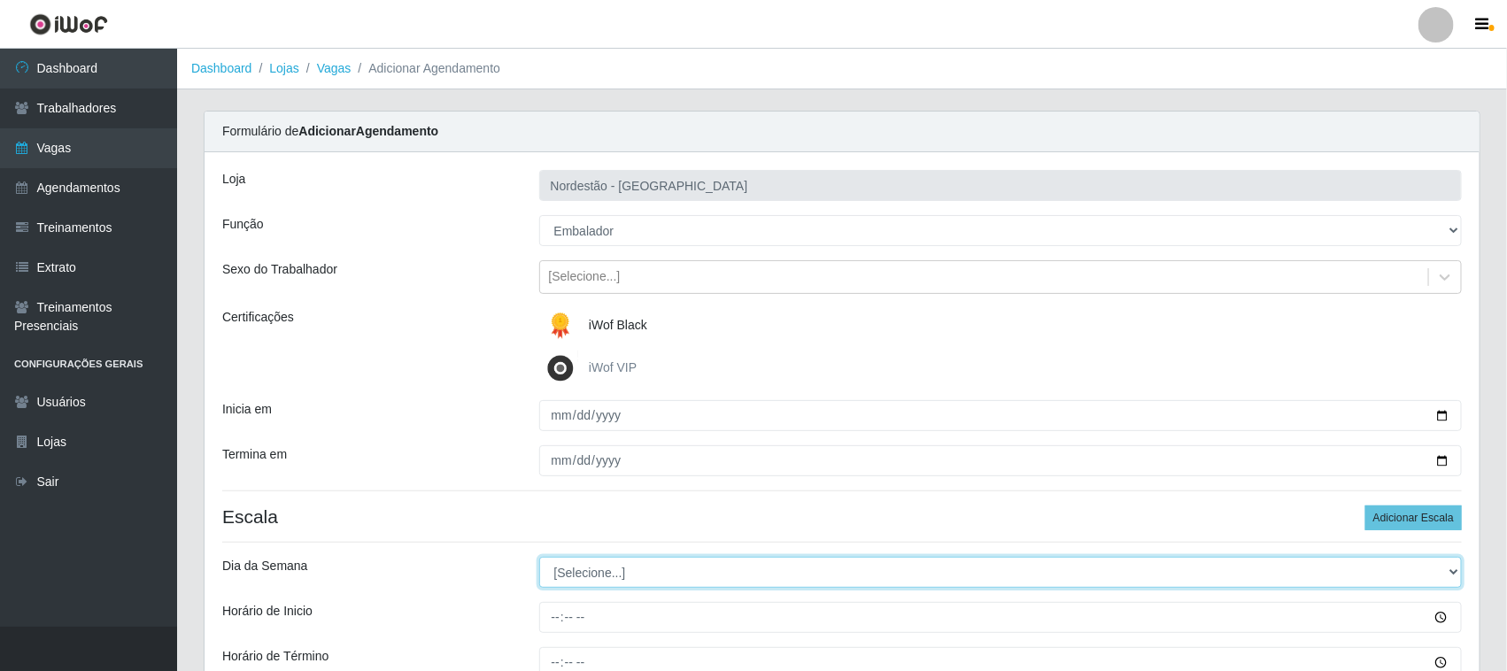
click at [591, 576] on select "[Selecione...] Segunda Terça Quarta Quinta Sexta Sábado Domingo" at bounding box center [1001, 572] width 924 height 31
select select "3"
click at [539, 558] on select "[Selecione...] Segunda Terça Quarta Quinta Sexta Sábado Domingo" at bounding box center [1001, 572] width 924 height 31
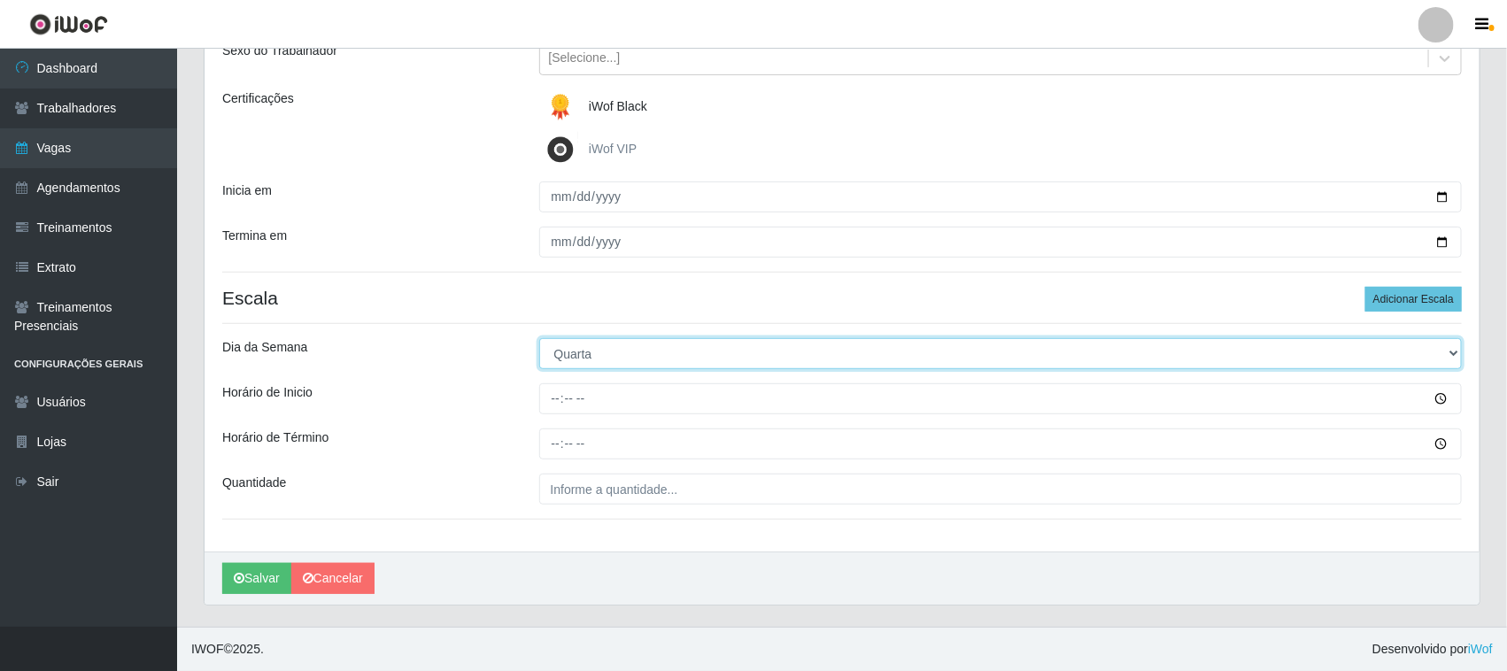
scroll to position [220, 0]
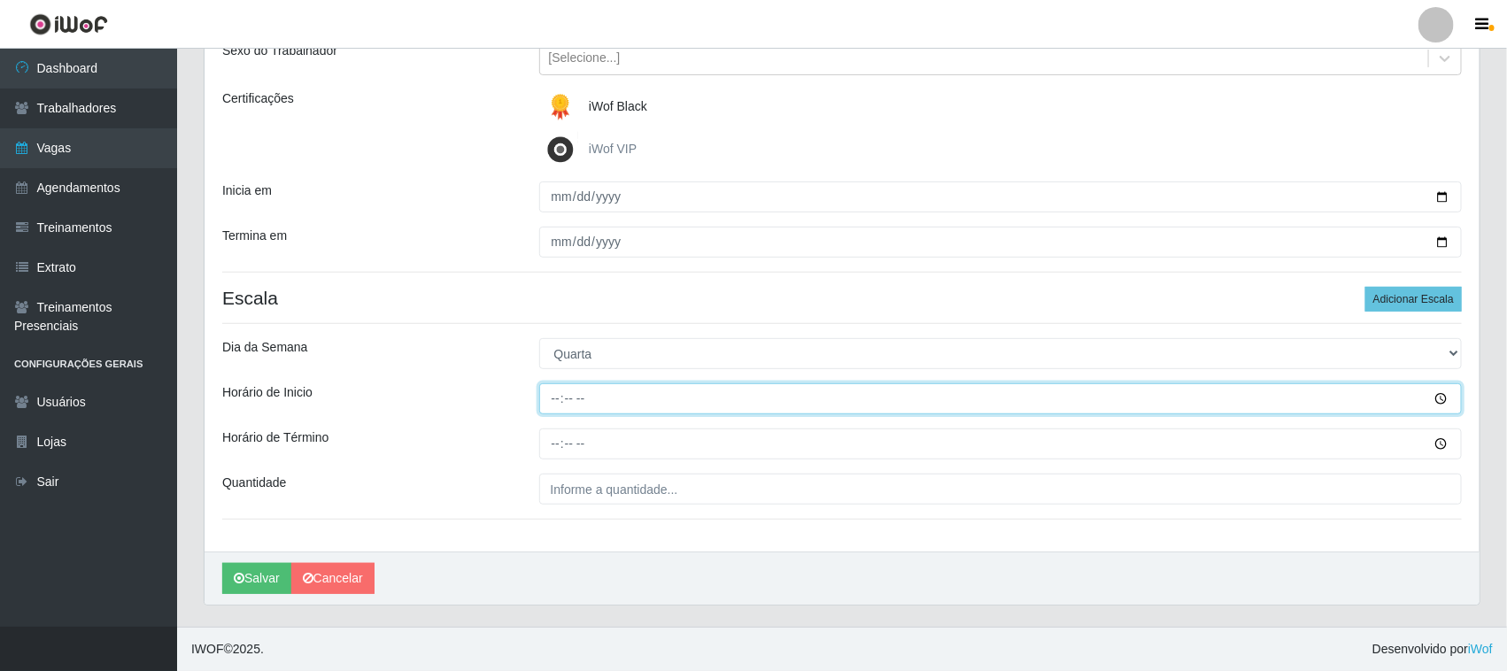
click at [550, 391] on input "Horário de Inicio" at bounding box center [1001, 398] width 924 height 31
type input "16:30"
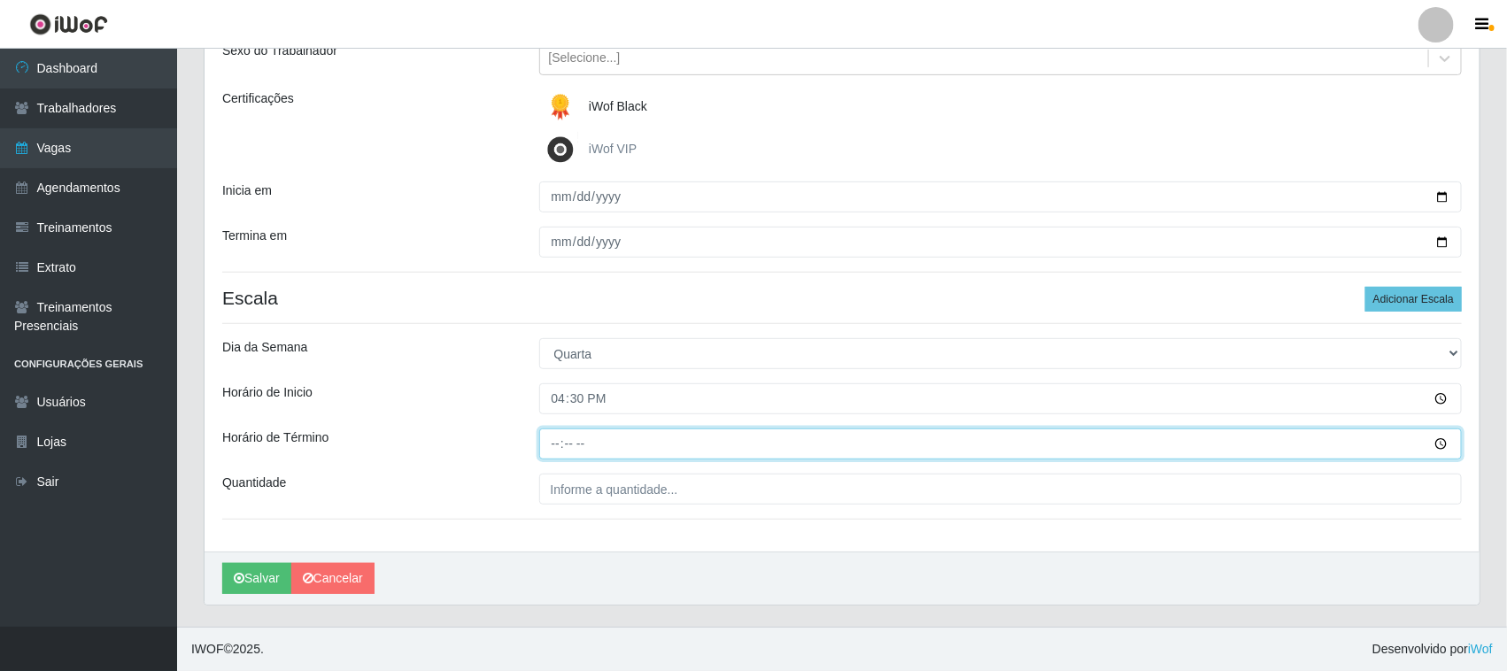
click at [559, 438] on input "Horário de Término" at bounding box center [1001, 444] width 924 height 31
type input "22:30"
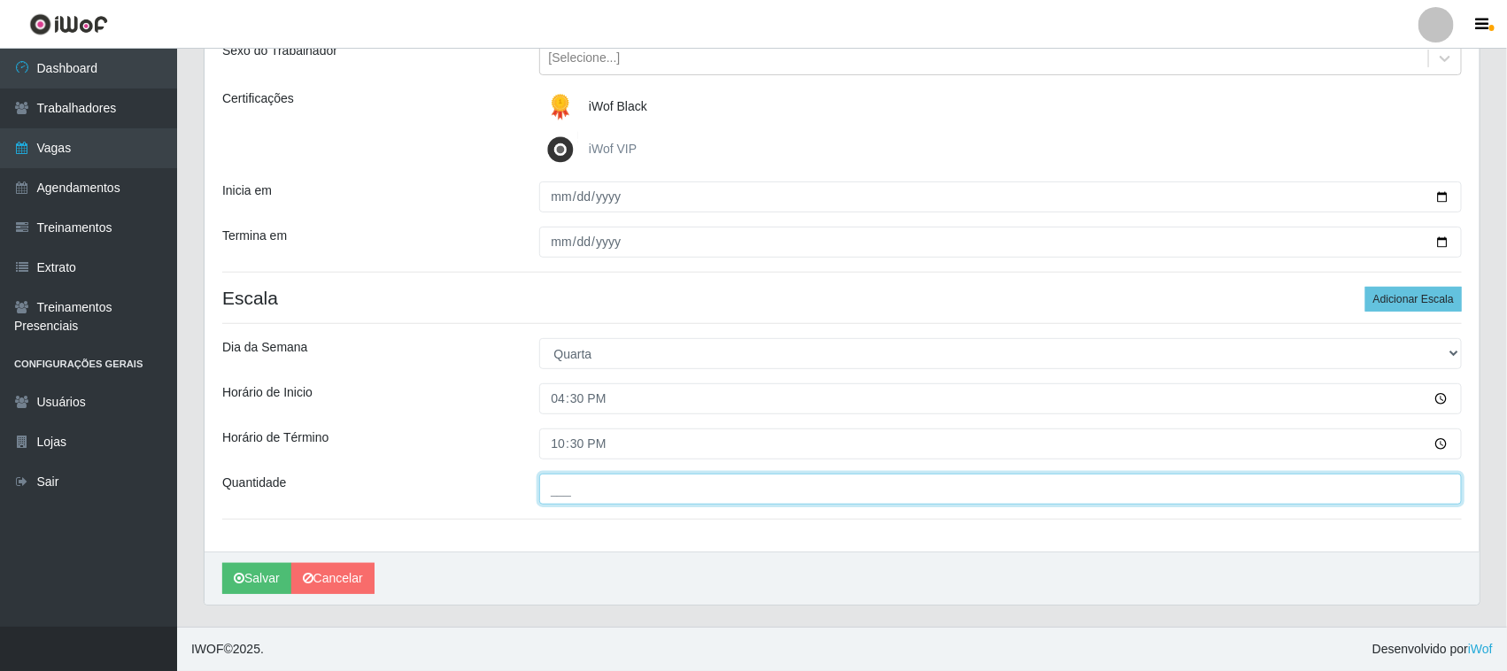
click at [587, 489] on input "___" at bounding box center [1001, 489] width 924 height 31
type input "04_"
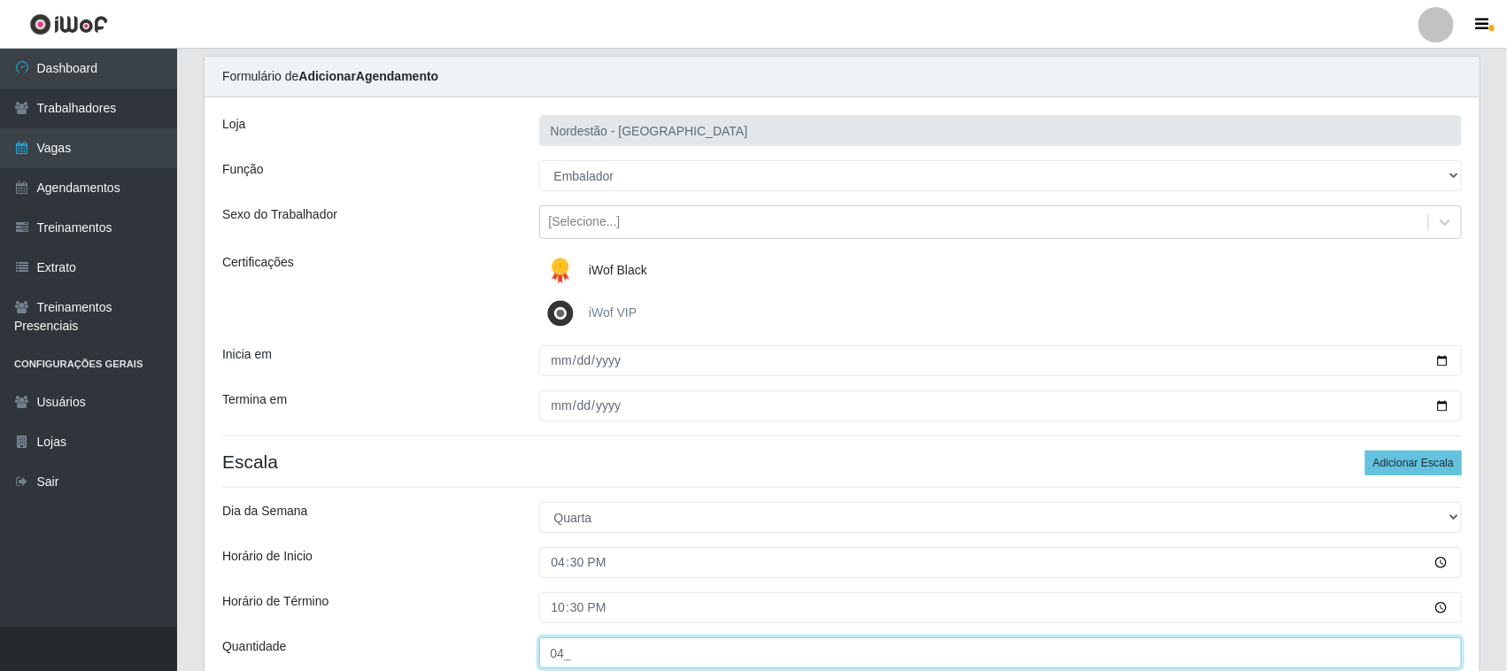
scroll to position [0, 0]
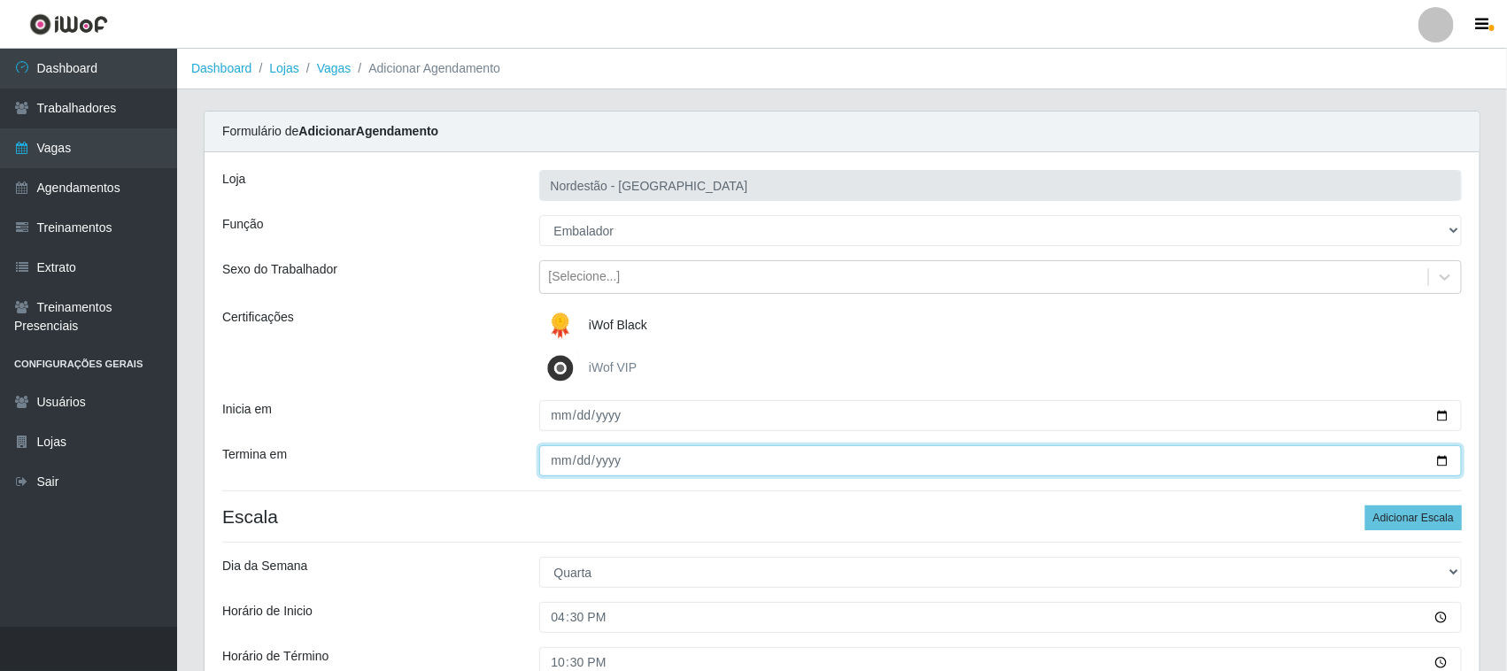
click at [1439, 456] on input "[DATE]" at bounding box center [1001, 460] width 924 height 31
type input "[DATE]"
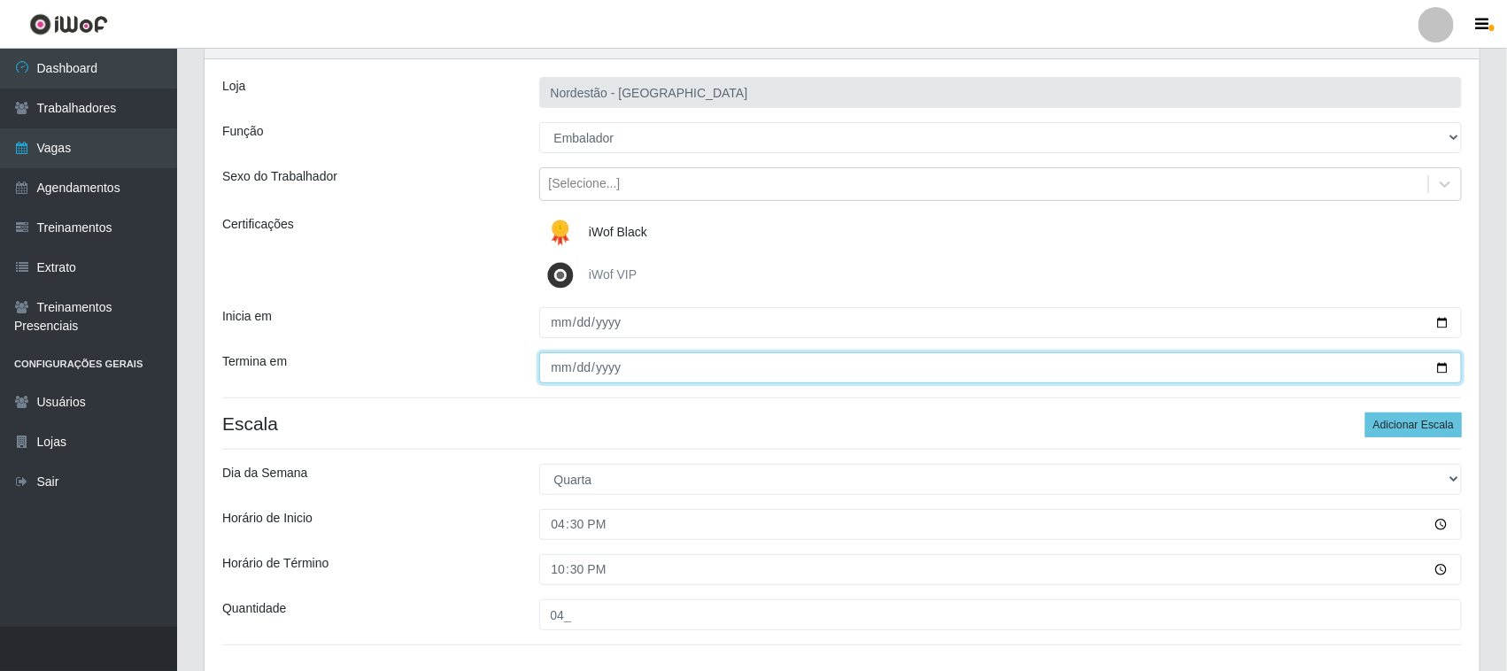
scroll to position [220, 0]
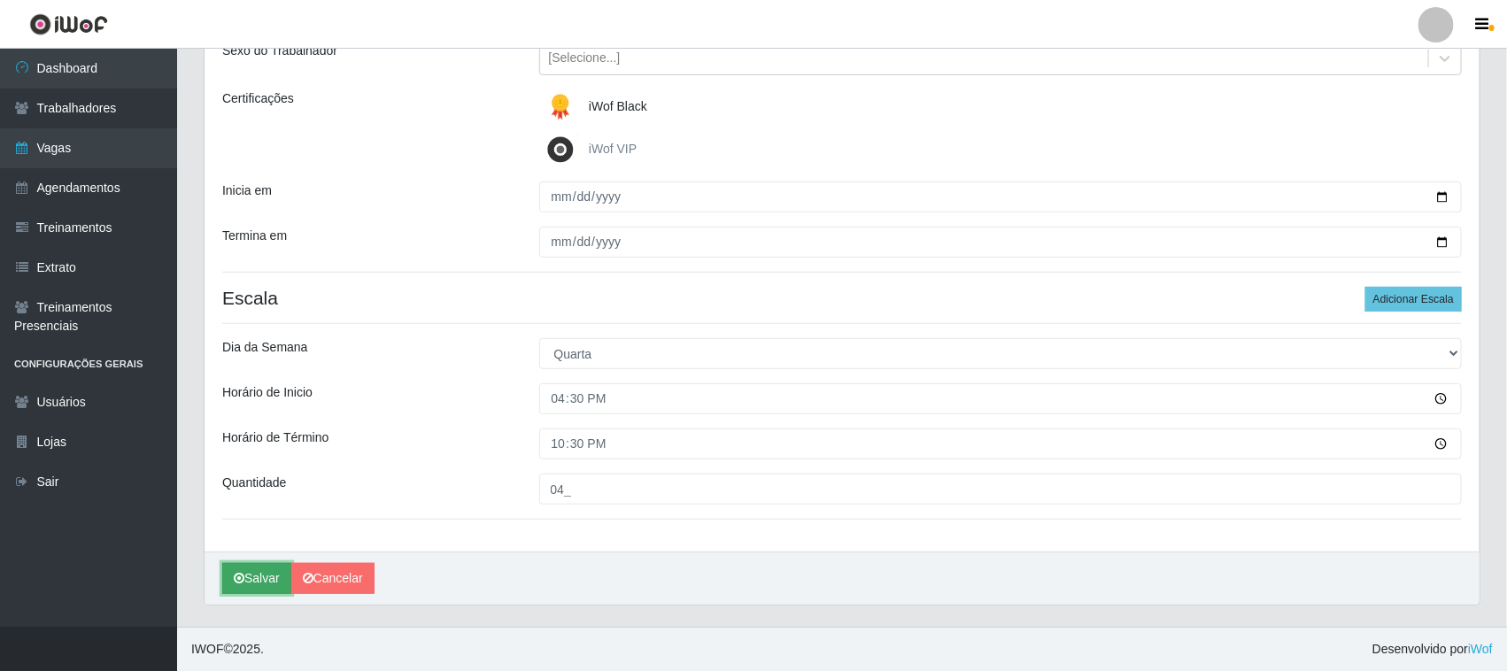
click at [282, 572] on button "Salvar" at bounding box center [256, 578] width 69 height 31
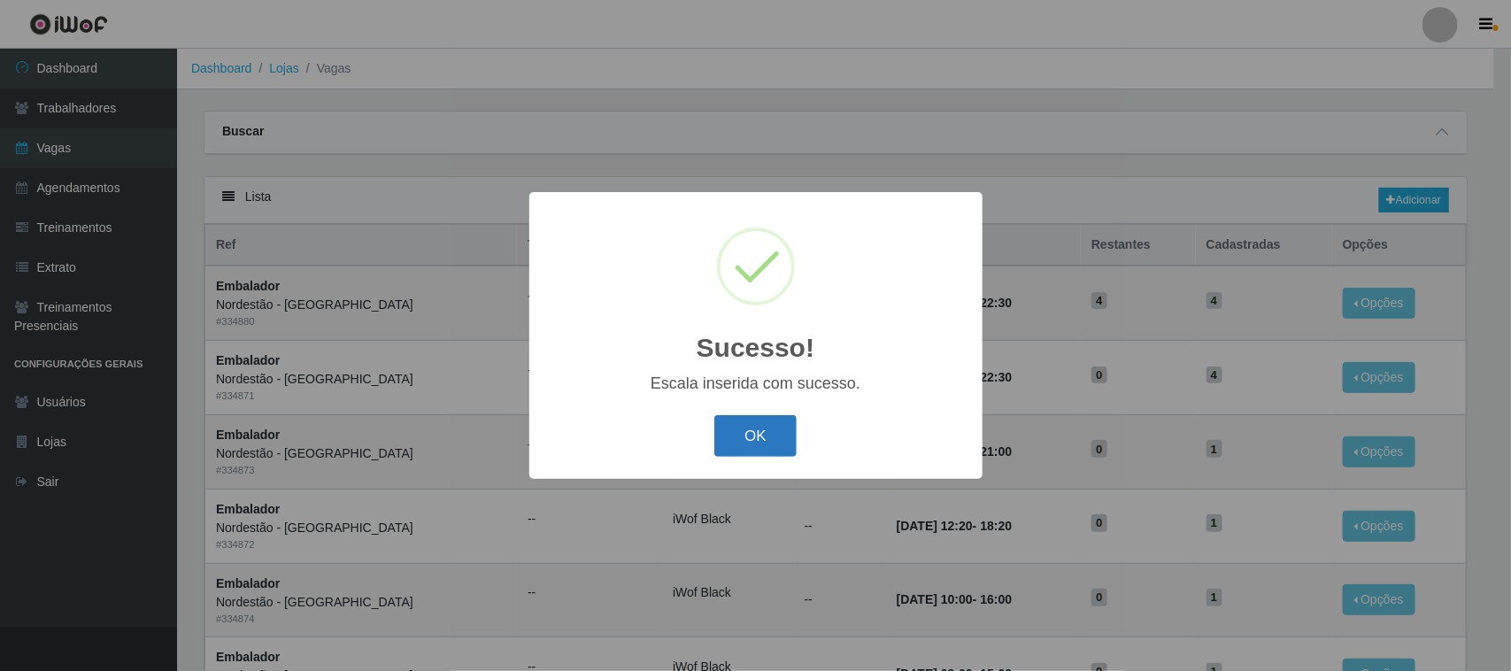
click at [780, 435] on button "OK" at bounding box center [756, 436] width 82 height 42
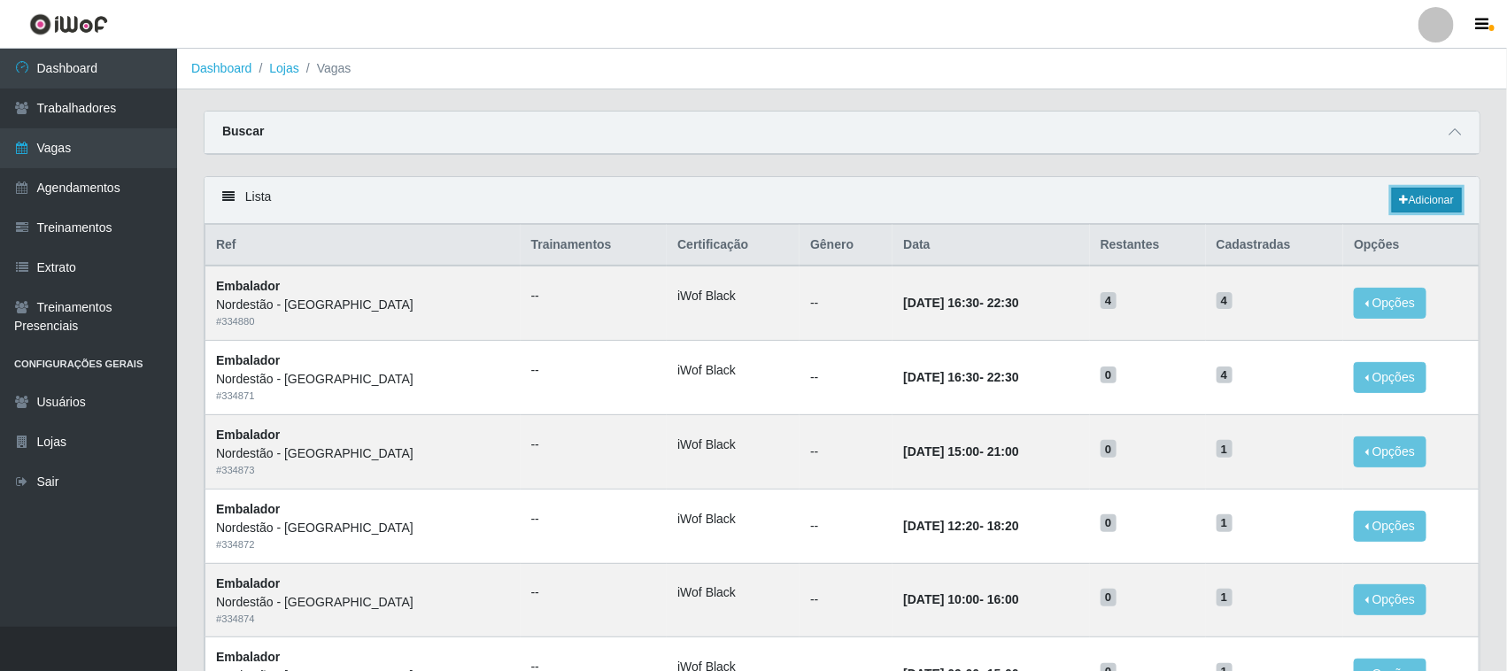
click at [1439, 195] on link "Adicionar" at bounding box center [1427, 200] width 70 height 25
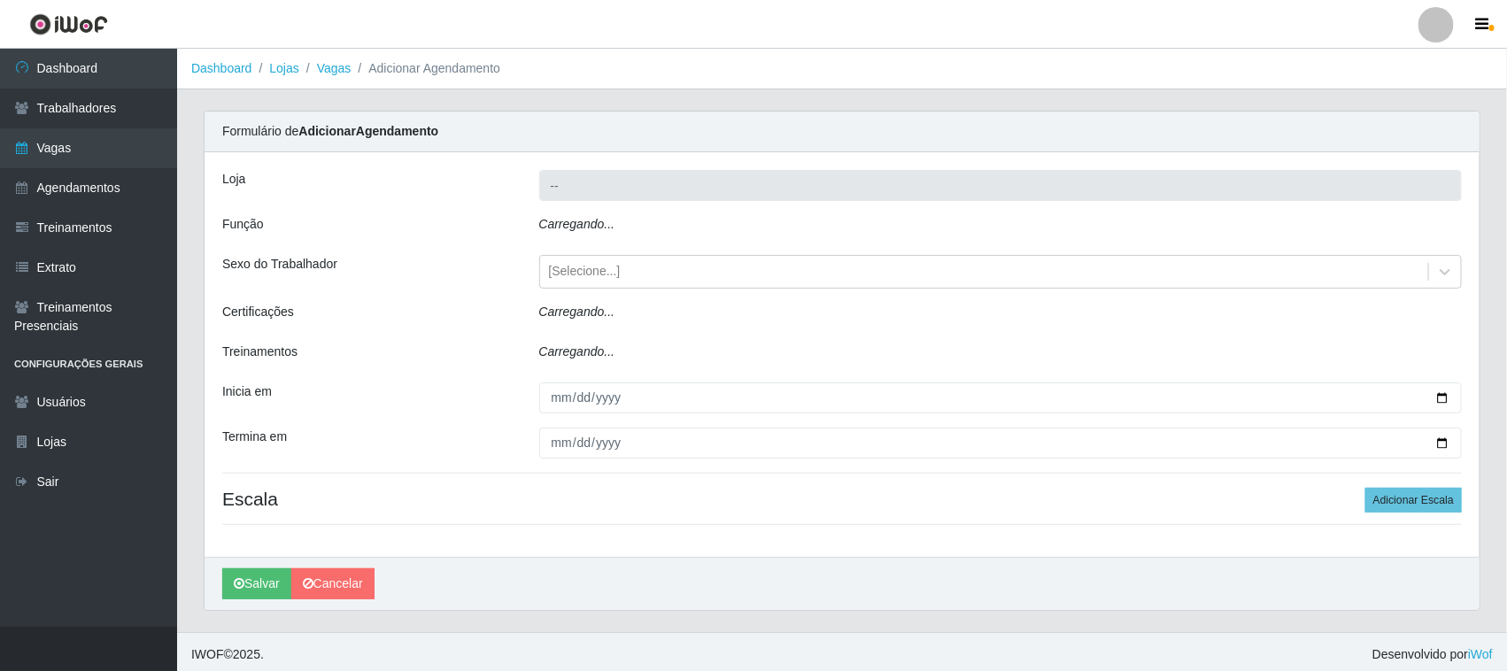
type input "Nordestão - [GEOGRAPHIC_DATA]"
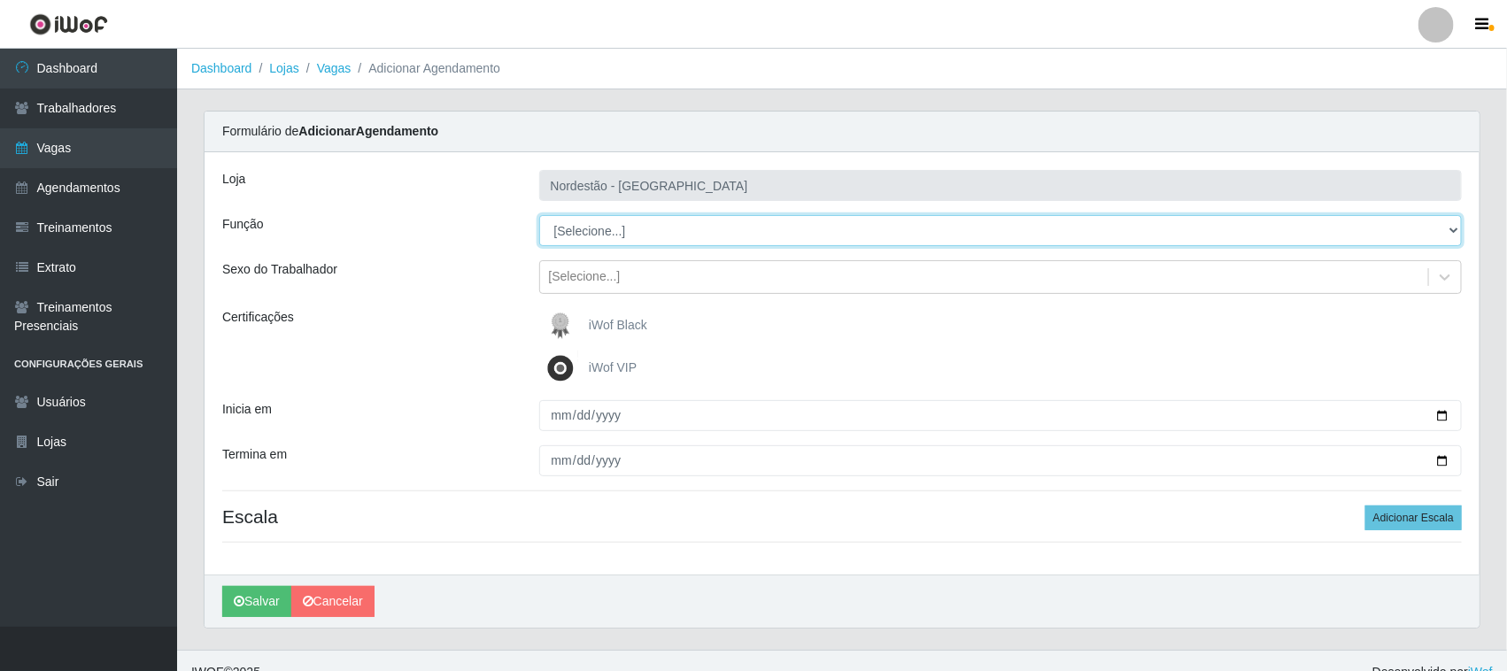
click at [626, 228] on select "[Selecione...] Embalador Embalador + Embalador ++ Operador de Caixa Operador de…" at bounding box center [1001, 230] width 924 height 31
select select "1"
click at [539, 215] on select "[Selecione...] Embalador Embalador + Embalador ++ Operador de Caixa Operador de…" at bounding box center [1001, 230] width 924 height 31
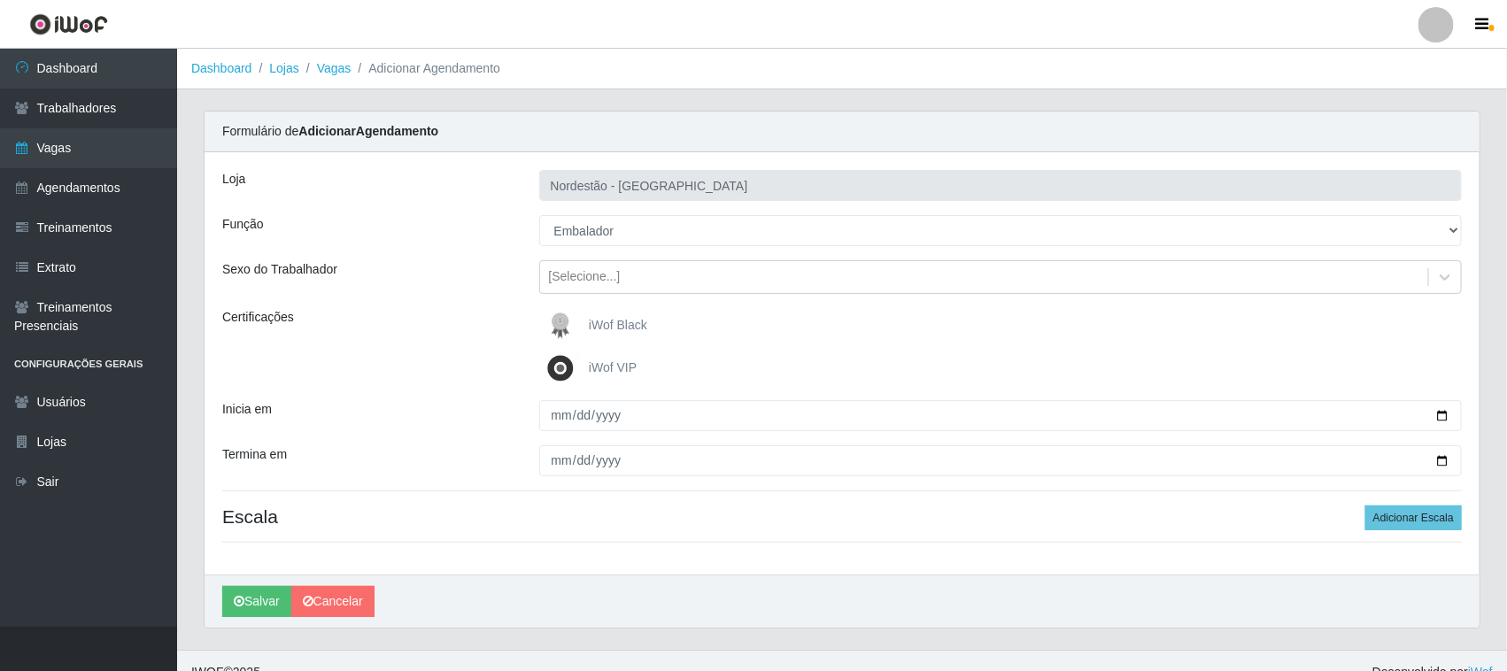
click at [605, 323] on span "iWof Black" at bounding box center [618, 325] width 58 height 14
click at [0, 0] on input "iWof Black" at bounding box center [0, 0] width 0 height 0
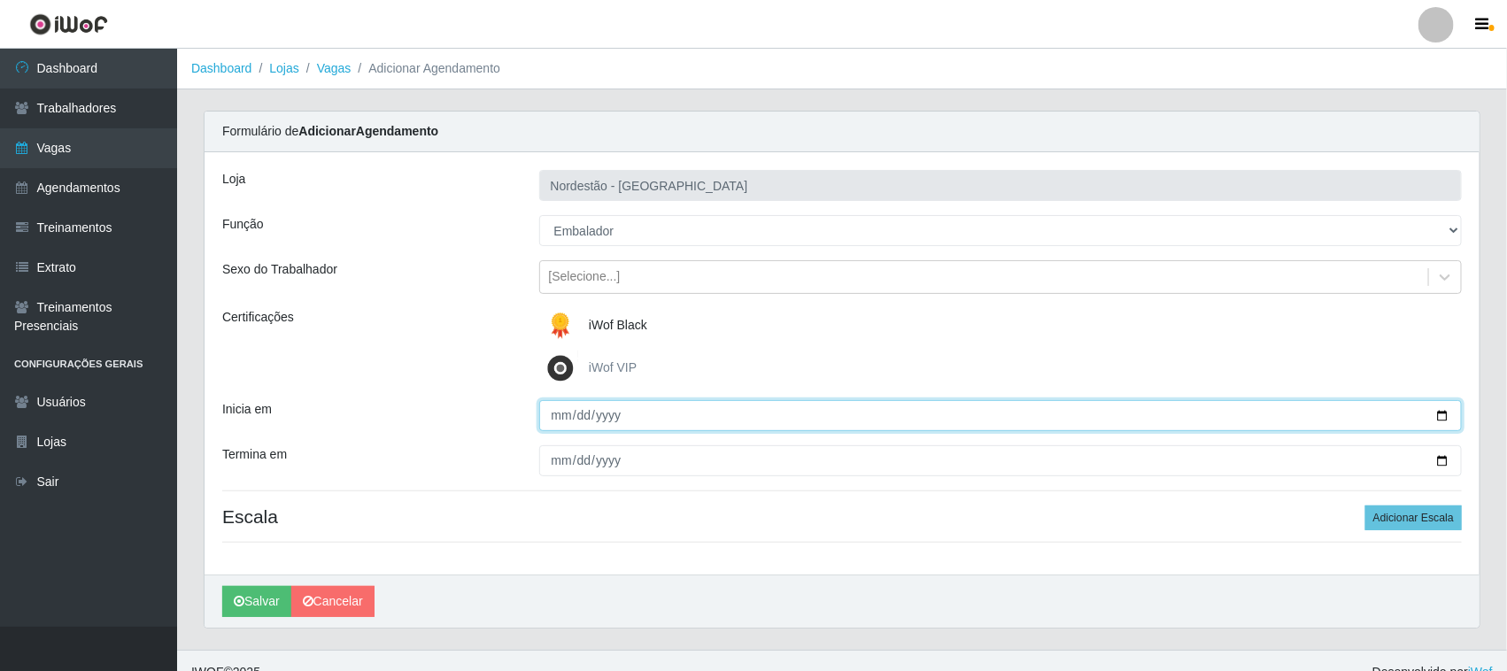
click at [1446, 416] on input "Inicia em" at bounding box center [1001, 415] width 924 height 31
type input "[DATE]"
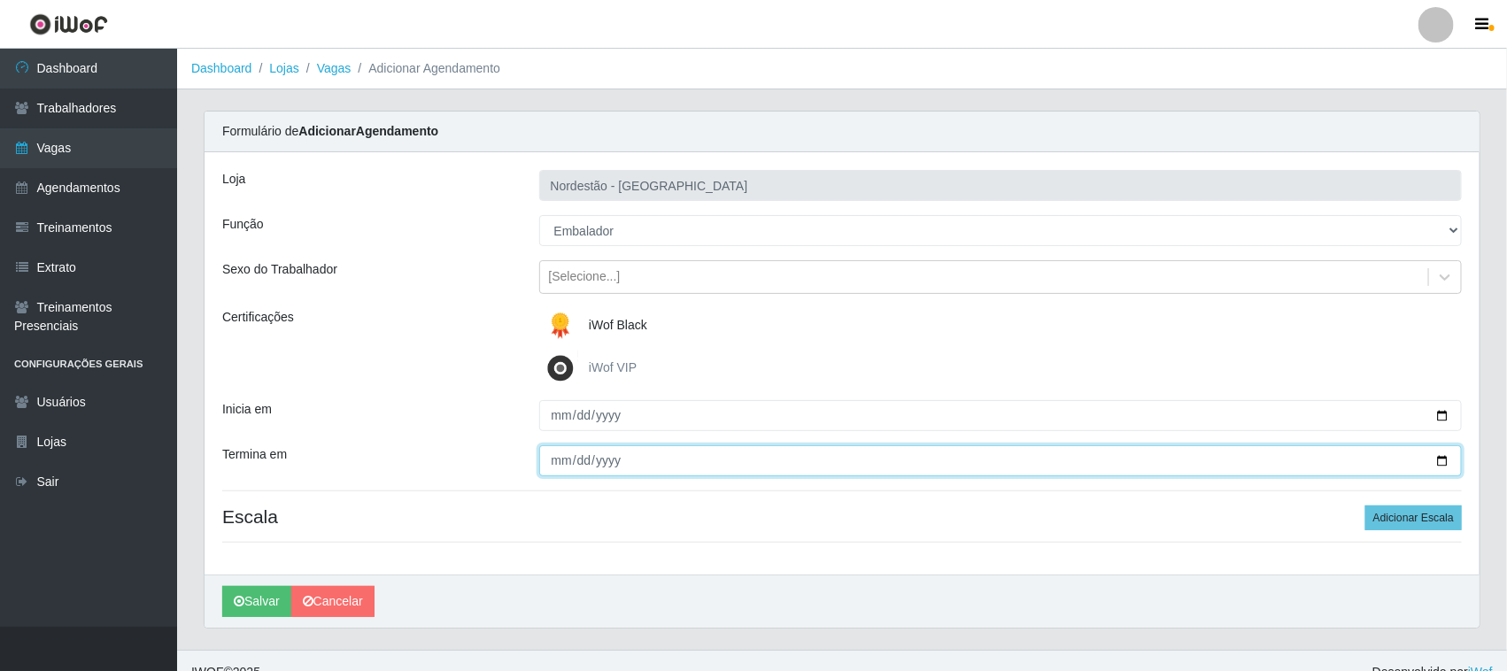
click at [1435, 454] on input "Termina em" at bounding box center [1001, 460] width 924 height 31
type input "[DATE]"
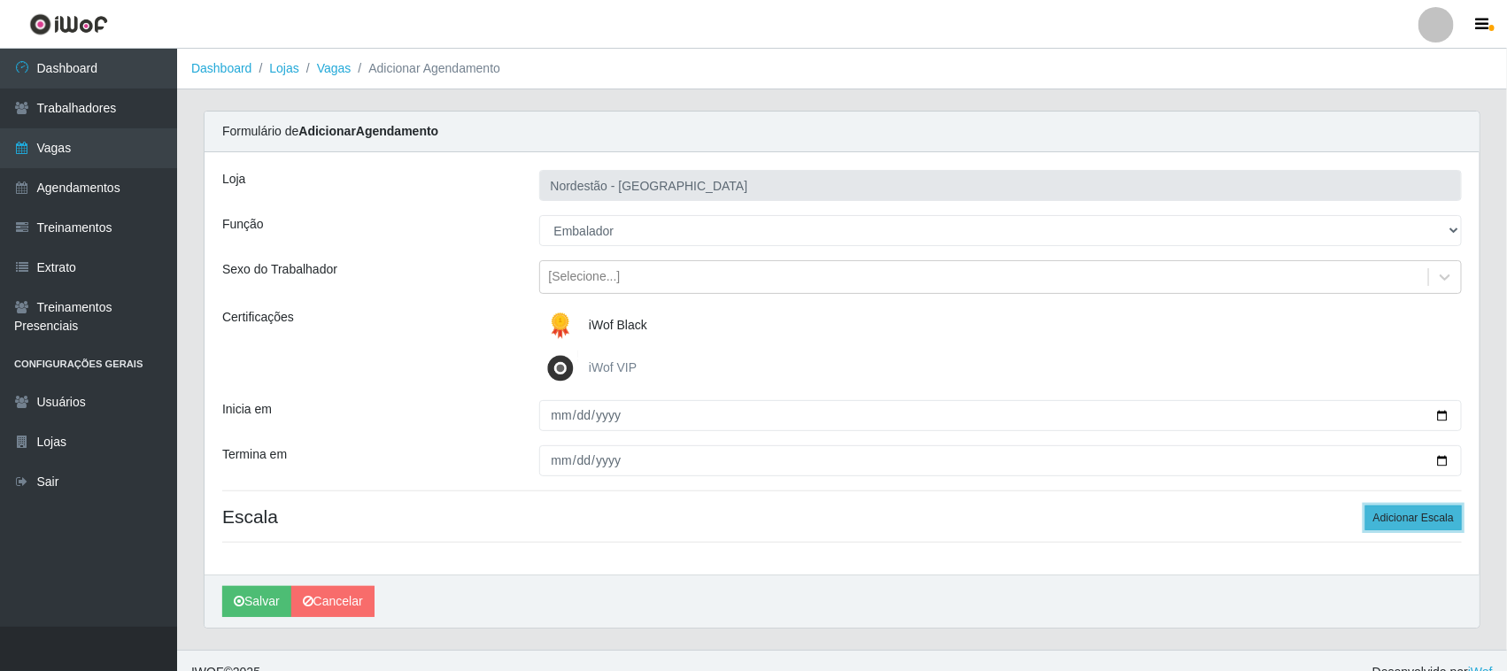
click at [1402, 514] on button "Adicionar Escala" at bounding box center [1413, 518] width 97 height 25
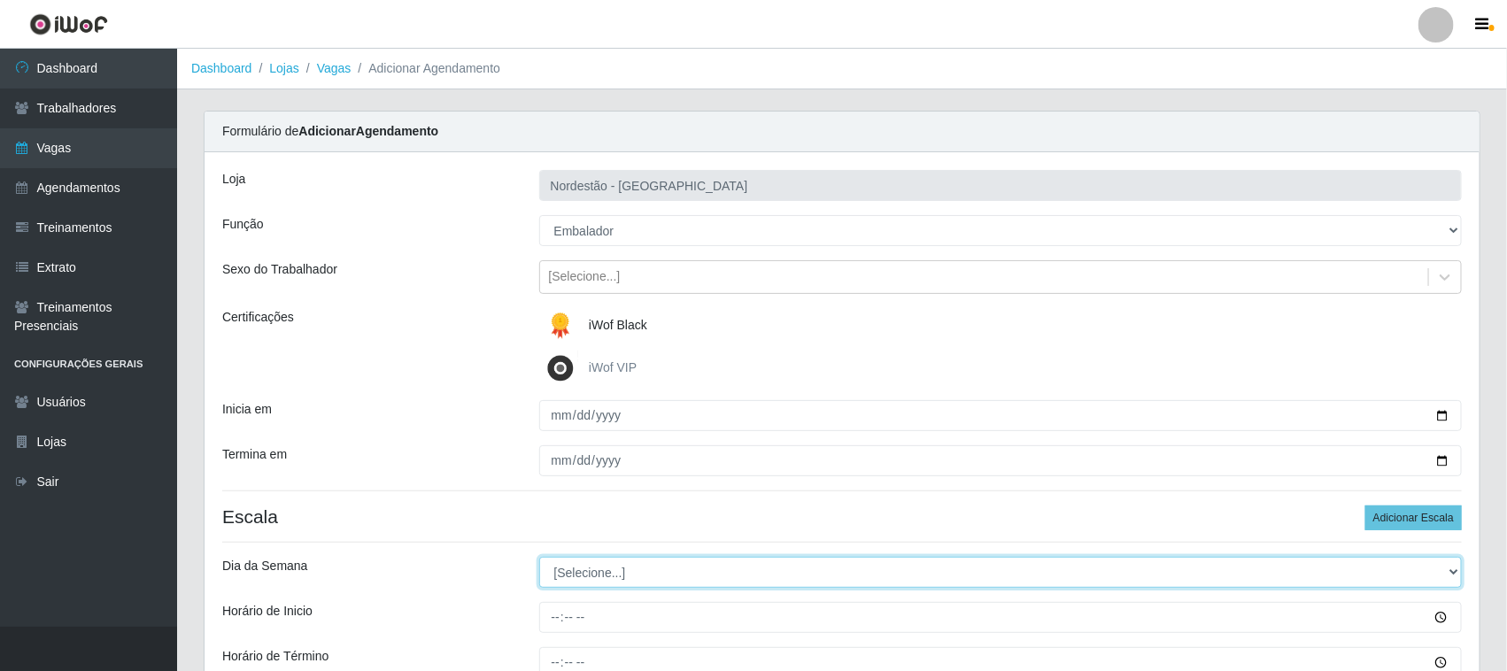
click at [609, 576] on select "[Selecione...] Segunda Terça Quarta Quinta Sexta Sábado Domingo" at bounding box center [1001, 572] width 924 height 31
select select "3"
click at [539, 558] on select "[Selecione...] Segunda Terça Quarta Quinta Sexta Sábado Domingo" at bounding box center [1001, 572] width 924 height 31
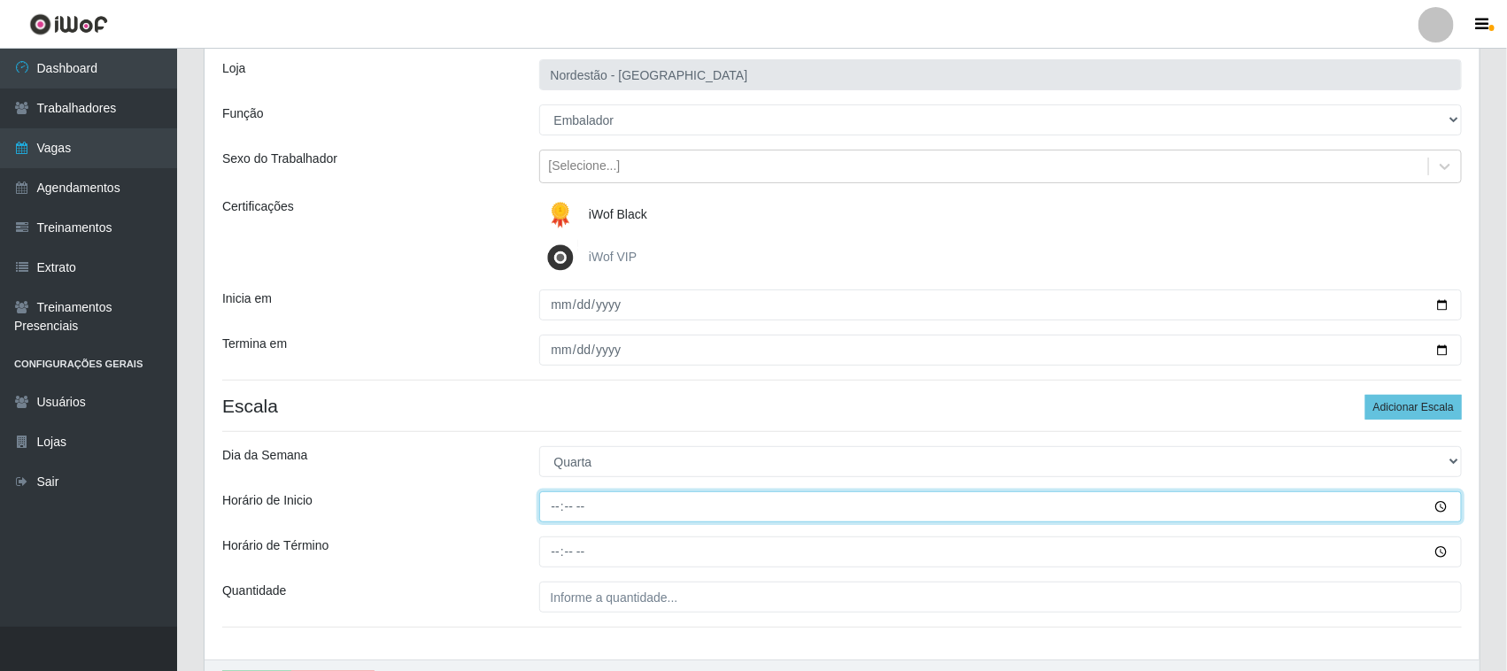
click at [551, 502] on input "Horário de Inicio" at bounding box center [1001, 506] width 924 height 31
type input "15:00"
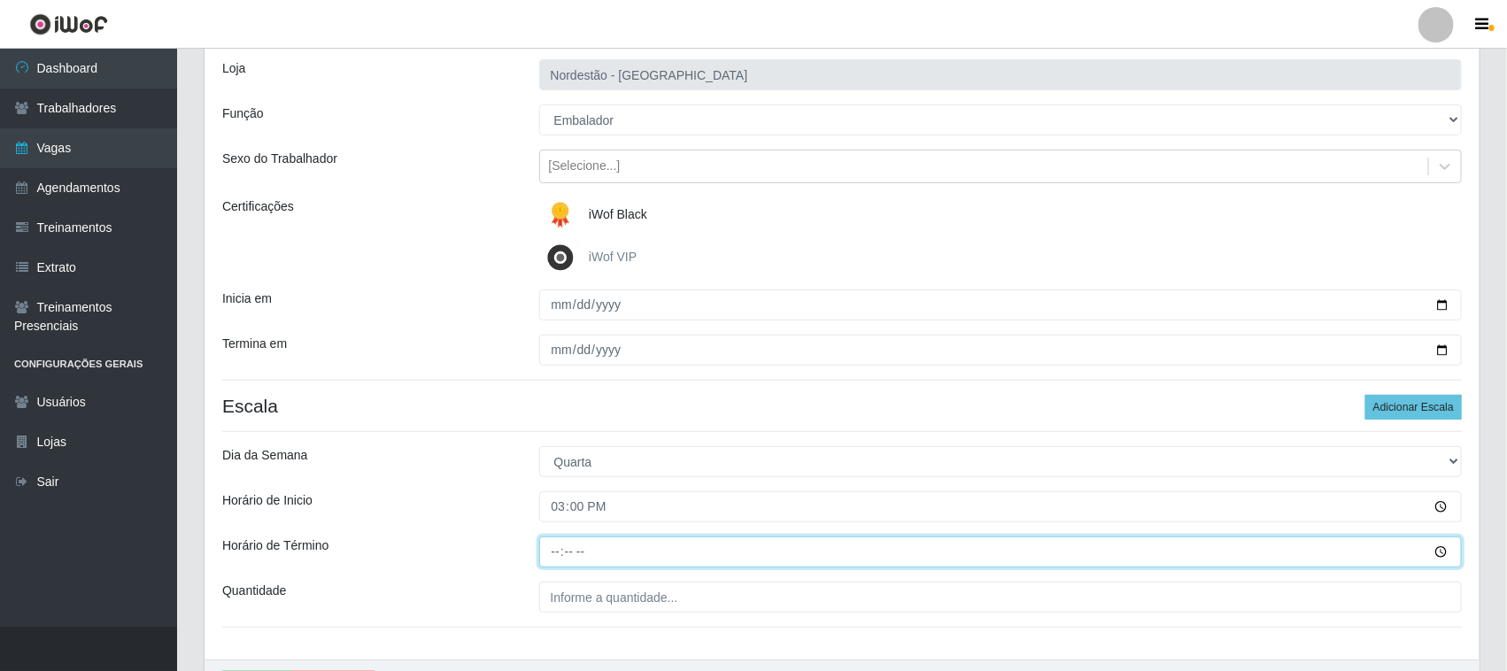
click at [553, 547] on input "Horário de Término" at bounding box center [1001, 552] width 924 height 31
type input "21:00"
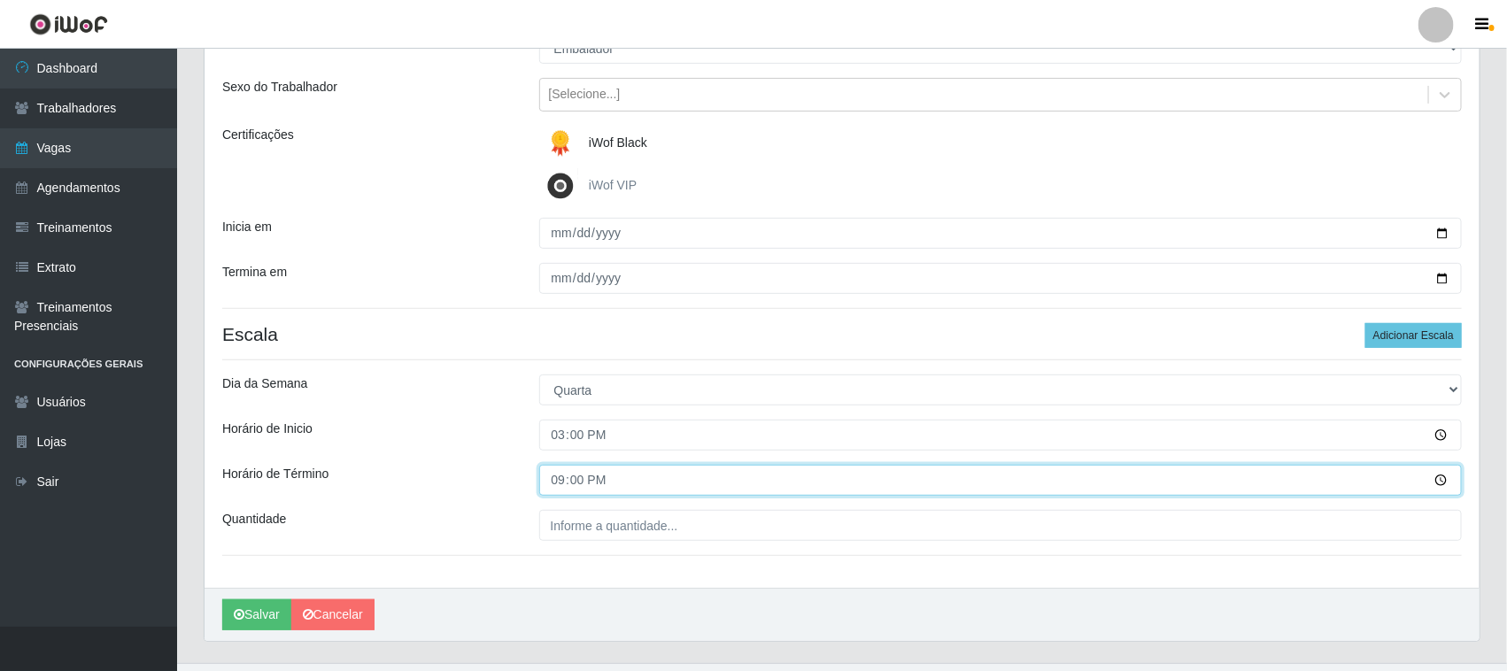
scroll to position [220, 0]
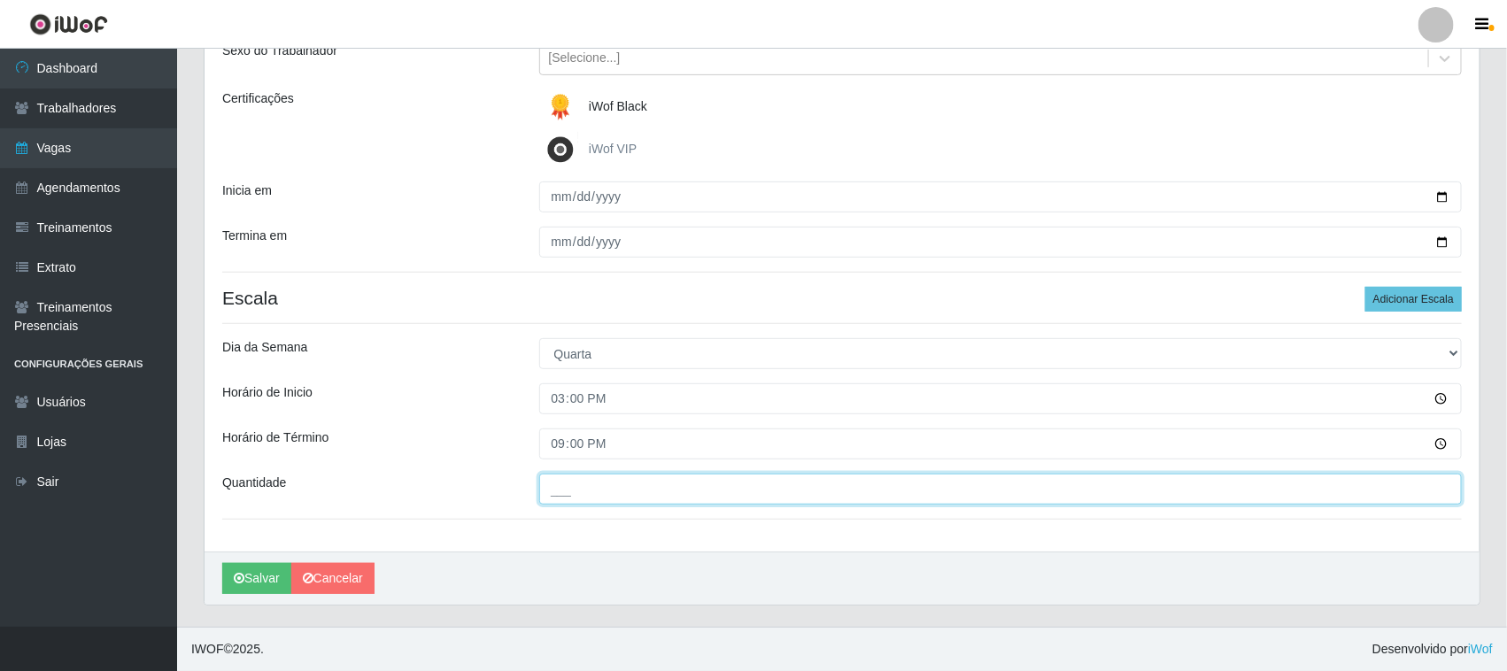
click at [624, 484] on input "___" at bounding box center [1001, 489] width 924 height 31
type input "01_"
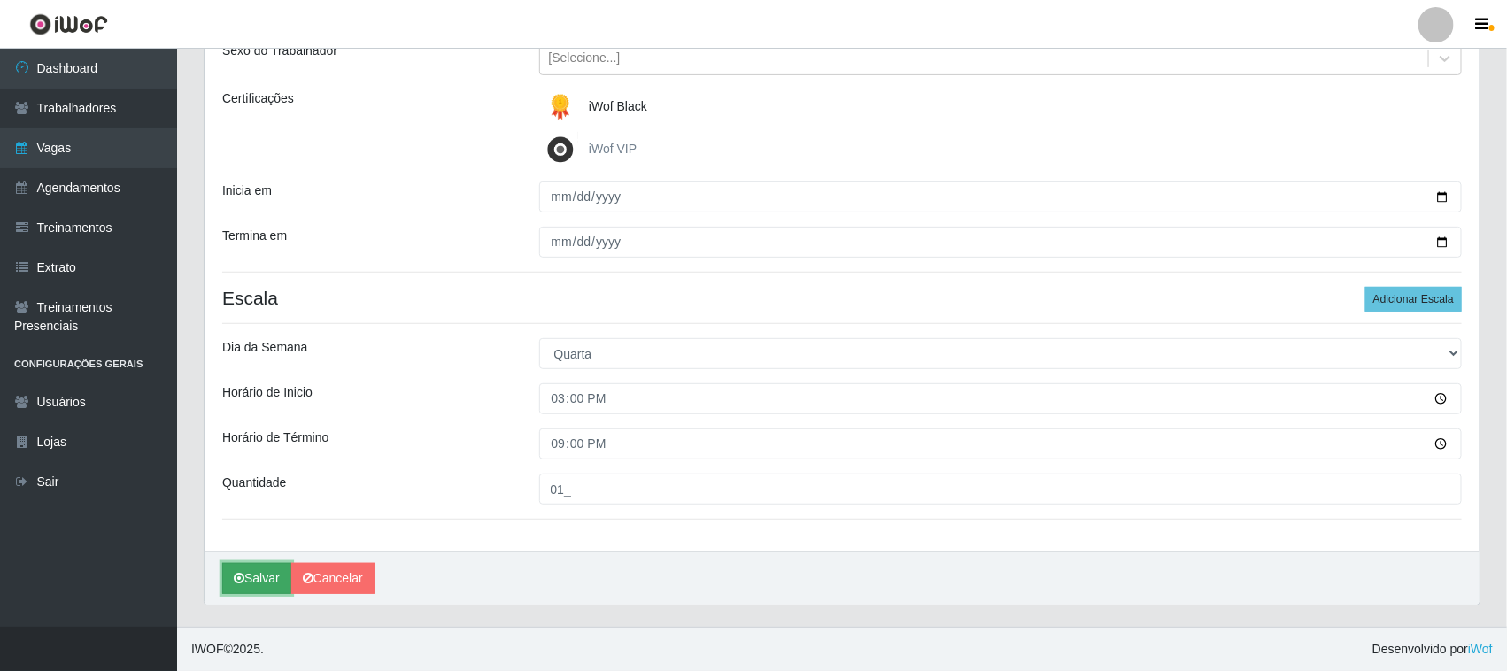
click at [250, 584] on button "Salvar" at bounding box center [256, 578] width 69 height 31
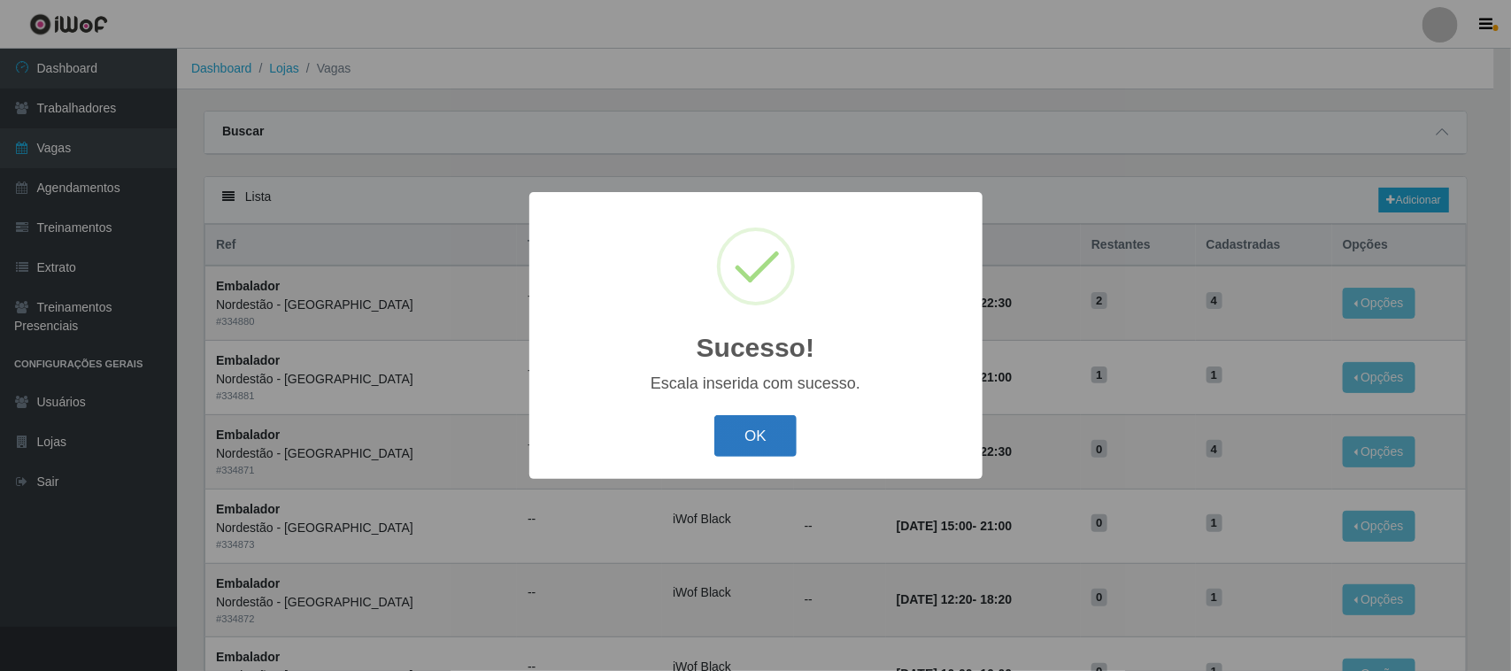
click at [764, 431] on button "OK" at bounding box center [756, 436] width 82 height 42
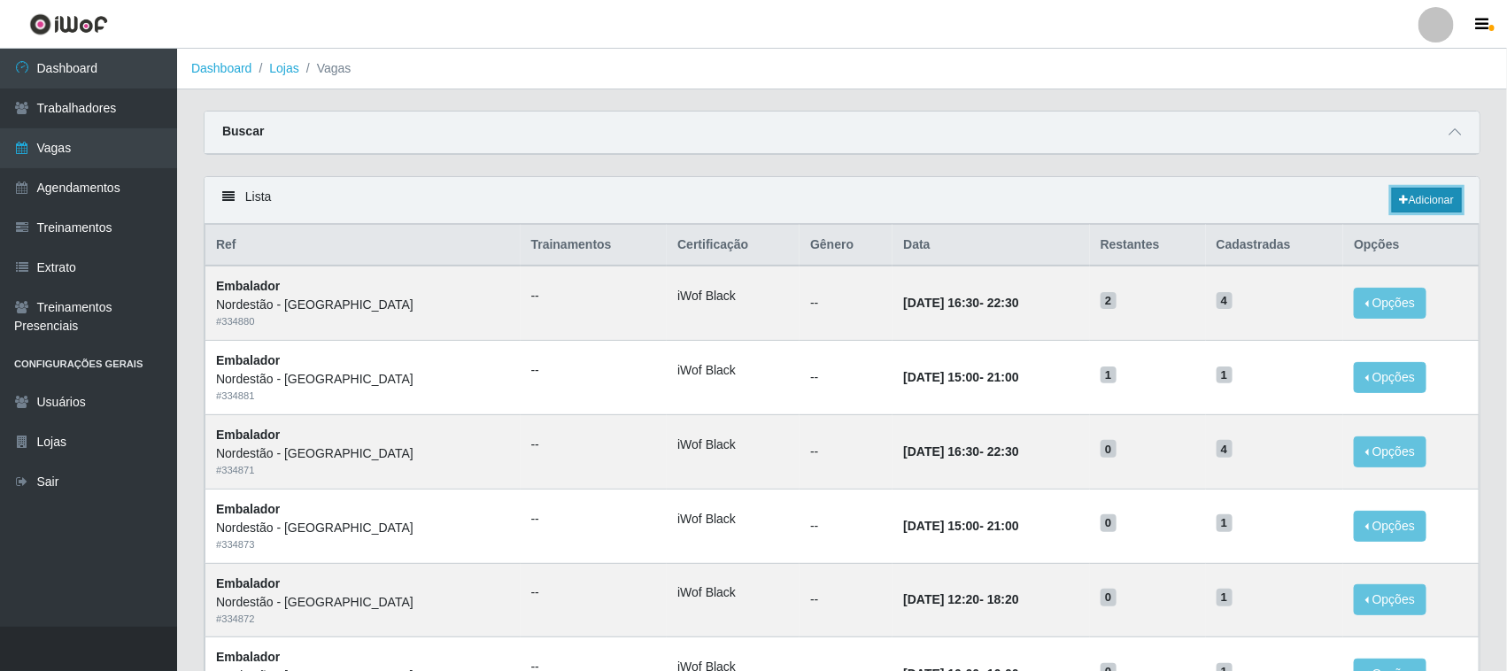
click at [1410, 196] on link "Adicionar" at bounding box center [1427, 200] width 70 height 25
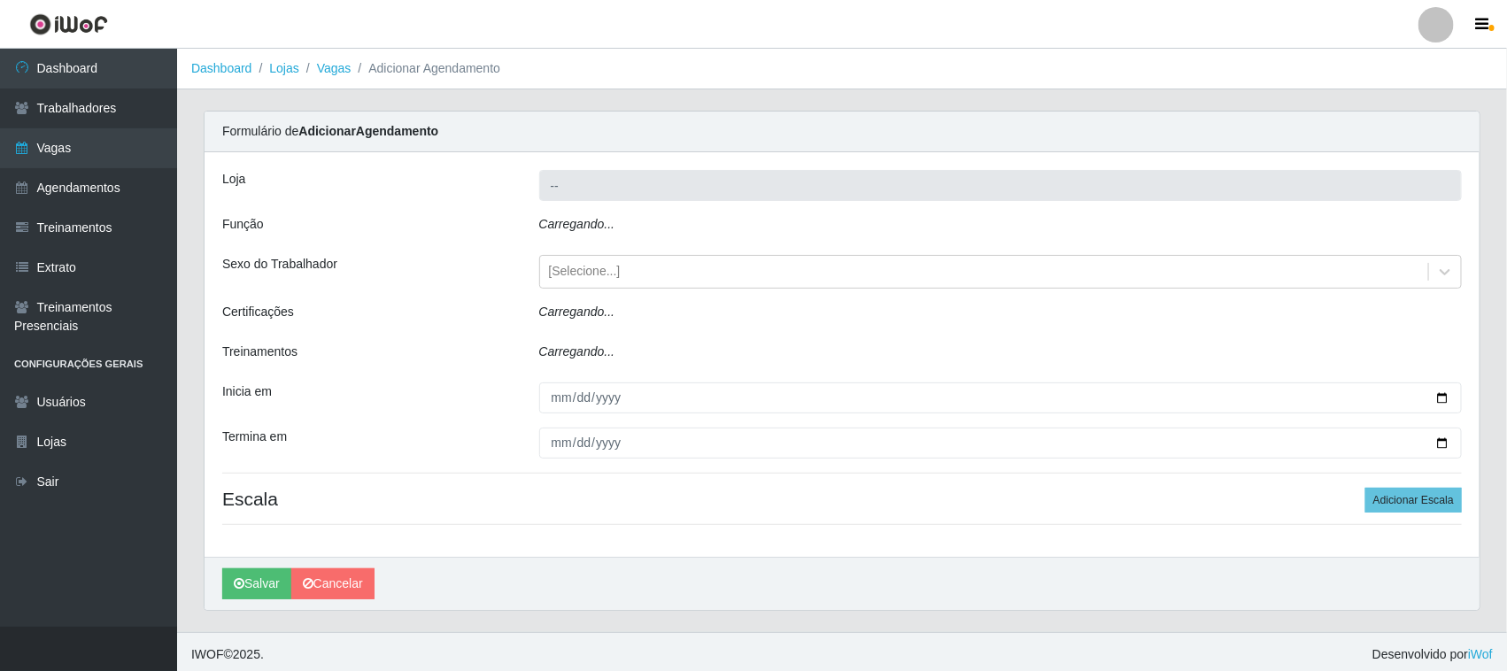
type input "Nordestão - [GEOGRAPHIC_DATA]"
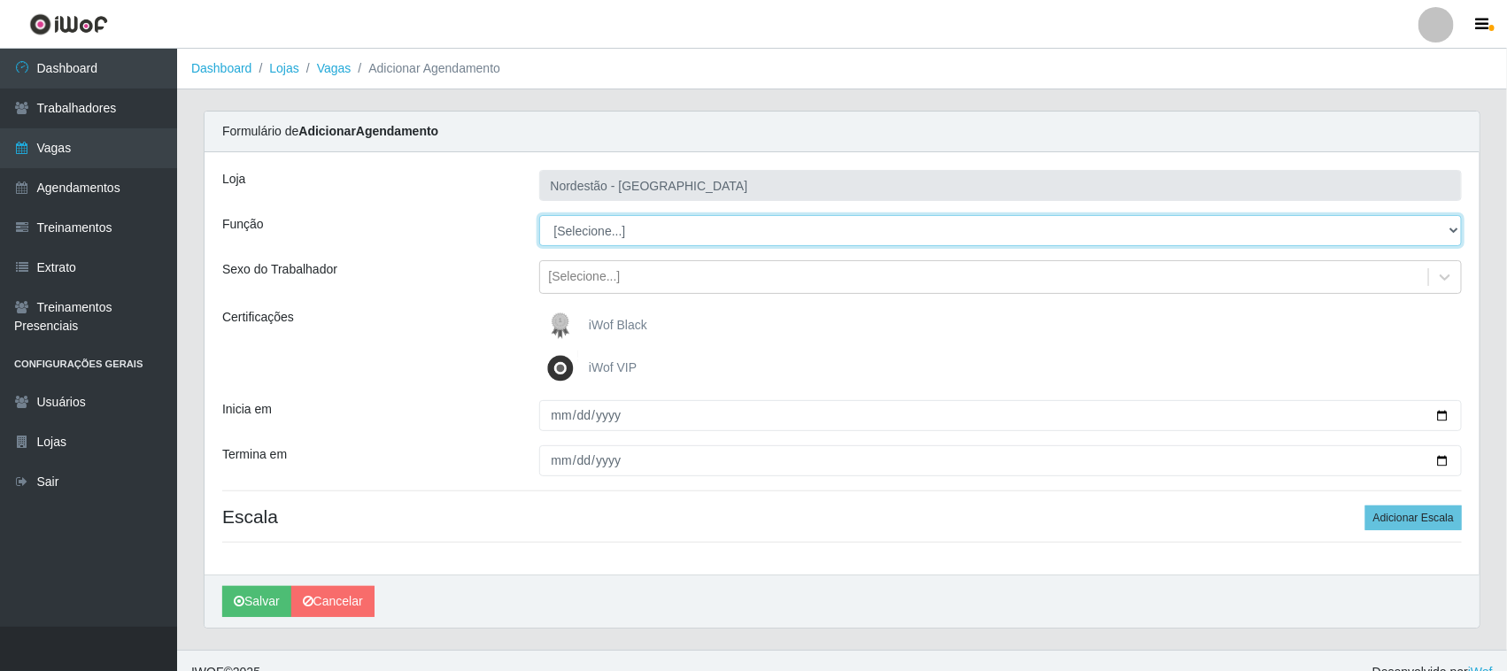
click at [587, 236] on select "[Selecione...] Embalador Embalador + Embalador ++ Operador de Caixa Operador de…" at bounding box center [1001, 230] width 924 height 31
click at [539, 215] on select "[Selecione...] Embalador Embalador + Embalador ++ Operador de Caixa Operador de…" at bounding box center [1001, 230] width 924 height 31
click at [655, 232] on select "[Selecione...] Embalador Embalador + Embalador ++ Operador de Caixa Operador de…" at bounding box center [1001, 230] width 924 height 31
select select "1"
click at [539, 215] on select "[Selecione...] Embalador Embalador + Embalador ++ Operador de Caixa Operador de…" at bounding box center [1001, 230] width 924 height 31
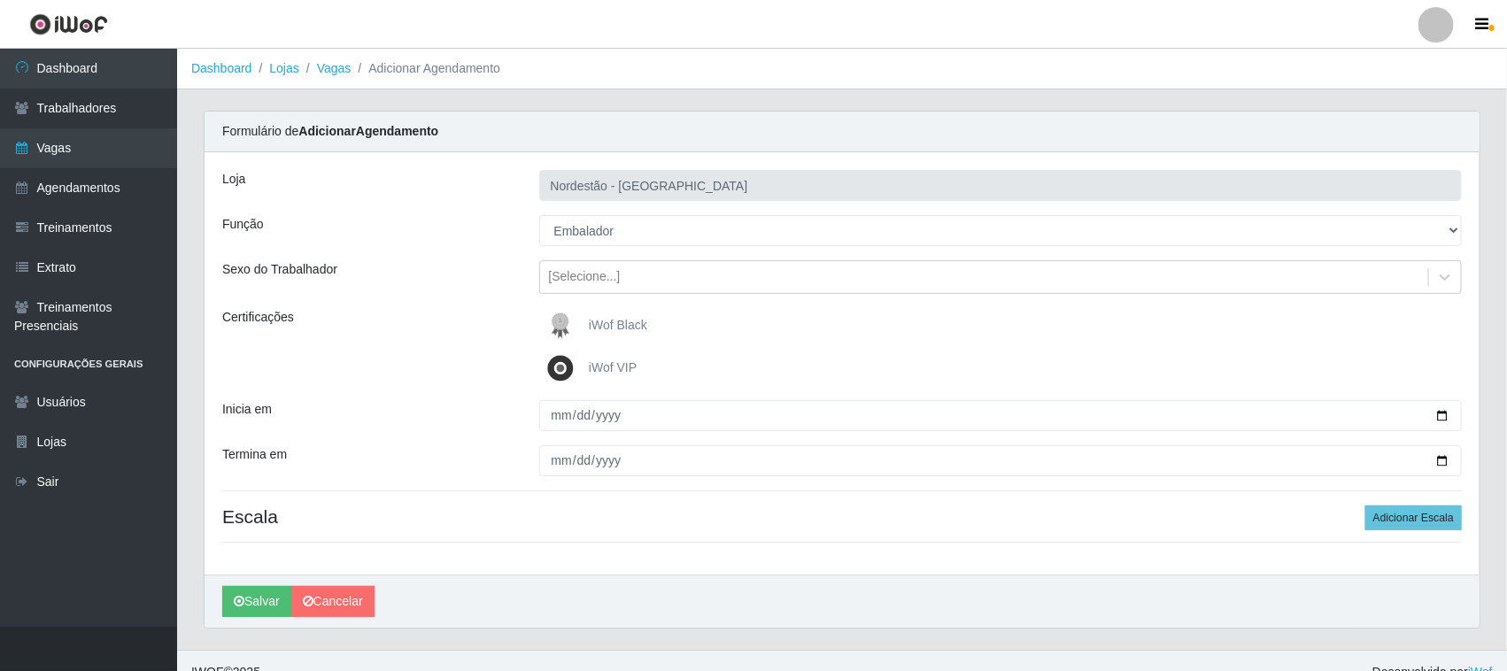
click at [580, 326] on img at bounding box center [564, 325] width 43 height 35
click at [0, 0] on input "iWof Black" at bounding box center [0, 0] width 0 height 0
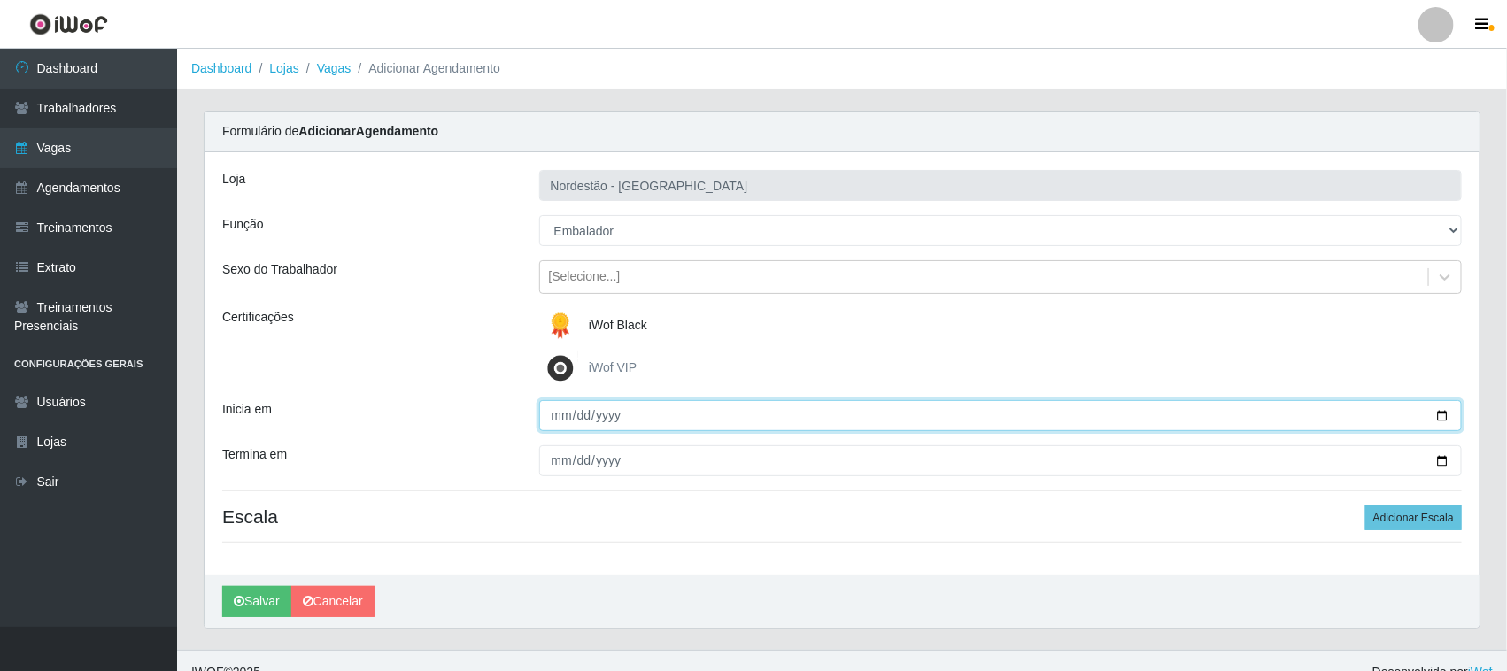
click at [1444, 413] on input "Inicia em" at bounding box center [1001, 415] width 924 height 31
type input "[DATE]"
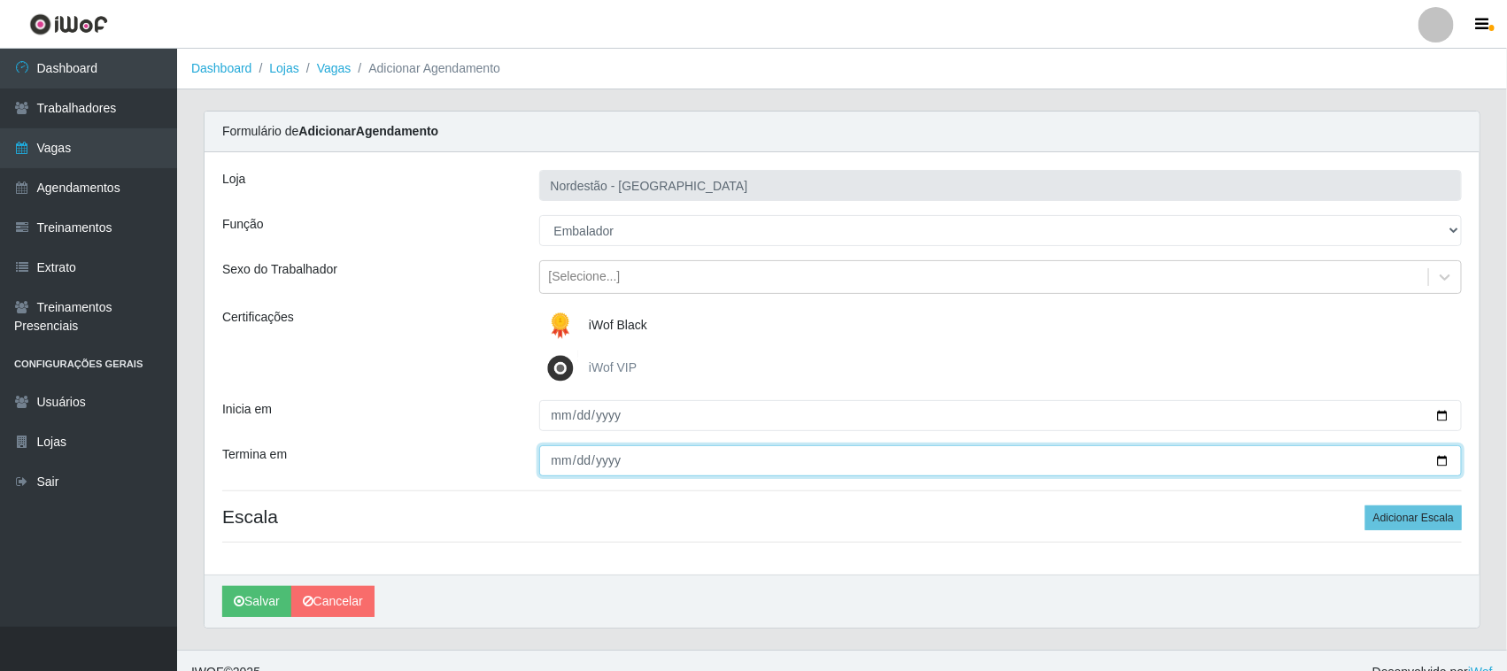
click at [1439, 457] on input "Termina em" at bounding box center [1001, 460] width 924 height 31
type input "[DATE]"
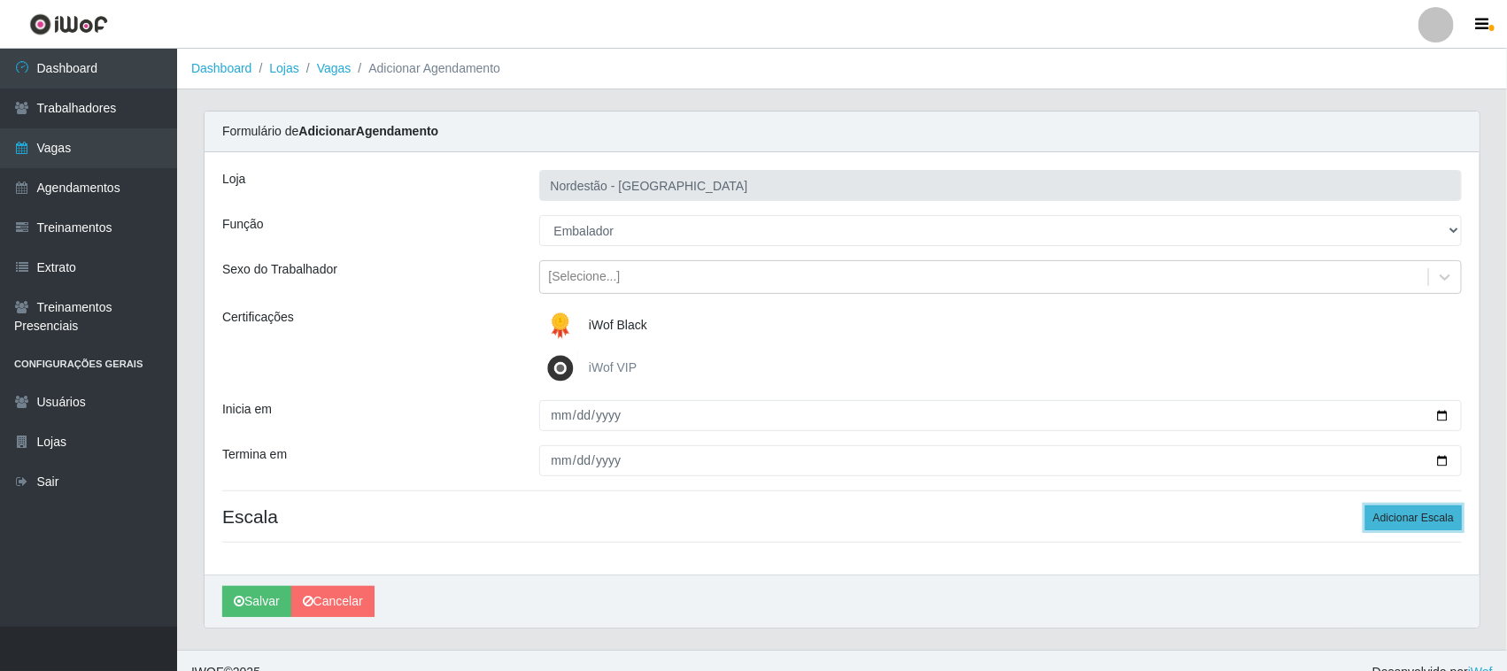
click at [1406, 516] on button "Adicionar Escala" at bounding box center [1413, 518] width 97 height 25
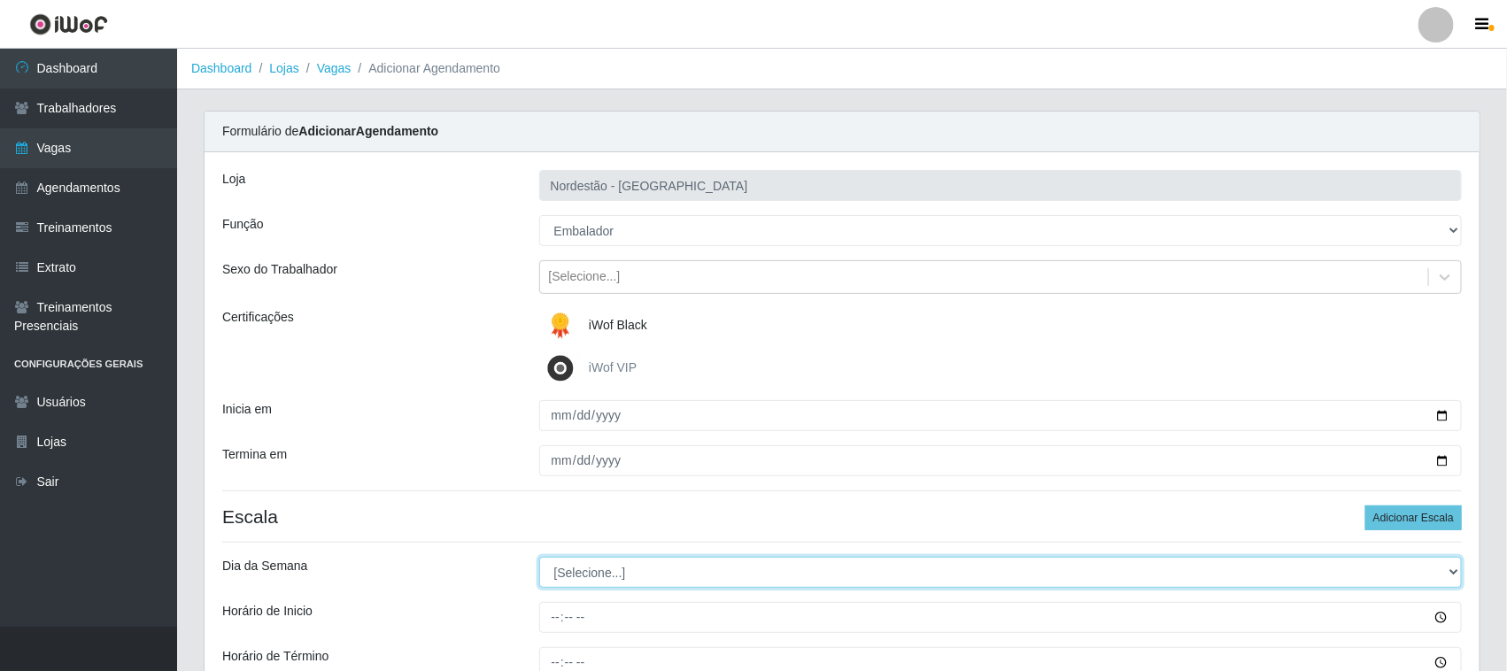
click at [591, 569] on select "[Selecione...] Segunda Terça Quarta Quinta Sexta Sábado Domingo" at bounding box center [1001, 572] width 924 height 31
select select "3"
click at [539, 558] on select "[Selecione...] Segunda Terça Quarta Quinta Sexta Sábado Domingo" at bounding box center [1001, 572] width 924 height 31
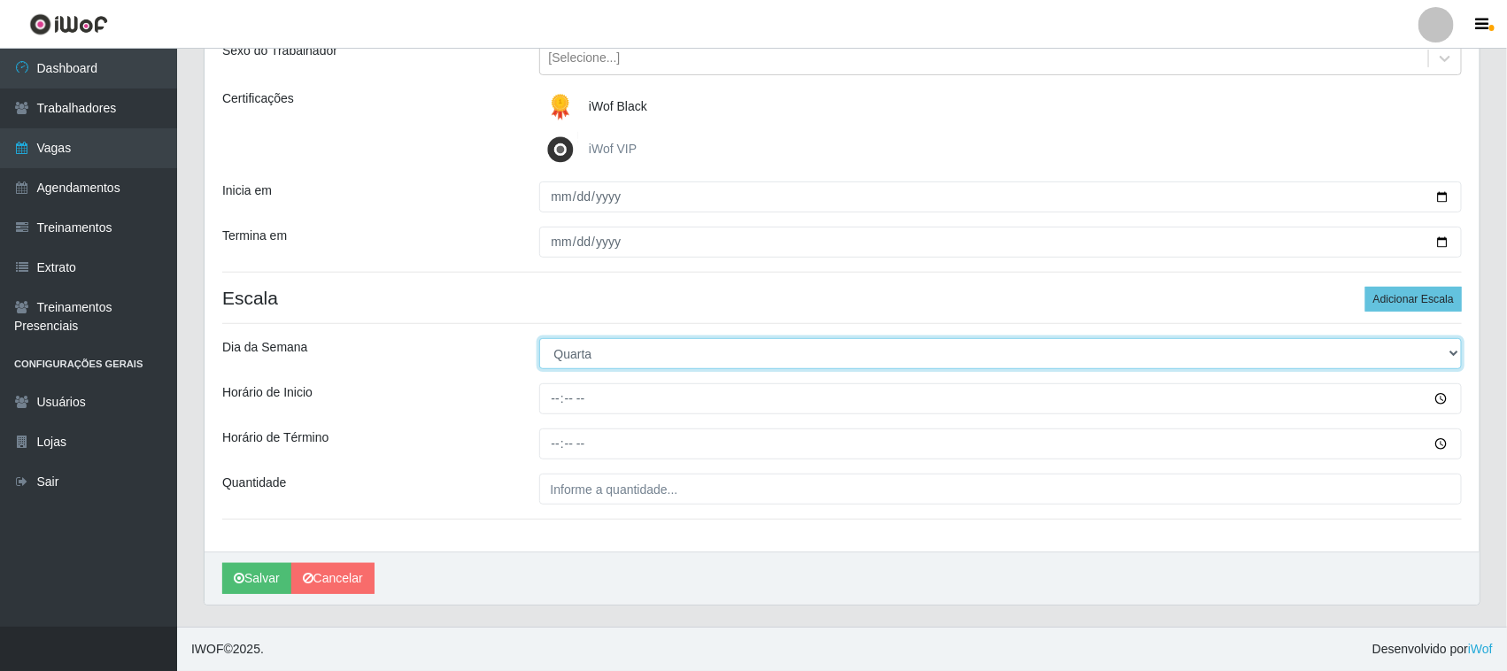
scroll to position [220, 0]
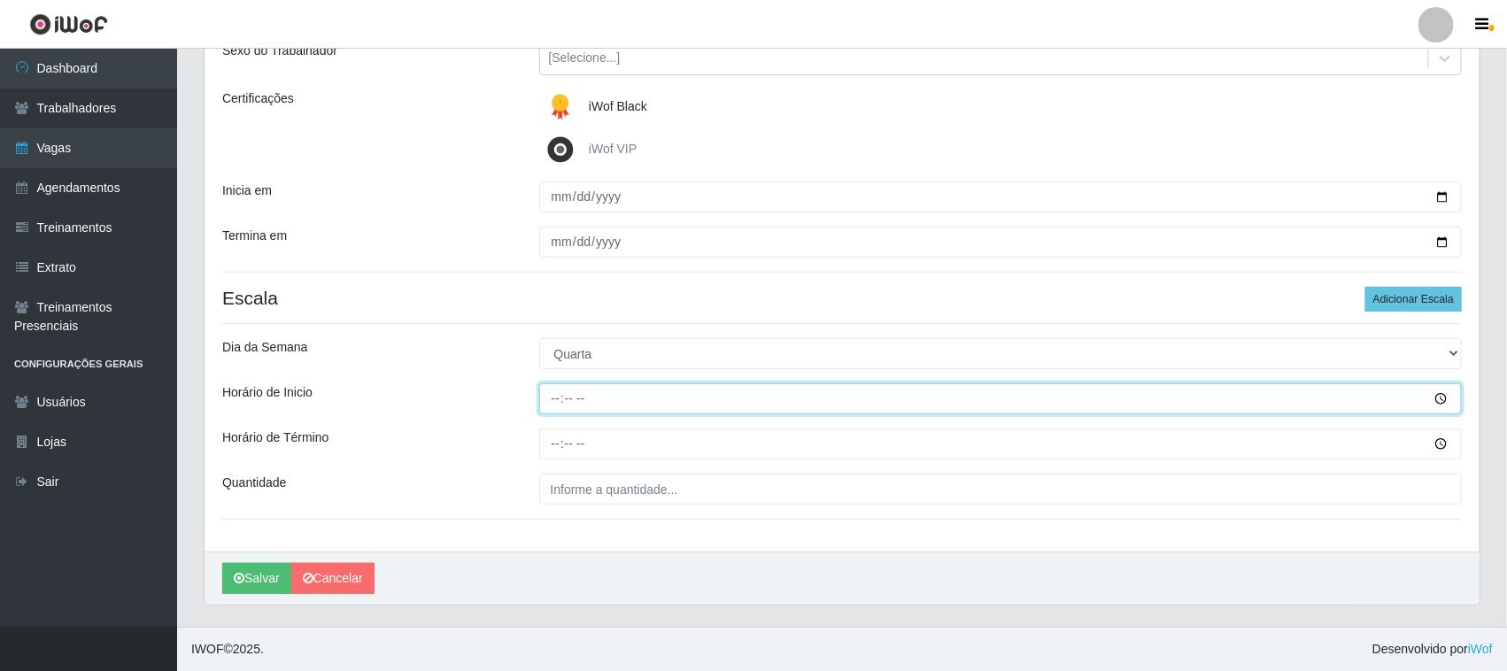
click at [556, 400] on input "Horário de Inicio" at bounding box center [1001, 398] width 924 height 31
type input "10:00"
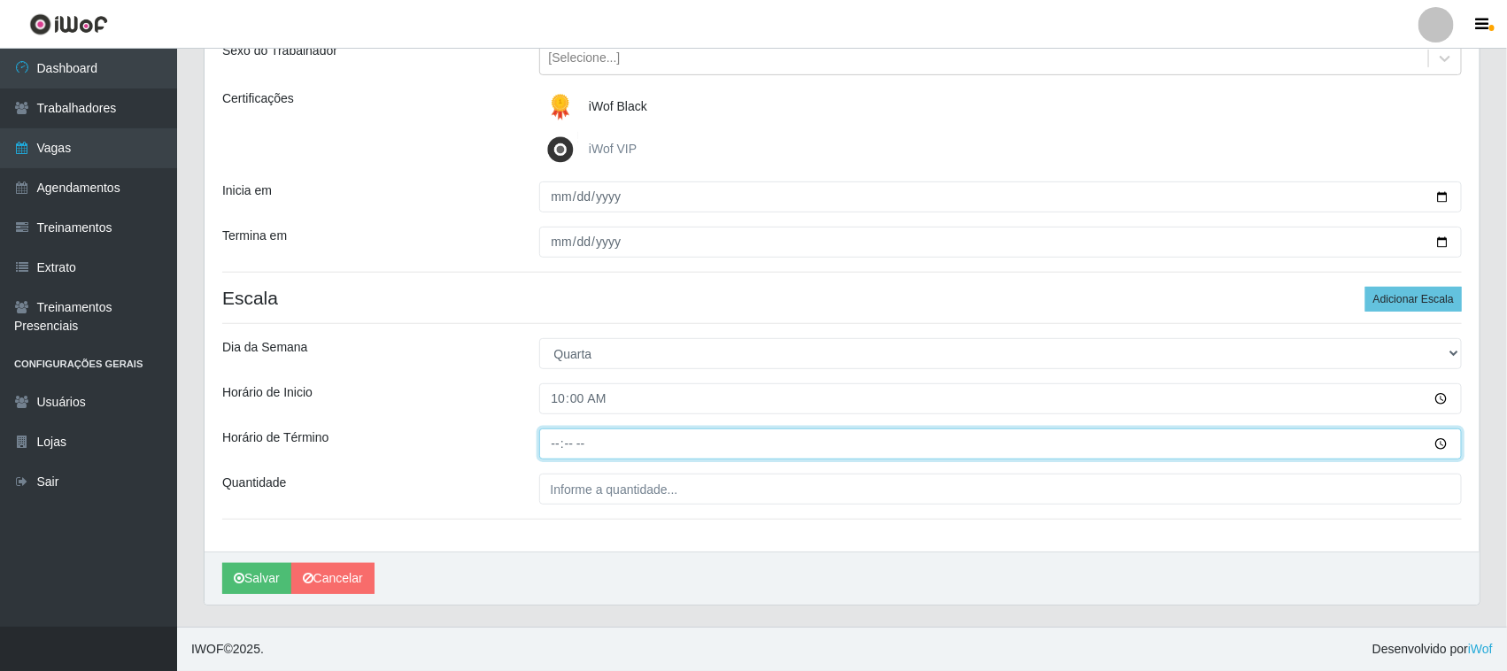
click at [547, 444] on input "Horário de Término" at bounding box center [1001, 444] width 924 height 31
type input "16:00"
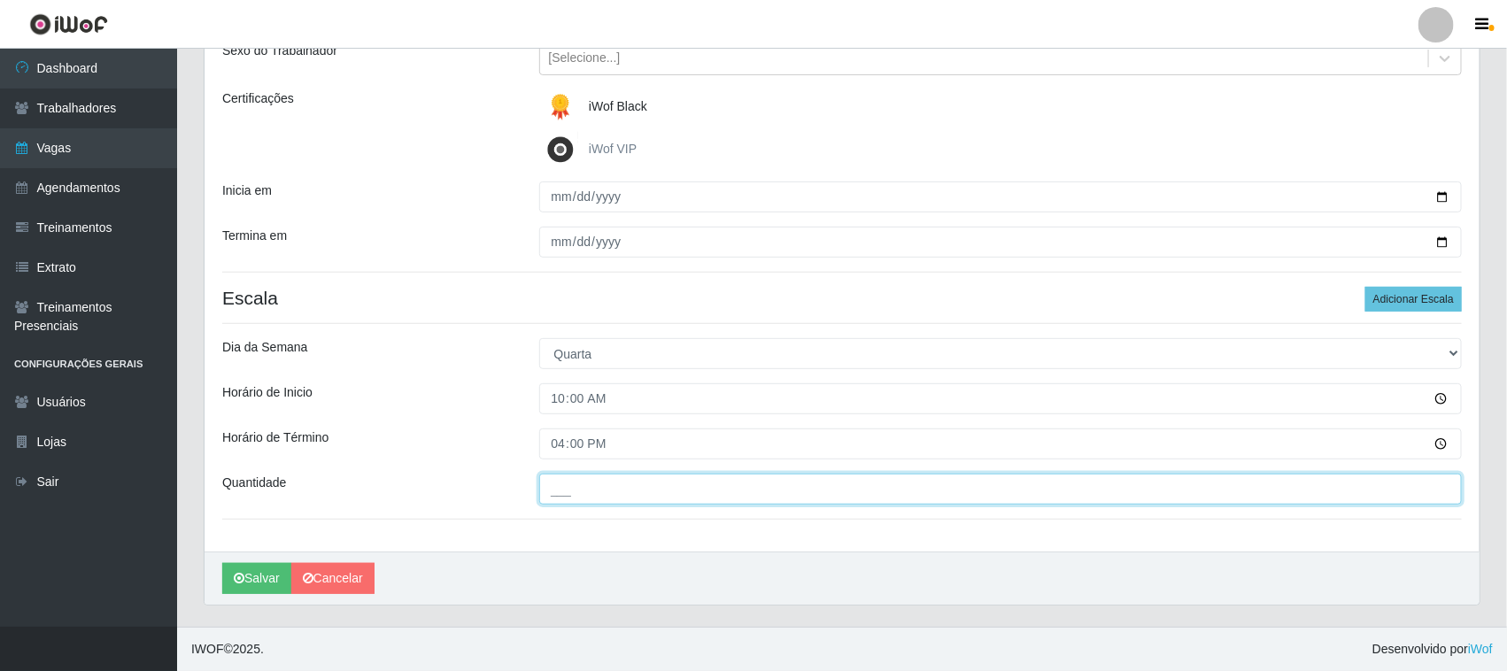
click at [571, 492] on input "___" at bounding box center [1001, 489] width 924 height 31
type input "01_"
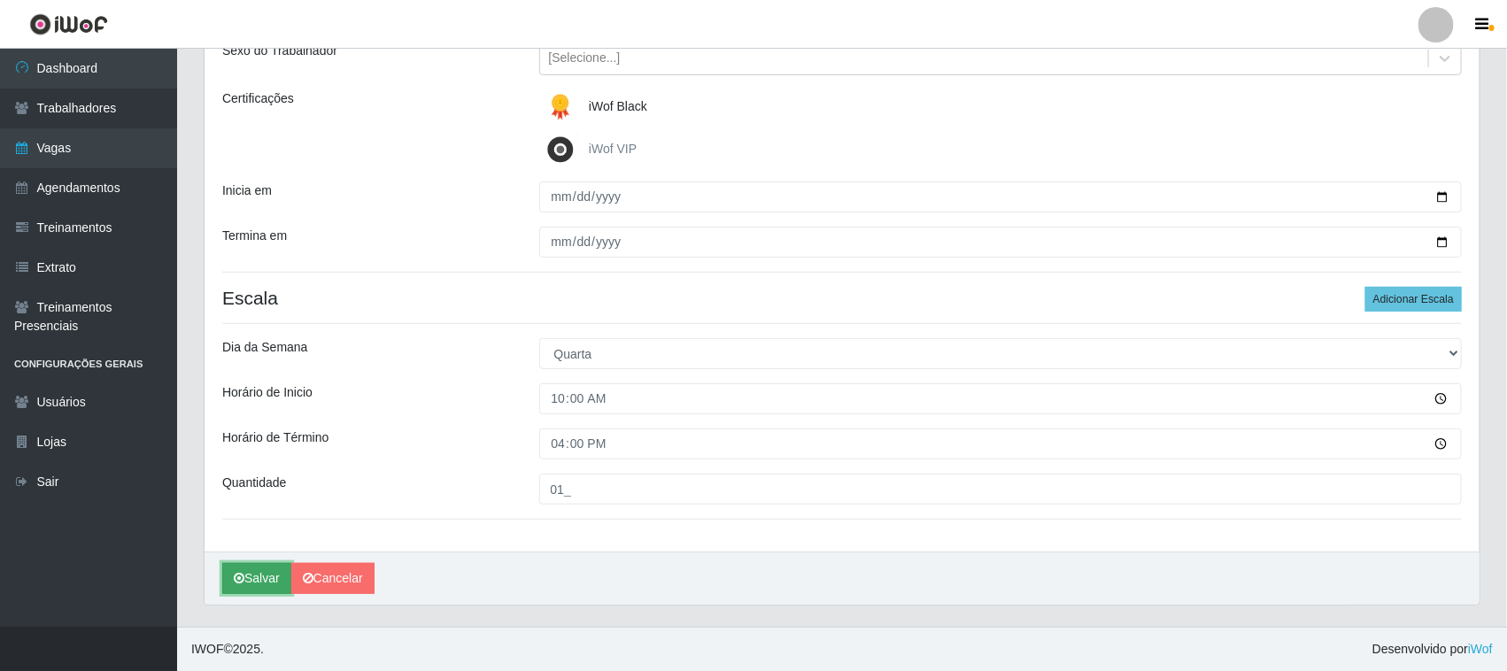
click at [273, 572] on button "Salvar" at bounding box center [256, 578] width 69 height 31
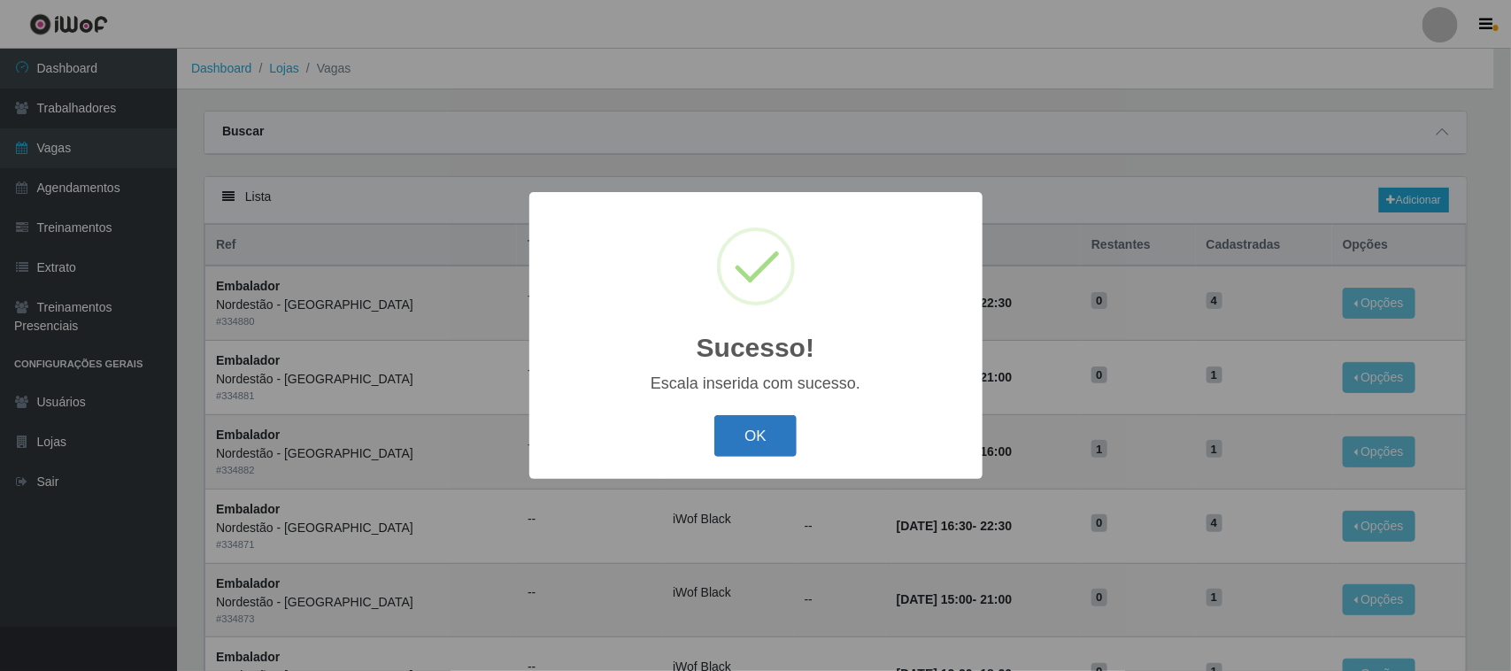
click at [742, 435] on button "OK" at bounding box center [756, 436] width 82 height 42
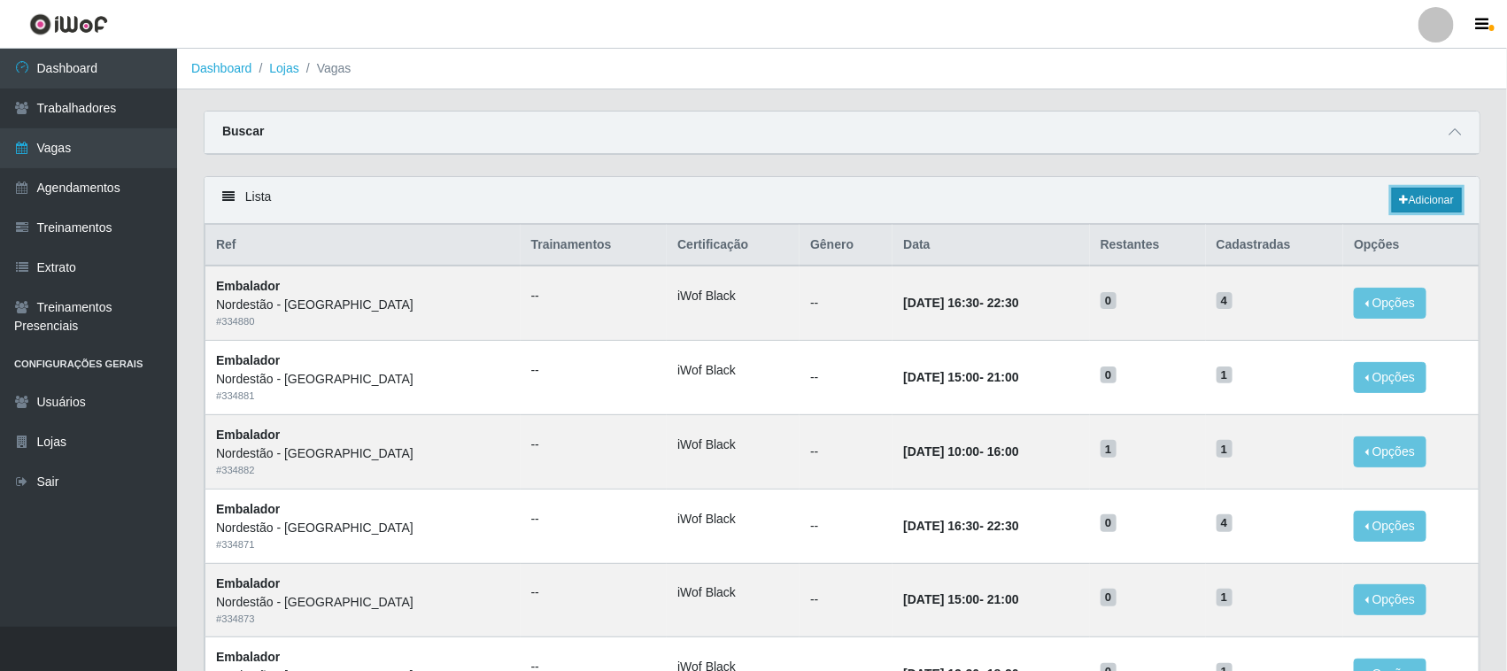
click at [1433, 199] on link "Adicionar" at bounding box center [1427, 200] width 70 height 25
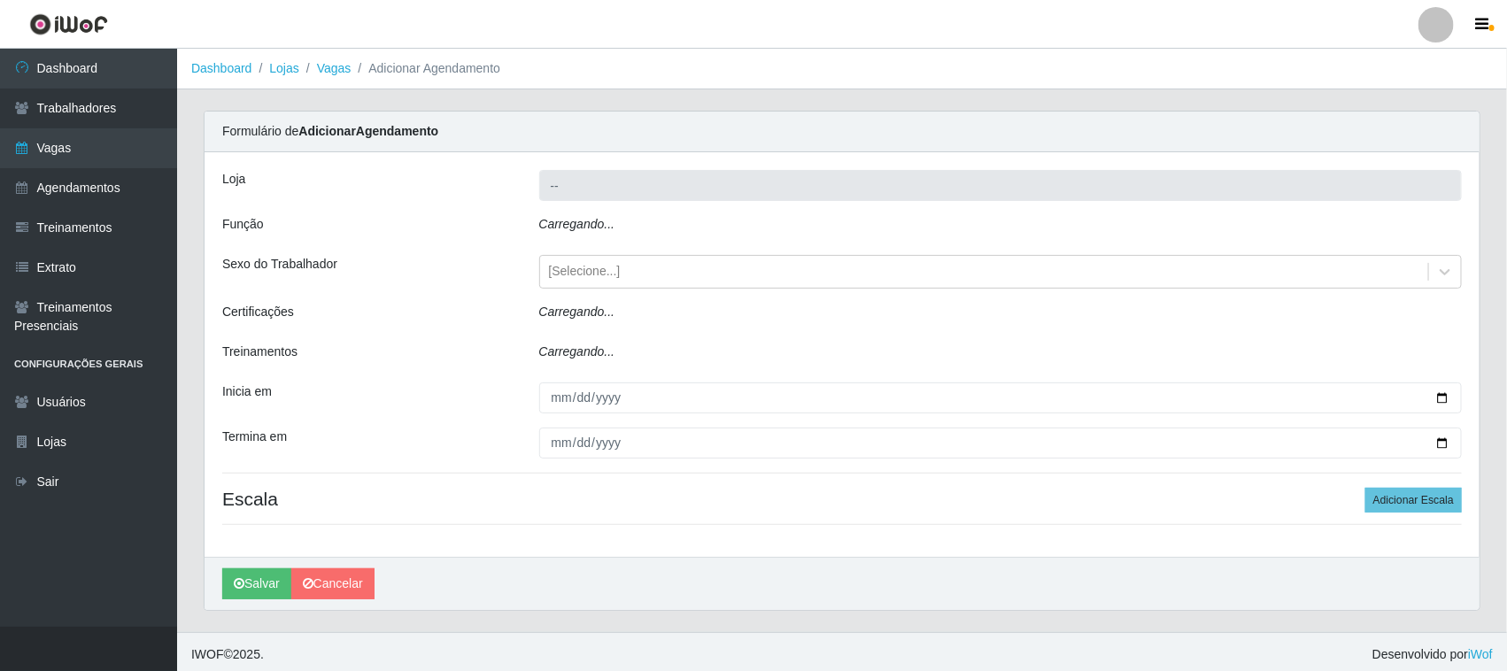
type input "Nordestão - [GEOGRAPHIC_DATA]"
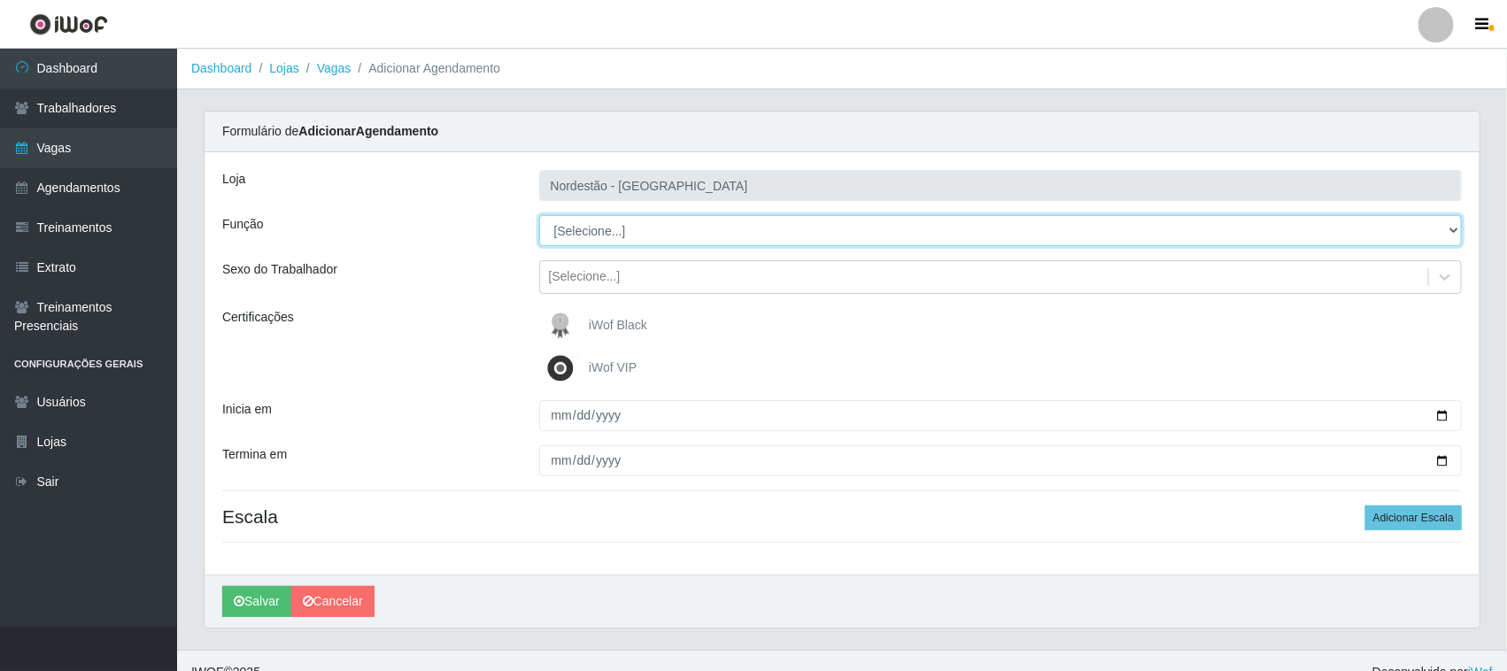
click at [684, 232] on select "[Selecione...] Embalador Embalador + Embalador ++ Operador de Caixa Operador de…" at bounding box center [1001, 230] width 924 height 31
select select "1"
click at [539, 215] on select "[Selecione...] Embalador Embalador + Embalador ++ Operador de Caixa Operador de…" at bounding box center [1001, 230] width 924 height 31
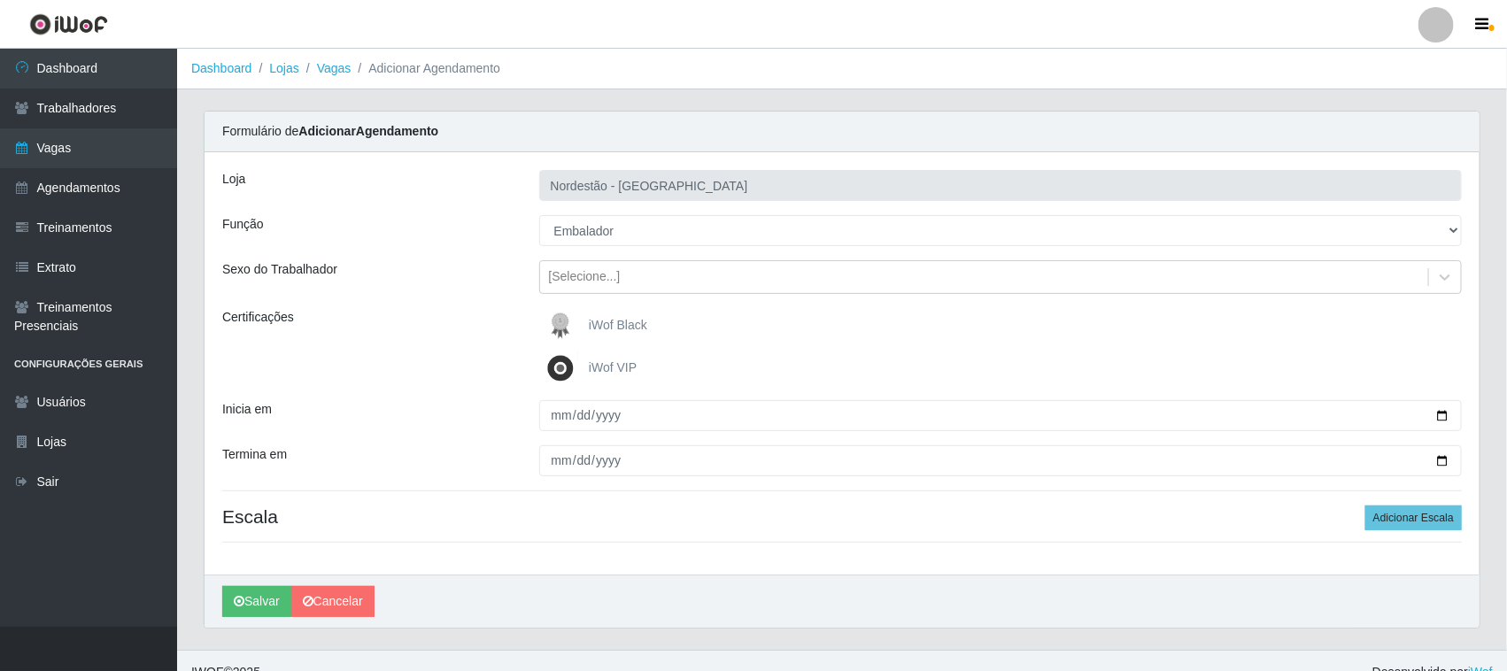
click at [607, 328] on span "iWof Black" at bounding box center [618, 325] width 58 height 14
click at [0, 0] on input "iWof Black" at bounding box center [0, 0] width 0 height 0
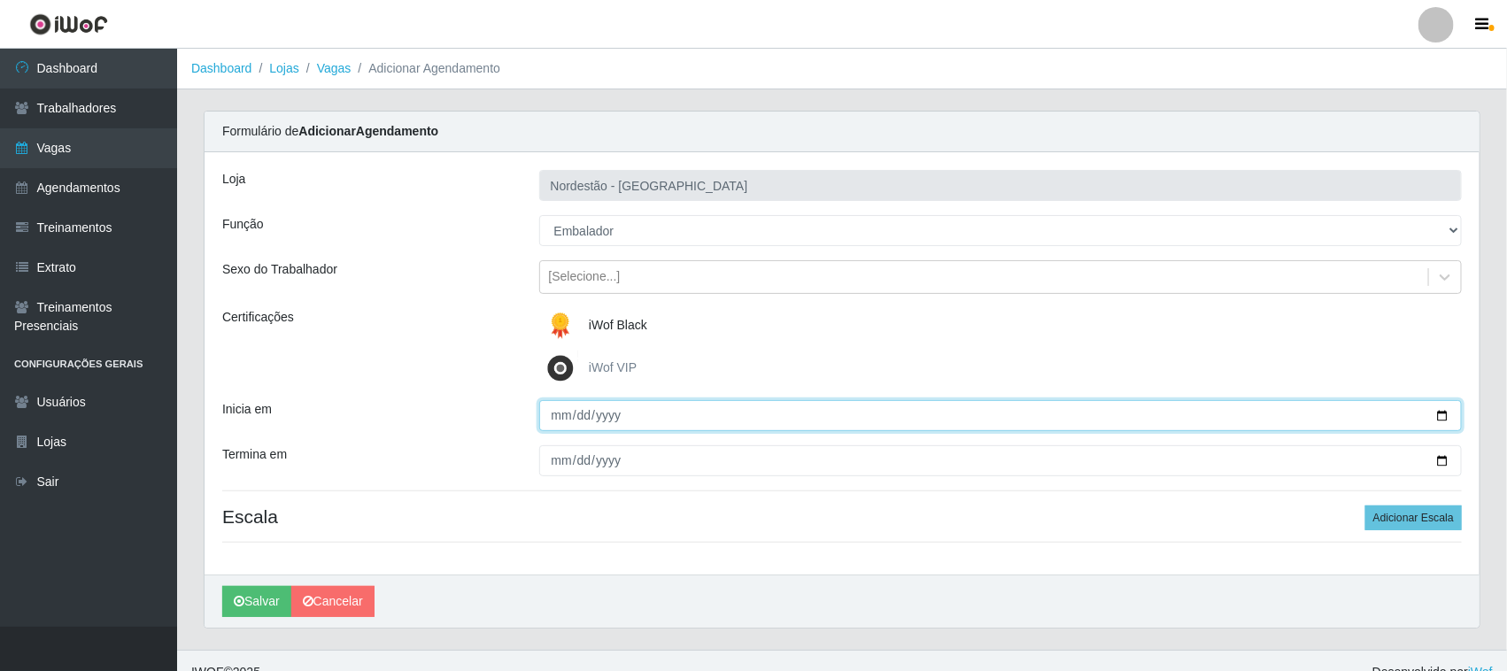
click at [1444, 414] on input "Inicia em" at bounding box center [1001, 415] width 924 height 31
type input "[DATE]"
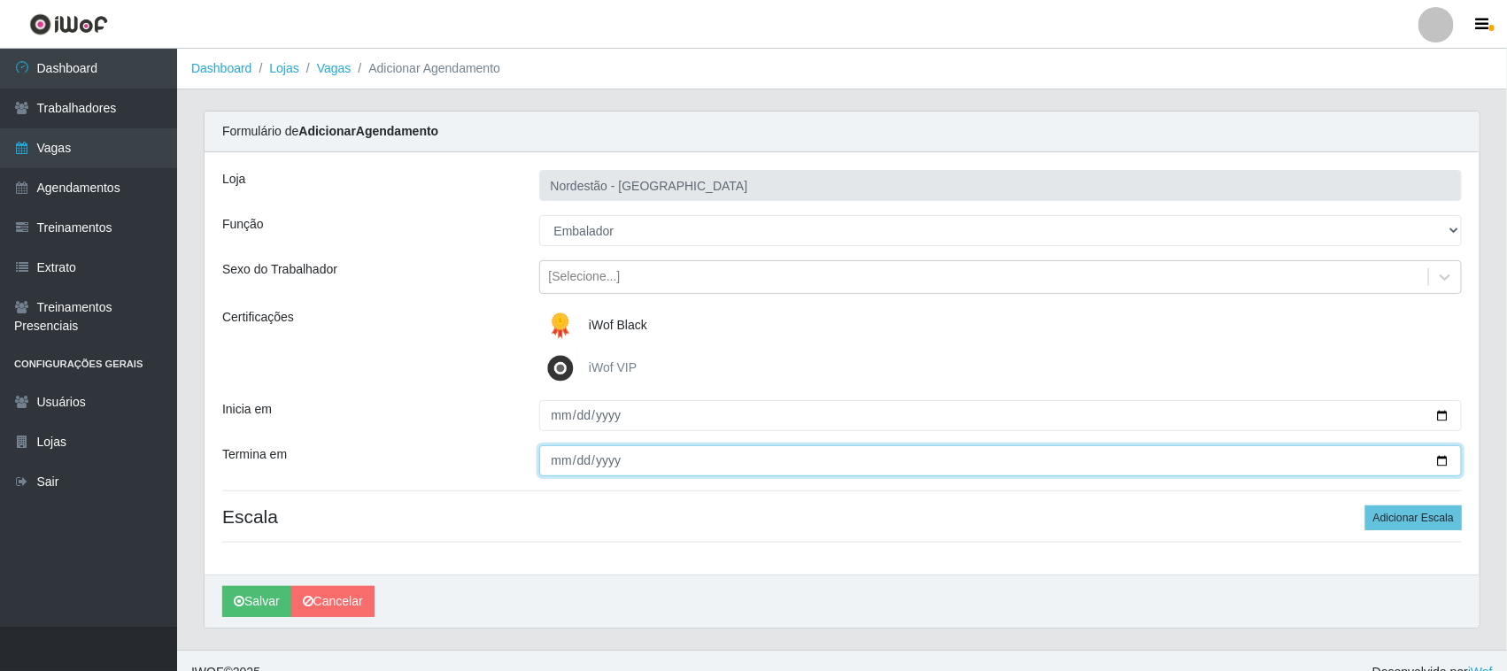
click at [1444, 465] on input "Termina em" at bounding box center [1001, 460] width 924 height 31
type input "[DATE]"
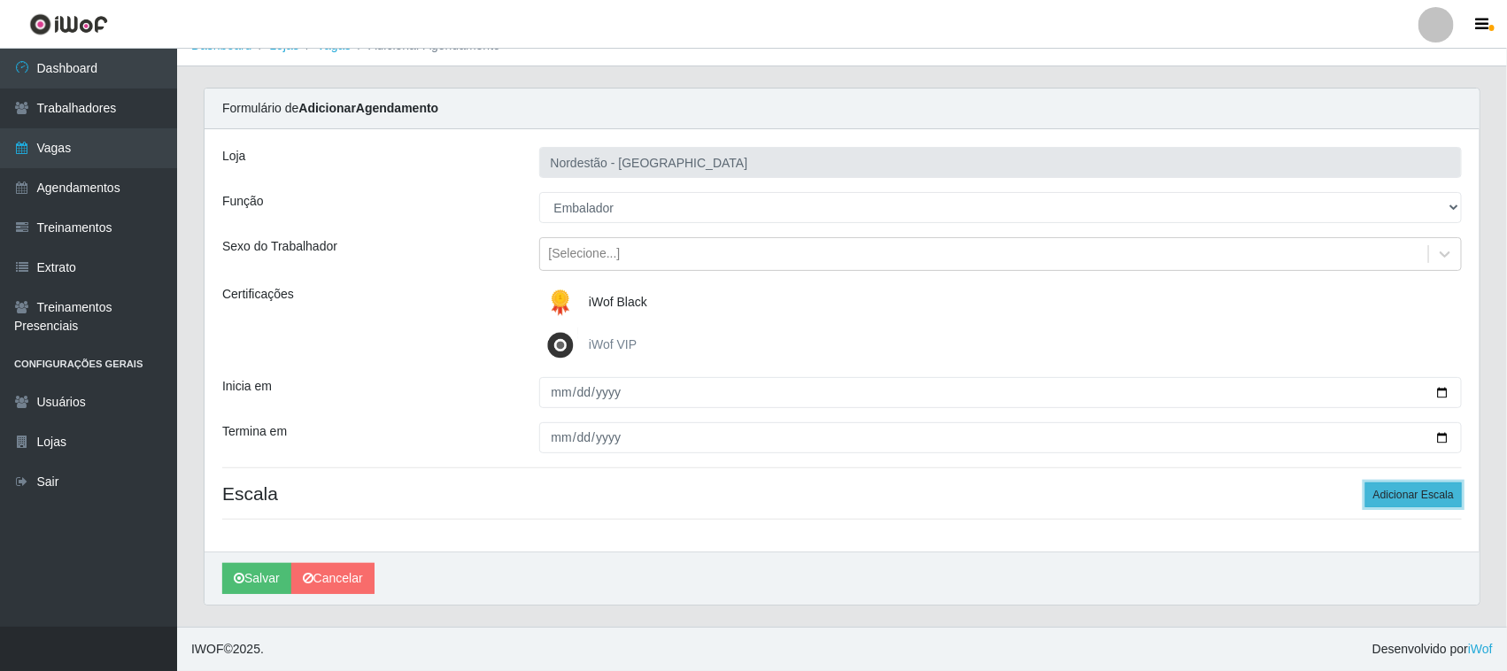
click at [1437, 494] on button "Adicionar Escala" at bounding box center [1413, 495] width 97 height 25
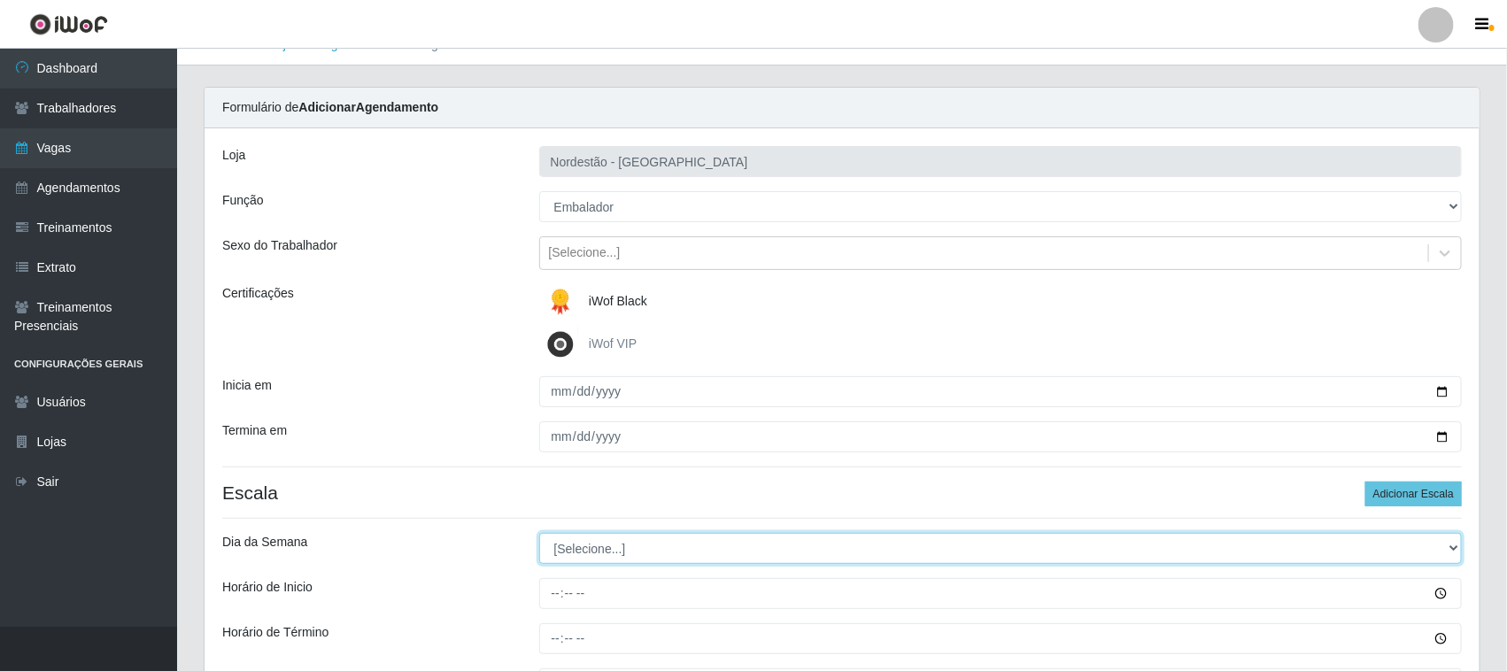
click at [565, 551] on select "[Selecione...] Segunda Terça Quarta Quinta Sexta Sábado Domingo" at bounding box center [1001, 548] width 924 height 31
select select "3"
click at [539, 534] on select "[Selecione...] Segunda Terça Quarta Quinta Sexta Sábado Domingo" at bounding box center [1001, 548] width 924 height 31
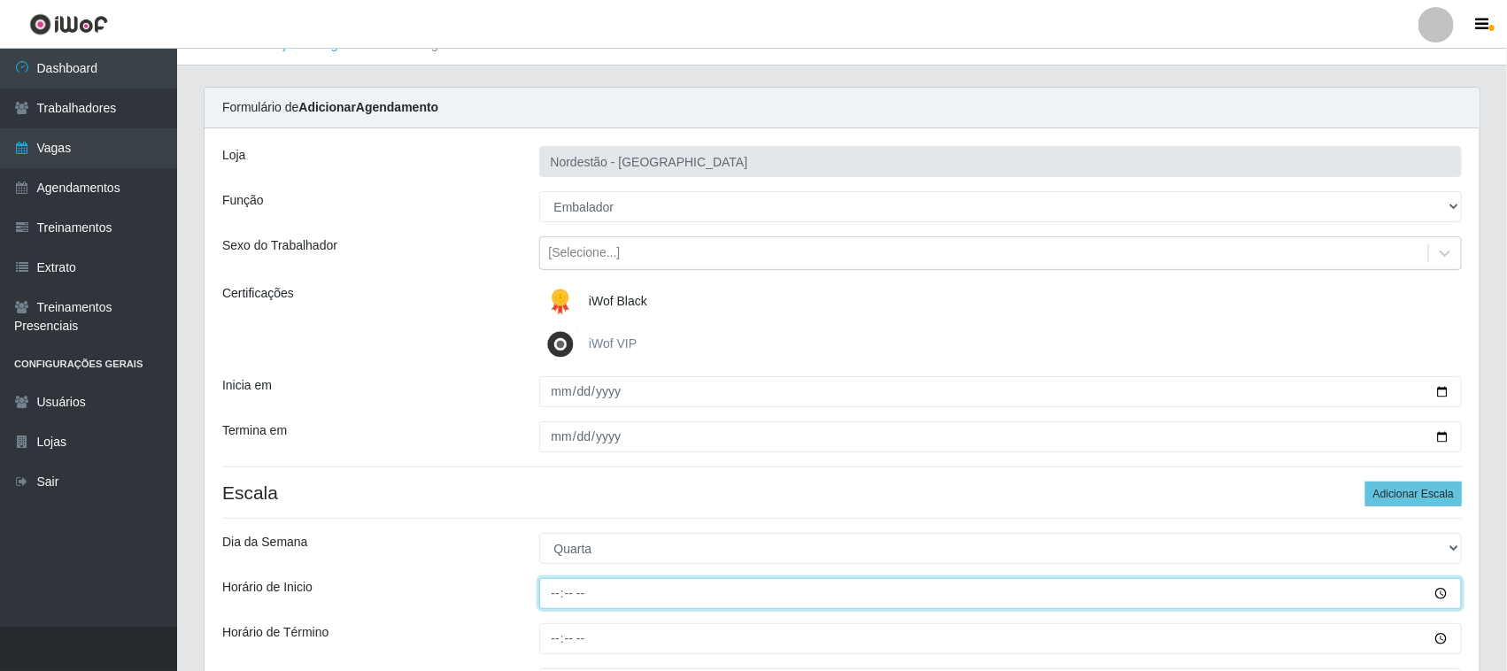
click at [559, 591] on input "Horário de Inicio" at bounding box center [1001, 593] width 924 height 31
click at [573, 591] on input "09:10" at bounding box center [1001, 593] width 924 height 31
click at [553, 591] on input "09:10" at bounding box center [1001, 593] width 924 height 31
type input "09:00"
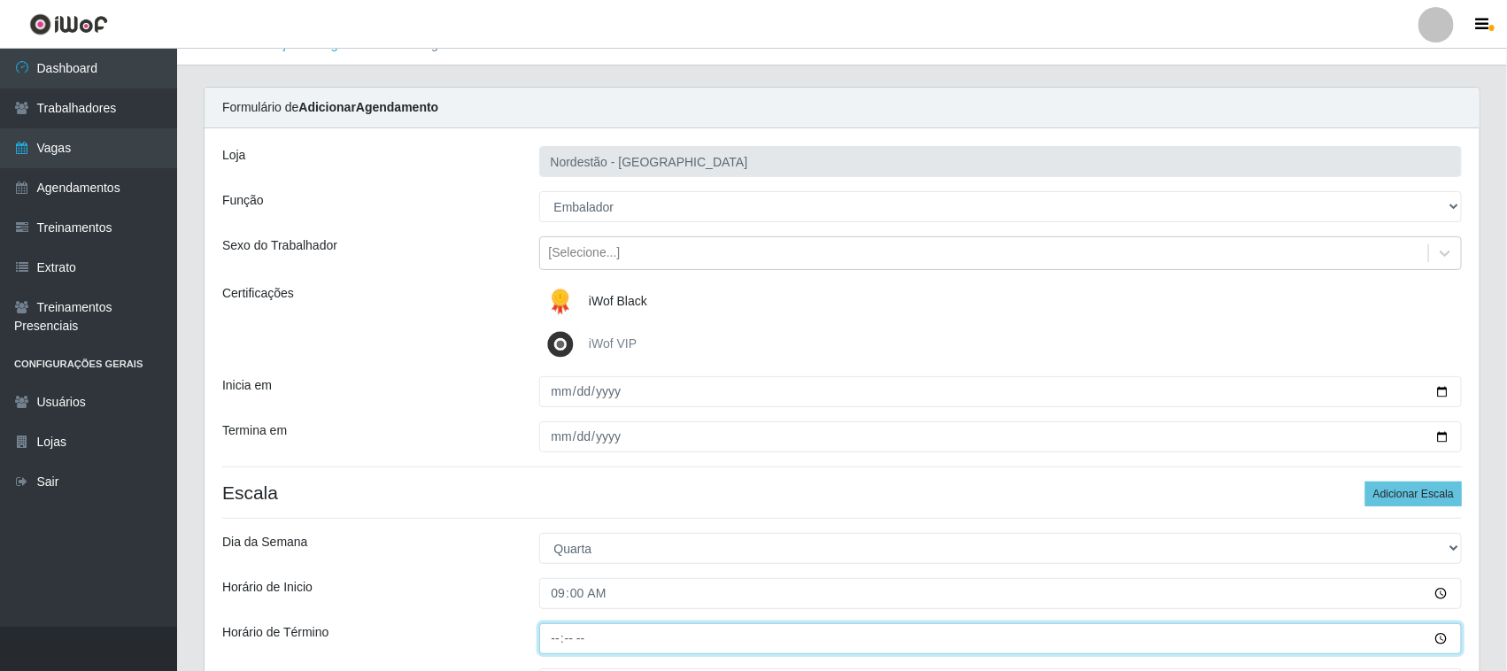
click at [552, 633] on input "Horário de Término" at bounding box center [1001, 638] width 924 height 31
type input "15:00"
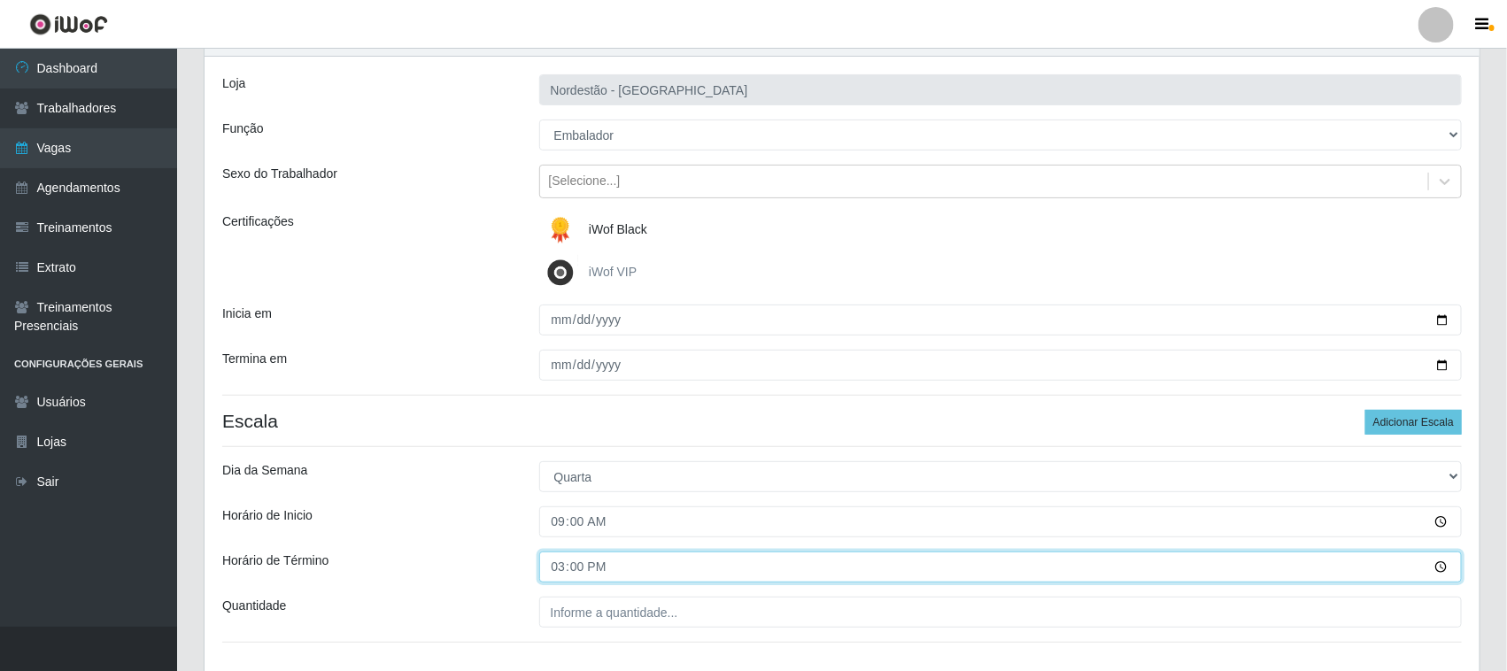
scroll to position [135, 0]
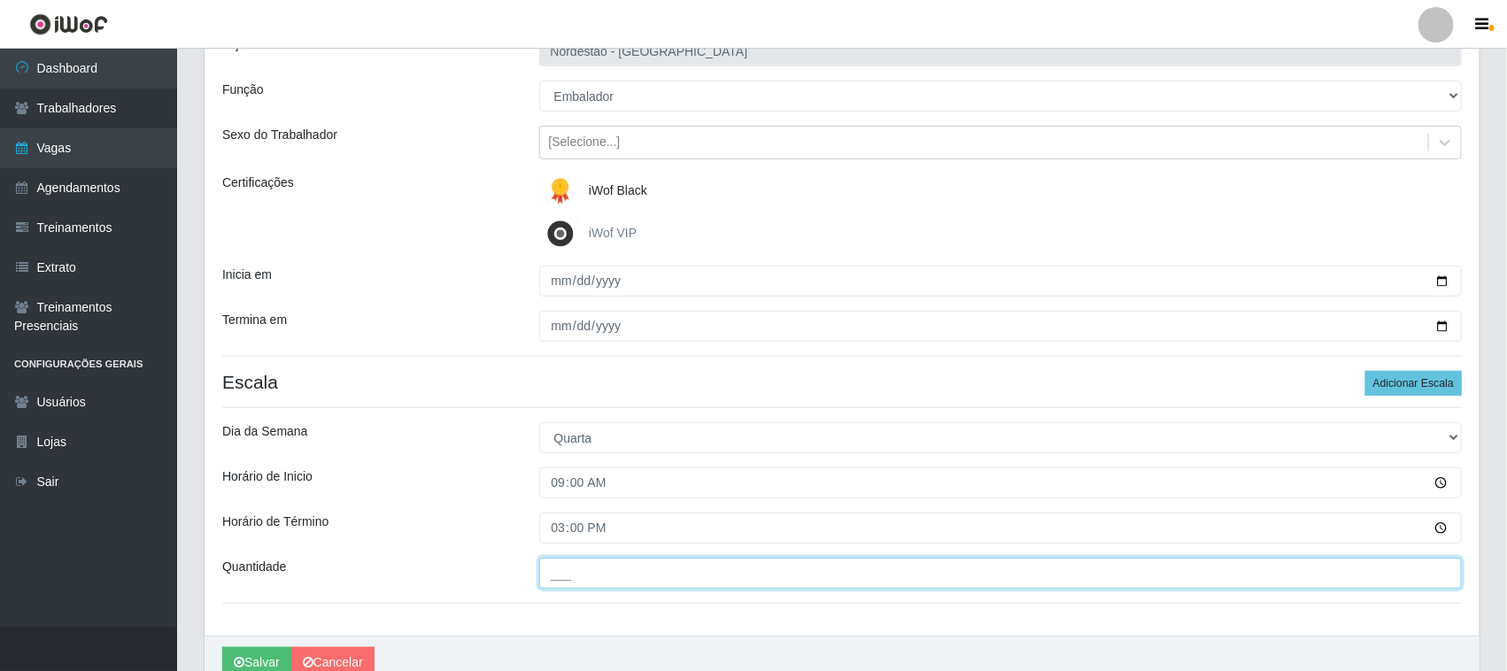
click at [591, 576] on input "___" at bounding box center [1001, 573] width 924 height 31
type input "01_"
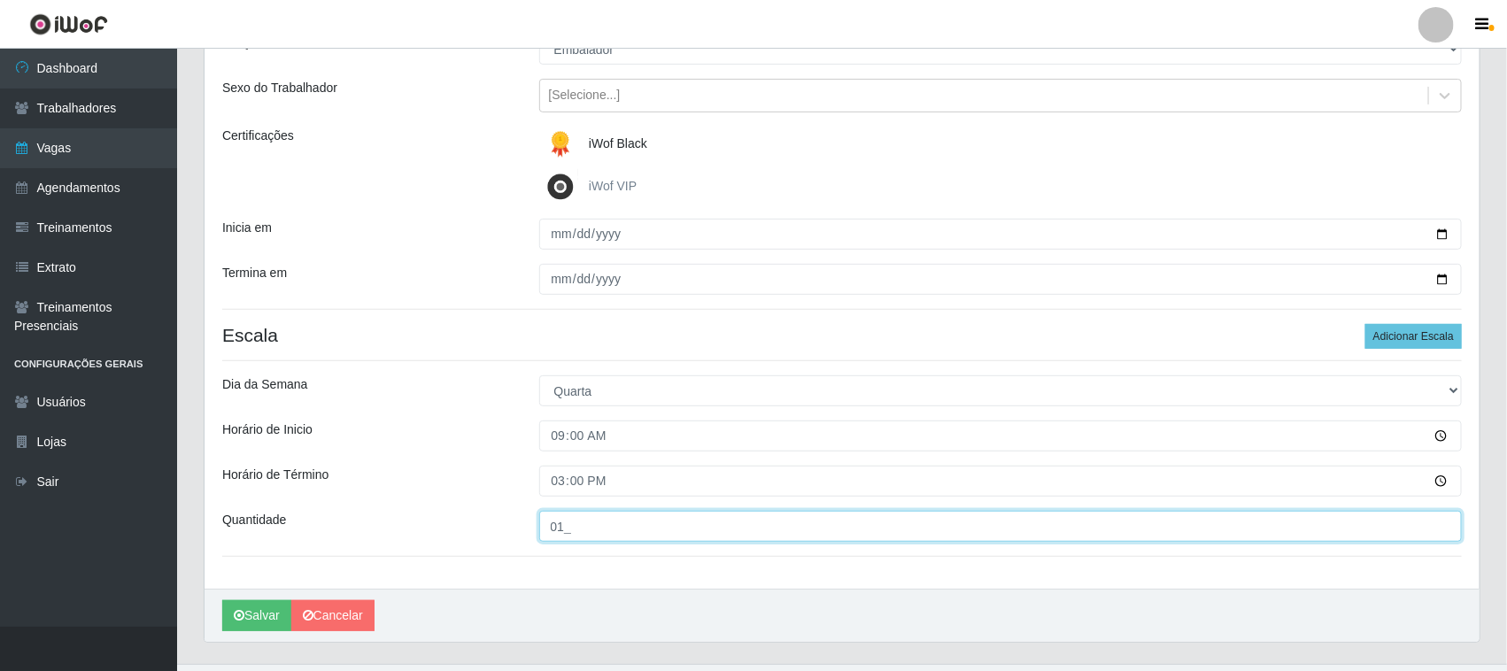
scroll to position [220, 0]
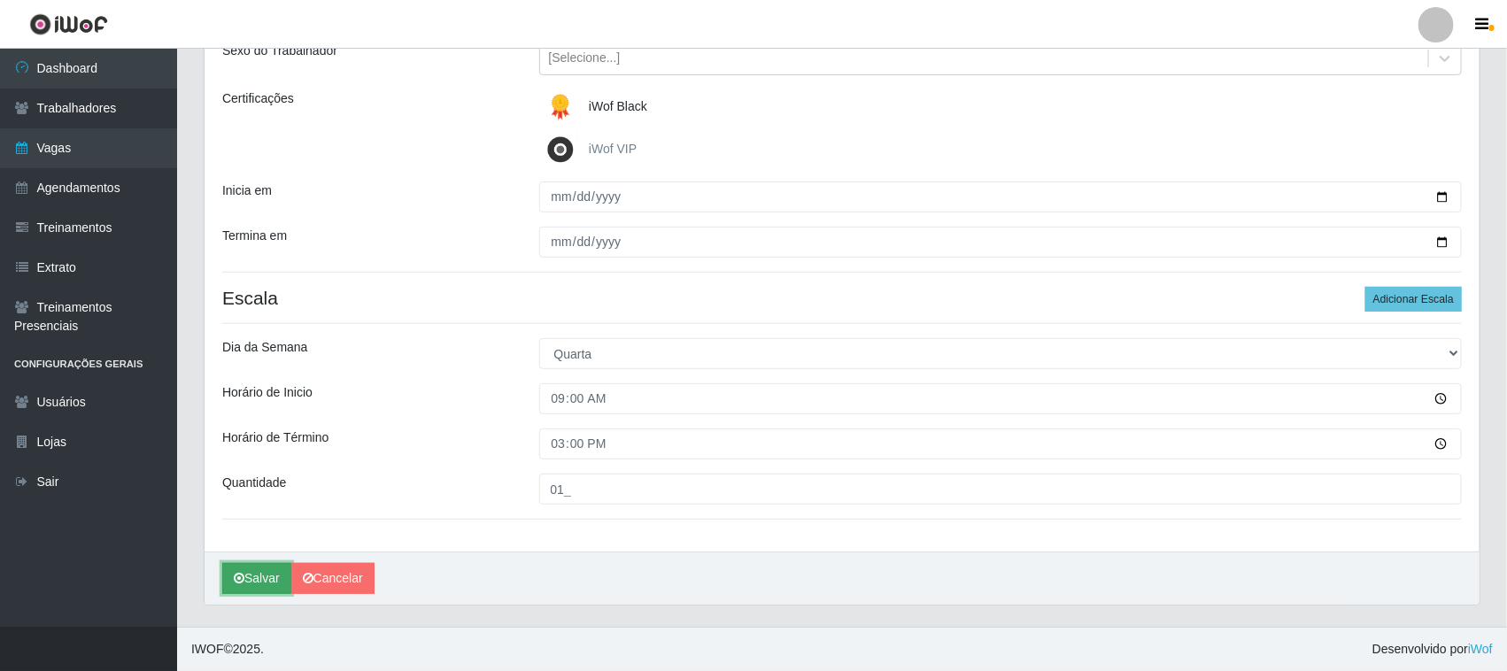
click at [274, 576] on button "Salvar" at bounding box center [256, 578] width 69 height 31
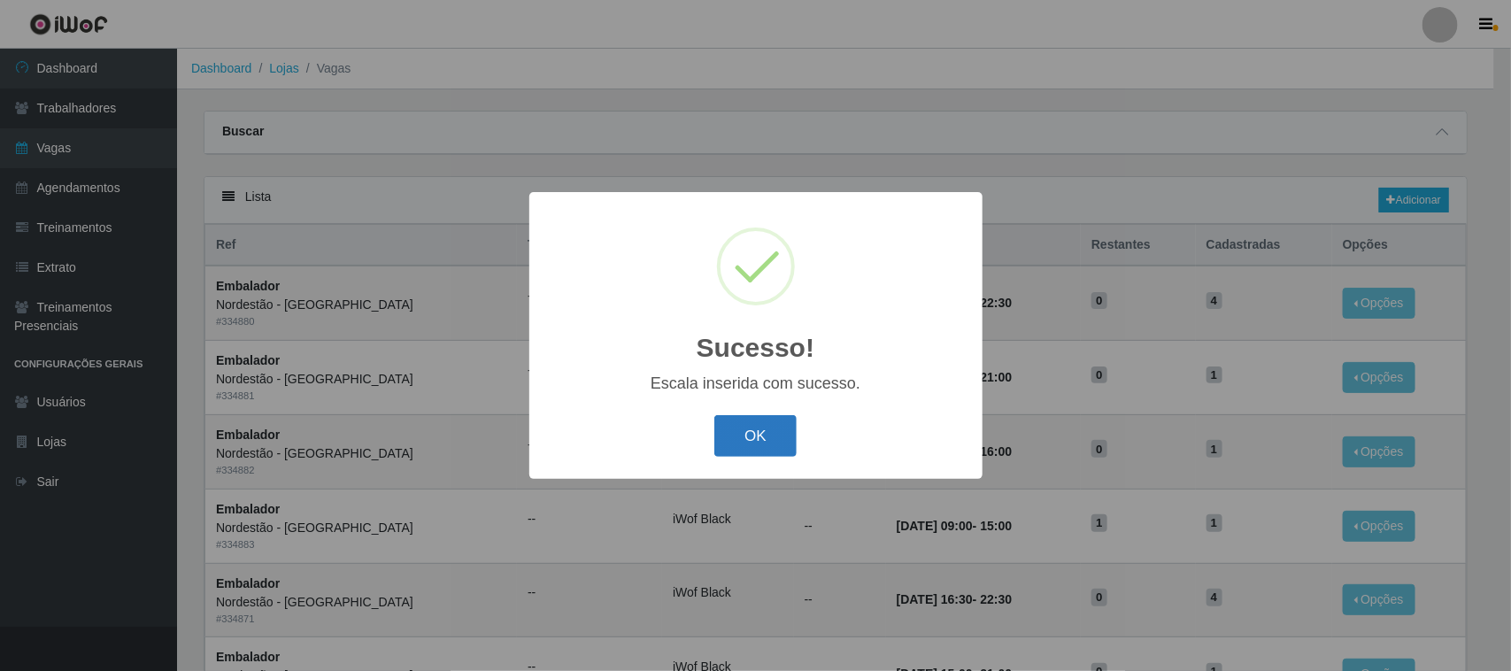
click at [767, 450] on button "OK" at bounding box center [756, 436] width 82 height 42
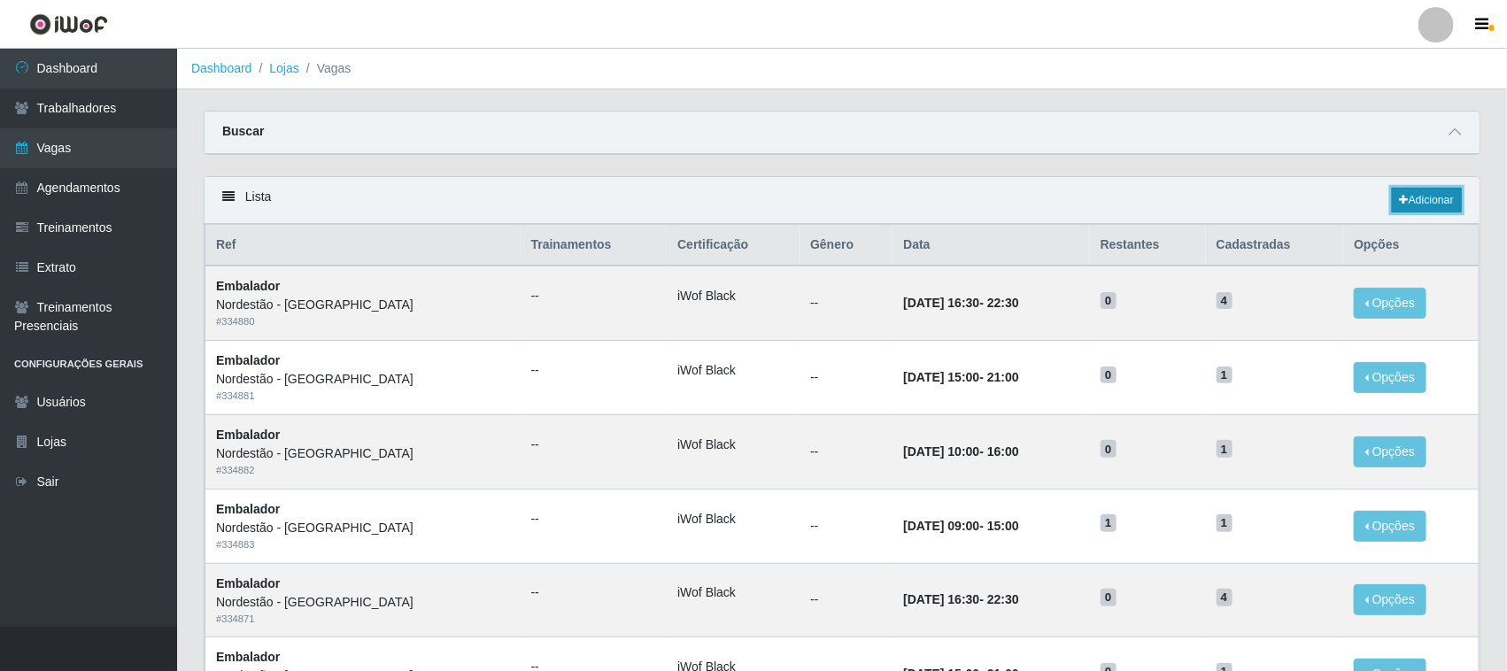
click at [1432, 205] on link "Adicionar" at bounding box center [1427, 200] width 70 height 25
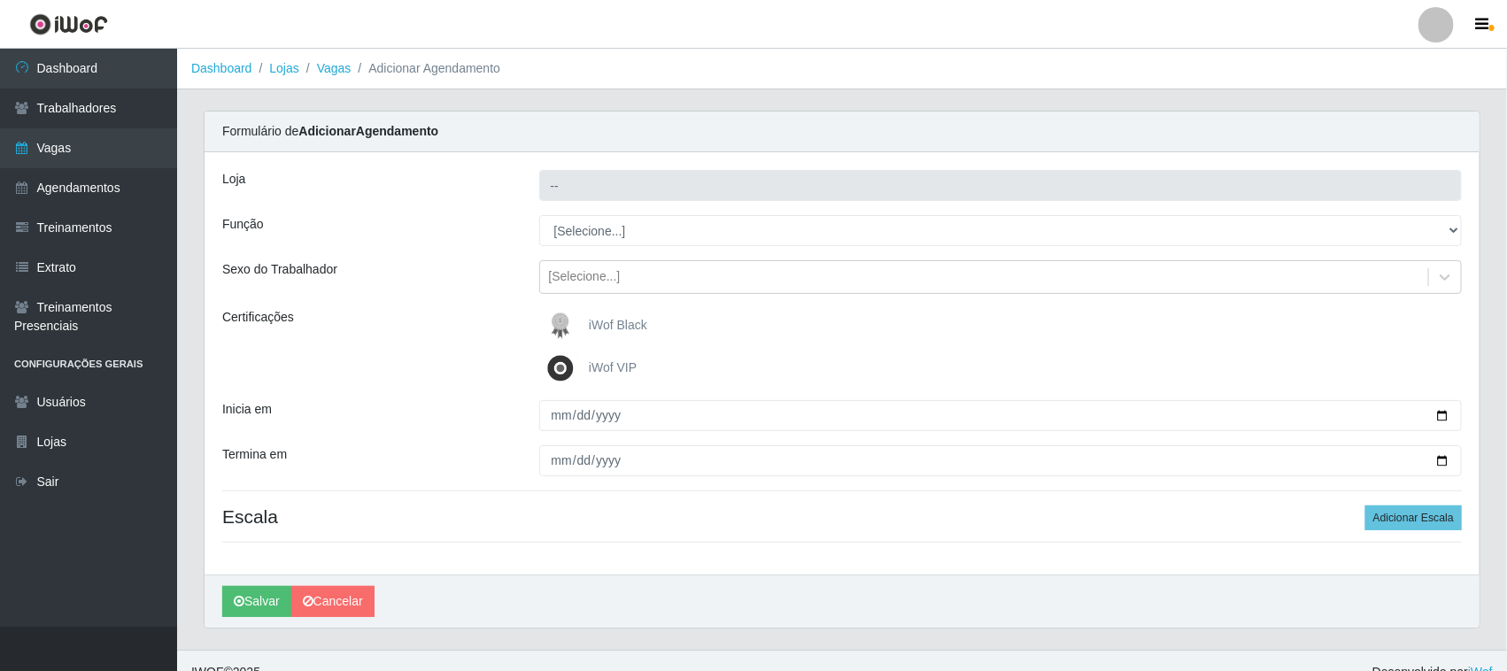
type input "Nordestão - [GEOGRAPHIC_DATA]"
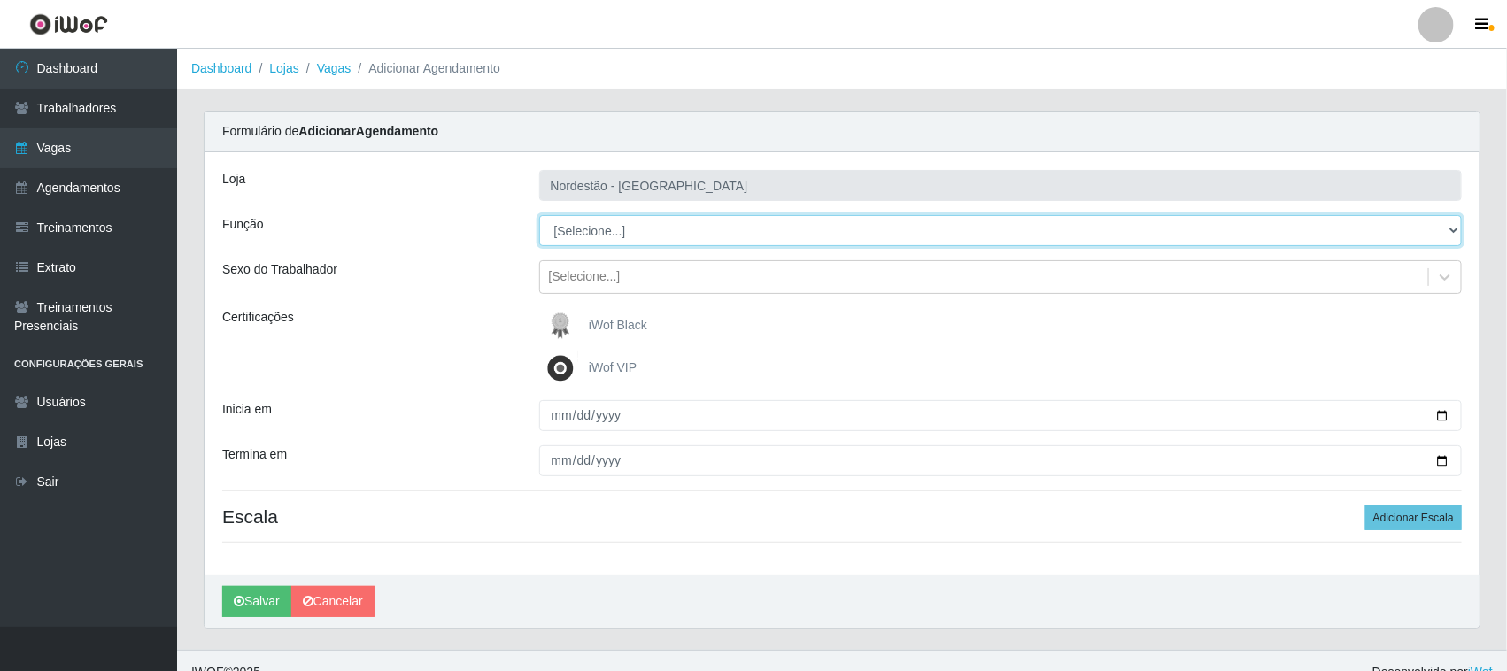
click at [625, 231] on select "[Selecione...] Embalador Embalador + Embalador ++ Operador de Caixa Operador de…" at bounding box center [1001, 230] width 924 height 31
select select "1"
click at [539, 215] on select "[Selecione...] Embalador Embalador + Embalador ++ Operador de Caixa Operador de…" at bounding box center [1001, 230] width 924 height 31
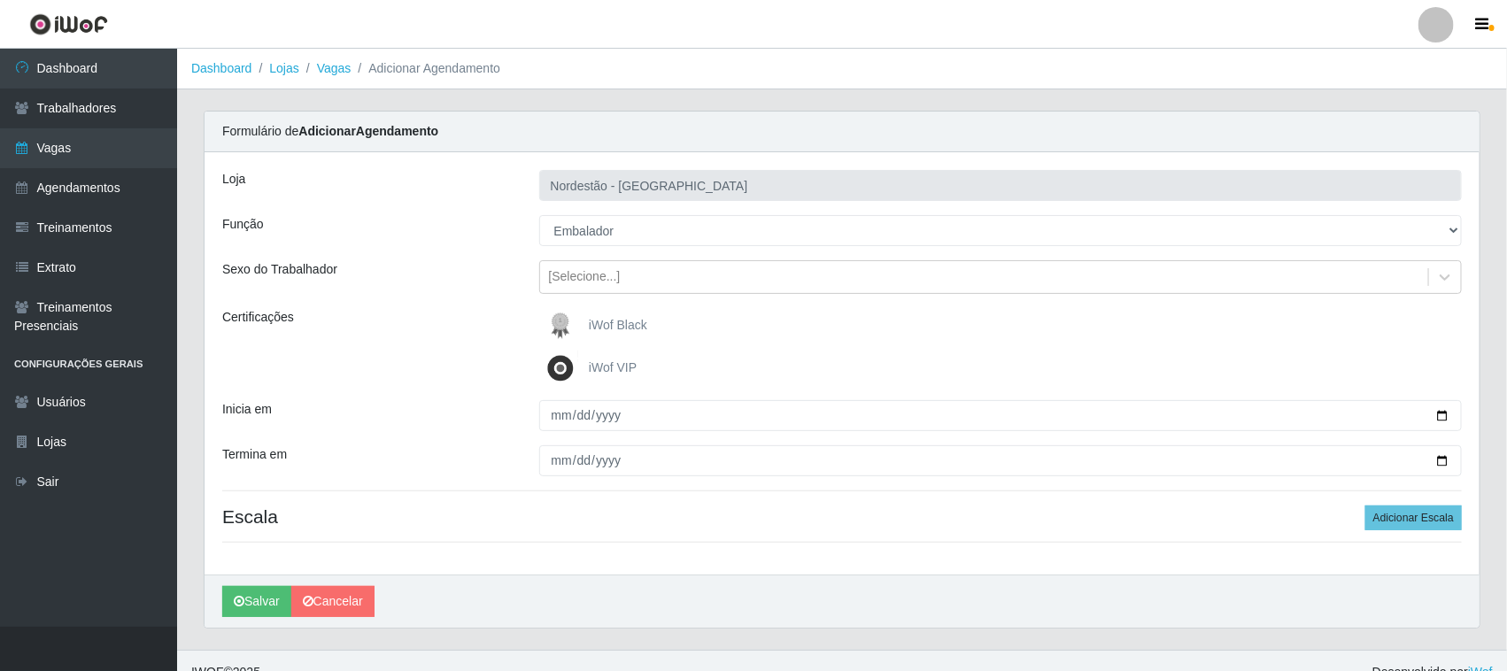
click at [609, 323] on span "iWof Black" at bounding box center [618, 325] width 58 height 14
click at [0, 0] on input "iWof Black" at bounding box center [0, 0] width 0 height 0
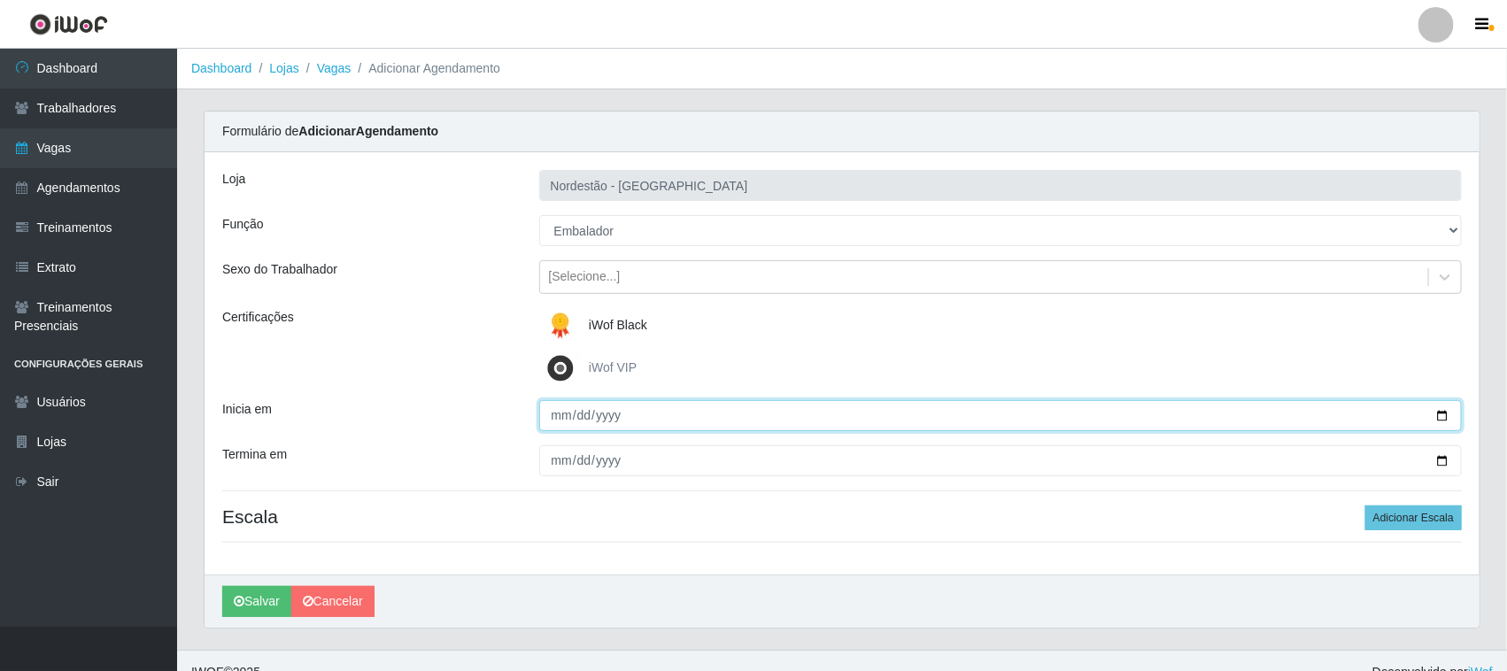
click at [1437, 421] on input "Inicia em" at bounding box center [1001, 415] width 924 height 31
type input "[DATE]"
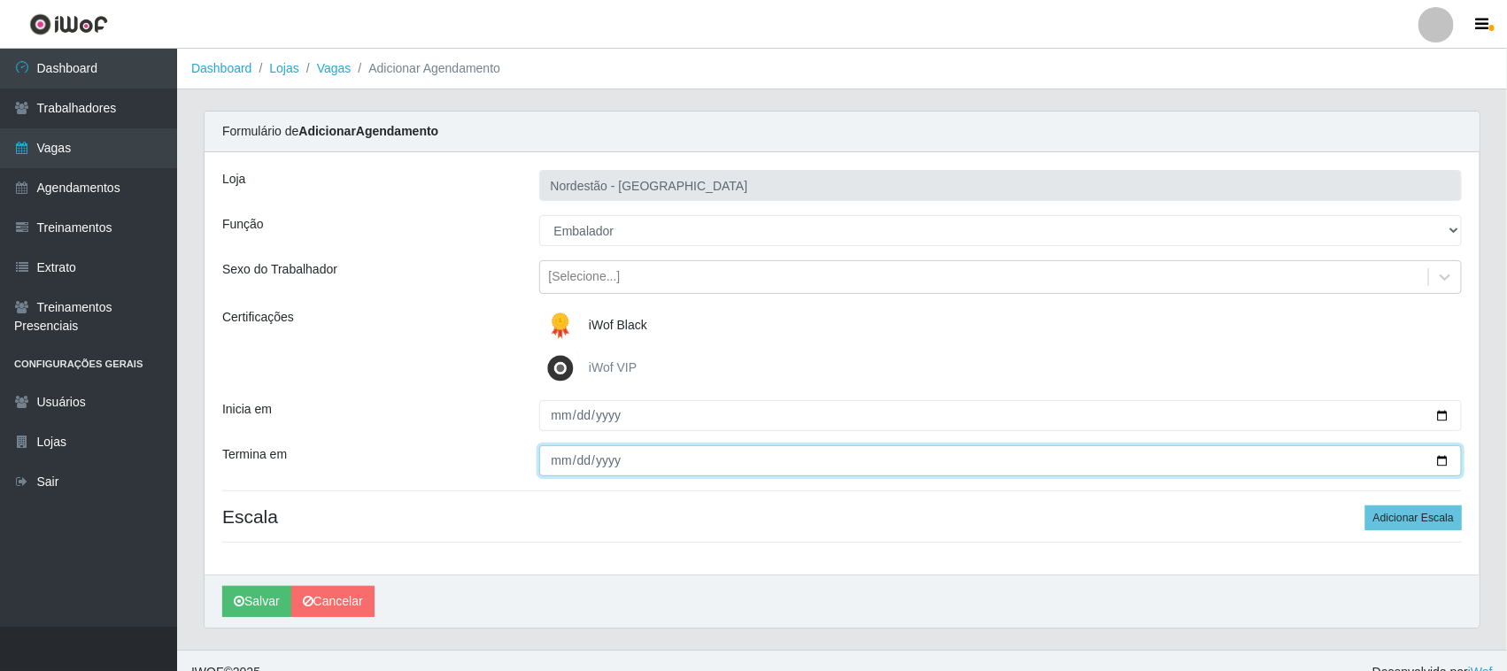
click at [1449, 457] on input "Termina em" at bounding box center [1001, 460] width 924 height 31
type input "[DATE]"
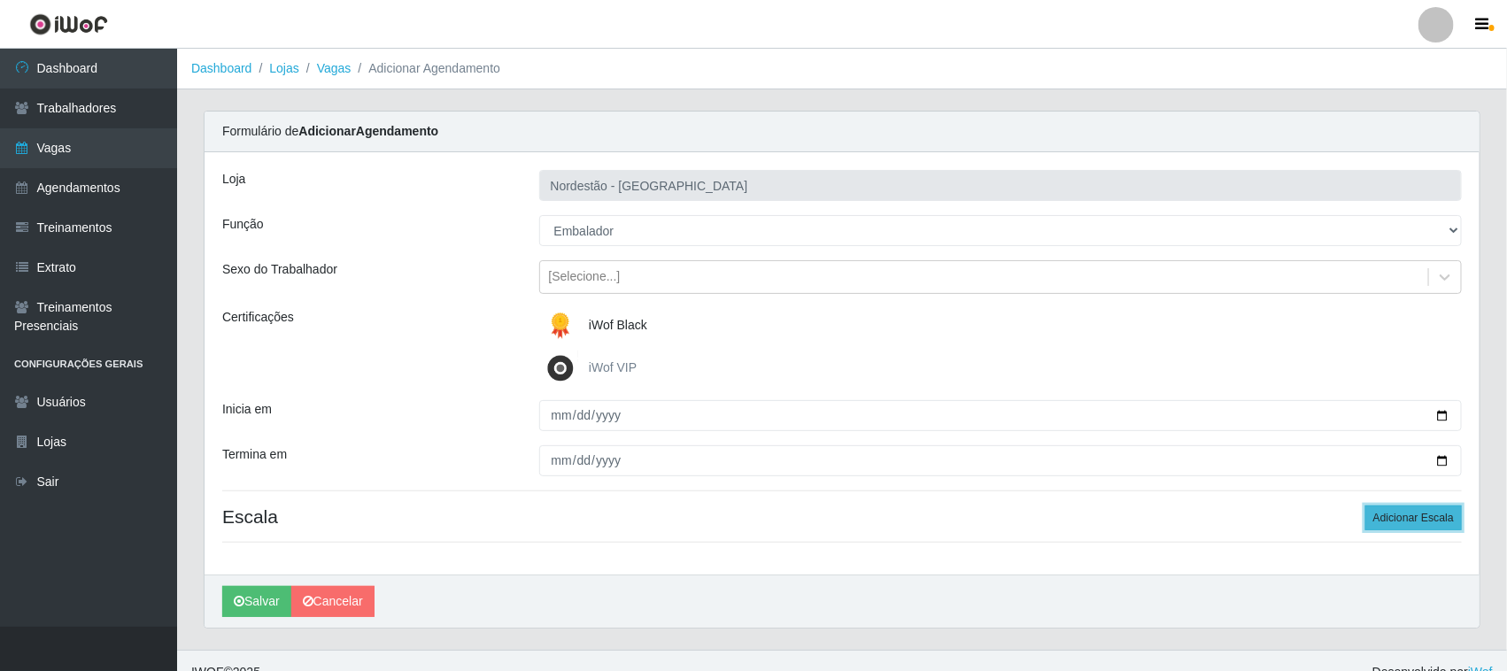
click at [1406, 514] on button "Adicionar Escala" at bounding box center [1413, 518] width 97 height 25
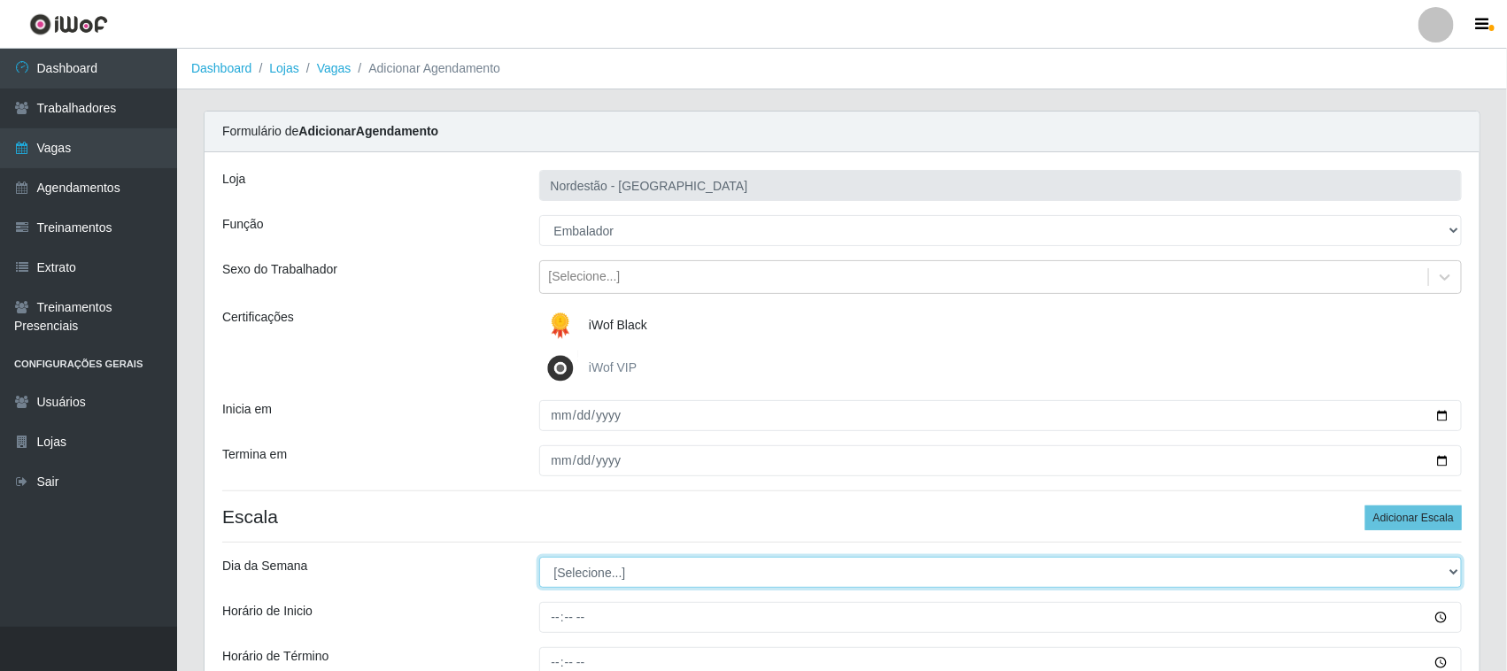
click at [558, 580] on select "[Selecione...] Segunda Terça Quarta Quinta Sexta Sábado Domingo" at bounding box center [1001, 572] width 924 height 31
select select "3"
click at [539, 558] on select "[Selecione...] Segunda Terça Quarta Quinta Sexta Sábado Domingo" at bounding box center [1001, 572] width 924 height 31
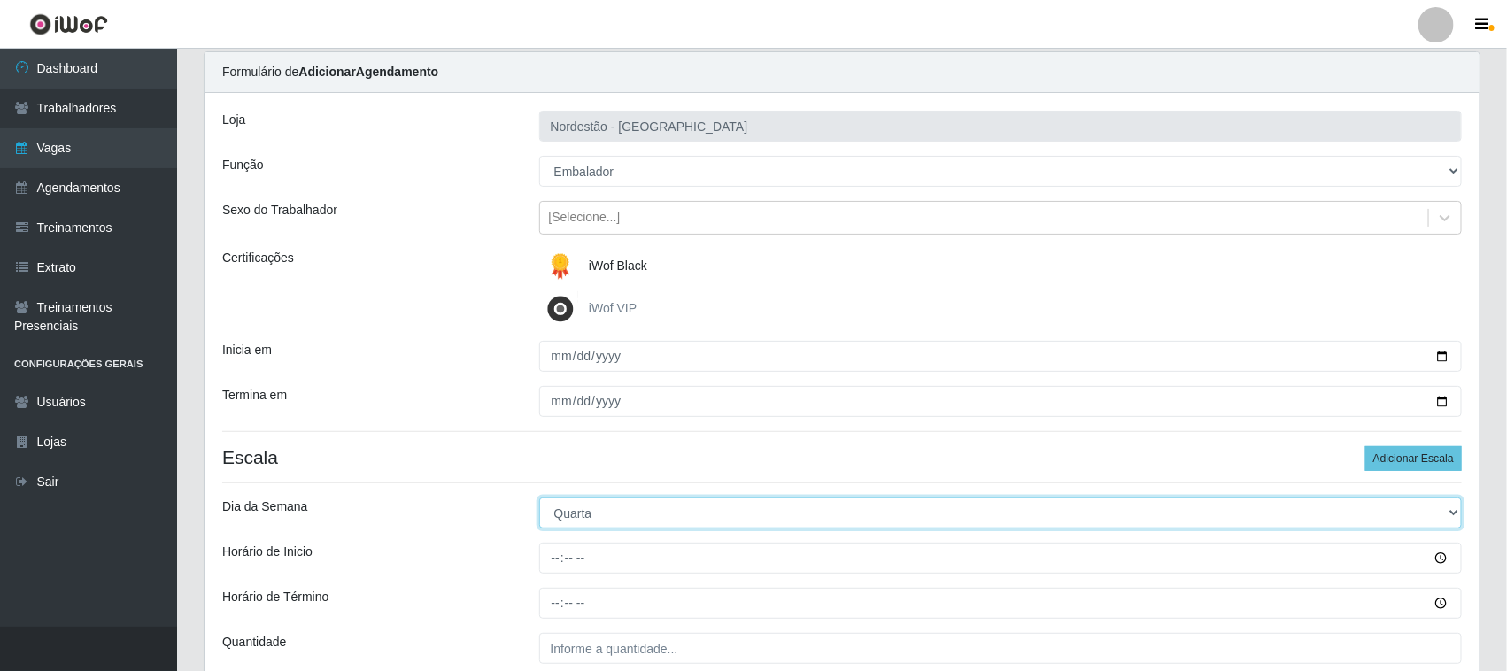
scroll to position [111, 0]
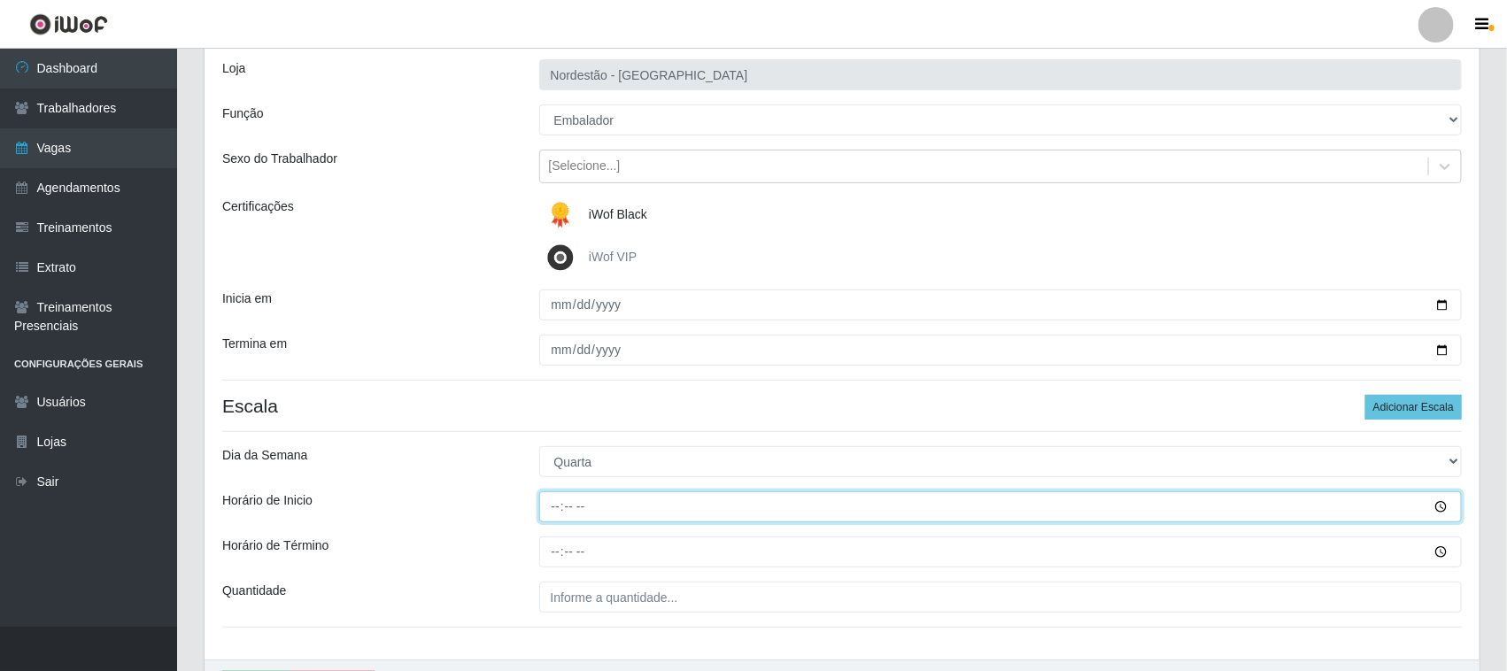
click at [553, 502] on input "Horário de Inicio" at bounding box center [1001, 506] width 924 height 31
type input "08:00"
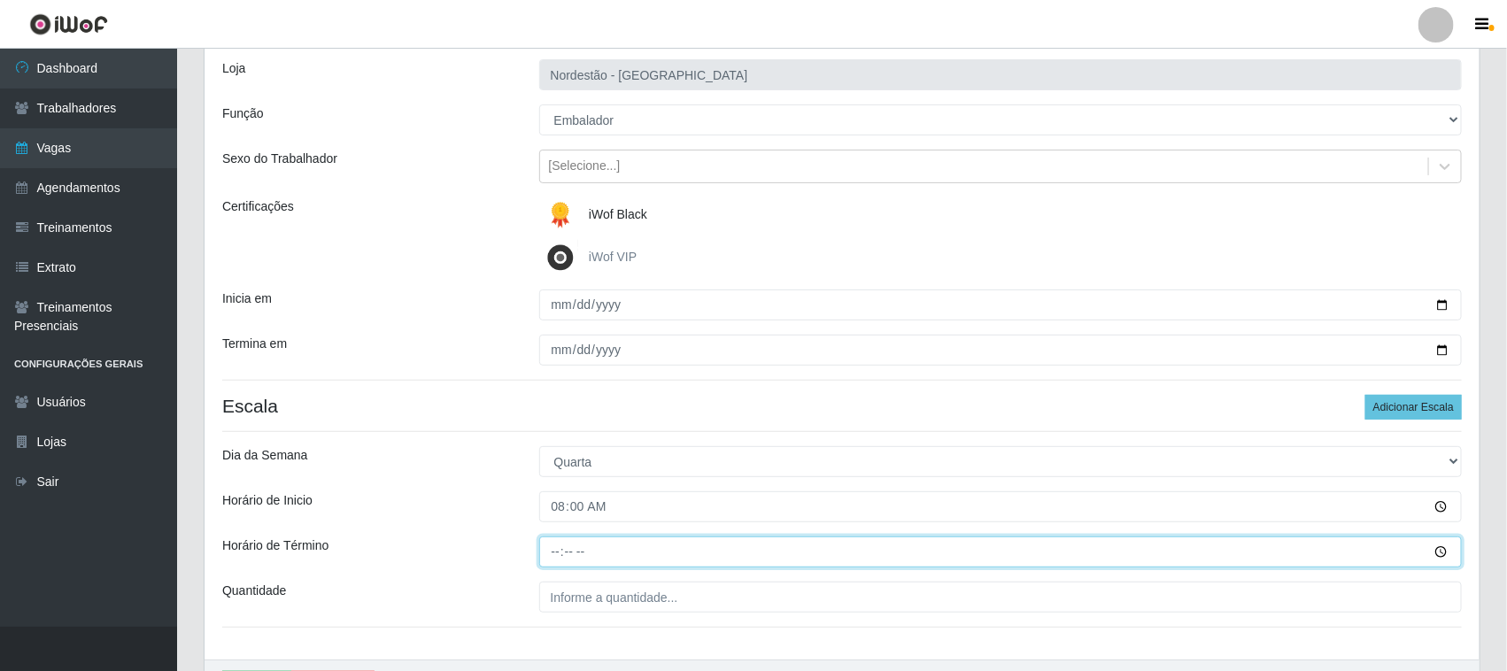
click at [549, 554] on input "Horário de Término" at bounding box center [1001, 552] width 924 height 31
type input "14:00"
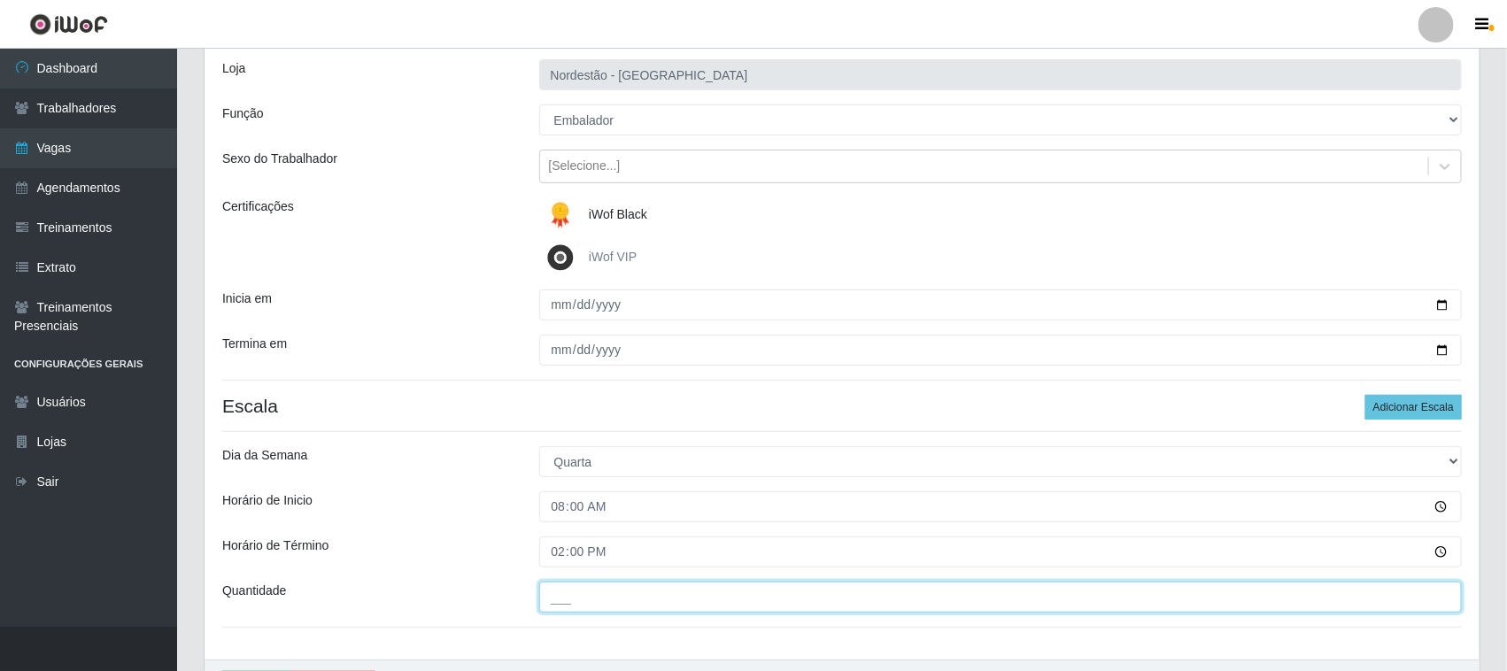
click at [626, 594] on input "___" at bounding box center [1001, 597] width 924 height 31
type input "01_"
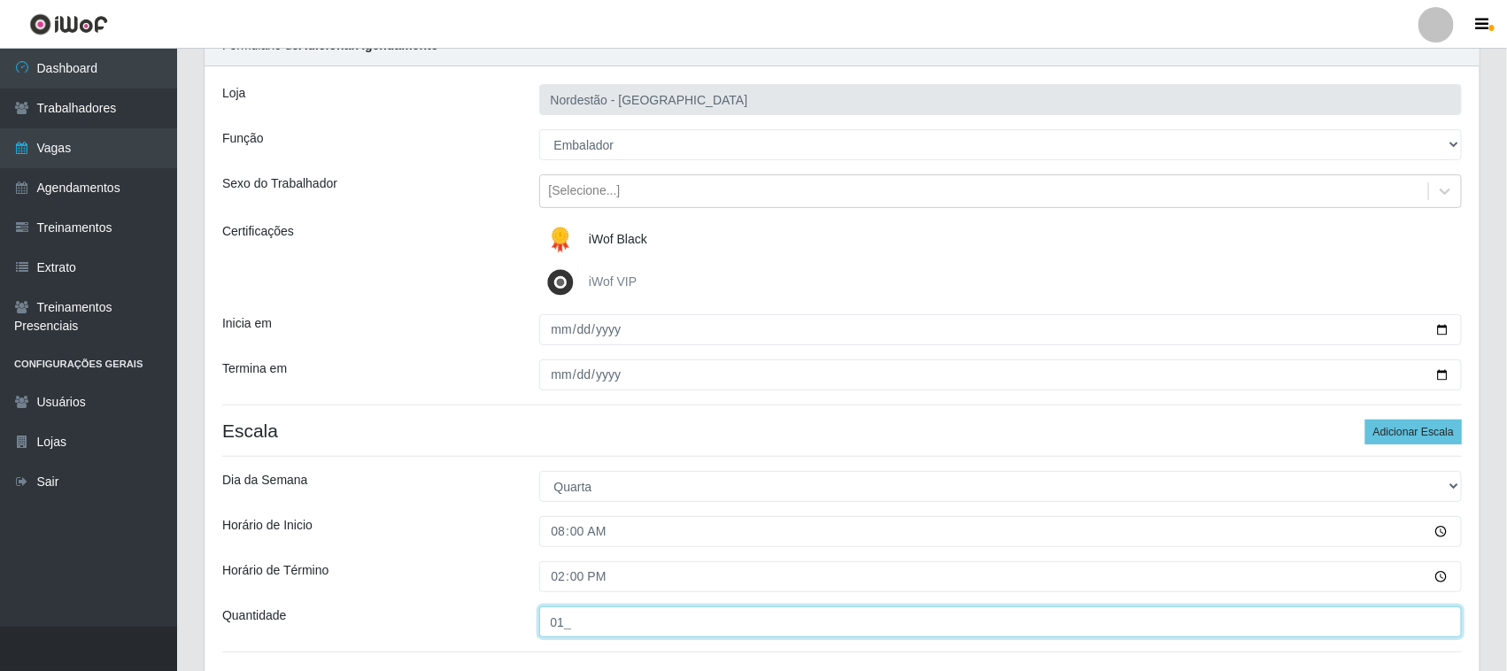
scroll to position [220, 0]
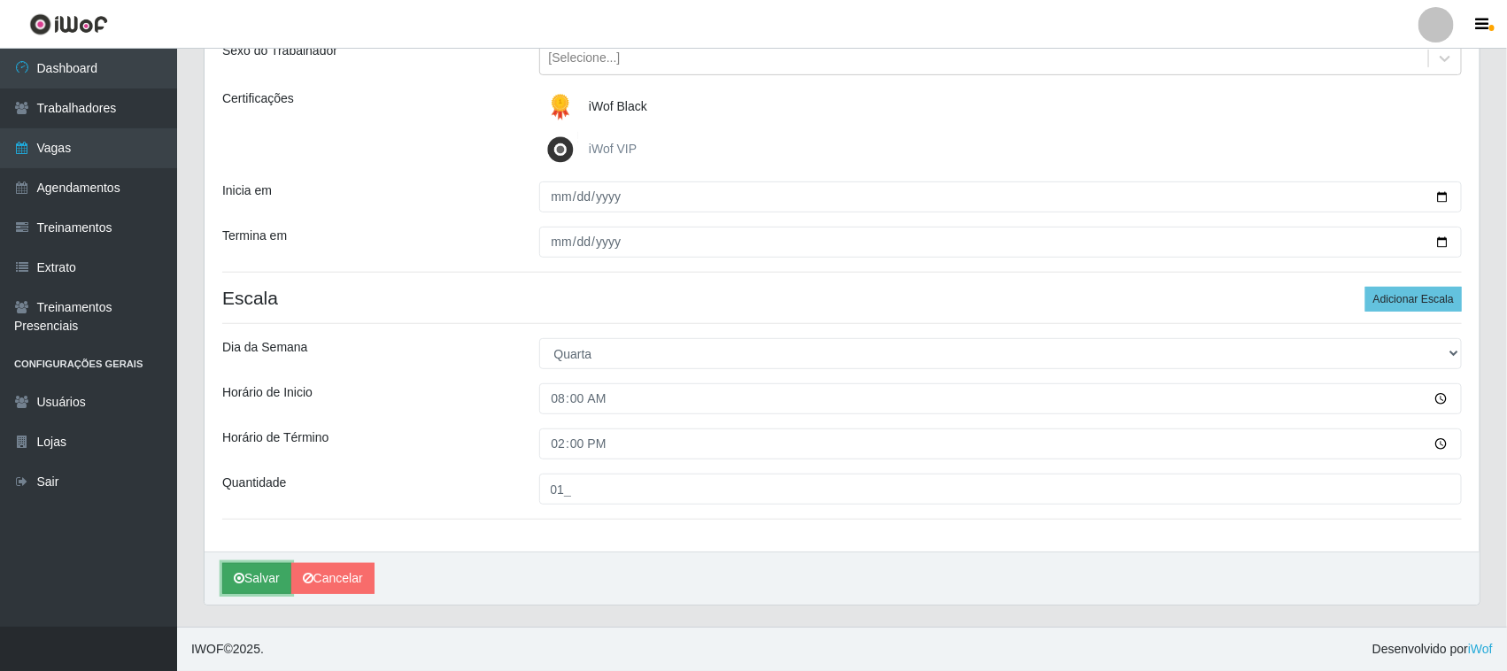
click at [275, 580] on button "Salvar" at bounding box center [256, 578] width 69 height 31
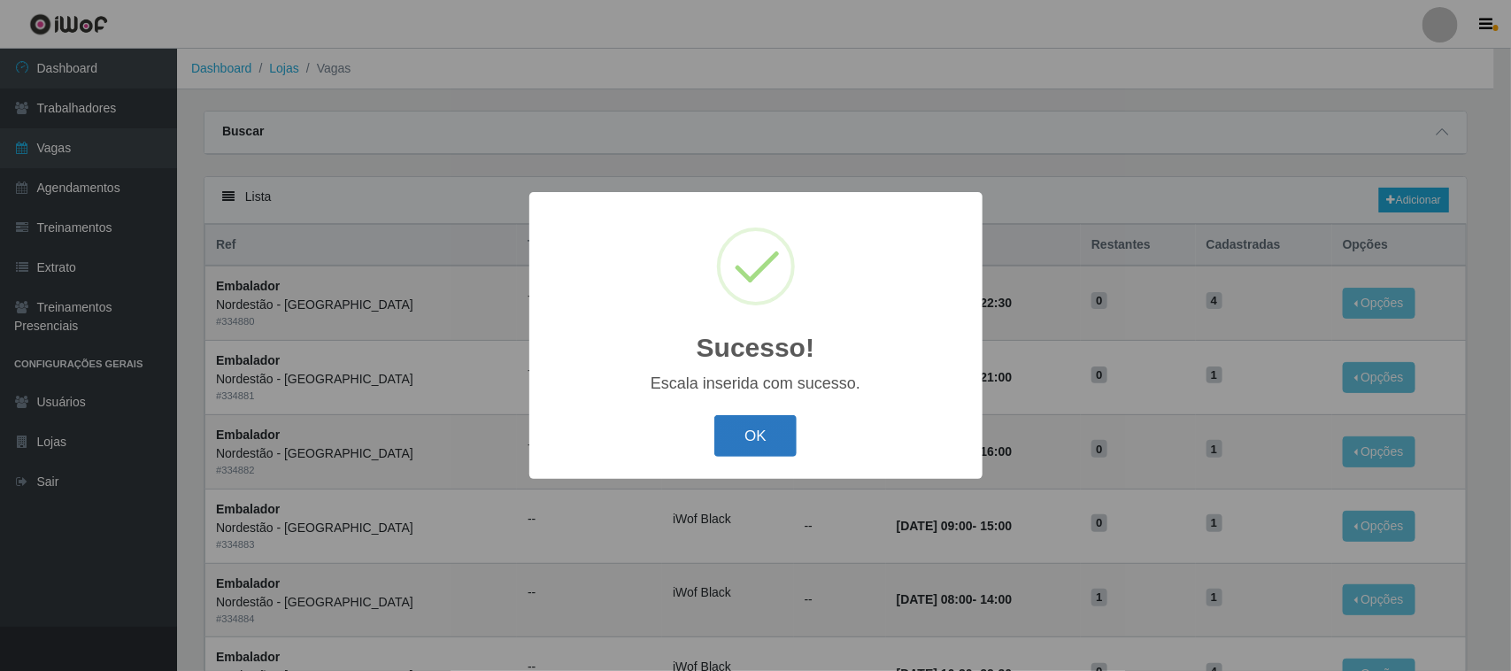
click at [746, 435] on button "OK" at bounding box center [756, 436] width 82 height 42
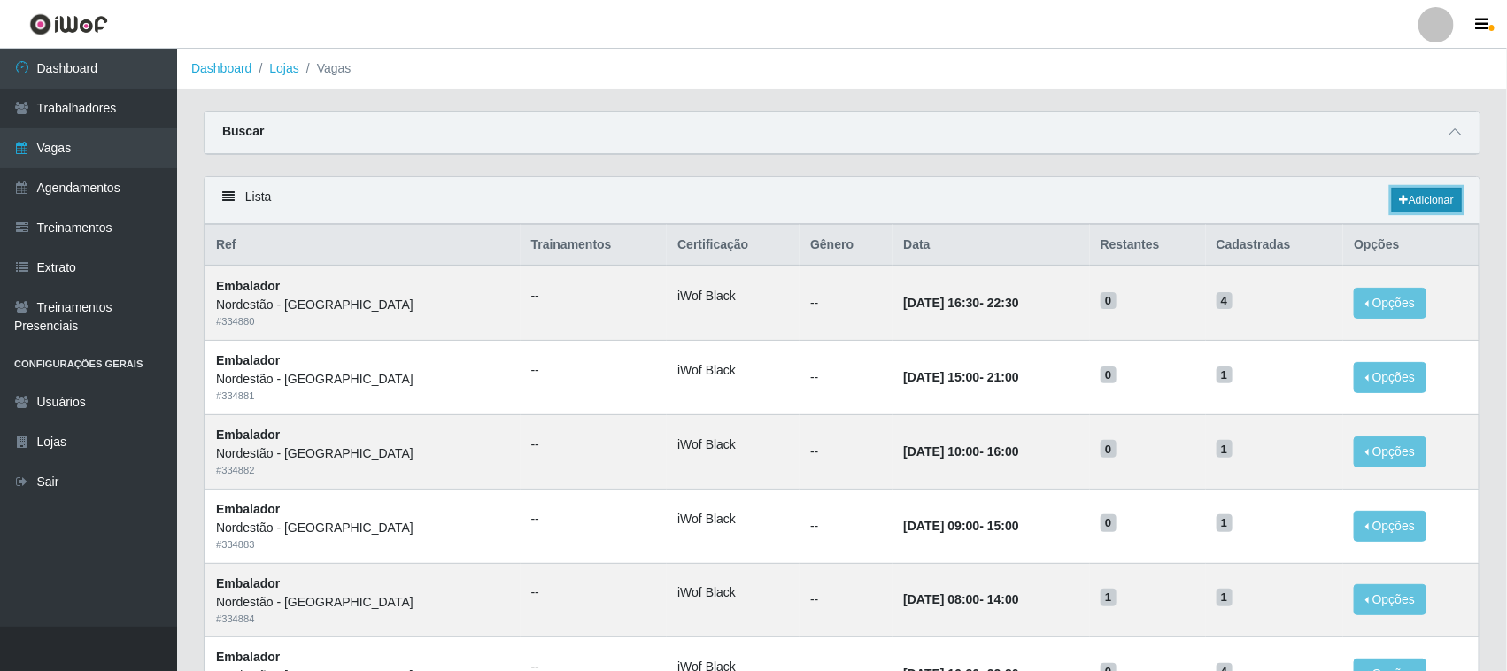
click at [1427, 202] on link "Adicionar" at bounding box center [1427, 200] width 70 height 25
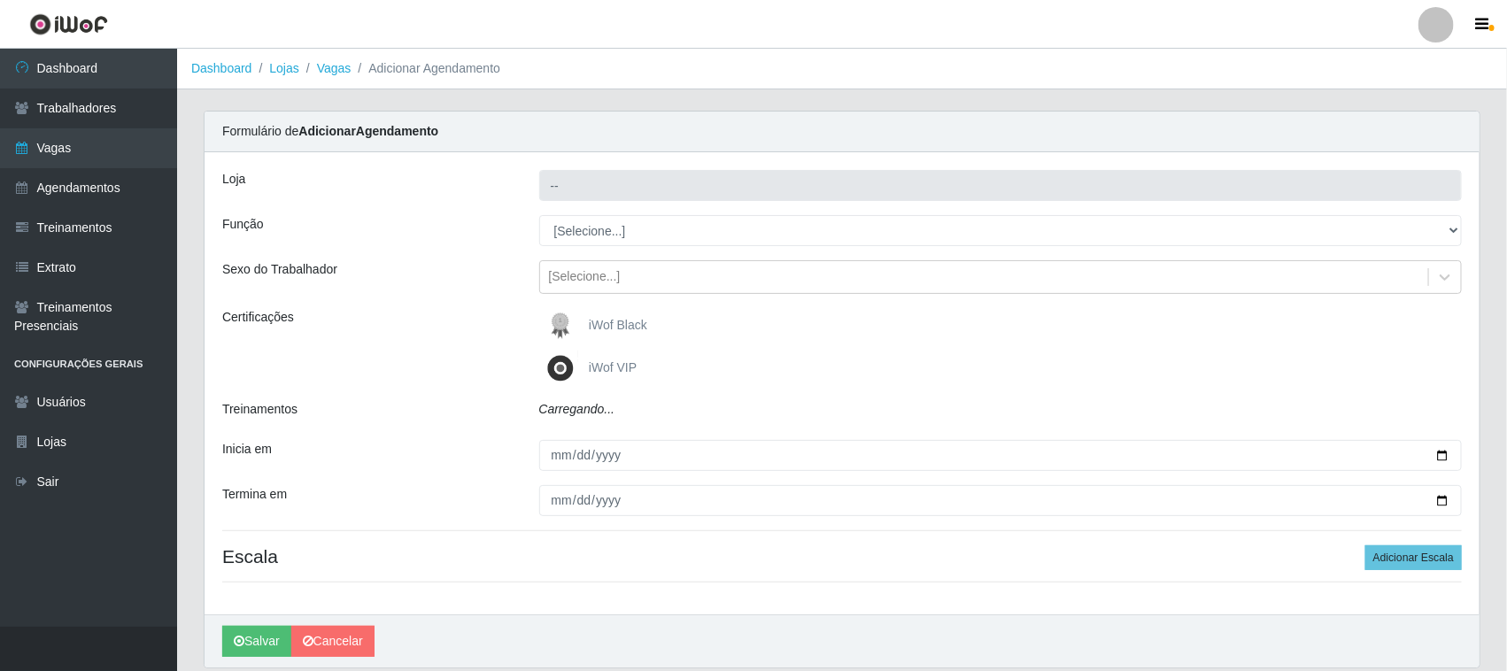
type input "Nordestão - [GEOGRAPHIC_DATA]"
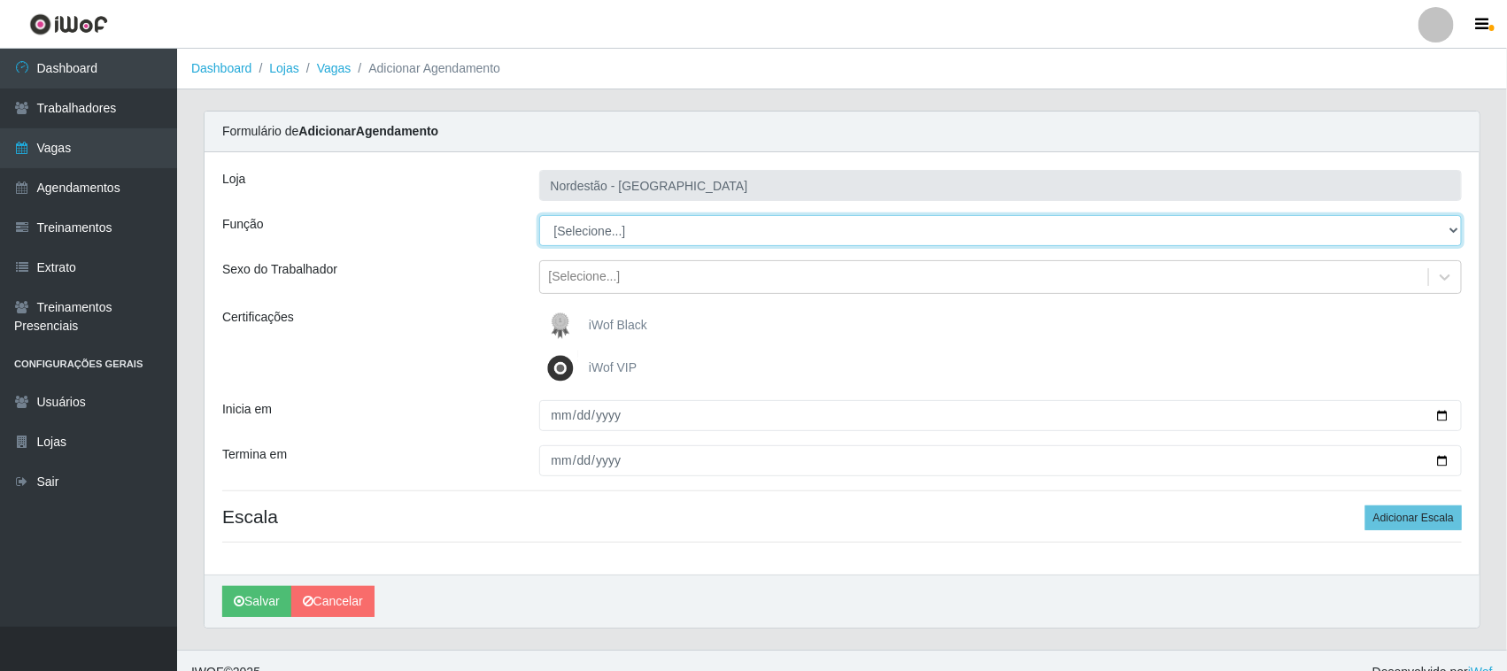
click at [607, 235] on select "[Selecione...] Embalador Embalador + Embalador ++ Operador de Caixa Operador de…" at bounding box center [1001, 230] width 924 height 31
select select "1"
click at [539, 215] on select "[Selecione...] Embalador Embalador + Embalador ++ Operador de Caixa Operador de…" at bounding box center [1001, 230] width 924 height 31
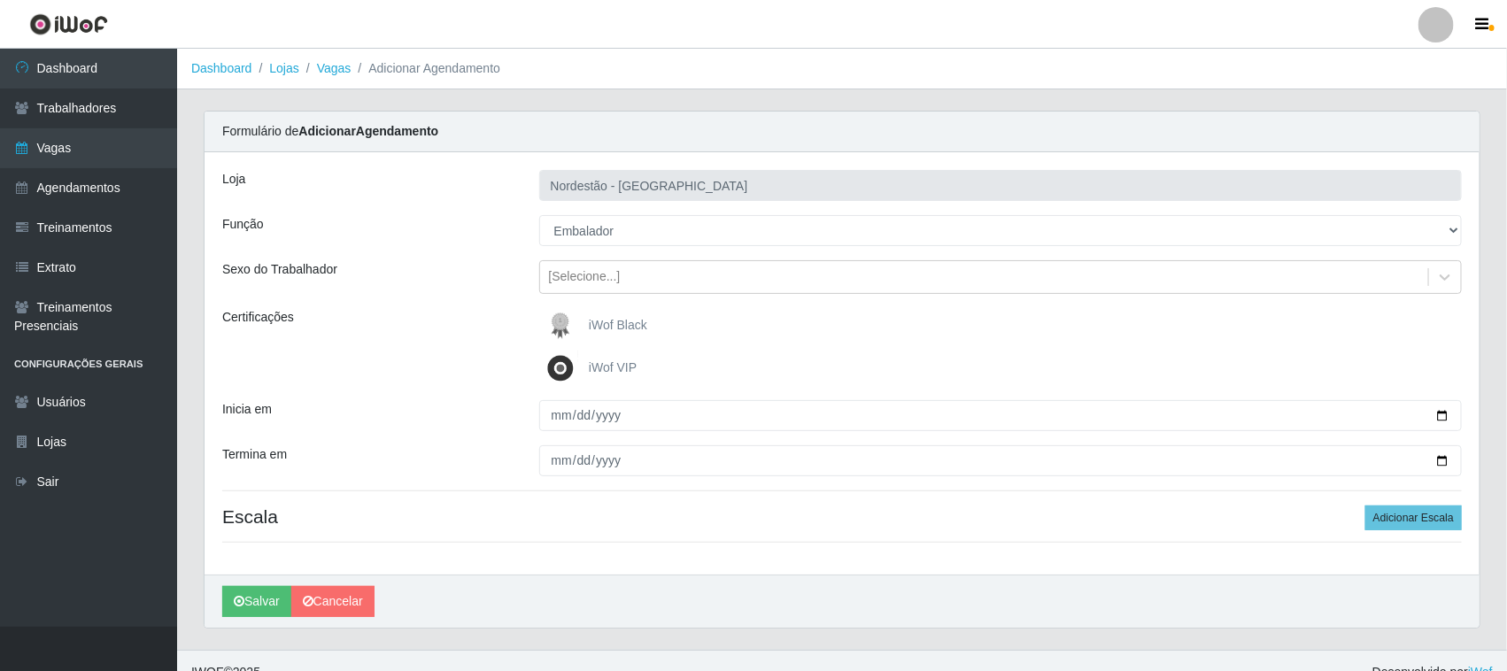
click at [607, 330] on span "iWof Black" at bounding box center [618, 325] width 58 height 14
click at [0, 0] on input "iWof Black" at bounding box center [0, 0] width 0 height 0
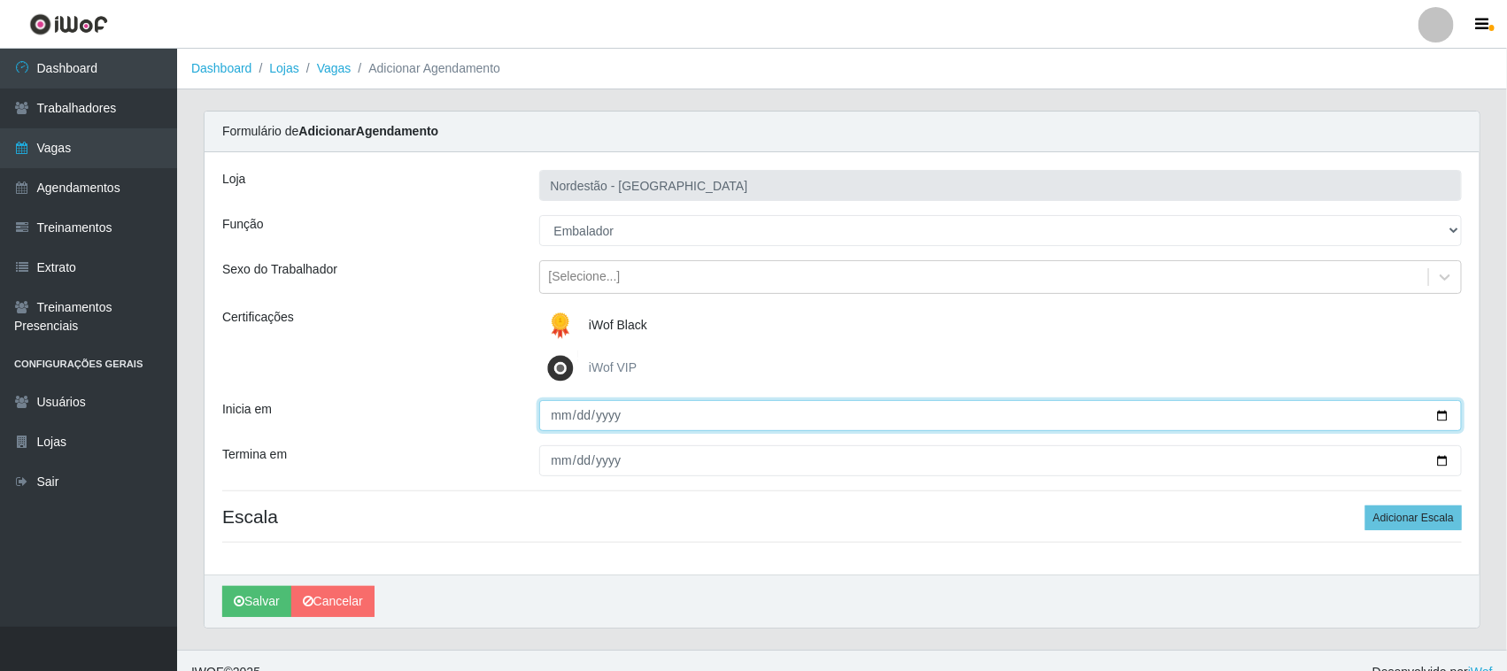
click at [1439, 414] on input "Inicia em" at bounding box center [1001, 415] width 924 height 31
type input "[DATE]"
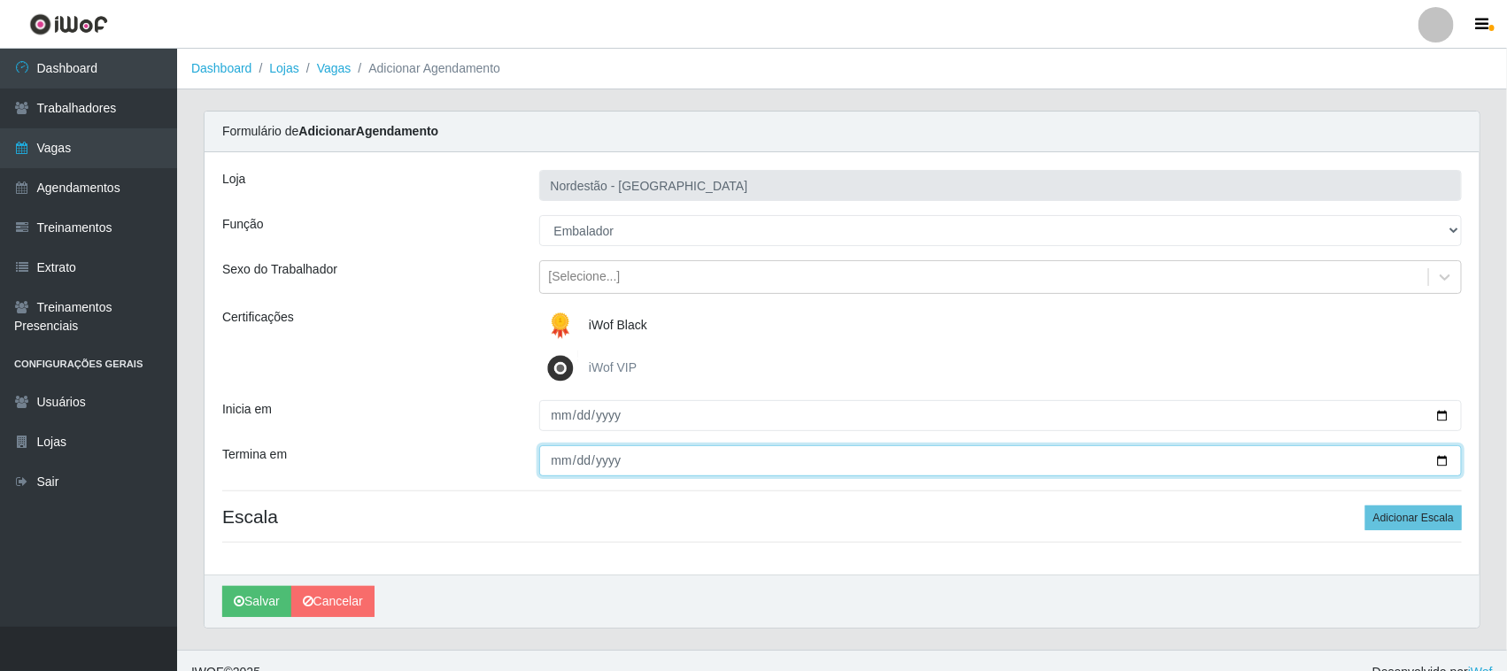
click at [1432, 454] on input "Termina em" at bounding box center [1001, 460] width 924 height 31
click at [1450, 459] on input "Termina em" at bounding box center [1001, 460] width 924 height 31
type input "[DATE]"
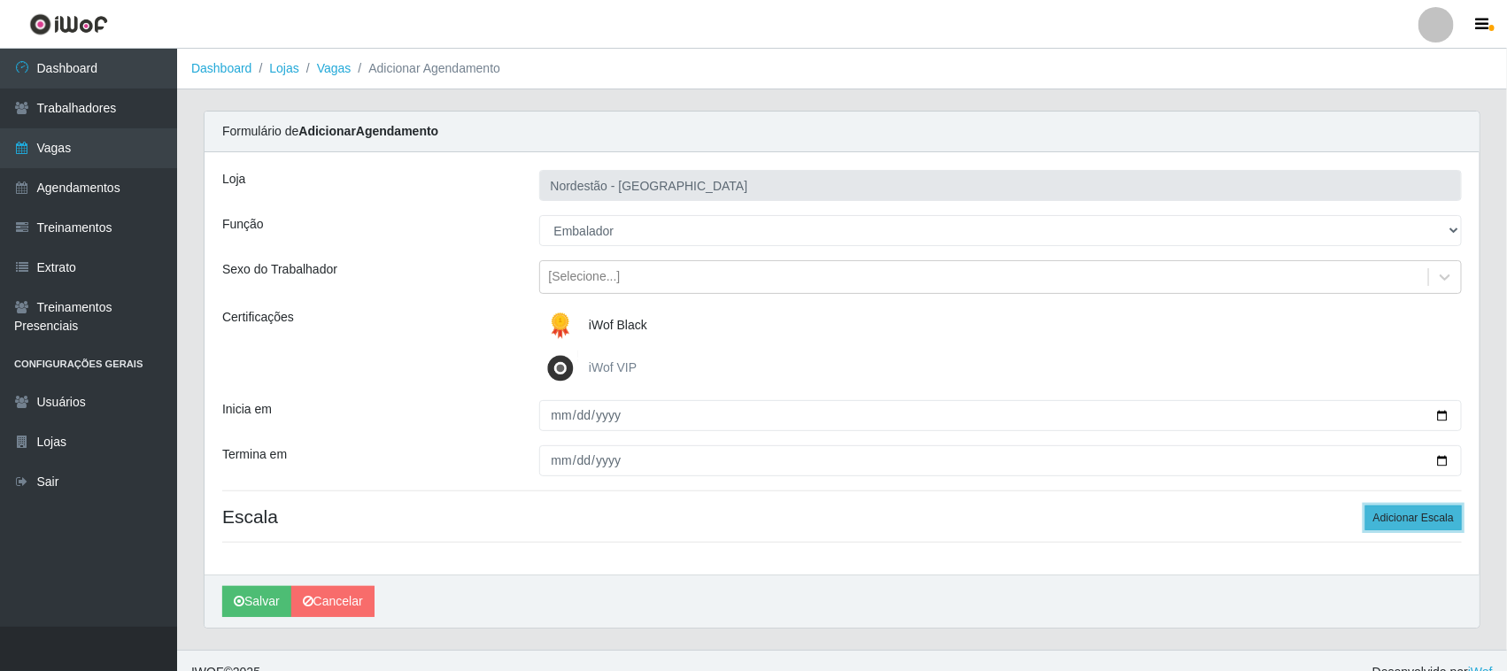
click at [1379, 521] on button "Adicionar Escala" at bounding box center [1413, 518] width 97 height 25
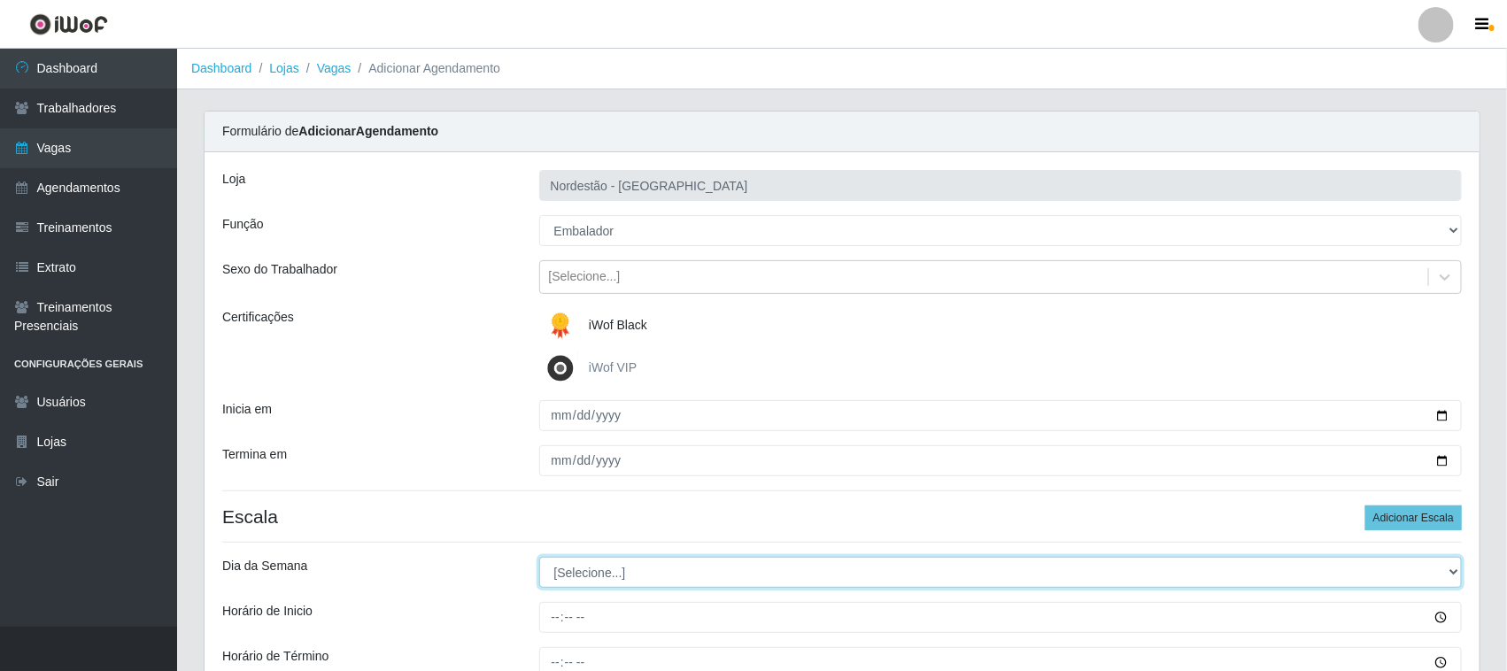
click at [611, 573] on select "[Selecione...] Segunda Terça Quarta Quinta Sexta Sábado Domingo" at bounding box center [1001, 572] width 924 height 31
select select "4"
click at [539, 558] on select "[Selecione...] Segunda Terça Quarta Quinta Sexta Sábado Domingo" at bounding box center [1001, 572] width 924 height 31
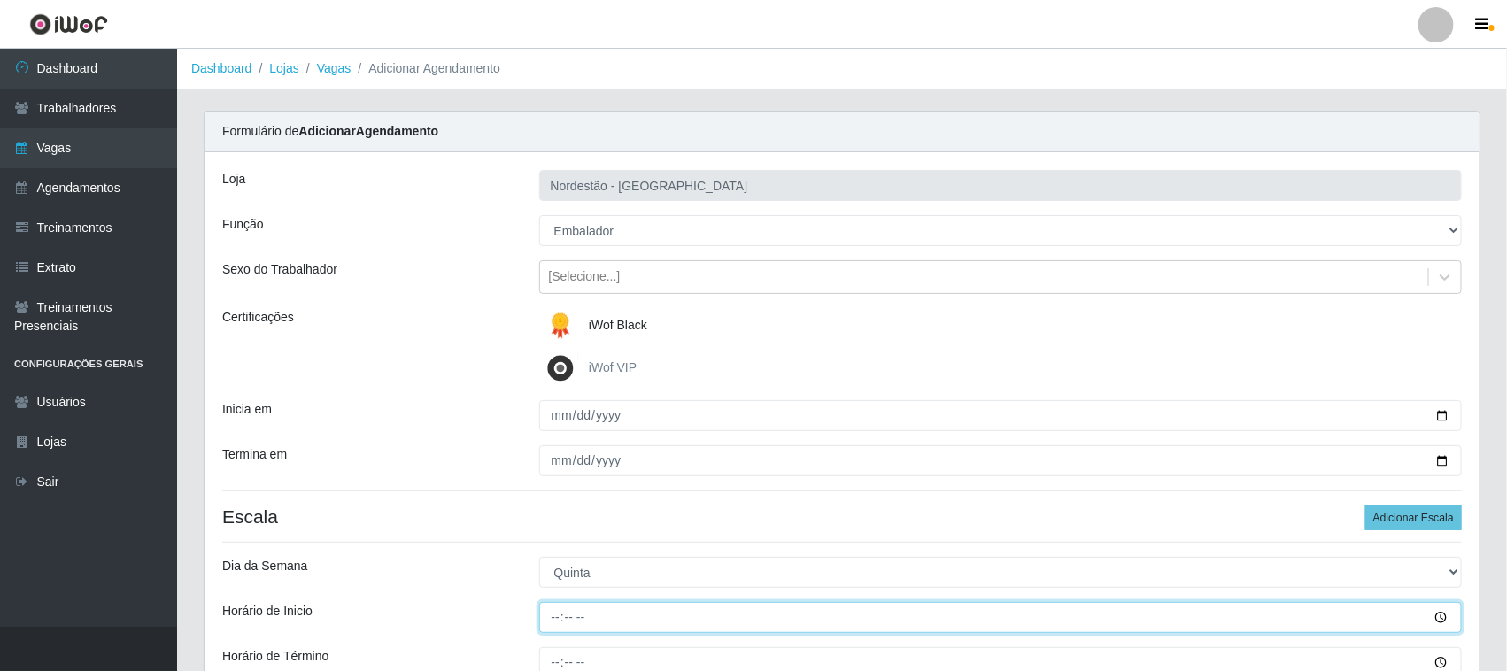
click at [545, 617] on input "Horário de Inicio" at bounding box center [1001, 617] width 924 height 31
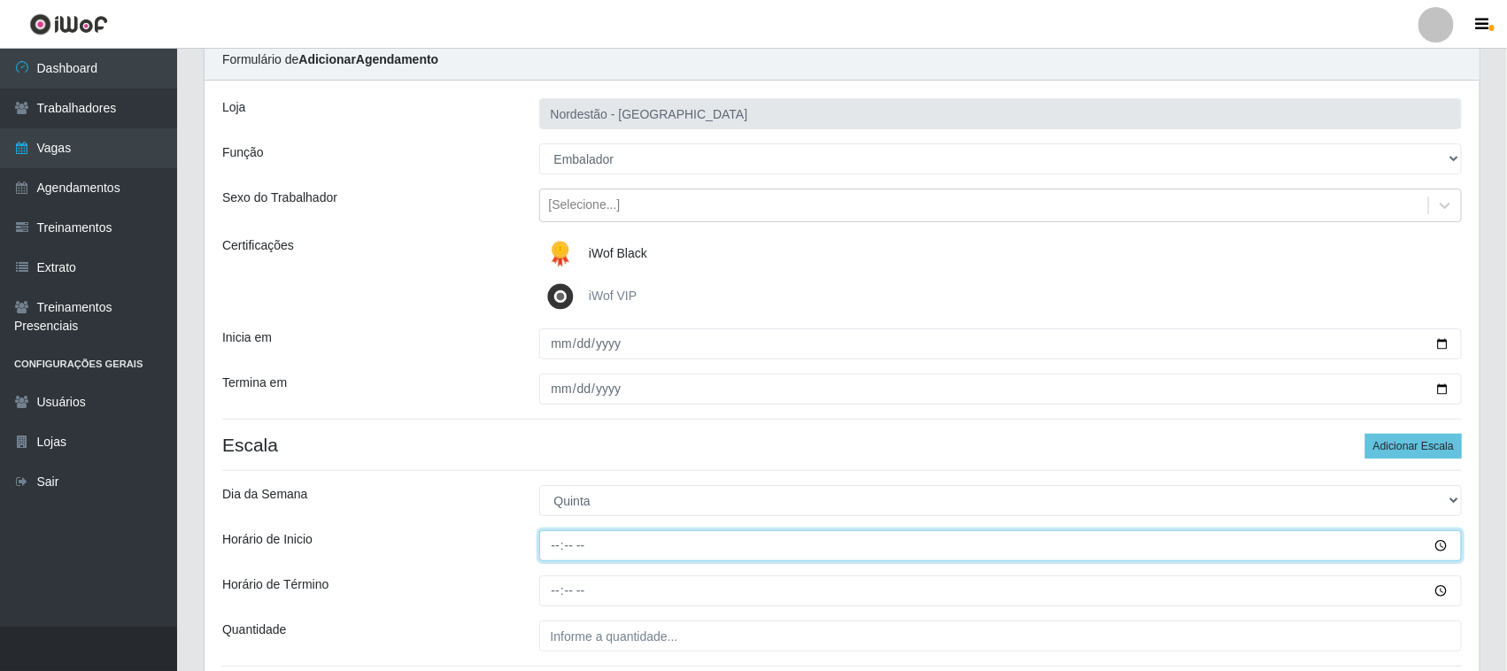
scroll to position [111, 0]
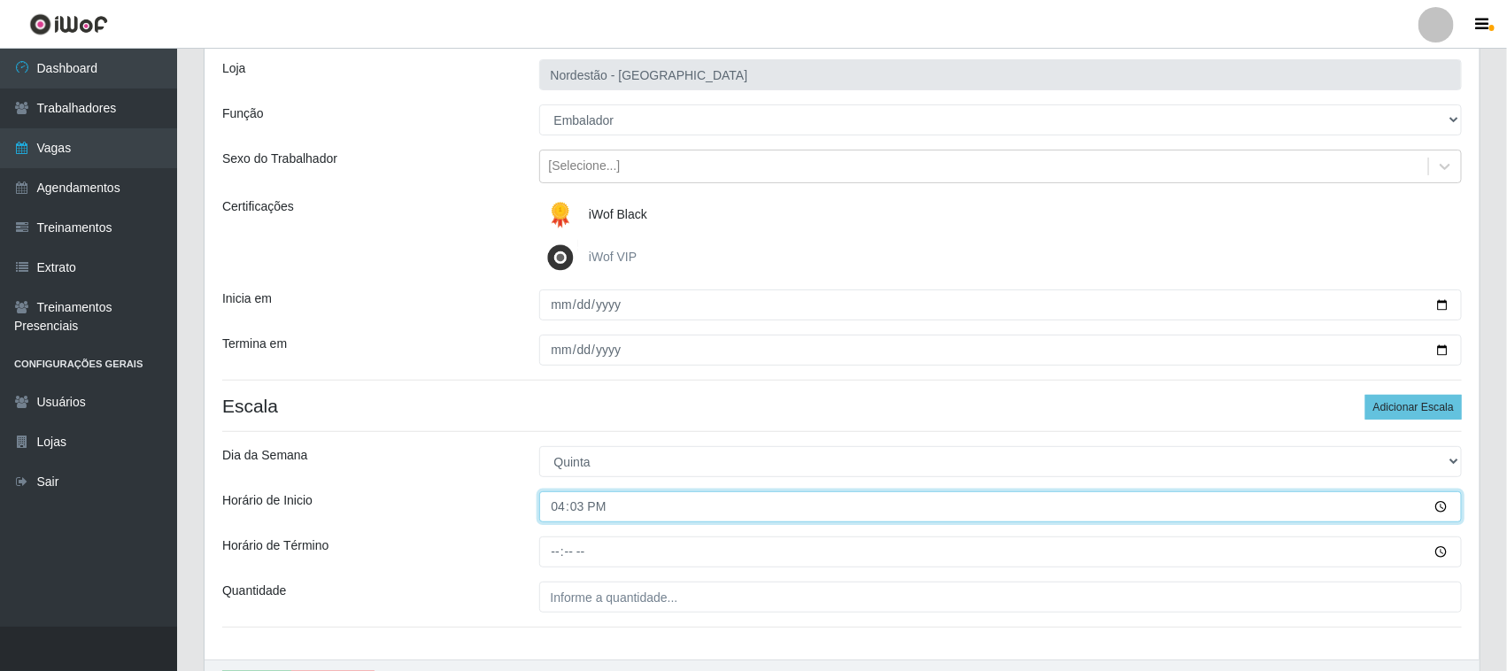
type input "16:30"
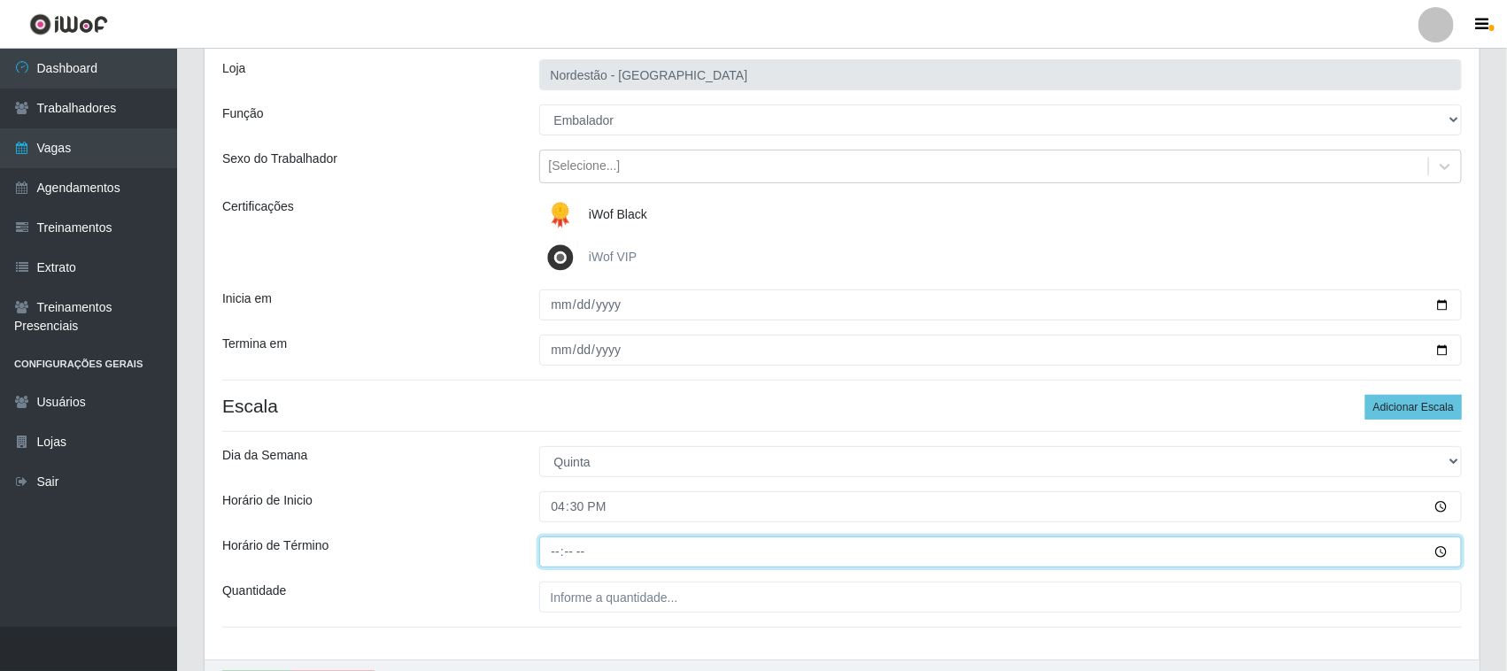
click at [543, 554] on input "Horário de Término" at bounding box center [1001, 552] width 924 height 31
type input "22:30"
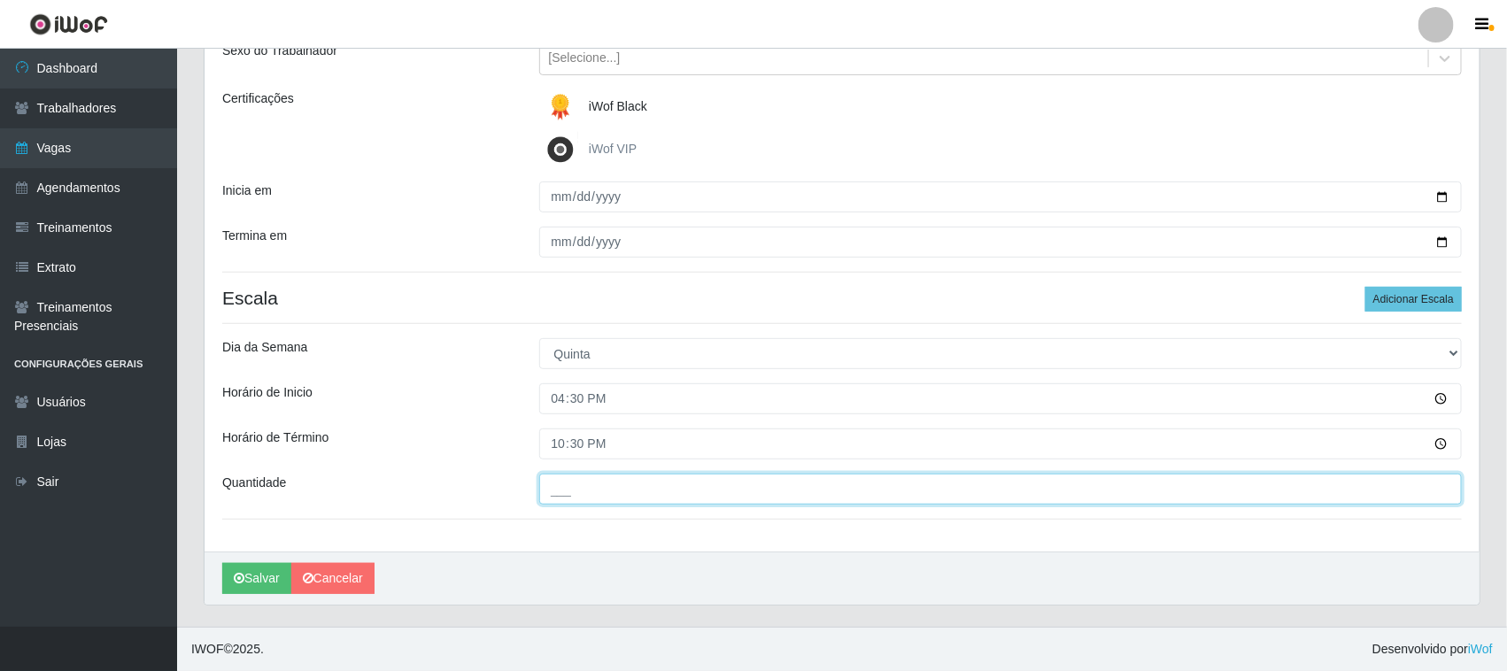
click at [590, 488] on input "___" at bounding box center [1001, 489] width 924 height 31
type input "04_"
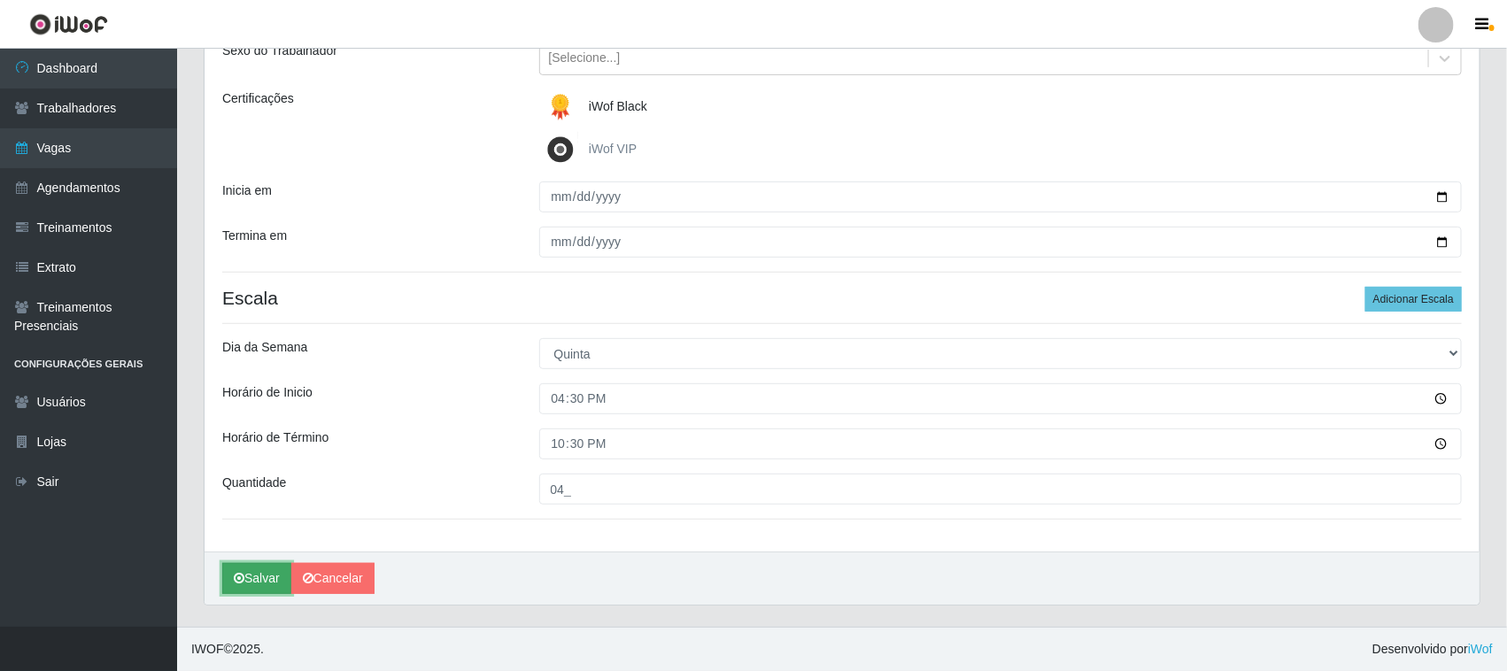
click at [250, 572] on button "Salvar" at bounding box center [256, 578] width 69 height 31
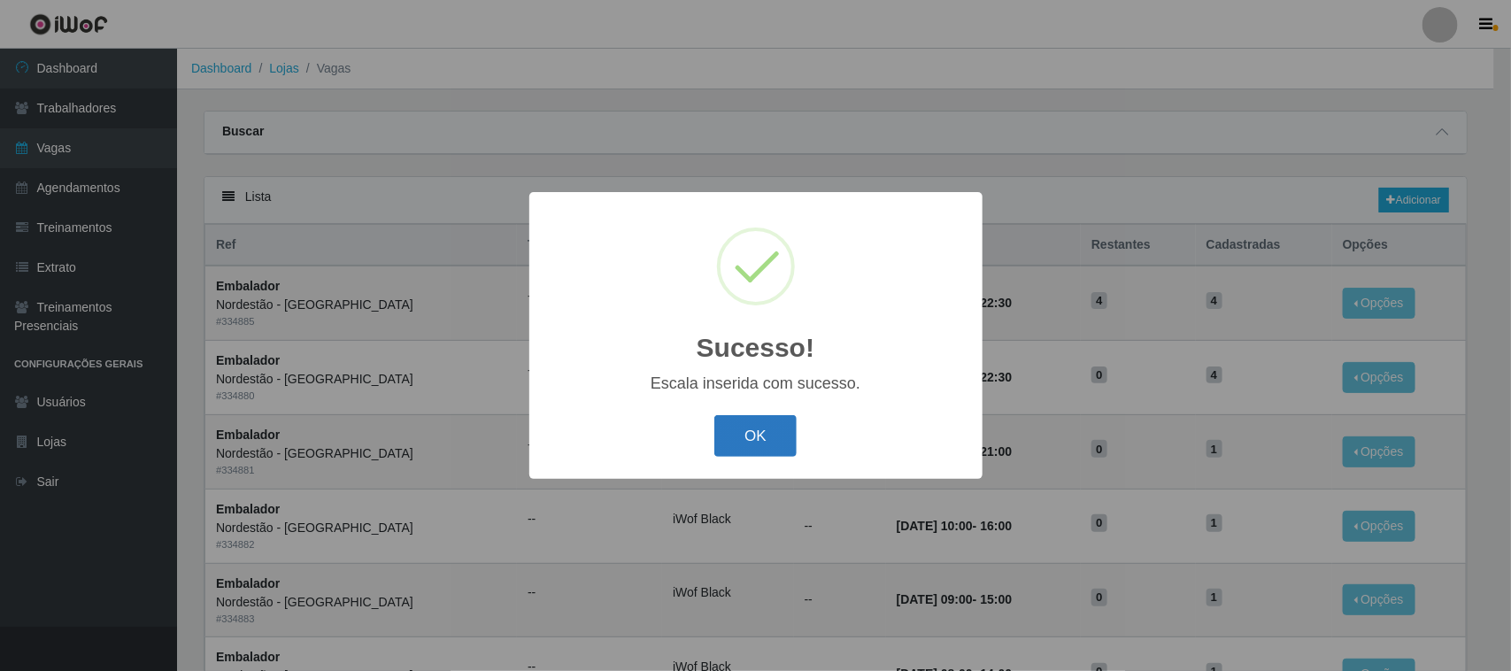
click at [751, 434] on button "OK" at bounding box center [756, 436] width 82 height 42
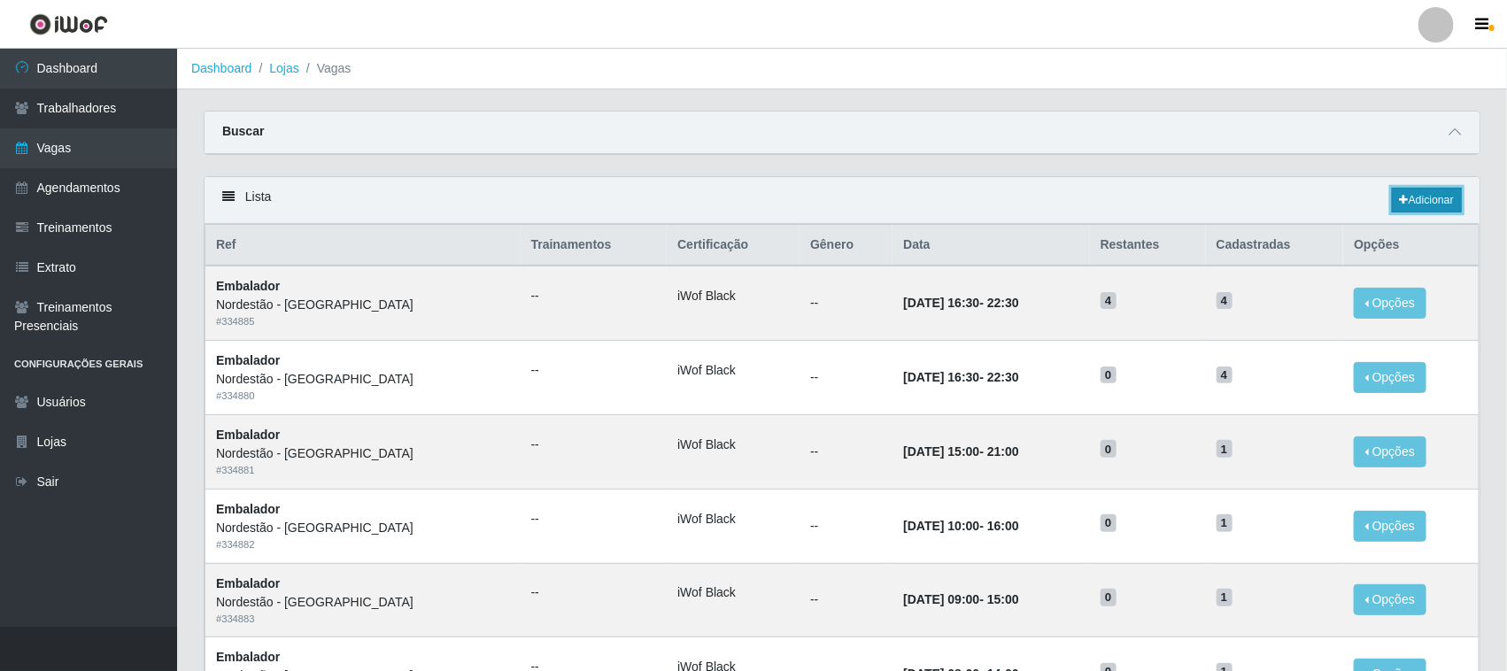
click at [1426, 197] on link "Adicionar" at bounding box center [1427, 200] width 70 height 25
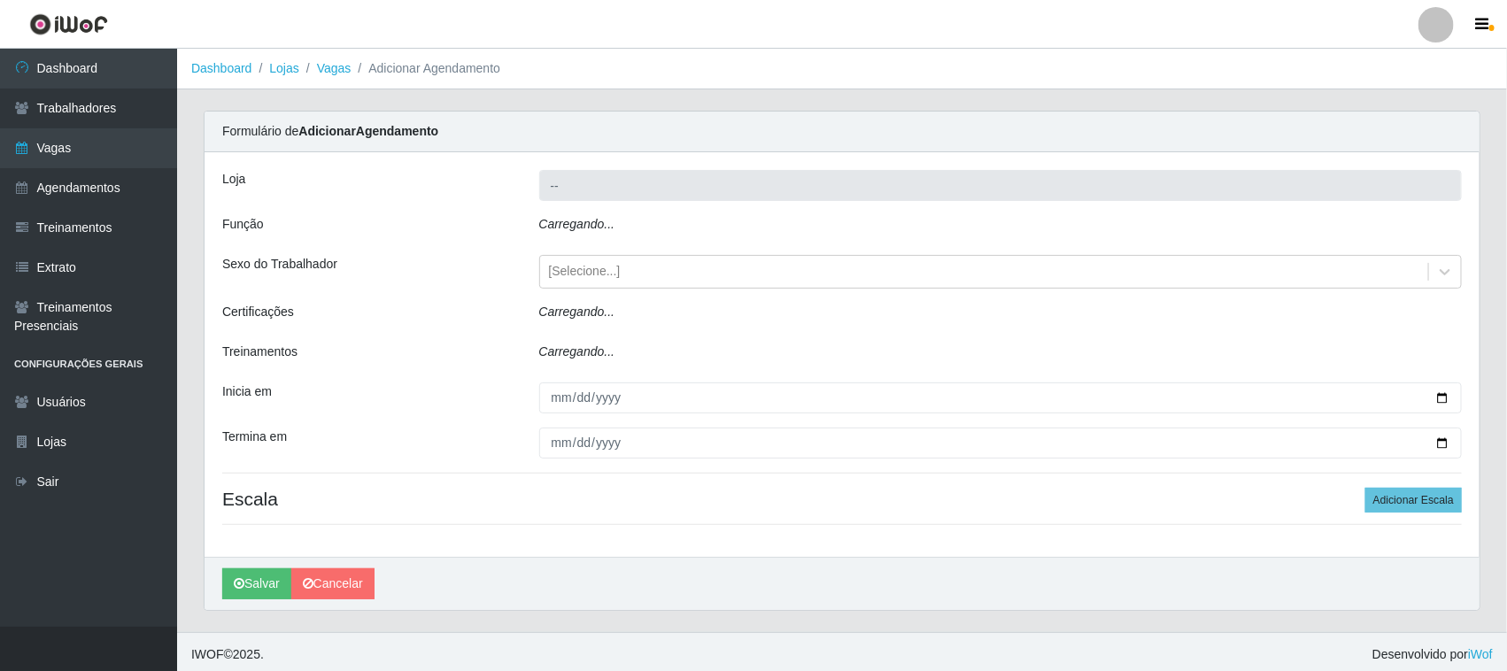
type input "Nordestão - [GEOGRAPHIC_DATA]"
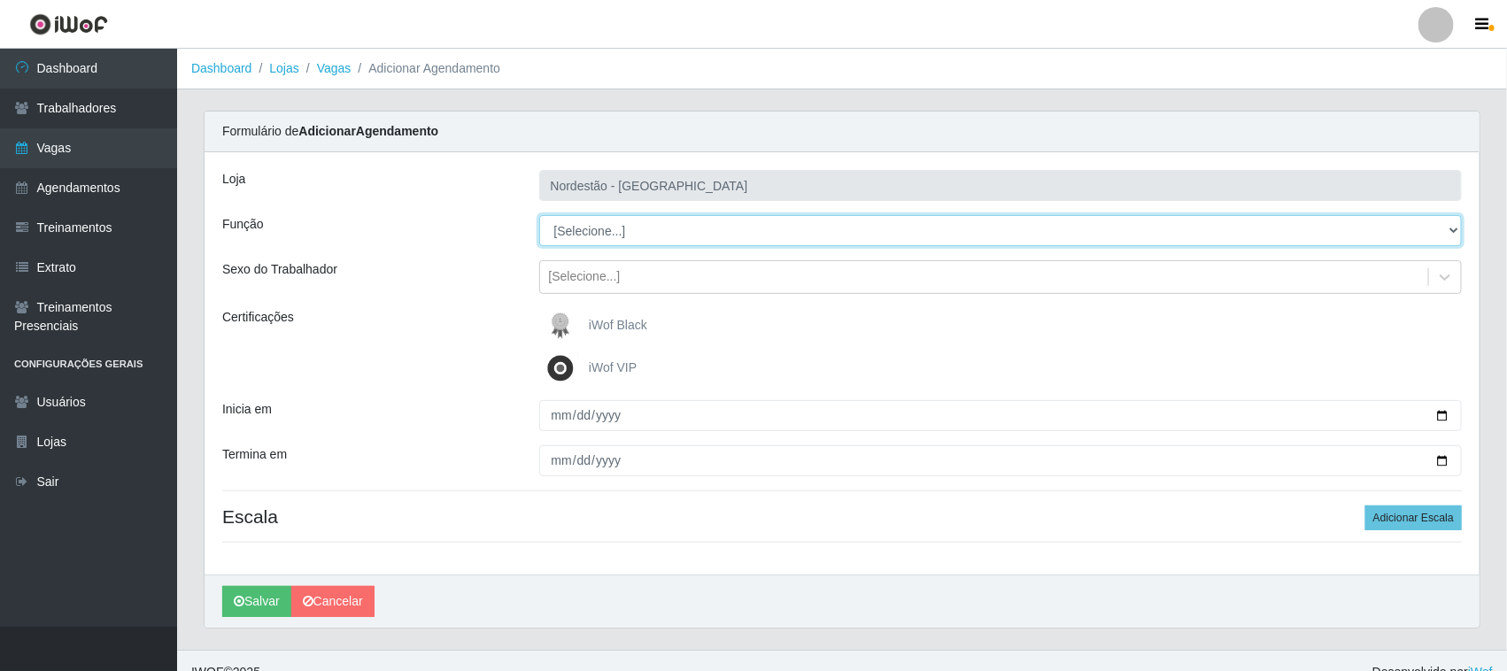
click at [591, 228] on select "[Selecione...] Embalador Embalador + Embalador ++ Operador de Caixa Operador de…" at bounding box center [1001, 230] width 924 height 31
select select "1"
click at [539, 215] on select "[Selecione...] Embalador Embalador + Embalador ++ Operador de Caixa Operador de…" at bounding box center [1001, 230] width 924 height 31
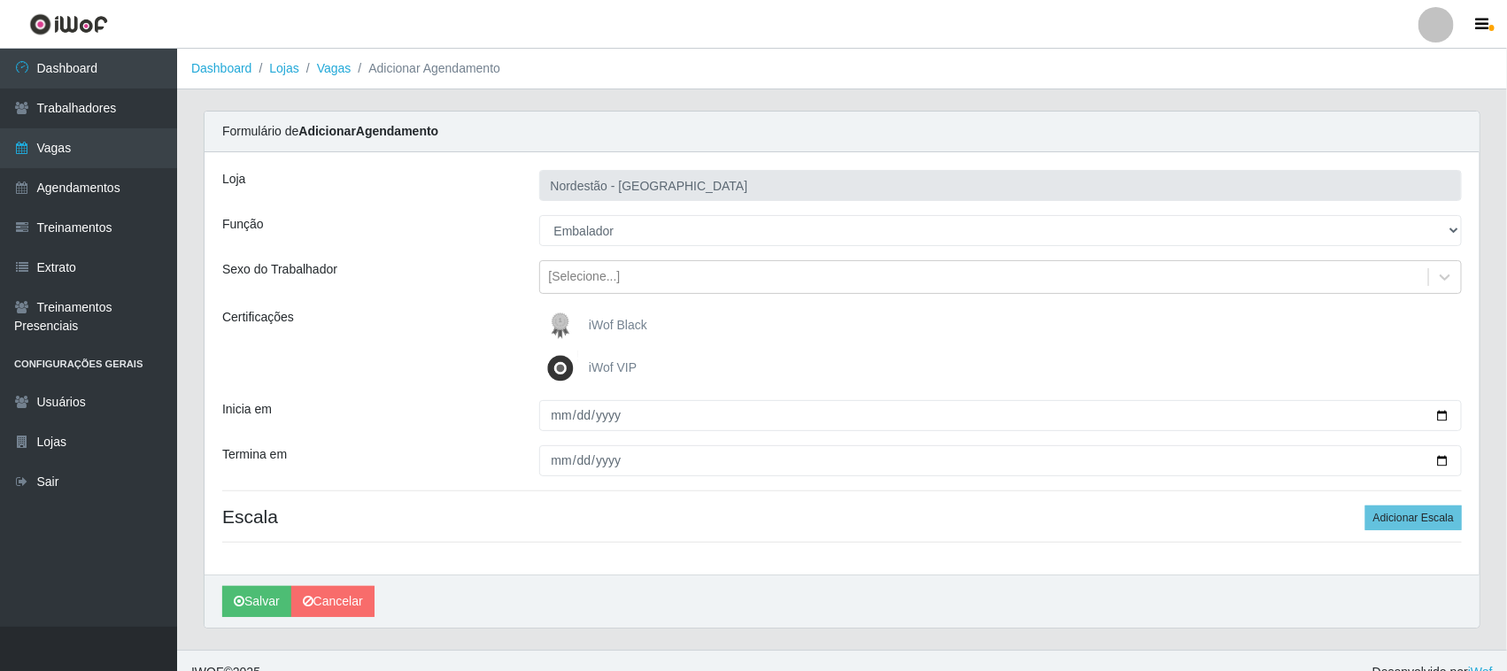
click at [594, 323] on span "iWof Black" at bounding box center [618, 325] width 58 height 14
click at [0, 0] on input "iWof Black" at bounding box center [0, 0] width 0 height 0
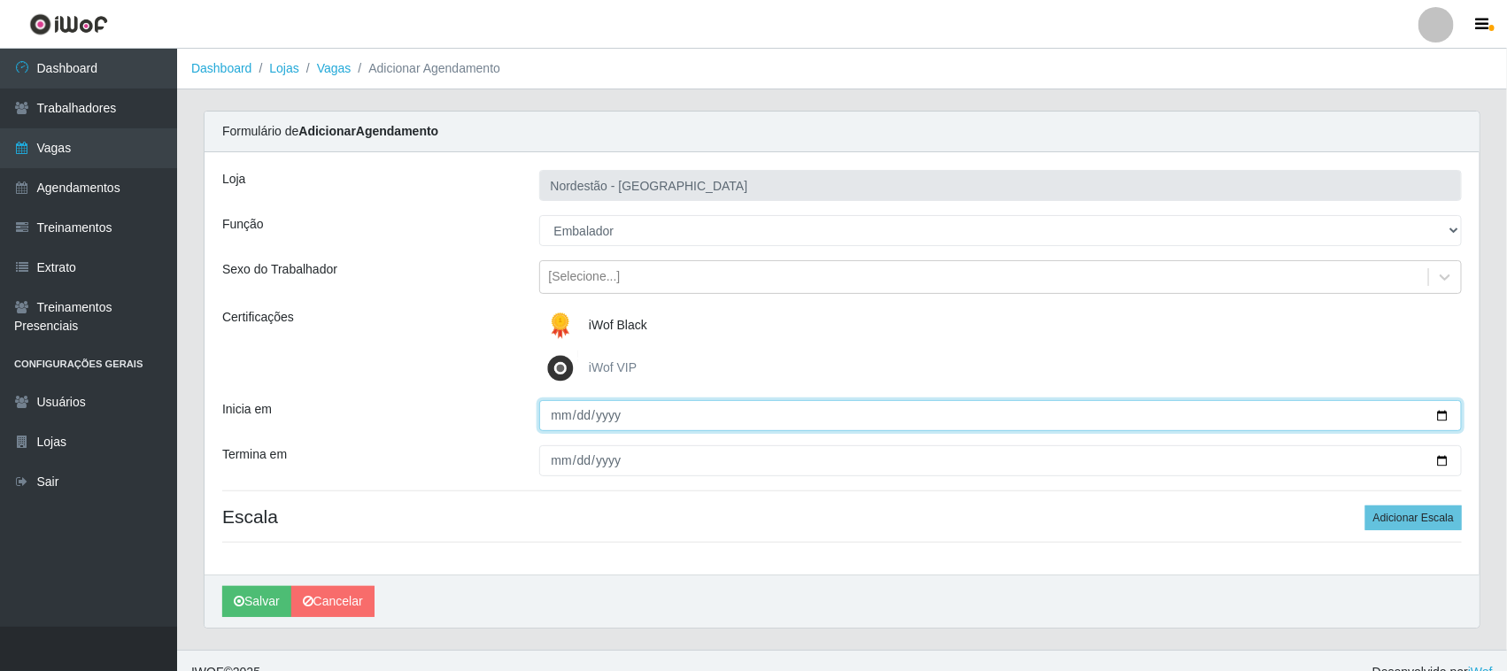
click at [1441, 416] on input "Inicia em" at bounding box center [1001, 415] width 924 height 31
type input "[DATE]"
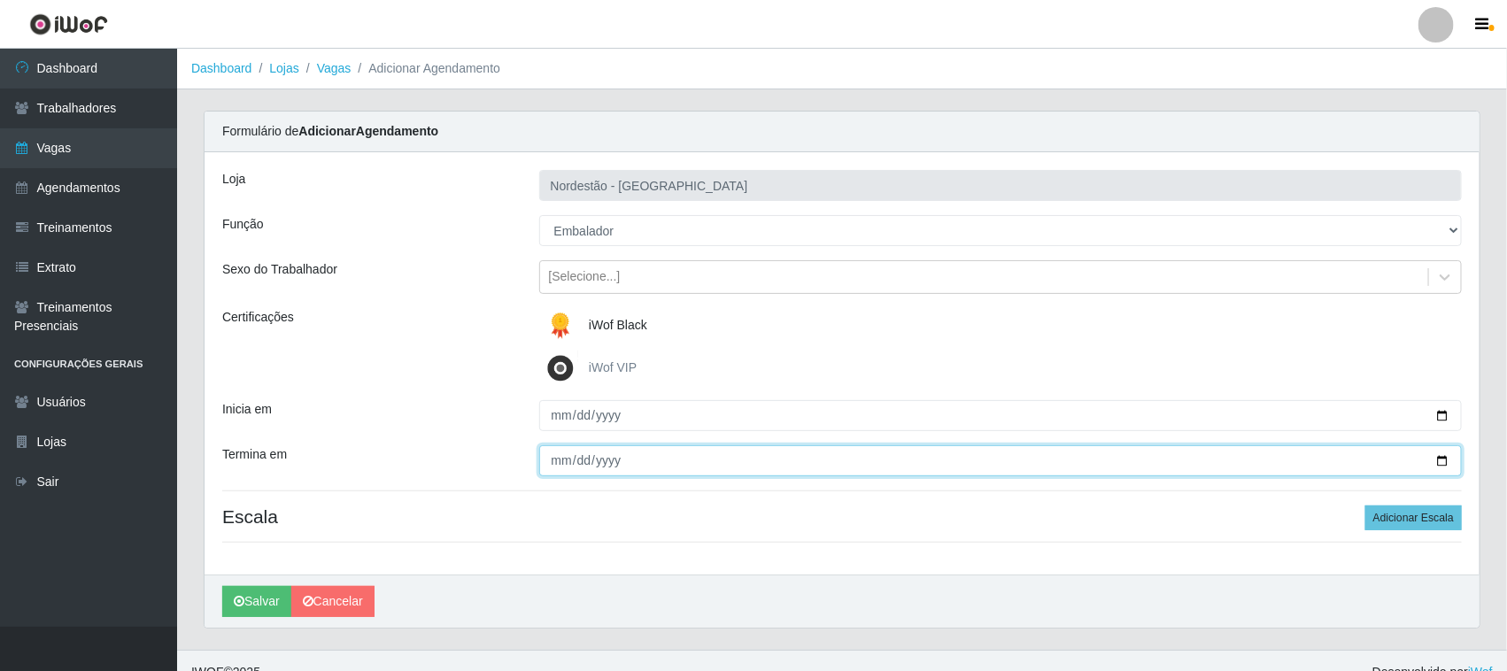
click at [1442, 456] on input "Termina em" at bounding box center [1001, 460] width 924 height 31
type input "[DATE]"
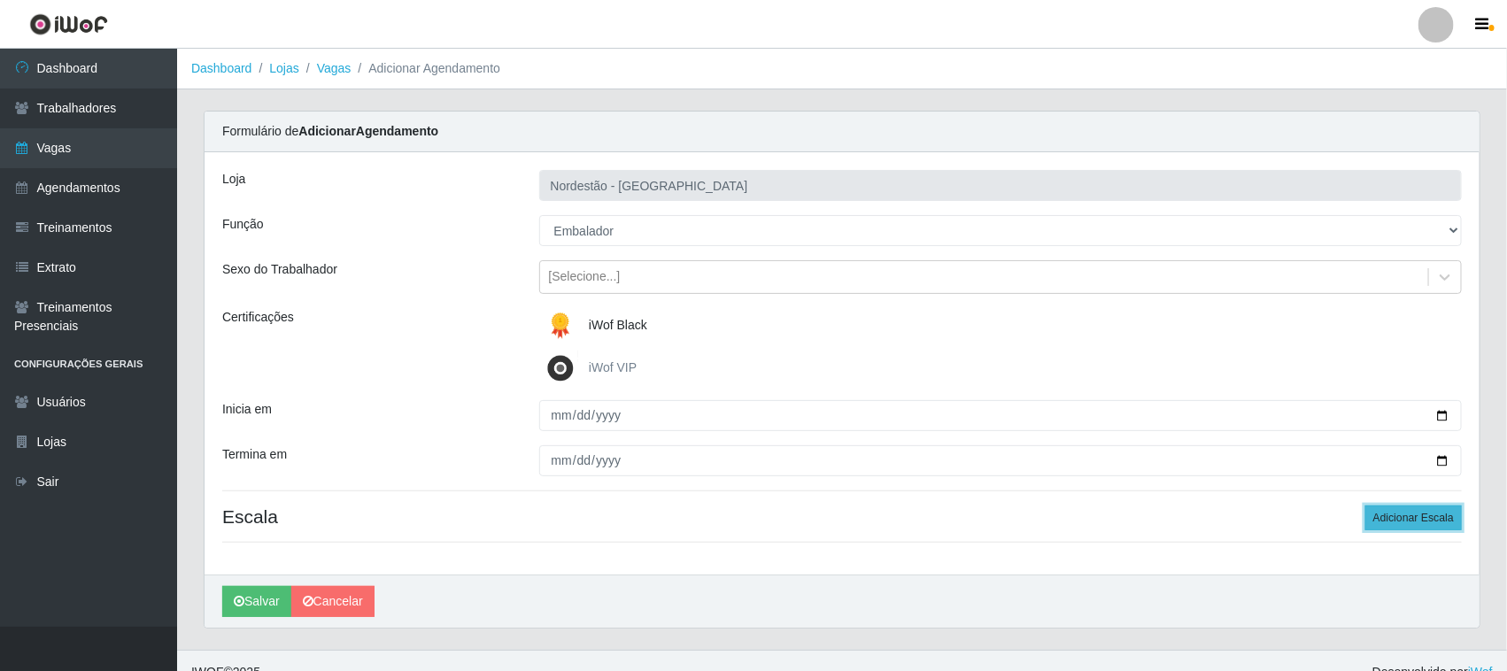
click at [1384, 509] on button "Adicionar Escala" at bounding box center [1413, 518] width 97 height 25
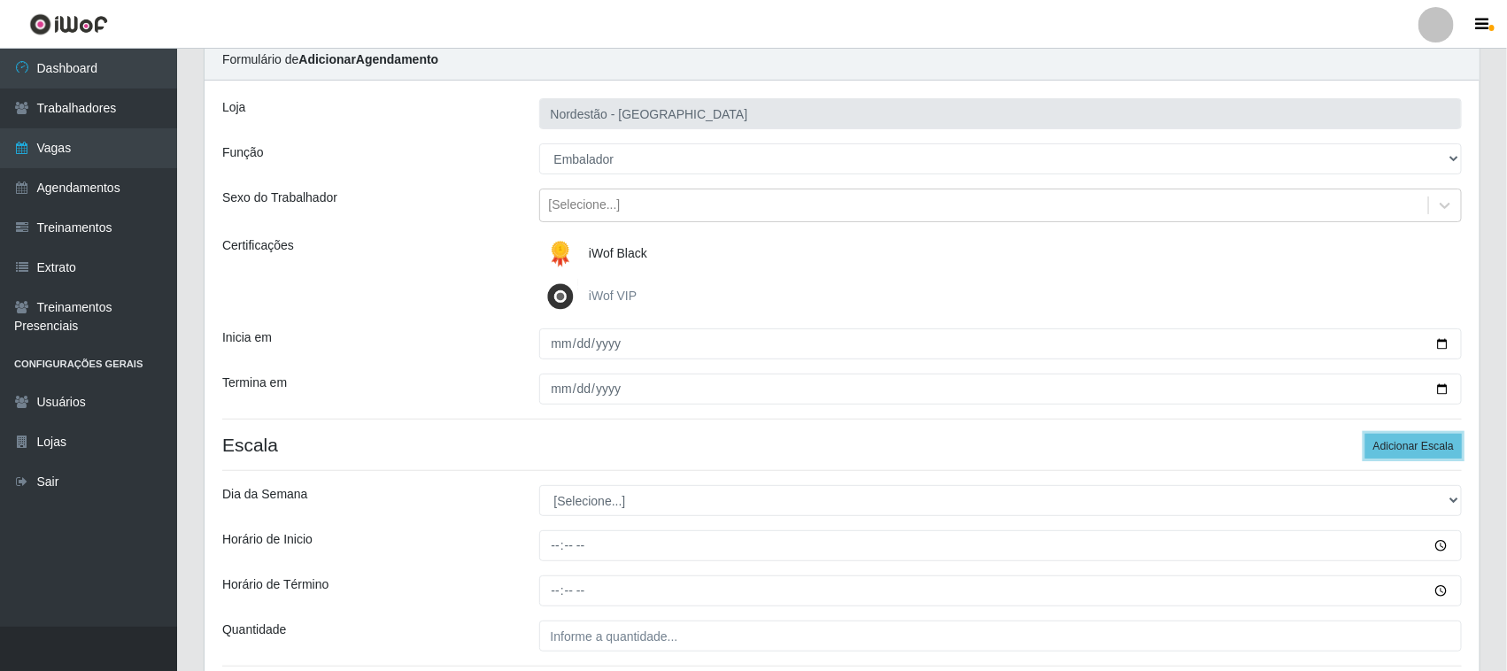
scroll to position [111, 0]
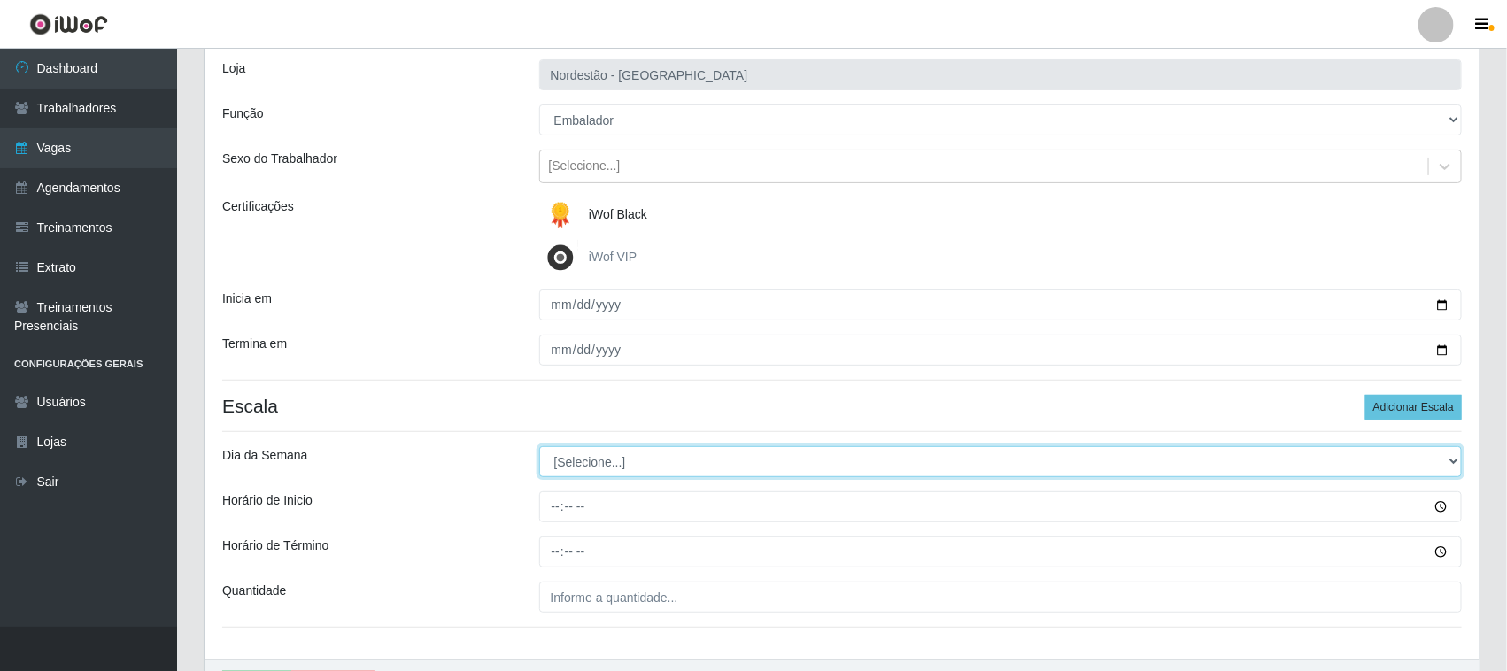
click at [583, 462] on select "[Selecione...] Segunda Terça Quarta Quinta Sexta Sábado Domingo" at bounding box center [1001, 461] width 924 height 31
select select "4"
click at [539, 447] on select "[Selecione...] Segunda Terça Quarta Quinta Sexta Sábado Domingo" at bounding box center [1001, 461] width 924 height 31
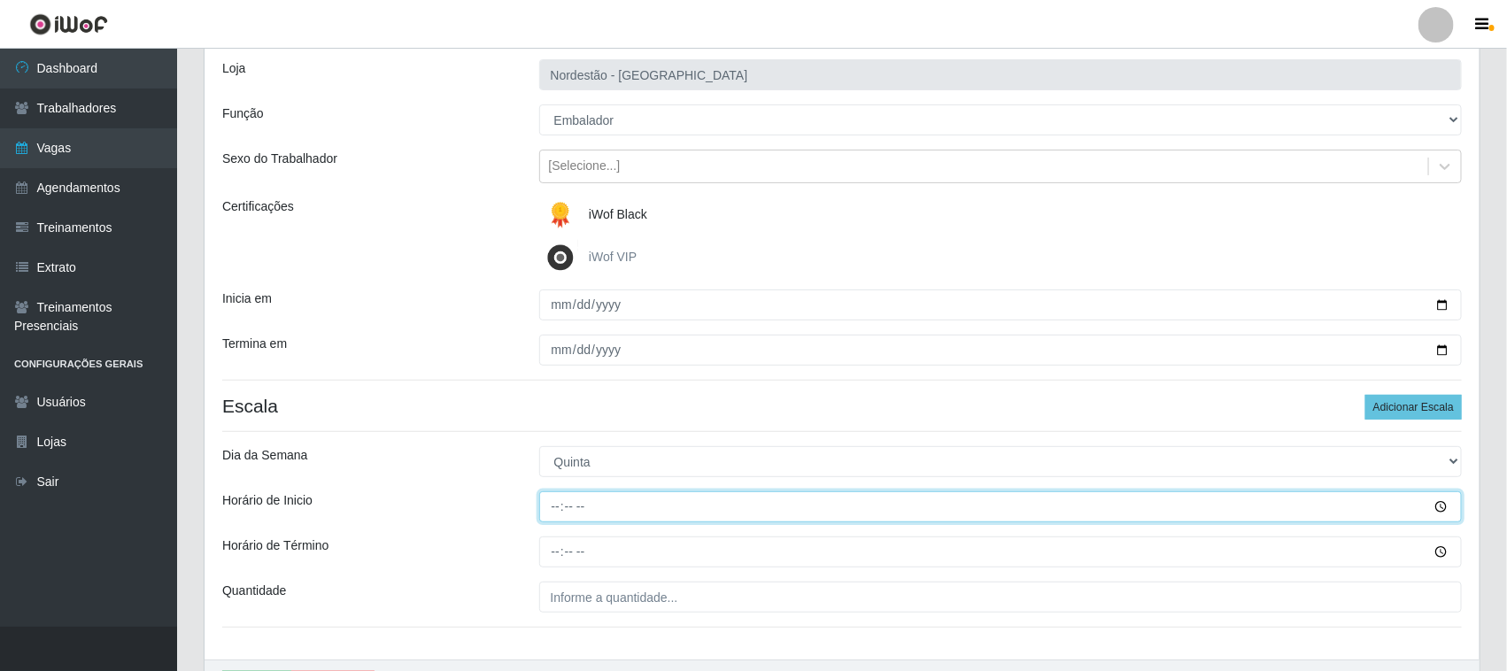
click at [560, 507] on input "Horário de Inicio" at bounding box center [1001, 506] width 924 height 31
type input "15:00"
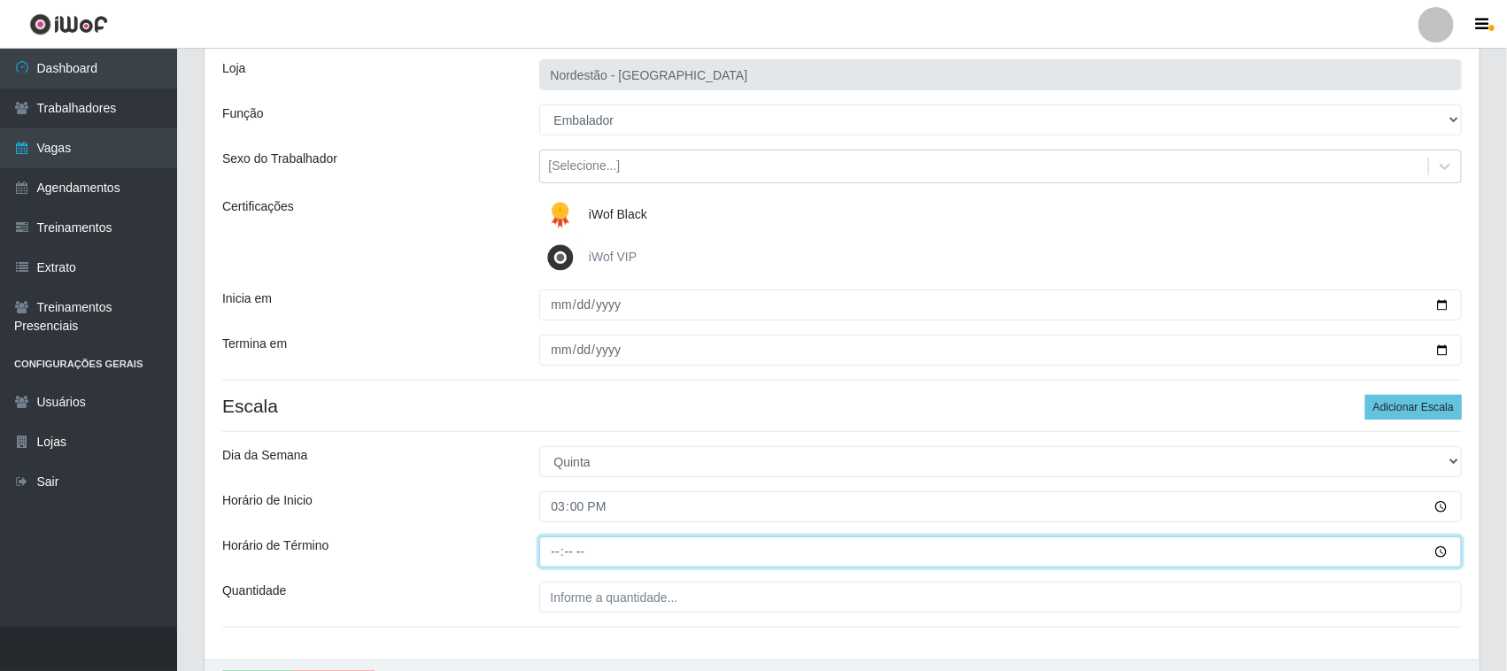
click at [550, 558] on input "Horário de Término" at bounding box center [1001, 552] width 924 height 31
type input "21:00"
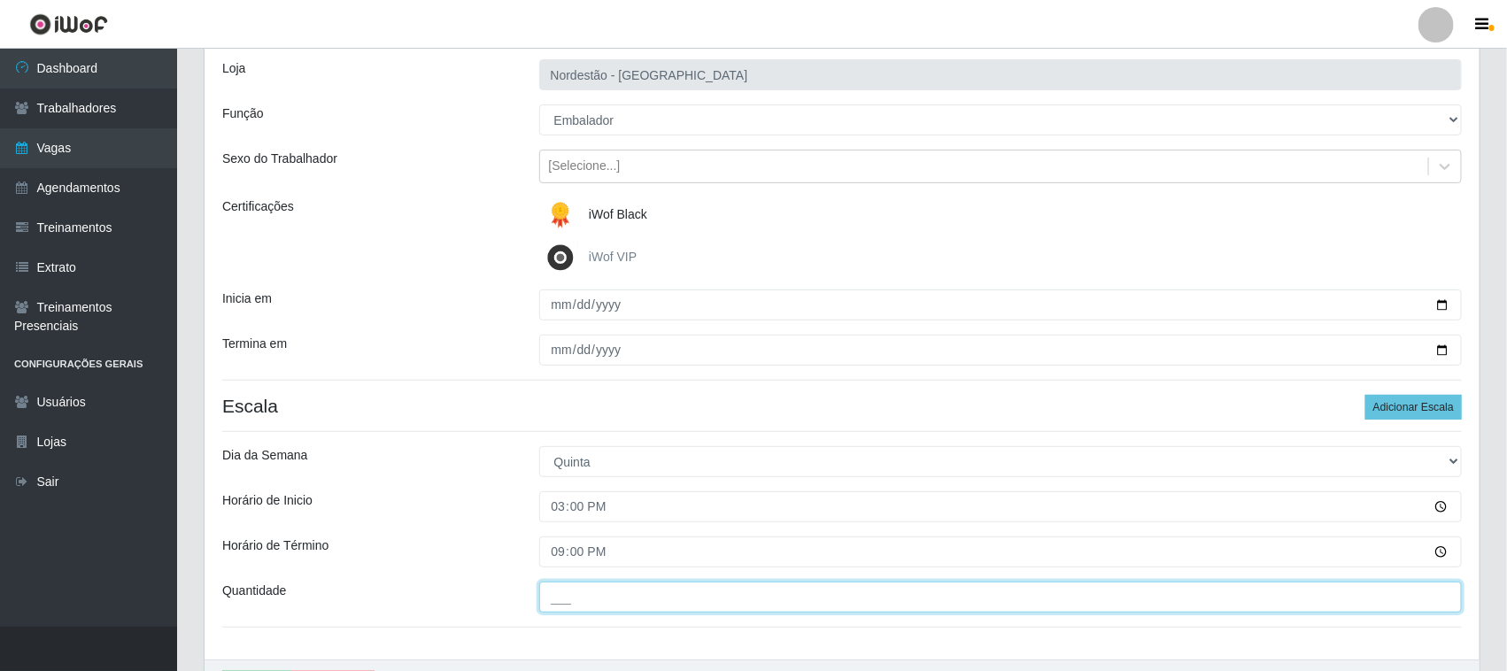
click at [564, 602] on input "___" at bounding box center [1001, 597] width 924 height 31
type input "01_"
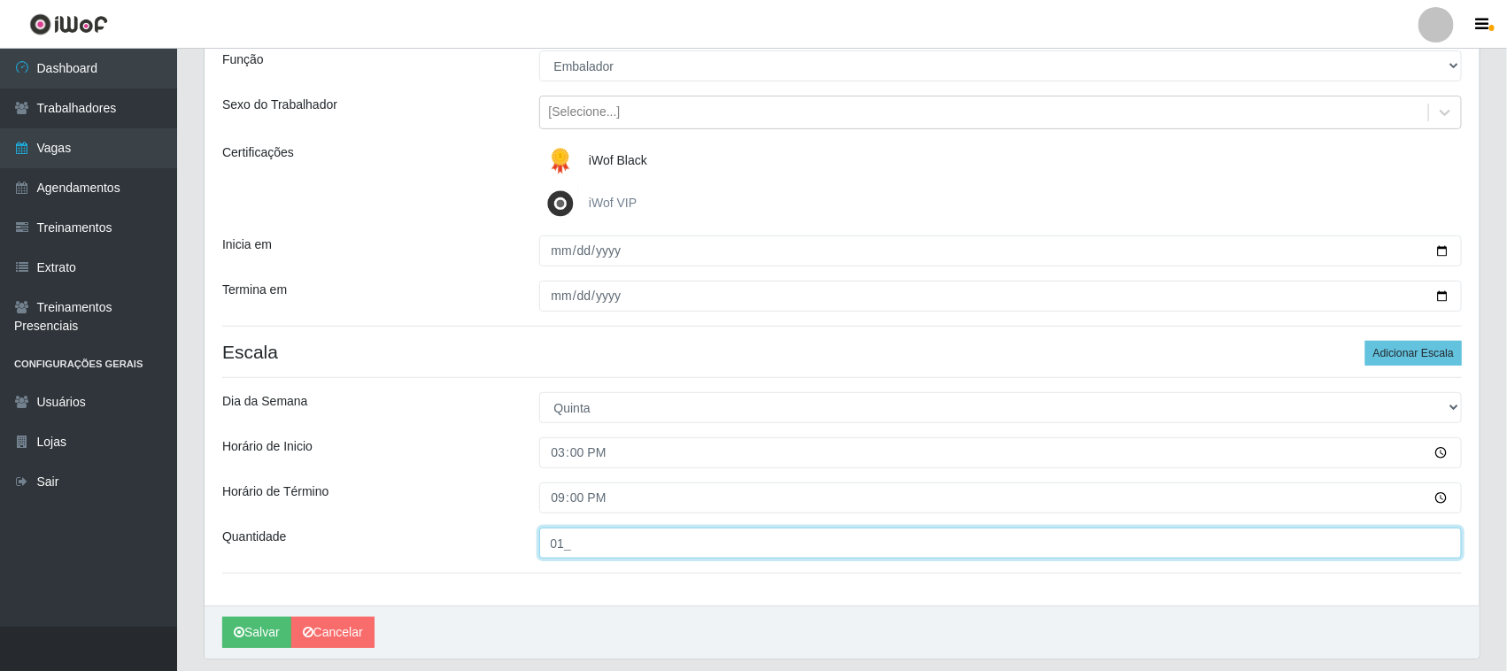
scroll to position [220, 0]
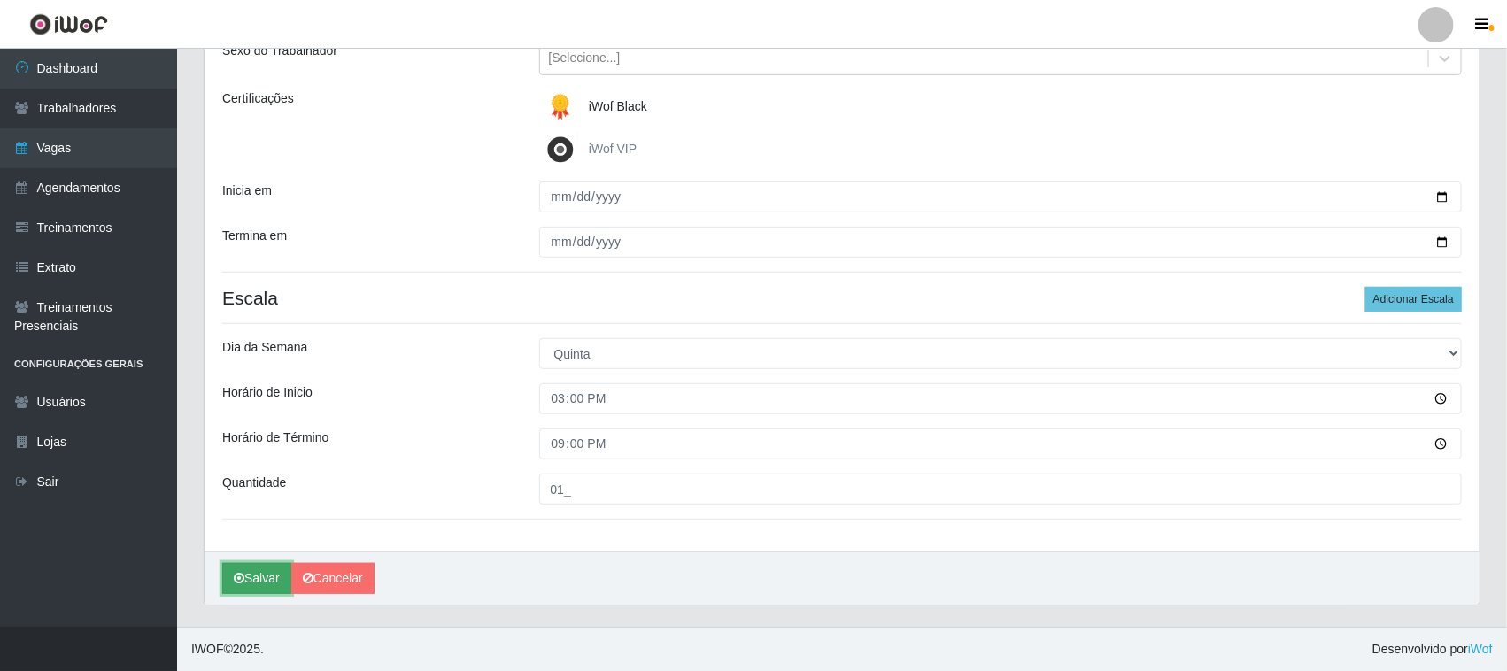
click at [259, 578] on button "Salvar" at bounding box center [256, 578] width 69 height 31
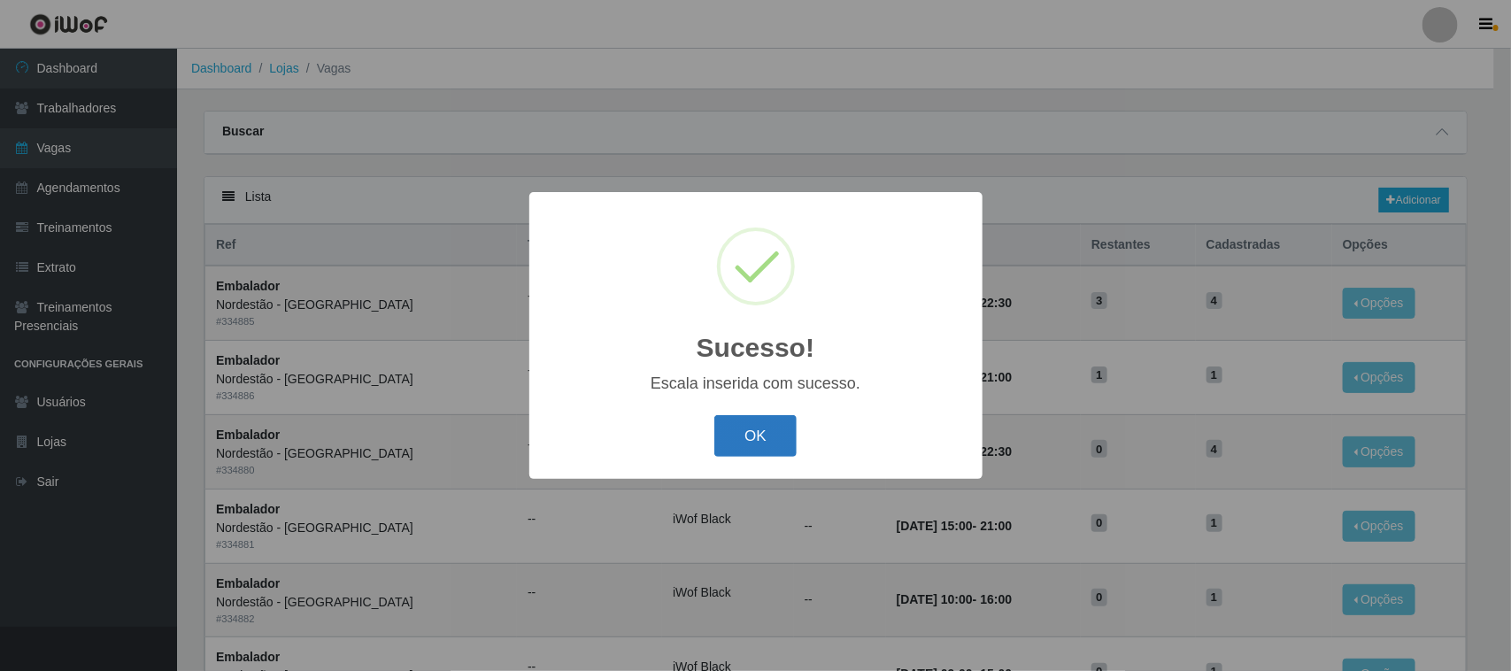
click at [742, 437] on button "OK" at bounding box center [756, 436] width 82 height 42
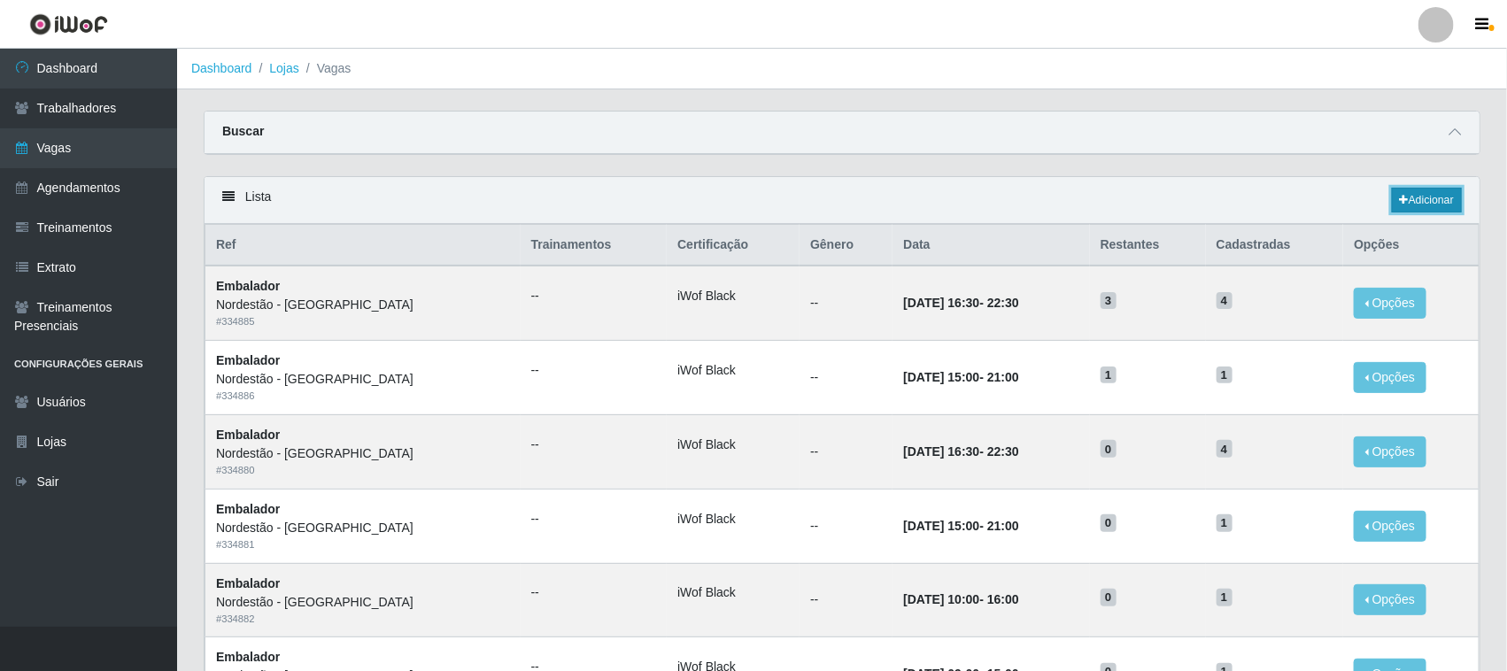
click at [1433, 202] on link "Adicionar" at bounding box center [1427, 200] width 70 height 25
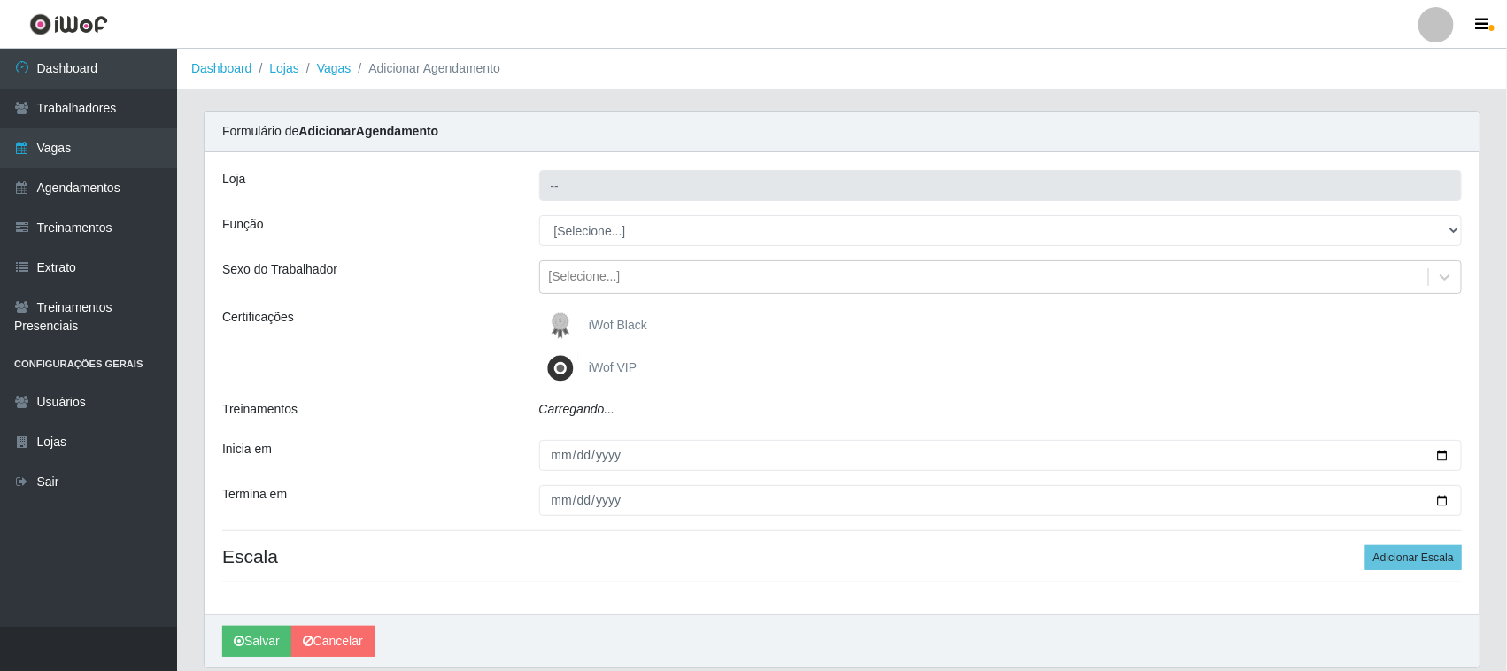
type input "Nordestão - [GEOGRAPHIC_DATA]"
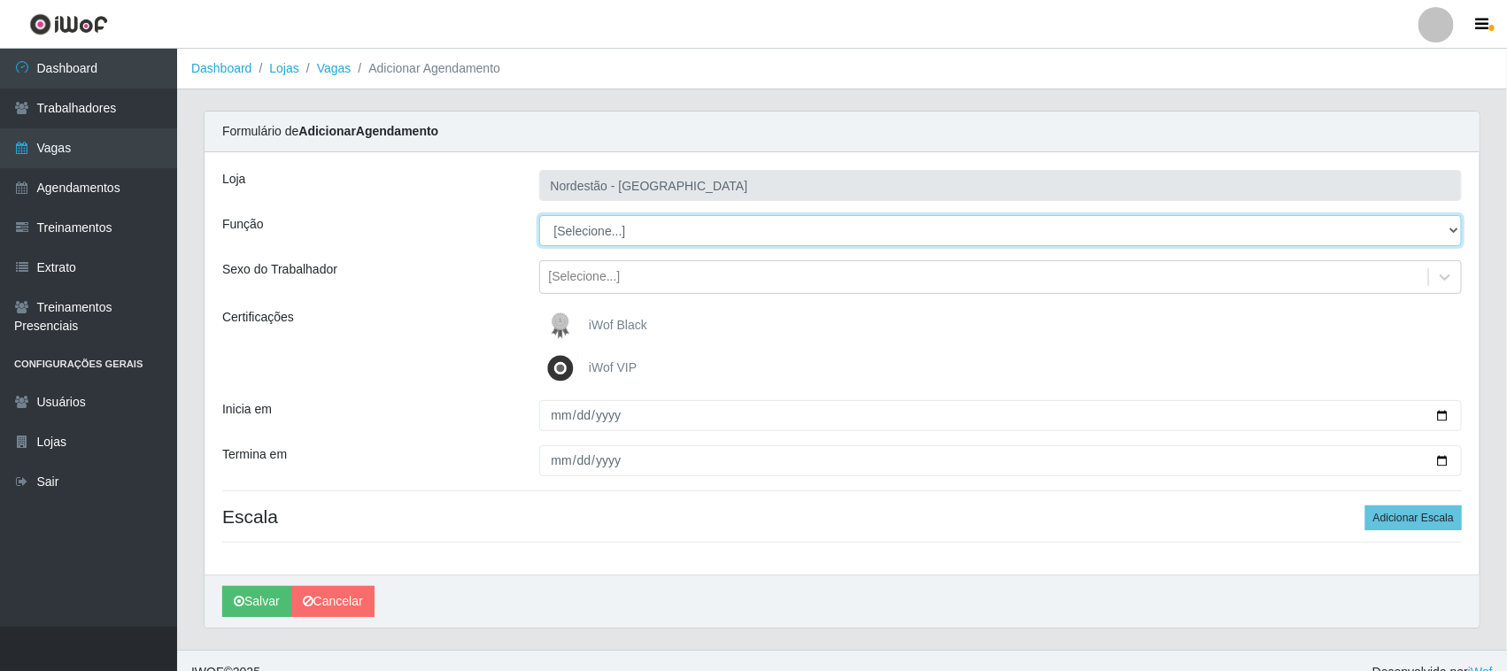
click at [642, 231] on select "[Selecione...] Embalador Embalador + Embalador ++ Operador de Caixa Operador de…" at bounding box center [1001, 230] width 924 height 31
select select "1"
click at [539, 215] on select "[Selecione...] Embalador Embalador + Embalador ++ Operador de Caixa Operador de…" at bounding box center [1001, 230] width 924 height 31
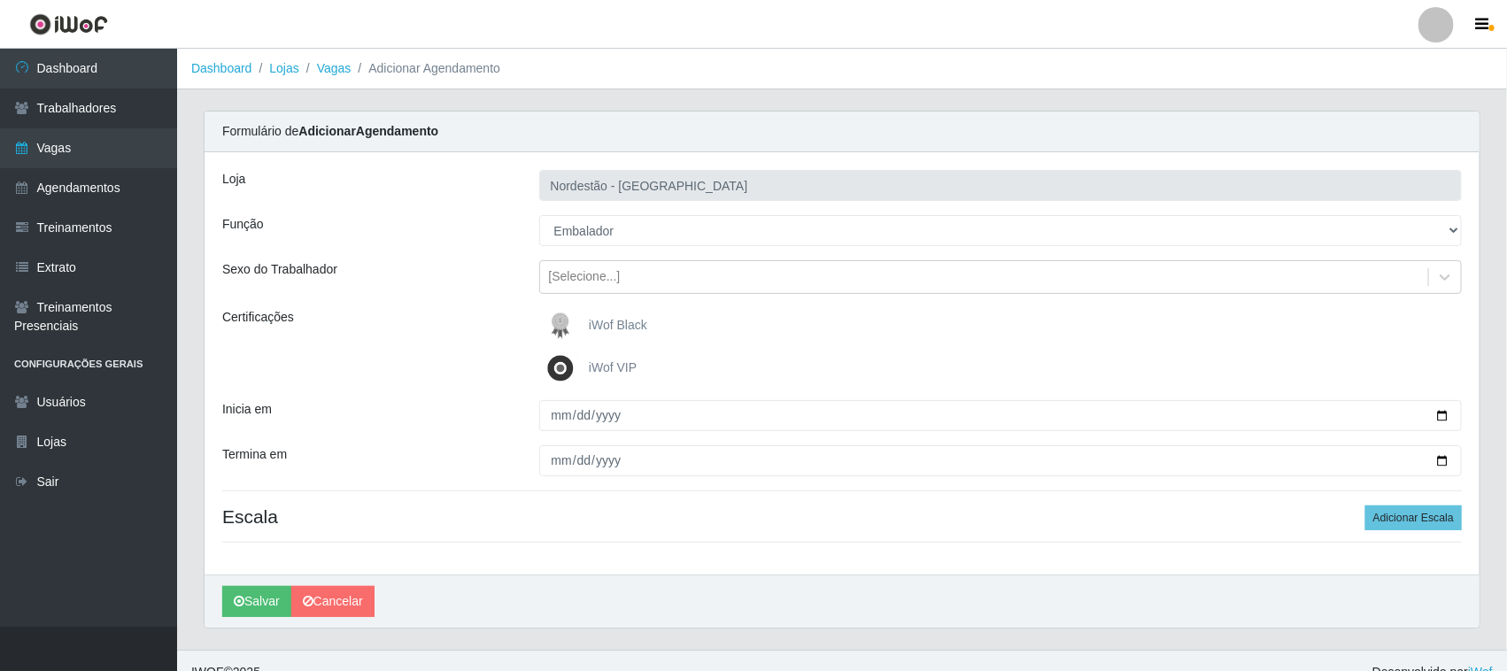
click at [581, 320] on img at bounding box center [564, 325] width 43 height 35
click at [0, 0] on input "iWof Black" at bounding box center [0, 0] width 0 height 0
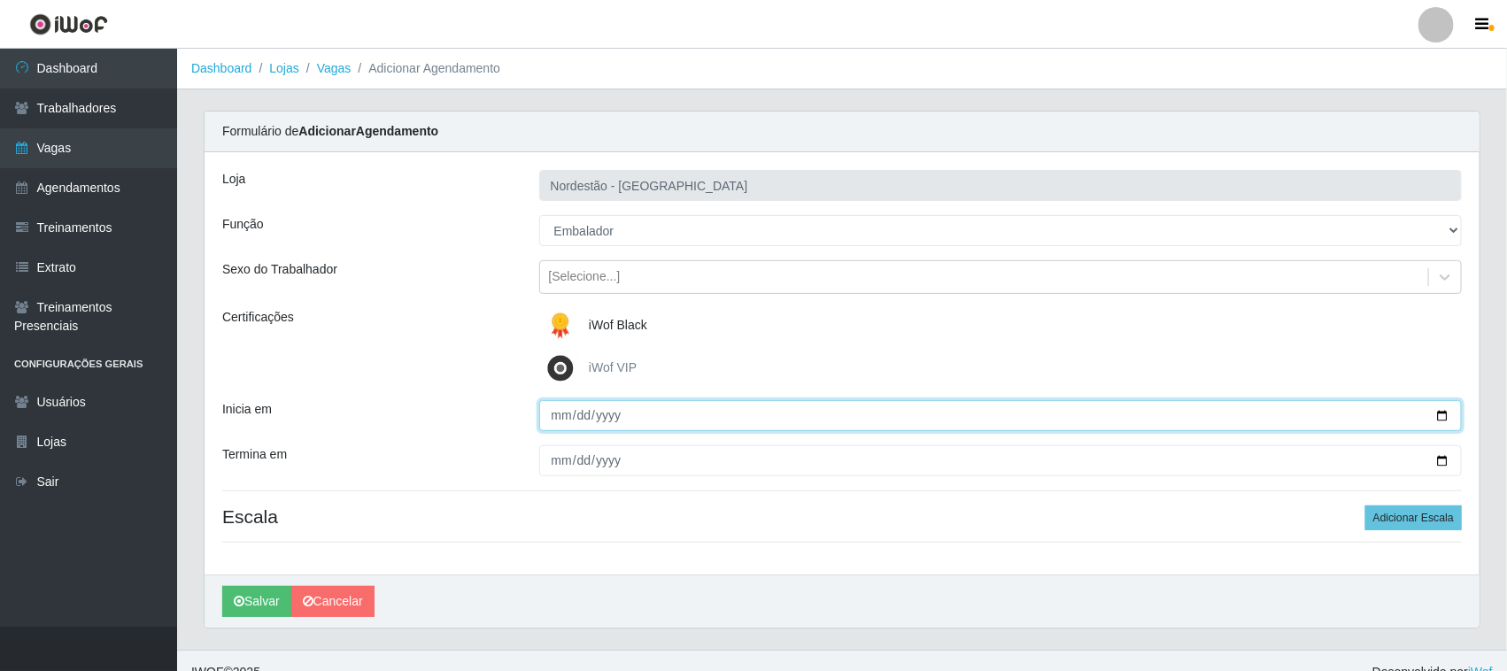
click at [1444, 414] on input "Inicia em" at bounding box center [1001, 415] width 924 height 31
type input "[DATE]"
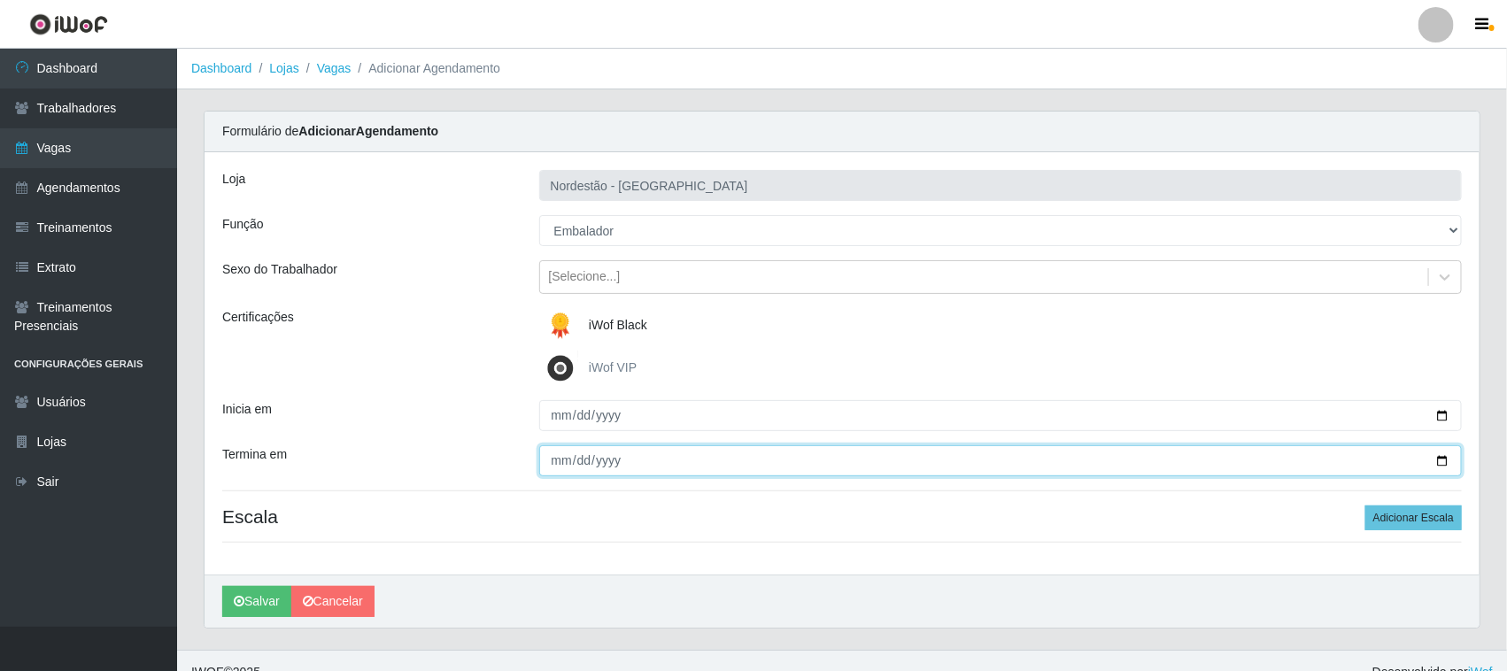
click at [1440, 466] on input "Termina em" at bounding box center [1001, 460] width 924 height 31
type input "[DATE]"
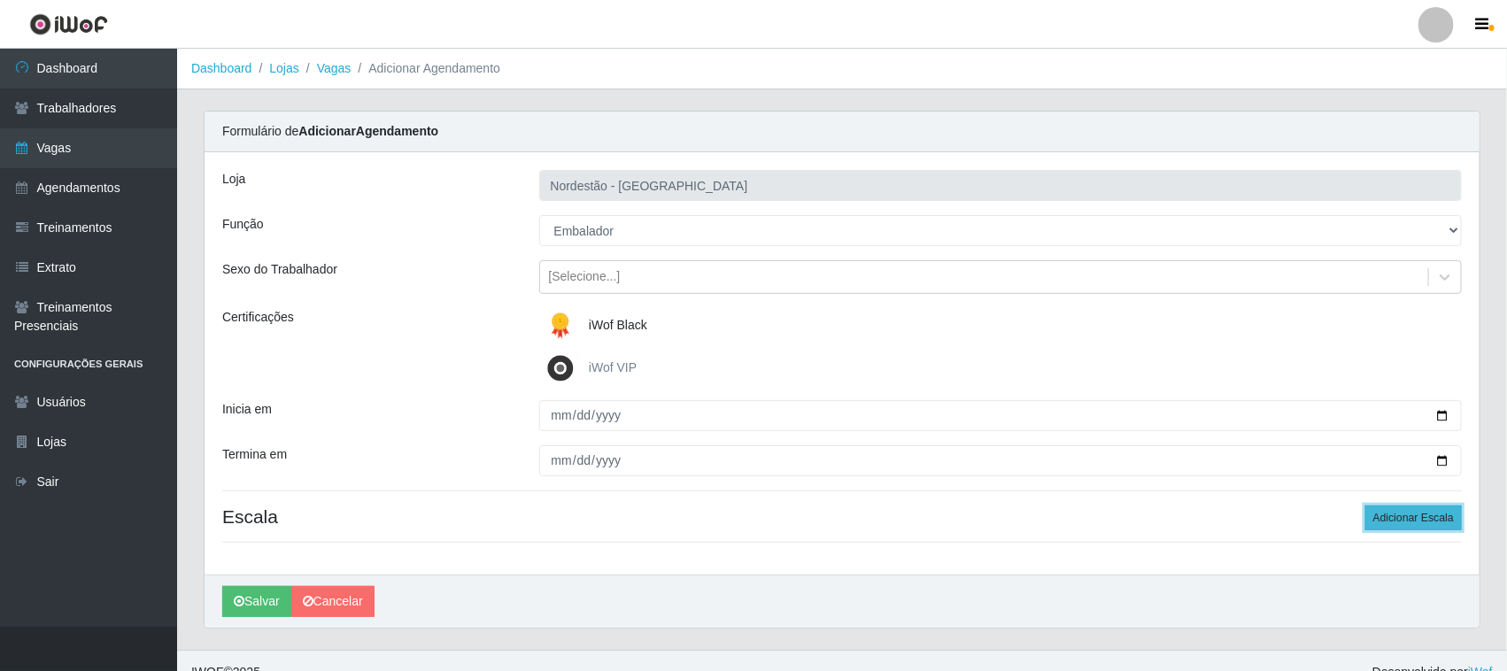
click at [1412, 516] on button "Adicionar Escala" at bounding box center [1413, 518] width 97 height 25
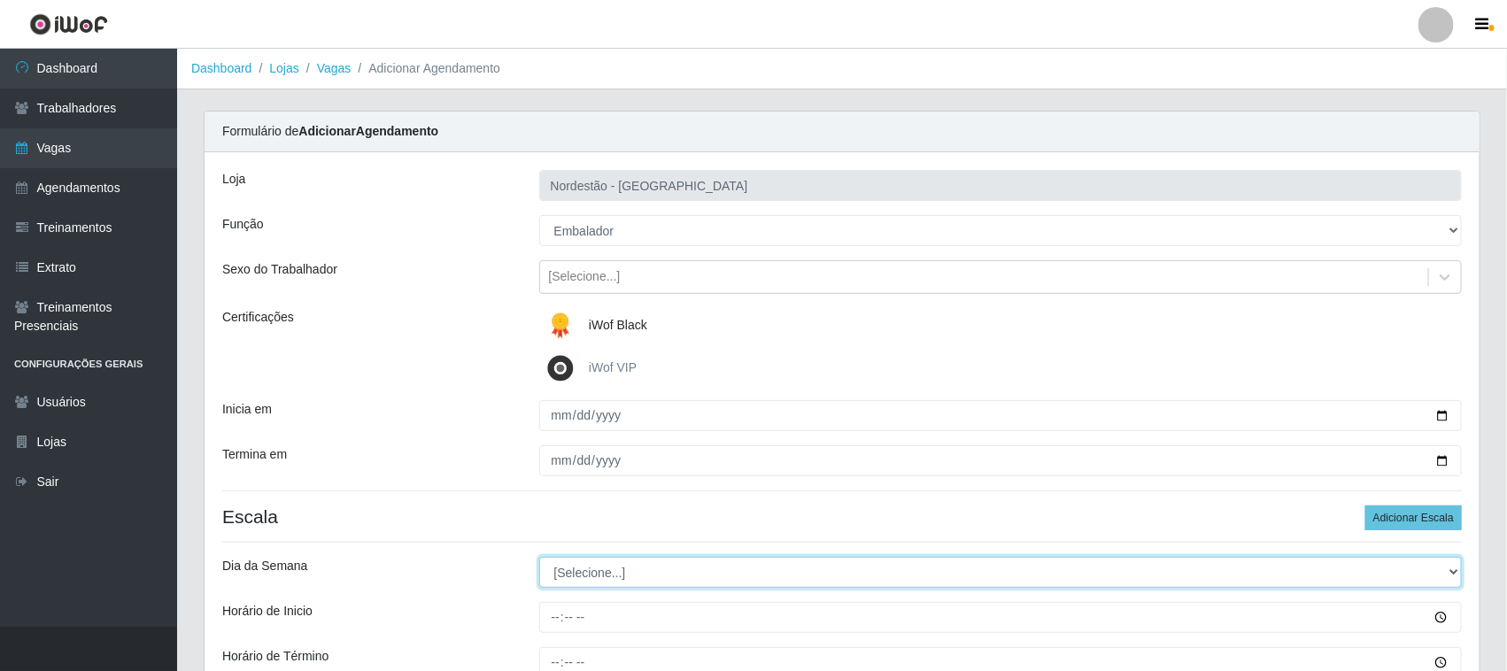
click at [599, 569] on select "[Selecione...] Segunda Terça Quarta Quinta Sexta Sábado Domingo" at bounding box center [1001, 572] width 924 height 31
select select "4"
click at [539, 558] on select "[Selecione...] Segunda Terça Quarta Quinta Sexta Sábado Domingo" at bounding box center [1001, 572] width 924 height 31
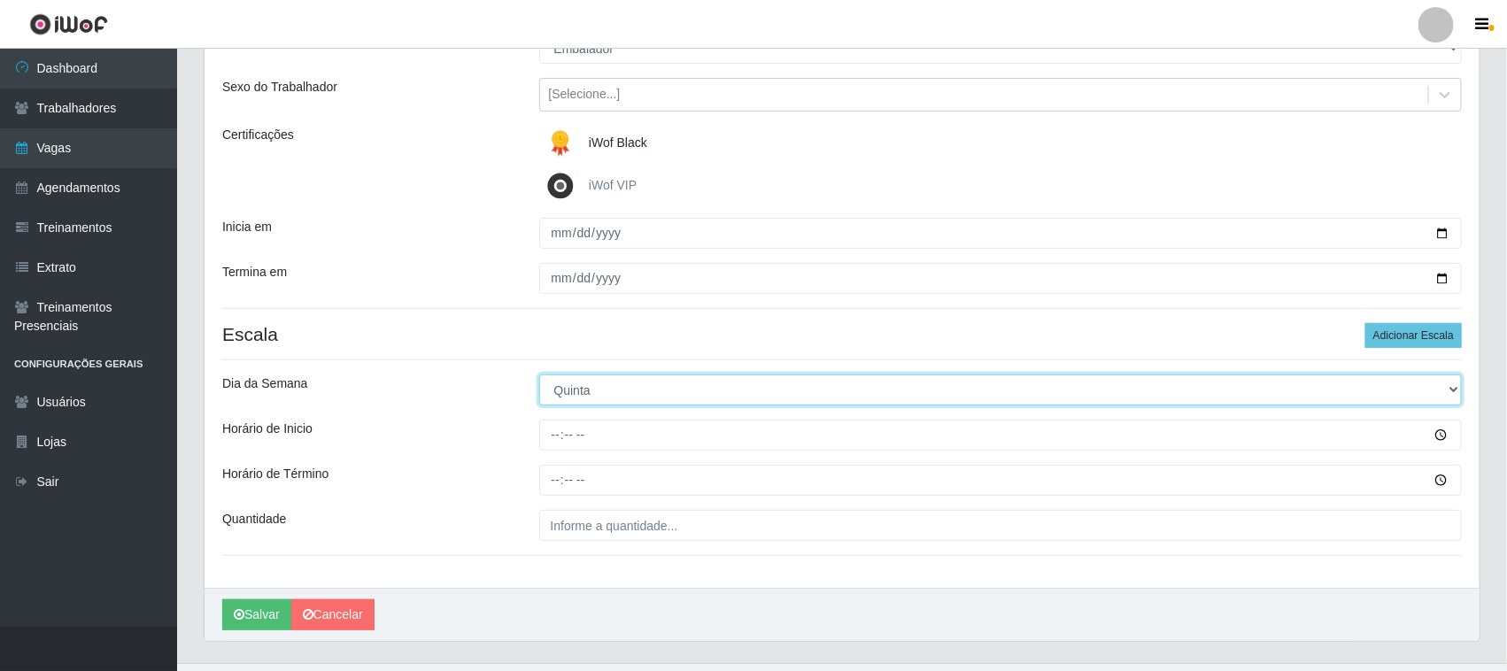
scroll to position [220, 0]
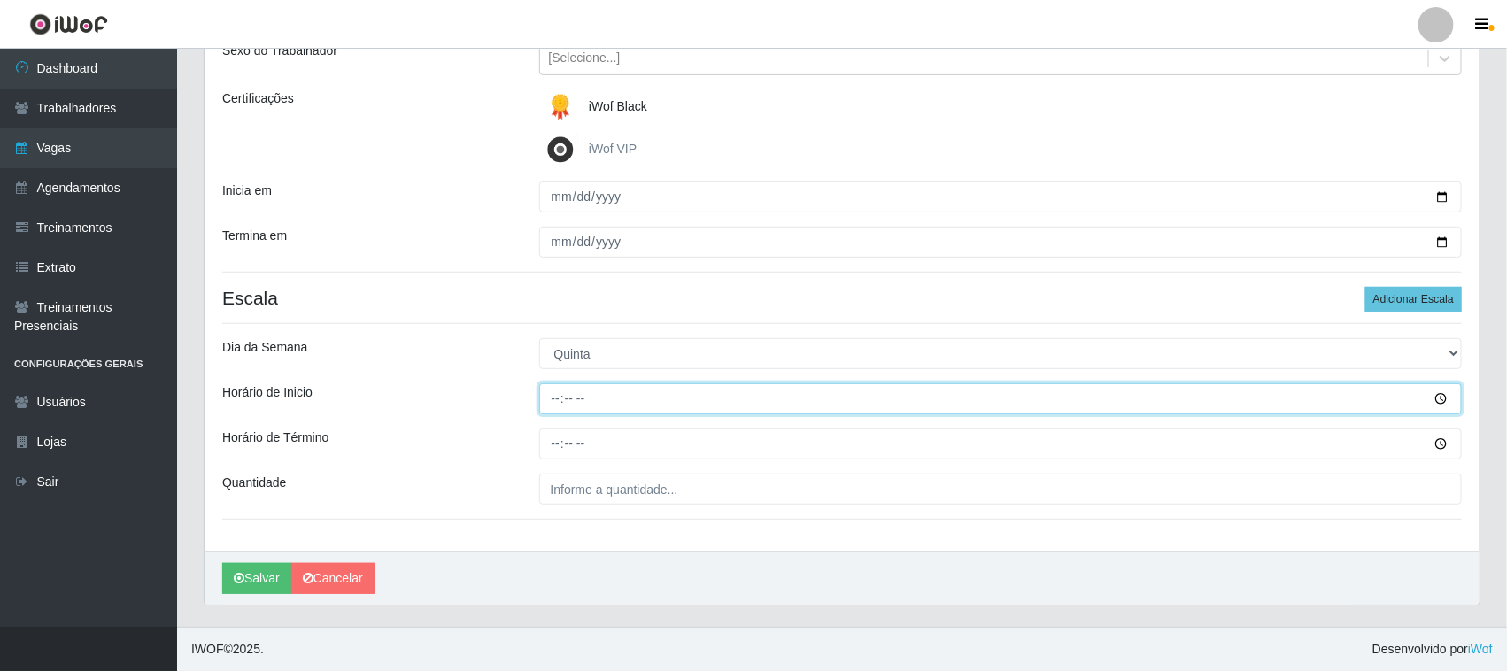
click at [556, 396] on input "Horário de Inicio" at bounding box center [1001, 398] width 924 height 31
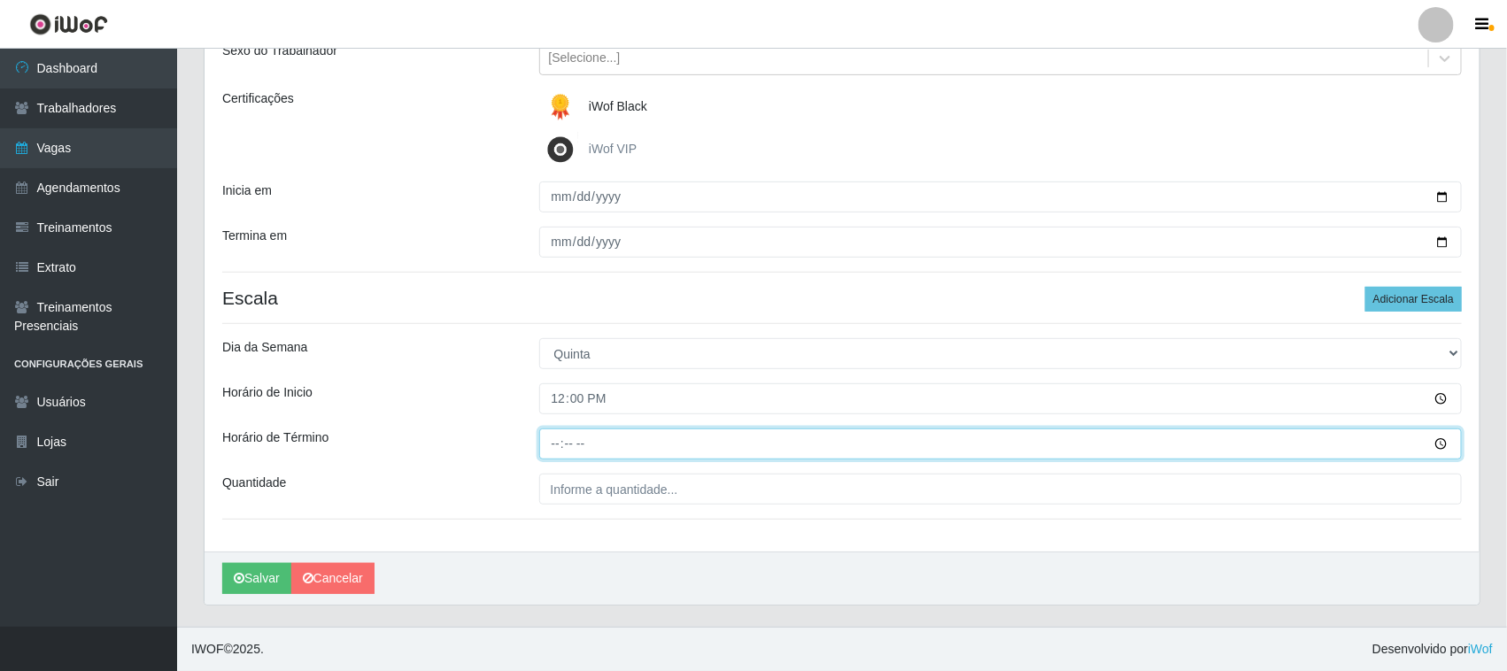
click at [549, 445] on input "Horário de Término" at bounding box center [1001, 444] width 924 height 31
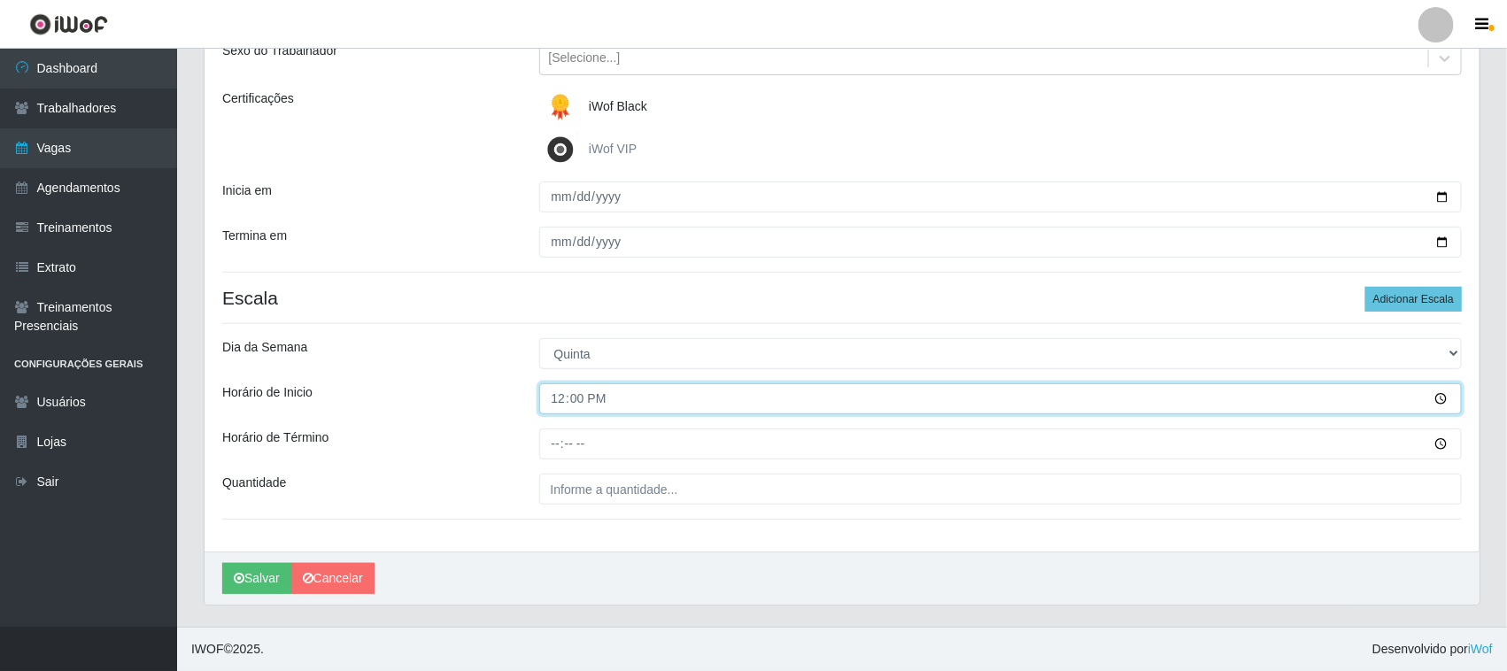
click at [565, 400] on input "12:00" at bounding box center [1001, 398] width 924 height 31
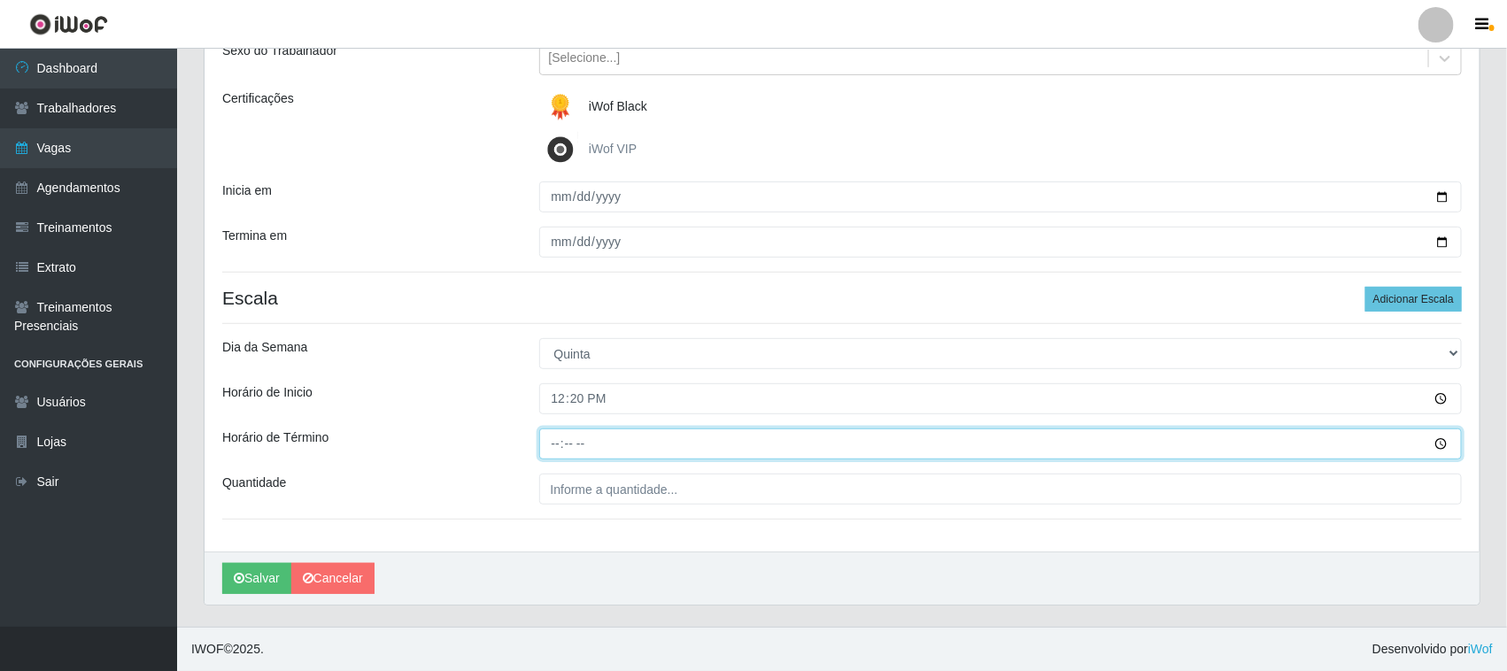
click at [556, 437] on input "Horário de Término" at bounding box center [1001, 444] width 924 height 31
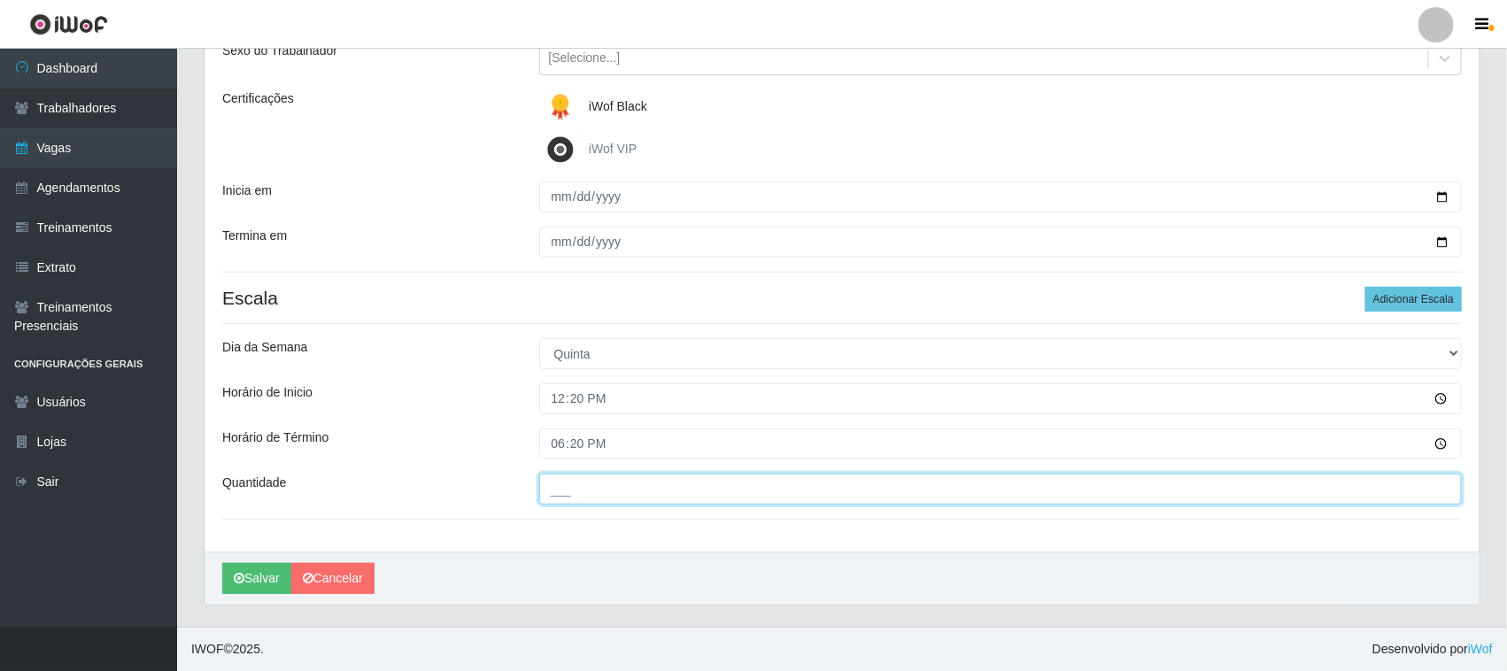
click at [633, 491] on input "___" at bounding box center [1001, 489] width 924 height 31
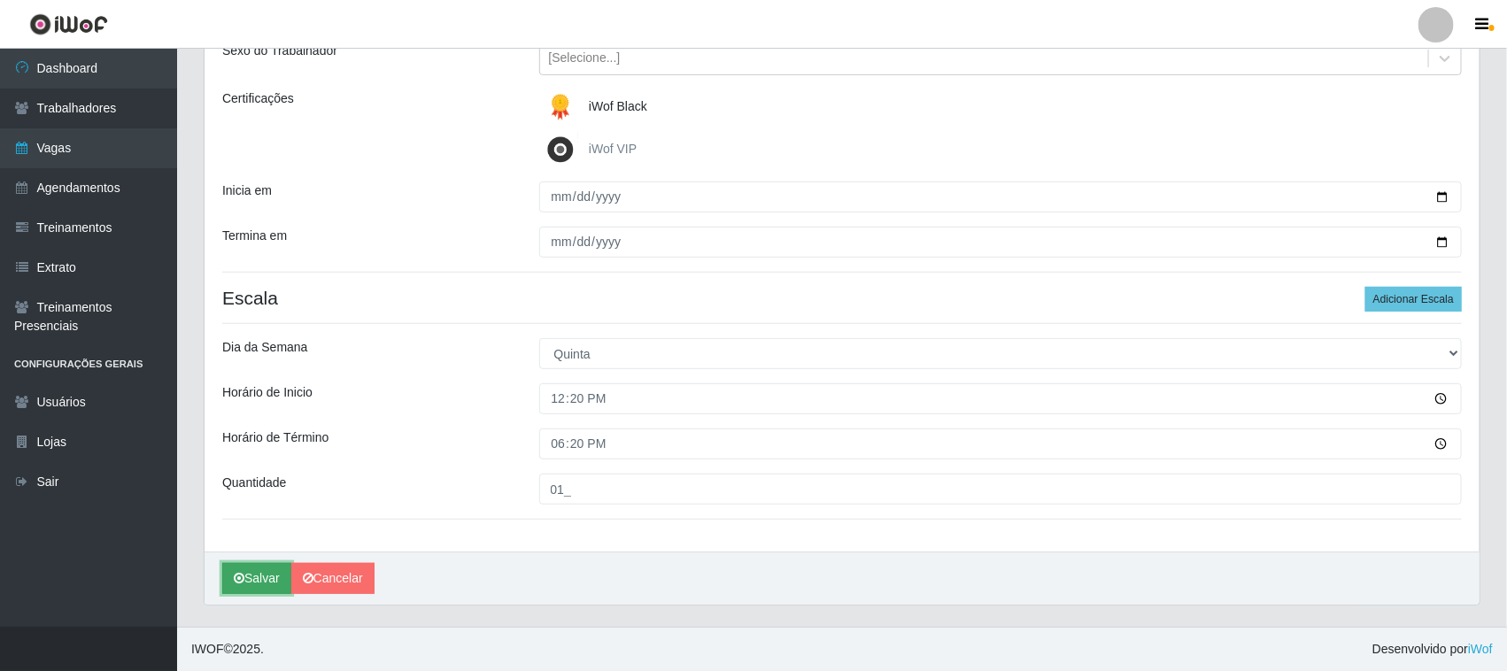
click at [261, 578] on button "Salvar" at bounding box center [256, 578] width 69 height 31
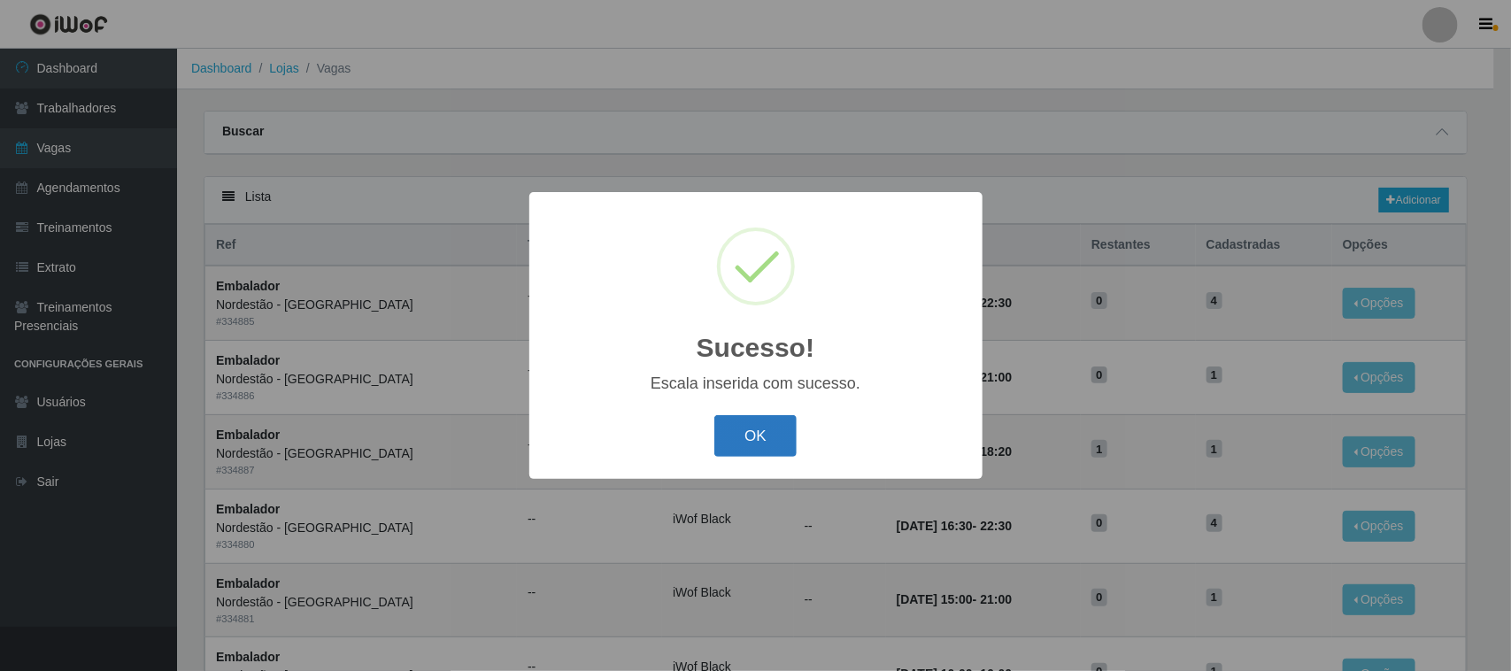
click at [759, 434] on button "OK" at bounding box center [756, 436] width 82 height 42
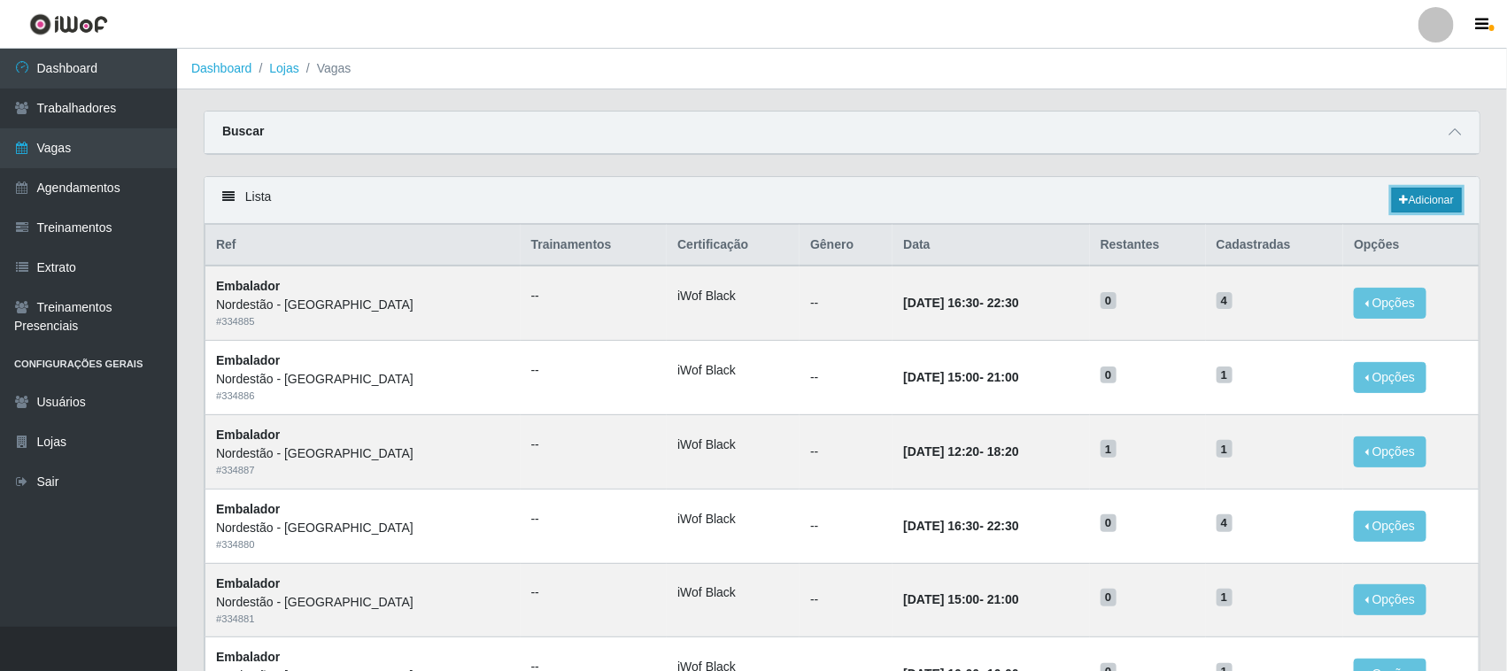
click at [1419, 208] on link "Adicionar" at bounding box center [1427, 200] width 70 height 25
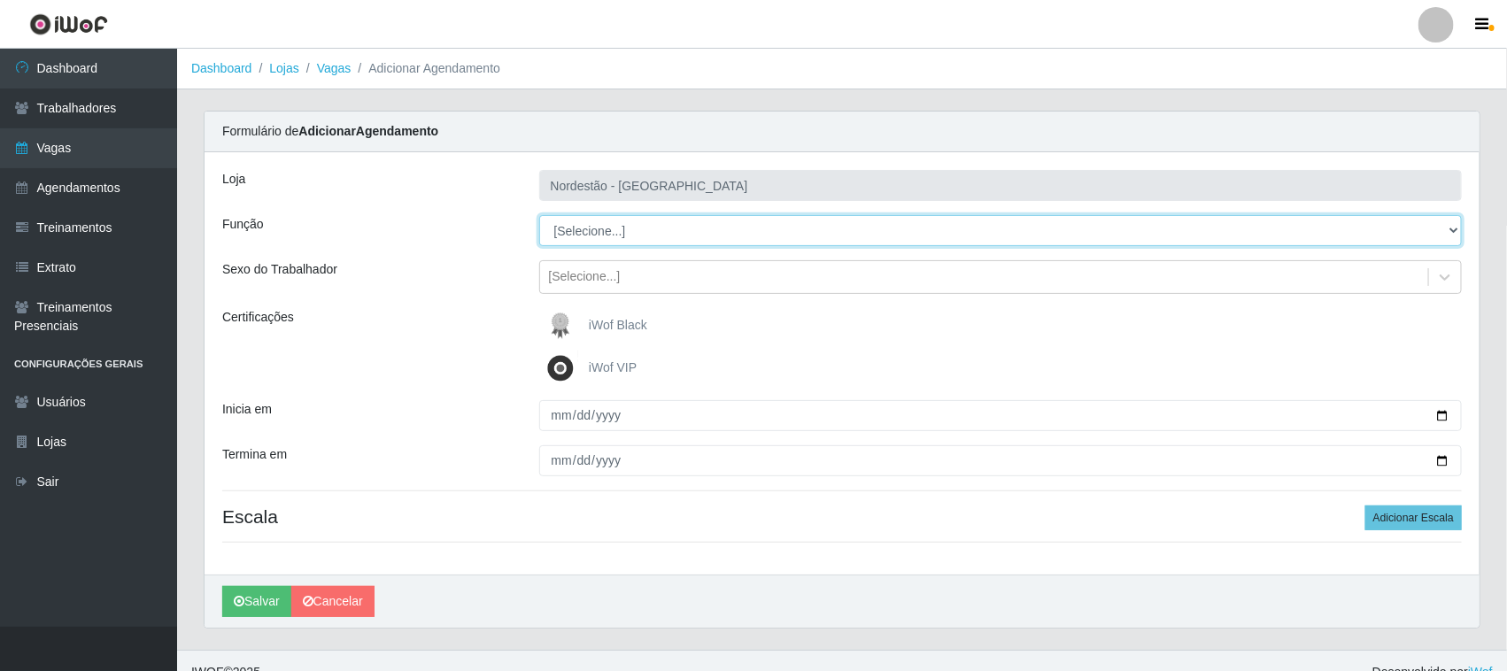
click at [611, 236] on select "[Selecione...] Embalador Embalador + Embalador ++ Operador de Caixa Operador de…" at bounding box center [1001, 230] width 924 height 31
click at [539, 215] on select "[Selecione...] Embalador Embalador + Embalador ++ Operador de Caixa Operador de…" at bounding box center [1001, 230] width 924 height 31
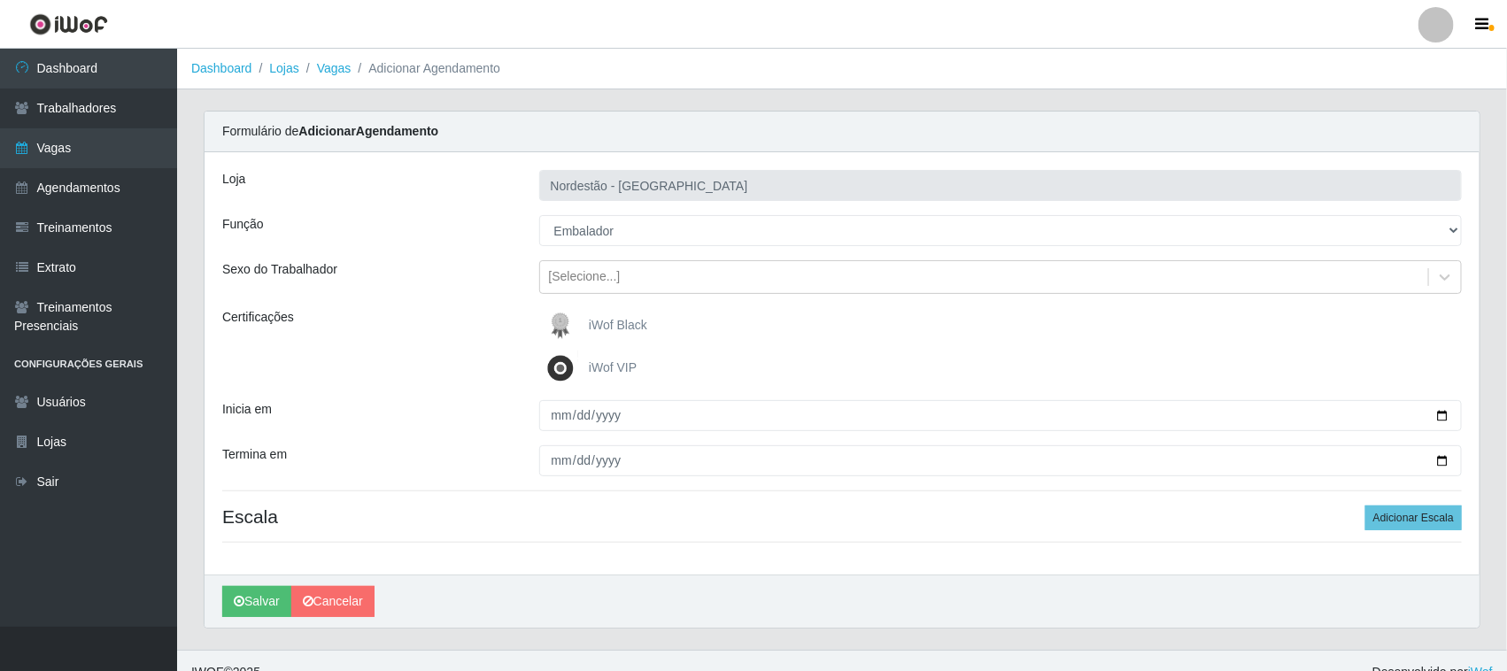
click at [593, 332] on span "iWof Black" at bounding box center [618, 325] width 58 height 14
click at [0, 0] on input "iWof Black" at bounding box center [0, 0] width 0 height 0
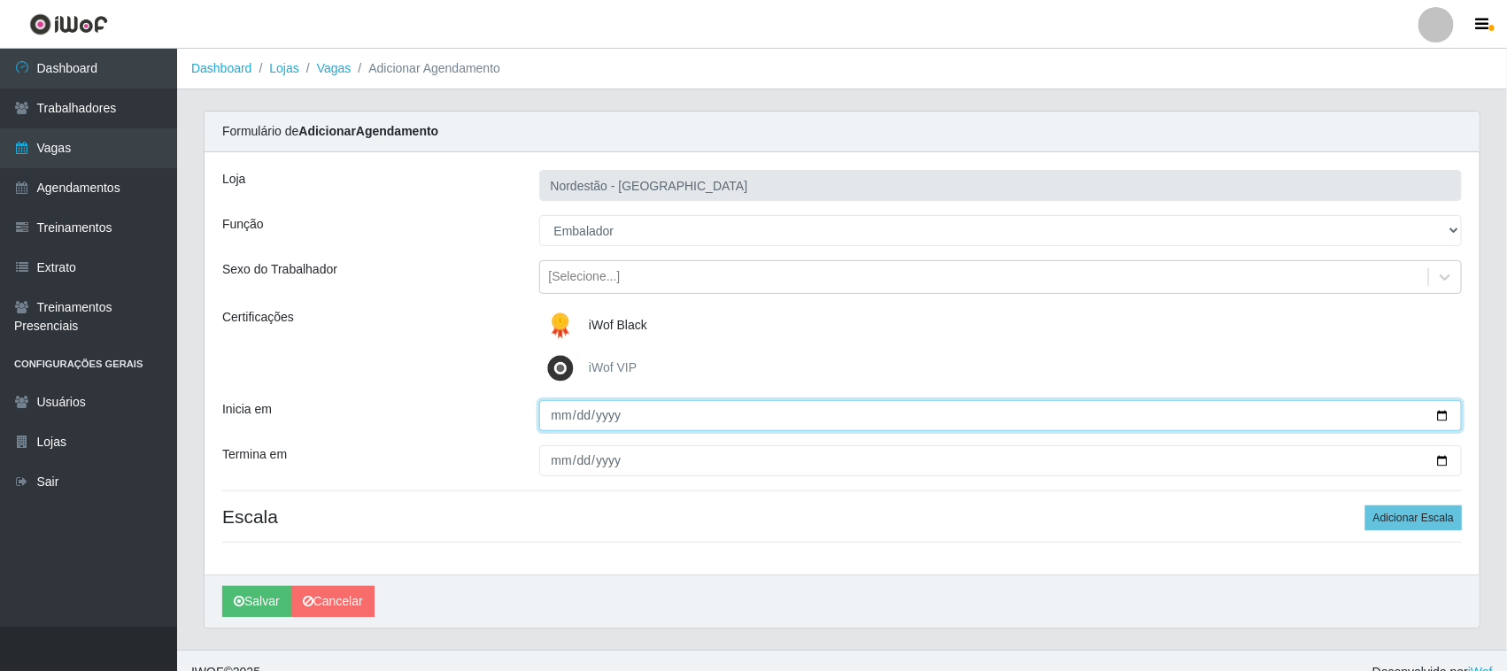
click at [1439, 410] on input "Inicia em" at bounding box center [1001, 415] width 924 height 31
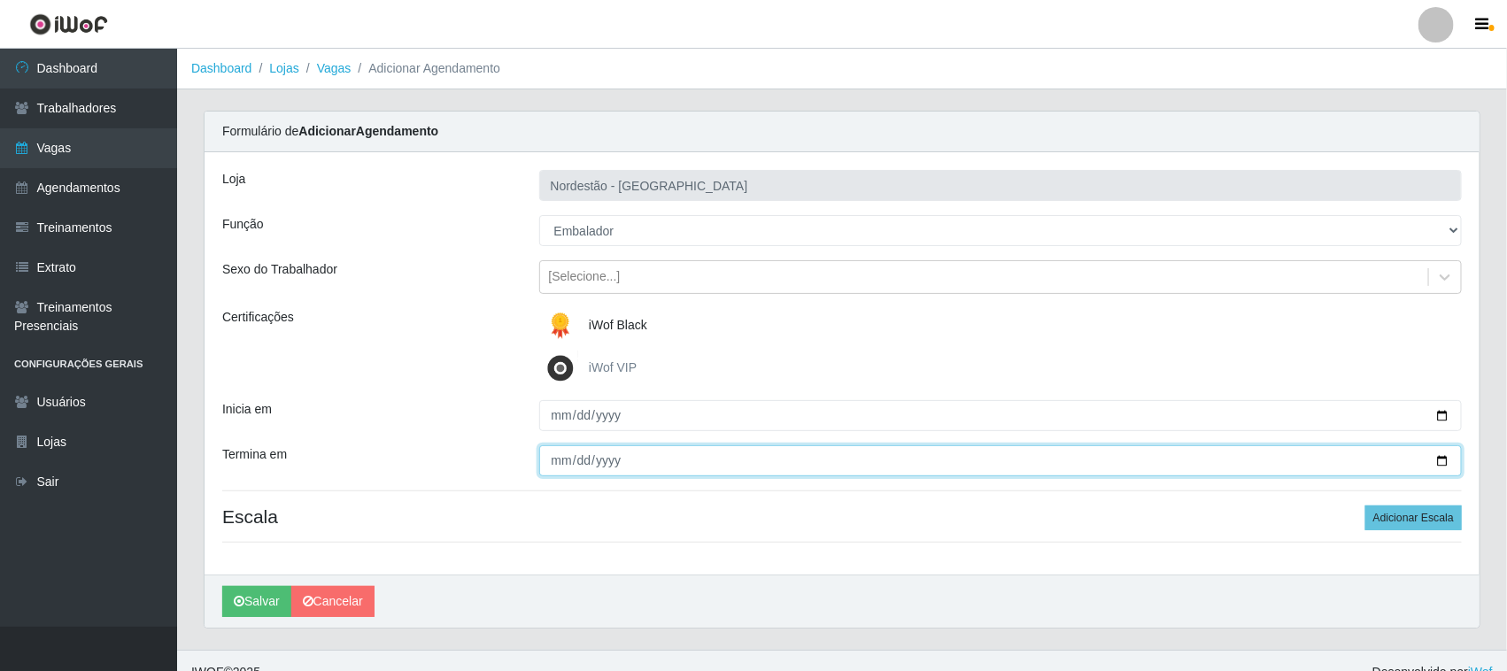
click at [1437, 456] on input "Termina em" at bounding box center [1001, 460] width 924 height 31
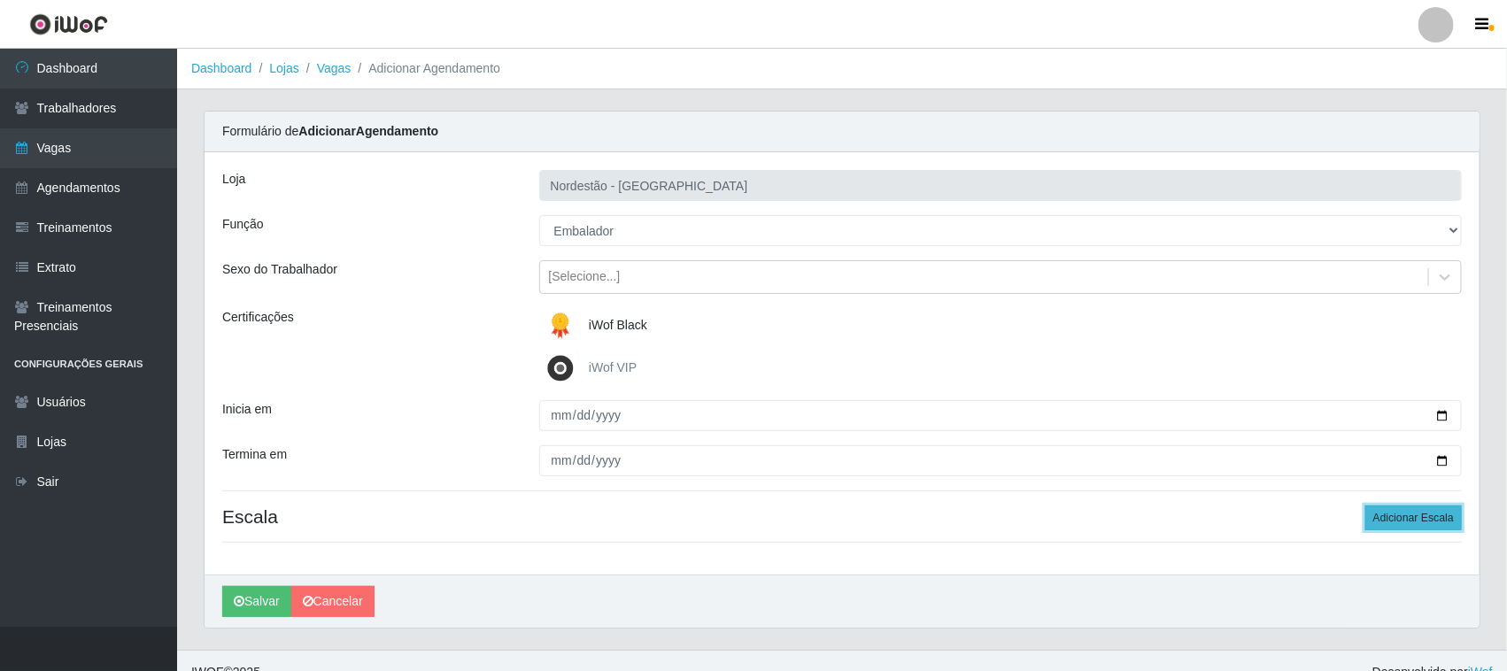
click at [1377, 516] on button "Adicionar Escala" at bounding box center [1413, 518] width 97 height 25
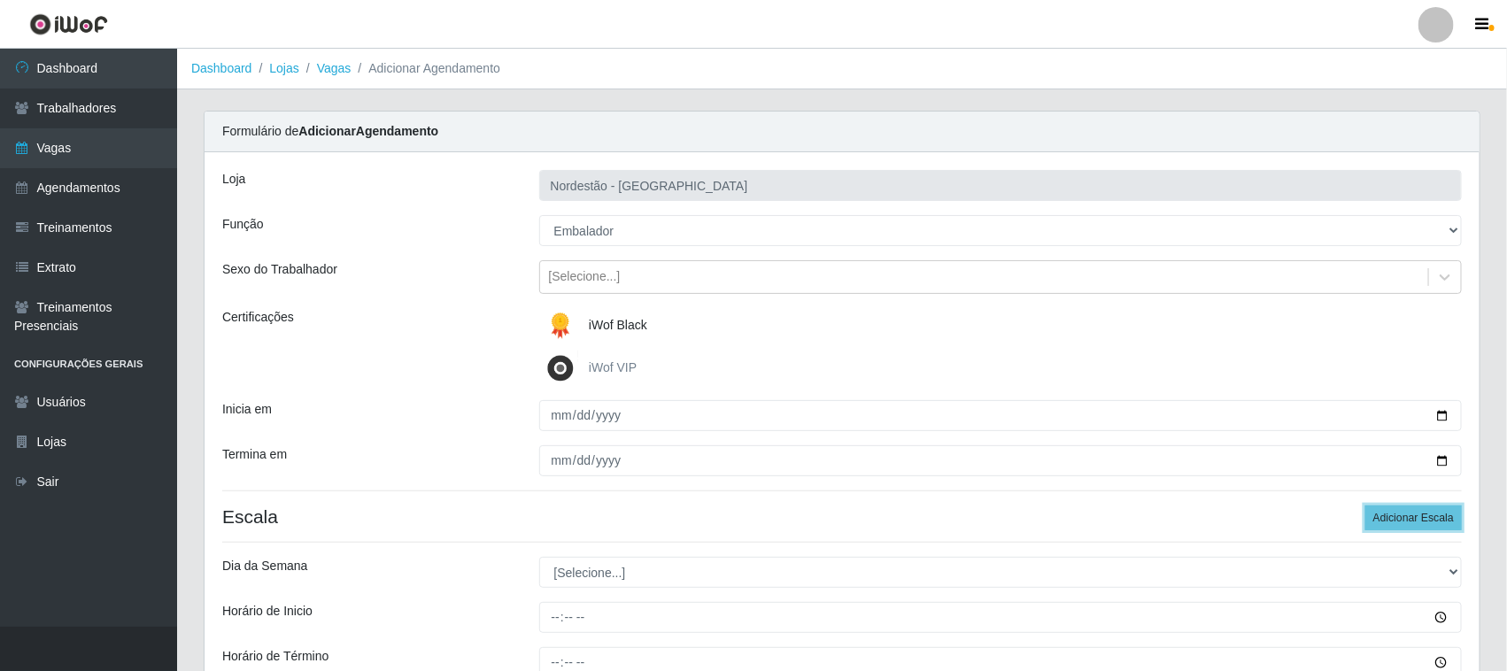
scroll to position [111, 0]
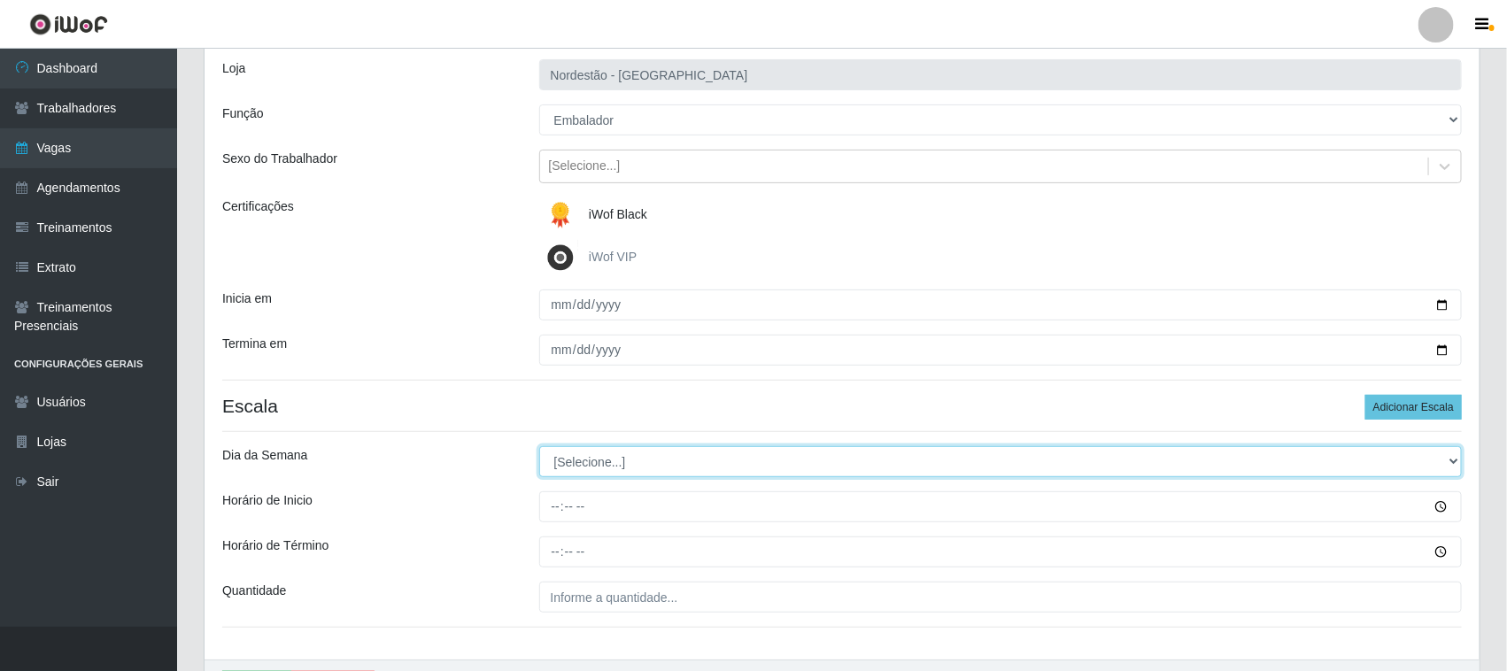
click at [624, 466] on select "[Selecione...] Segunda Terça Quarta Quinta Sexta Sábado Domingo" at bounding box center [1001, 461] width 924 height 31
click at [539, 447] on select "[Selecione...] Segunda Terça Quarta Quinta Sexta Sábado Domingo" at bounding box center [1001, 461] width 924 height 31
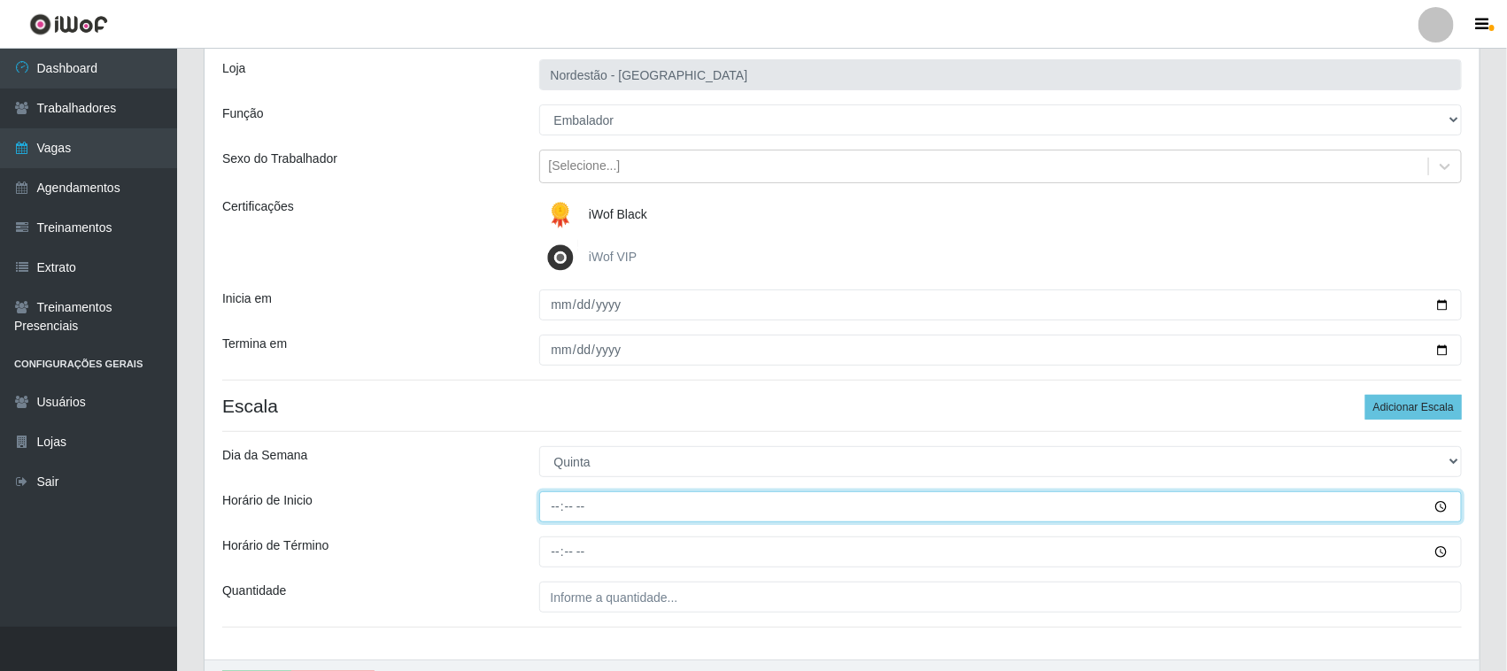
click at [559, 505] on input "Horário de Inicio" at bounding box center [1001, 506] width 924 height 31
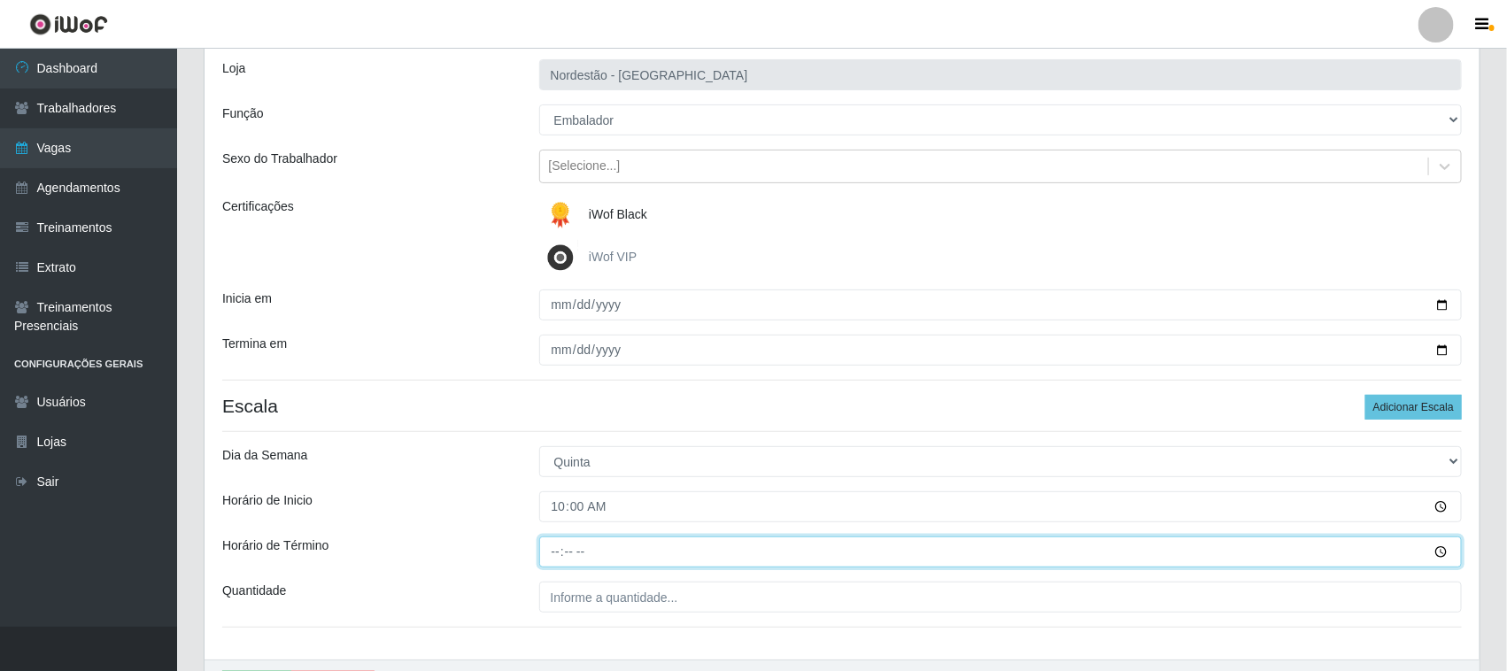
click at [556, 547] on input "Horário de Término" at bounding box center [1001, 552] width 924 height 31
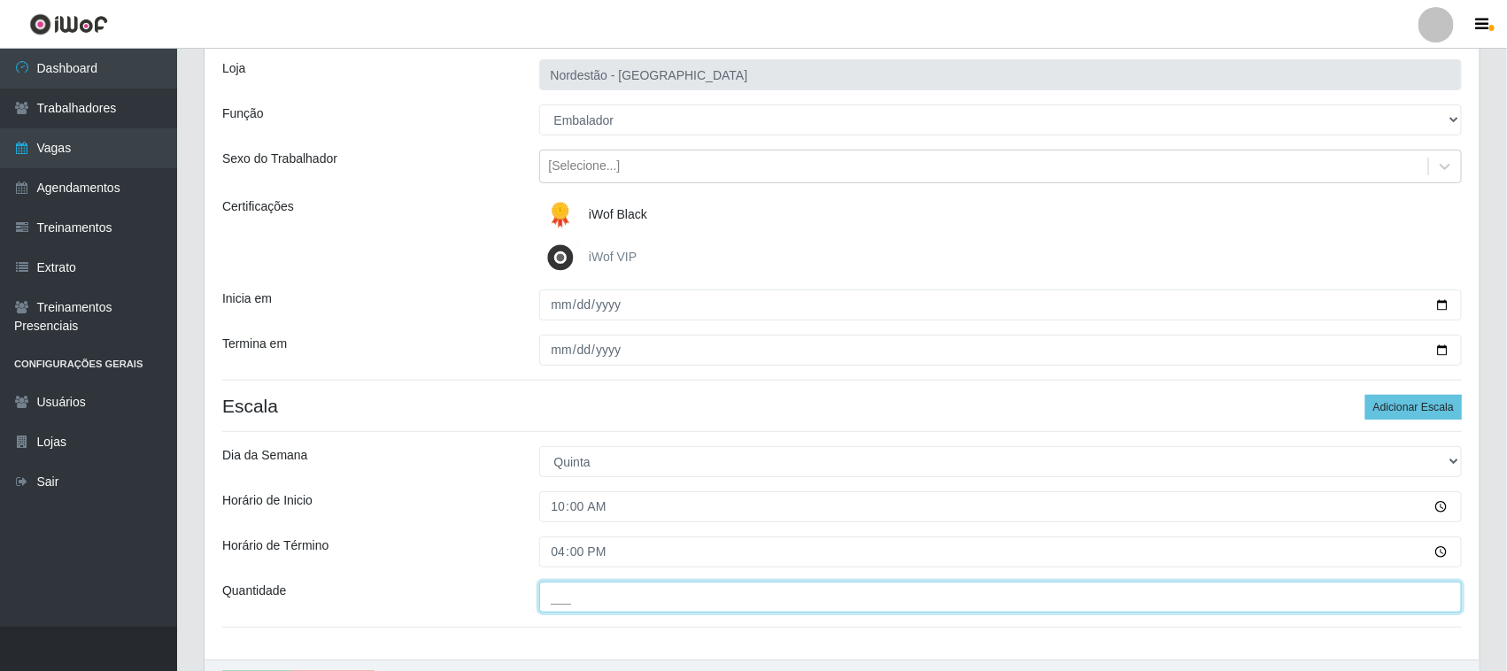
click at [571, 602] on input "___" at bounding box center [1001, 597] width 924 height 31
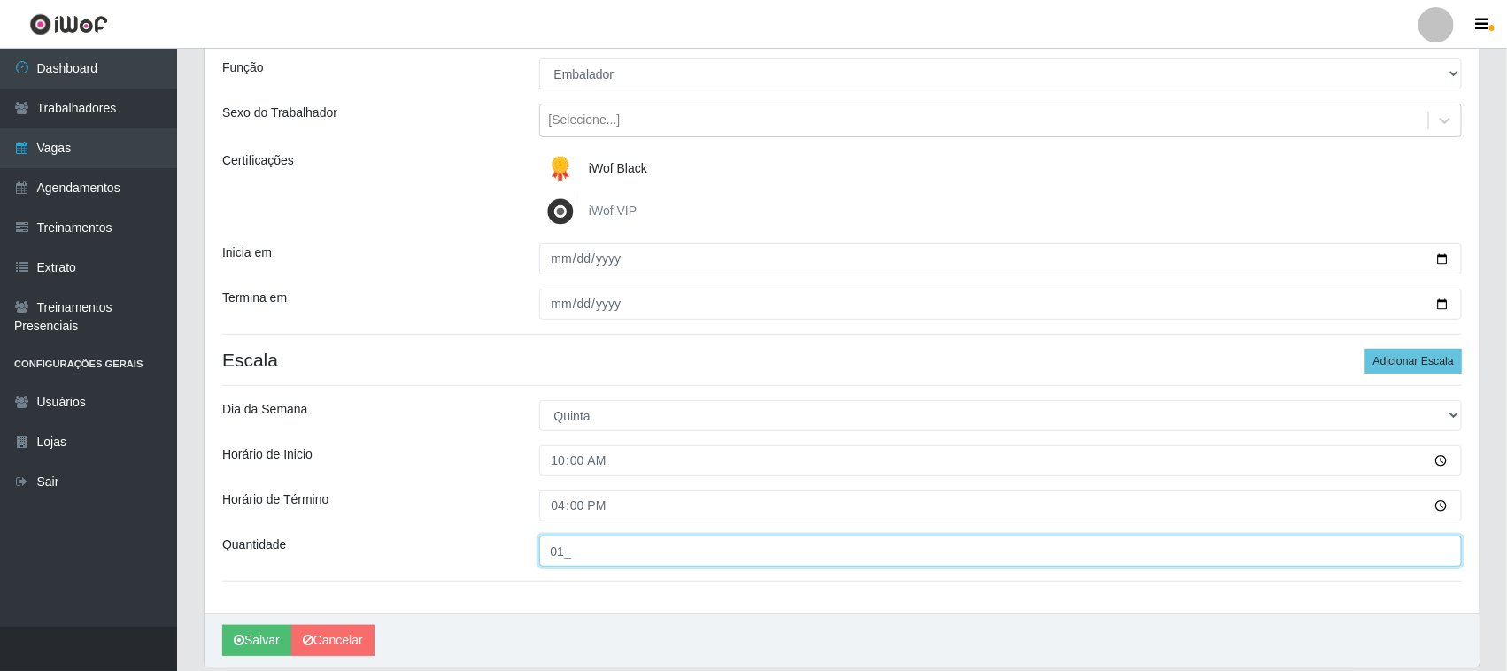
scroll to position [220, 0]
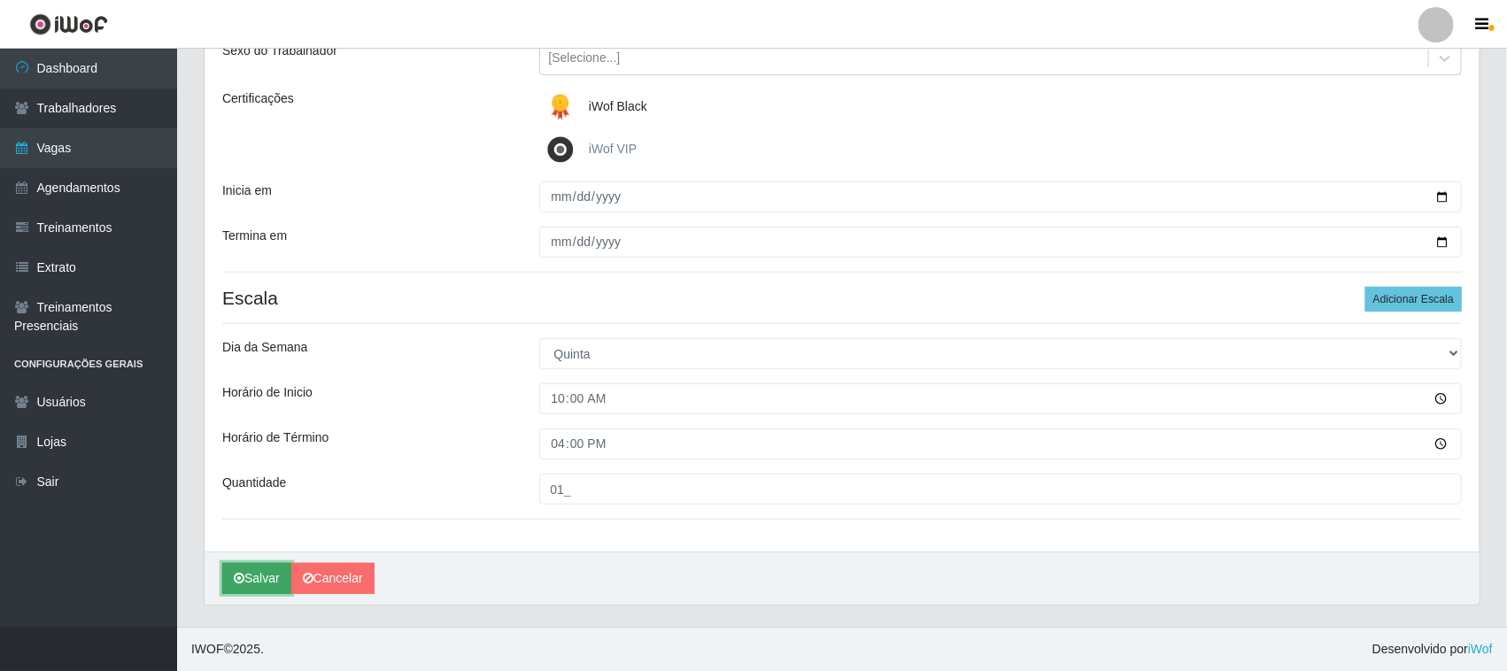
click at [267, 582] on button "Salvar" at bounding box center [256, 578] width 69 height 31
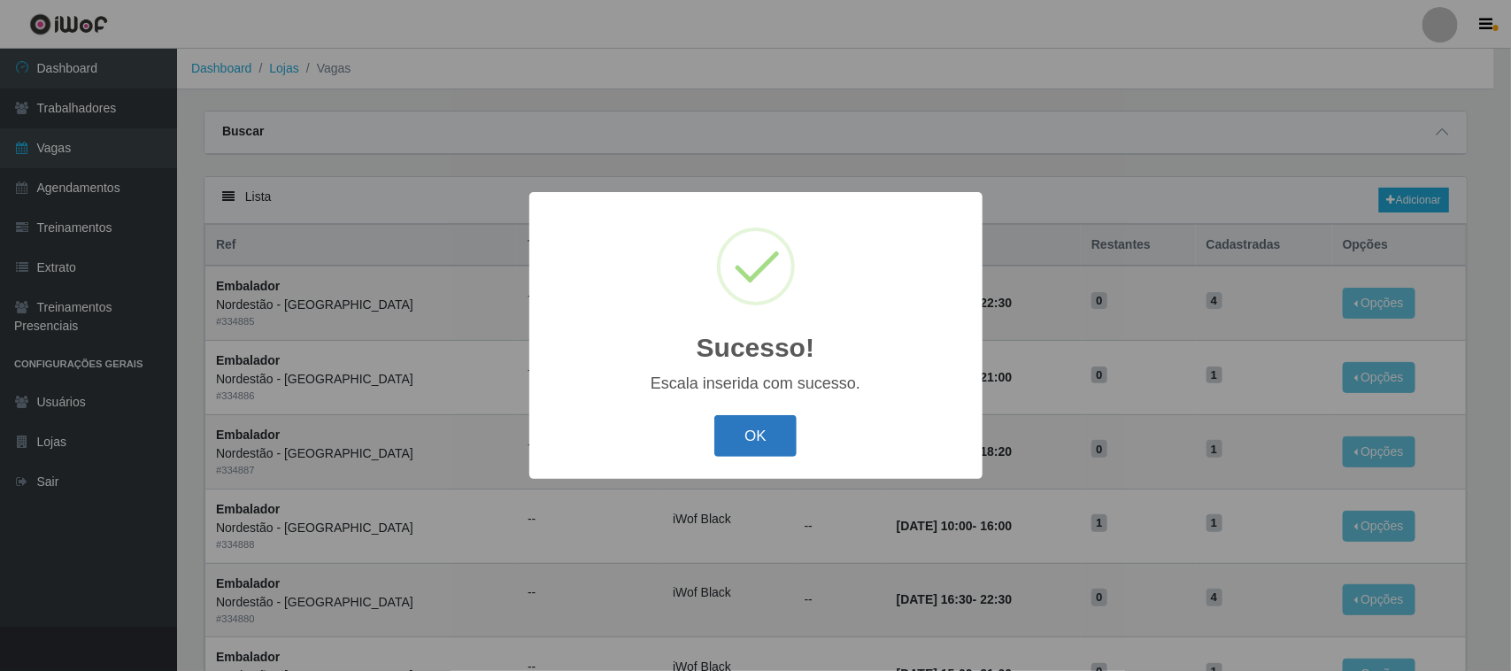
click at [767, 444] on button "OK" at bounding box center [756, 436] width 82 height 42
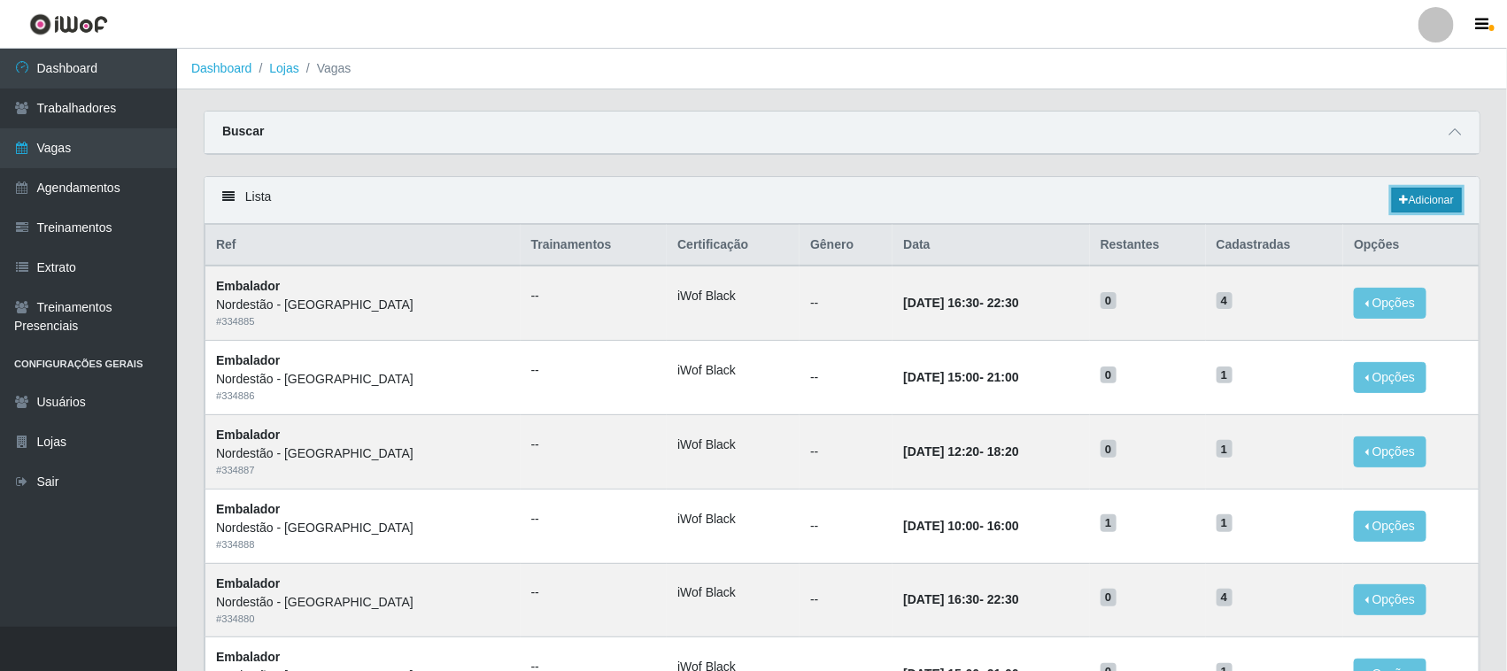
click at [1443, 205] on link "Adicionar" at bounding box center [1427, 200] width 70 height 25
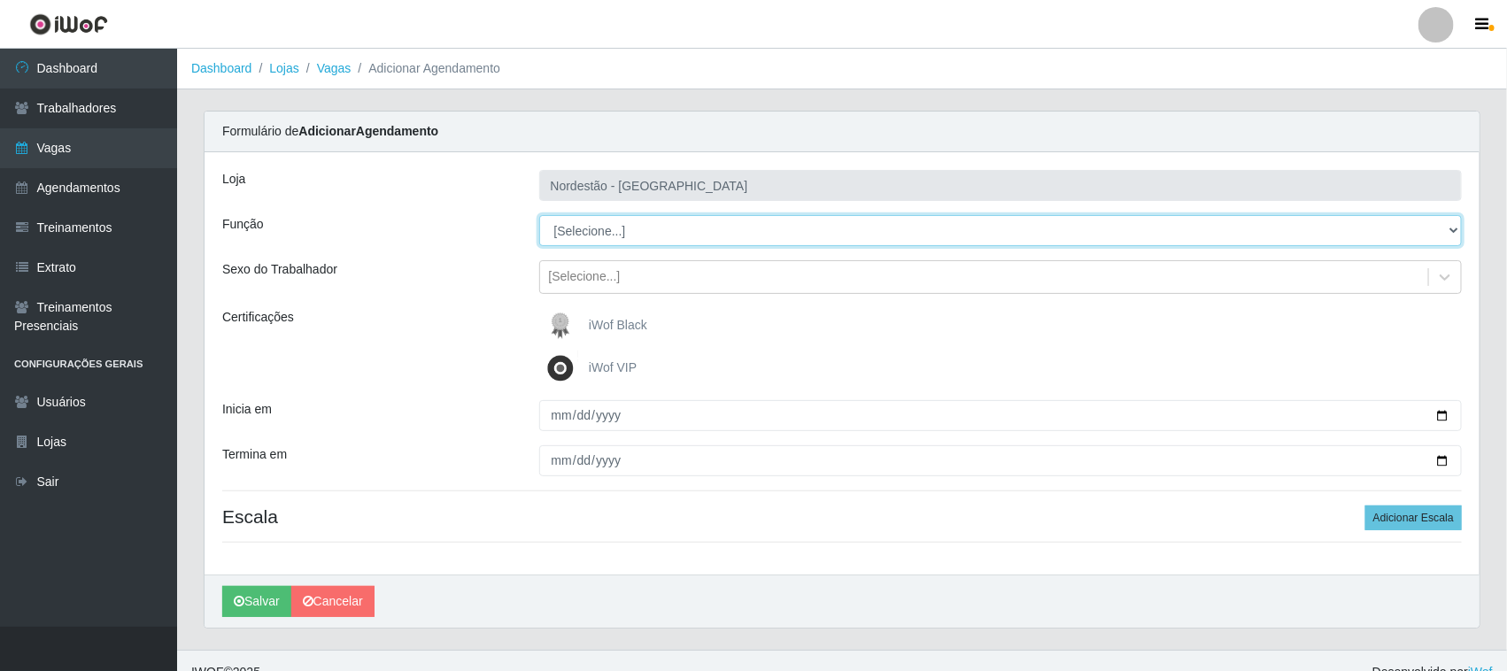
click at [1444, 219] on select "[Selecione...] Embalador Embalador + Embalador ++ Operador de Caixa Operador de…" at bounding box center [1001, 230] width 924 height 31
click at [539, 215] on select "[Selecione...] Embalador Embalador + Embalador ++ Operador de Caixa Operador de…" at bounding box center [1001, 230] width 924 height 31
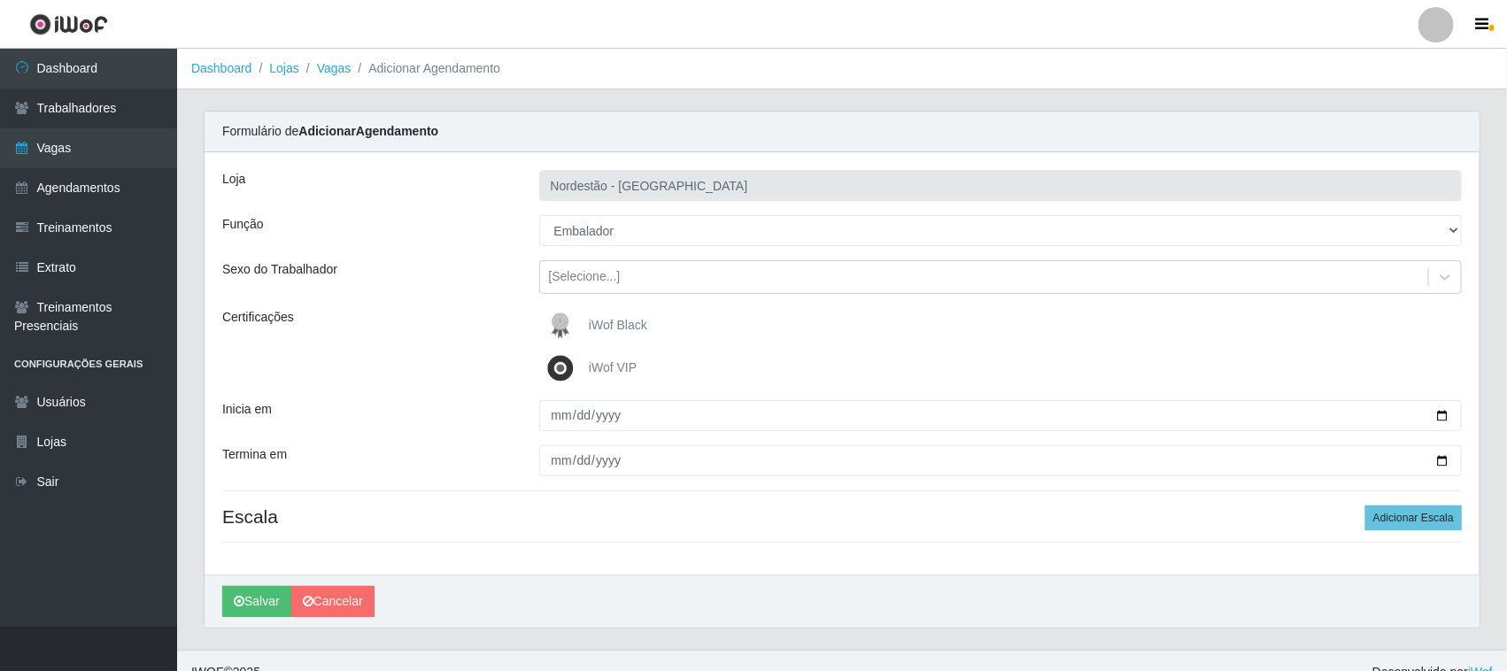
click at [794, 326] on div "iWof Black" at bounding box center [1001, 325] width 924 height 35
click at [617, 320] on span "iWof Black" at bounding box center [618, 325] width 58 height 14
click at [0, 0] on input "iWof Black" at bounding box center [0, 0] width 0 height 0
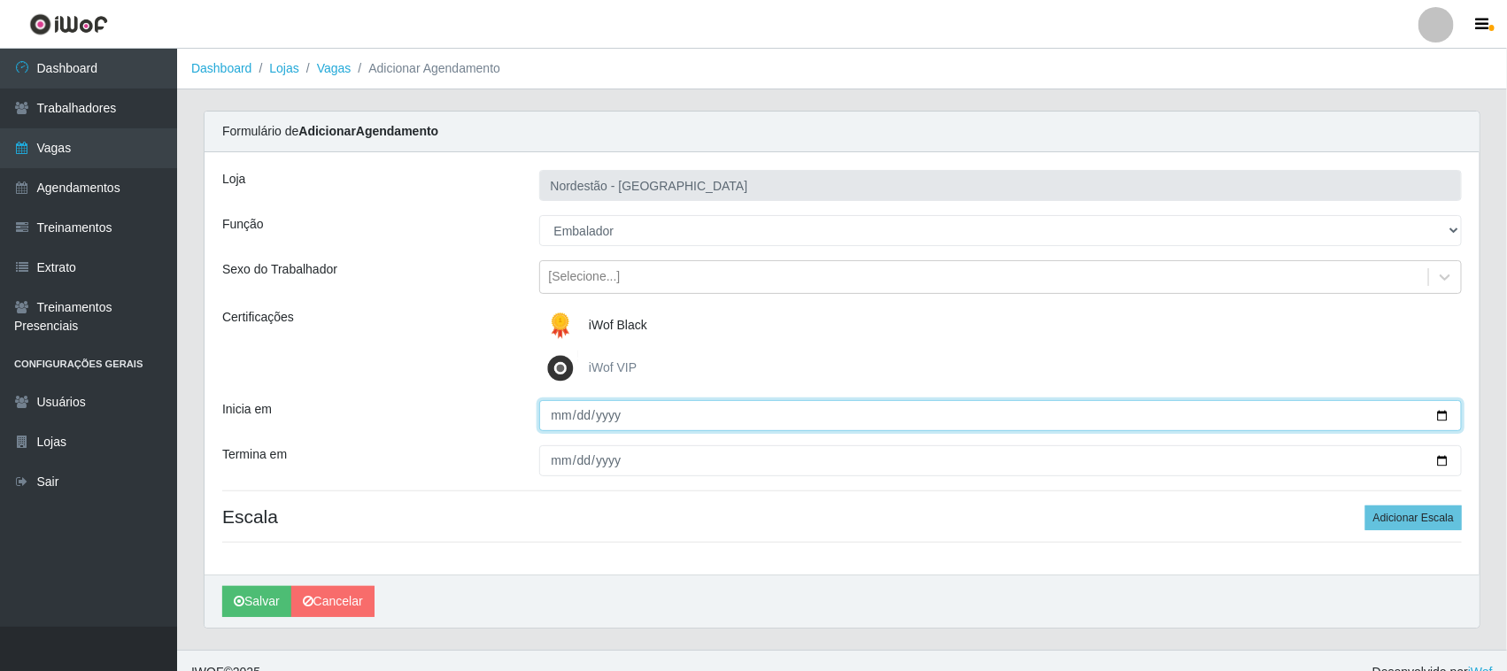
click at [1444, 414] on input "Inicia em" at bounding box center [1001, 415] width 924 height 31
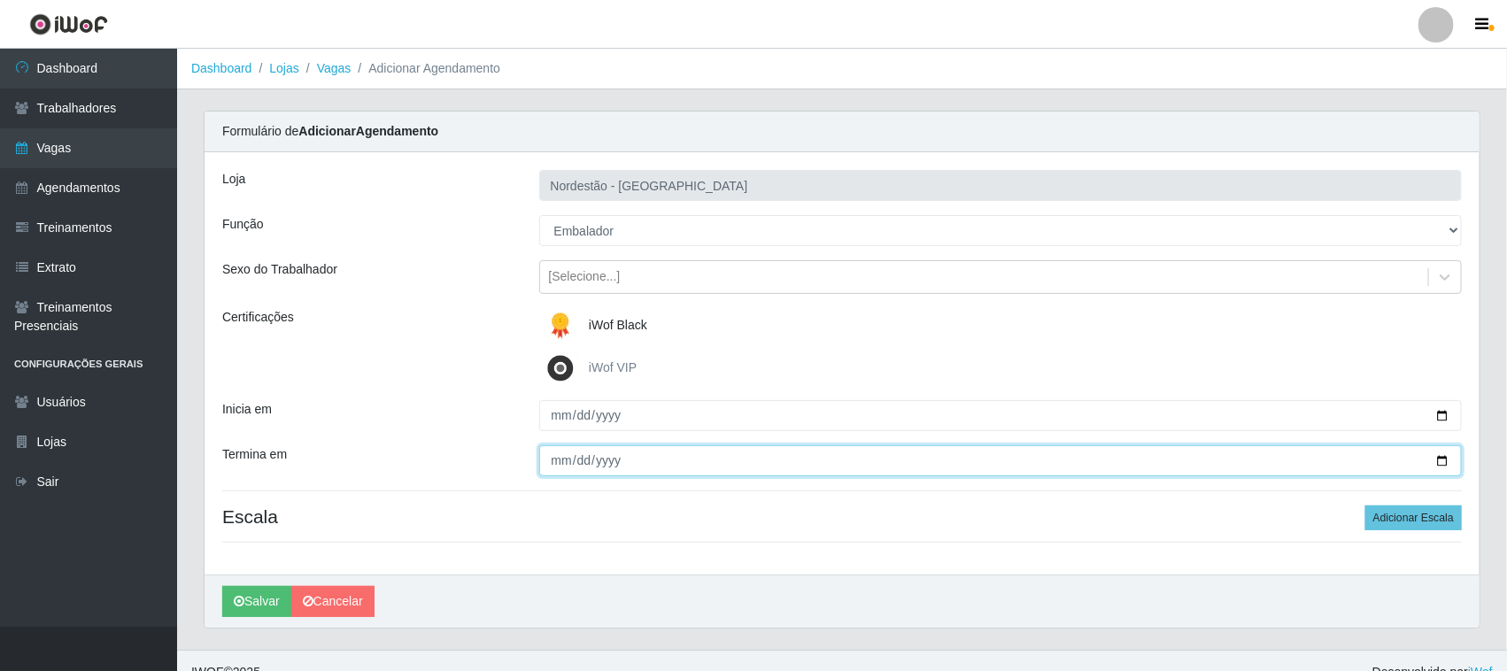
click at [1441, 453] on input "Termina em" at bounding box center [1001, 460] width 924 height 31
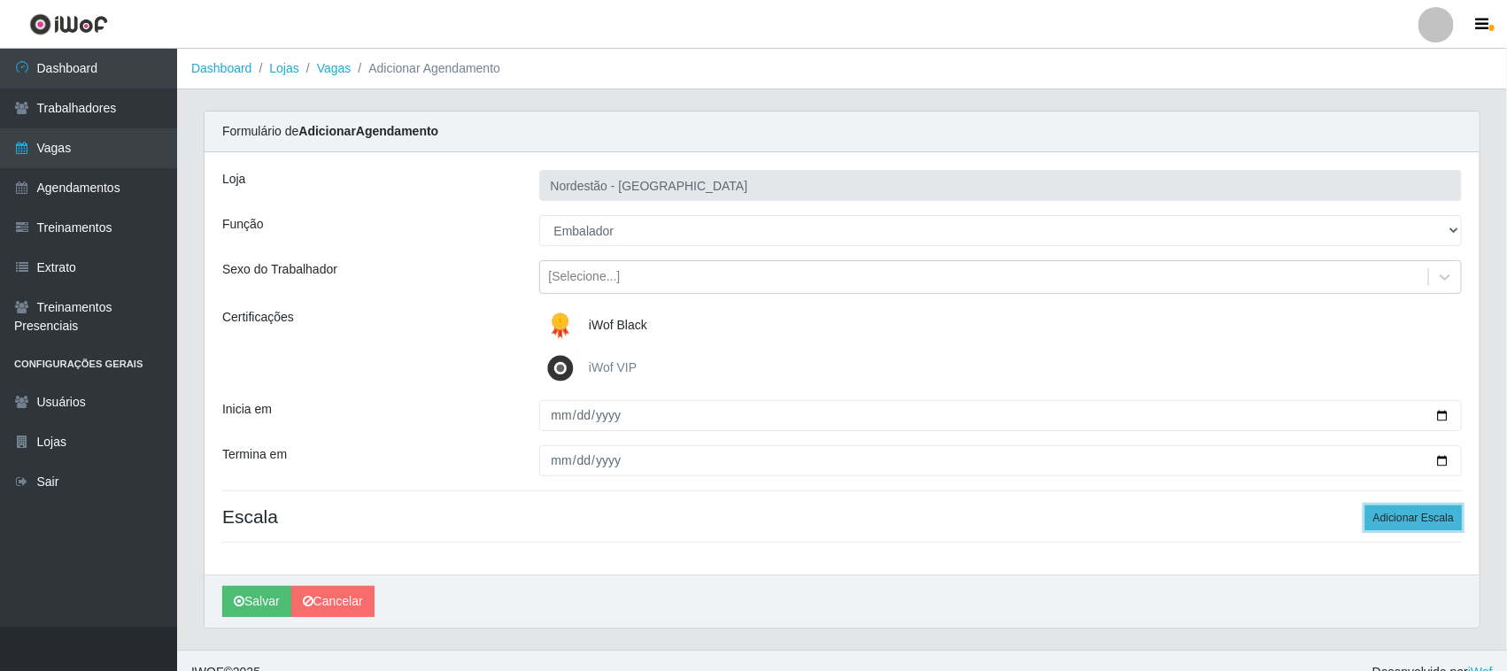
click at [1445, 520] on button "Adicionar Escala" at bounding box center [1413, 518] width 97 height 25
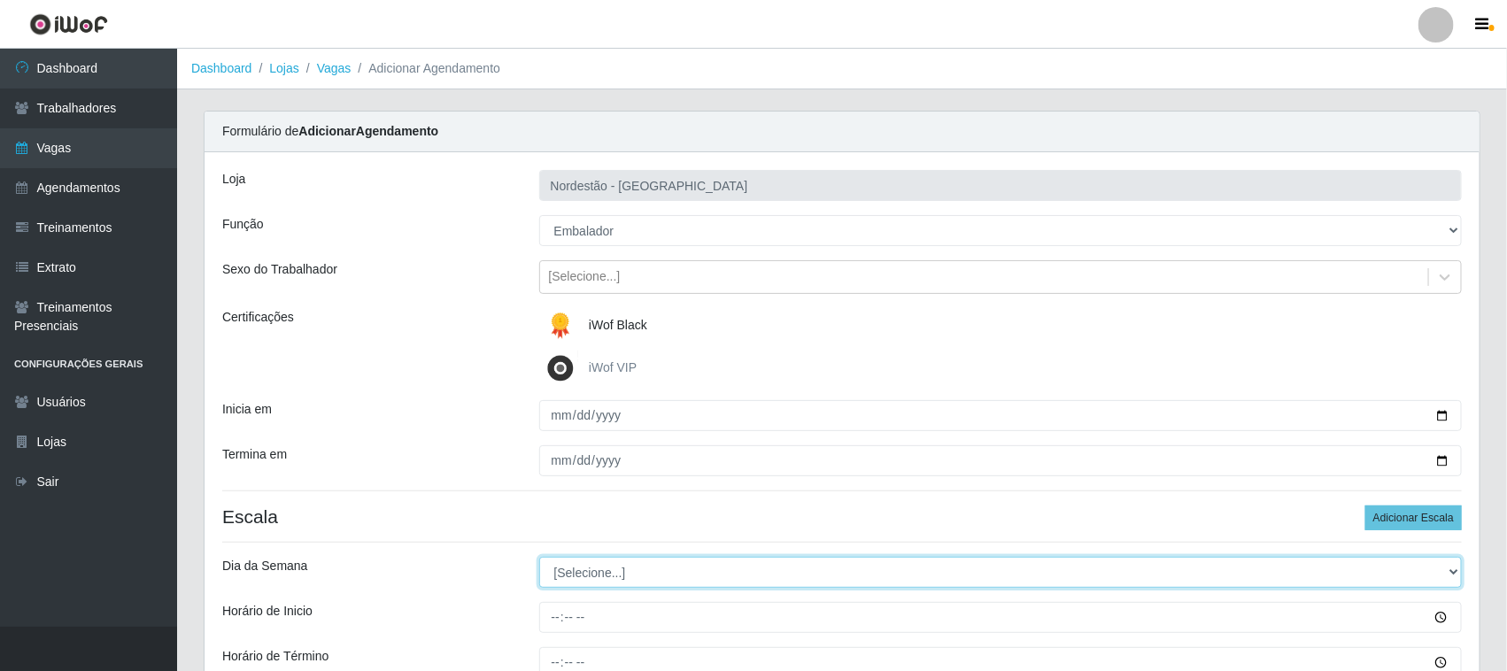
click at [594, 568] on select "[Selecione...] Segunda Terça Quarta Quinta Sexta Sábado Domingo" at bounding box center [1001, 572] width 924 height 31
click at [539, 558] on select "[Selecione...] Segunda Terça Quarta Quinta Sexta Sábado Domingo" at bounding box center [1001, 572] width 924 height 31
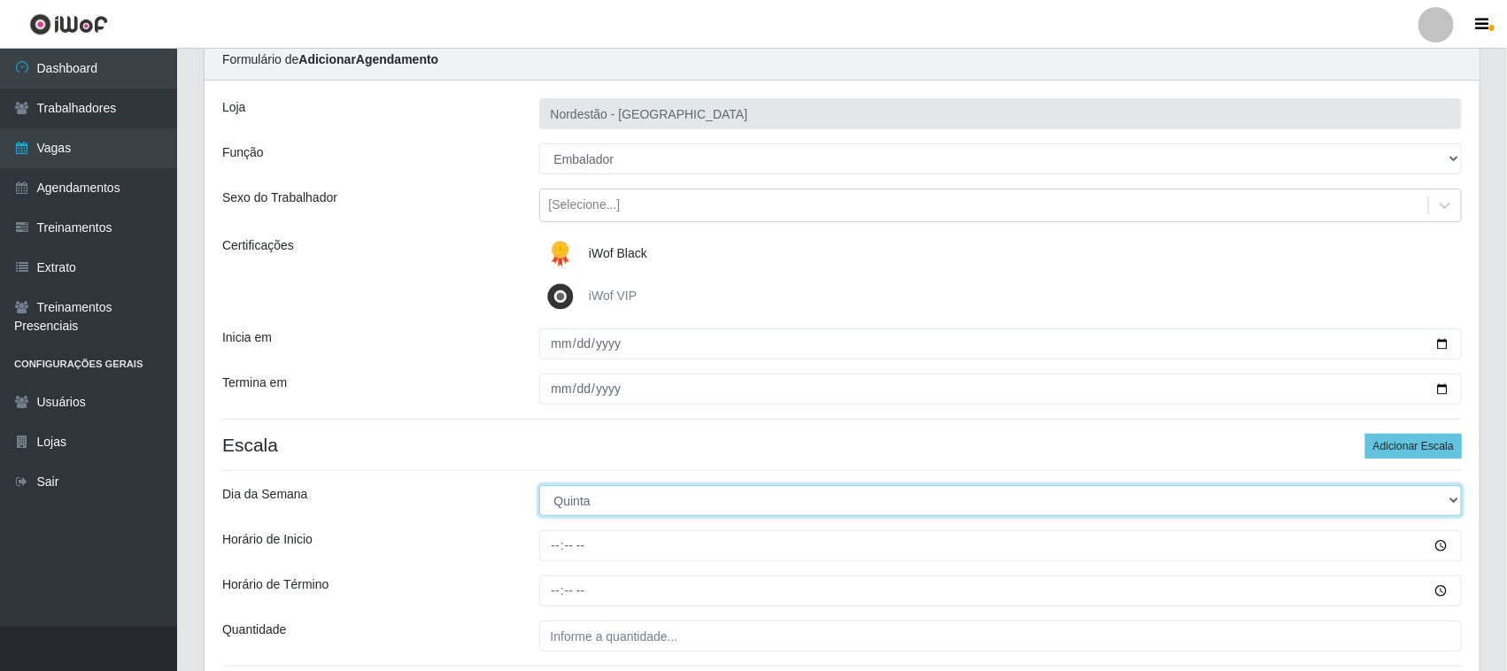
scroll to position [111, 0]
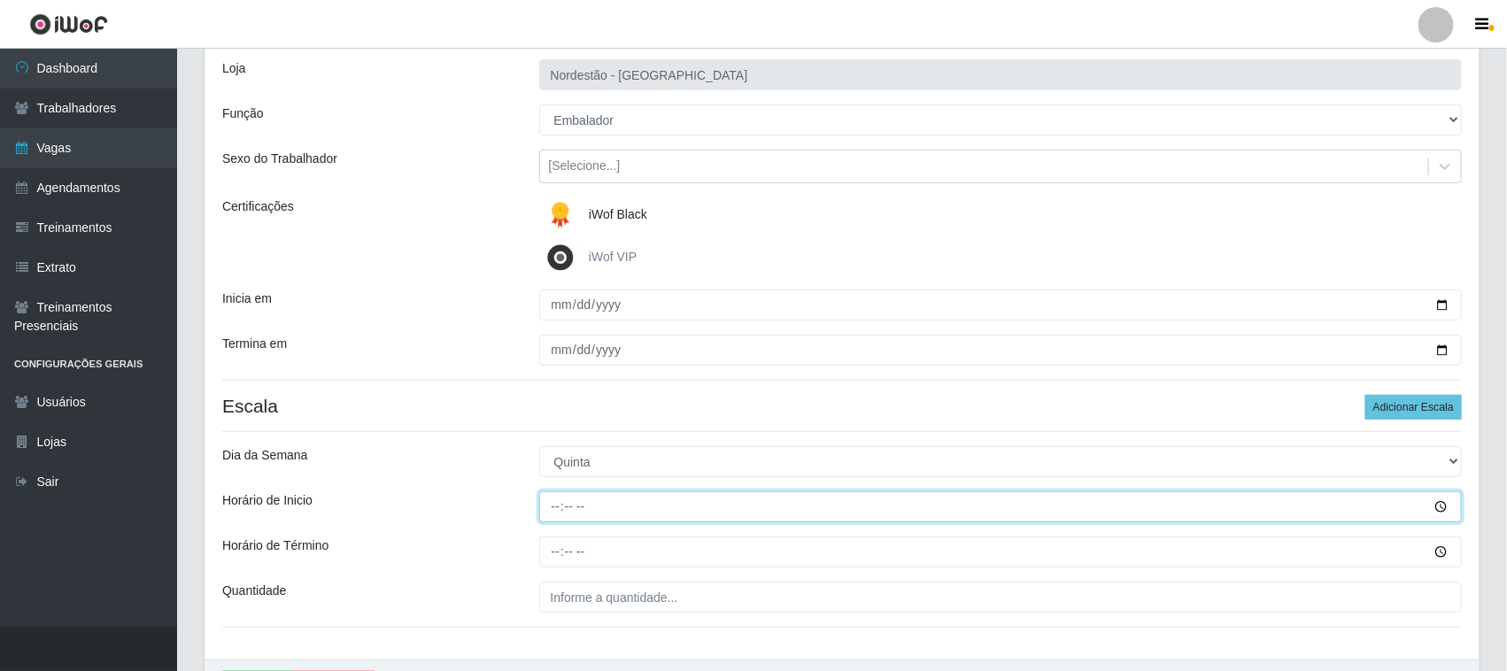
click at [554, 506] on input "Horário de Inicio" at bounding box center [1001, 506] width 924 height 31
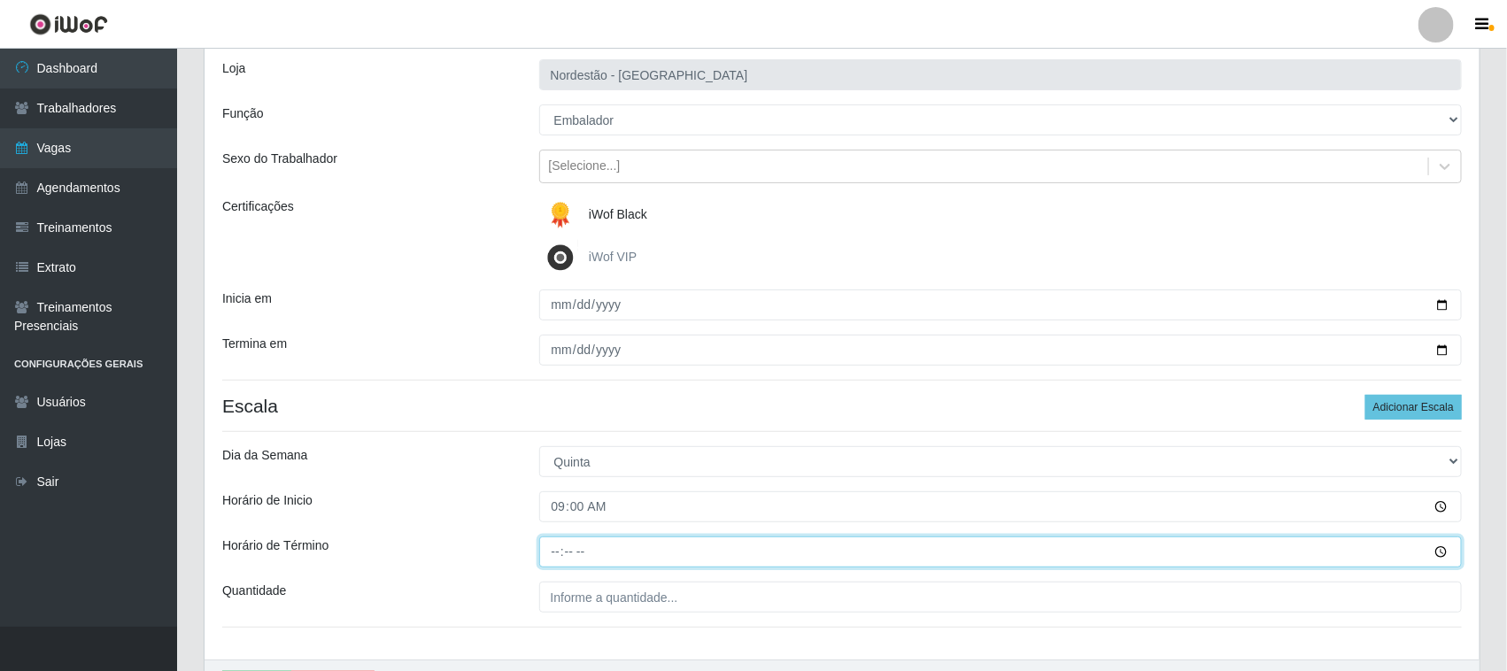
click at [546, 552] on input "Horário de Término" at bounding box center [1001, 552] width 924 height 31
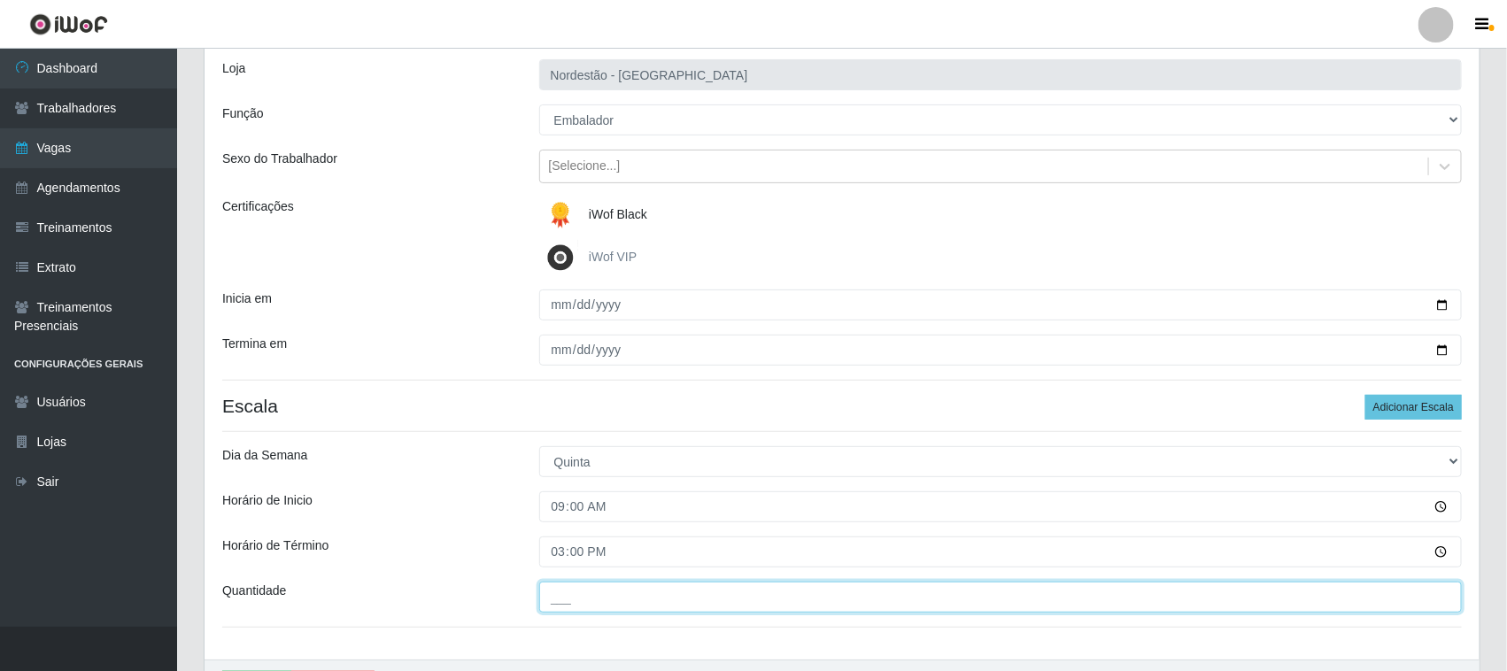
click at [631, 602] on input "___" at bounding box center [1001, 597] width 924 height 31
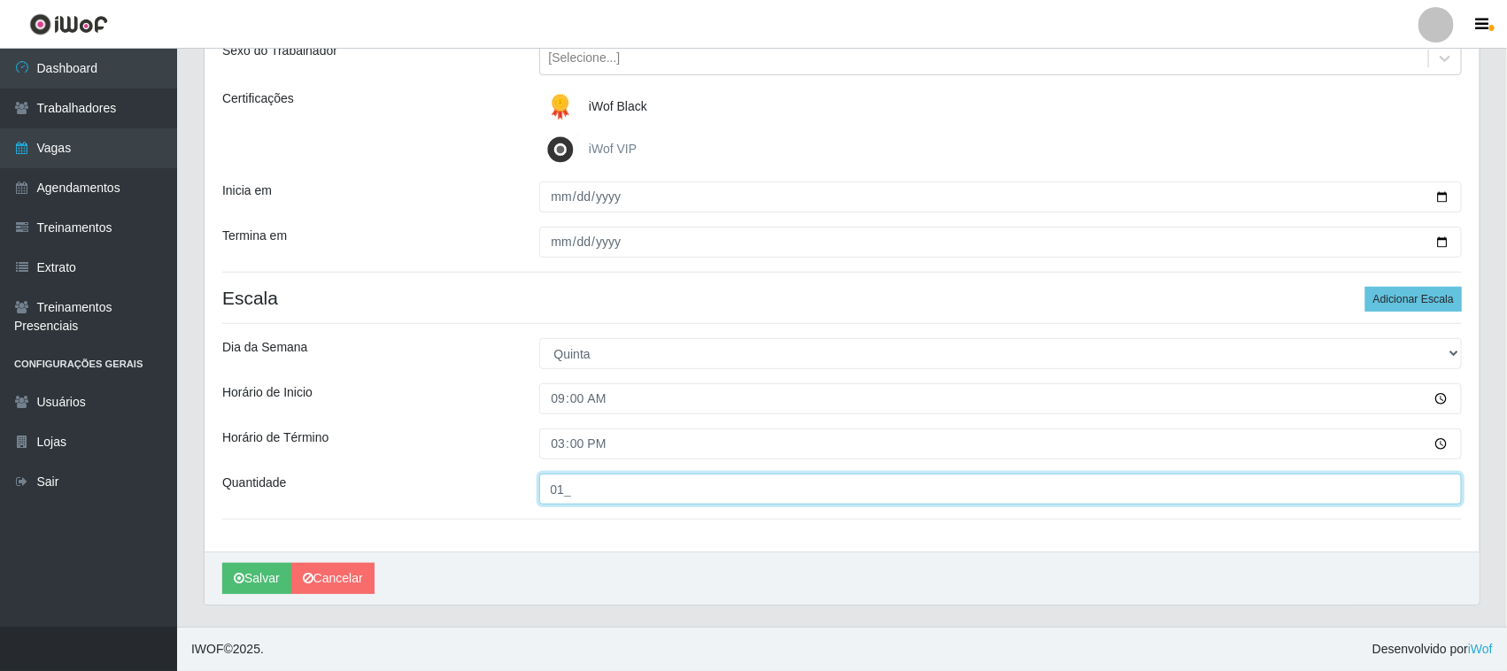
scroll to position [220, 0]
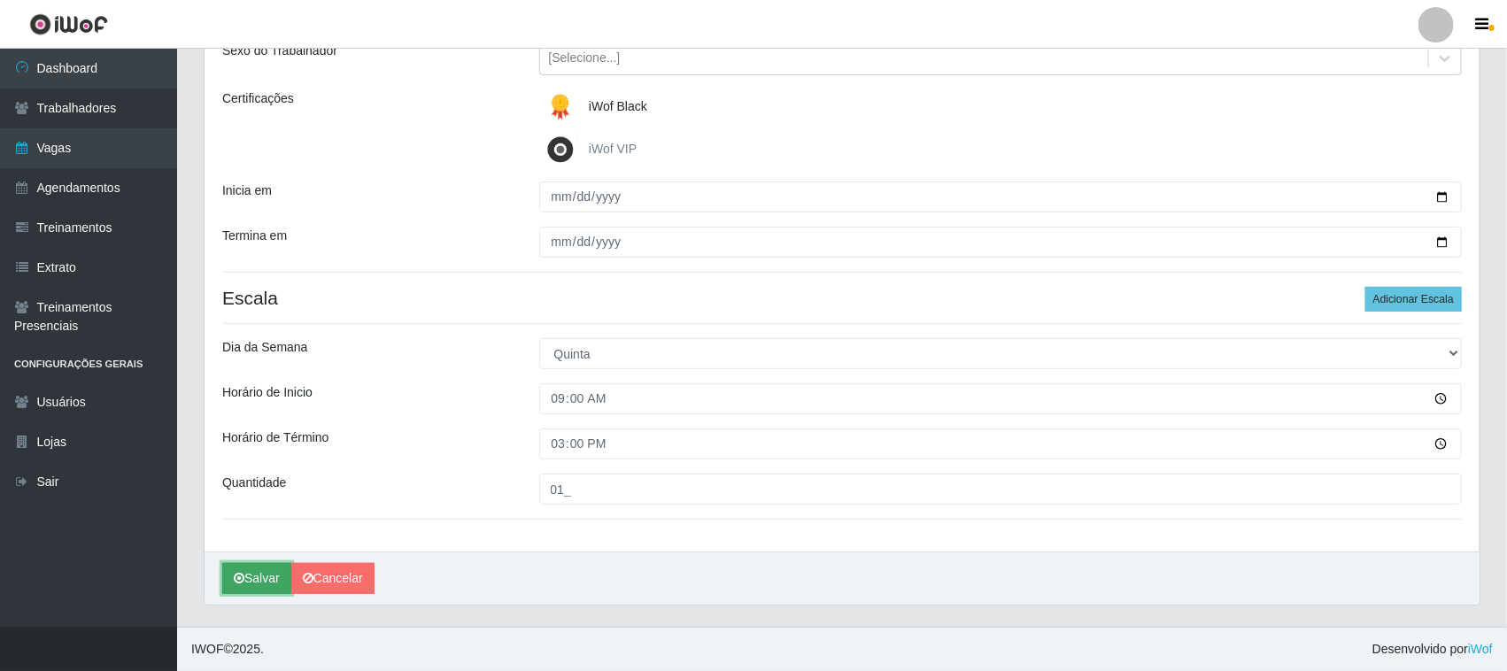
click at [267, 568] on button "Salvar" at bounding box center [256, 578] width 69 height 31
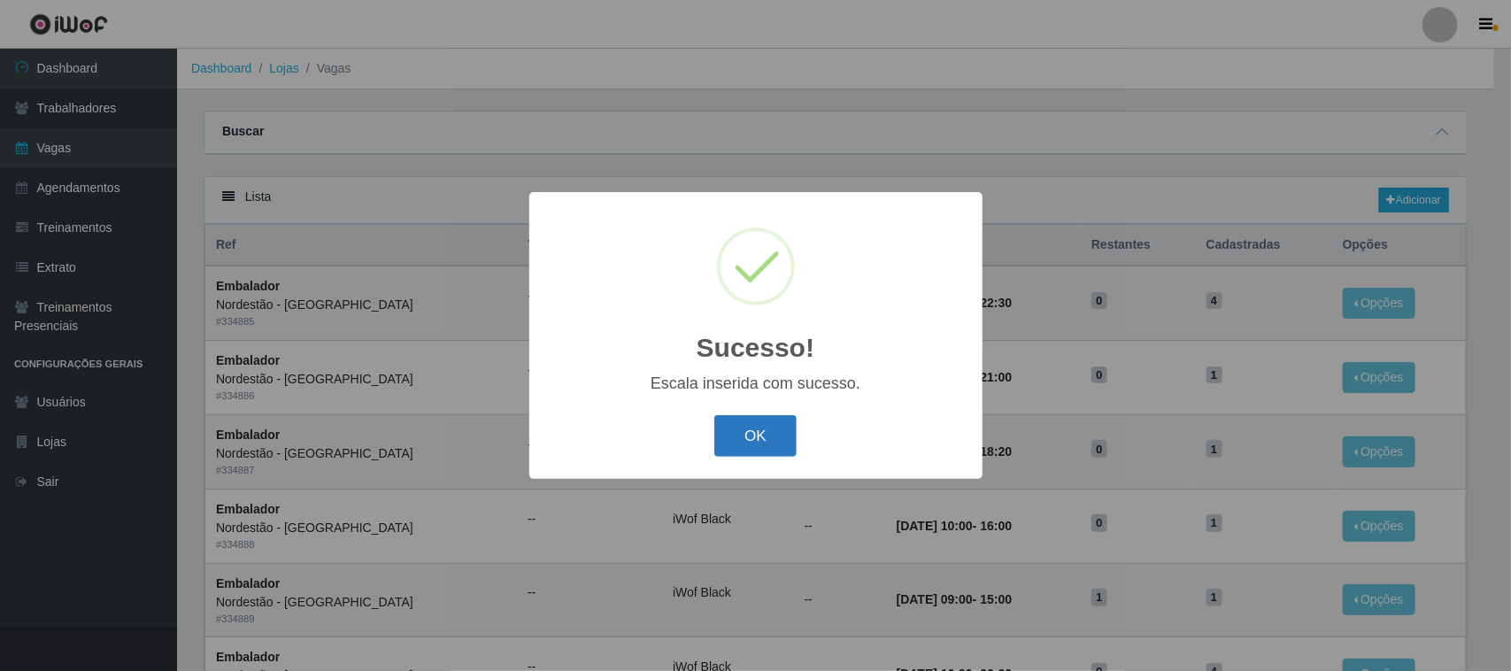
click at [773, 435] on button "OK" at bounding box center [756, 436] width 82 height 42
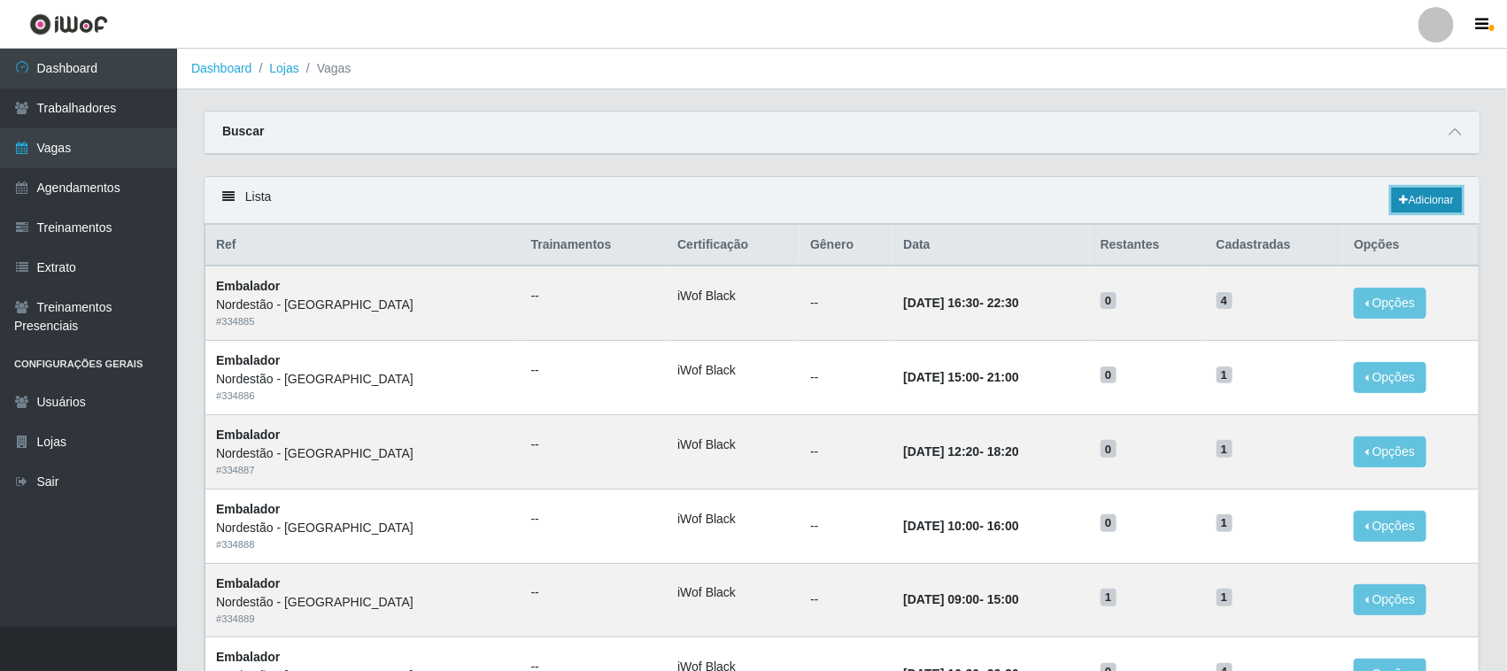
click at [1426, 197] on link "Adicionar" at bounding box center [1427, 200] width 70 height 25
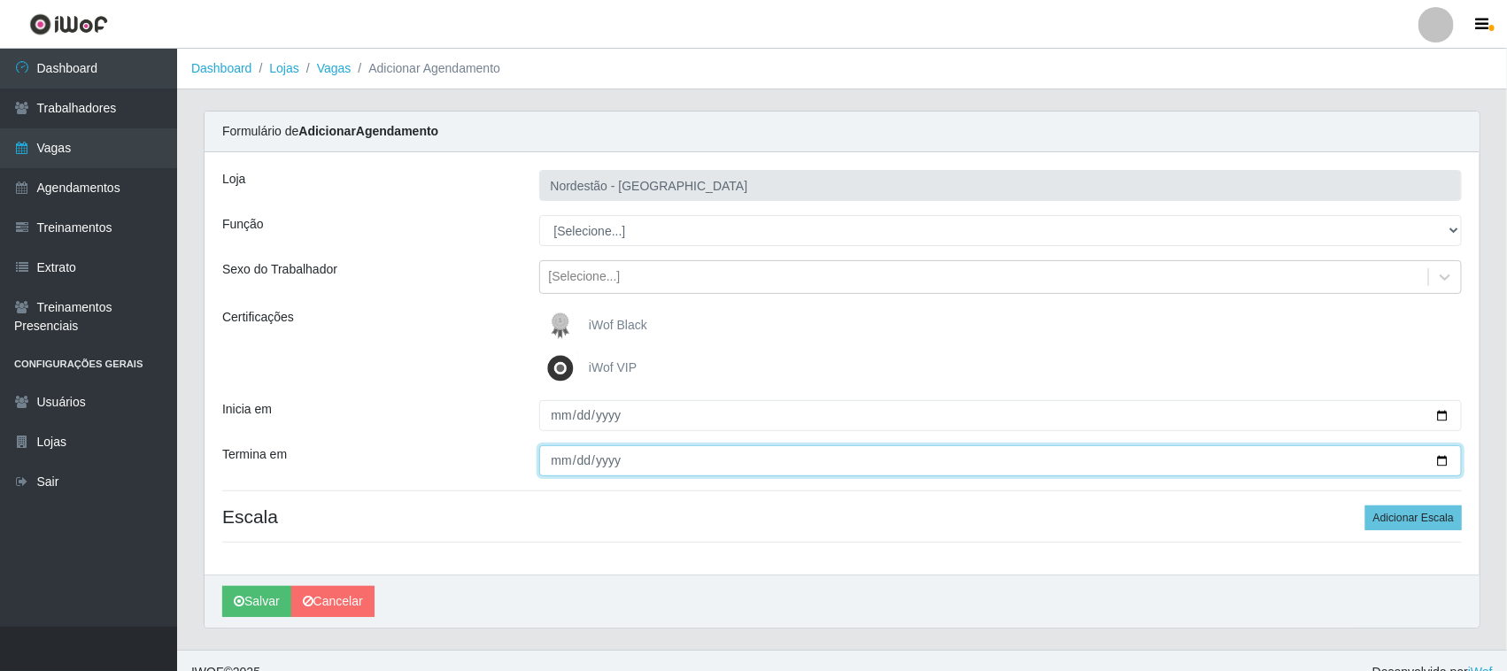
click at [1445, 459] on input "Termina em" at bounding box center [1001, 460] width 924 height 31
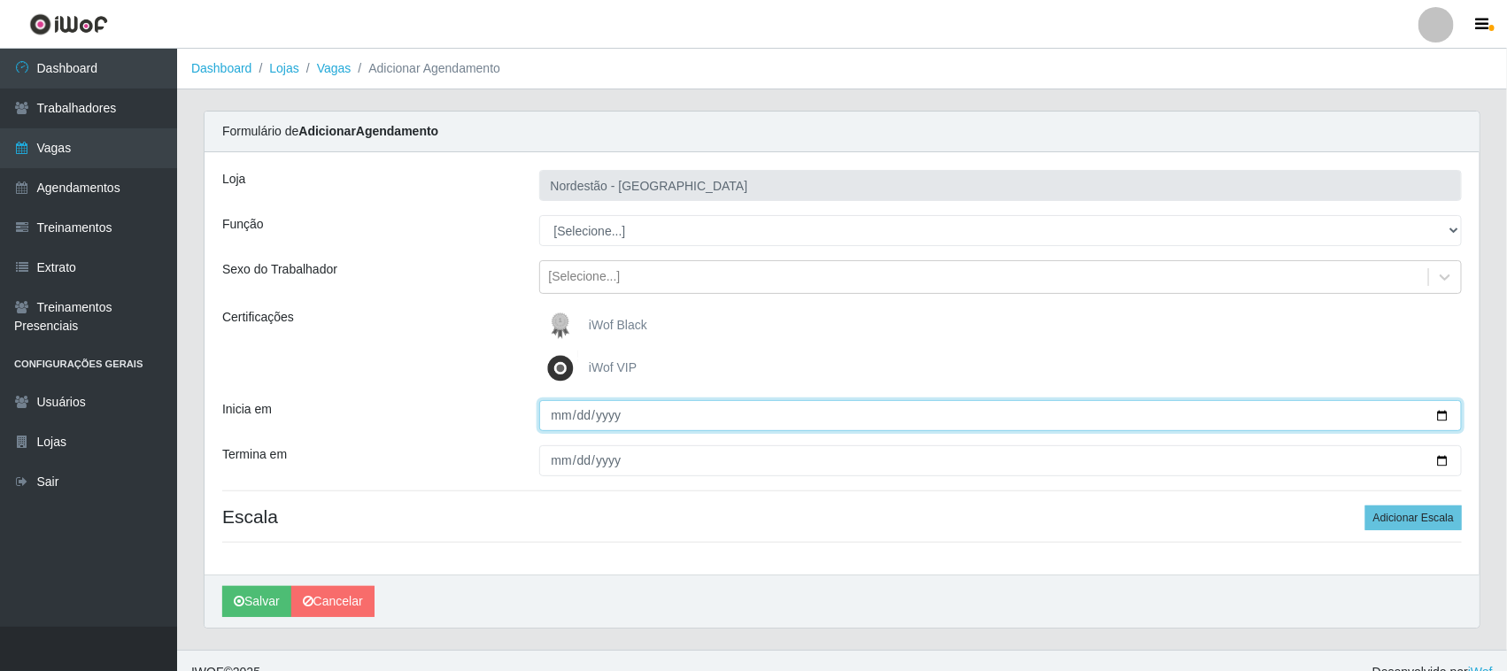
click at [1445, 412] on input "Inicia em" at bounding box center [1001, 415] width 924 height 31
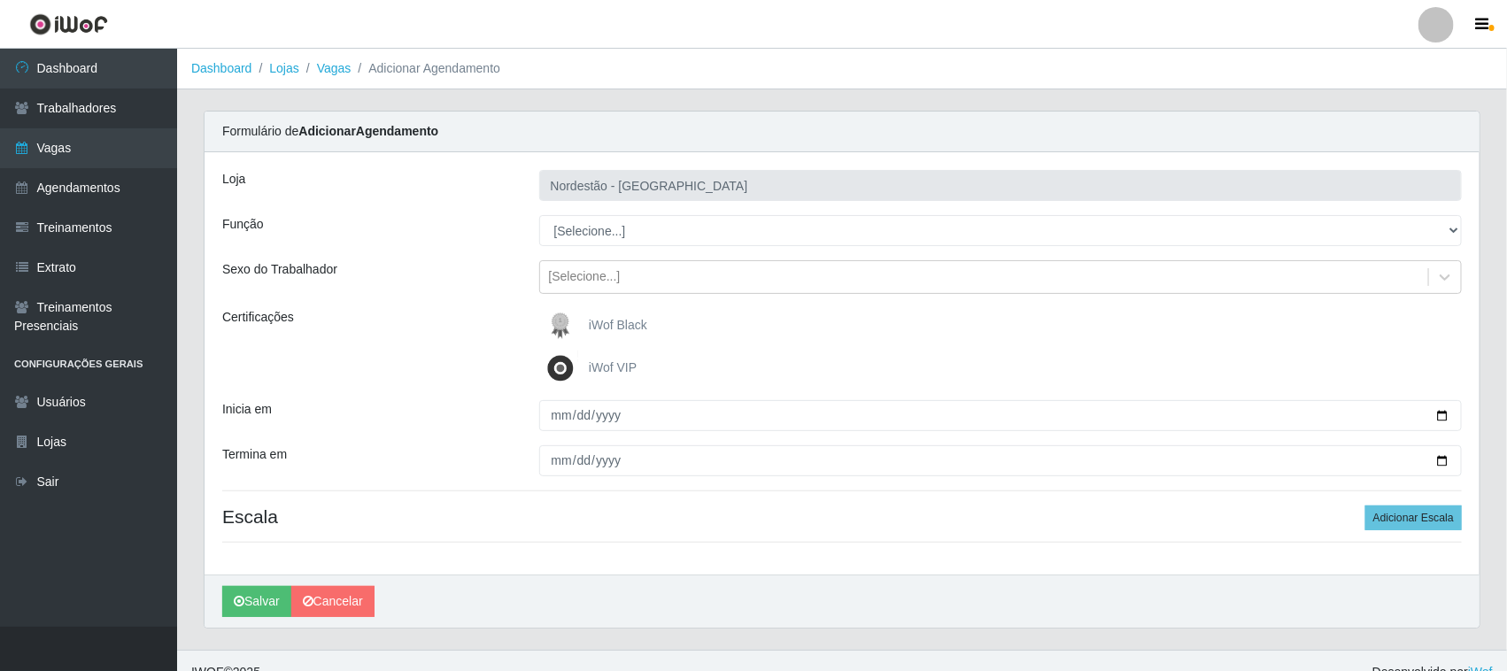
click at [620, 321] on span "iWof Black" at bounding box center [618, 325] width 58 height 14
click at [0, 0] on input "iWof Black" at bounding box center [0, 0] width 0 height 0
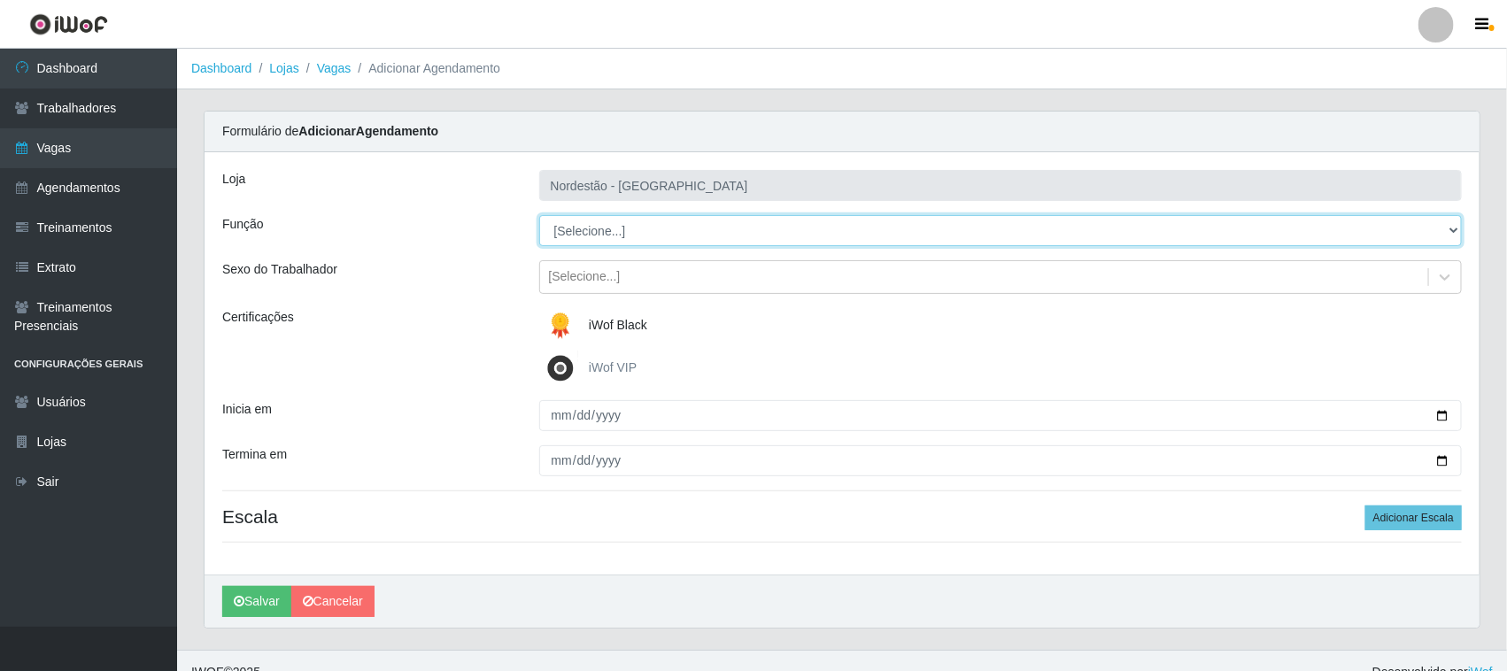
click at [630, 235] on select "[Selecione...] Embalador Embalador + Embalador ++ Operador de Caixa Operador de…" at bounding box center [1001, 230] width 924 height 31
click at [539, 215] on select "[Selecione...] Embalador Embalador + Embalador ++ Operador de Caixa Operador de…" at bounding box center [1001, 230] width 924 height 31
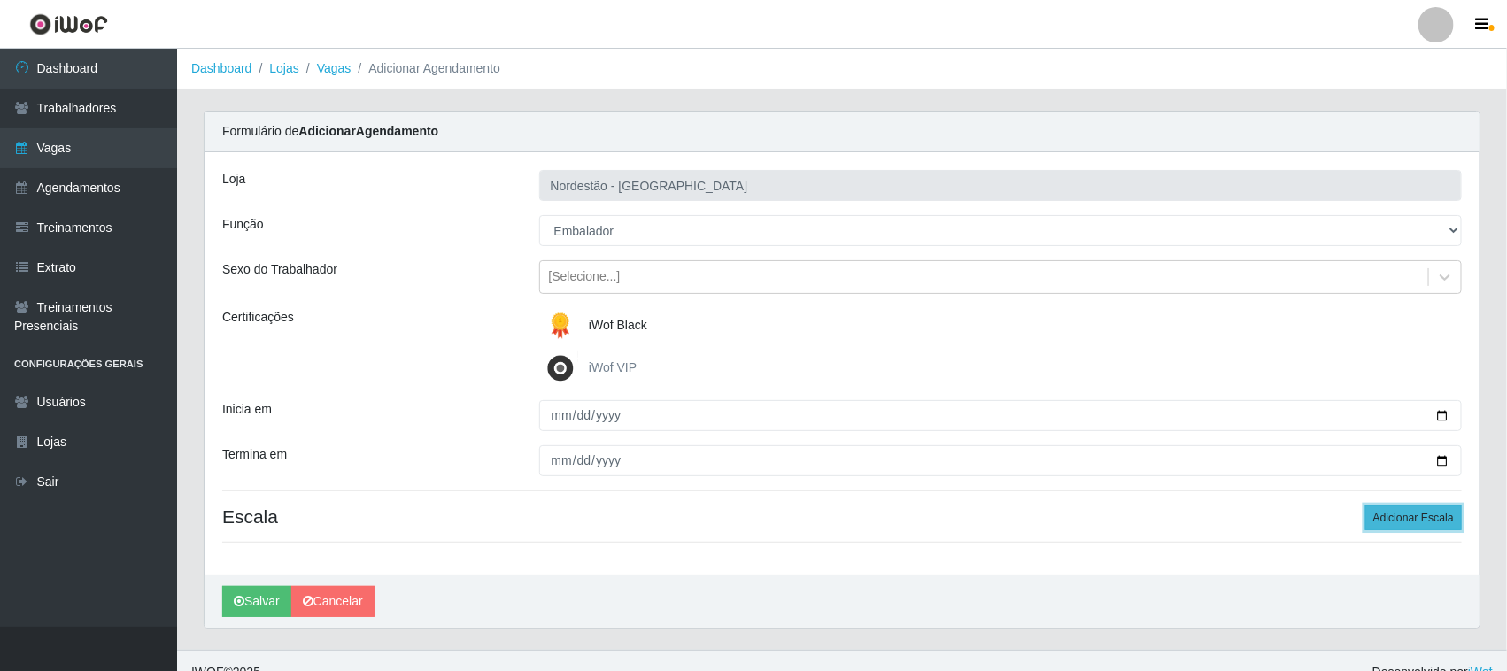
click at [1423, 516] on button "Adicionar Escala" at bounding box center [1413, 518] width 97 height 25
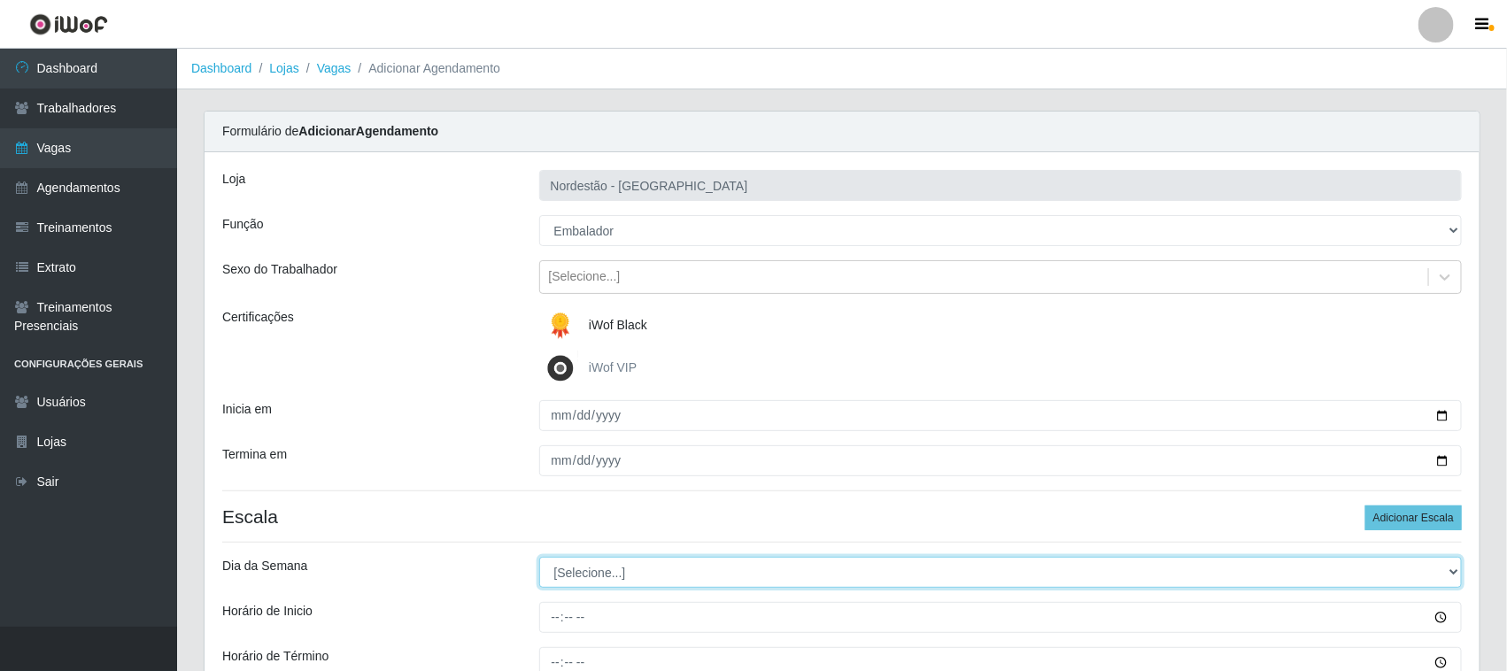
click at [591, 568] on select "[Selecione...] Segunda Terça Quarta Quinta Sexta Sábado Domingo" at bounding box center [1001, 572] width 924 height 31
click at [539, 558] on select "[Selecione...] Segunda Terça Quarta Quinta Sexta Sábado Domingo" at bounding box center [1001, 572] width 924 height 31
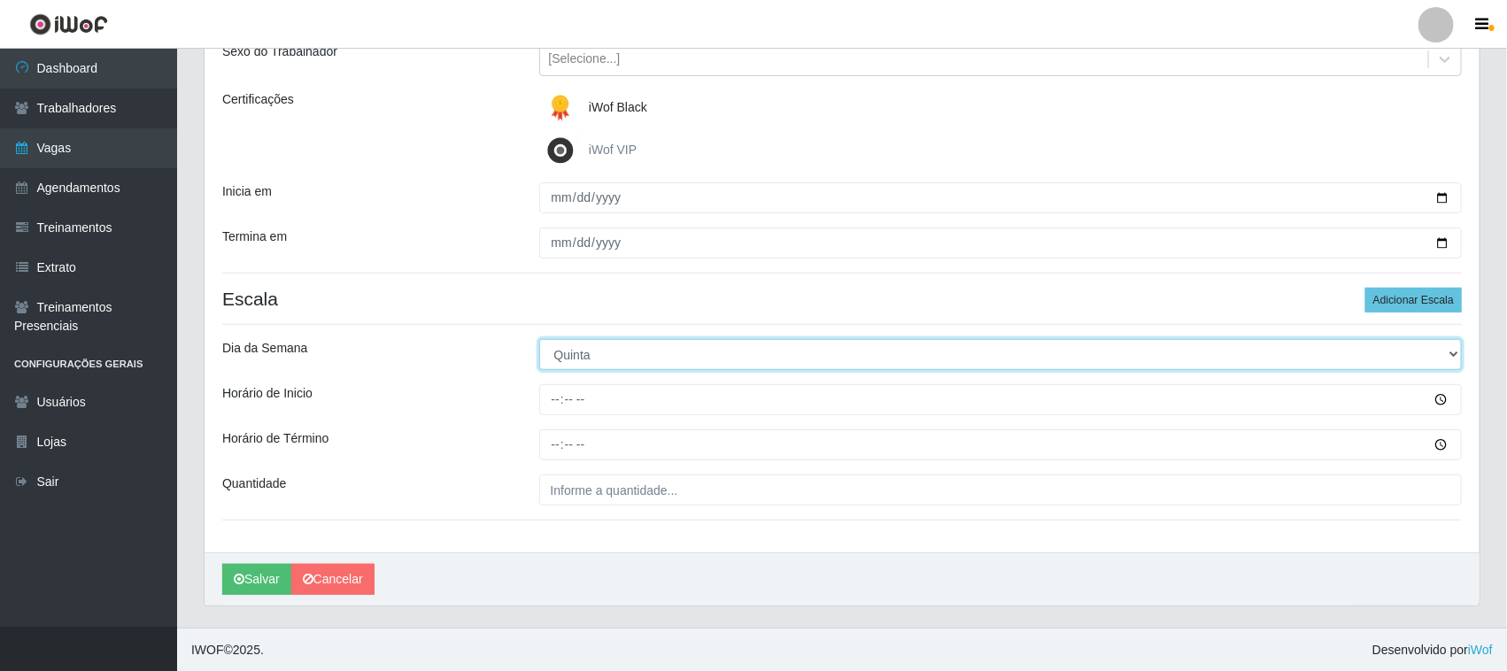
scroll to position [220, 0]
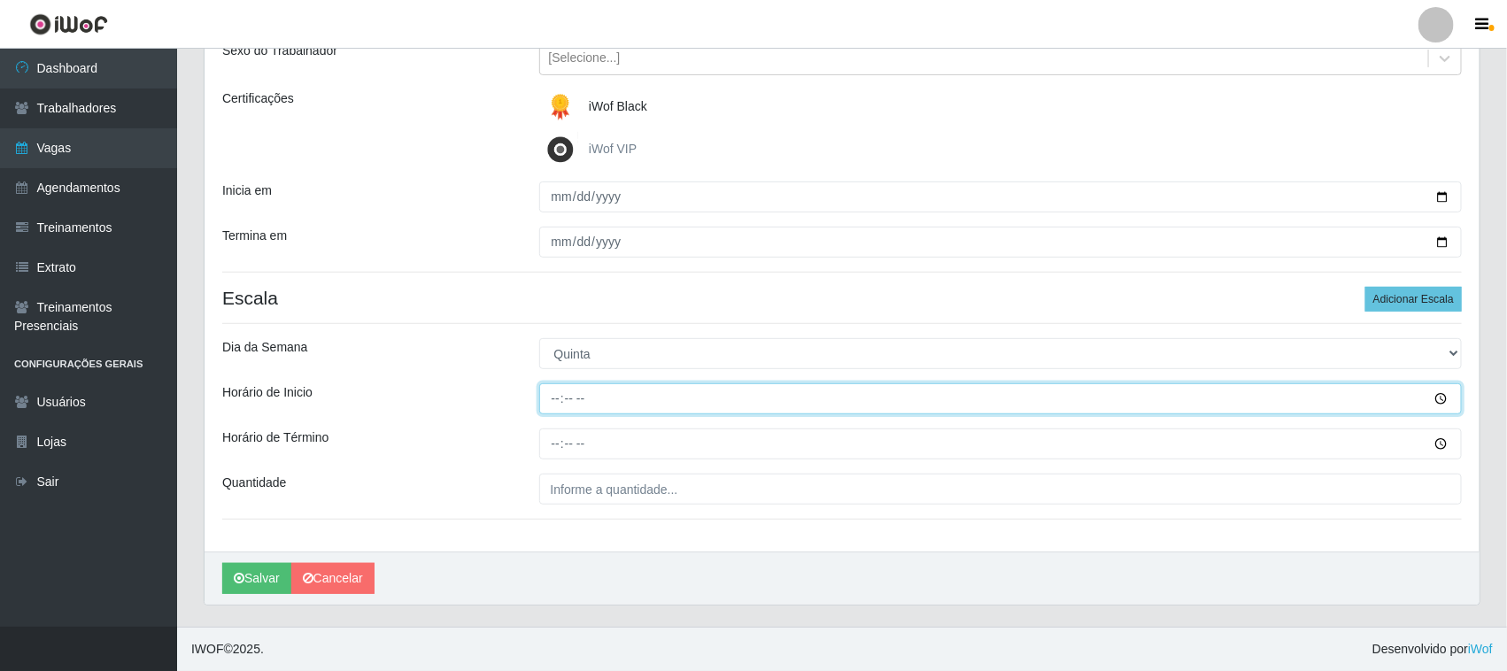
click at [545, 394] on input "Horário de Inicio" at bounding box center [1001, 398] width 924 height 31
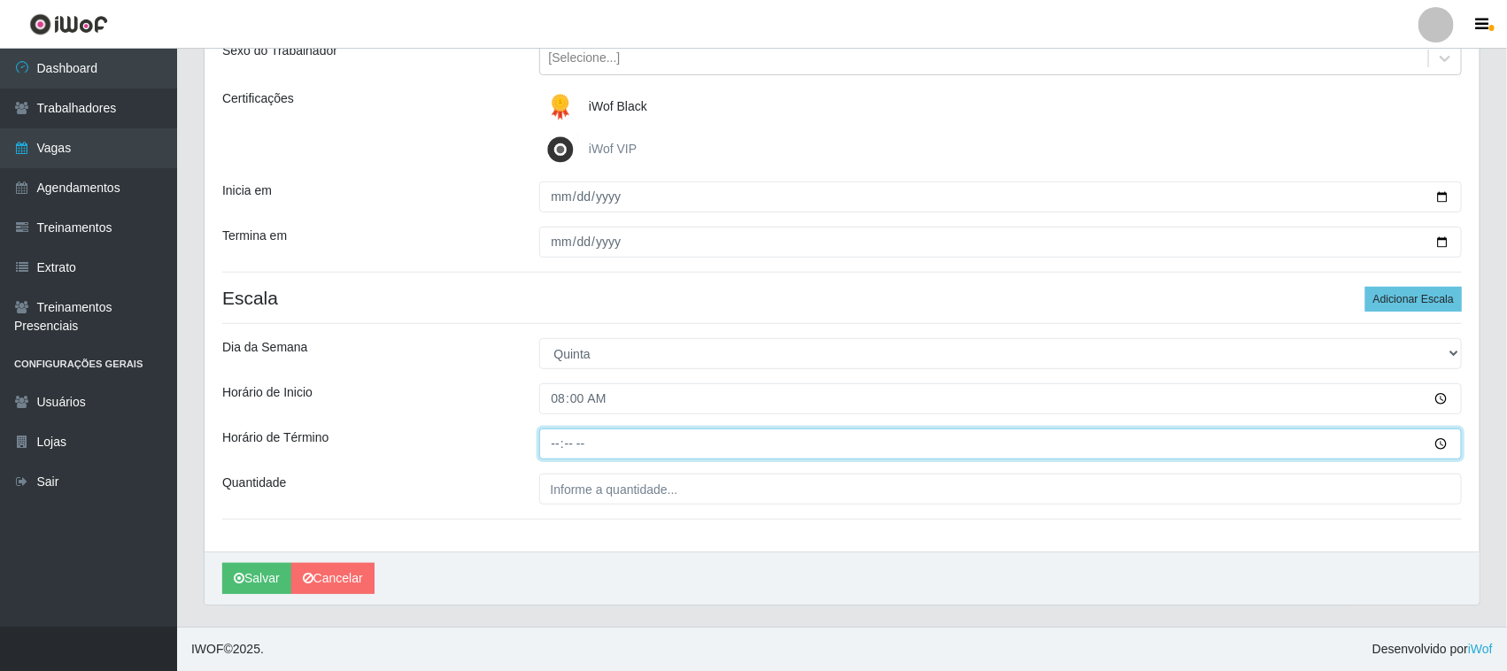
click at [545, 444] on input "Horário de Término" at bounding box center [1001, 444] width 924 height 31
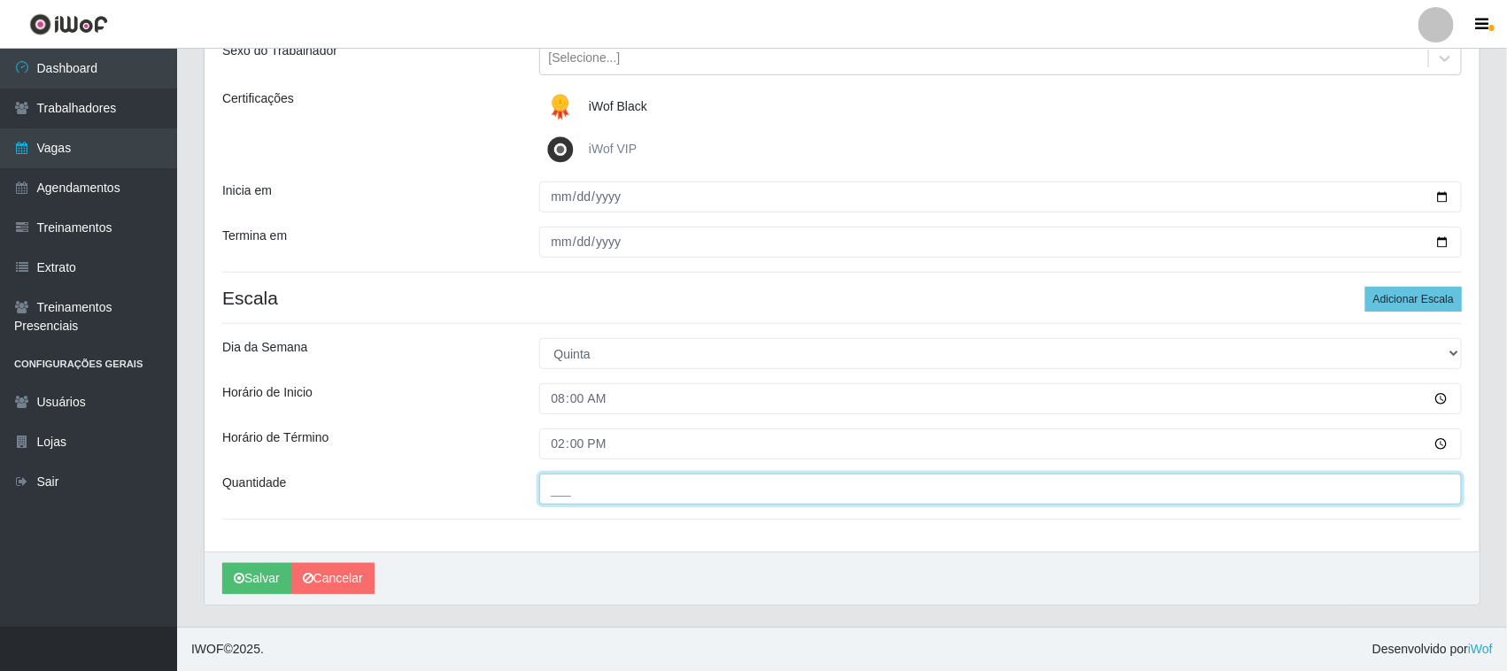
click at [581, 491] on input "___" at bounding box center [1001, 489] width 924 height 31
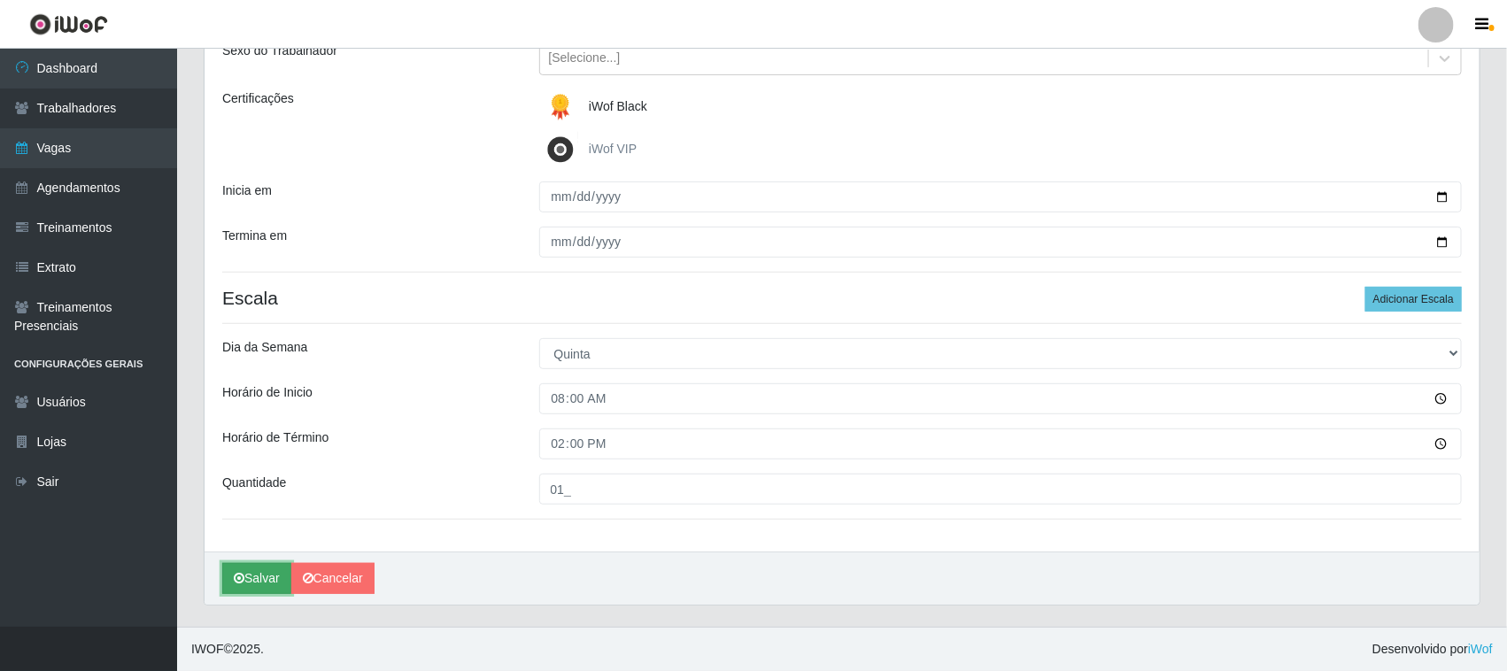
click at [268, 577] on button "Salvar" at bounding box center [256, 578] width 69 height 31
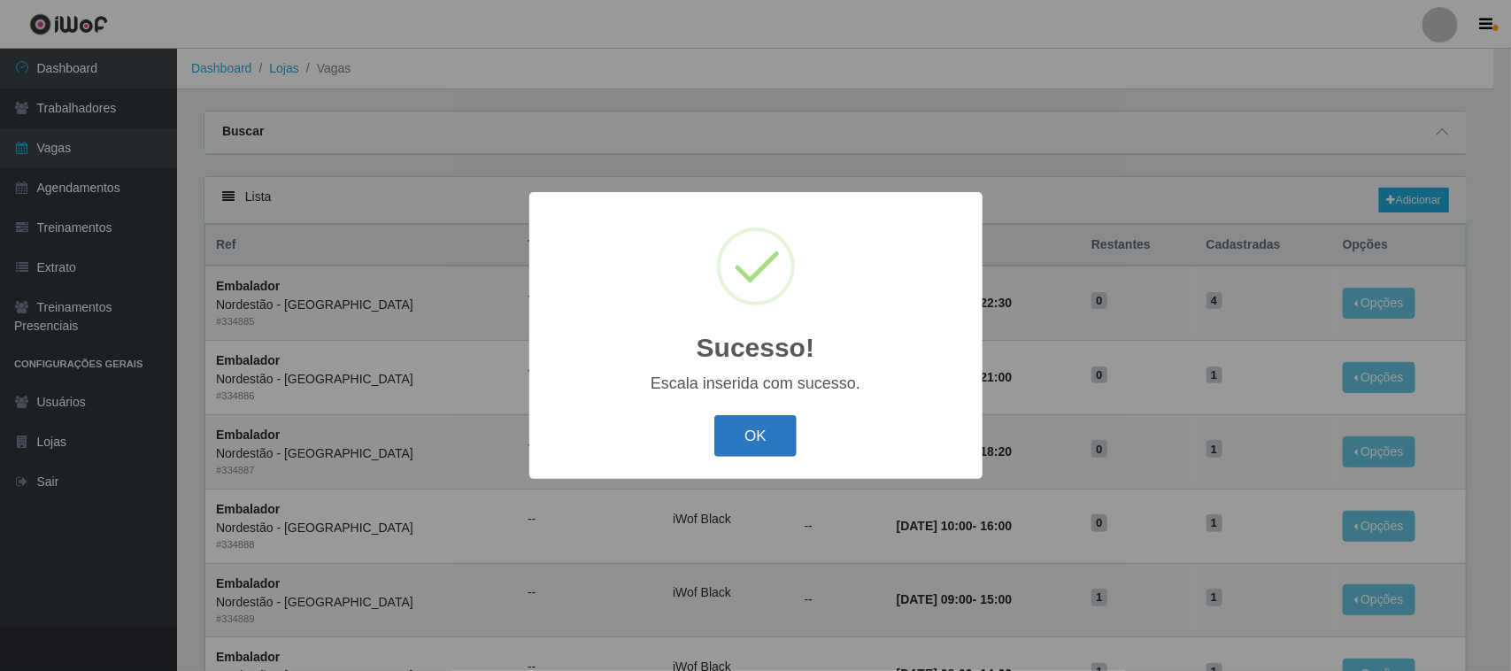
click at [746, 450] on button "OK" at bounding box center [756, 436] width 82 height 42
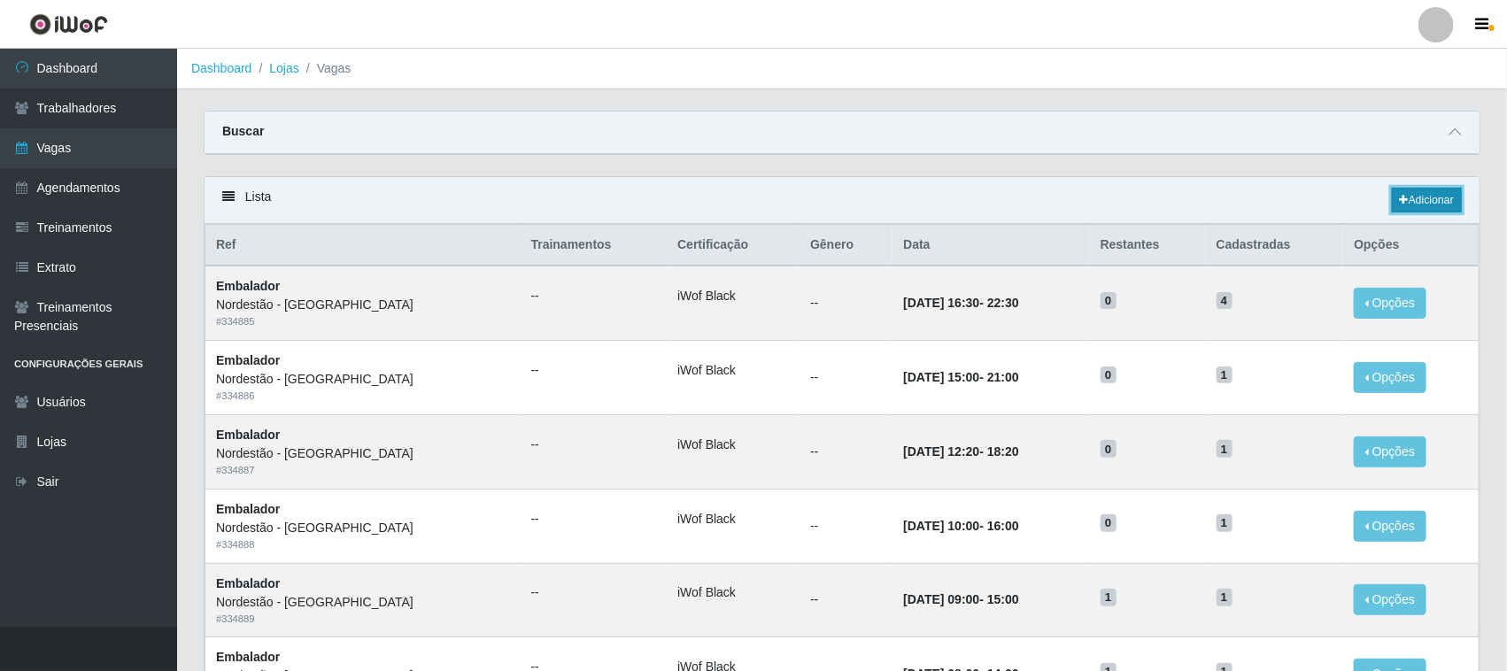
click at [1417, 195] on link "Adicionar" at bounding box center [1427, 200] width 70 height 25
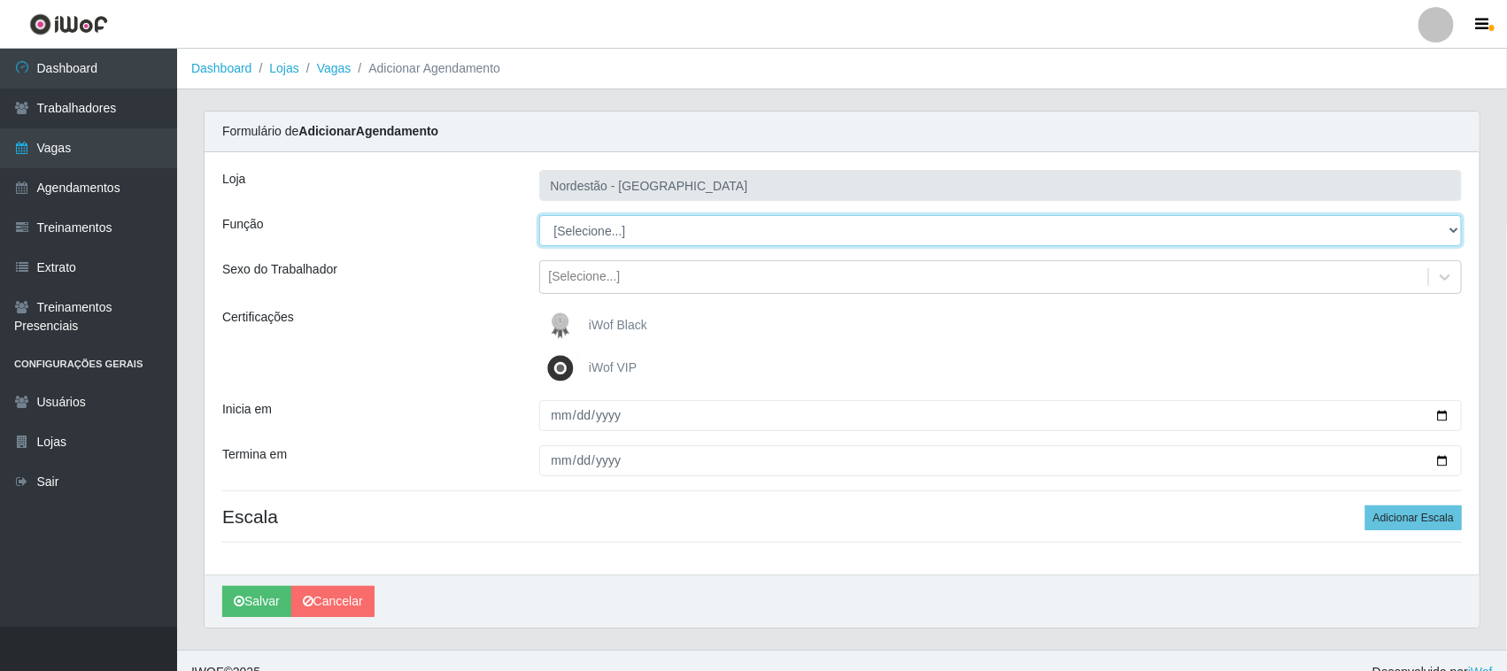
click at [646, 228] on select "[Selecione...] Embalador Embalador + Embalador ++ Operador de Caixa Operador de…" at bounding box center [1001, 230] width 924 height 31
click at [539, 215] on select "[Selecione...] Embalador Embalador + Embalador ++ Operador de Caixa Operador de…" at bounding box center [1001, 230] width 924 height 31
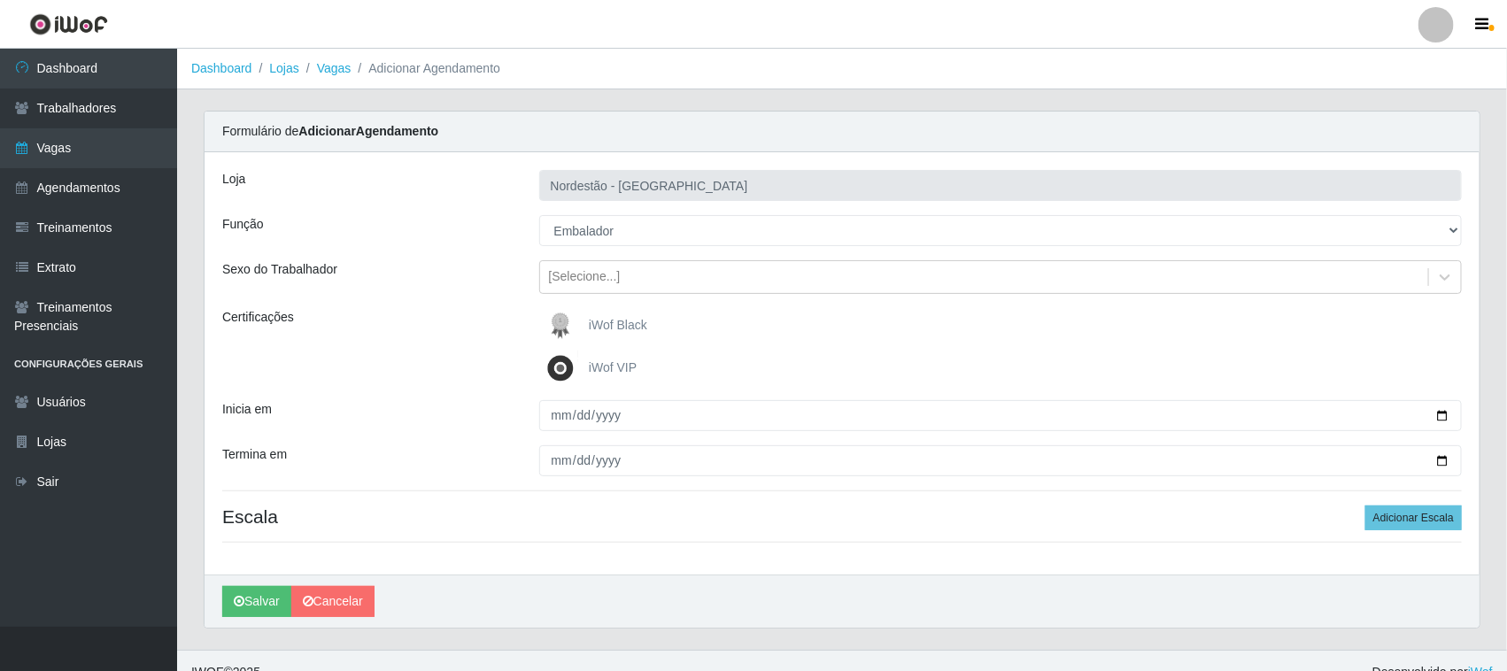
click at [587, 321] on label "iWof Black" at bounding box center [595, 325] width 104 height 35
click at [0, 0] on input "iWof Black" at bounding box center [0, 0] width 0 height 0
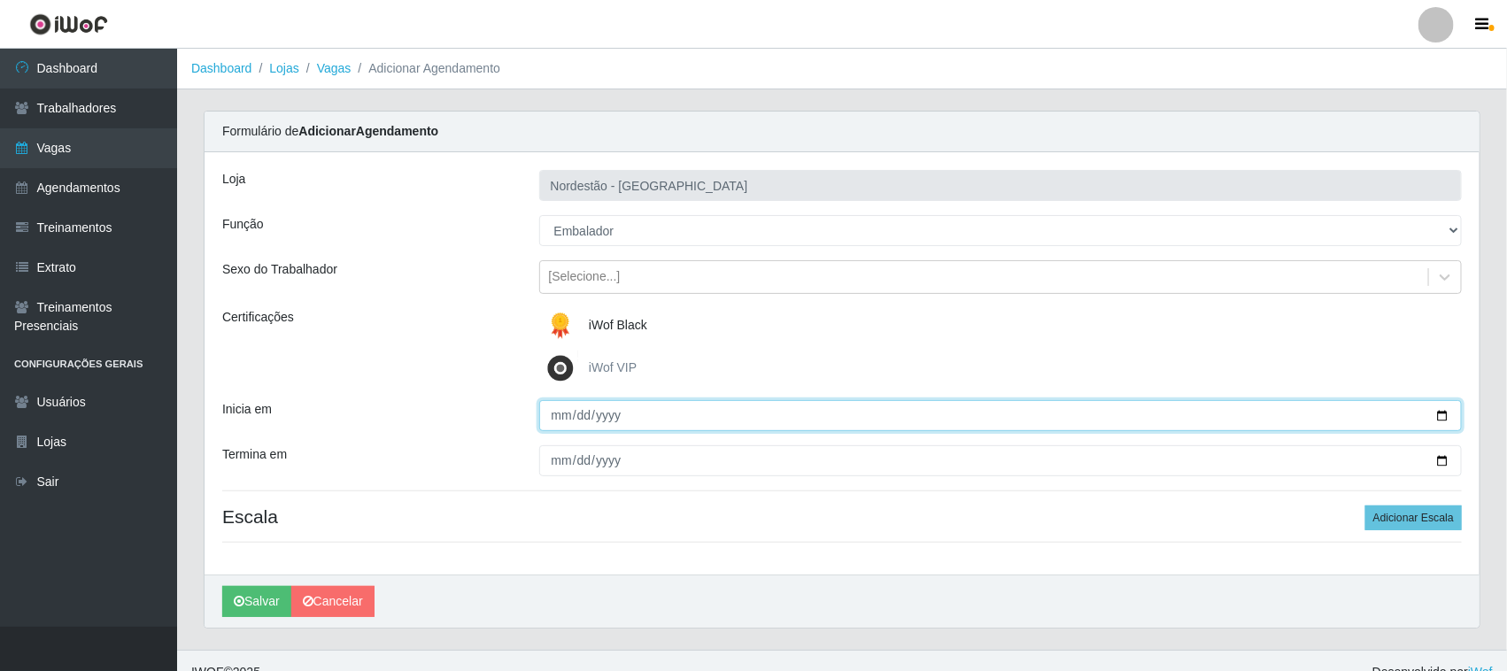
click at [1448, 418] on input "Inicia em" at bounding box center [1001, 415] width 924 height 31
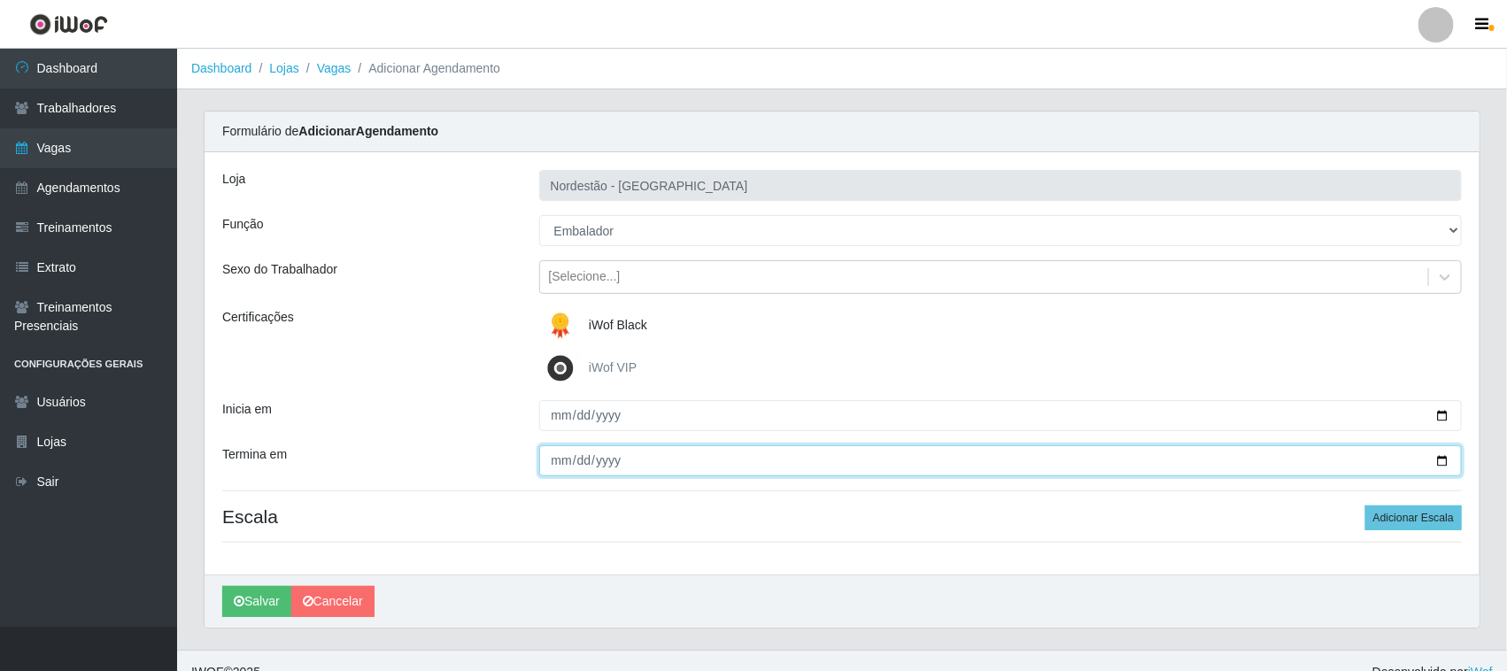
click at [1436, 457] on input "Termina em" at bounding box center [1001, 460] width 924 height 31
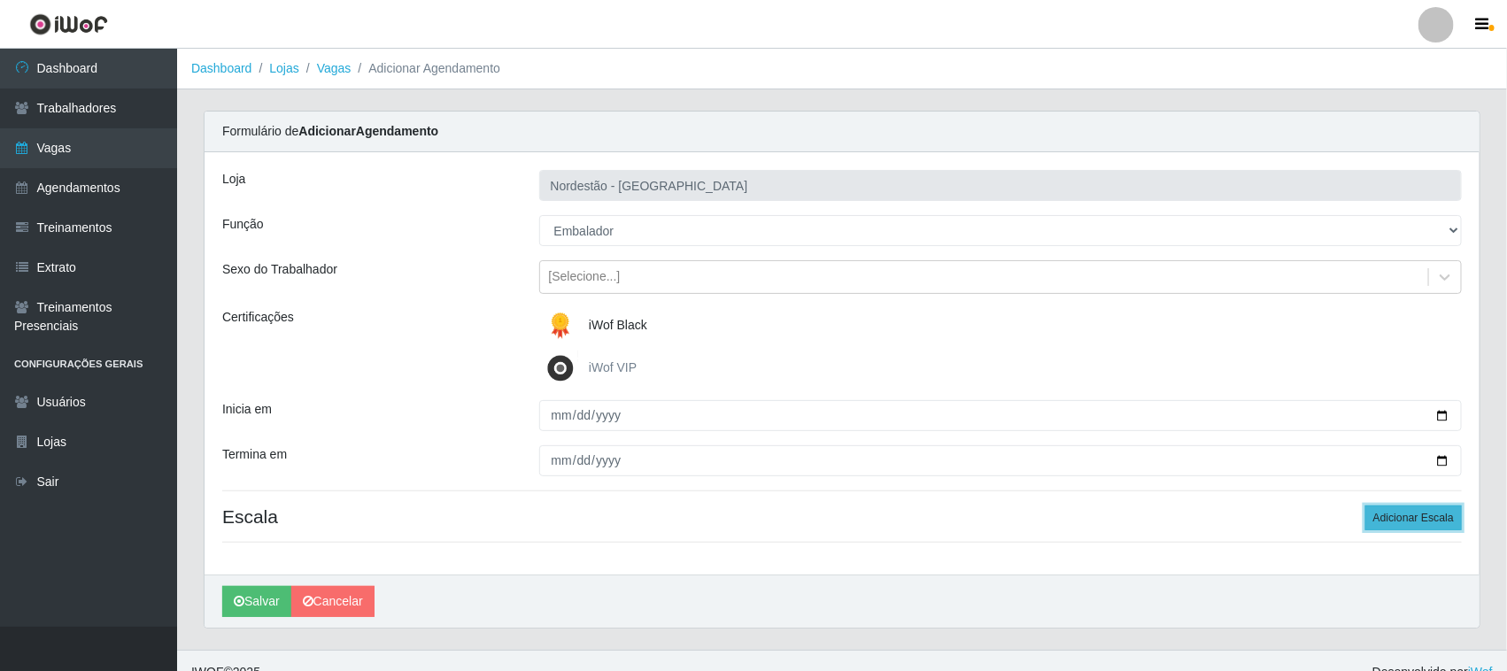
click at [1372, 520] on button "Adicionar Escala" at bounding box center [1413, 518] width 97 height 25
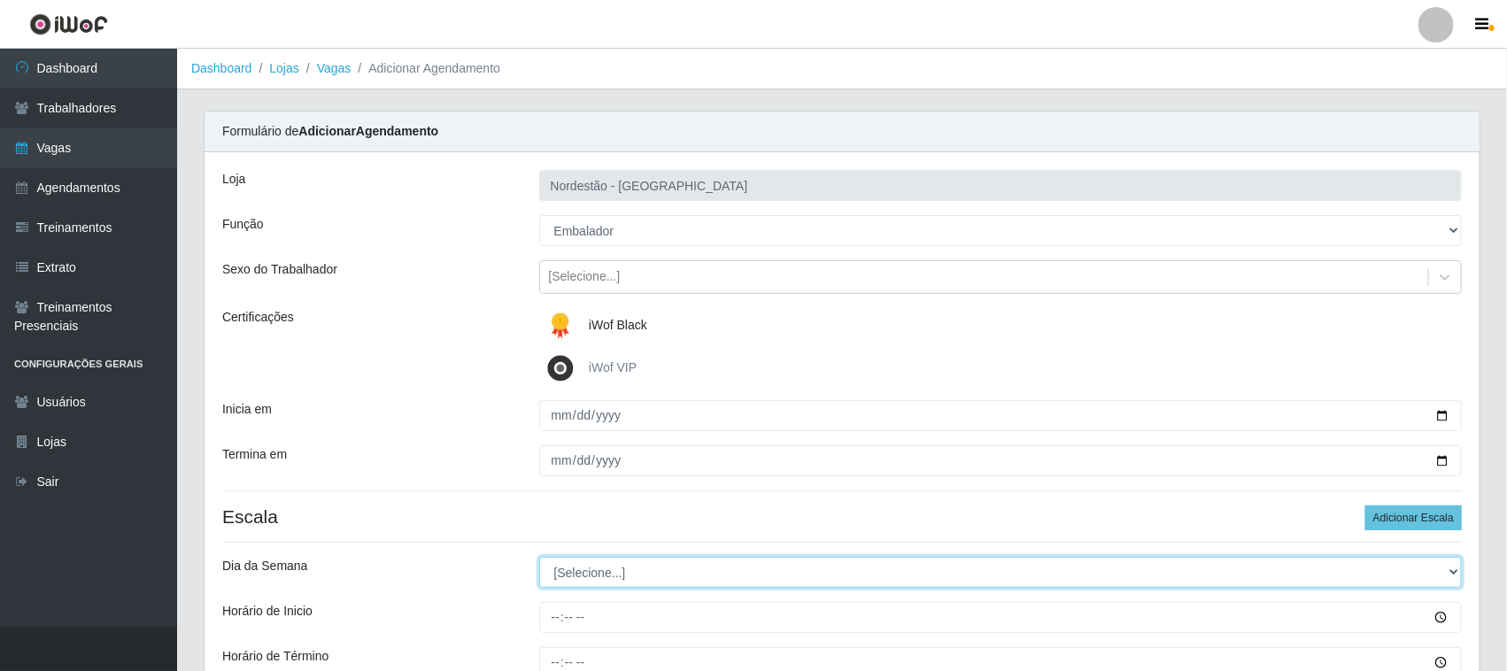
click at [591, 572] on select "[Selecione...] Segunda Terça Quarta Quinta Sexta Sábado Domingo" at bounding box center [1001, 572] width 924 height 31
click at [539, 558] on select "[Selecione...] Segunda Terça Quarta Quinta Sexta Sábado Domingo" at bounding box center [1001, 572] width 924 height 31
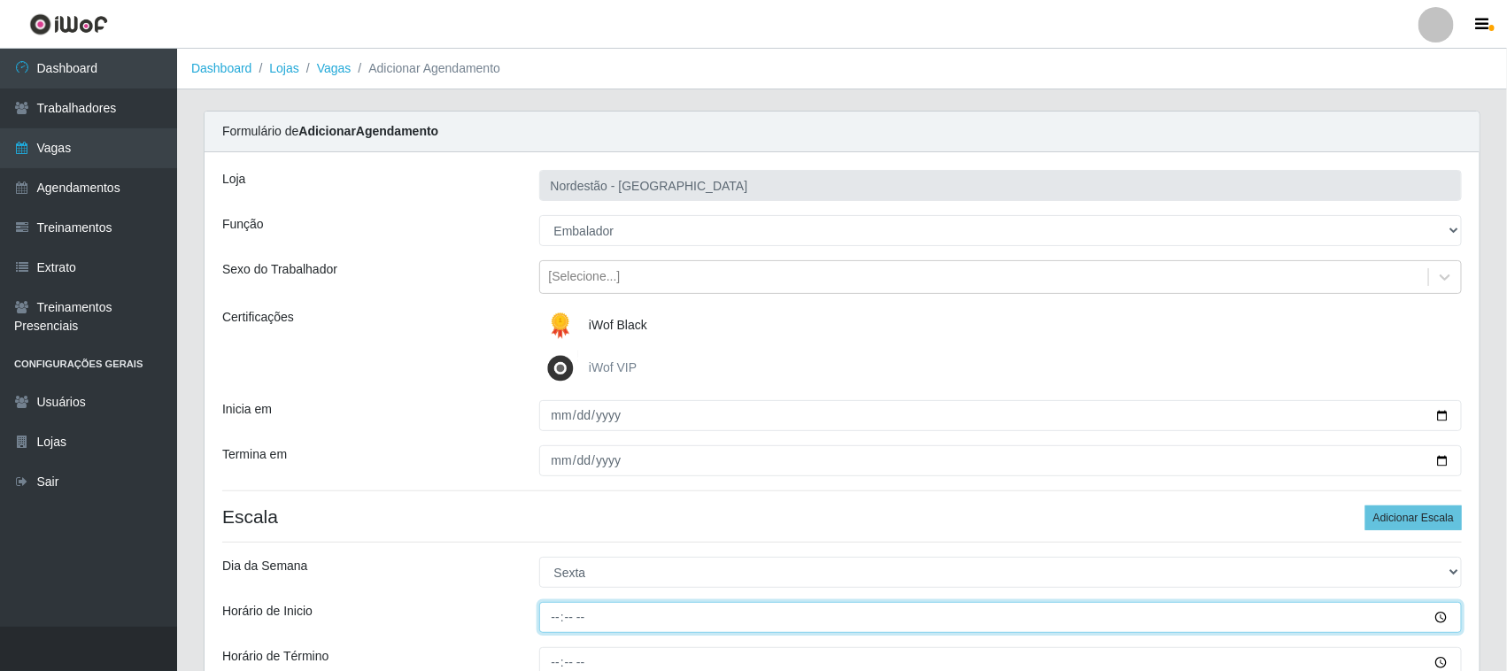
click at [558, 613] on input "Horário de Inicio" at bounding box center [1001, 617] width 924 height 31
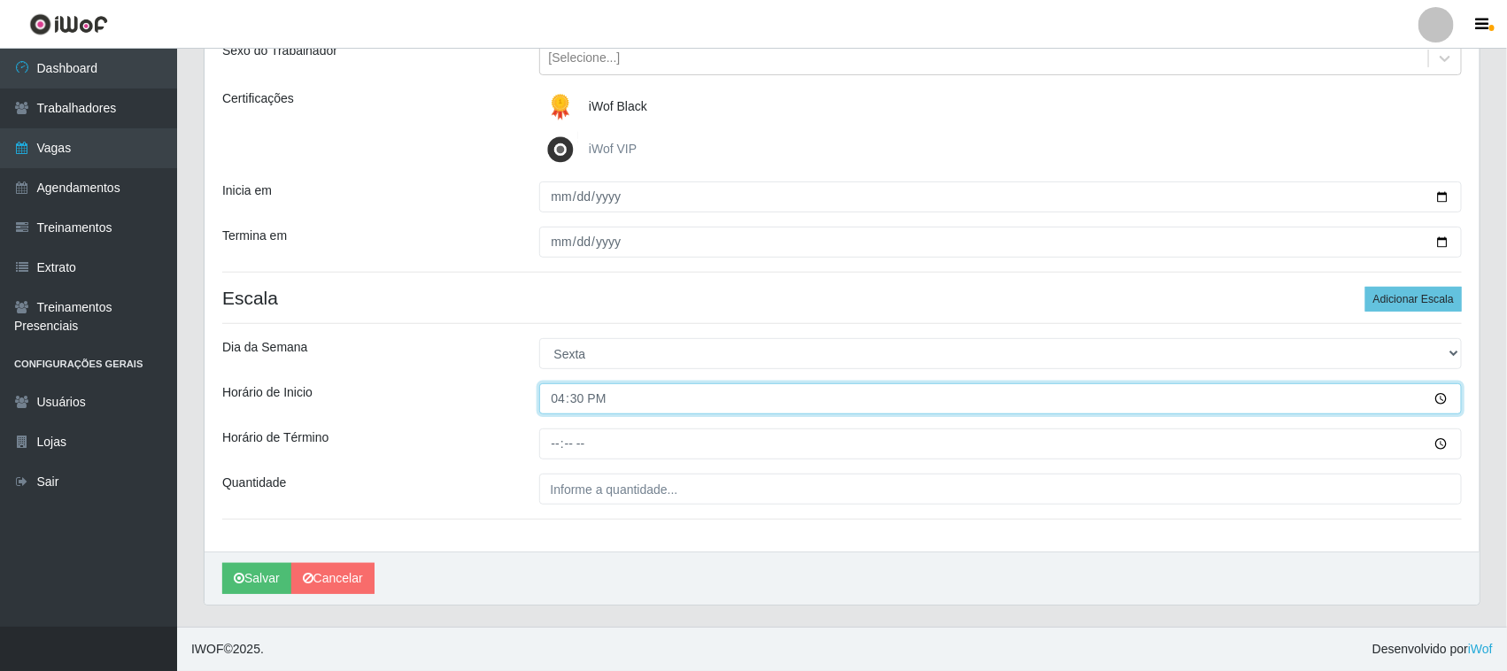
scroll to position [220, 0]
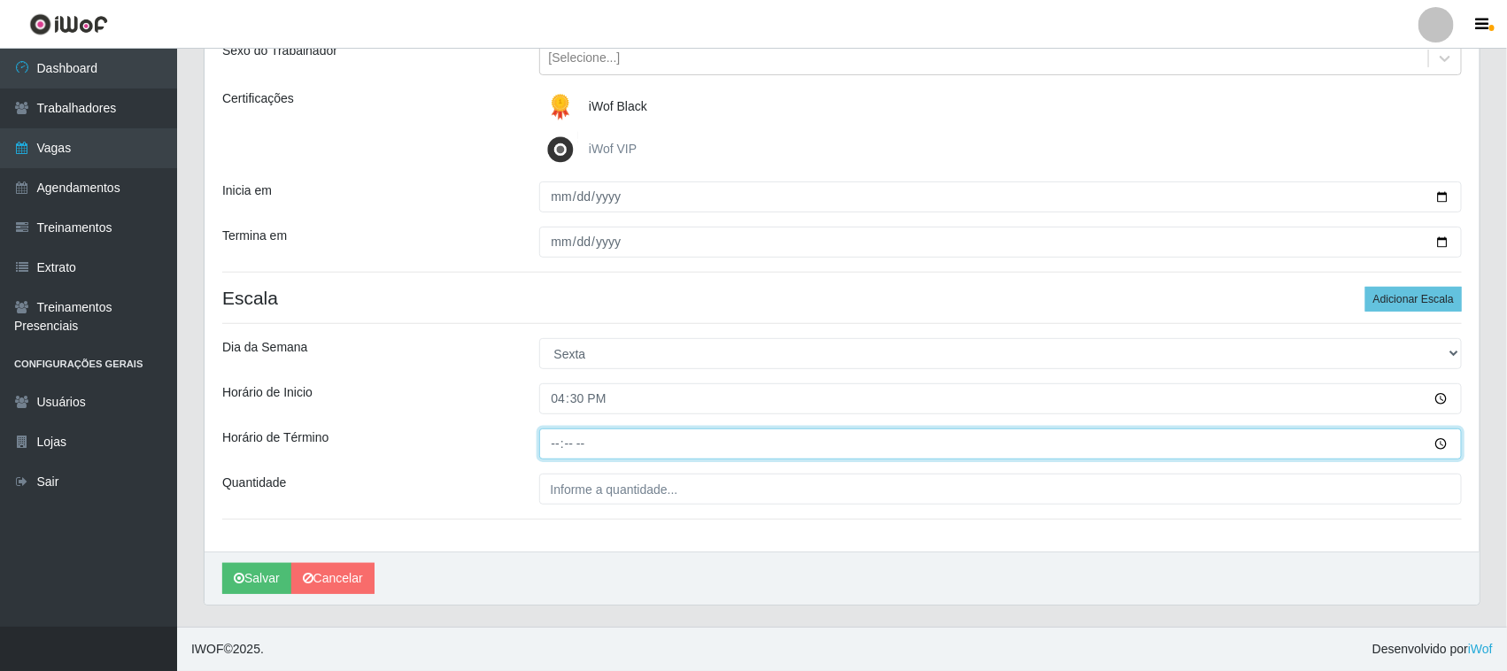
click at [553, 434] on input "Horário de Término" at bounding box center [1001, 444] width 924 height 31
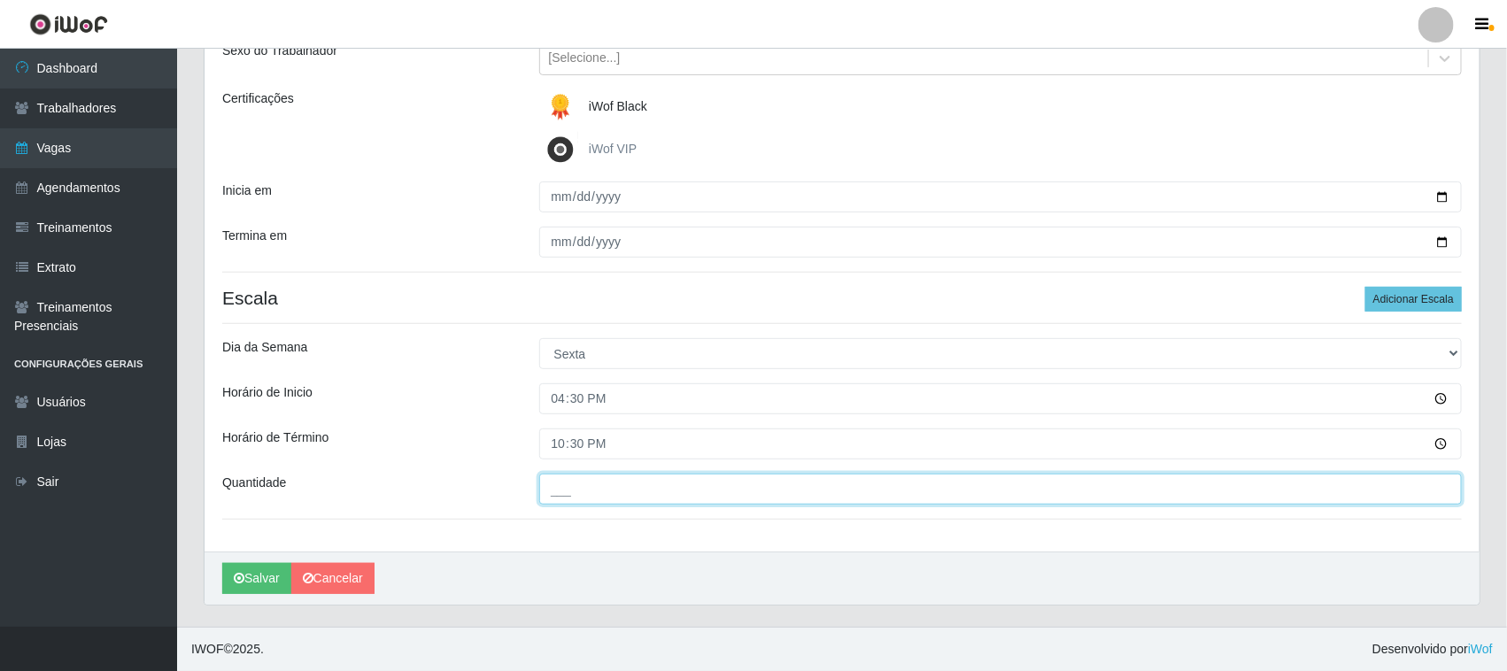
click at [558, 483] on input "___" at bounding box center [1001, 489] width 924 height 31
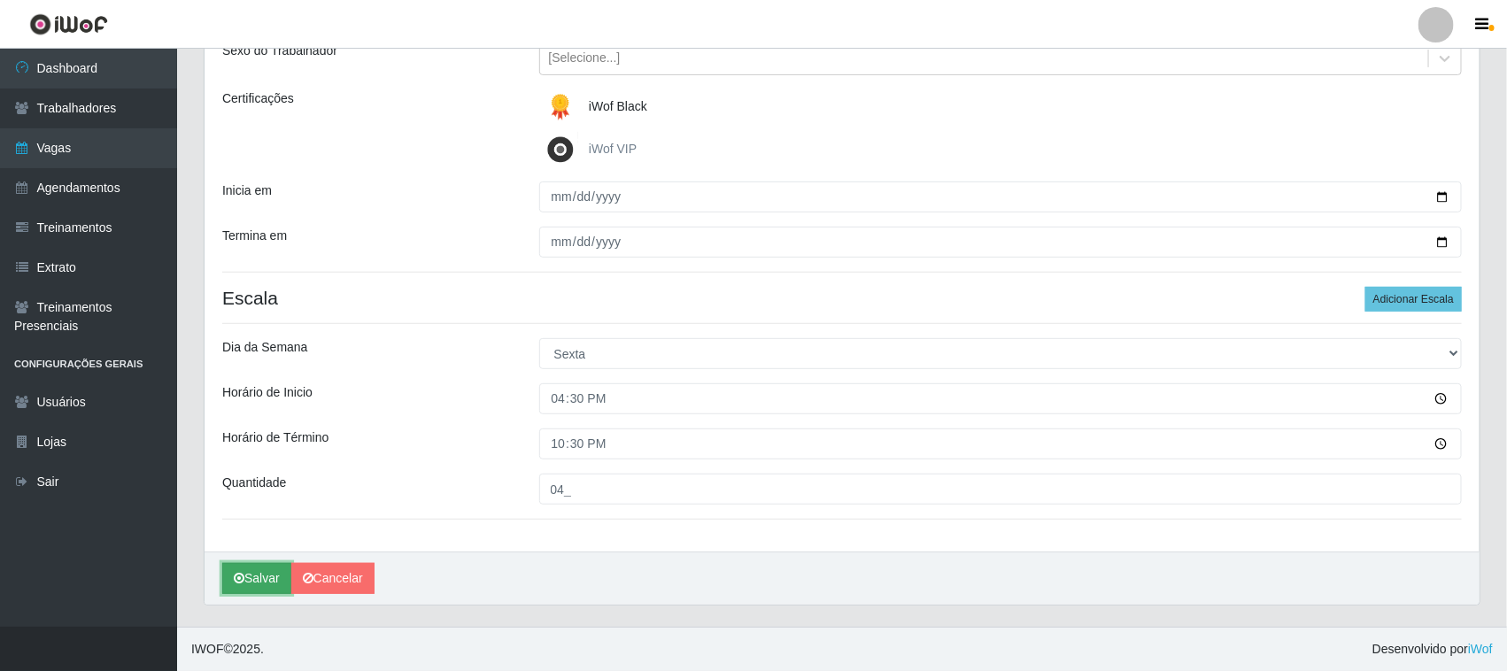
click at [261, 568] on button "Salvar" at bounding box center [256, 578] width 69 height 31
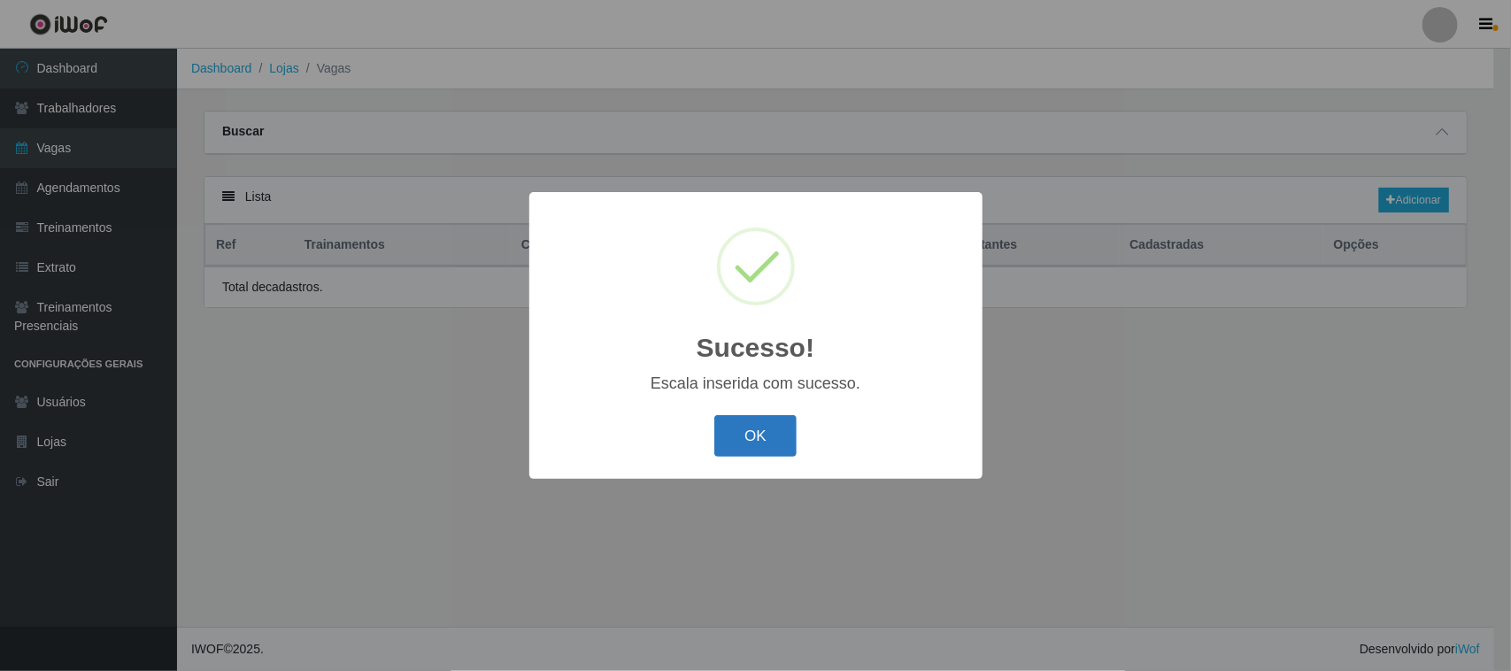
click at [771, 443] on button "OK" at bounding box center [756, 436] width 82 height 42
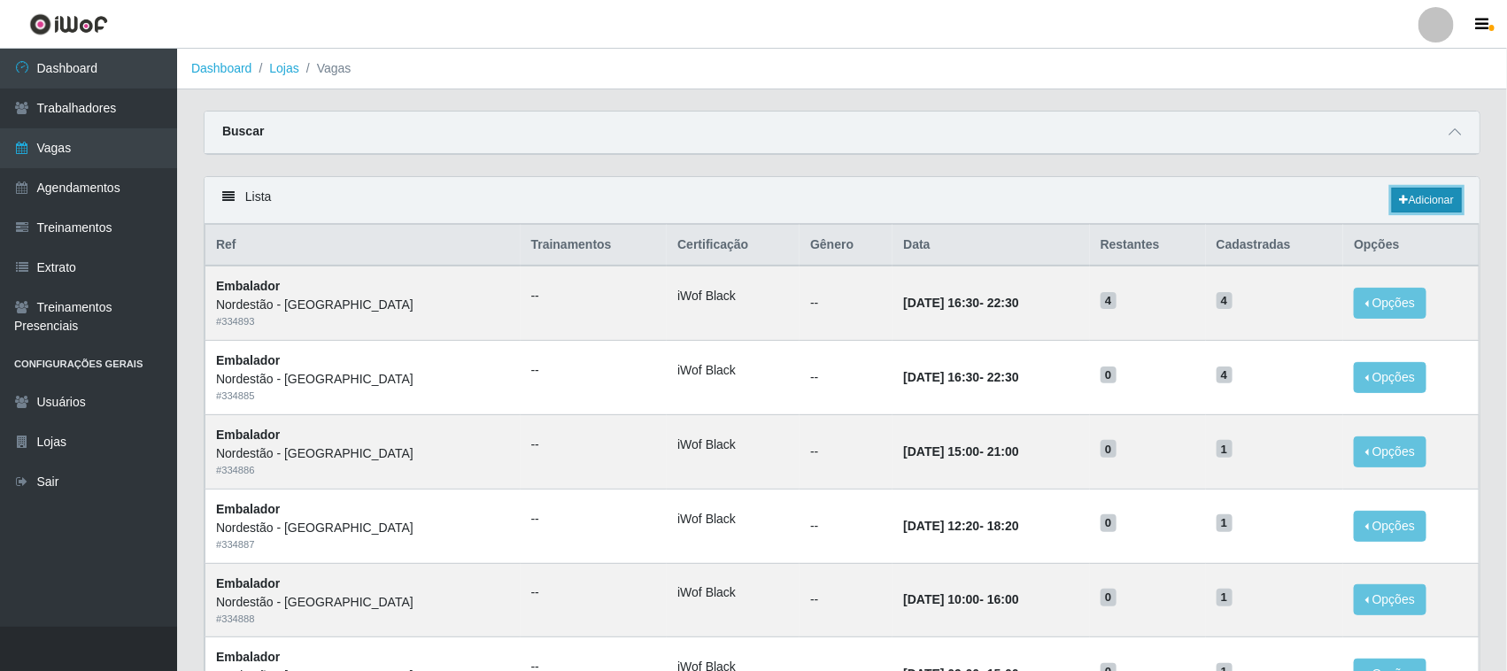
click at [1454, 195] on link "Adicionar" at bounding box center [1427, 200] width 70 height 25
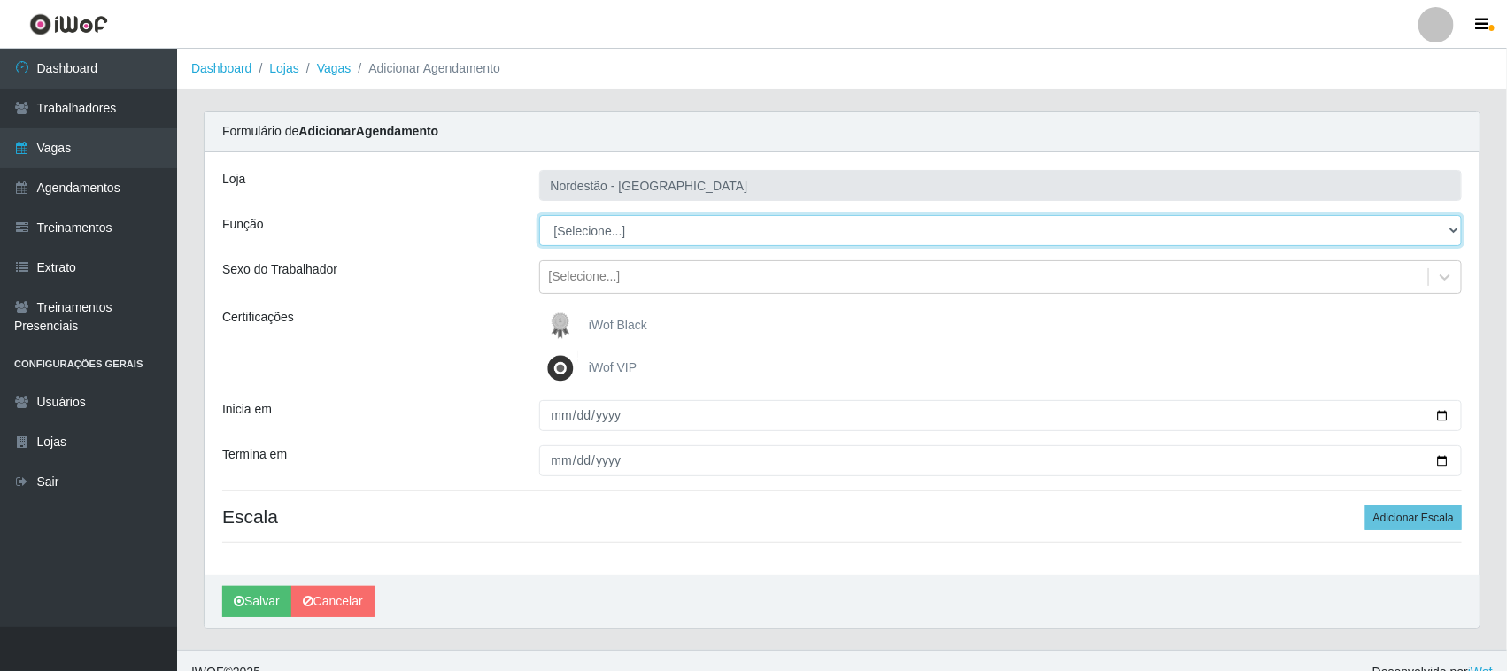
click at [645, 231] on select "[Selecione...] Embalador Embalador + Embalador ++ Operador de Caixa Operador de…" at bounding box center [1001, 230] width 924 height 31
click at [539, 215] on select "[Selecione...] Embalador Embalador + Embalador ++ Operador de Caixa Operador de…" at bounding box center [1001, 230] width 924 height 31
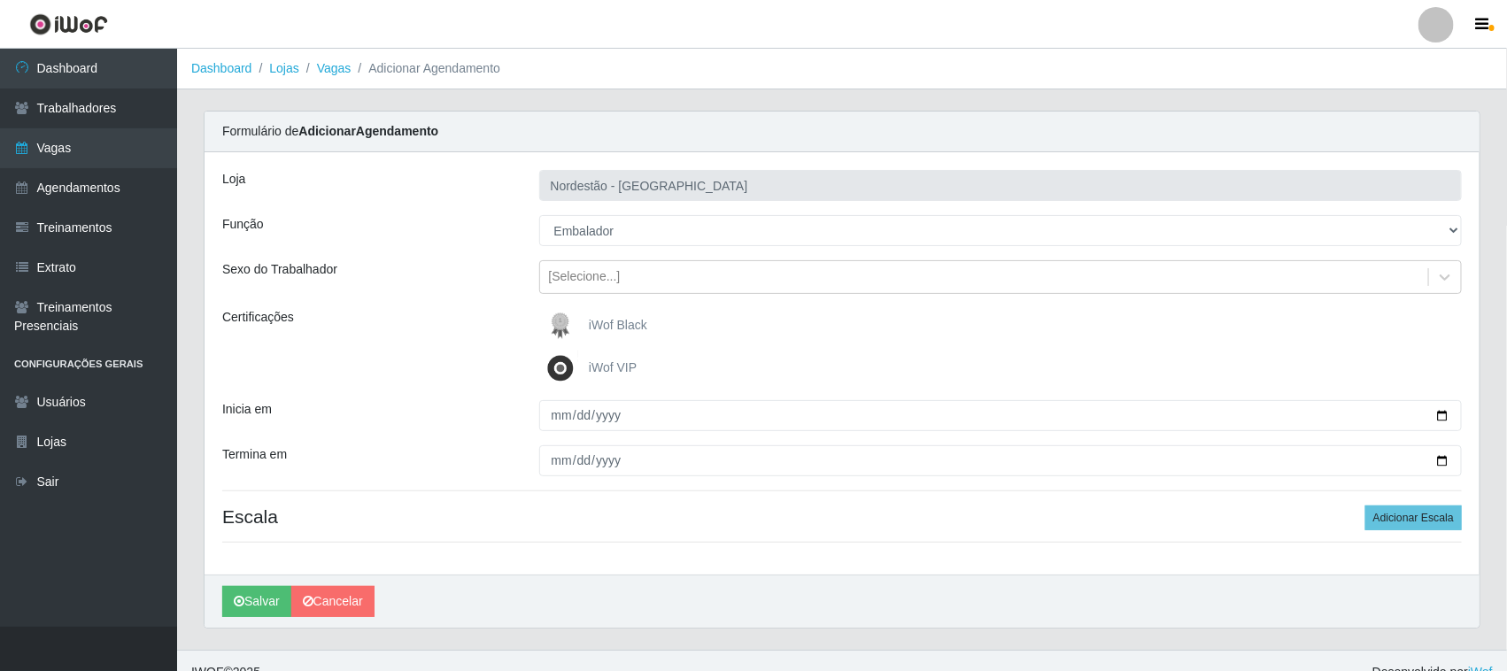
click at [593, 328] on span "iWof Black" at bounding box center [618, 325] width 58 height 14
click at [0, 0] on input "iWof Black" at bounding box center [0, 0] width 0 height 0
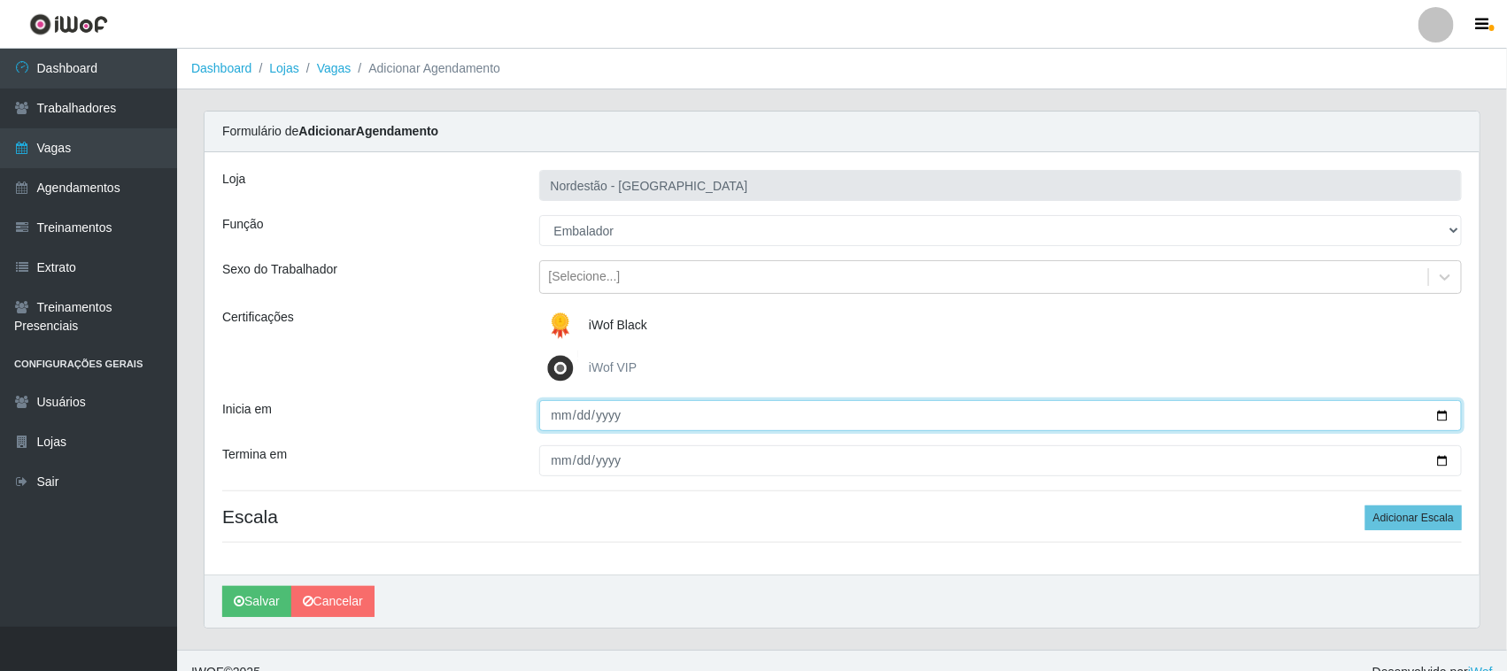
click at [1442, 412] on input "Inicia em" at bounding box center [1001, 415] width 924 height 31
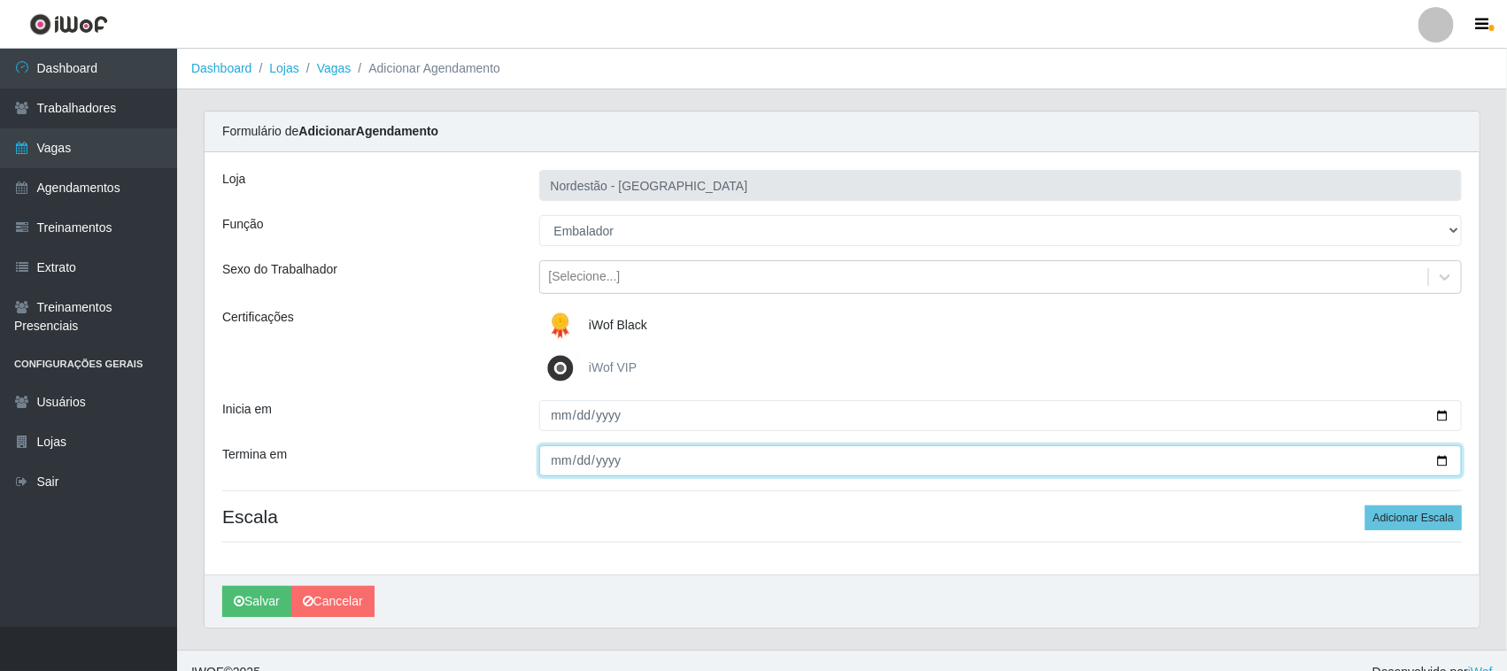
click at [1446, 459] on input "Termina em" at bounding box center [1001, 460] width 924 height 31
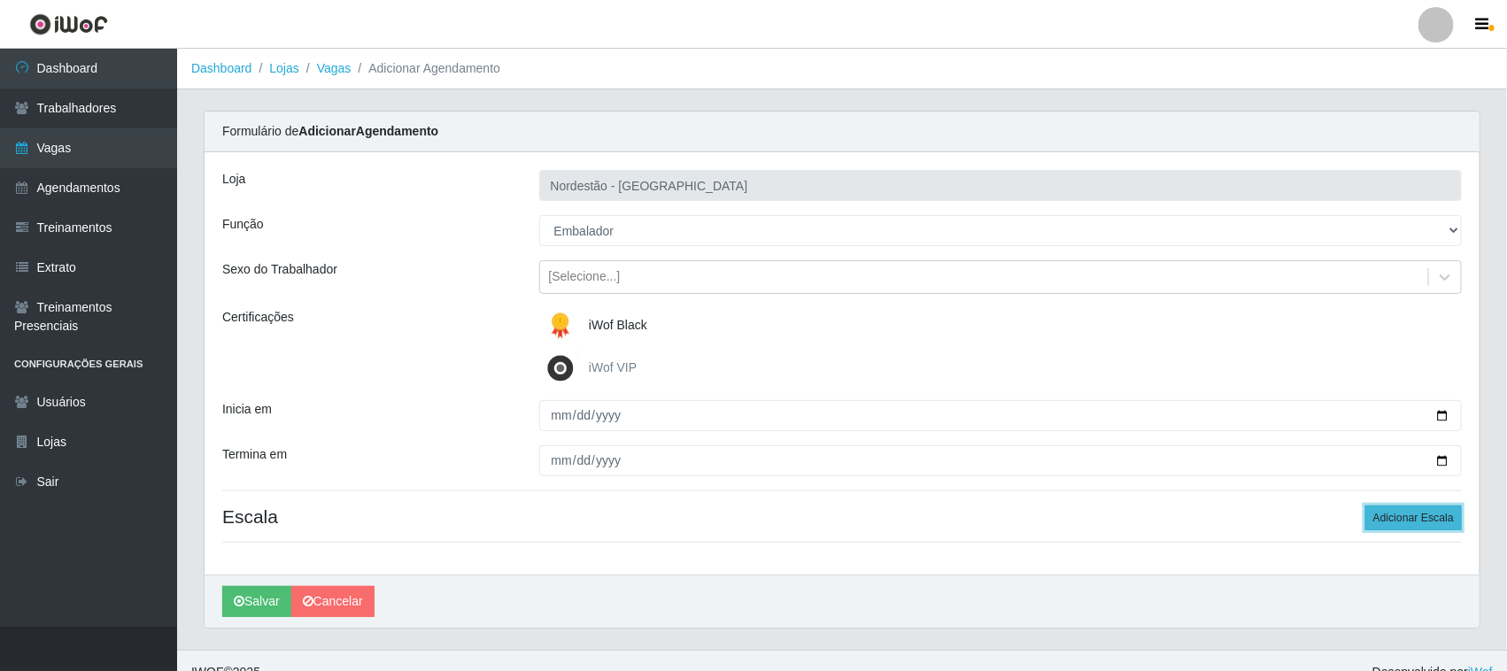
click at [1421, 518] on button "Adicionar Escala" at bounding box center [1413, 518] width 97 height 25
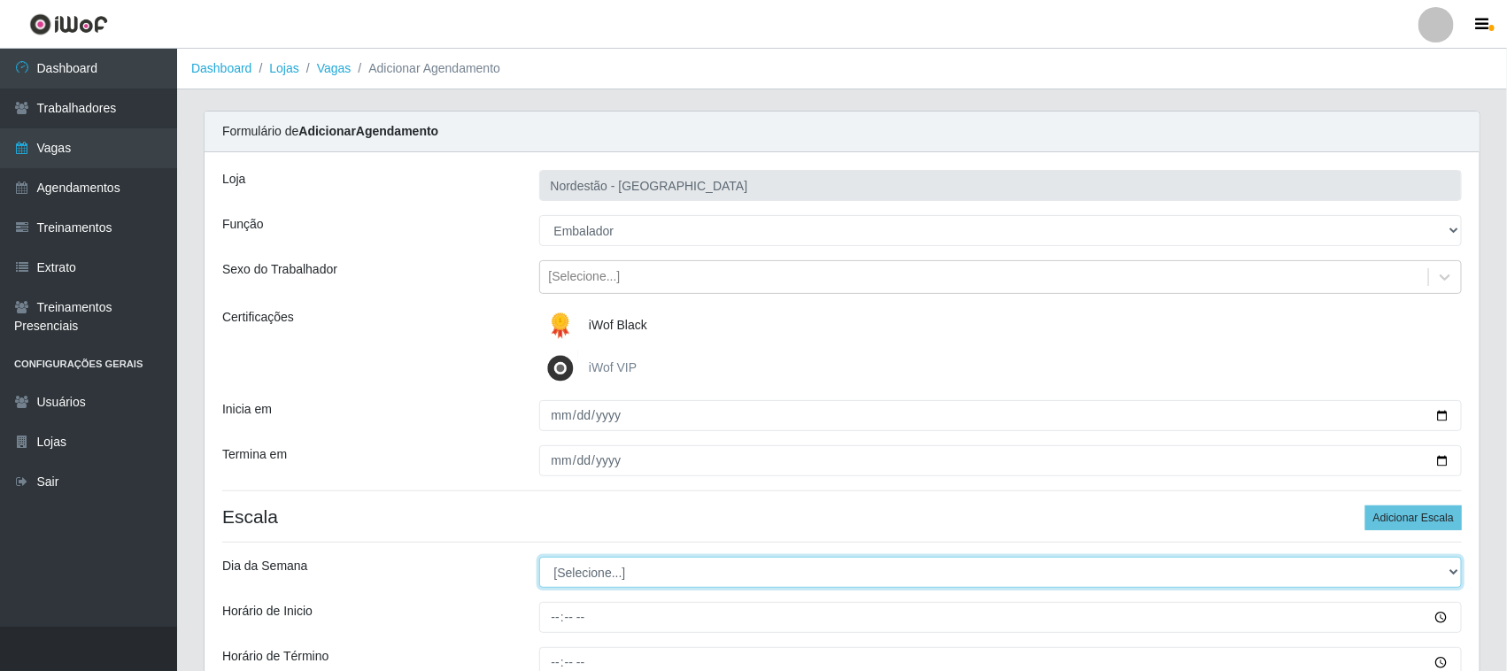
click at [583, 576] on select "[Selecione...] Segunda Terça Quarta Quinta Sexta Sábado Domingo" at bounding box center [1001, 572] width 924 height 31
click at [539, 558] on select "[Selecione...] Segunda Terça Quarta Quinta Sexta Sábado Domingo" at bounding box center [1001, 572] width 924 height 31
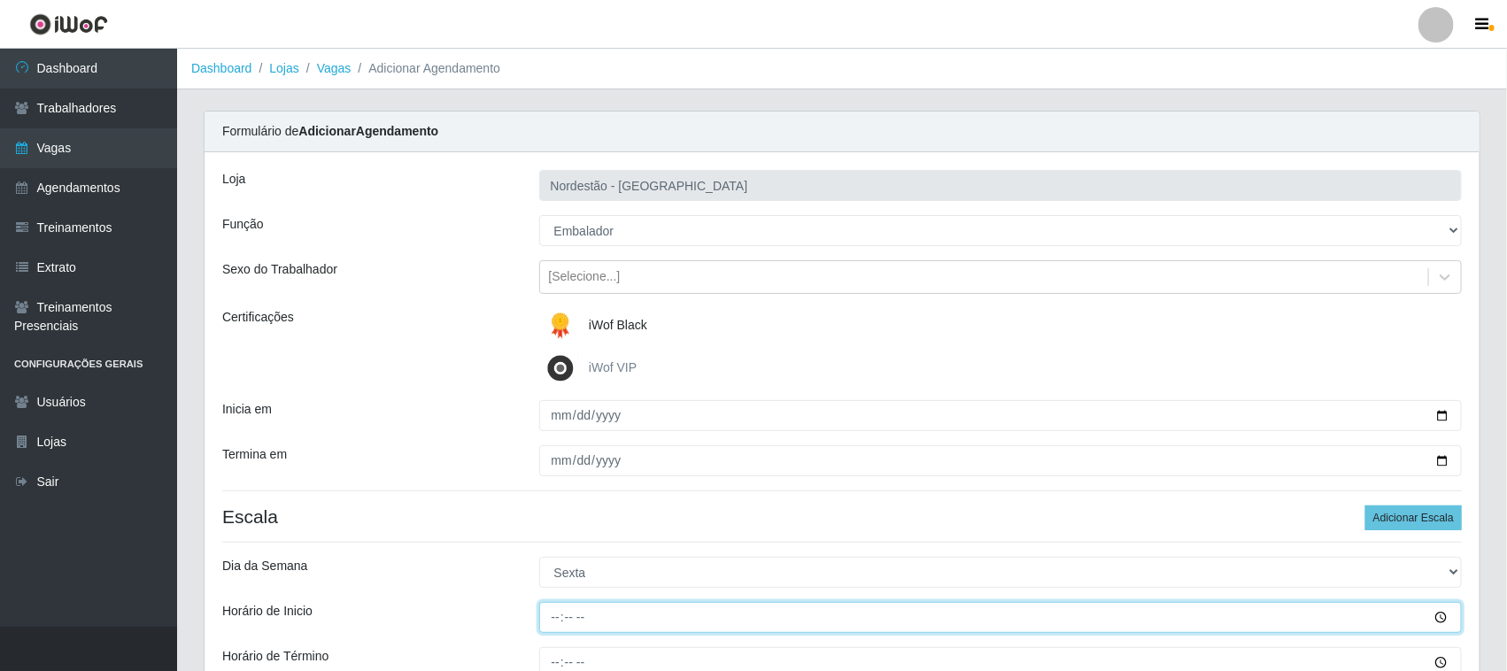
click at [550, 618] on input "Horário de Inicio" at bounding box center [1001, 617] width 924 height 31
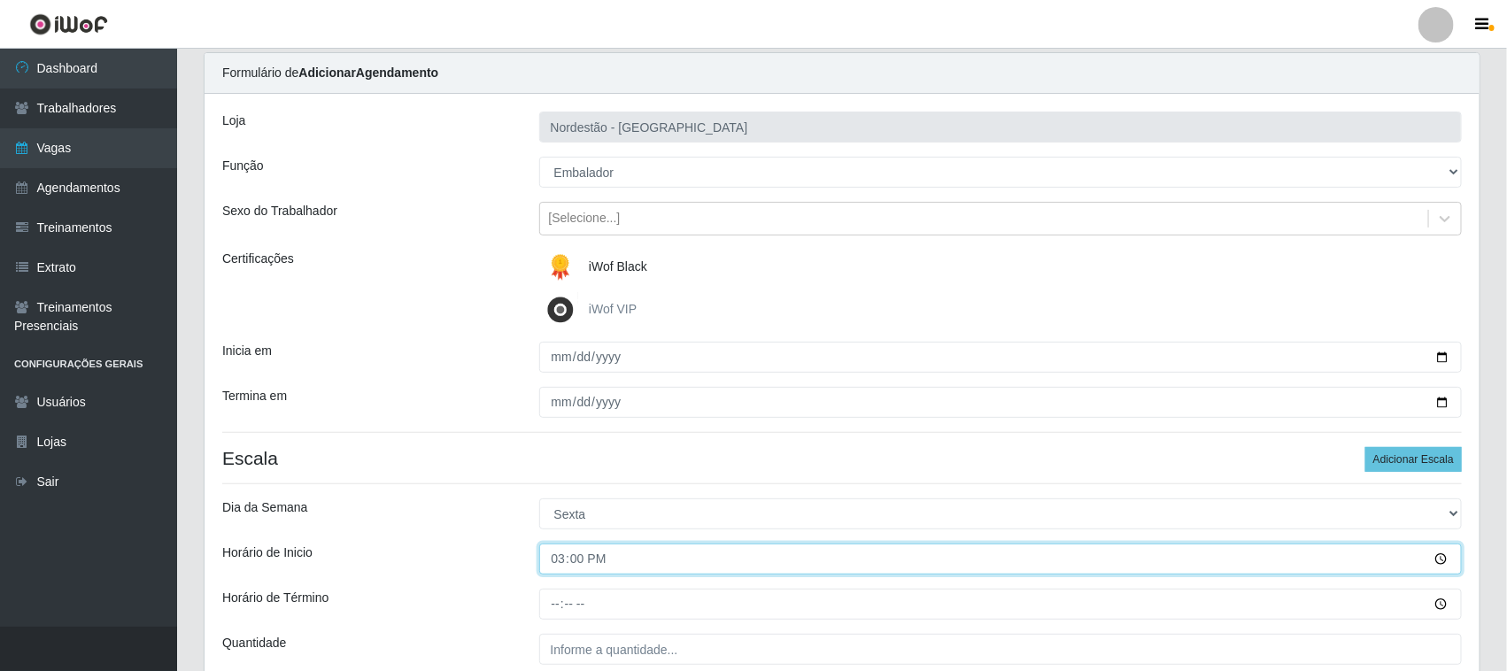
scroll to position [111, 0]
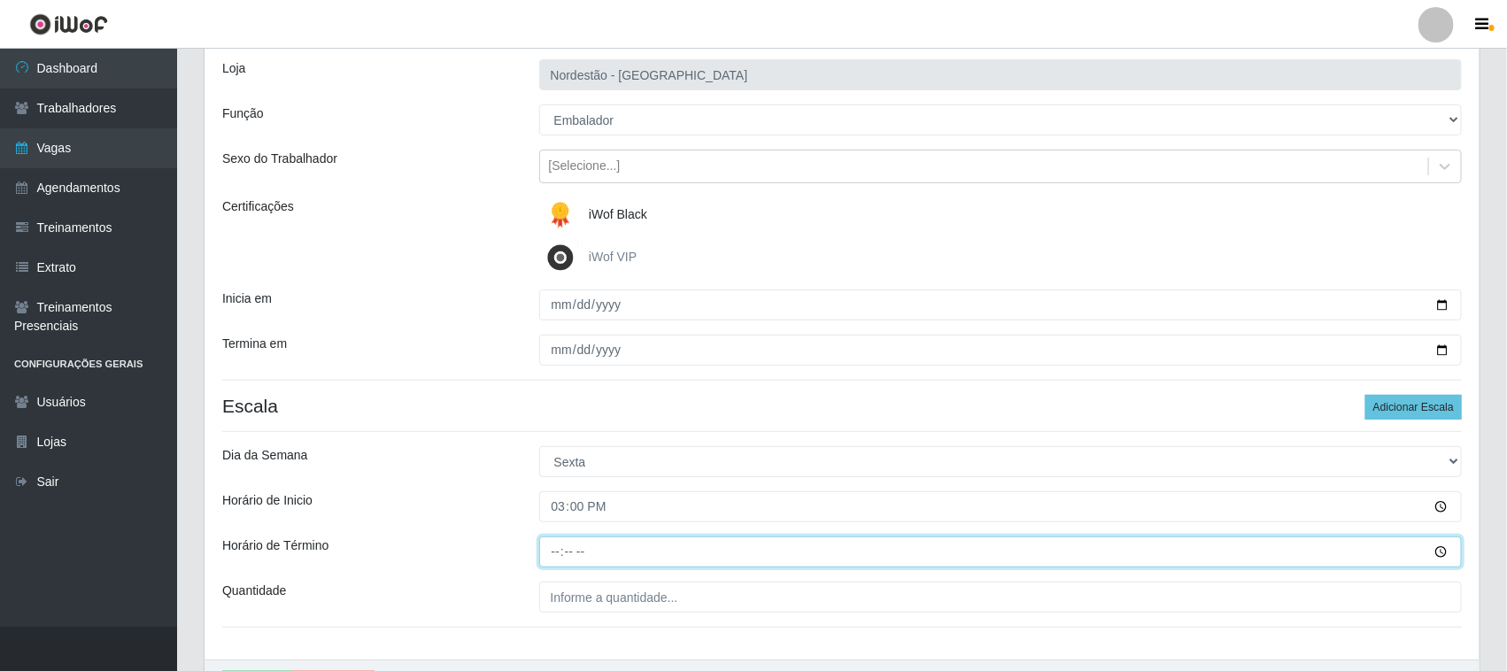
click at [554, 553] on input "Horário de Término" at bounding box center [1001, 552] width 924 height 31
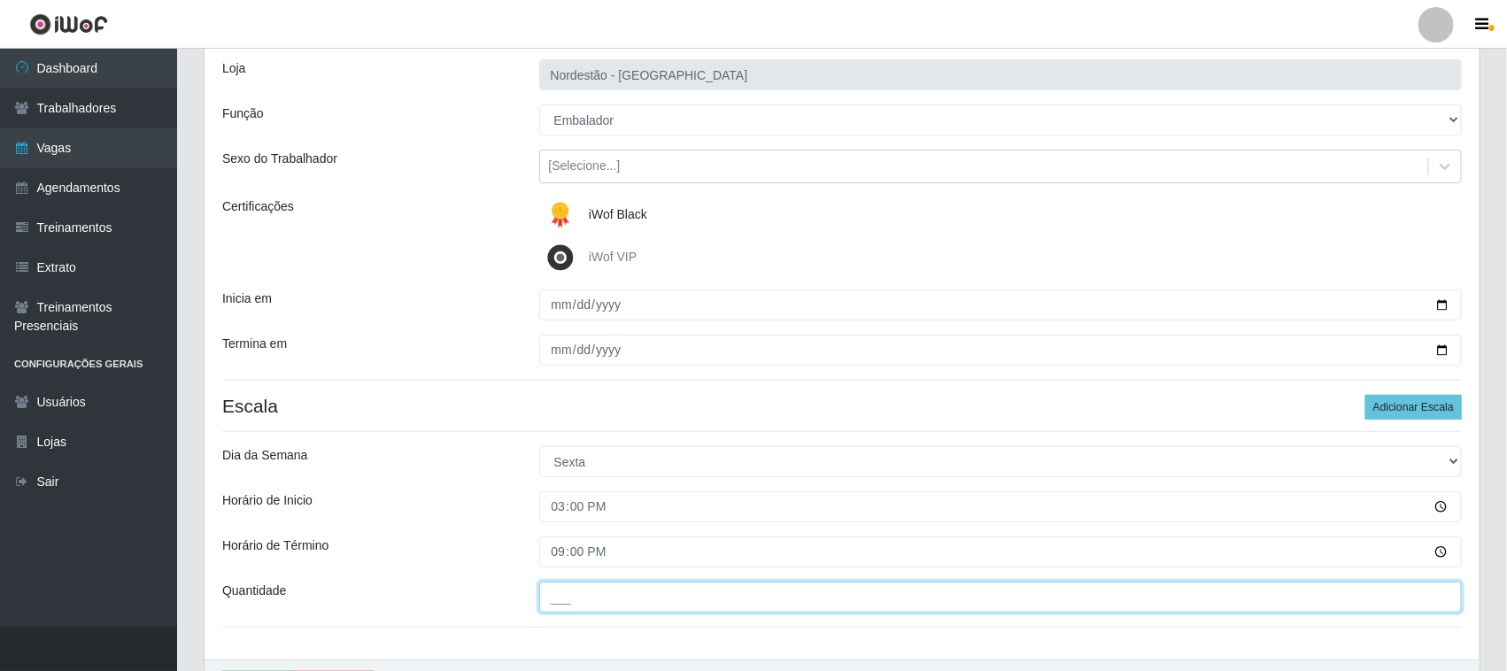
click at [589, 599] on input "___" at bounding box center [1001, 597] width 924 height 31
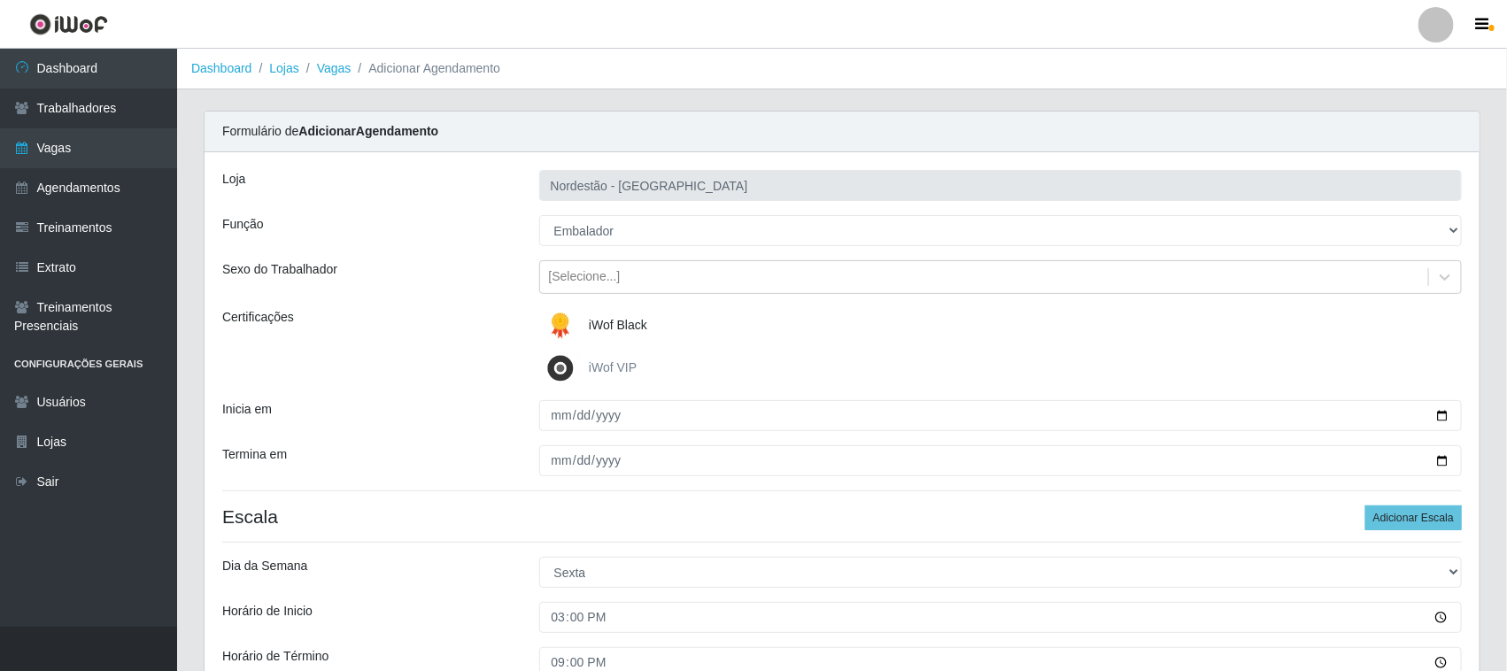
scroll to position [220, 0]
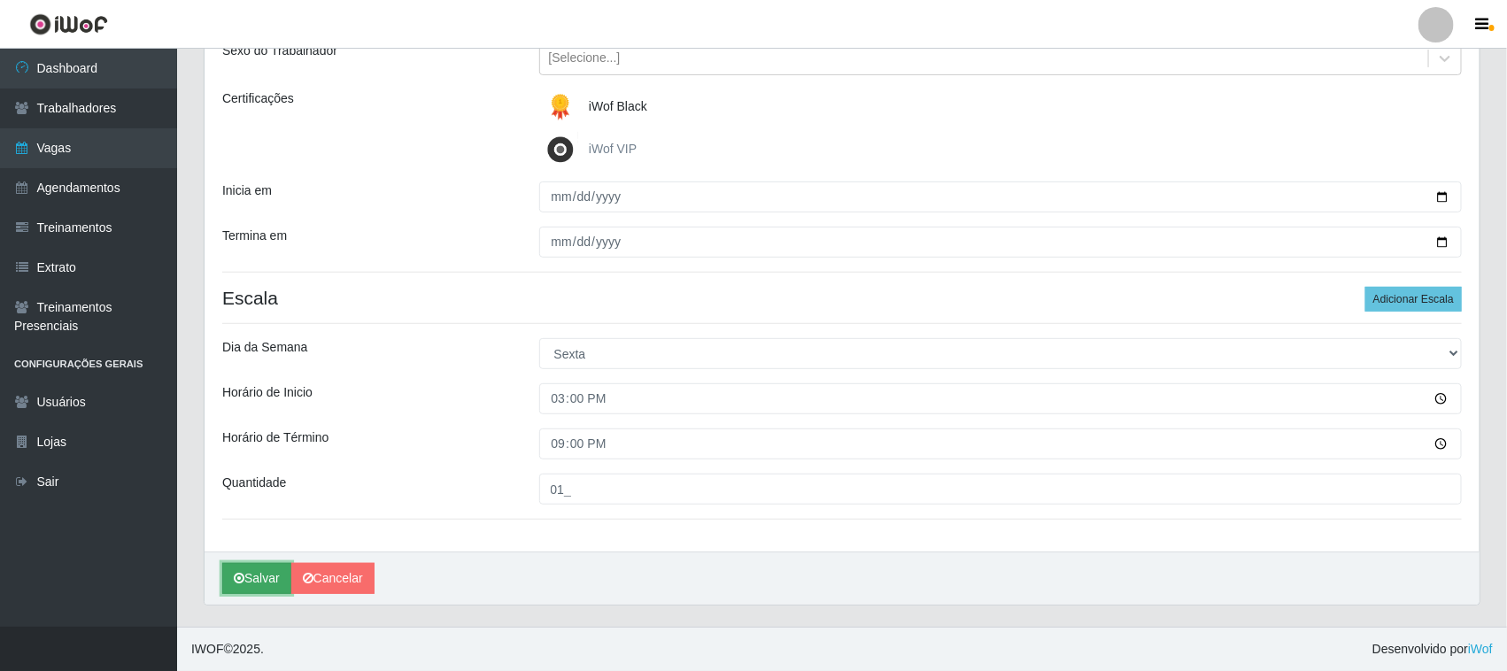
click at [250, 576] on button "Salvar" at bounding box center [256, 578] width 69 height 31
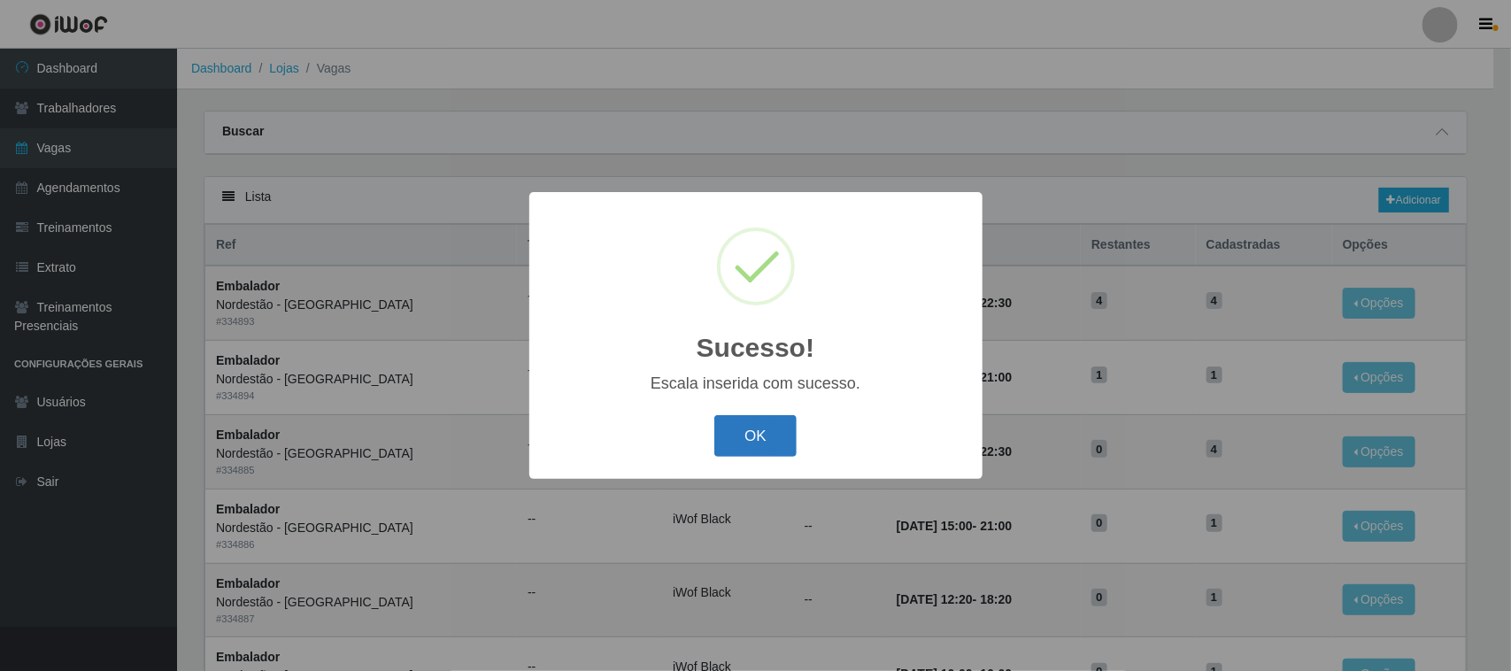
click at [775, 428] on button "OK" at bounding box center [756, 436] width 82 height 42
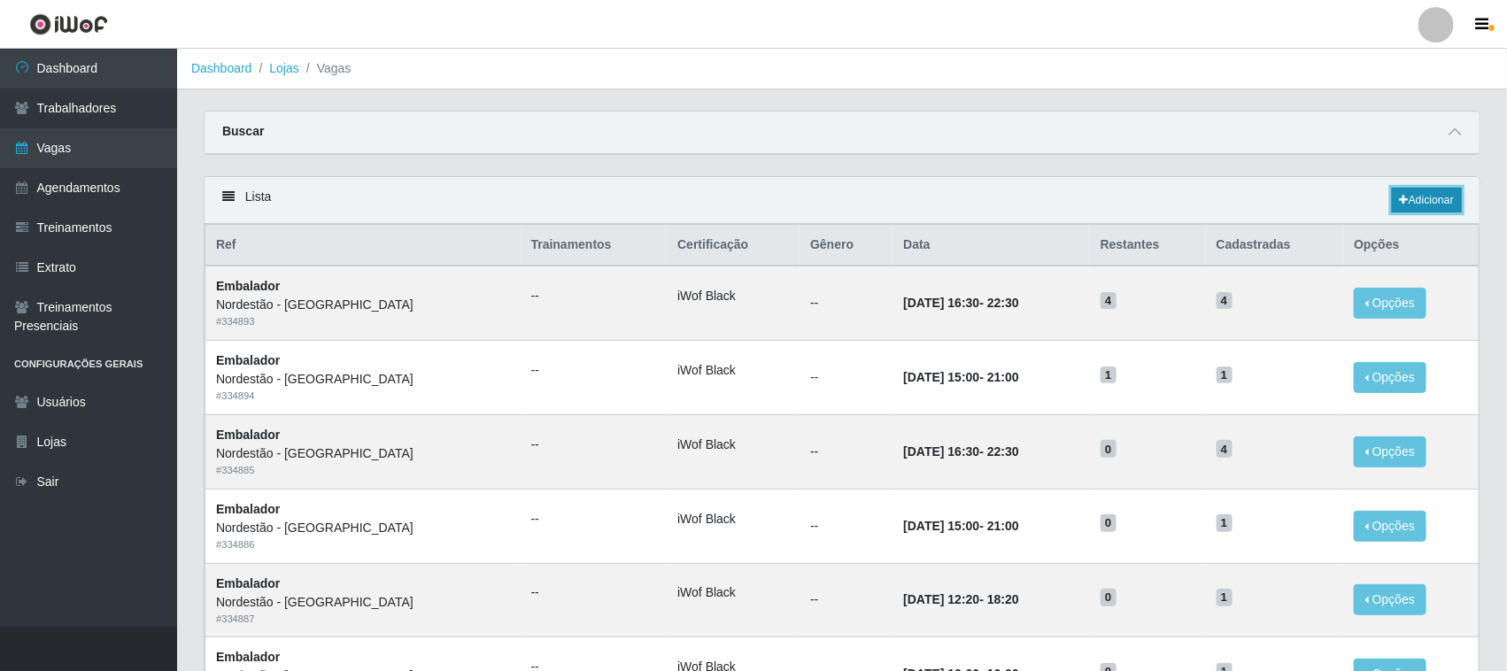
click at [1415, 205] on link "Adicionar" at bounding box center [1427, 200] width 70 height 25
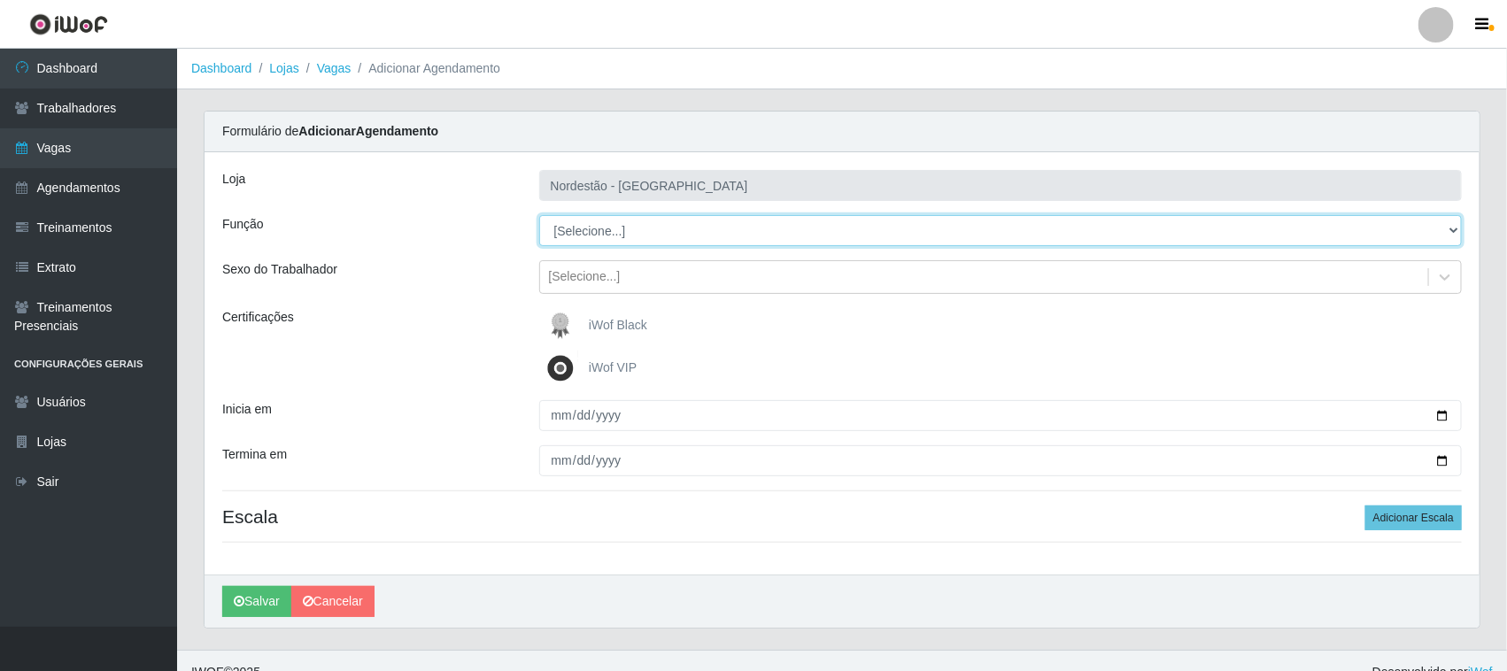
click at [600, 233] on select "[Selecione...] Embalador Embalador + Embalador ++ Operador de Caixa Operador de…" at bounding box center [1001, 230] width 924 height 31
click at [539, 215] on select "[Selecione...] Embalador Embalador + Embalador ++ Operador de Caixa Operador de…" at bounding box center [1001, 230] width 924 height 31
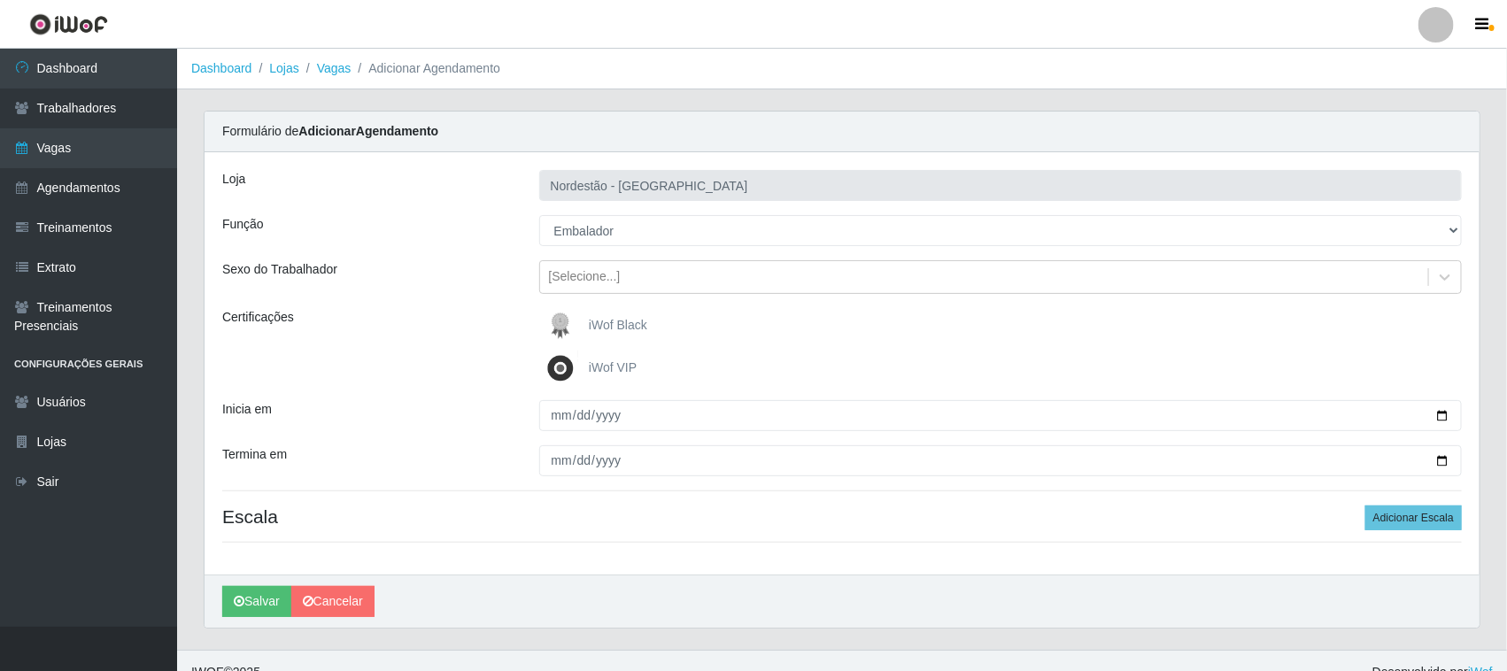
click at [573, 321] on img at bounding box center [564, 325] width 43 height 35
click at [0, 0] on input "iWof Black" at bounding box center [0, 0] width 0 height 0
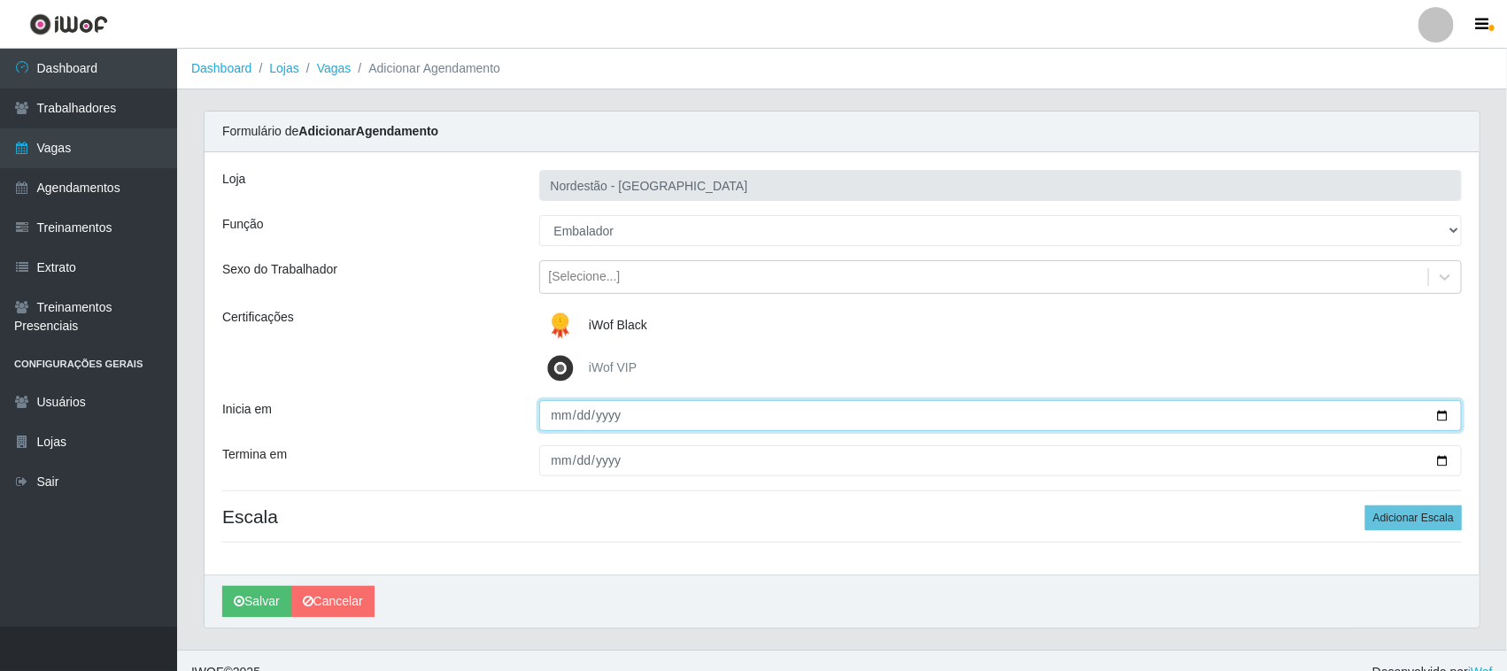
click at [1450, 418] on input "Inicia em" at bounding box center [1001, 415] width 924 height 31
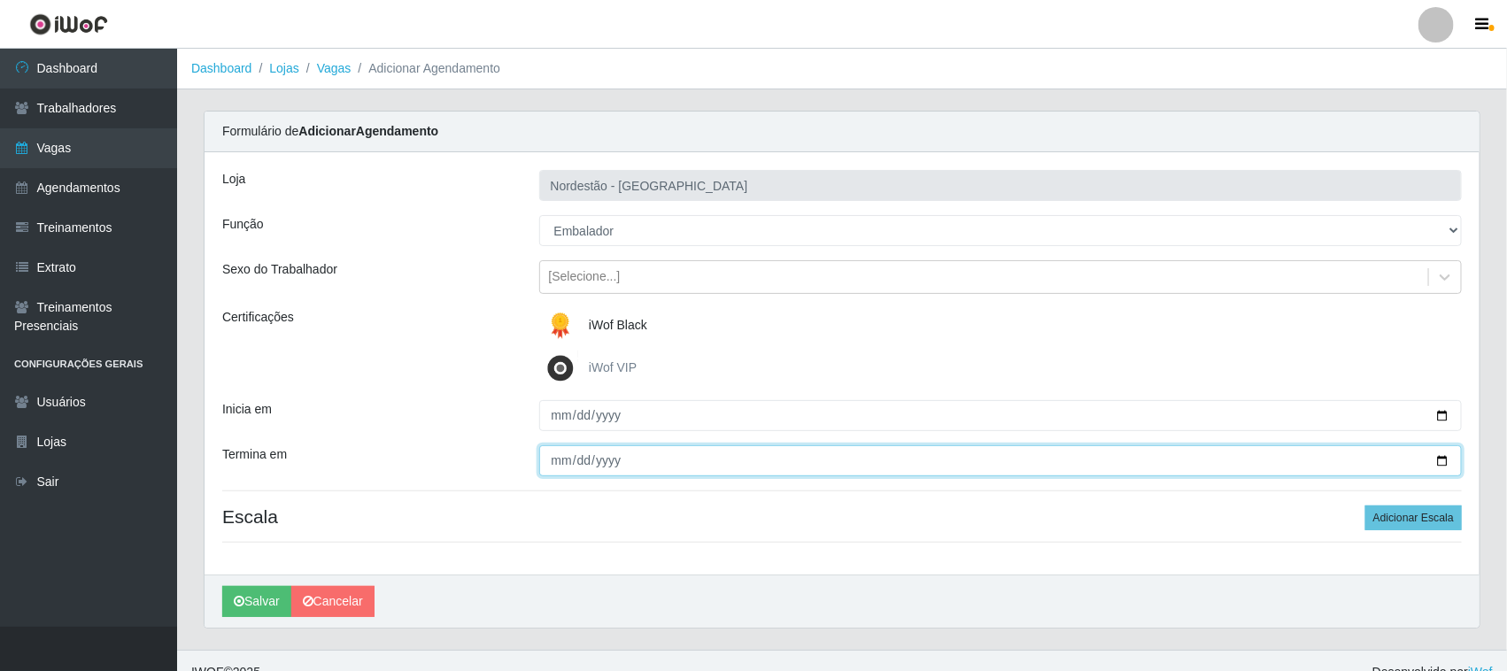
click at [1450, 457] on input "Termina em" at bounding box center [1001, 460] width 924 height 31
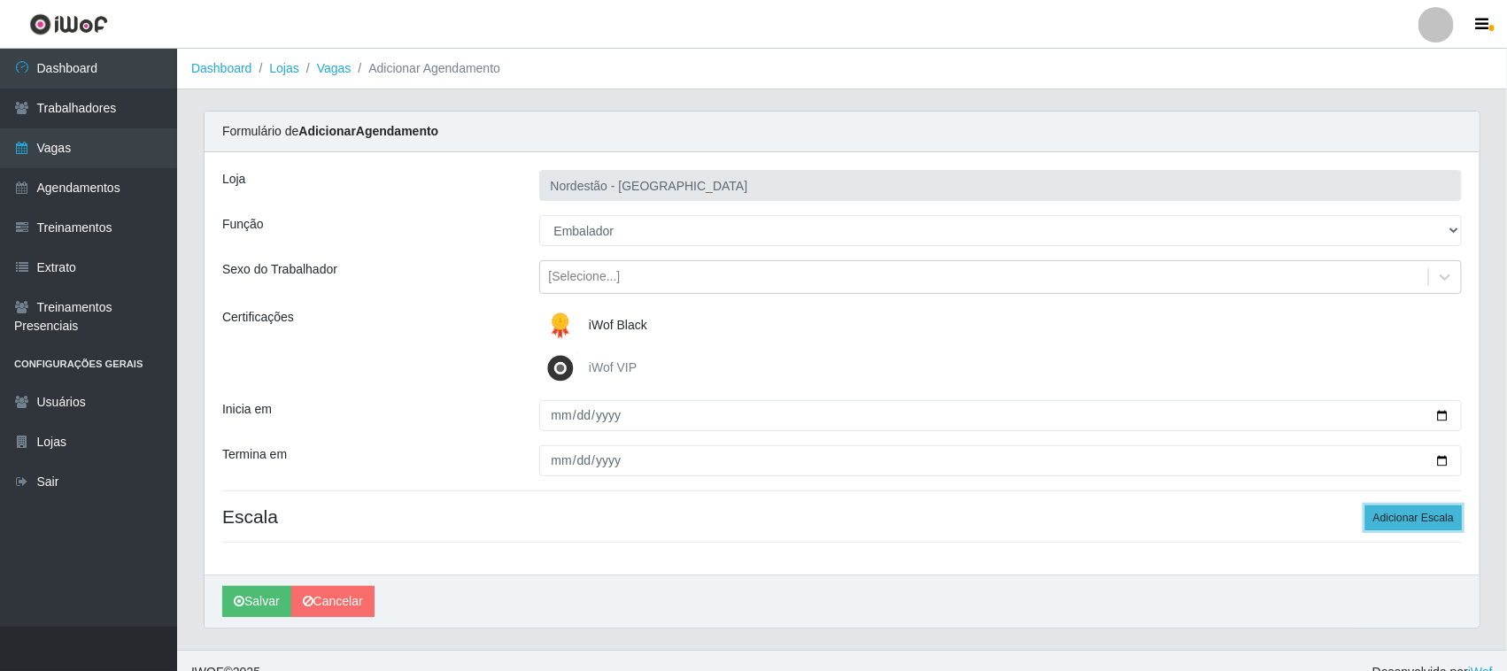
click at [1421, 527] on button "Adicionar Escala" at bounding box center [1413, 518] width 97 height 25
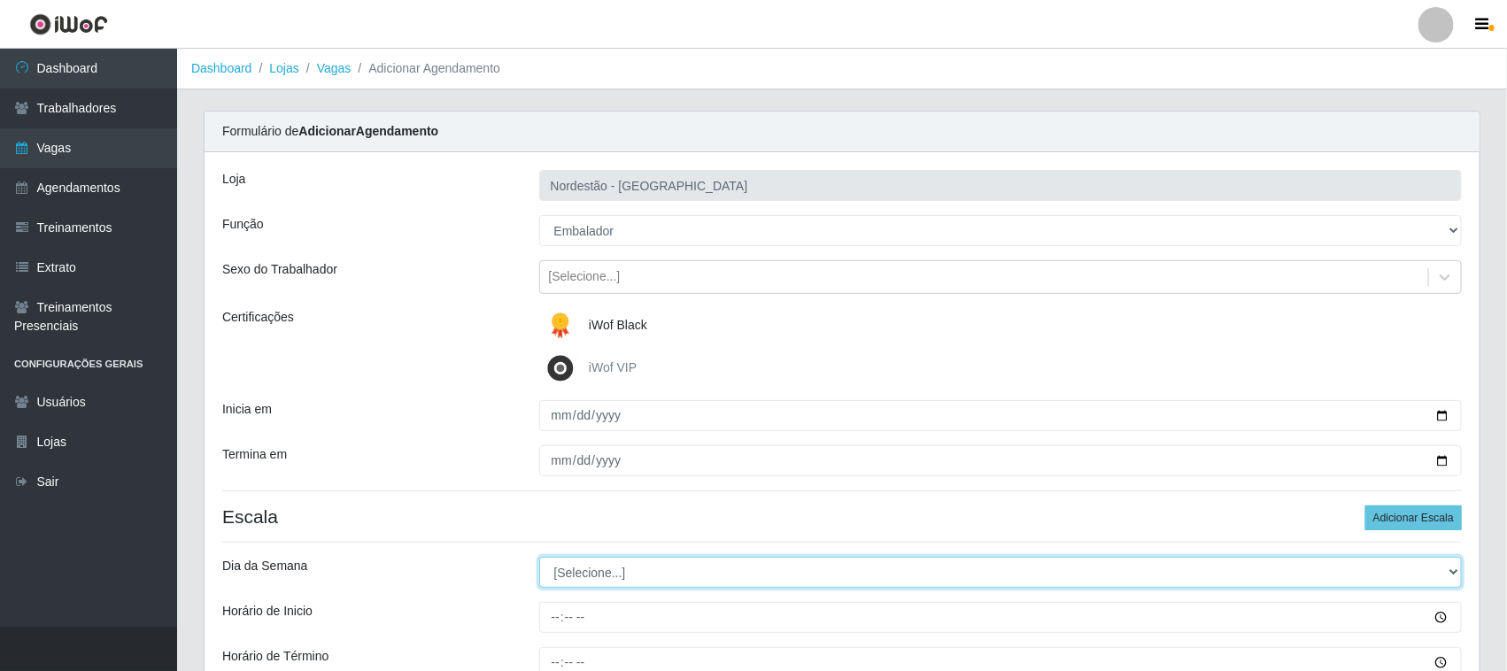
click at [586, 580] on select "[Selecione...] Segunda Terça Quarta Quinta Sexta Sábado Domingo" at bounding box center [1001, 572] width 924 height 31
click at [539, 558] on select "[Selecione...] Segunda Terça Quarta Quinta Sexta Sábado Domingo" at bounding box center [1001, 572] width 924 height 31
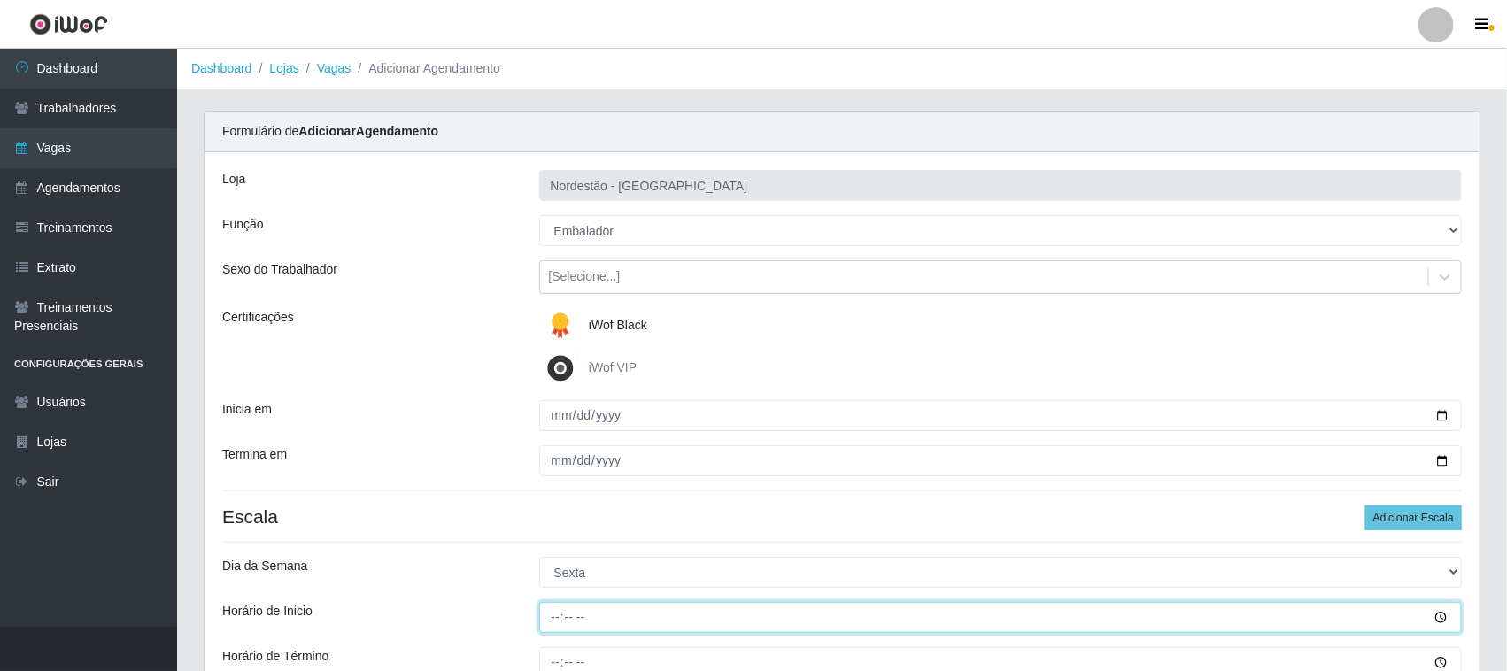
click at [550, 613] on input "Horário de Inicio" at bounding box center [1001, 617] width 924 height 31
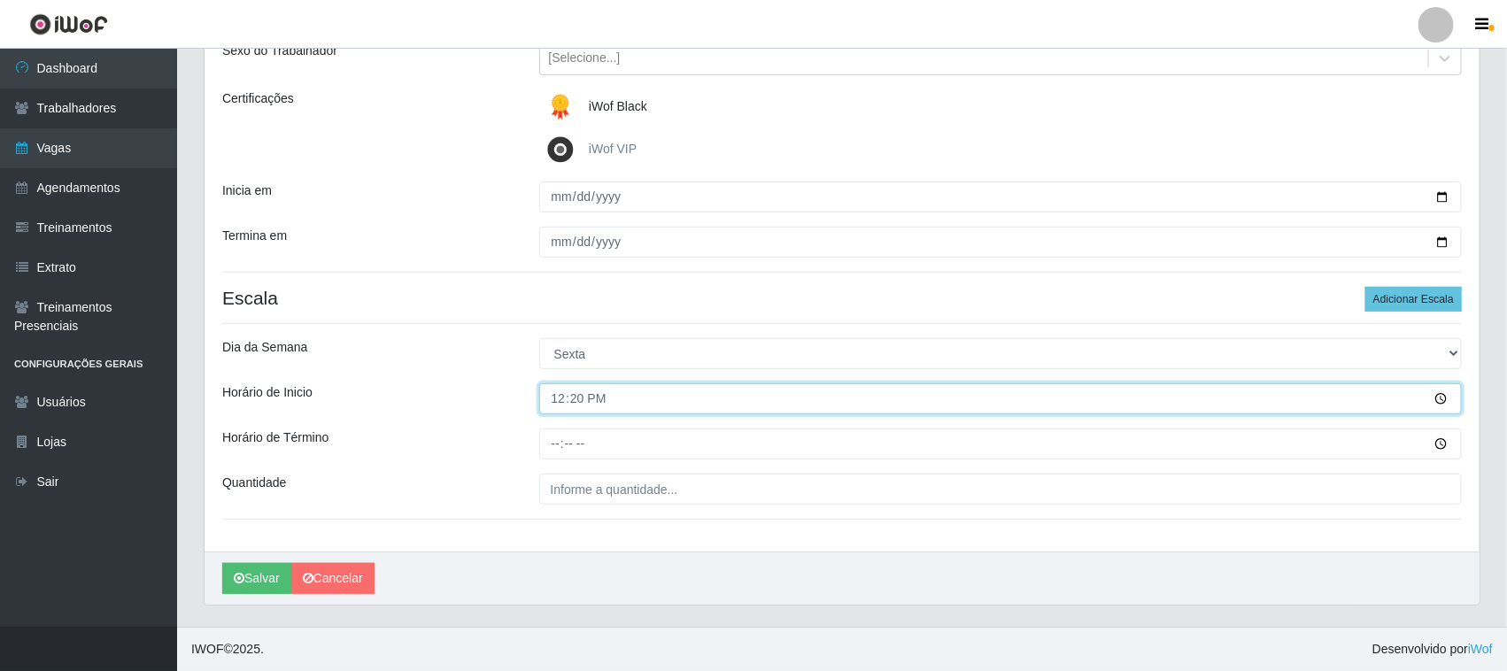
scroll to position [220, 0]
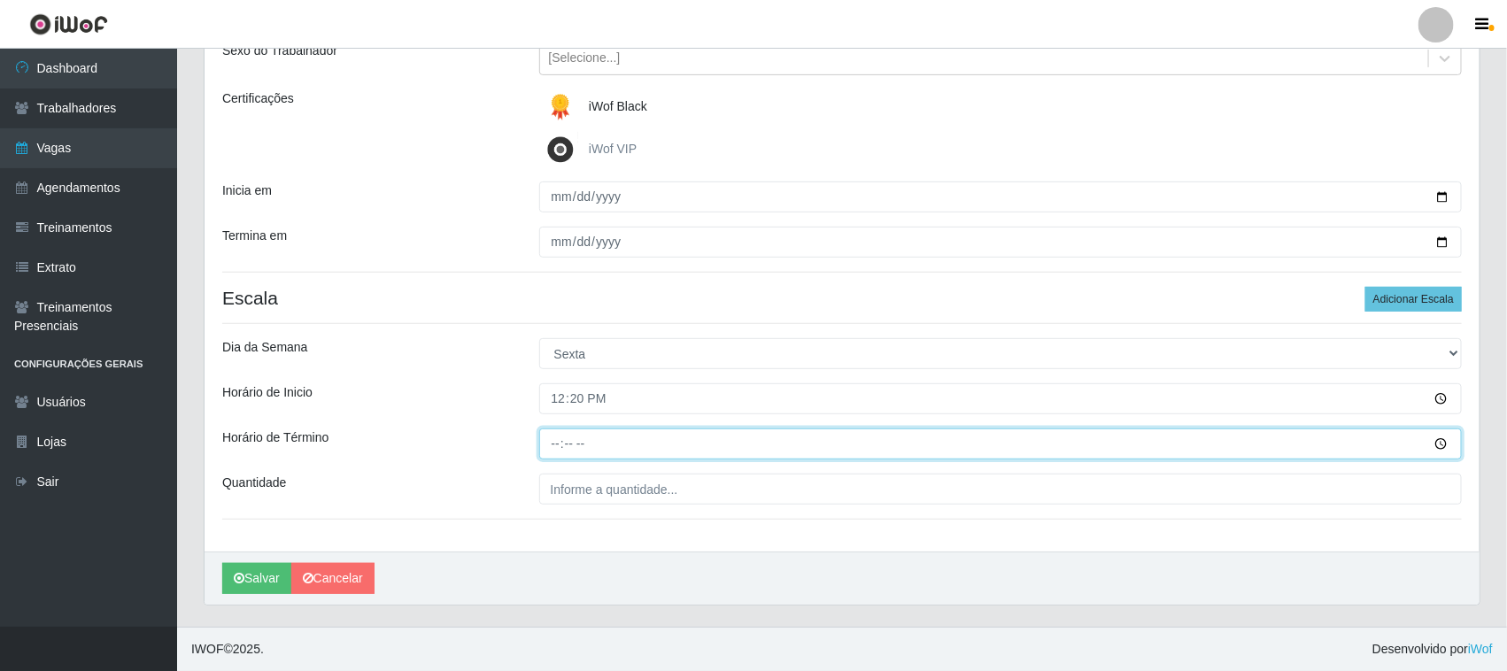
click at [562, 444] on input "Horário de Término" at bounding box center [1001, 444] width 924 height 31
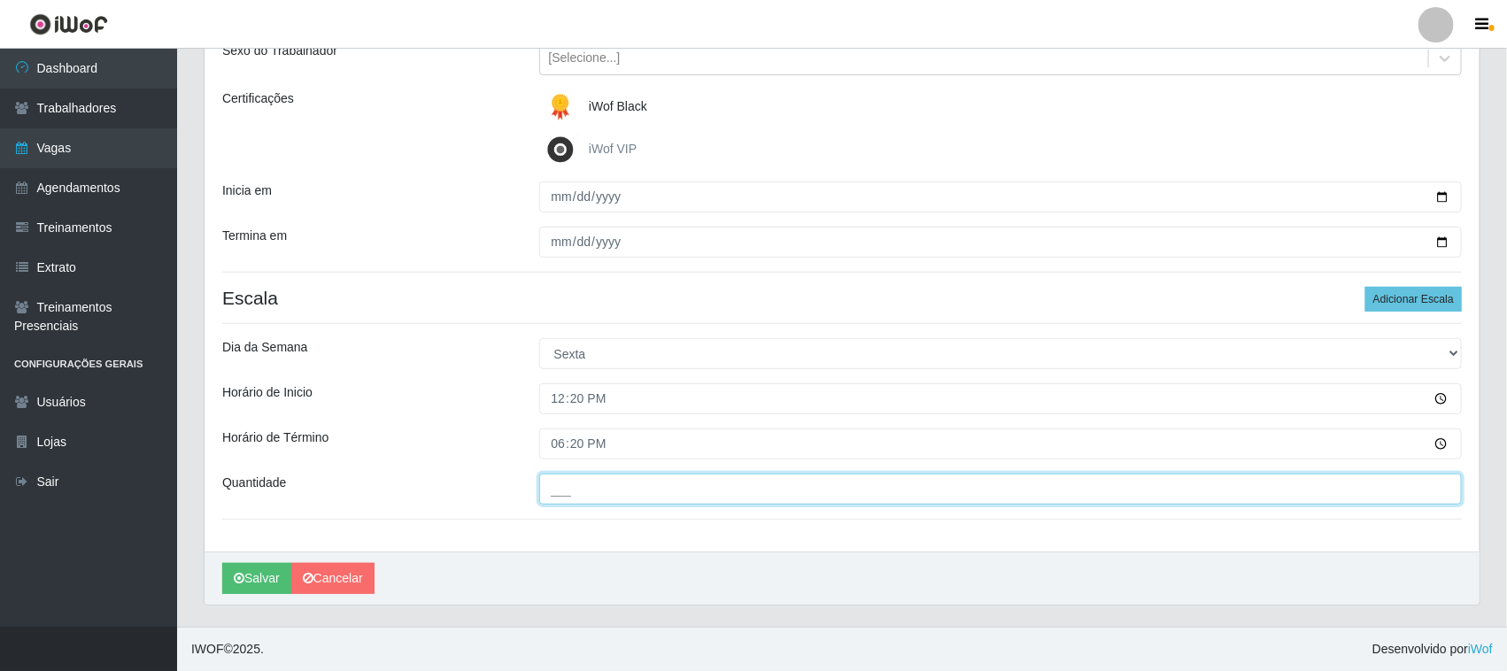
click at [573, 494] on input "___" at bounding box center [1001, 489] width 924 height 31
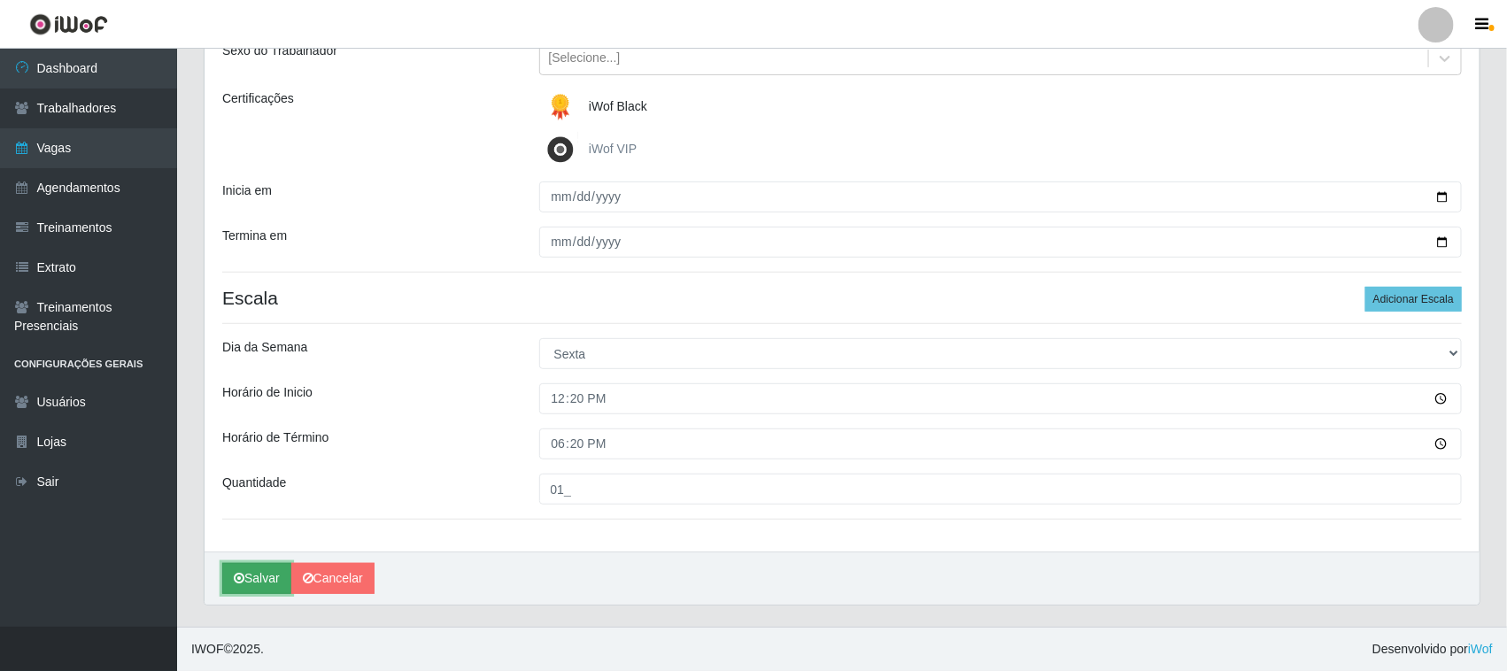
click at [272, 577] on button "Salvar" at bounding box center [256, 578] width 69 height 31
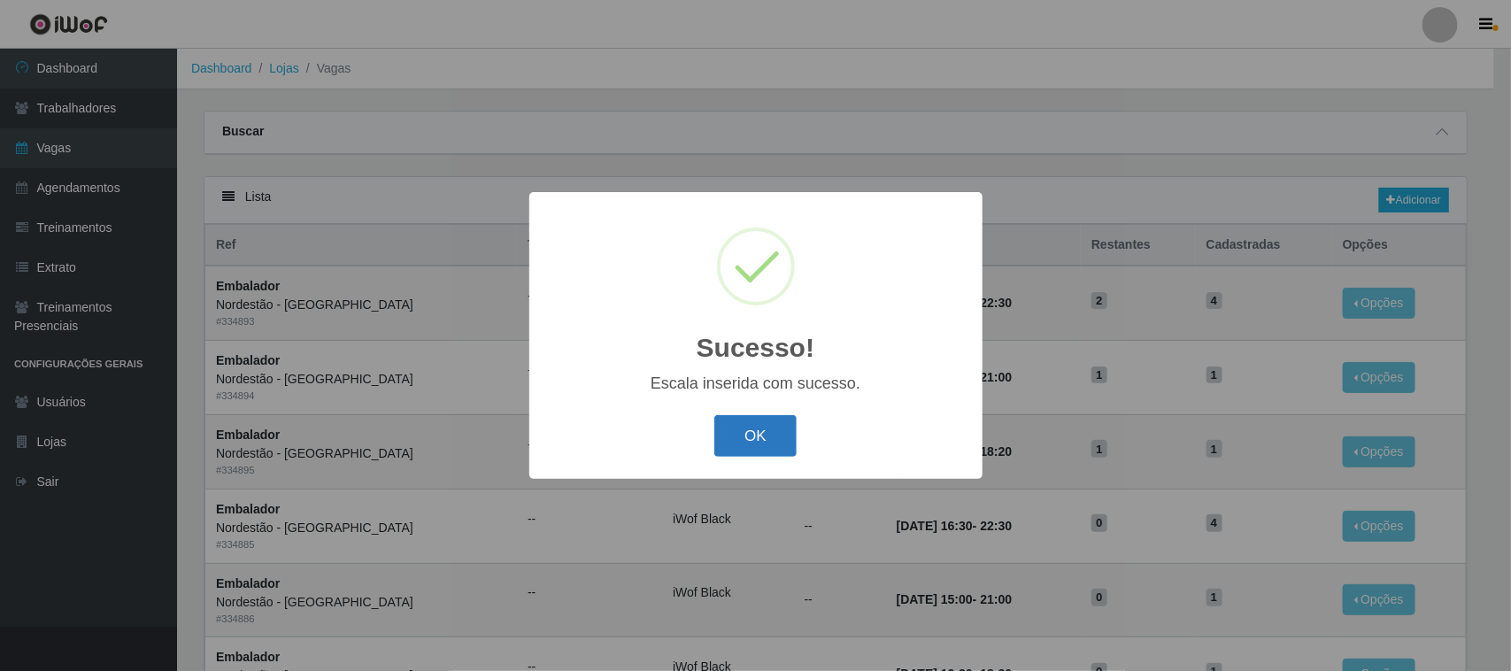
click at [733, 447] on button "OK" at bounding box center [756, 436] width 82 height 42
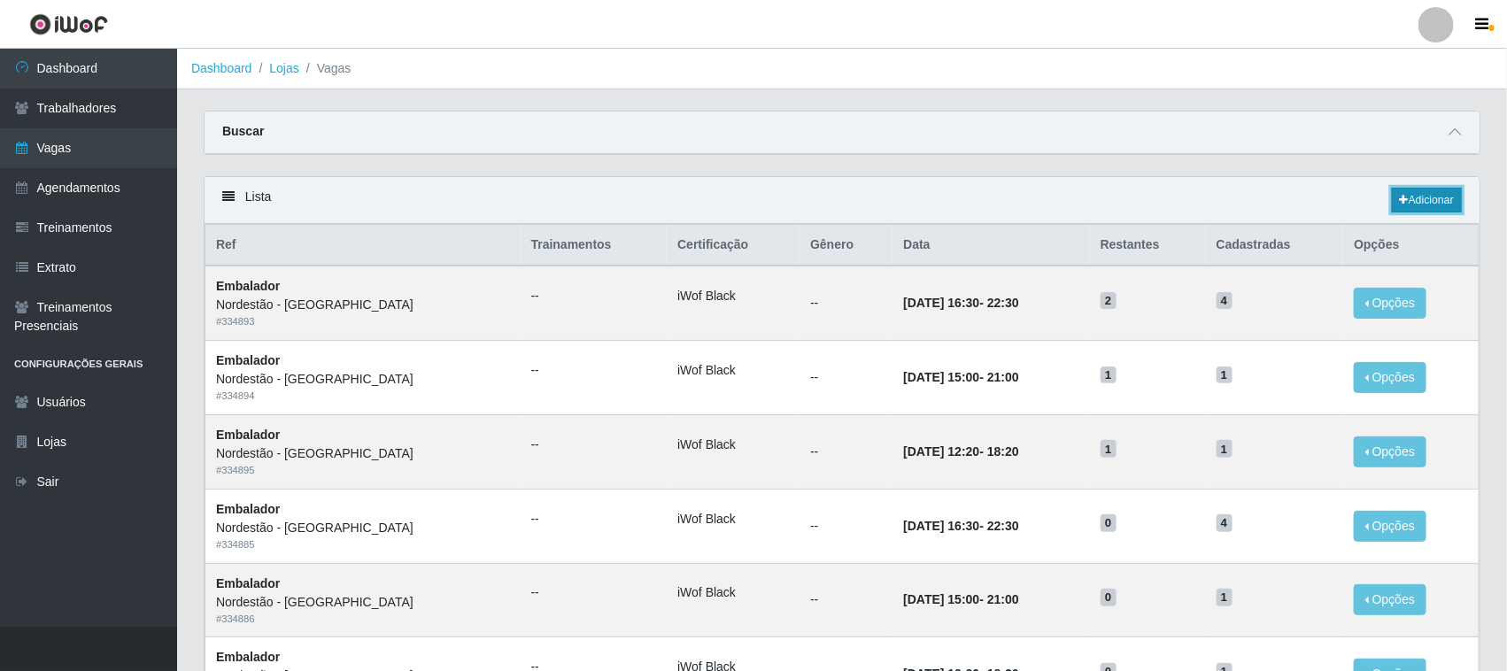
click at [1440, 204] on link "Adicionar" at bounding box center [1427, 200] width 70 height 25
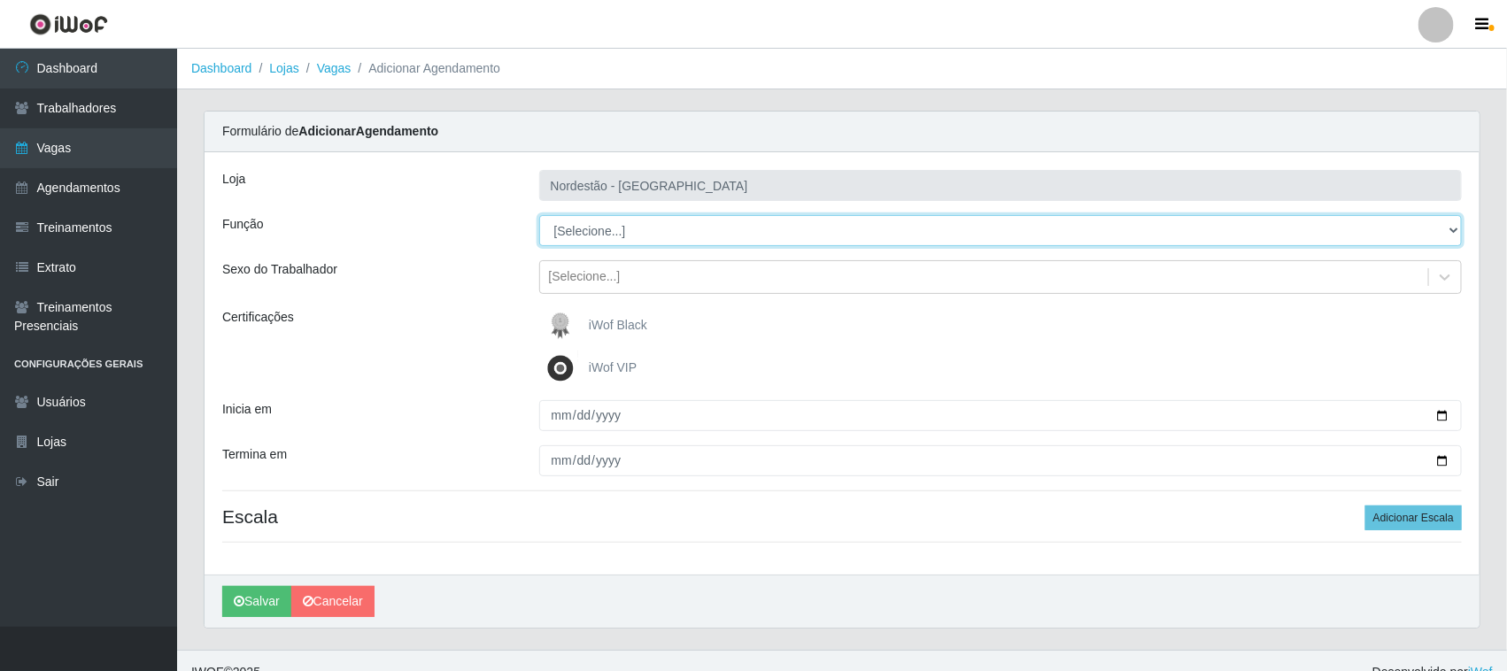
click at [660, 236] on select "[Selecione...] Embalador Embalador + Embalador ++ Operador de Caixa Operador de…" at bounding box center [1001, 230] width 924 height 31
click at [539, 215] on select "[Selecione...] Embalador Embalador + Embalador ++ Operador de Caixa Operador de…" at bounding box center [1001, 230] width 924 height 31
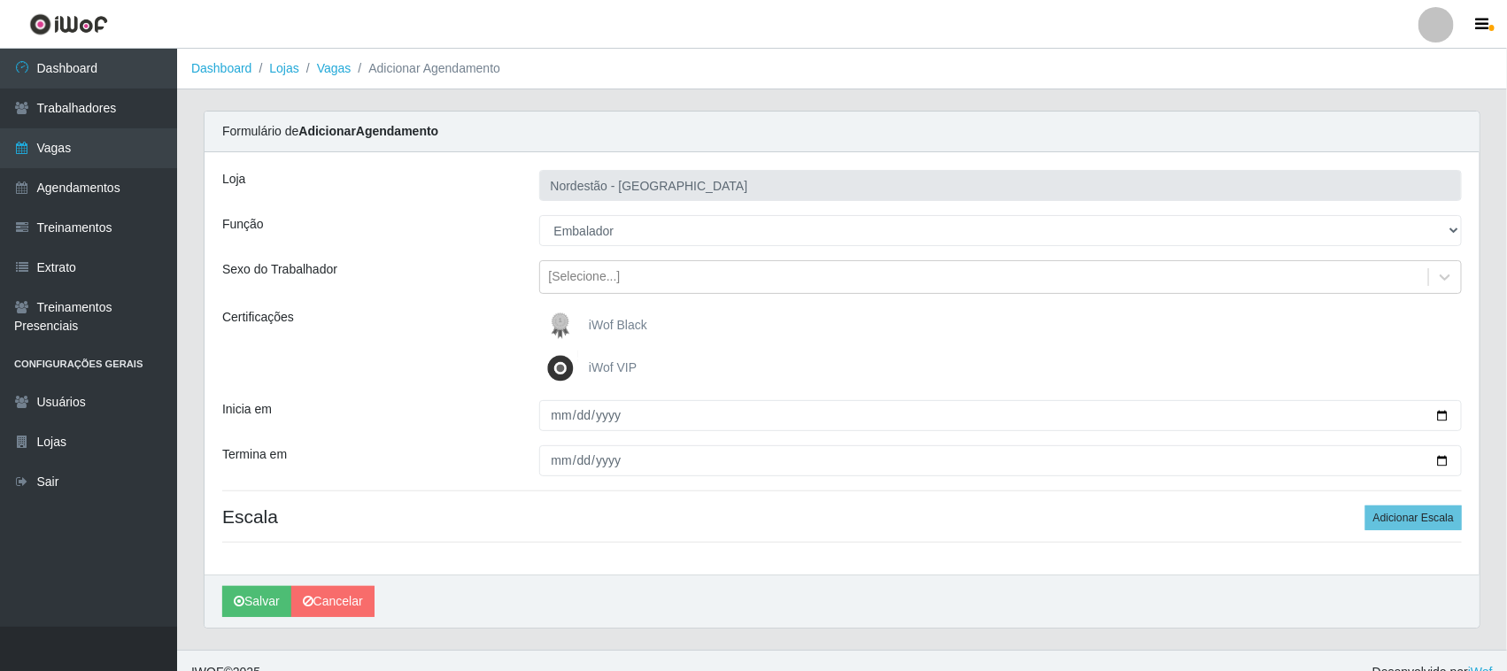
click at [605, 326] on span "iWof Black" at bounding box center [618, 325] width 58 height 14
click at [0, 0] on input "iWof Black" at bounding box center [0, 0] width 0 height 0
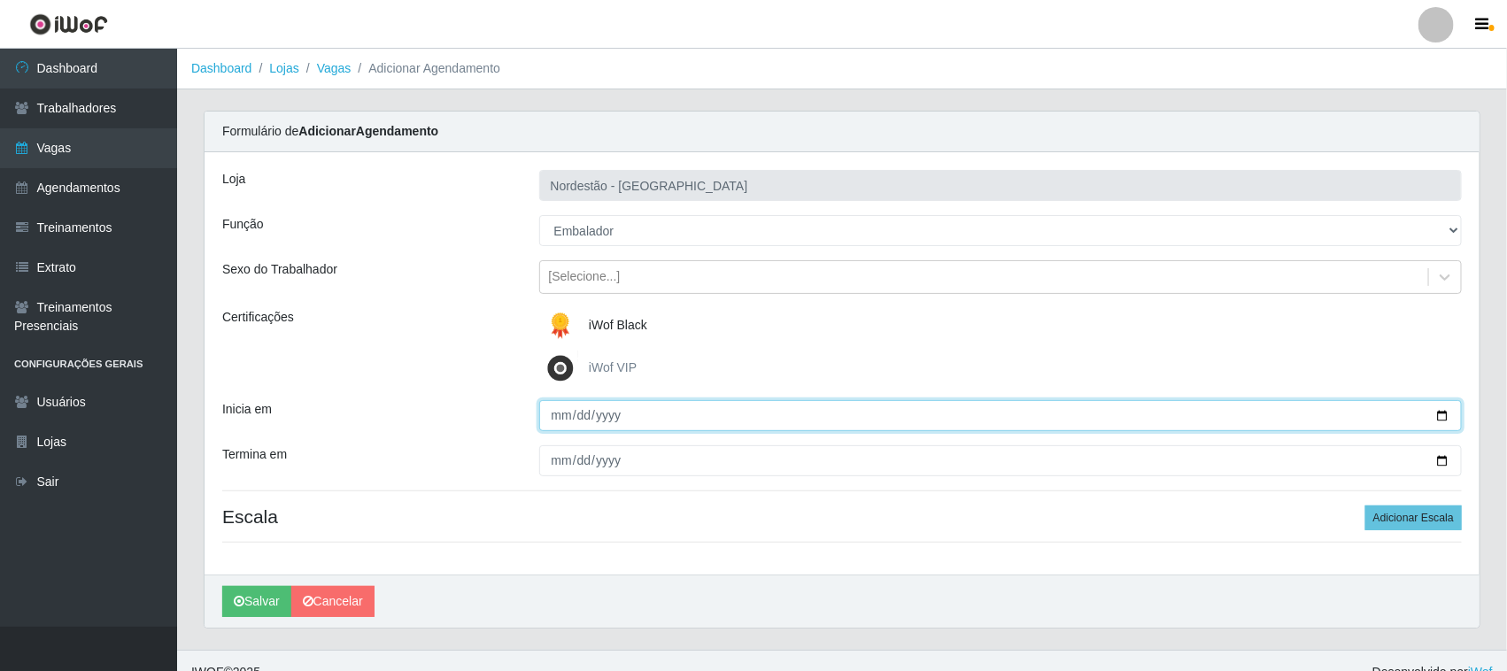
click at [1439, 421] on input "Inicia em" at bounding box center [1001, 415] width 924 height 31
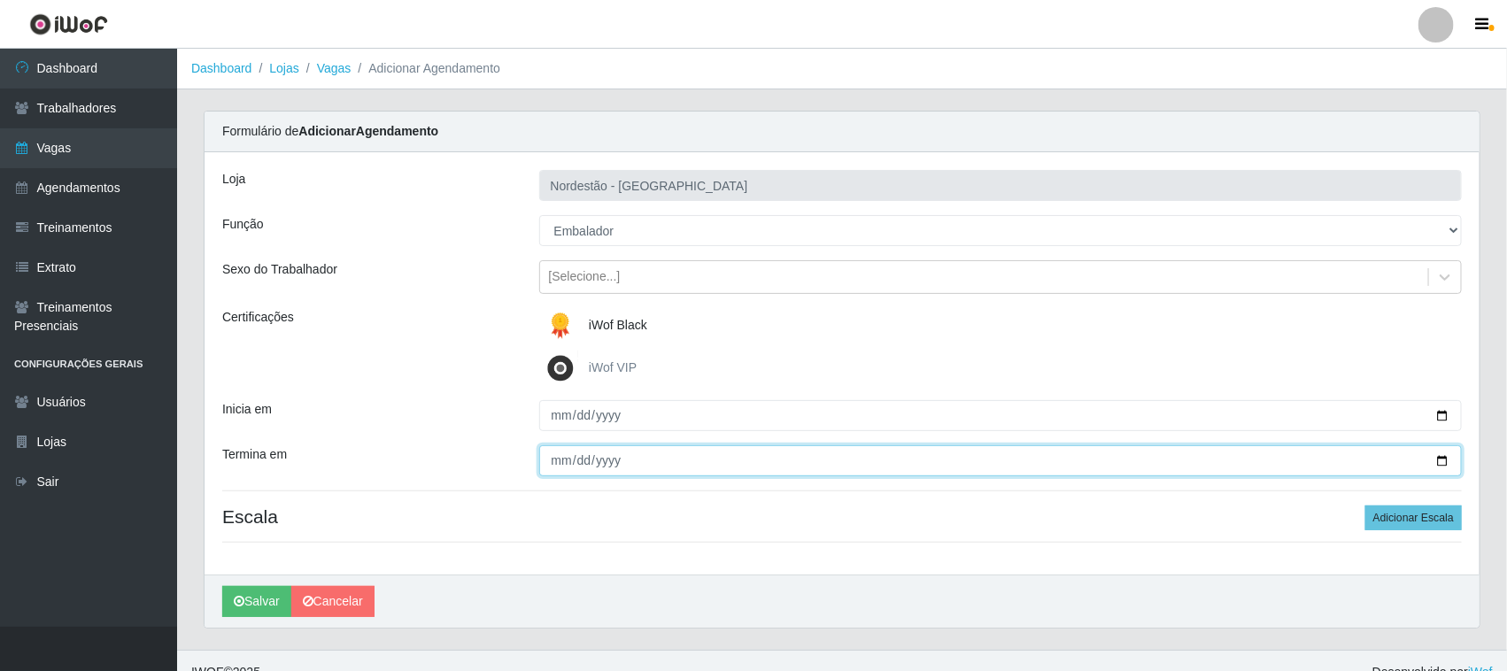
click at [1437, 459] on input "Termina em" at bounding box center [1001, 460] width 924 height 31
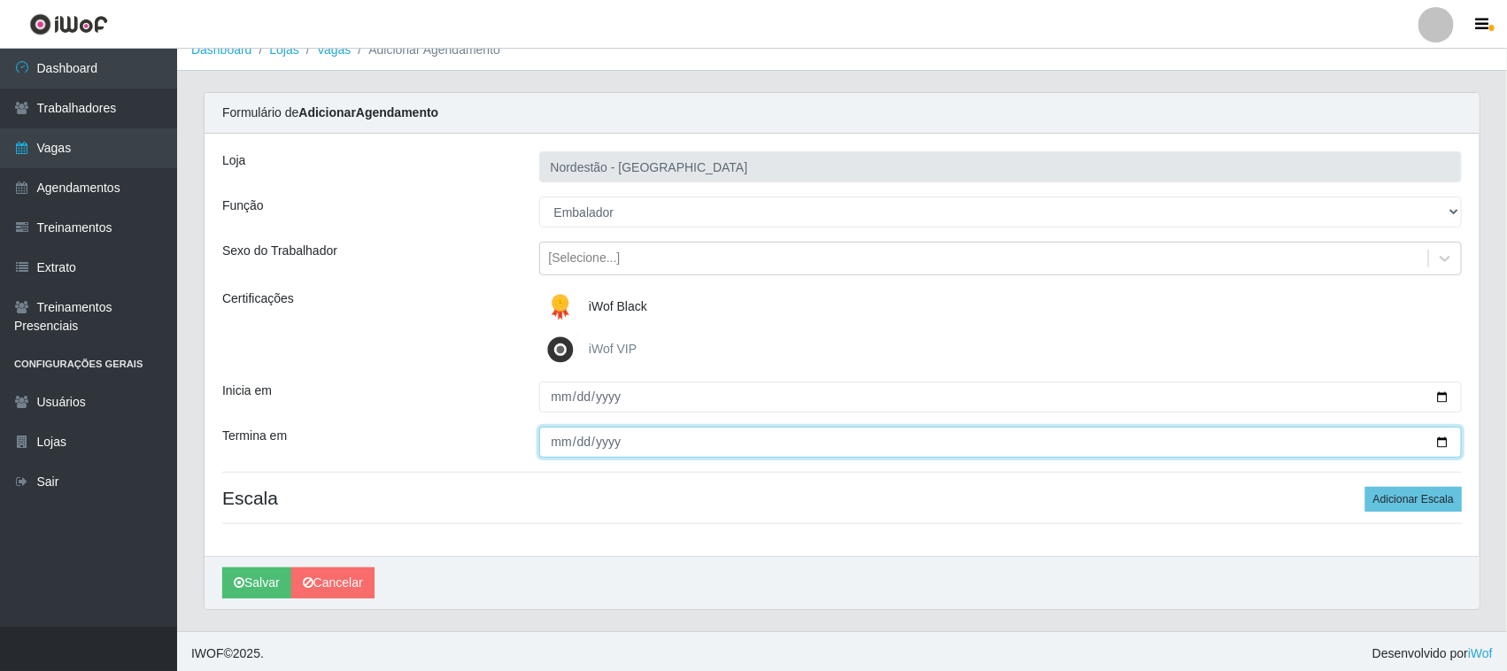
scroll to position [24, 0]
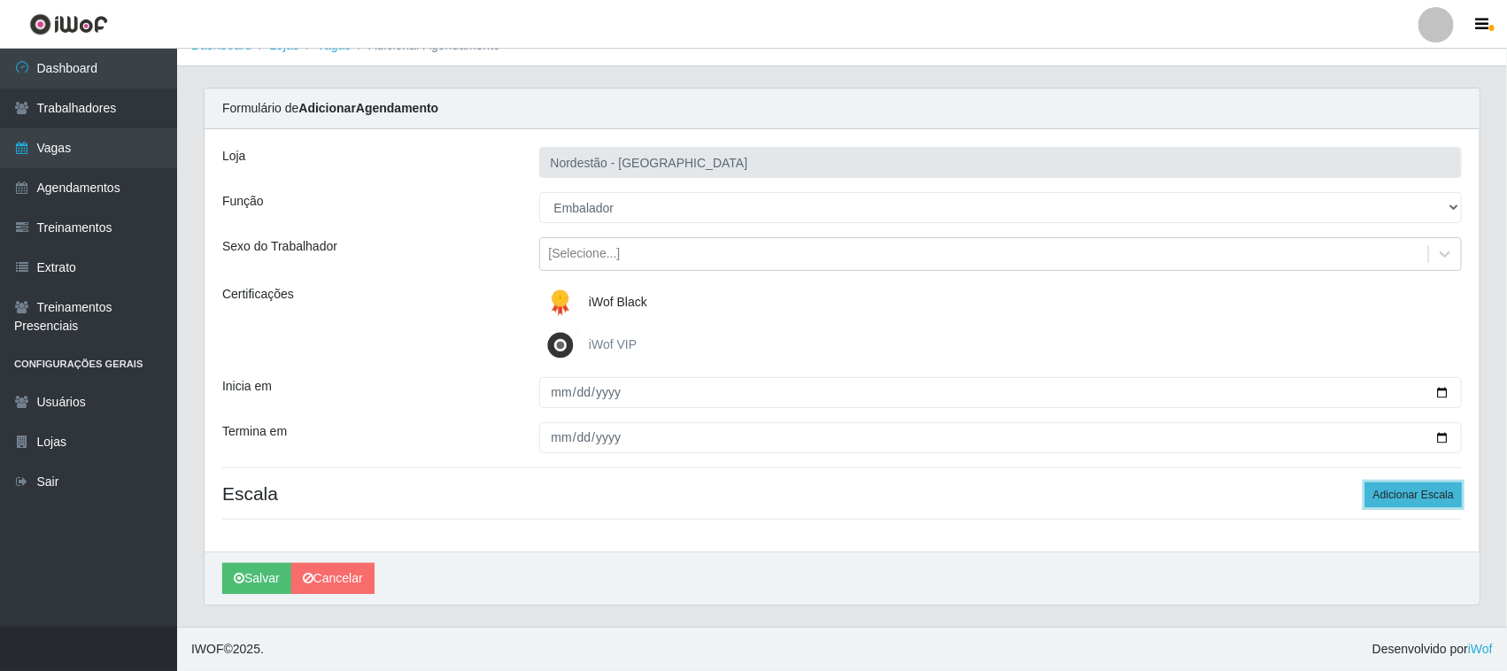
click at [1423, 500] on button "Adicionar Escala" at bounding box center [1413, 495] width 97 height 25
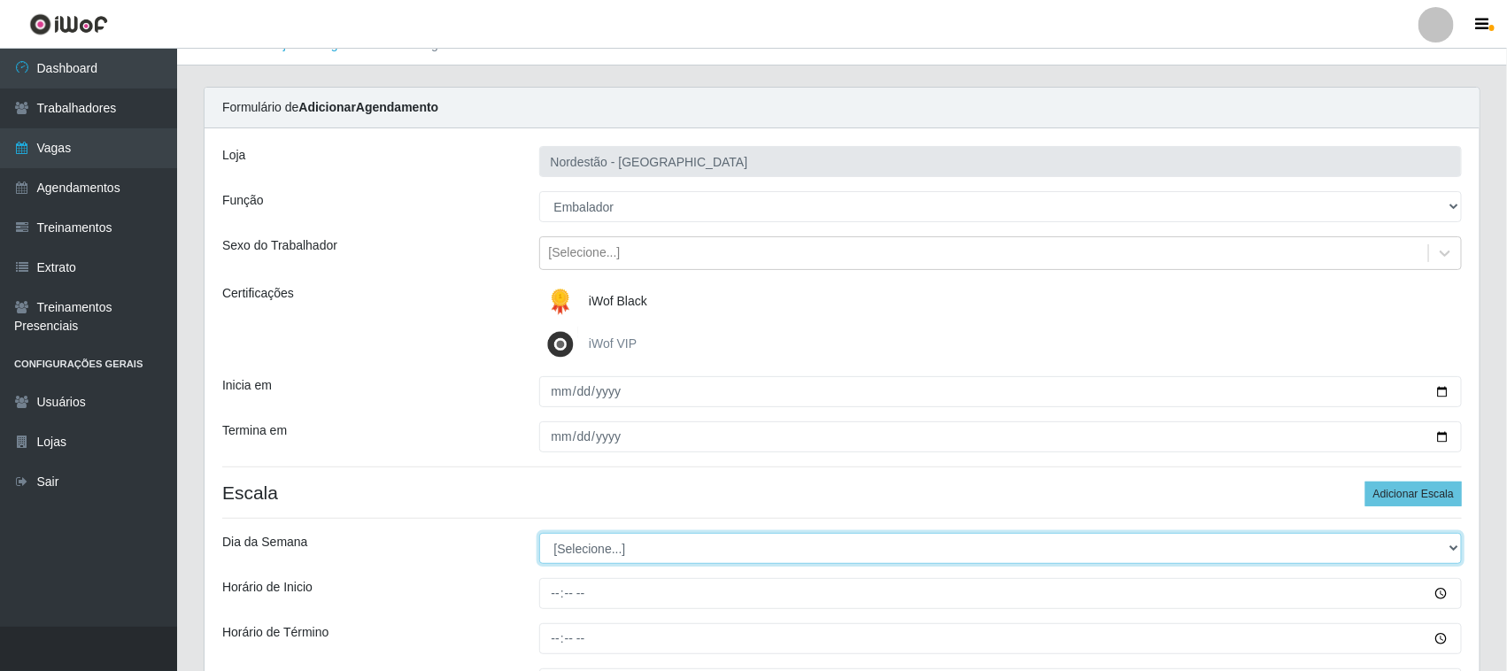
click at [564, 555] on select "[Selecione...] Segunda Terça Quarta Quinta Sexta Sábado Domingo" at bounding box center [1001, 548] width 924 height 31
click at [539, 534] on select "[Selecione...] Segunda Terça Quarta Quinta Sexta Sábado Domingo" at bounding box center [1001, 548] width 924 height 31
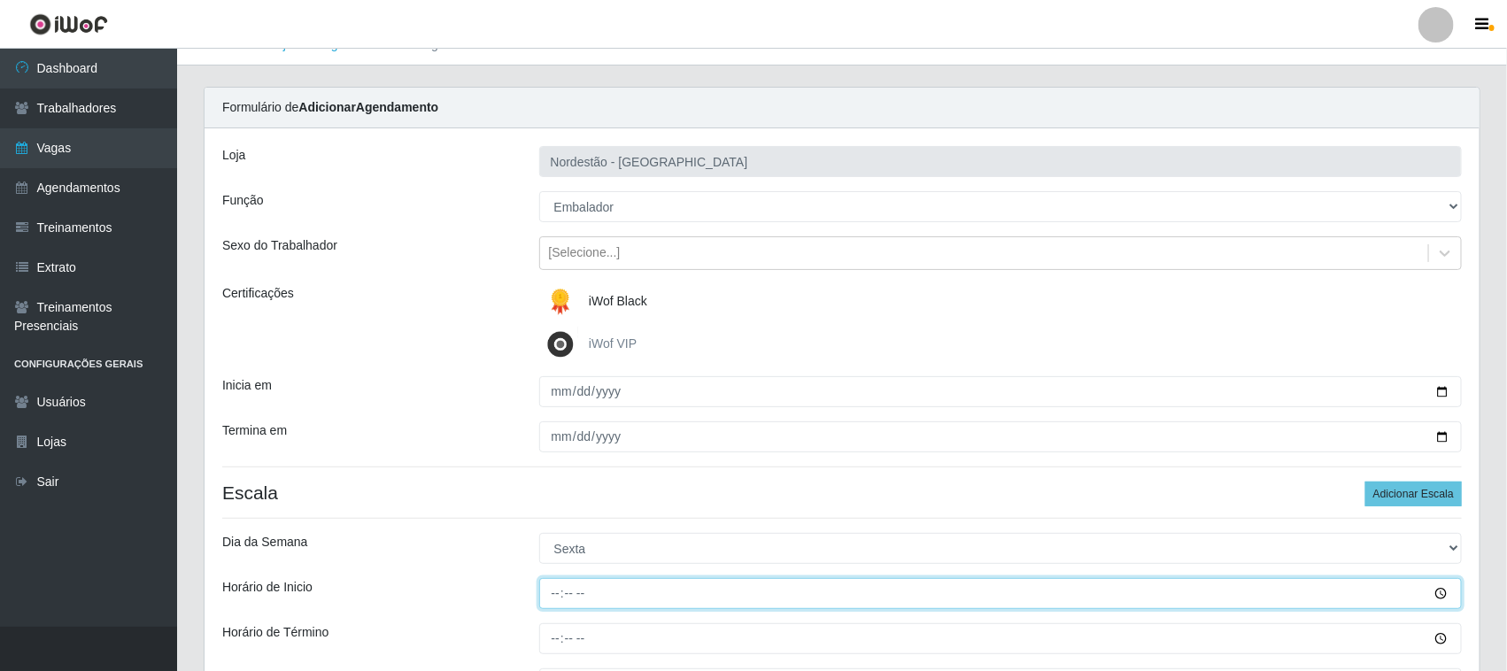
click at [554, 593] on input "Horário de Inicio" at bounding box center [1001, 593] width 924 height 31
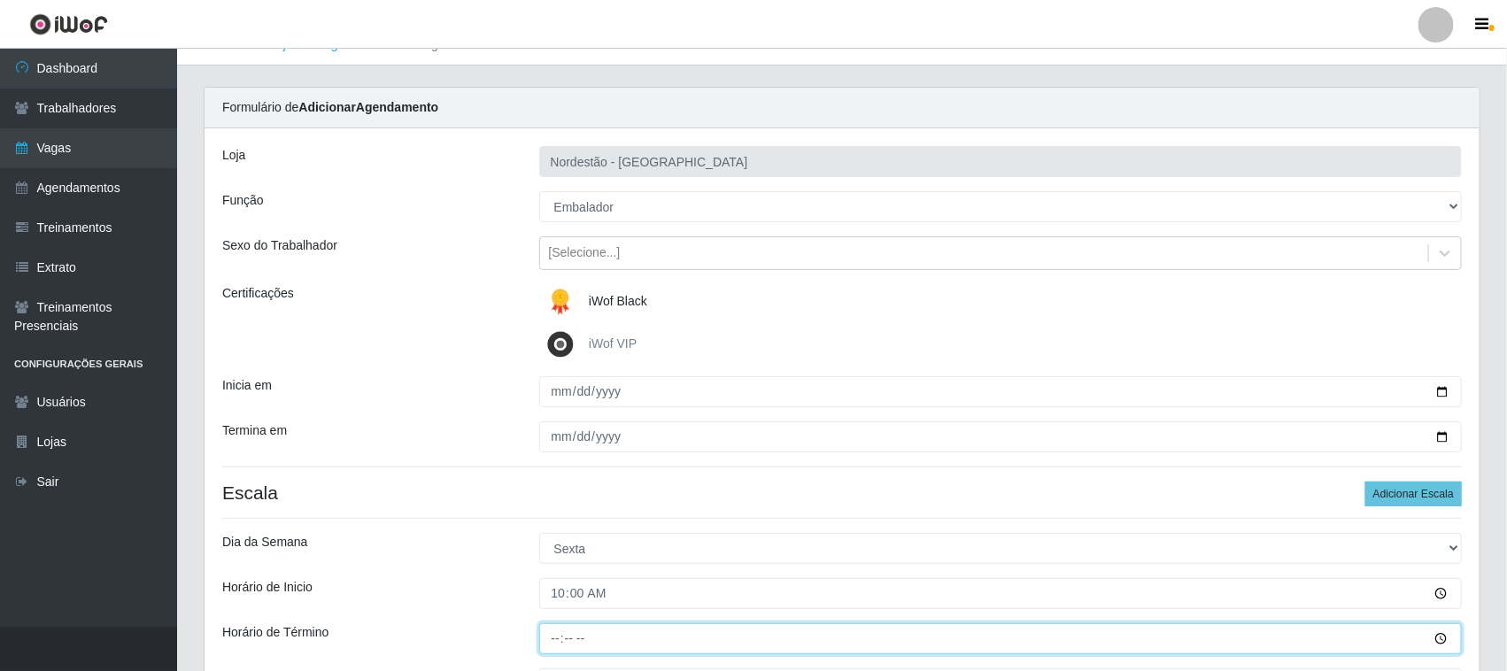
click at [549, 638] on input "Horário de Término" at bounding box center [1001, 638] width 924 height 31
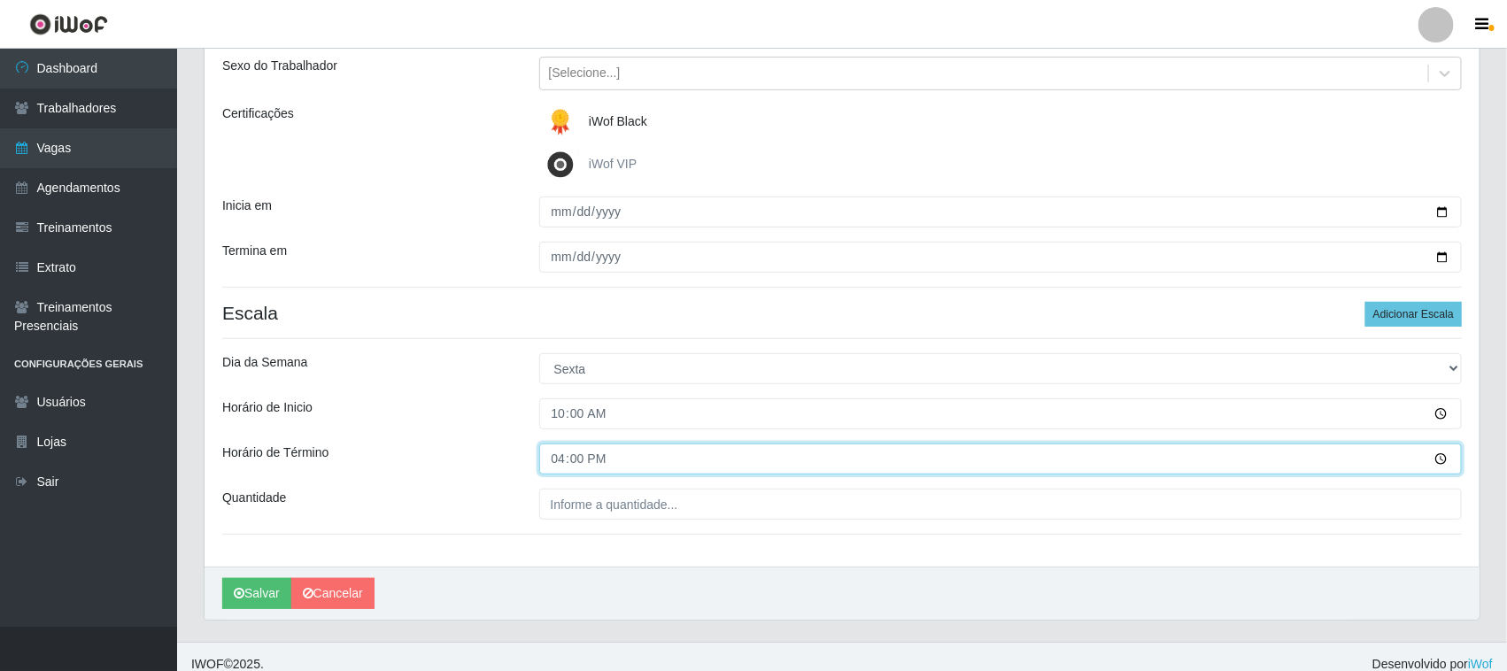
scroll to position [220, 0]
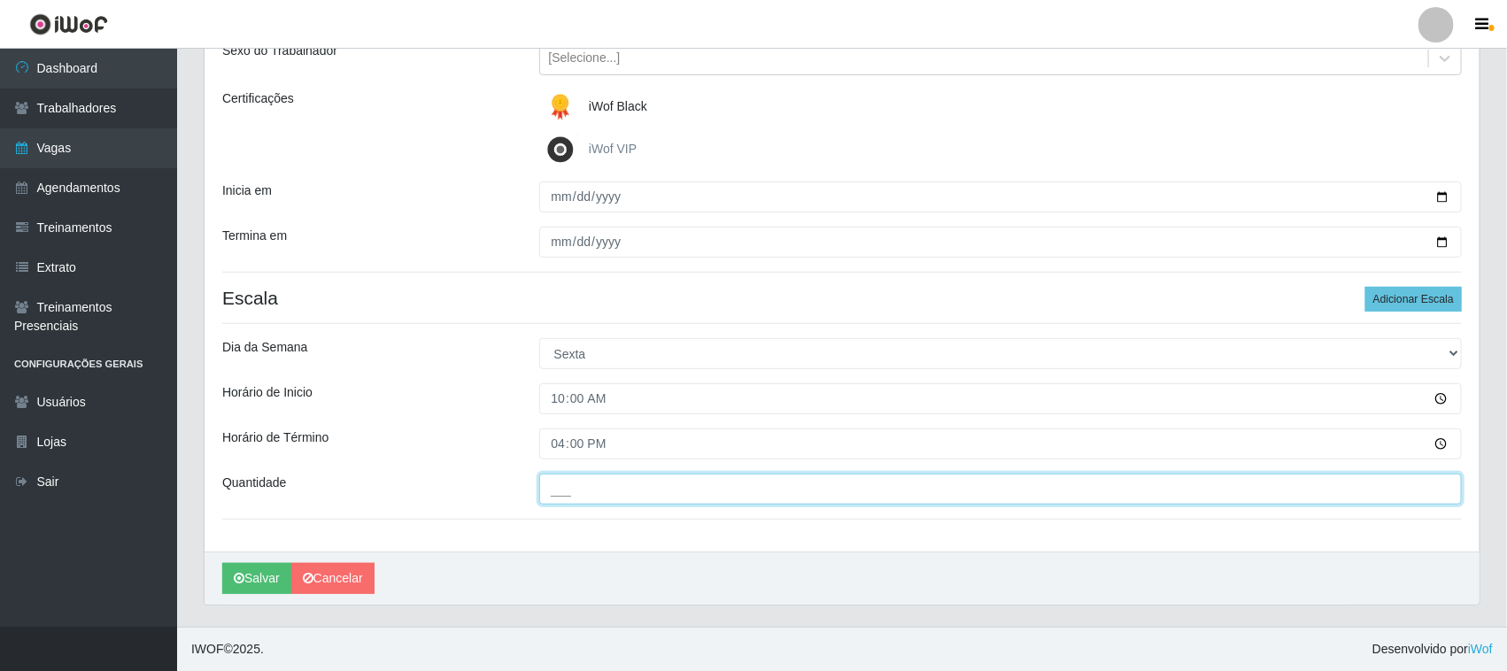
click at [584, 490] on input "___" at bounding box center [1001, 489] width 924 height 31
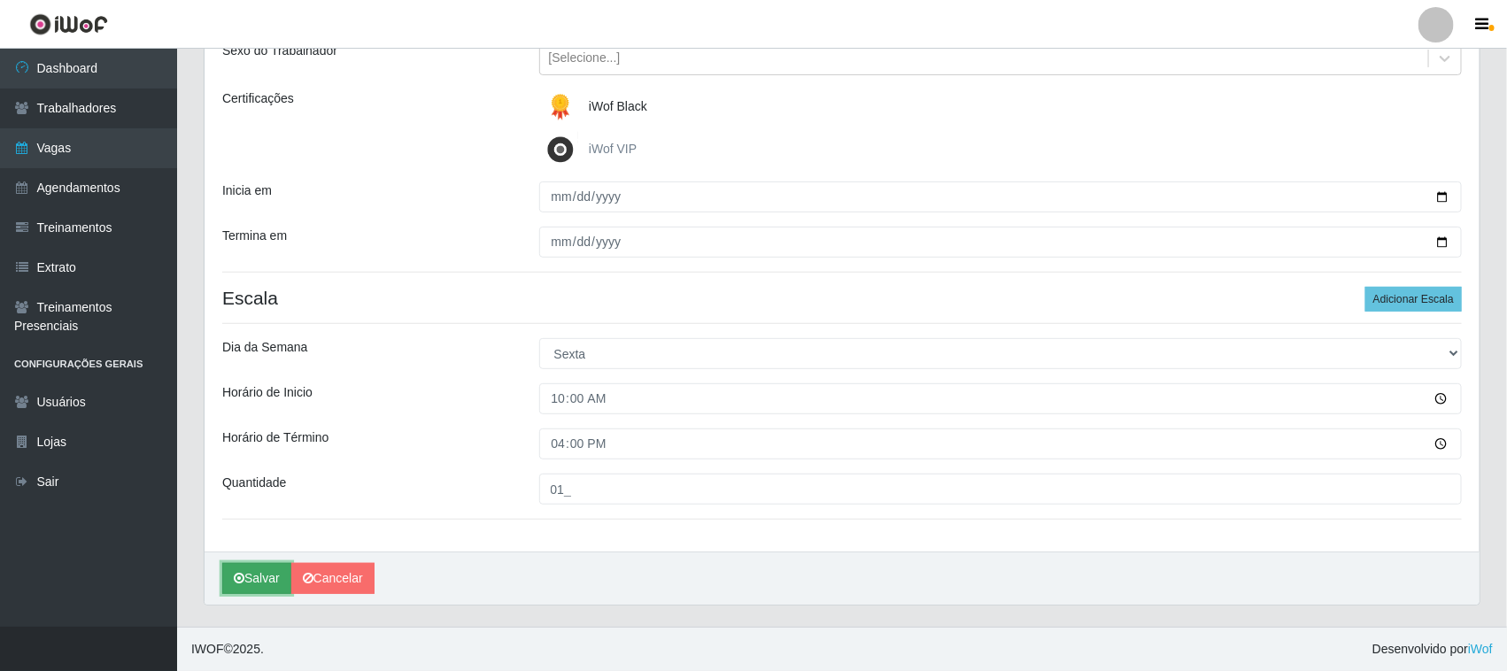
click at [270, 576] on button "Salvar" at bounding box center [256, 578] width 69 height 31
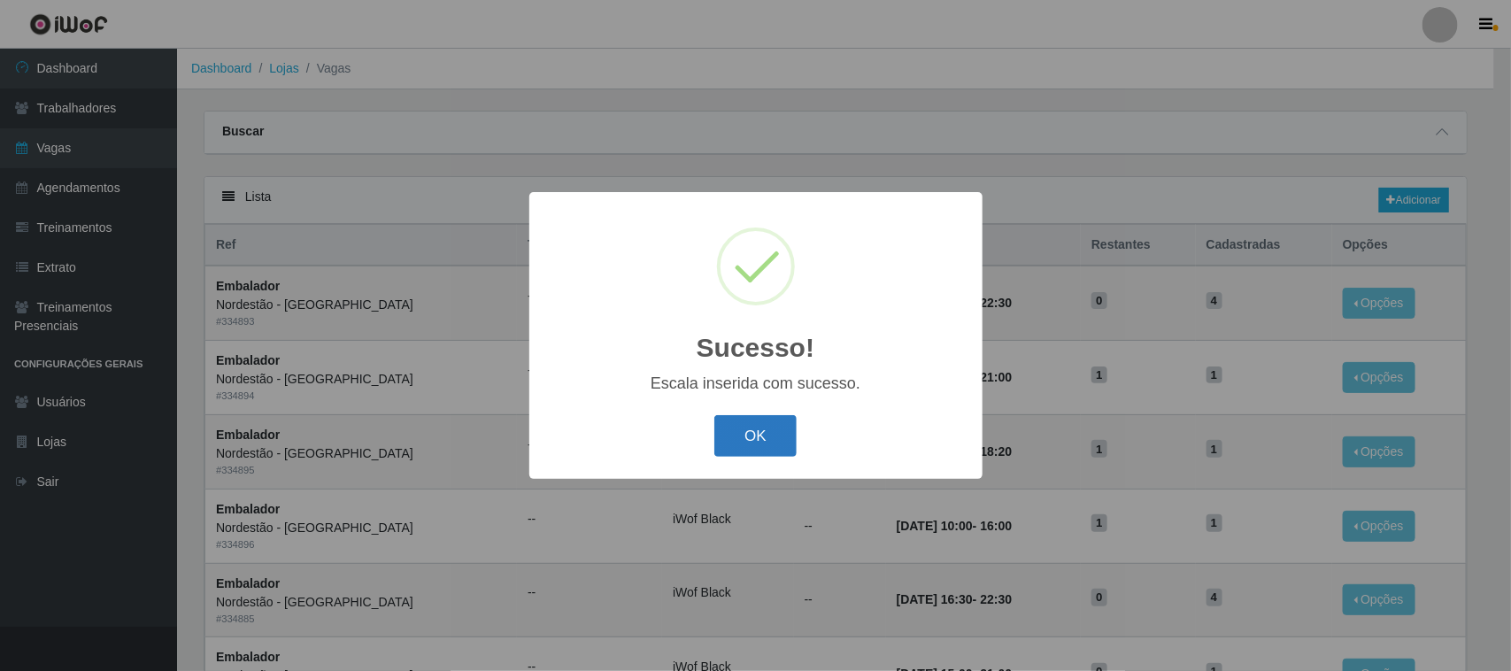
click at [772, 445] on button "OK" at bounding box center [756, 436] width 82 height 42
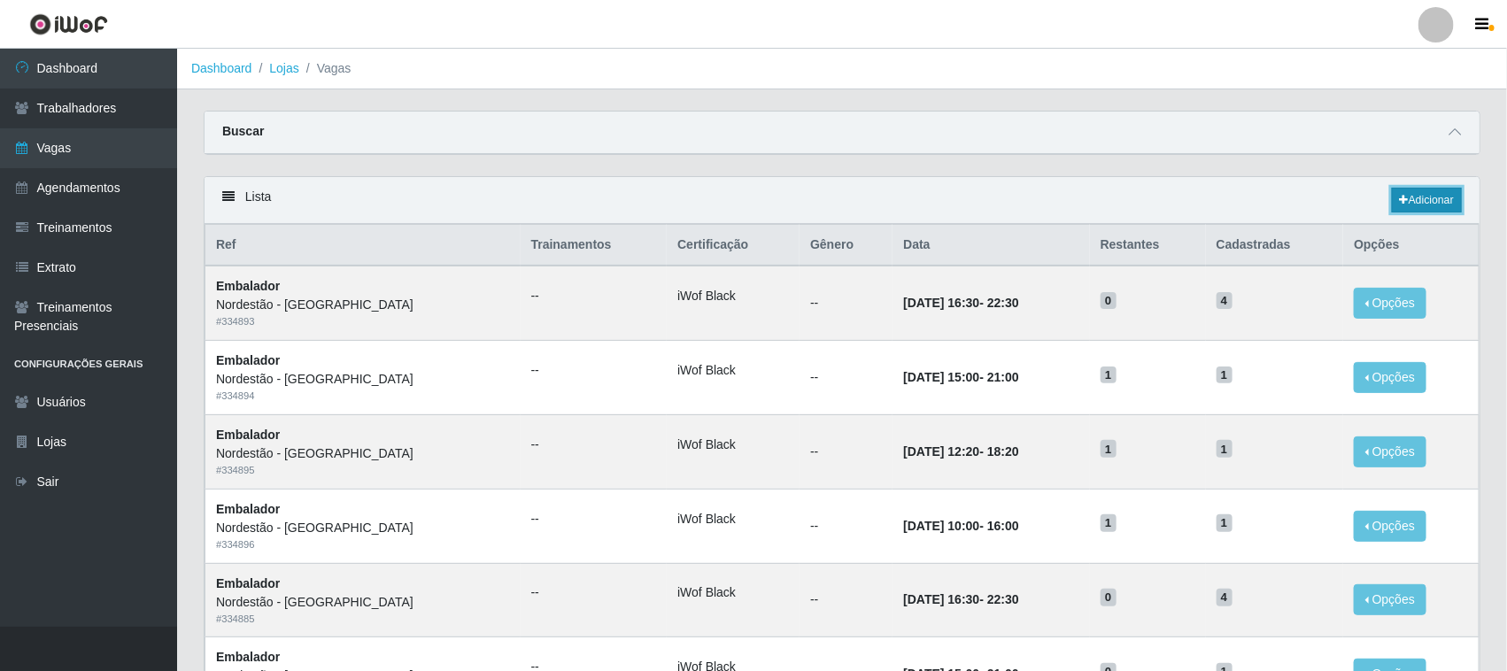
click at [1442, 190] on link "Adicionar" at bounding box center [1427, 200] width 70 height 25
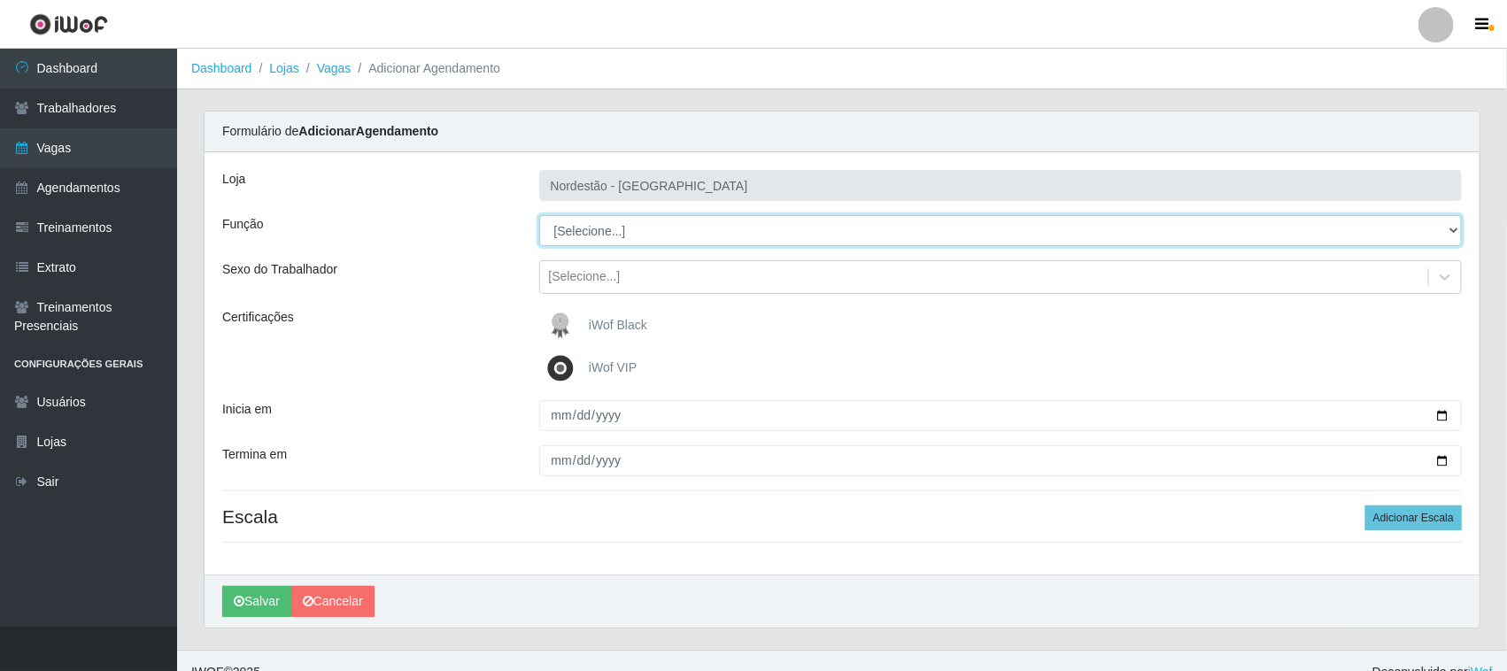
click at [638, 228] on select "[Selecione...] Embalador Embalador + Embalador ++ Operador de Caixa Operador de…" at bounding box center [1001, 230] width 924 height 31
click at [539, 215] on select "[Selecione...] Embalador Embalador + Embalador ++ Operador de Caixa Operador de…" at bounding box center [1001, 230] width 924 height 31
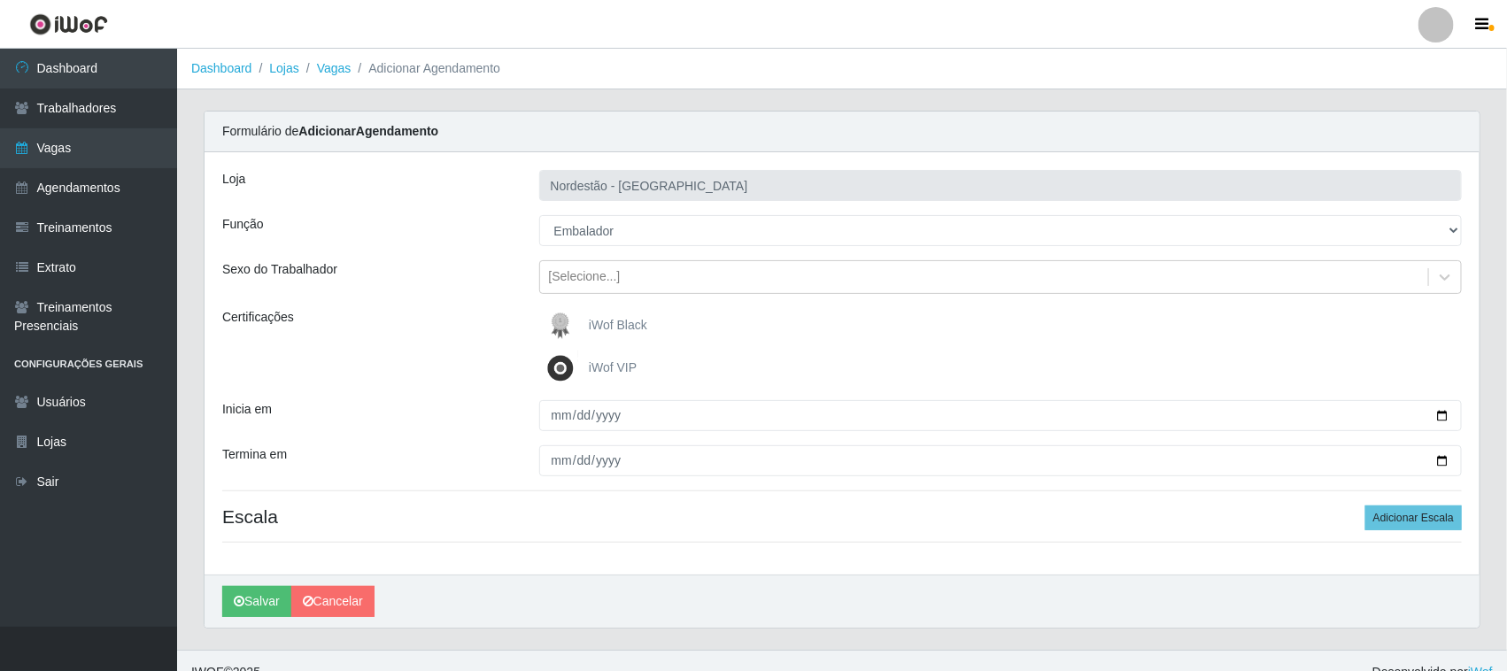
click at [603, 319] on span "iWof Black" at bounding box center [618, 325] width 58 height 14
click at [0, 0] on input "iWof Black" at bounding box center [0, 0] width 0 height 0
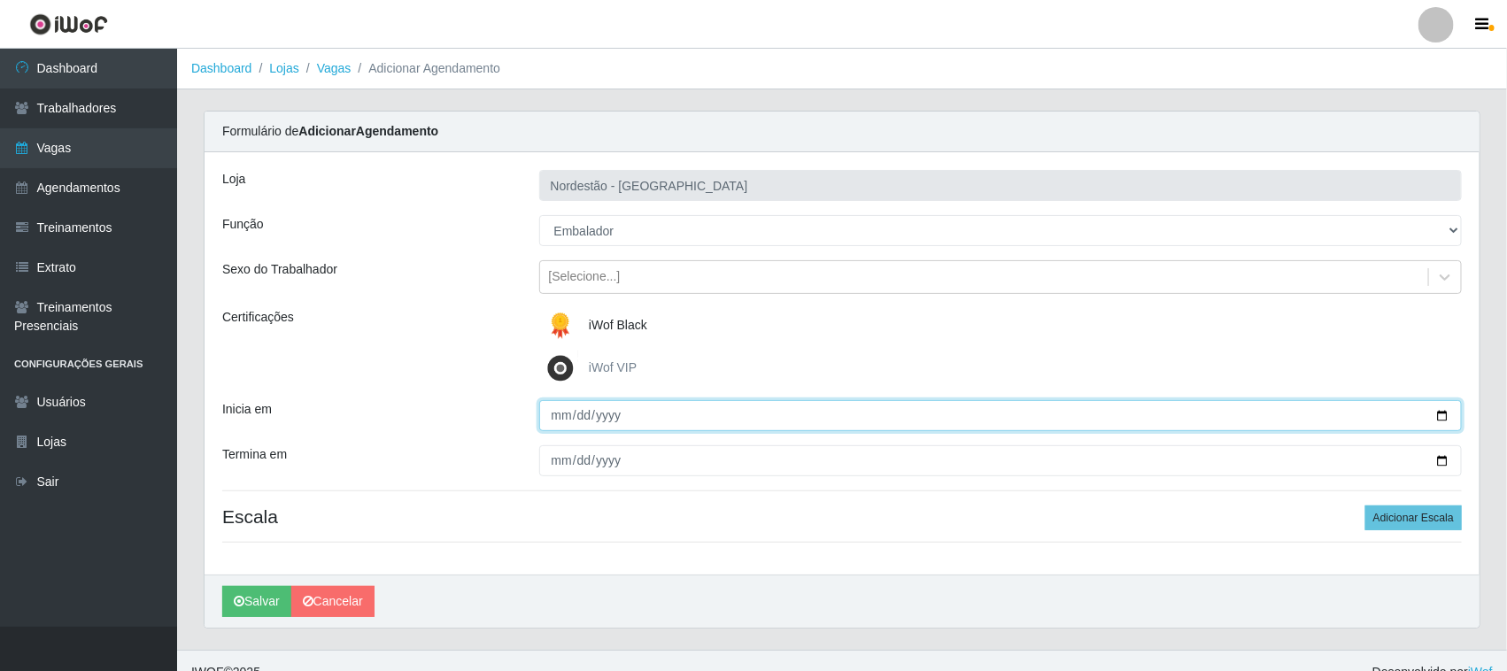
click at [1442, 416] on input "Inicia em" at bounding box center [1001, 415] width 924 height 31
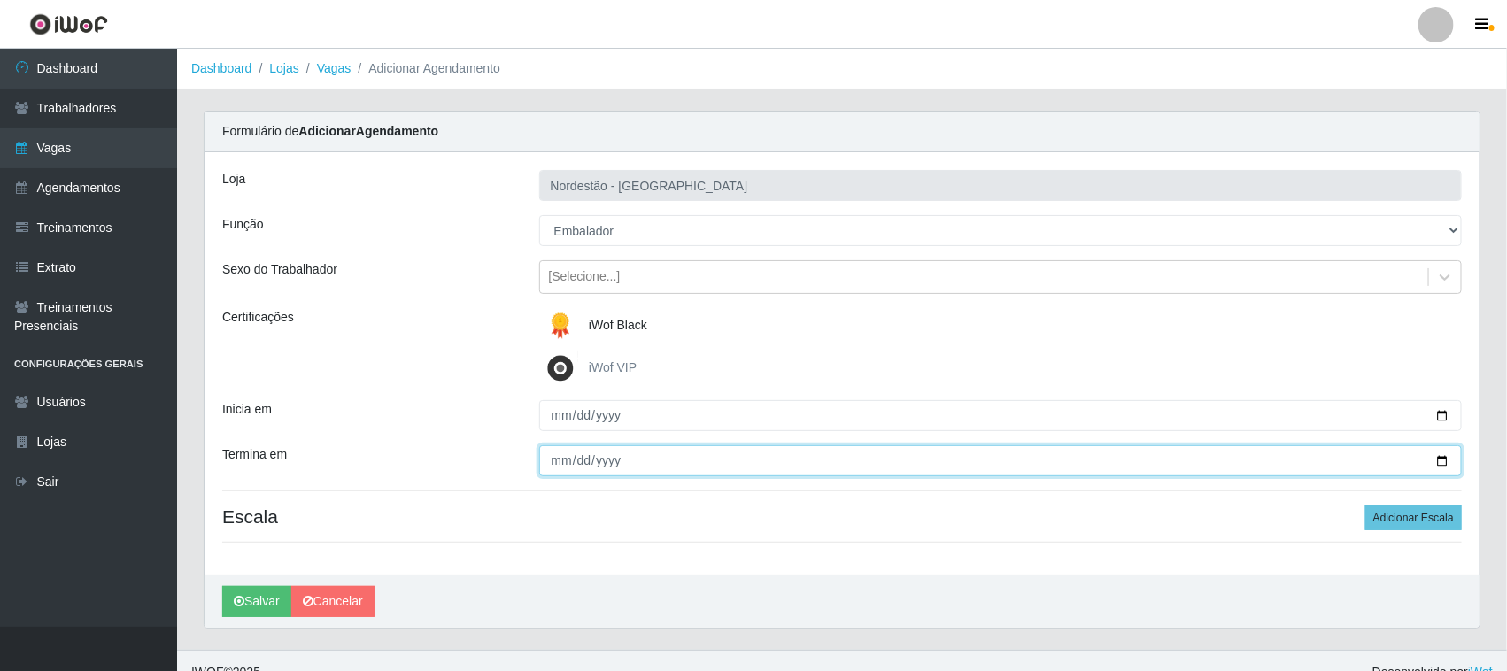
click at [1437, 461] on input "Termina em" at bounding box center [1001, 460] width 924 height 31
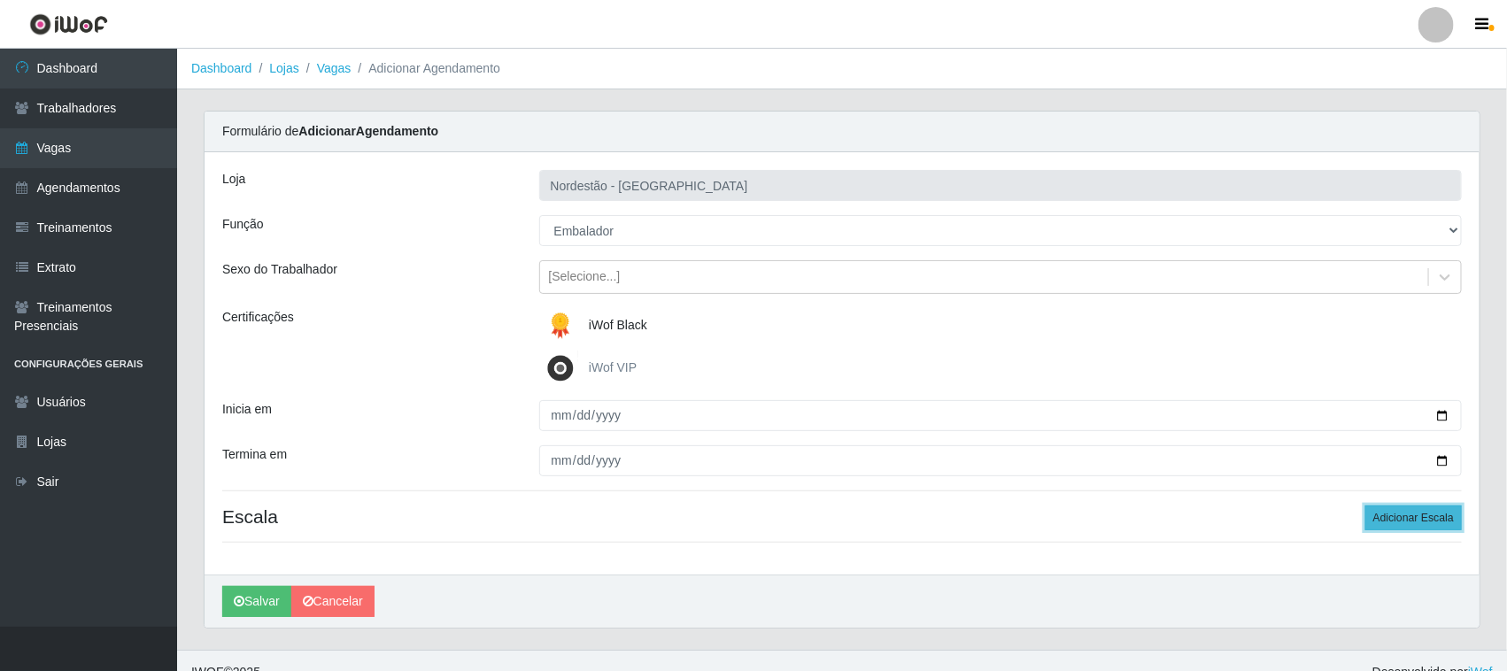
click at [1382, 515] on button "Adicionar Escala" at bounding box center [1413, 518] width 97 height 25
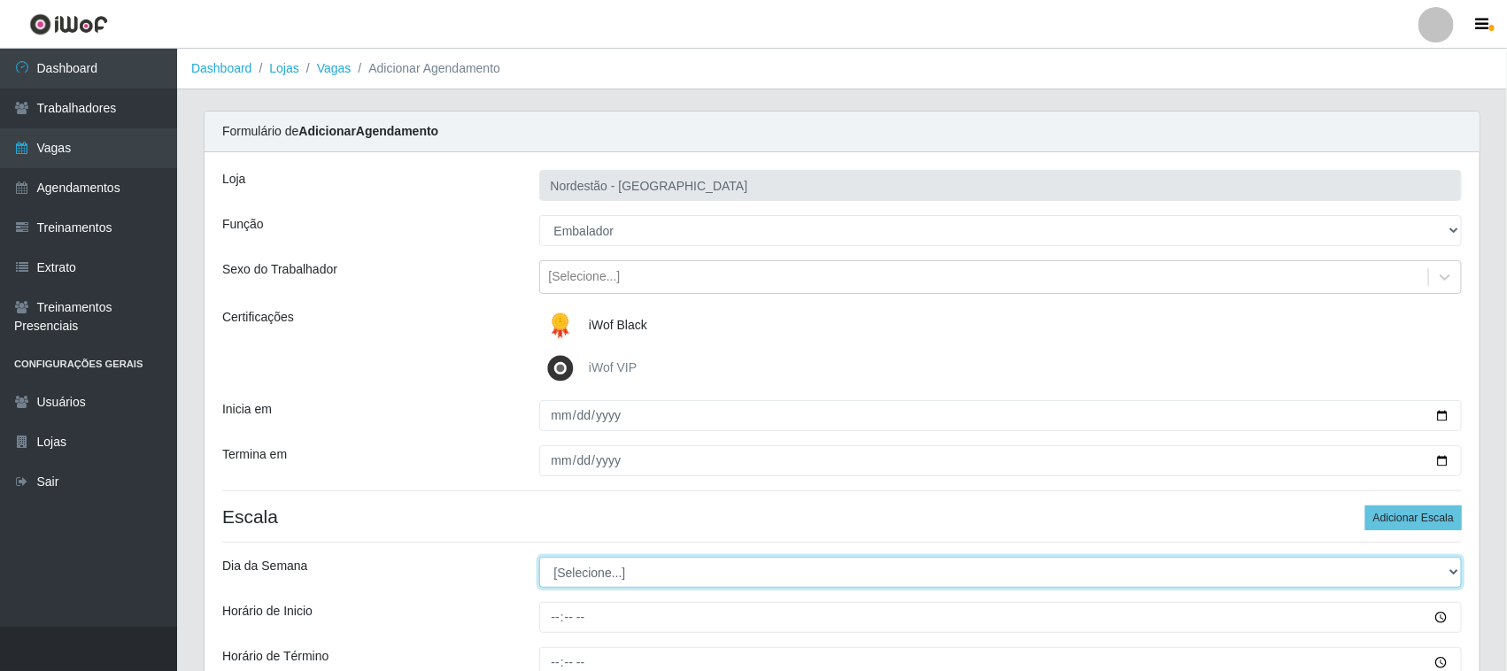
click at [576, 572] on select "[Selecione...] Segunda Terça Quarta Quinta Sexta Sábado Domingo" at bounding box center [1001, 572] width 924 height 31
click at [539, 558] on select "[Selecione...] Segunda Terça Quarta Quinta Sexta Sábado Domingo" at bounding box center [1001, 572] width 924 height 31
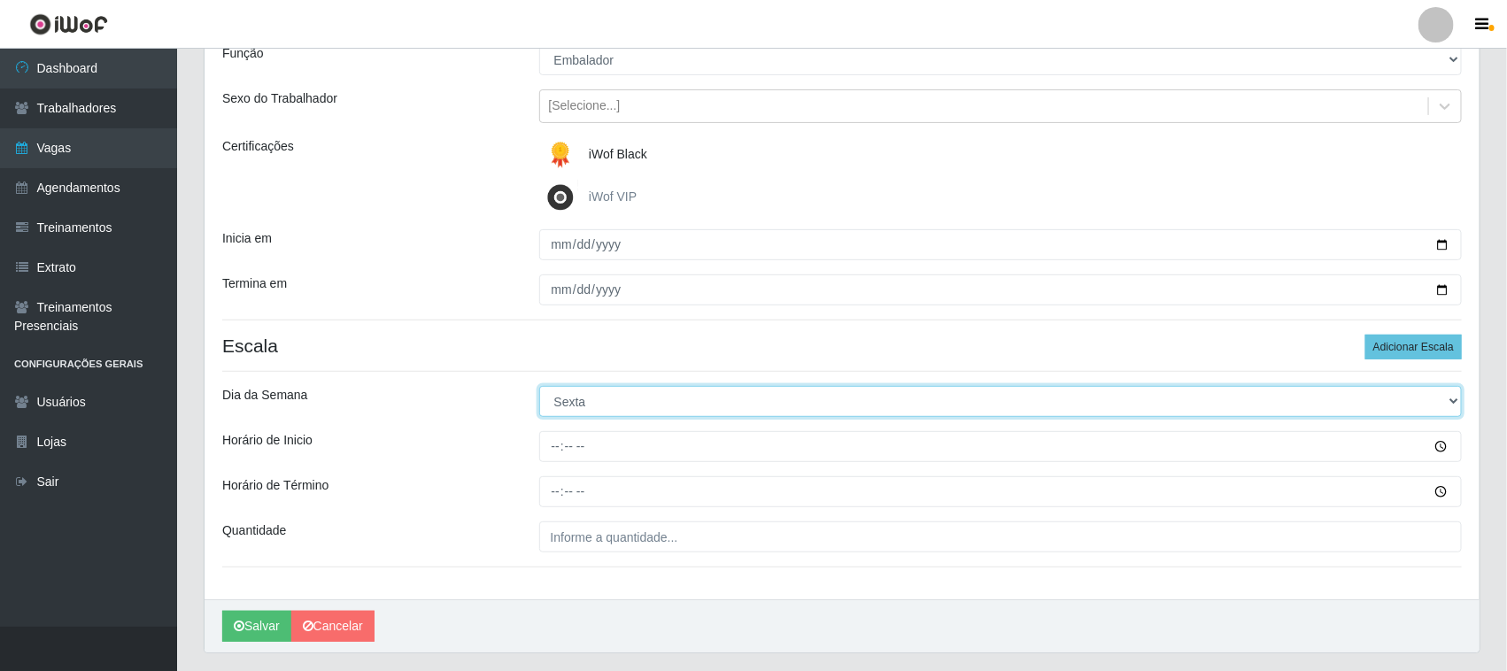
scroll to position [220, 0]
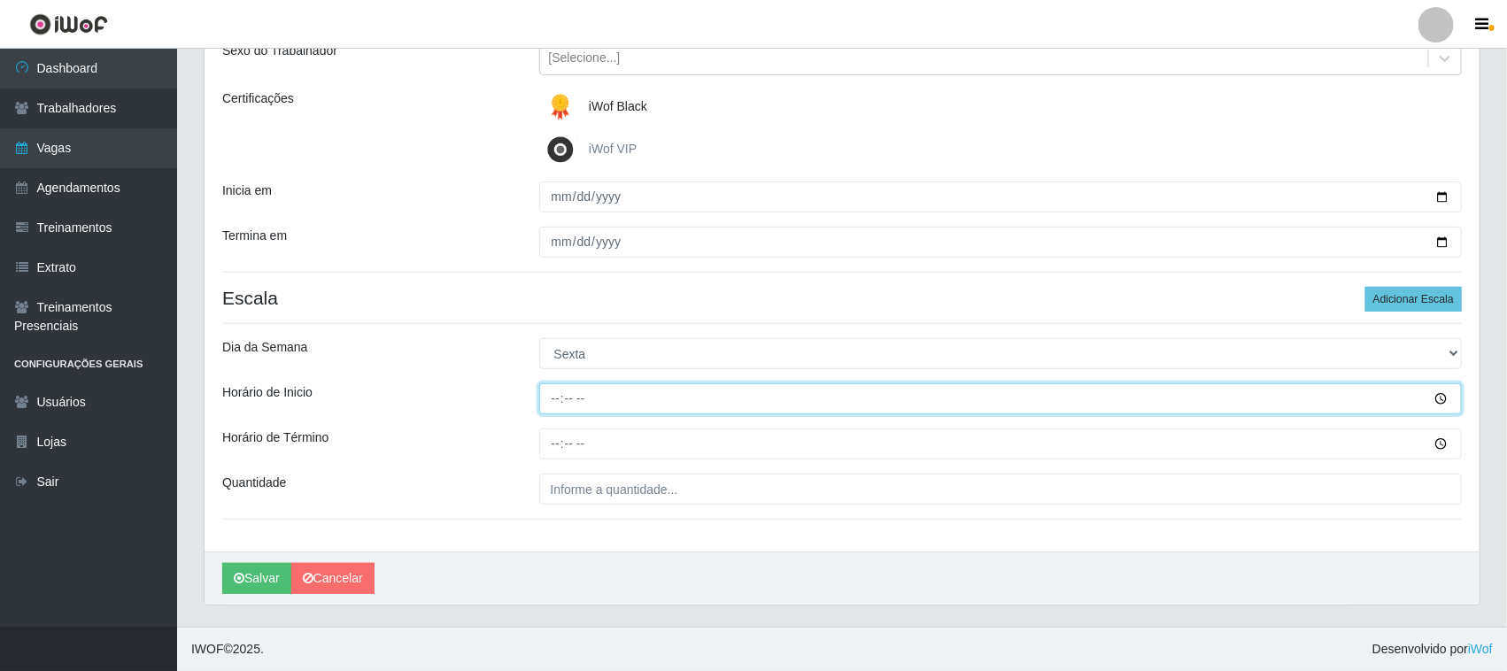
click at [551, 399] on input "Horário de Inicio" at bounding box center [1001, 398] width 924 height 31
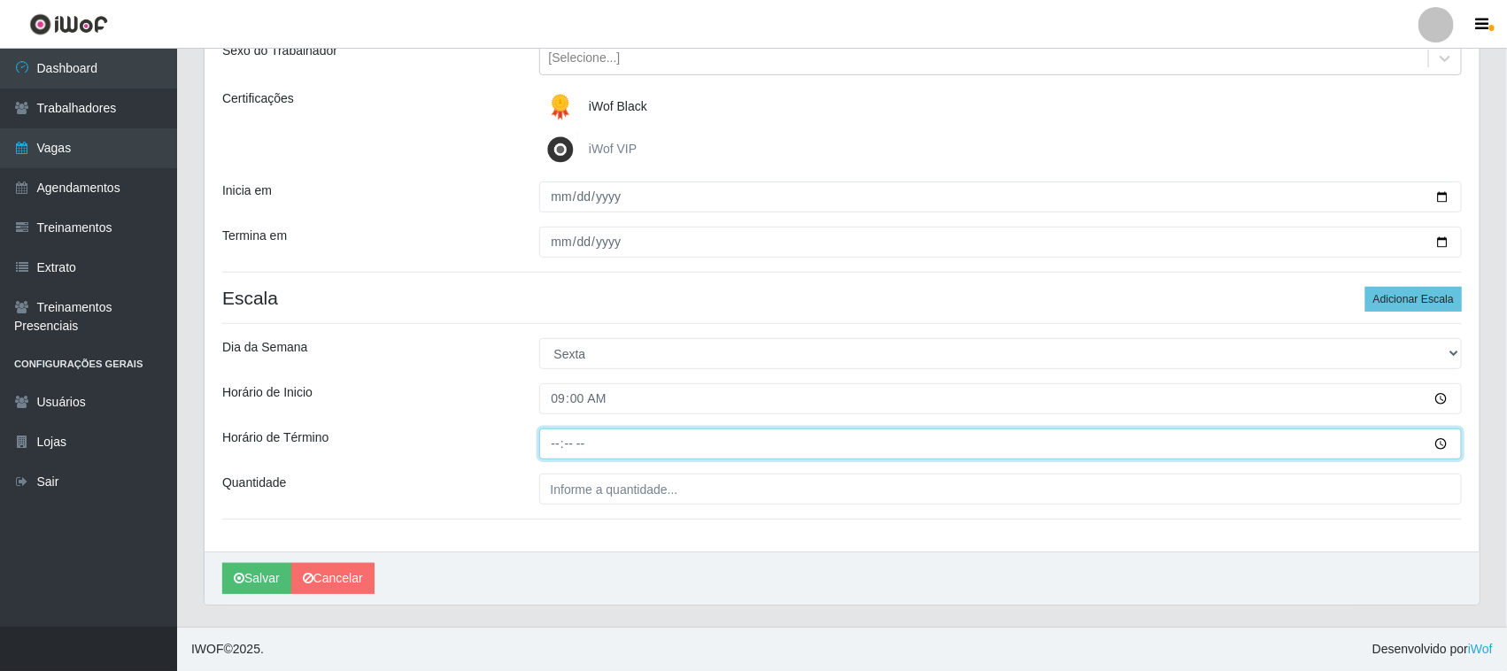
click at [551, 434] on input "Horário de Término" at bounding box center [1001, 444] width 924 height 31
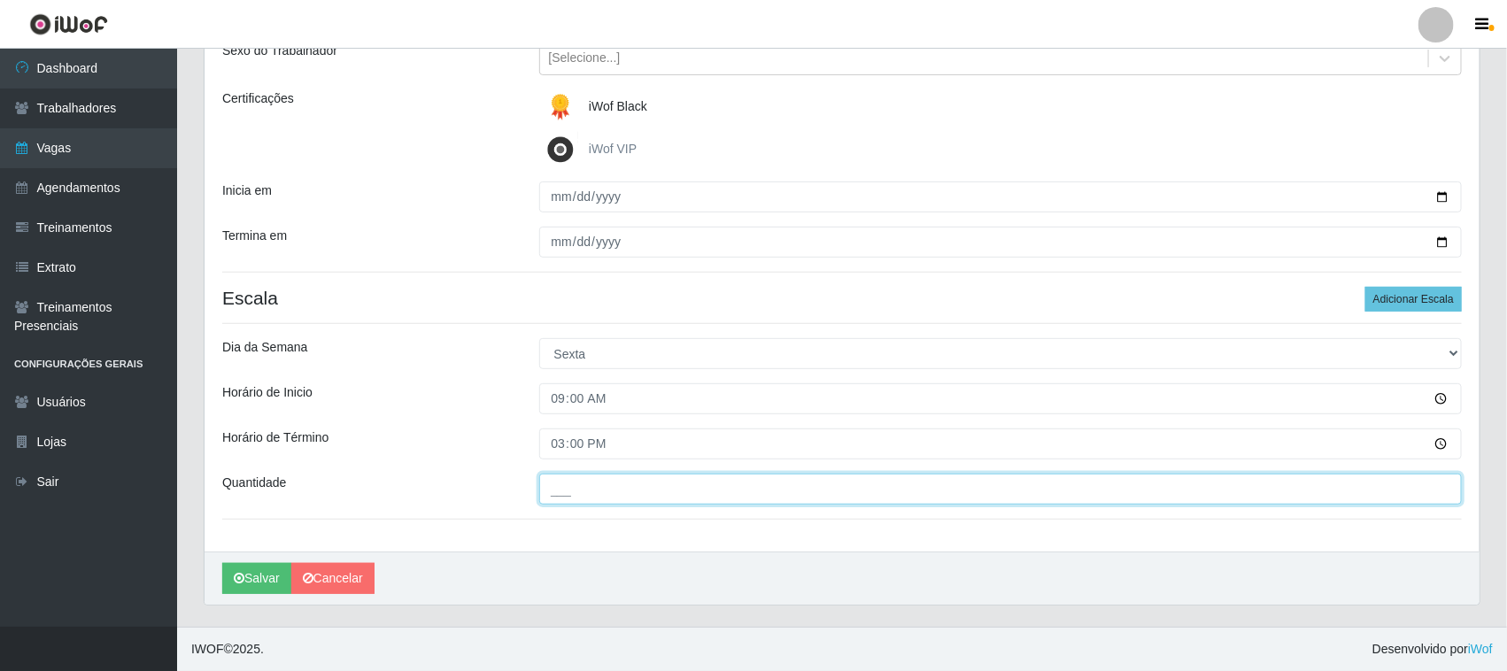
click at [556, 498] on input "___" at bounding box center [1001, 489] width 924 height 31
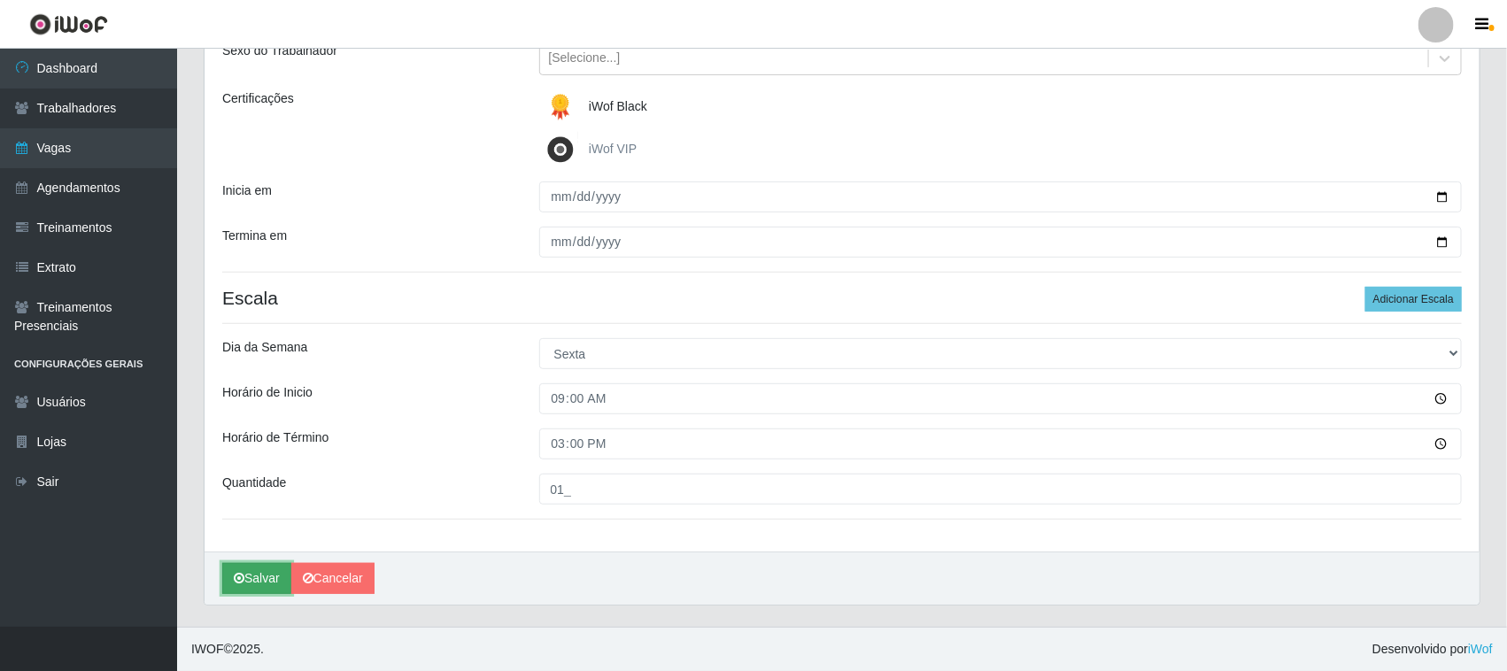
click at [259, 580] on button "Salvar" at bounding box center [256, 578] width 69 height 31
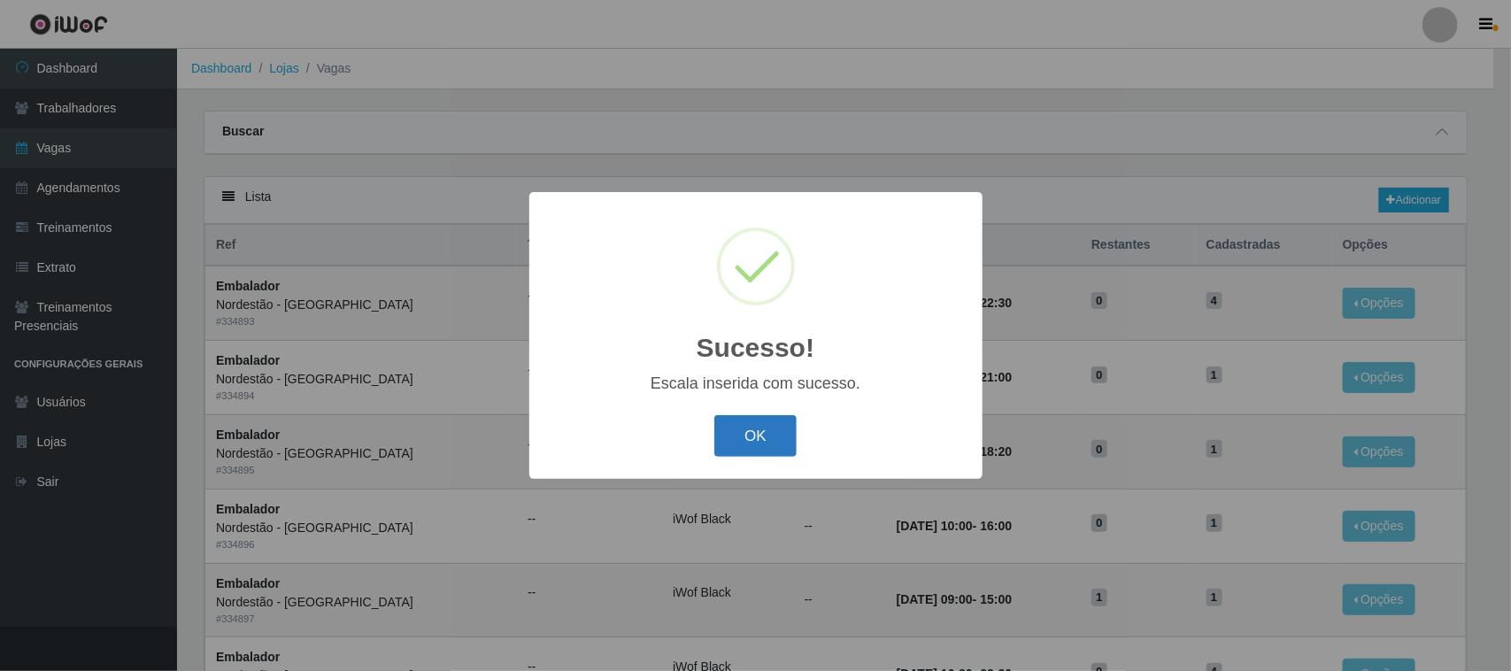
click at [735, 452] on button "OK" at bounding box center [756, 436] width 82 height 42
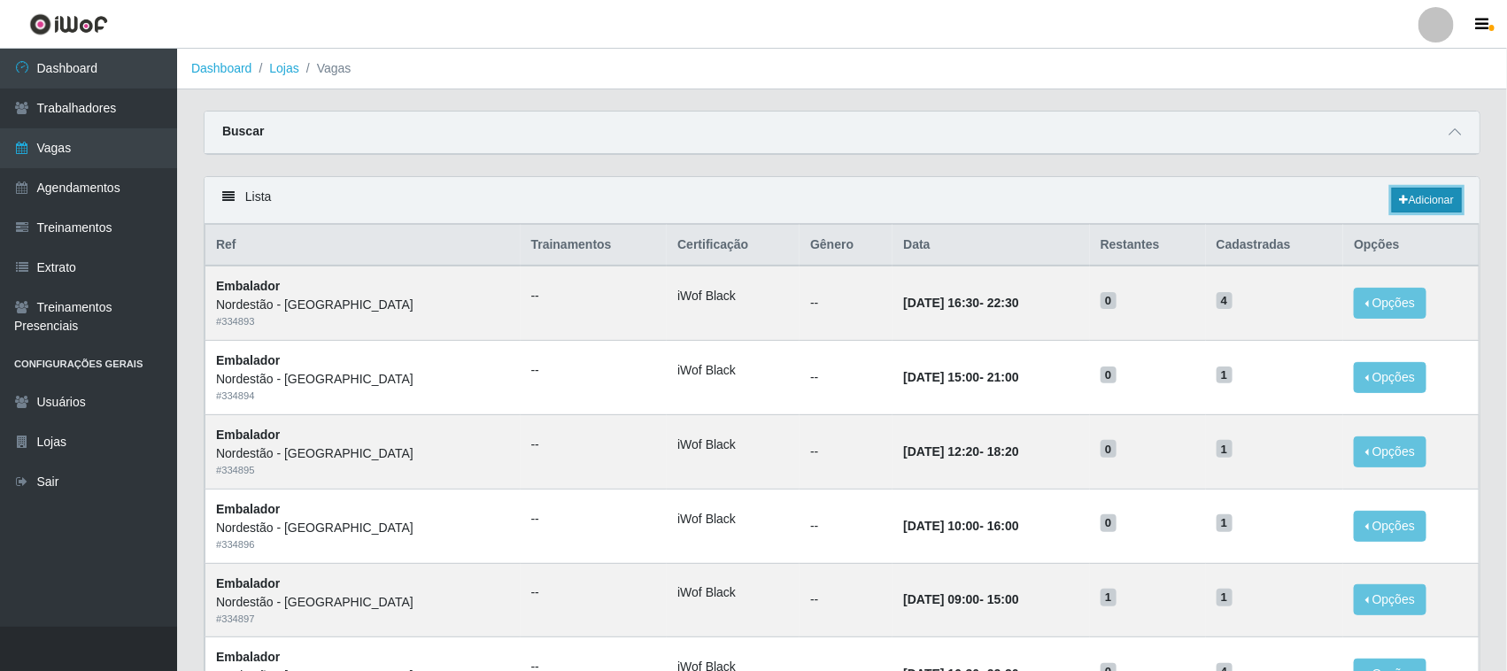
click at [1419, 199] on link "Adicionar" at bounding box center [1427, 200] width 70 height 25
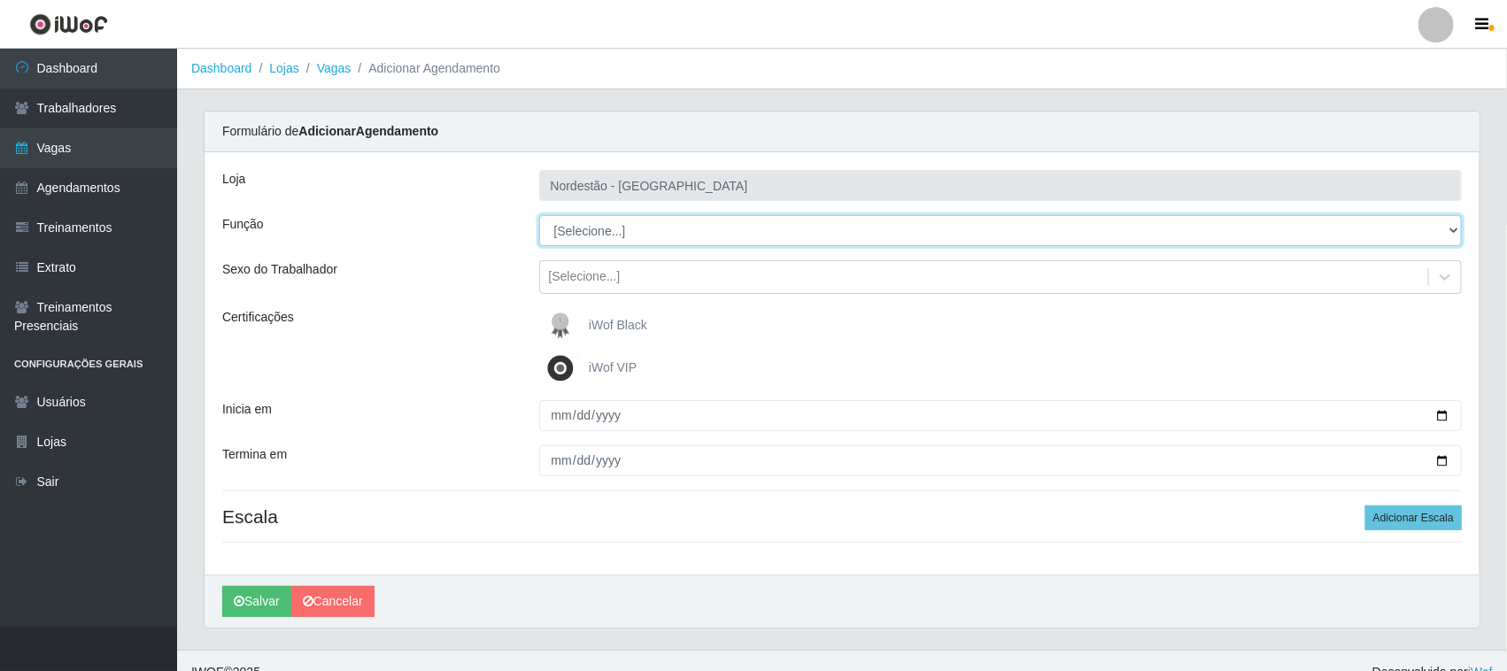
click at [602, 236] on select "[Selecione...] Embalador Embalador + Embalador ++ Operador de Caixa Operador de…" at bounding box center [1001, 230] width 924 height 31
click at [539, 215] on select "[Selecione...] Embalador Embalador + Embalador ++ Operador de Caixa Operador de…" at bounding box center [1001, 230] width 924 height 31
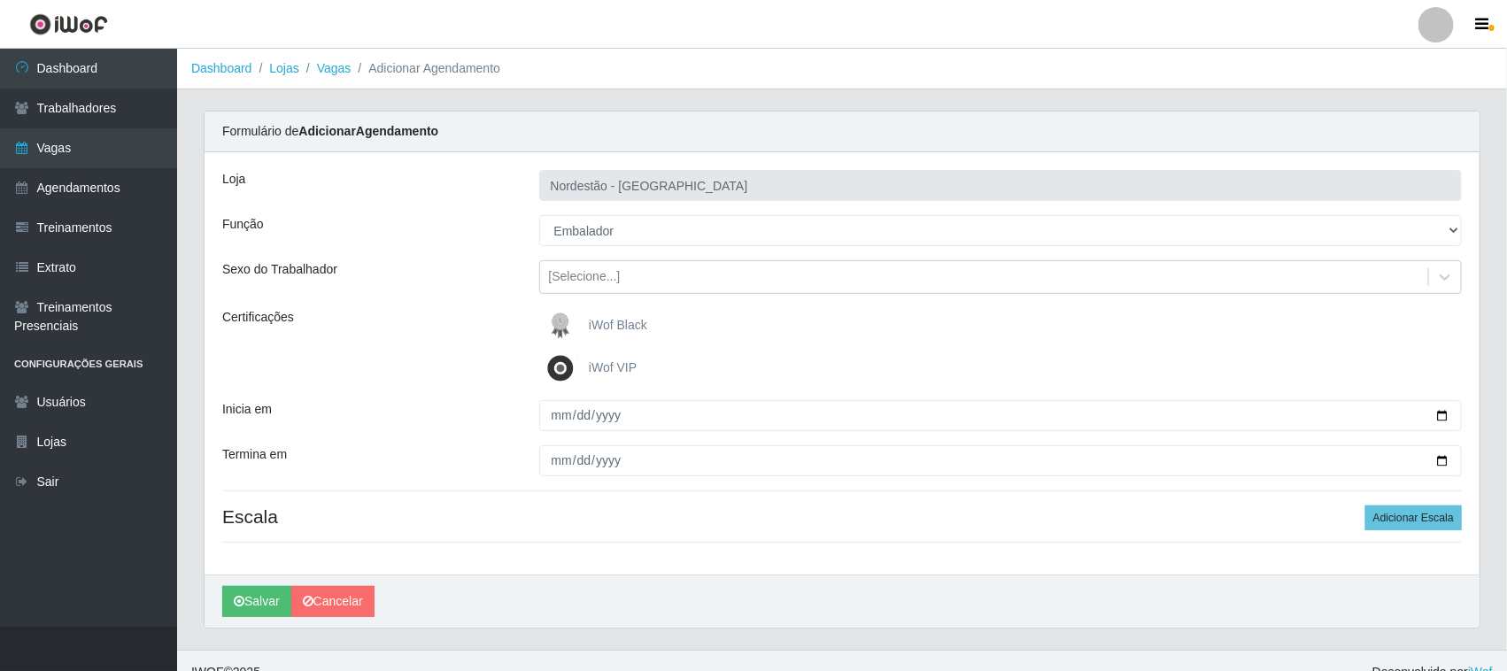
click at [590, 329] on span "iWof Black" at bounding box center [618, 325] width 58 height 14
click at [0, 0] on input "iWof Black" at bounding box center [0, 0] width 0 height 0
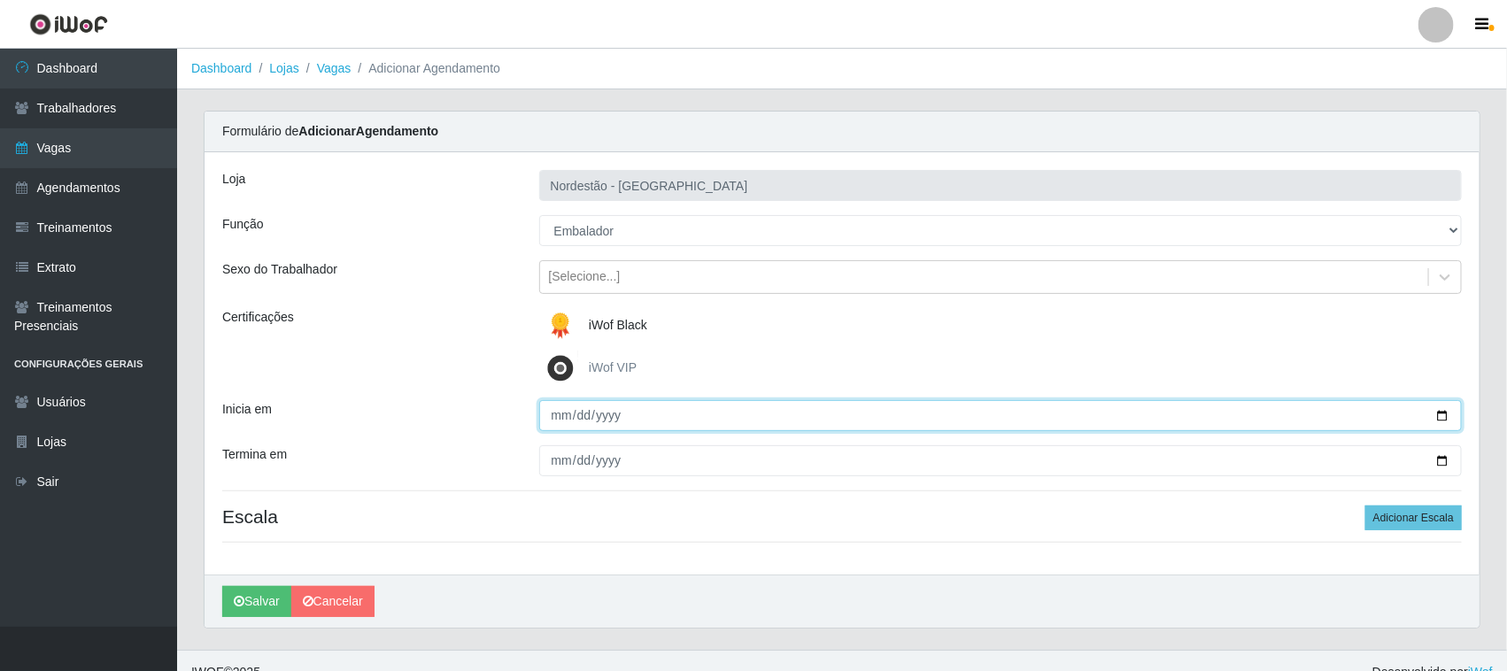
click at [1443, 406] on input "Inicia em" at bounding box center [1001, 415] width 924 height 31
click at [1443, 416] on input "Inicia em" at bounding box center [1001, 415] width 924 height 31
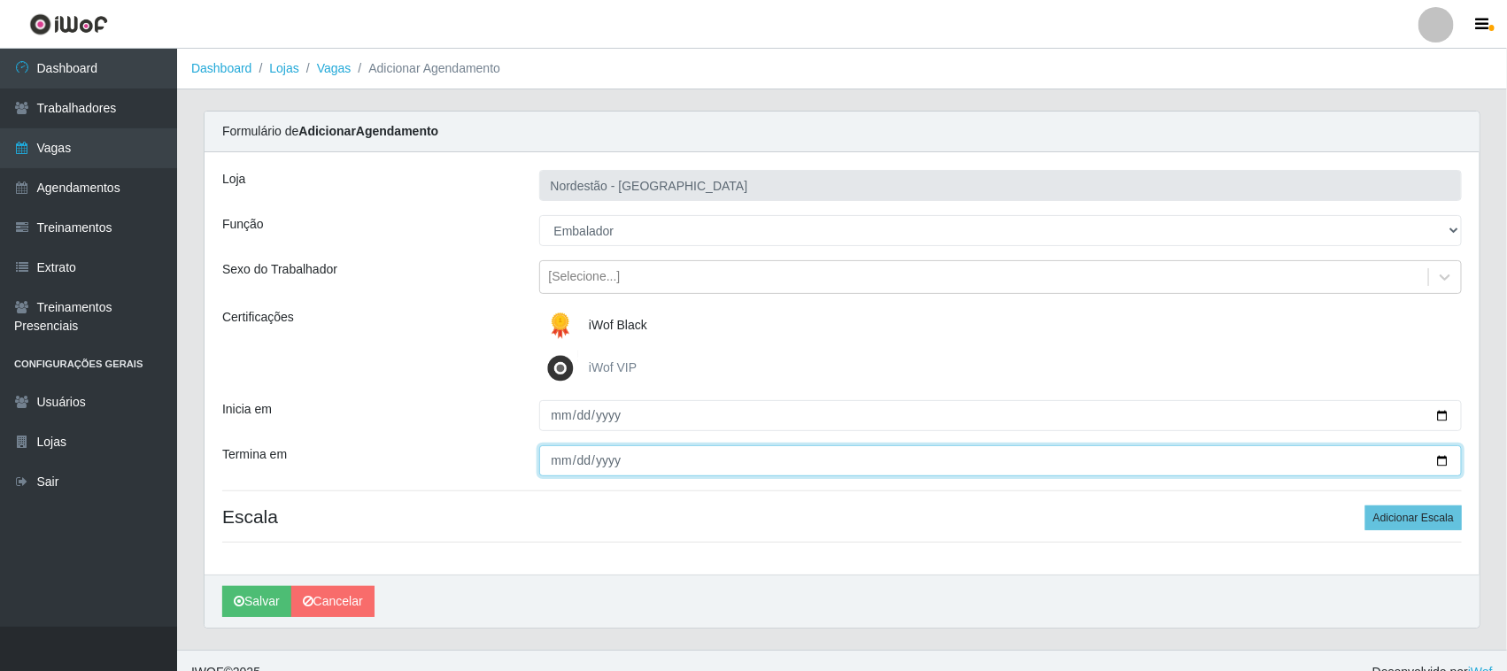
click at [1443, 454] on input "Termina em" at bounding box center [1001, 460] width 924 height 31
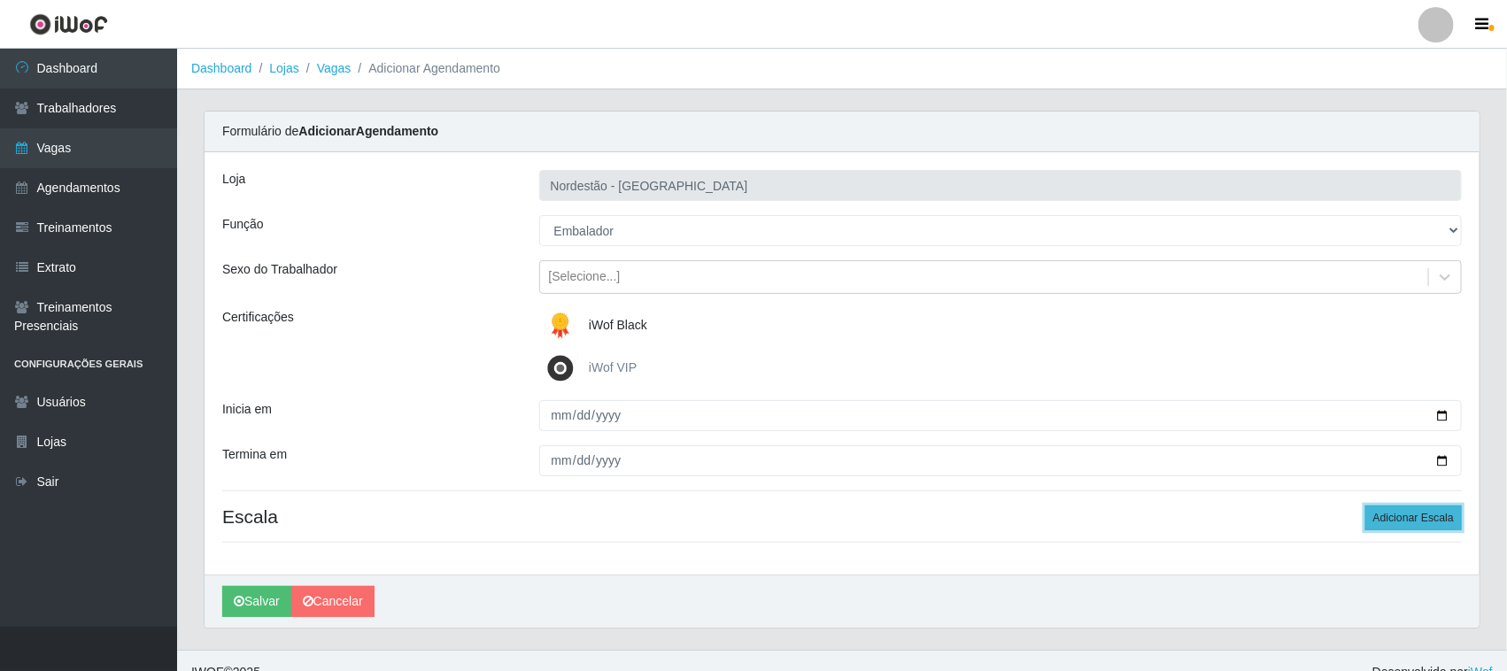
click at [1393, 522] on button "Adicionar Escala" at bounding box center [1413, 518] width 97 height 25
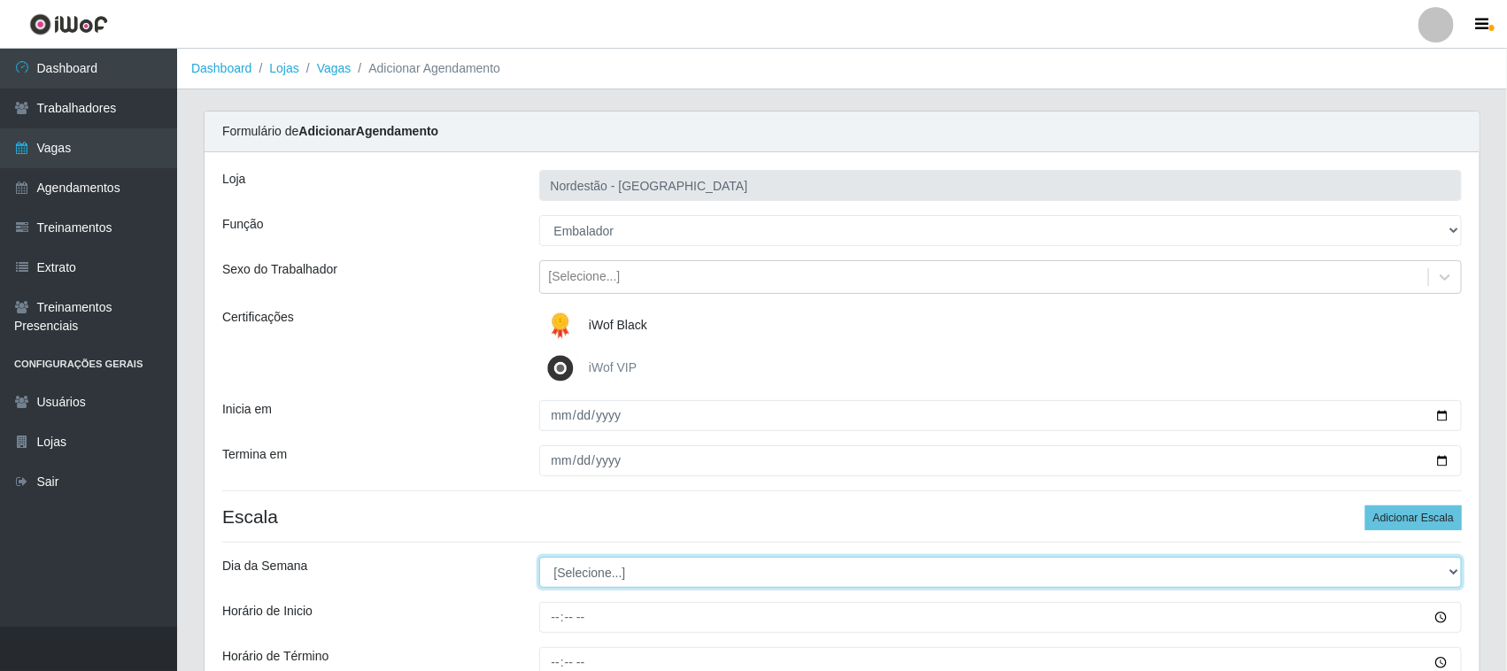
click at [599, 572] on select "[Selecione...] Segunda Terça Quarta Quinta Sexta Sábado Domingo" at bounding box center [1001, 572] width 924 height 31
click at [539, 558] on select "[Selecione...] Segunda Terça Quarta Quinta Sexta Sábado Domingo" at bounding box center [1001, 572] width 924 height 31
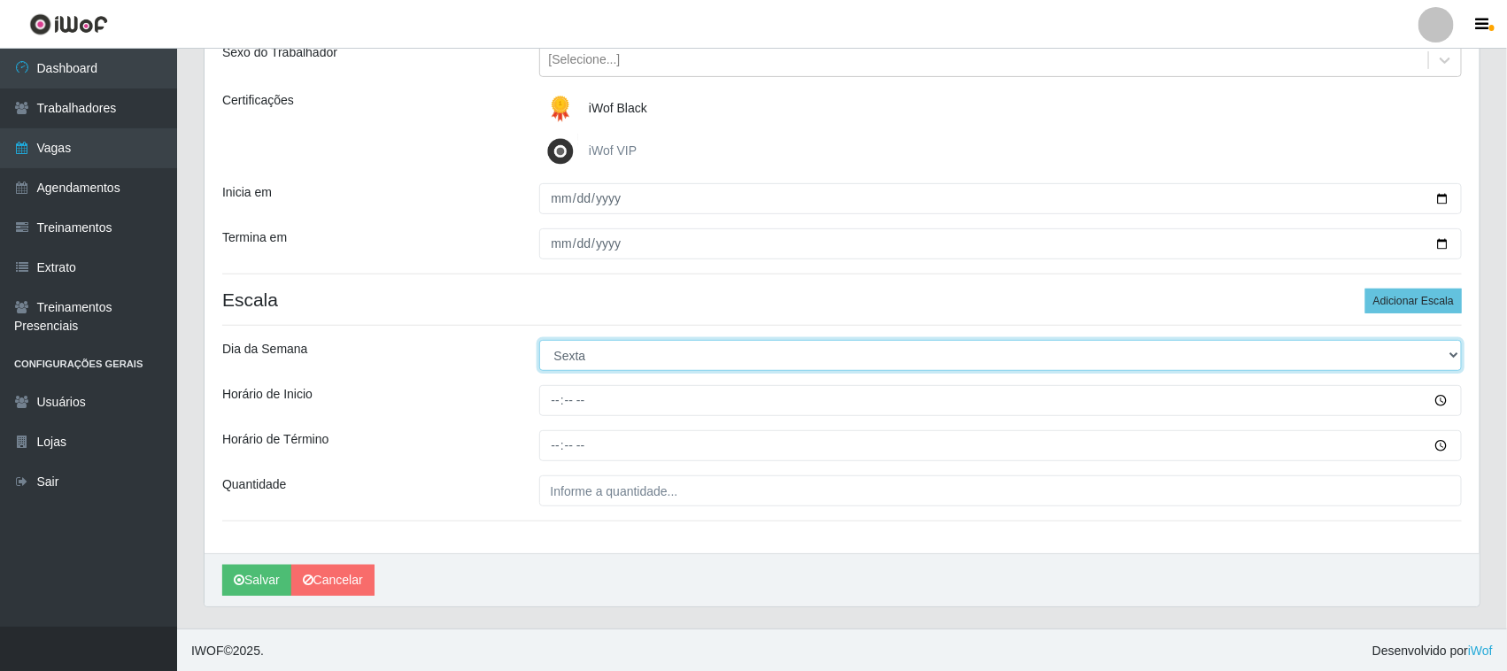
scroll to position [220, 0]
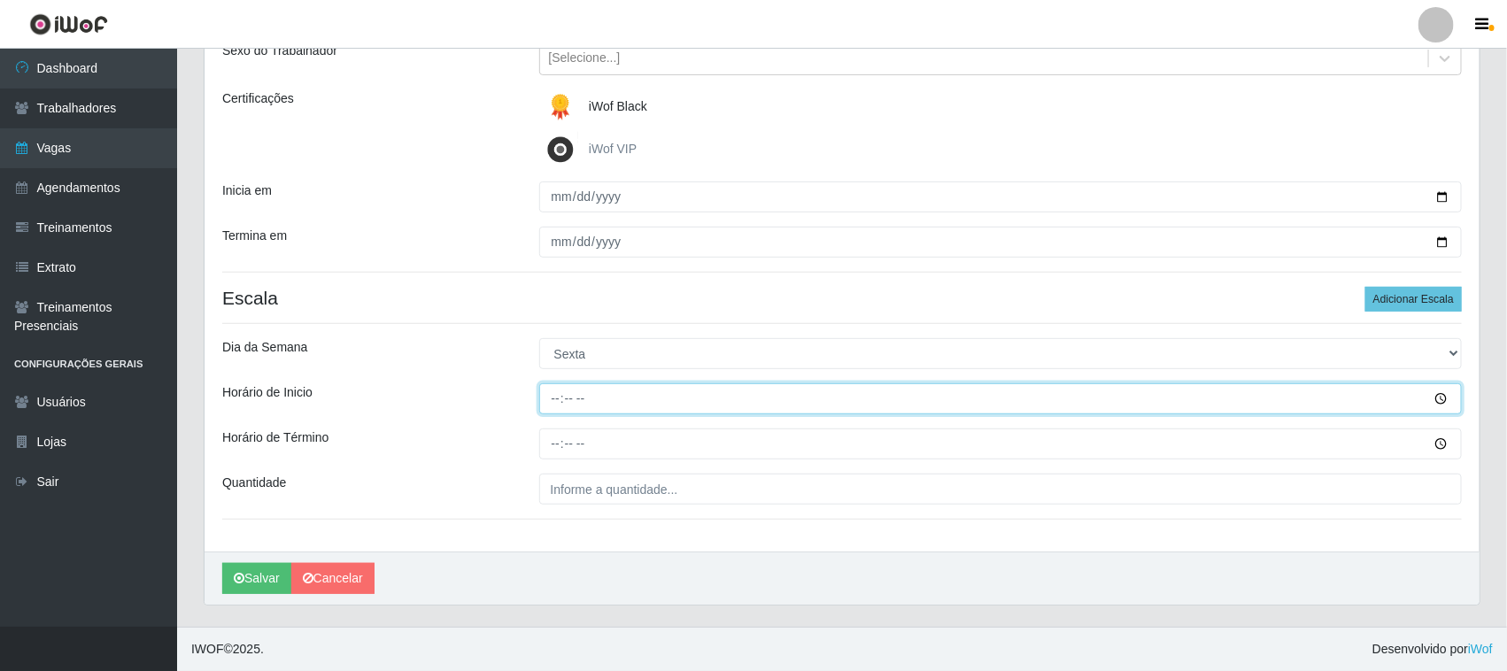
click at [545, 399] on input "Horário de Inicio" at bounding box center [1001, 398] width 924 height 31
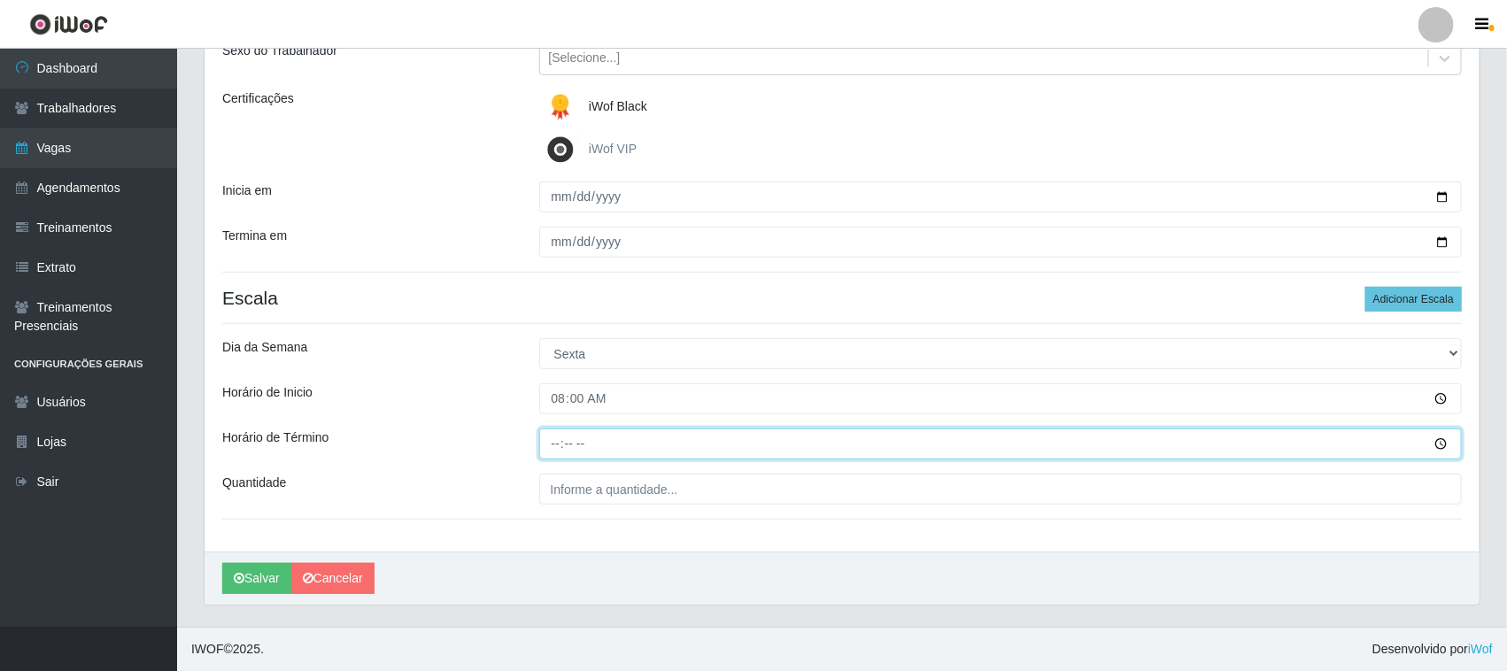
click at [556, 441] on input "Horário de Término" at bounding box center [1001, 444] width 924 height 31
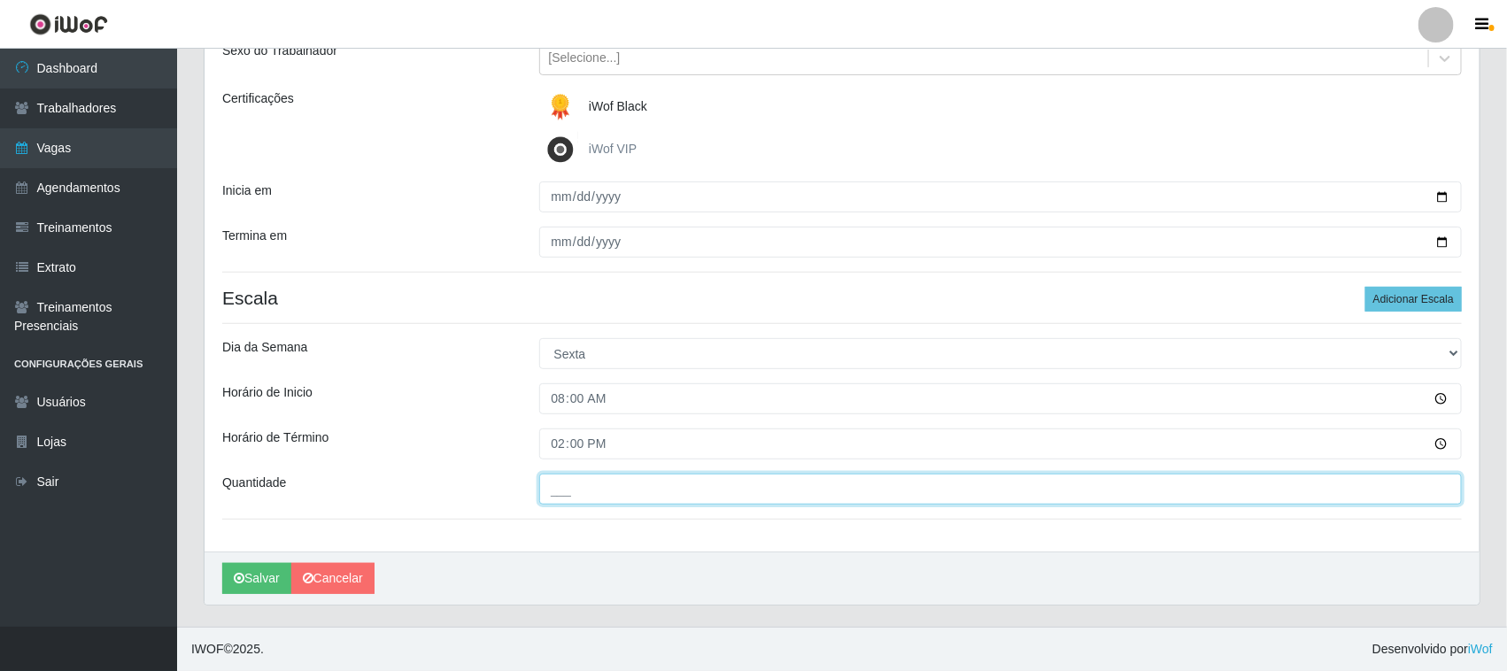
click at [563, 491] on input "___" at bounding box center [1001, 489] width 924 height 31
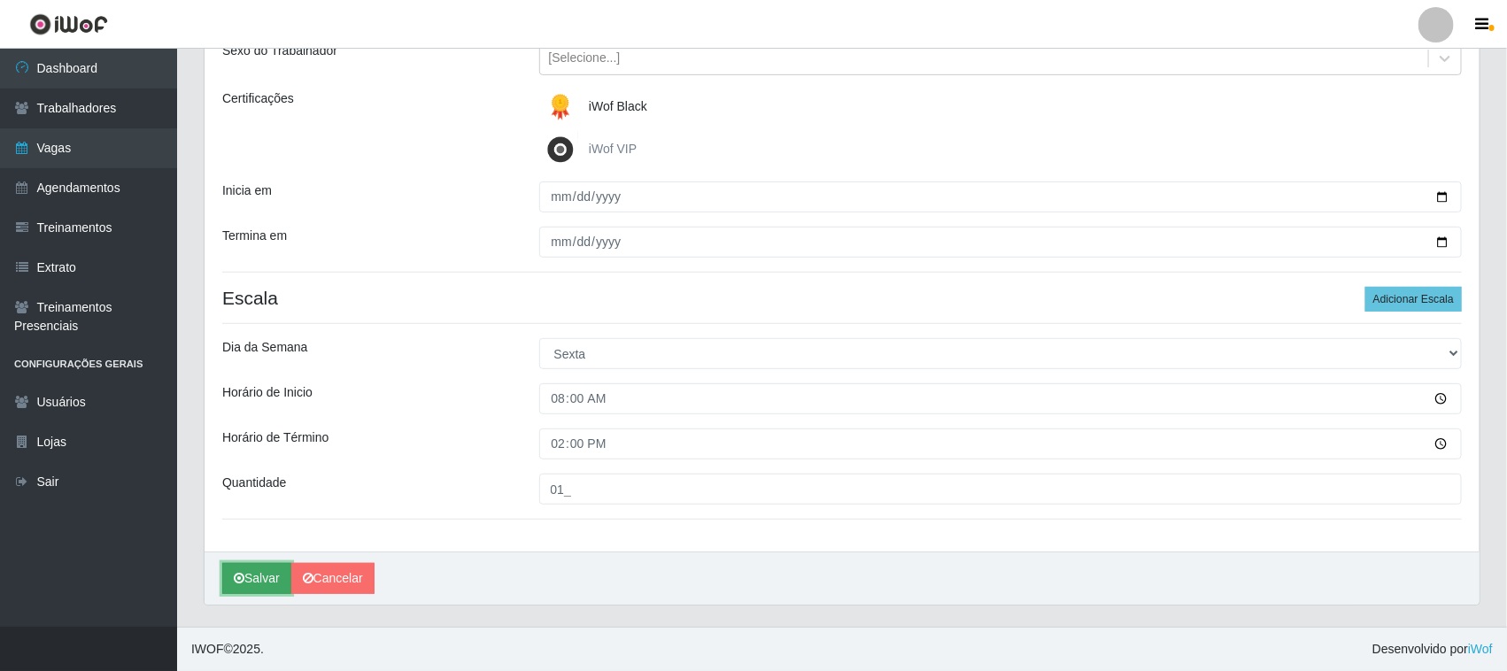
click at [255, 581] on button "Salvar" at bounding box center [256, 578] width 69 height 31
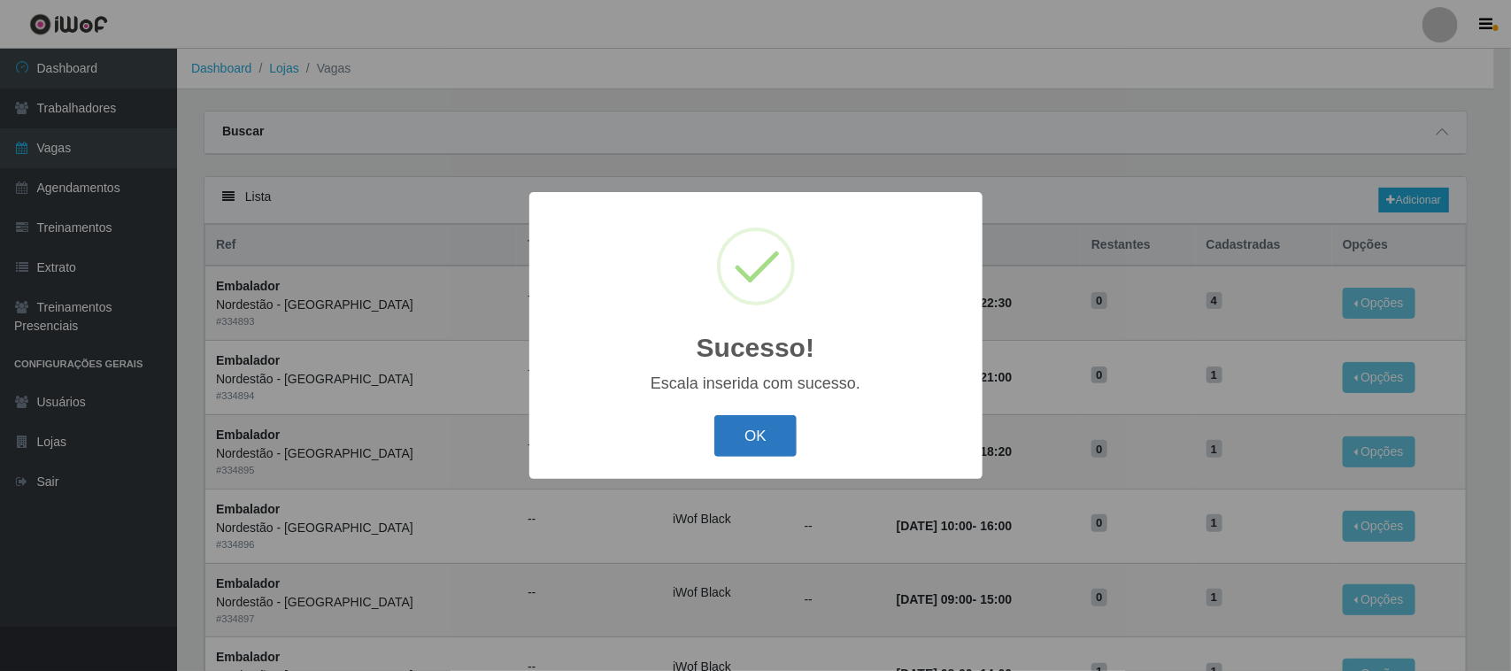
click at [762, 441] on button "OK" at bounding box center [756, 436] width 82 height 42
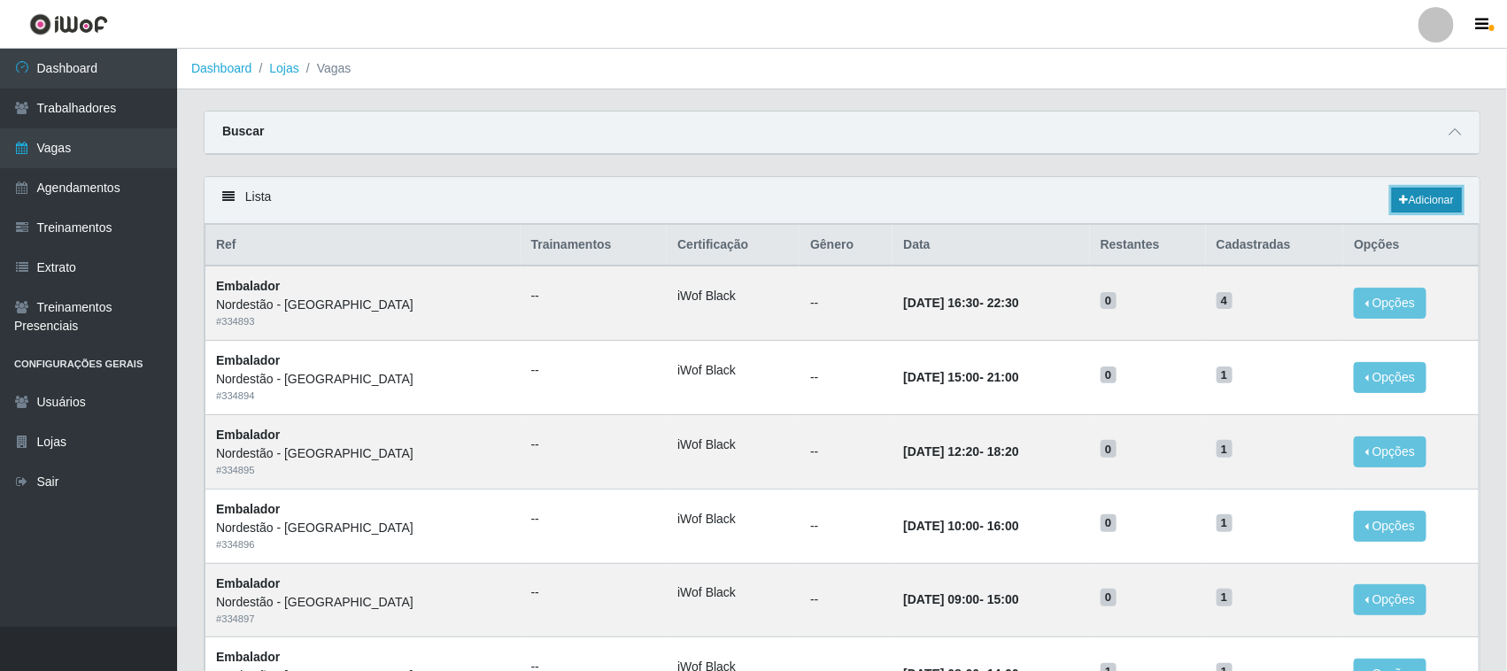
click at [1418, 199] on link "Adicionar" at bounding box center [1427, 200] width 70 height 25
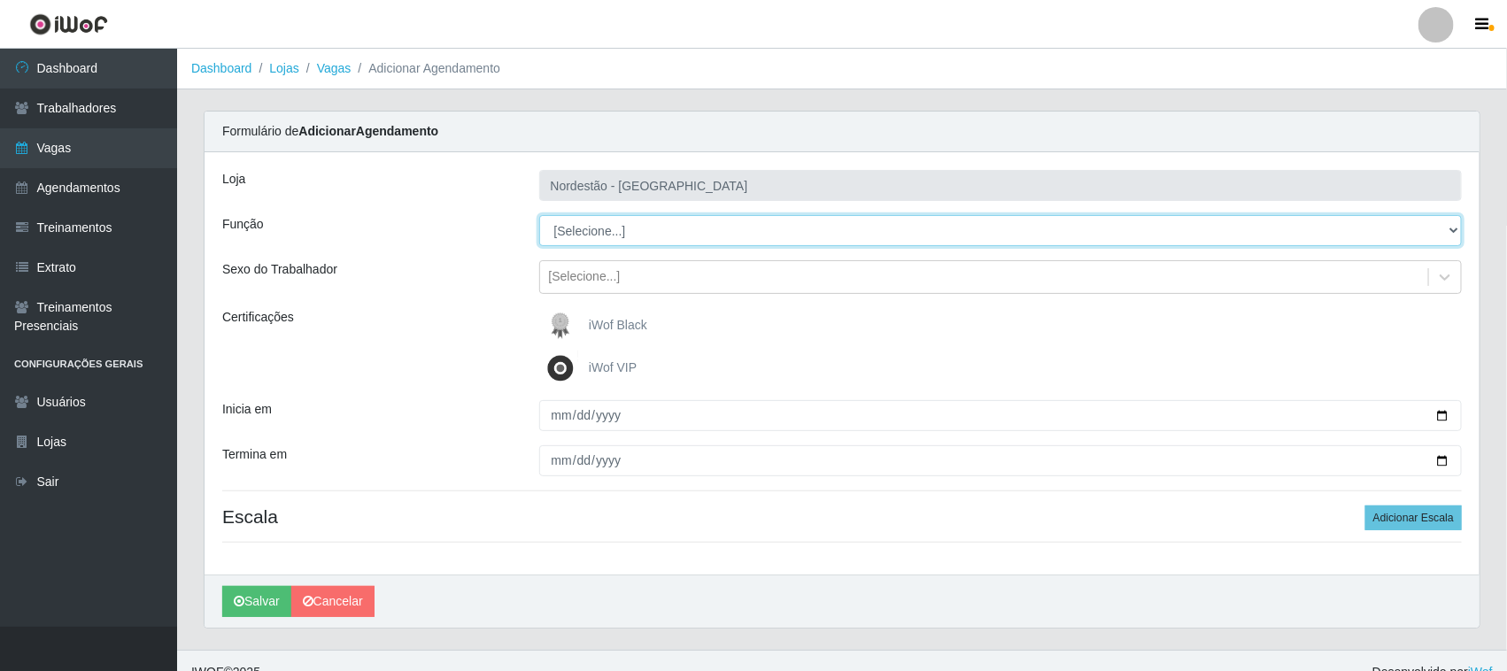
click at [631, 228] on select "[Selecione...] Embalador Embalador + Embalador ++ Operador de Caixa Operador de…" at bounding box center [1001, 230] width 924 height 31
click at [539, 215] on select "[Selecione...] Embalador Embalador + Embalador ++ Operador de Caixa Operador de…" at bounding box center [1001, 230] width 924 height 31
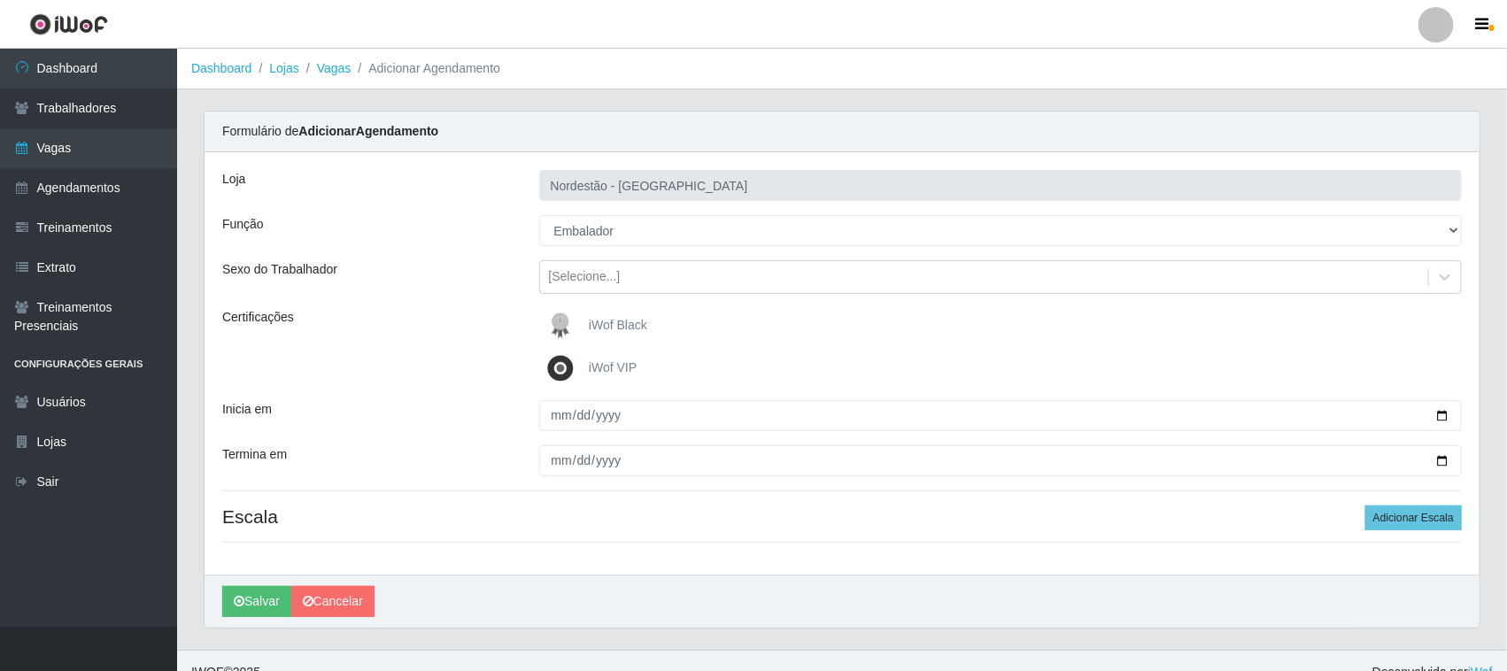
click at [642, 325] on span "iWof Black" at bounding box center [618, 325] width 58 height 14
click at [0, 0] on input "iWof Black" at bounding box center [0, 0] width 0 height 0
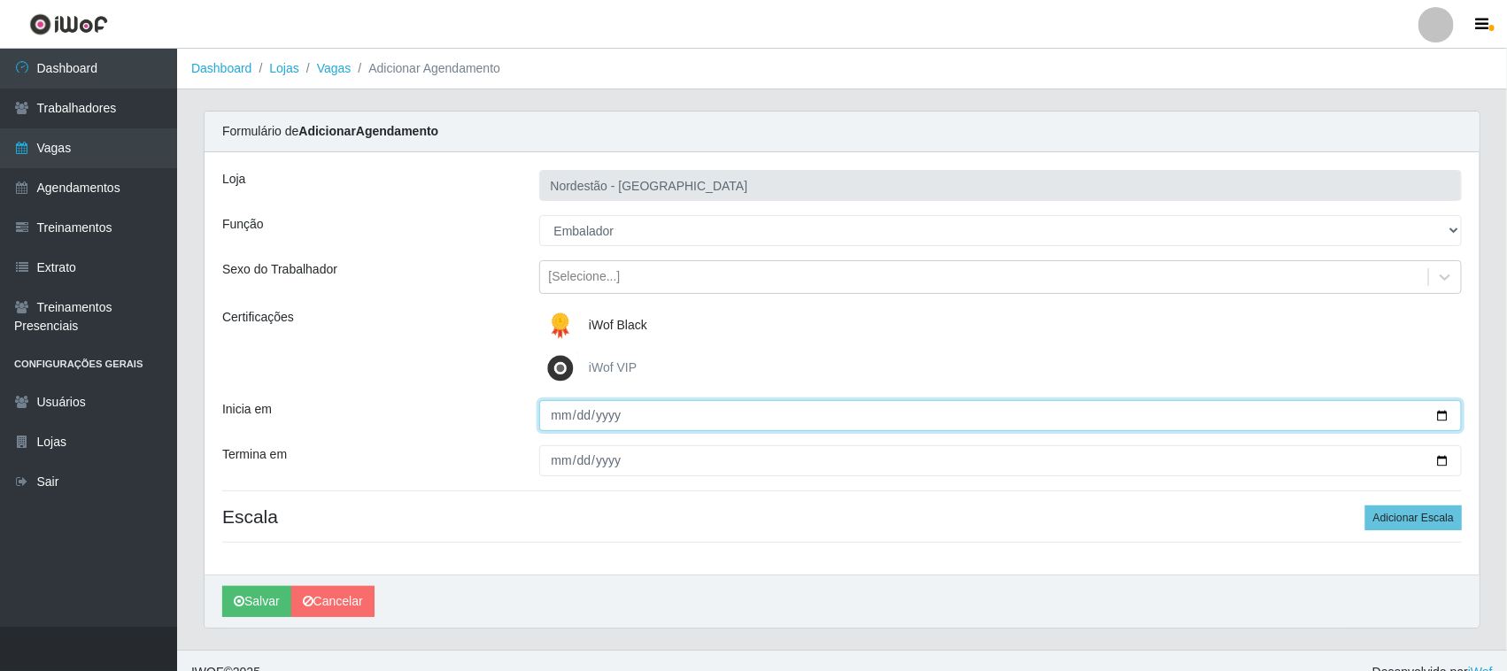
click at [1441, 416] on input "Inicia em" at bounding box center [1001, 415] width 924 height 31
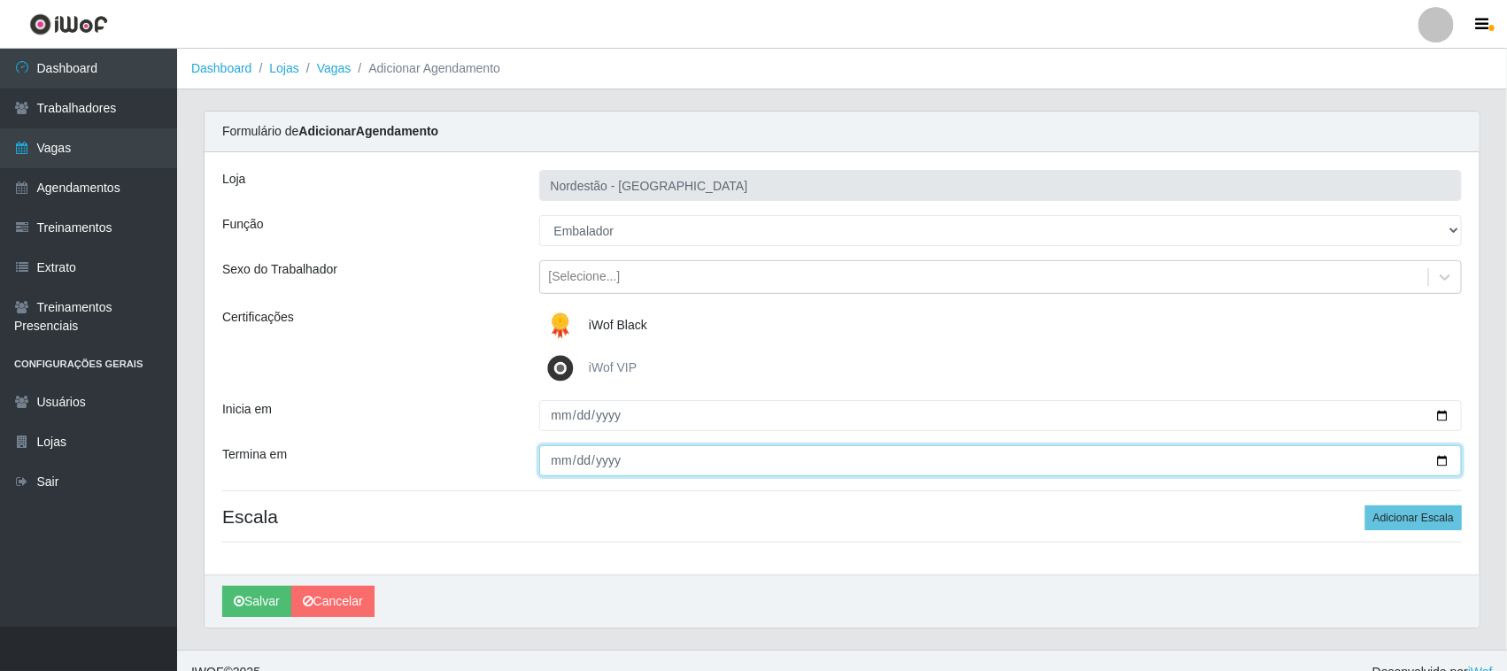
click at [1441, 458] on input "Termina em" at bounding box center [1001, 460] width 924 height 31
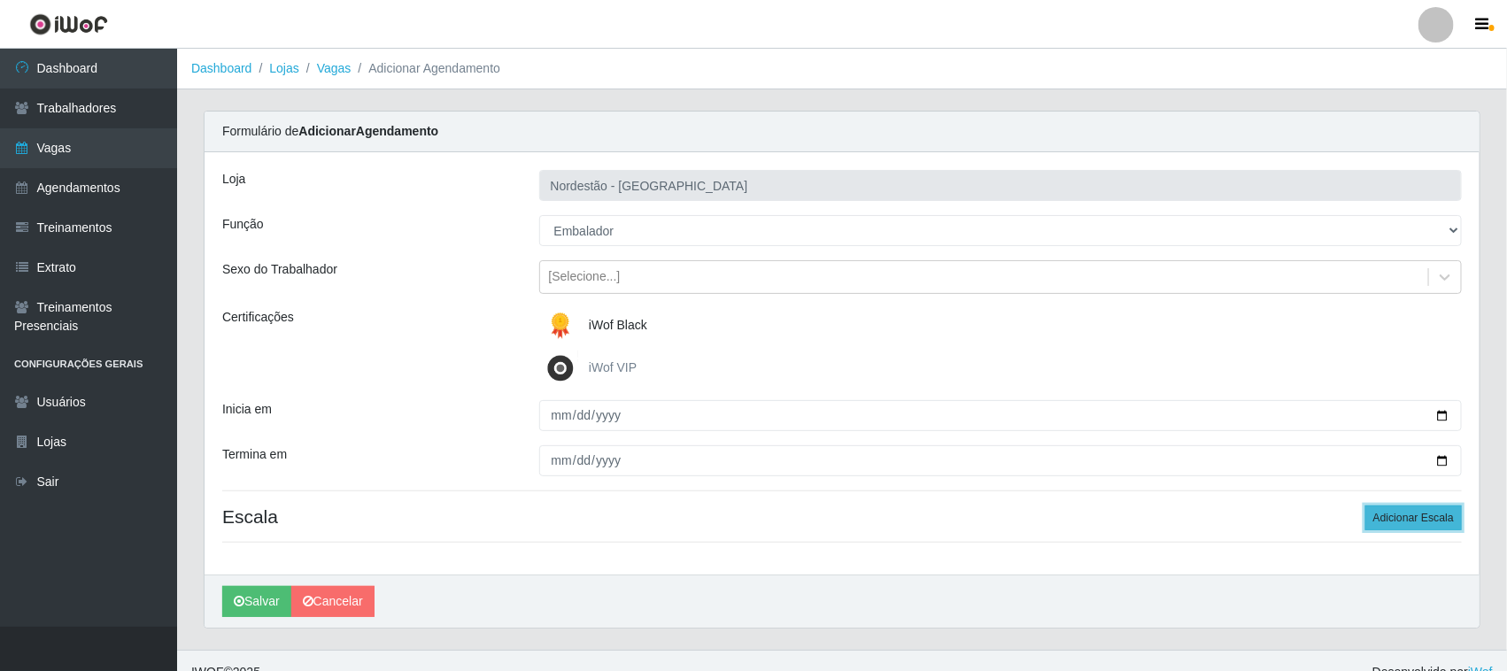
click at [1388, 515] on button "Adicionar Escala" at bounding box center [1413, 518] width 97 height 25
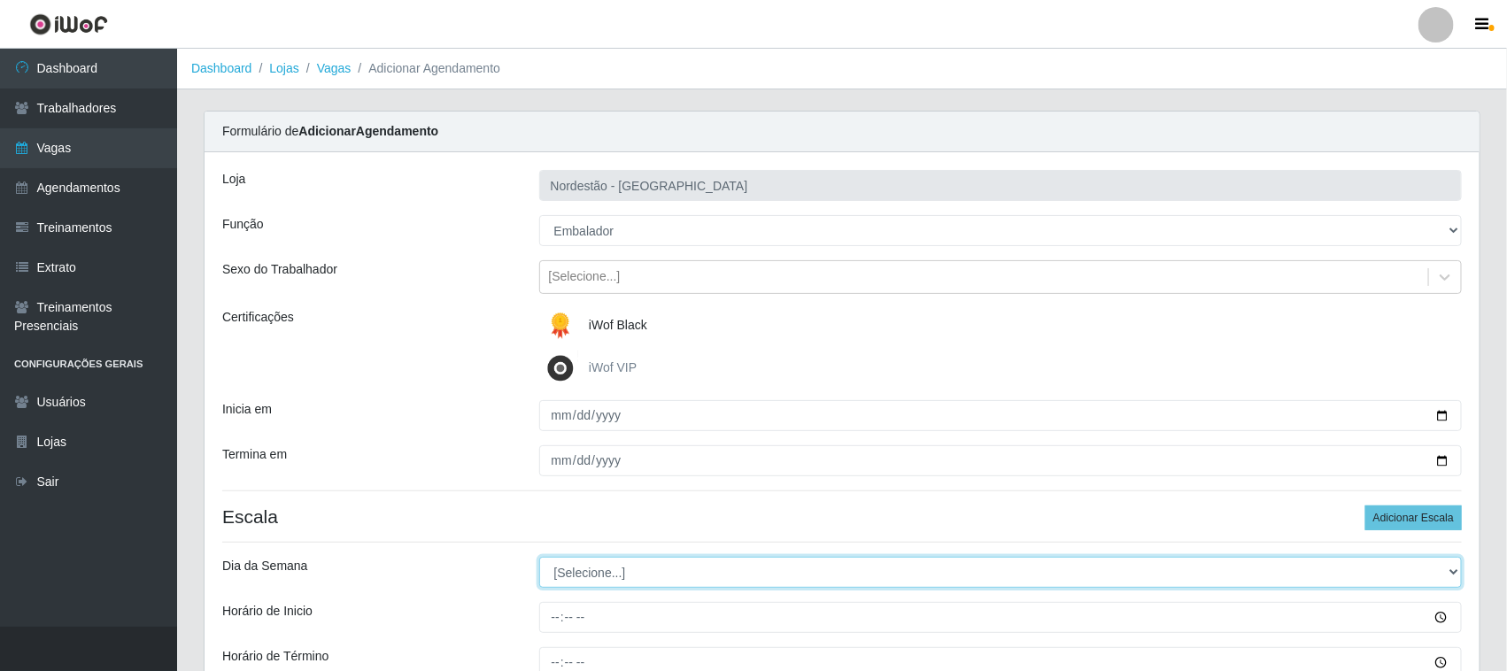
click at [587, 571] on select "[Selecione...] Segunda Terça Quarta Quinta Sexta Sábado Domingo" at bounding box center [1001, 572] width 924 height 31
click at [539, 558] on select "[Selecione...] Segunda Terça Quarta Quinta Sexta Sábado Domingo" at bounding box center [1001, 572] width 924 height 31
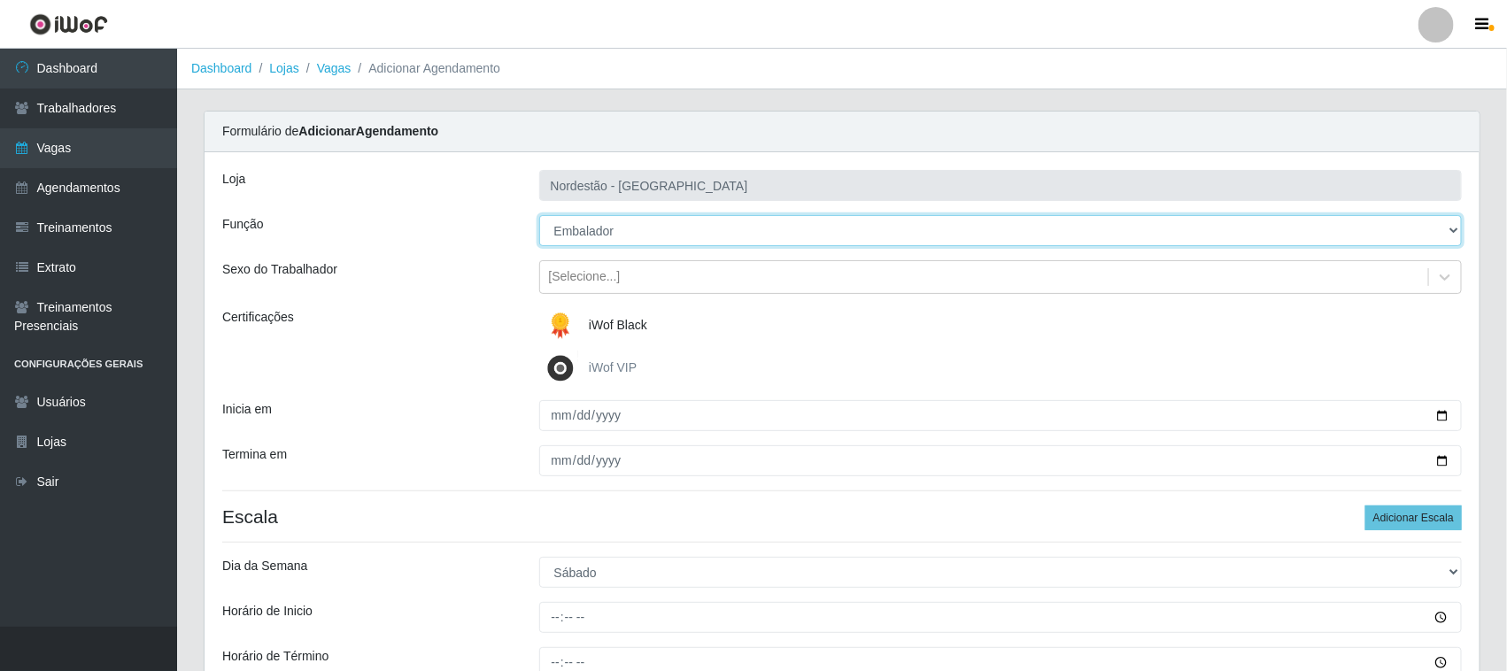
click at [625, 223] on select "[Selecione...] Embalador Embalador + Embalador ++ Operador de Caixa Operador de…" at bounding box center [1001, 230] width 924 height 31
click at [539, 215] on select "[Selecione...] Embalador Embalador + Embalador ++ Operador de Caixa Operador de…" at bounding box center [1001, 230] width 924 height 31
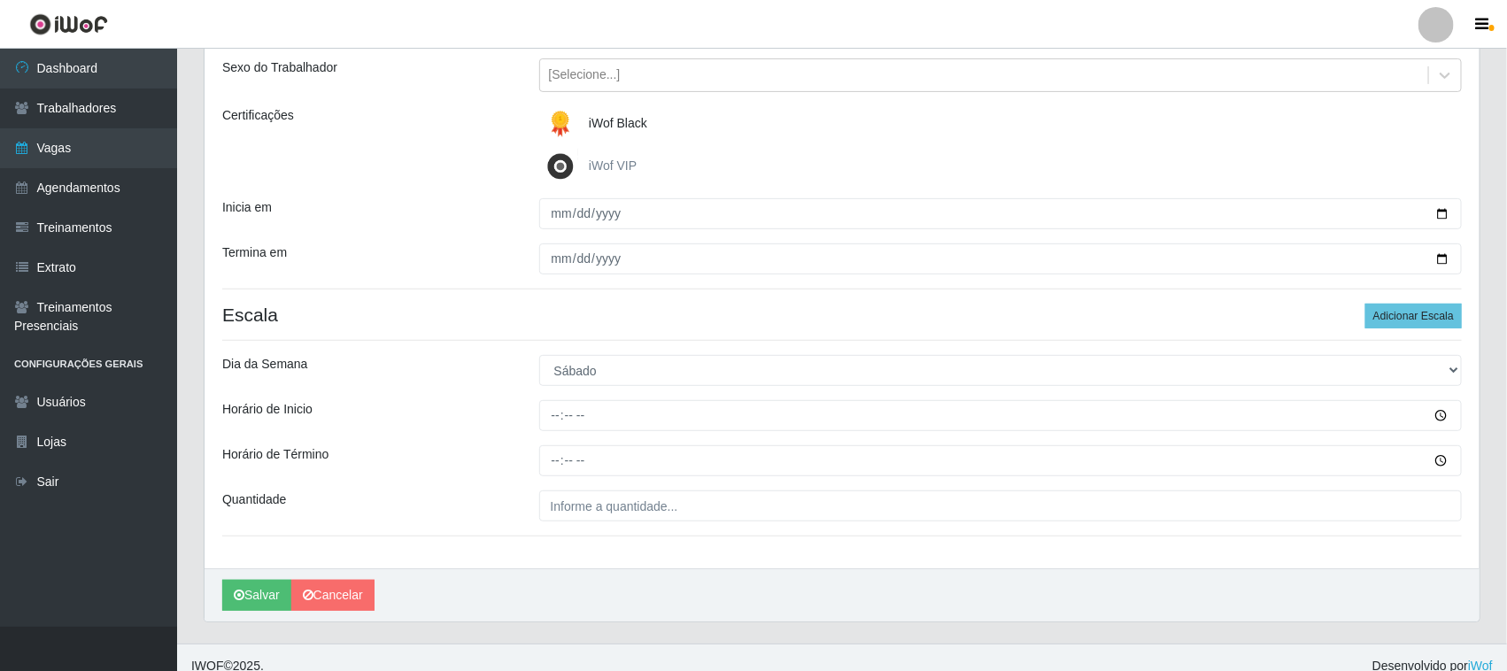
scroll to position [220, 0]
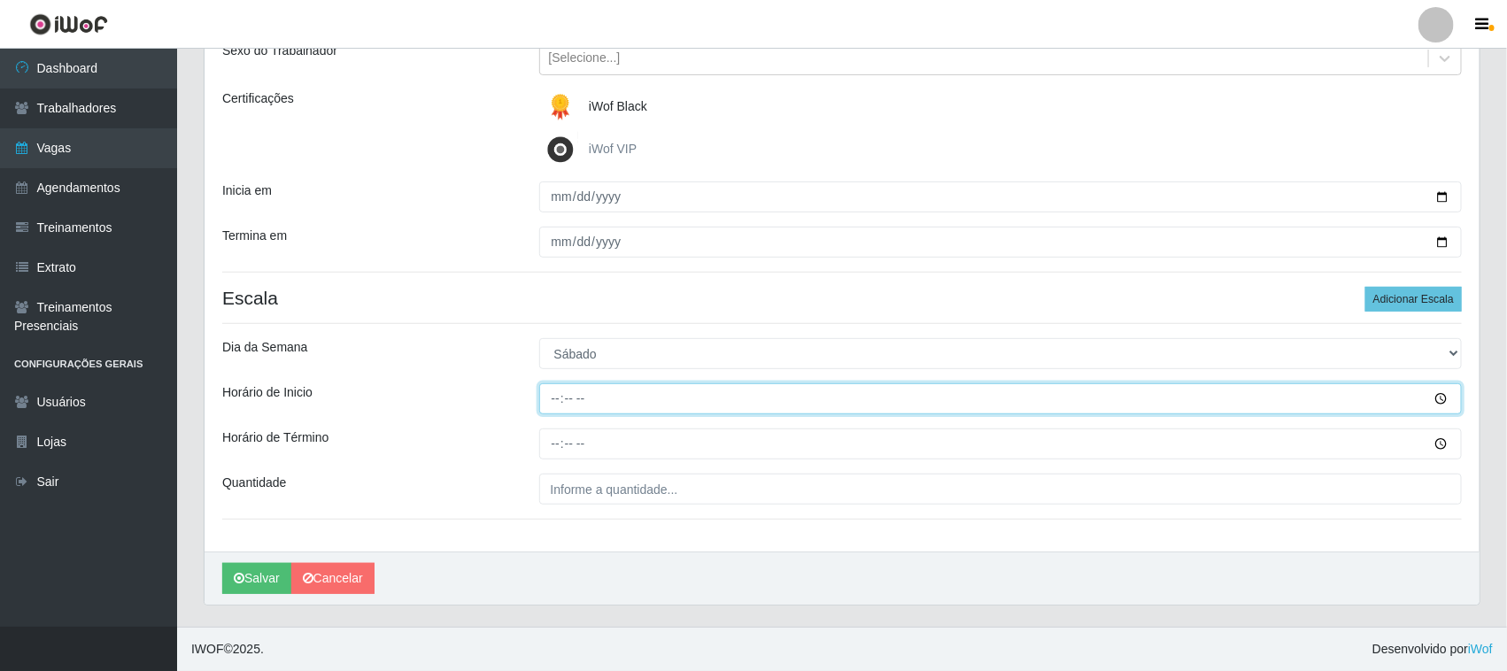
click at [552, 398] on input "Horário de Inicio" at bounding box center [1001, 398] width 924 height 31
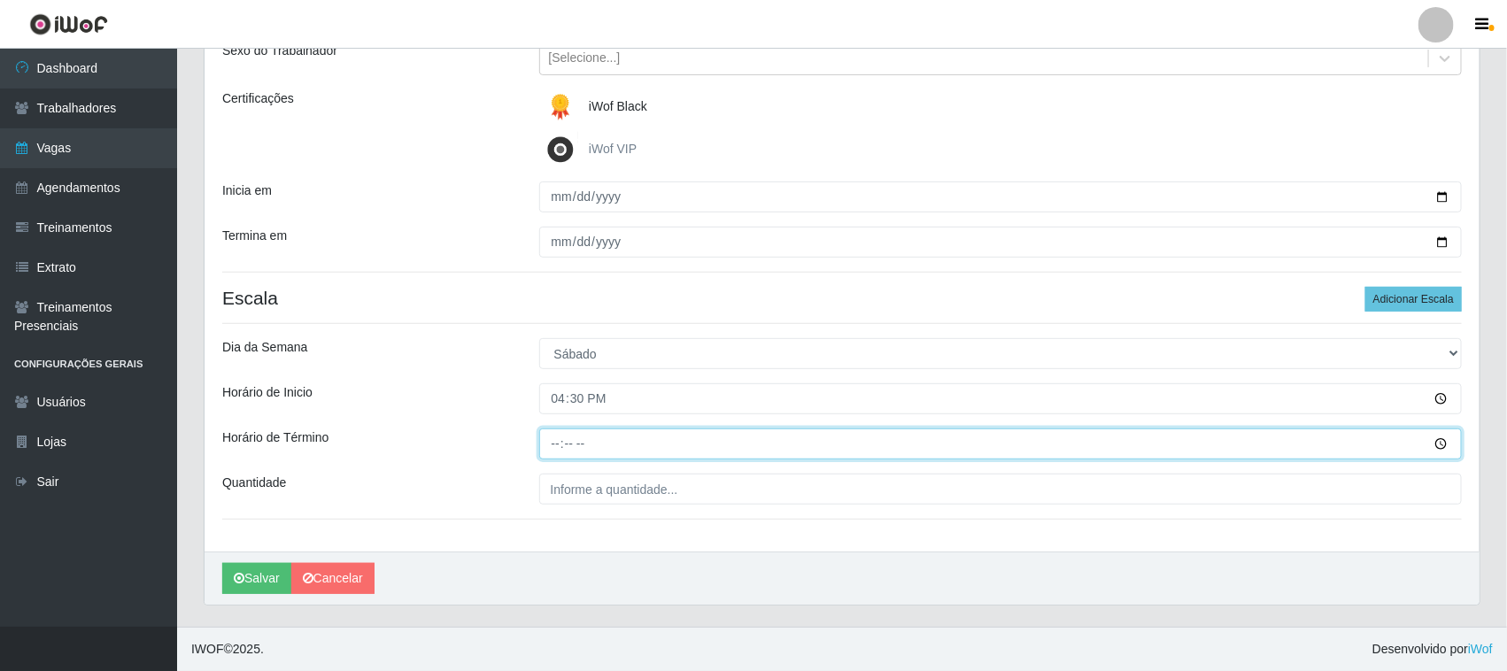
click at [547, 439] on input "Horário de Término" at bounding box center [1001, 444] width 924 height 31
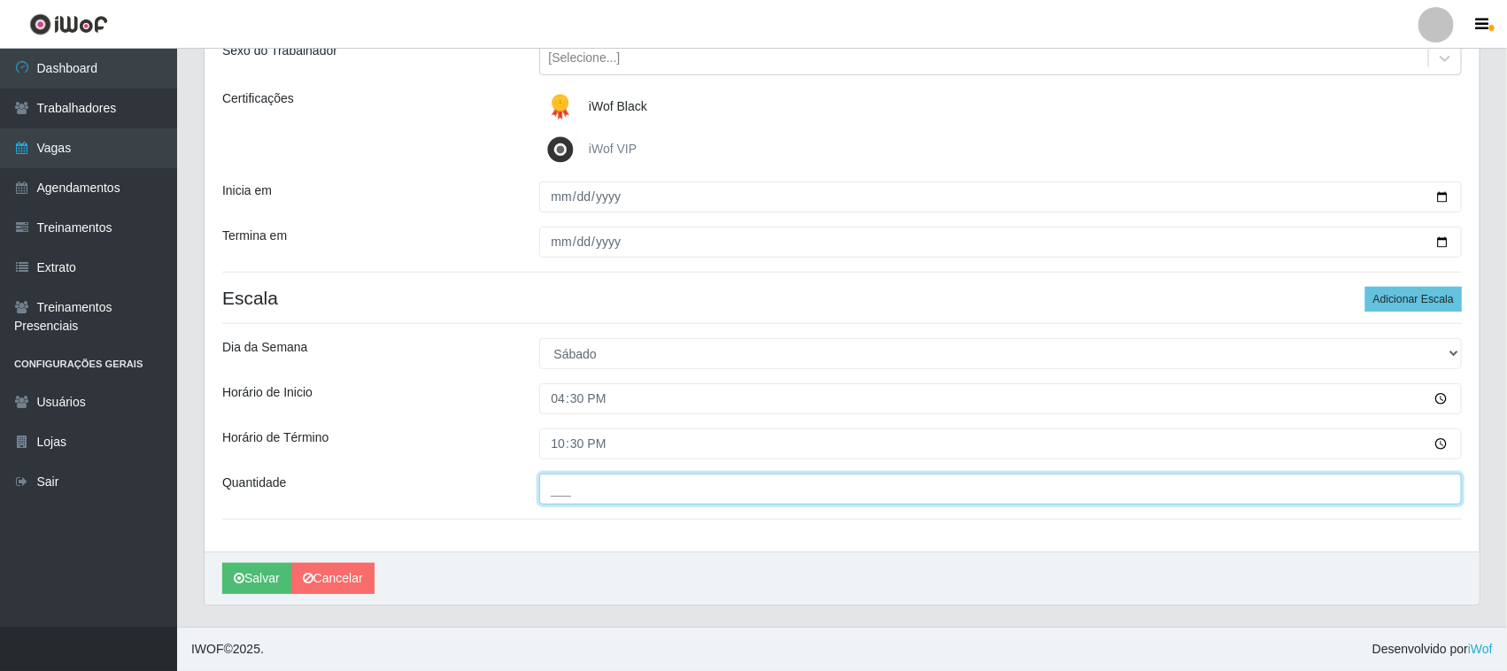
click at [587, 488] on input "___" at bounding box center [1001, 489] width 924 height 31
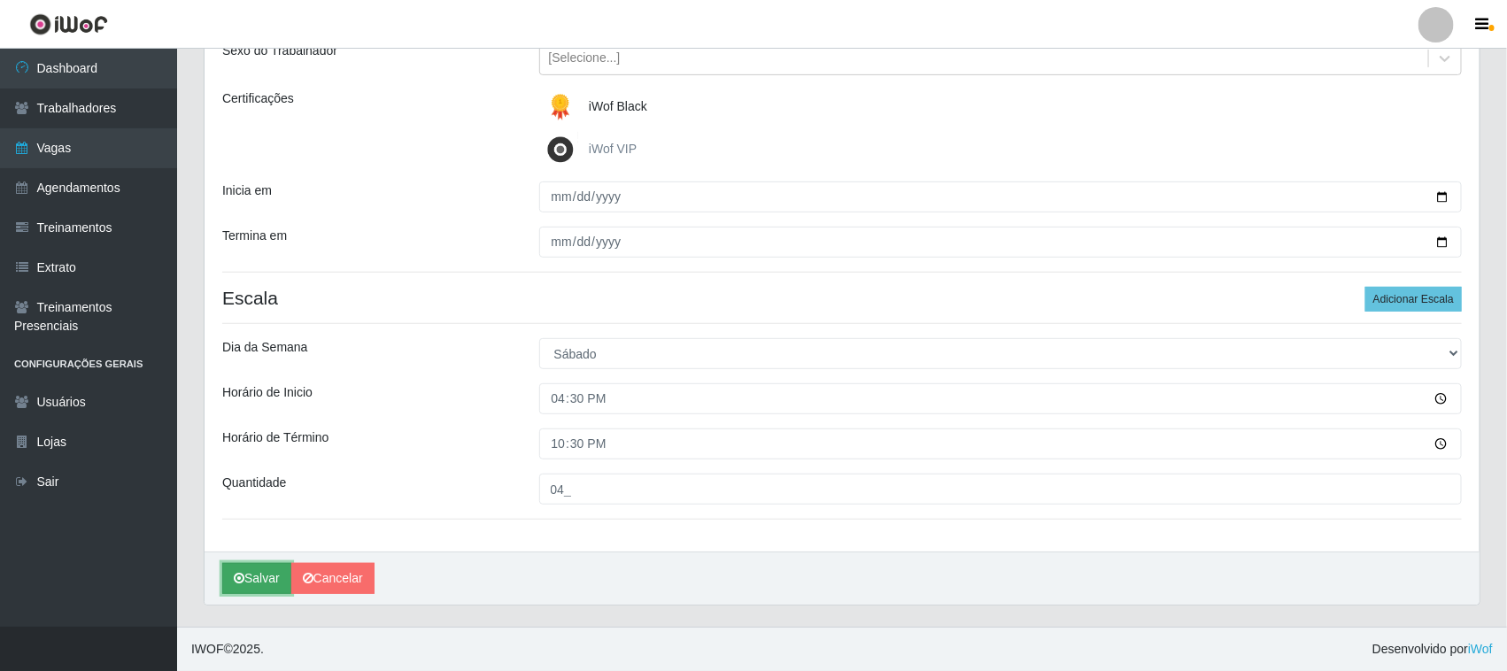
click at [266, 578] on button "Salvar" at bounding box center [256, 578] width 69 height 31
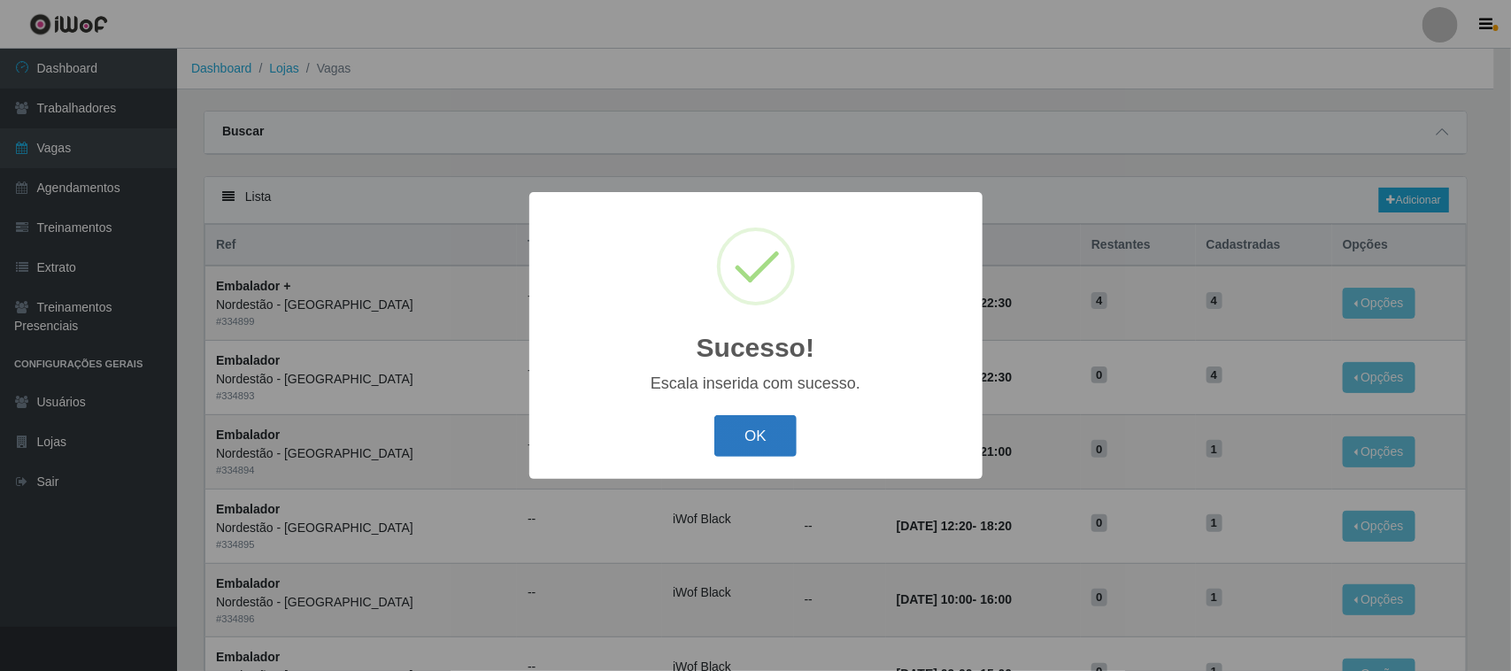
click at [770, 437] on button "OK" at bounding box center [756, 436] width 82 height 42
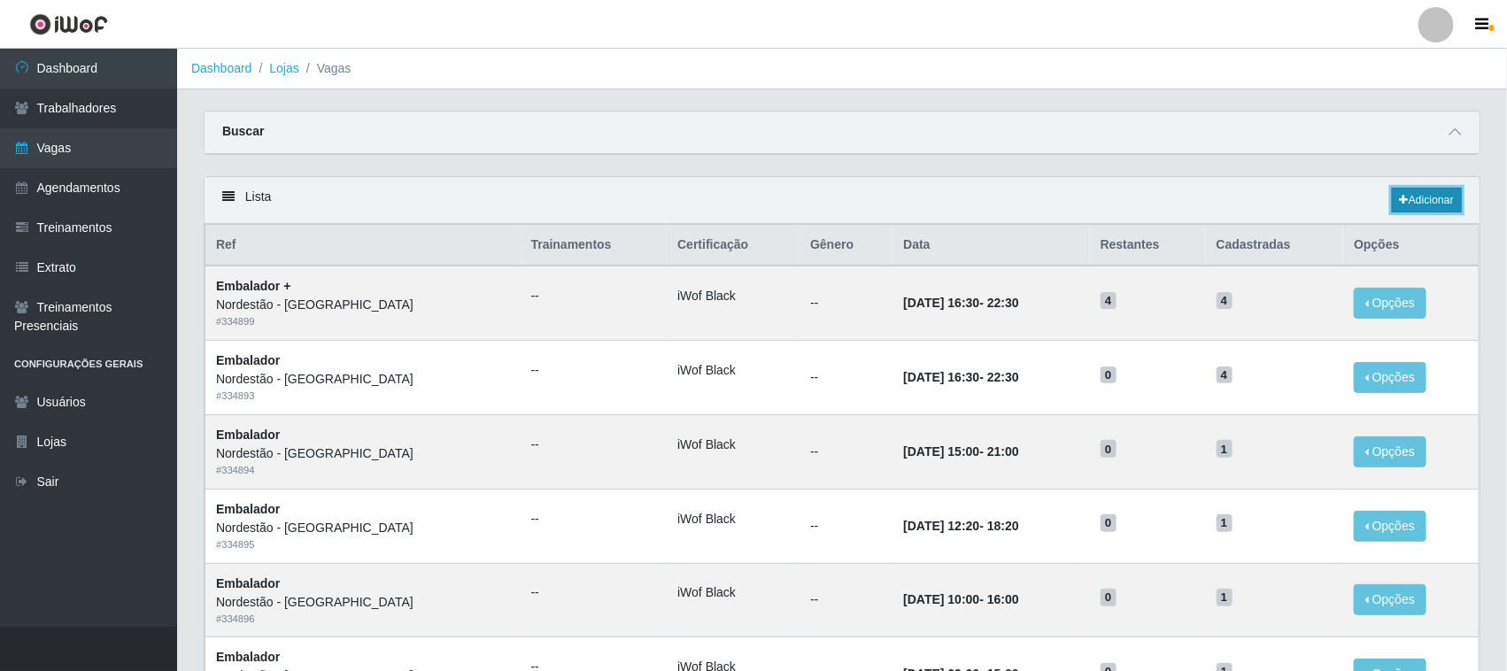
click at [1406, 202] on link "Adicionar" at bounding box center [1427, 200] width 70 height 25
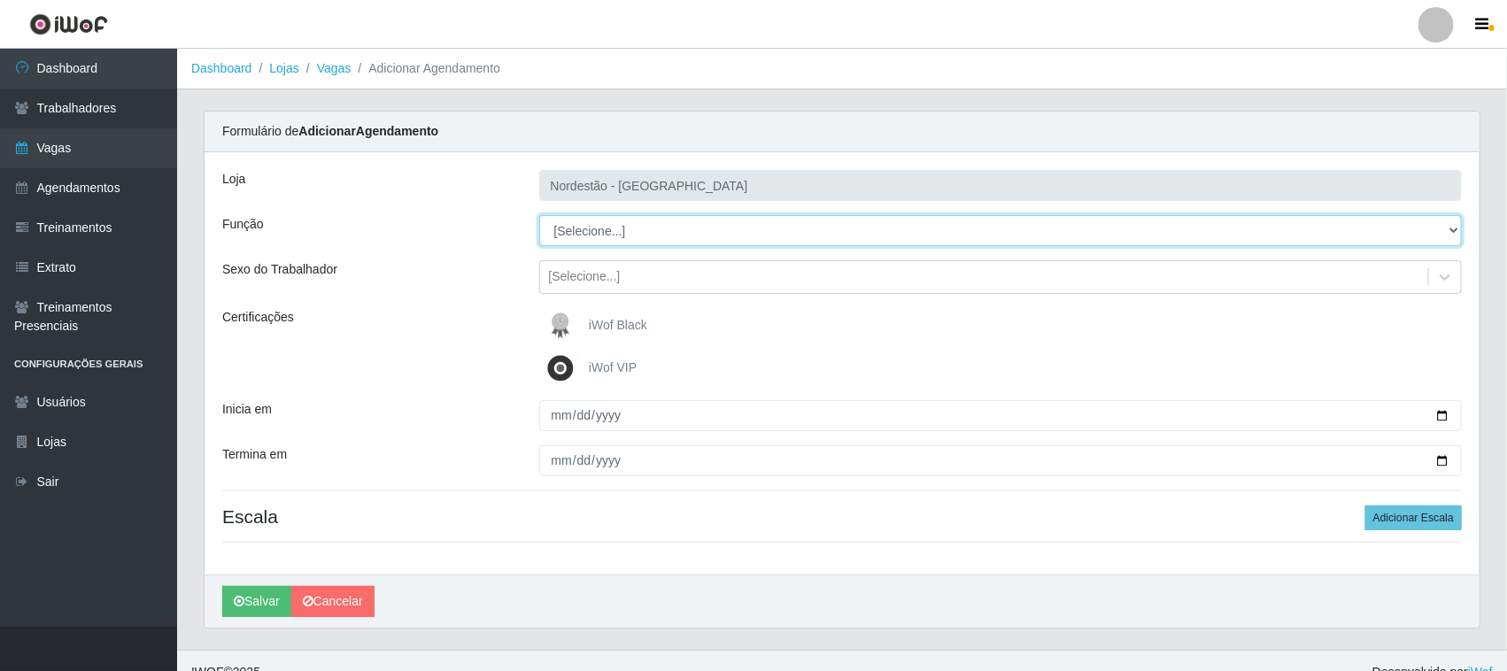
click at [630, 231] on select "[Selecione...] Embalador Embalador + Embalador ++ Operador de Caixa Operador de…" at bounding box center [1001, 230] width 924 height 31
click at [539, 215] on select "[Selecione...] Embalador Embalador + Embalador ++ Operador de Caixa Operador de…" at bounding box center [1001, 230] width 924 height 31
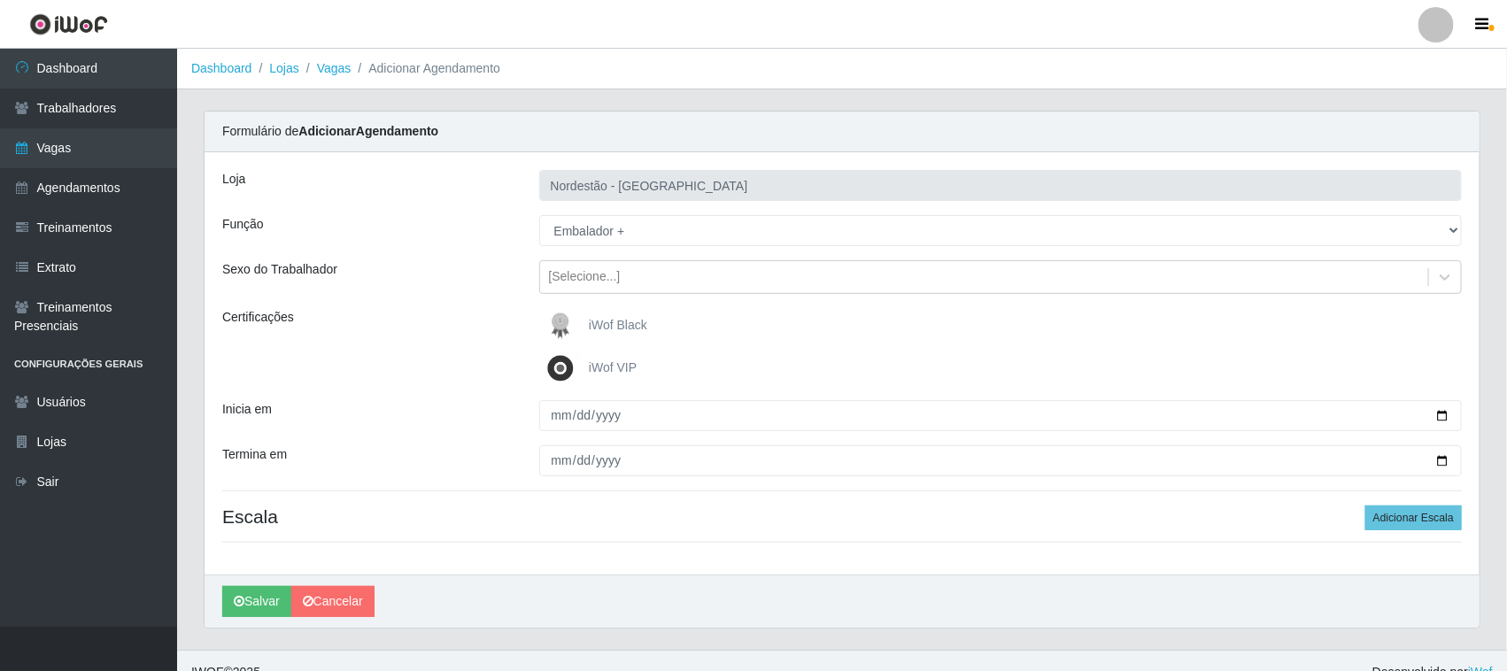
click at [617, 321] on span "iWof Black" at bounding box center [618, 325] width 58 height 14
click at [0, 0] on input "iWof Black" at bounding box center [0, 0] width 0 height 0
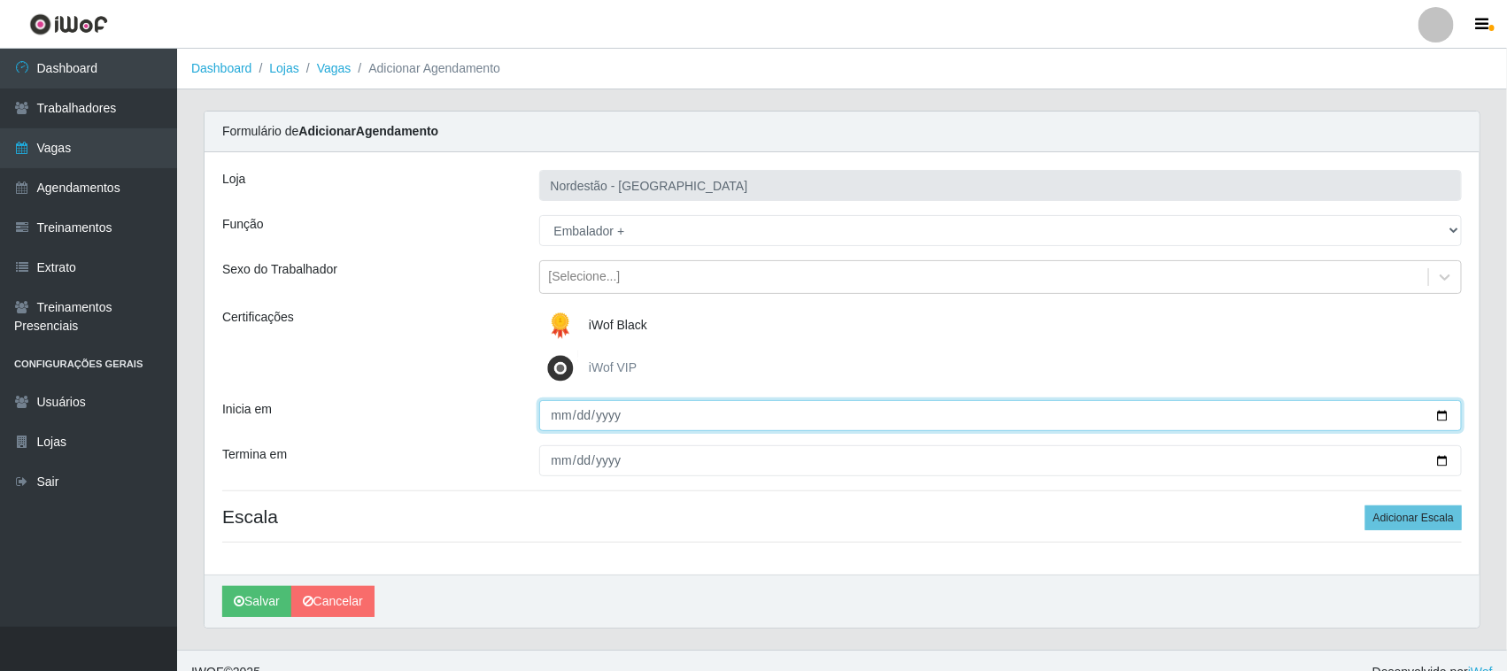
click at [1436, 410] on input "Inicia em" at bounding box center [1001, 415] width 924 height 31
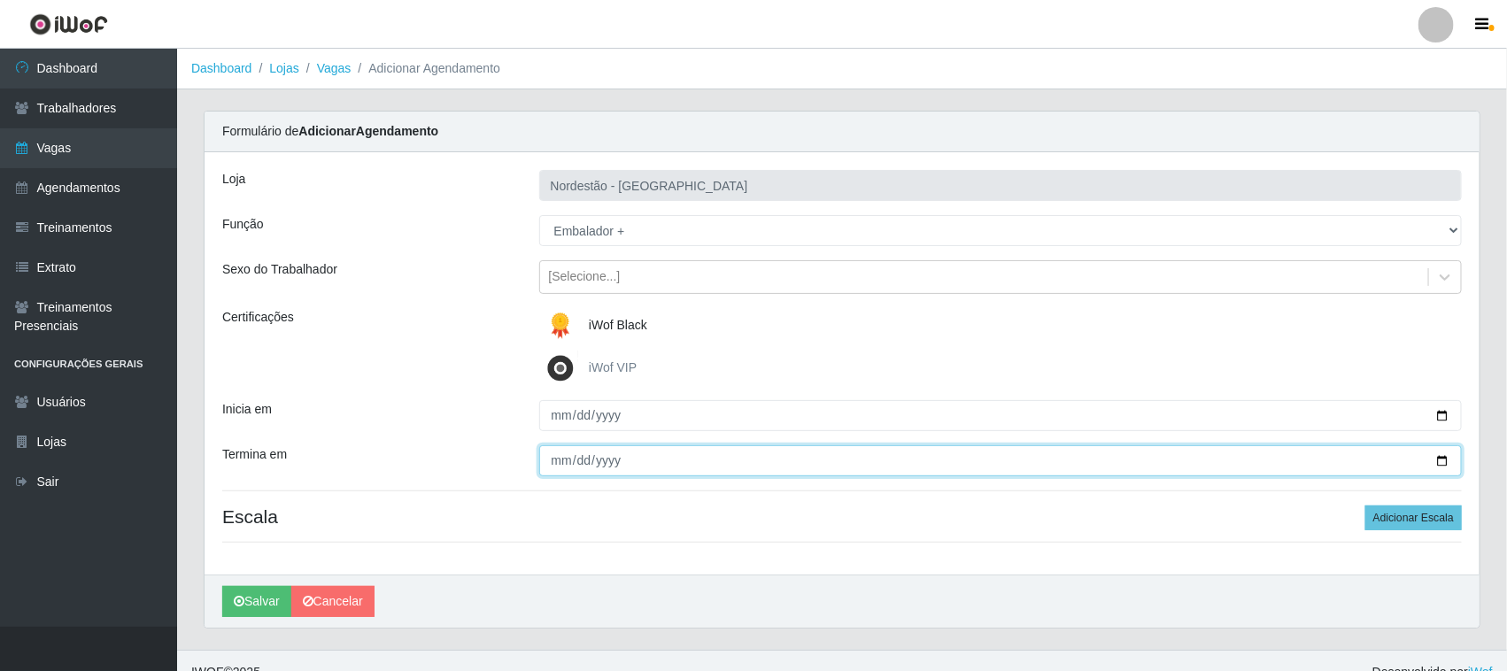
click at [1448, 454] on input "Termina em" at bounding box center [1001, 460] width 924 height 31
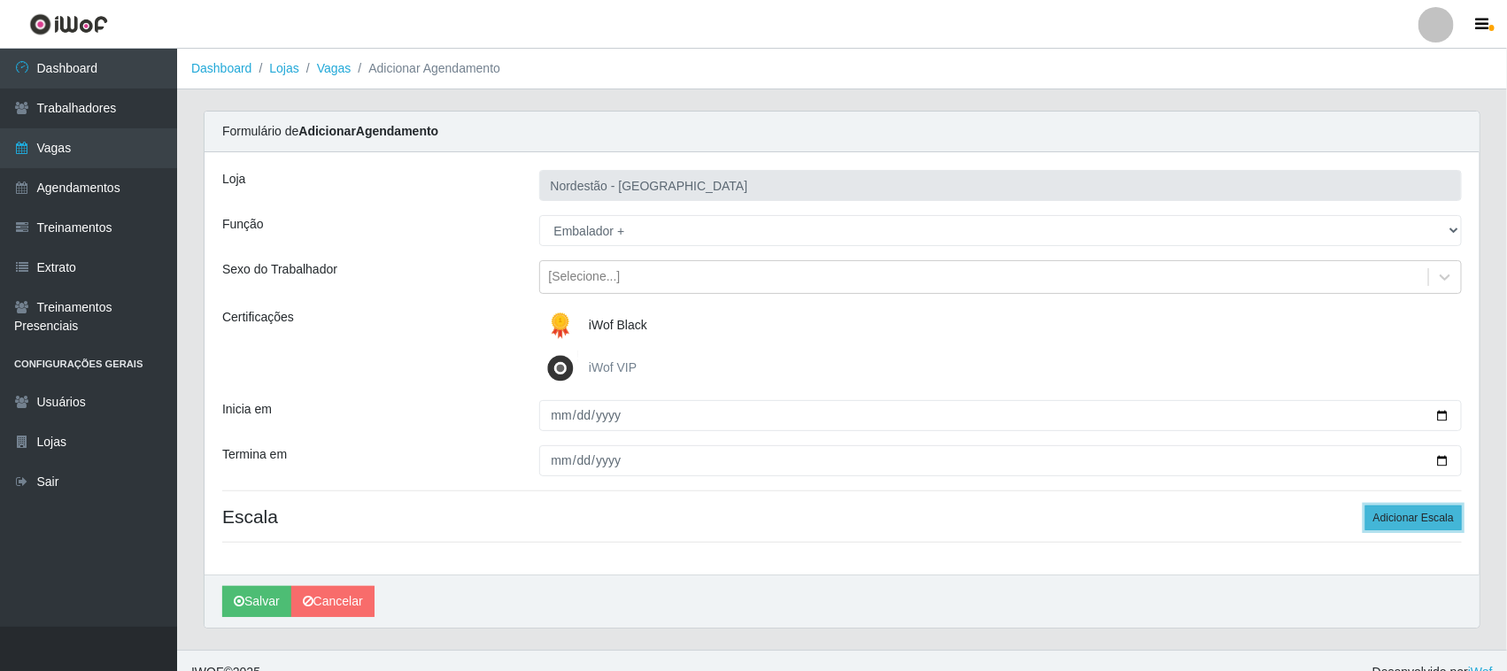
click at [1433, 514] on button "Adicionar Escala" at bounding box center [1413, 518] width 97 height 25
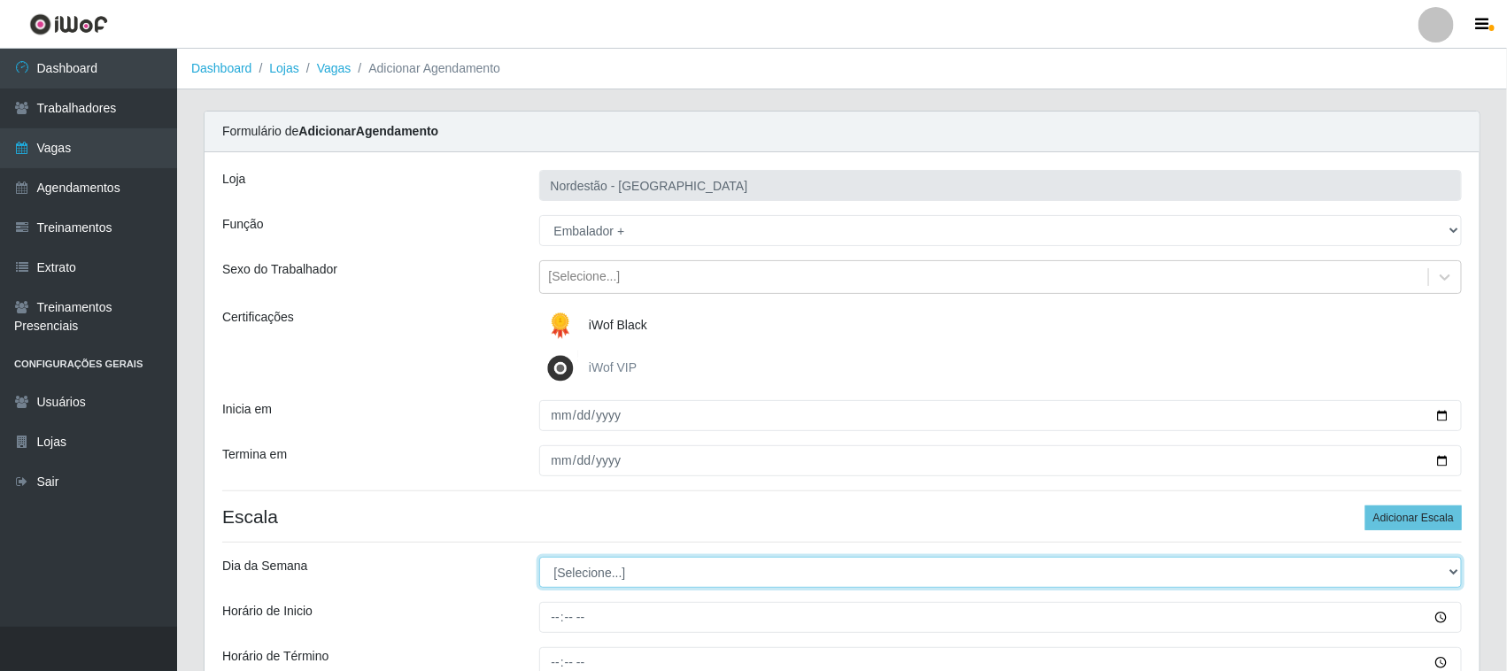
drag, startPoint x: 607, startPoint y: 576, endPoint x: 607, endPoint y: 564, distance: 12.4
click at [607, 576] on select "[Selecione...] Segunda Terça Quarta Quinta Sexta Sábado Domingo" at bounding box center [1001, 572] width 924 height 31
click at [539, 558] on select "[Selecione...] Segunda Terça Quarta Quinta Sexta Sábado Domingo" at bounding box center [1001, 572] width 924 height 31
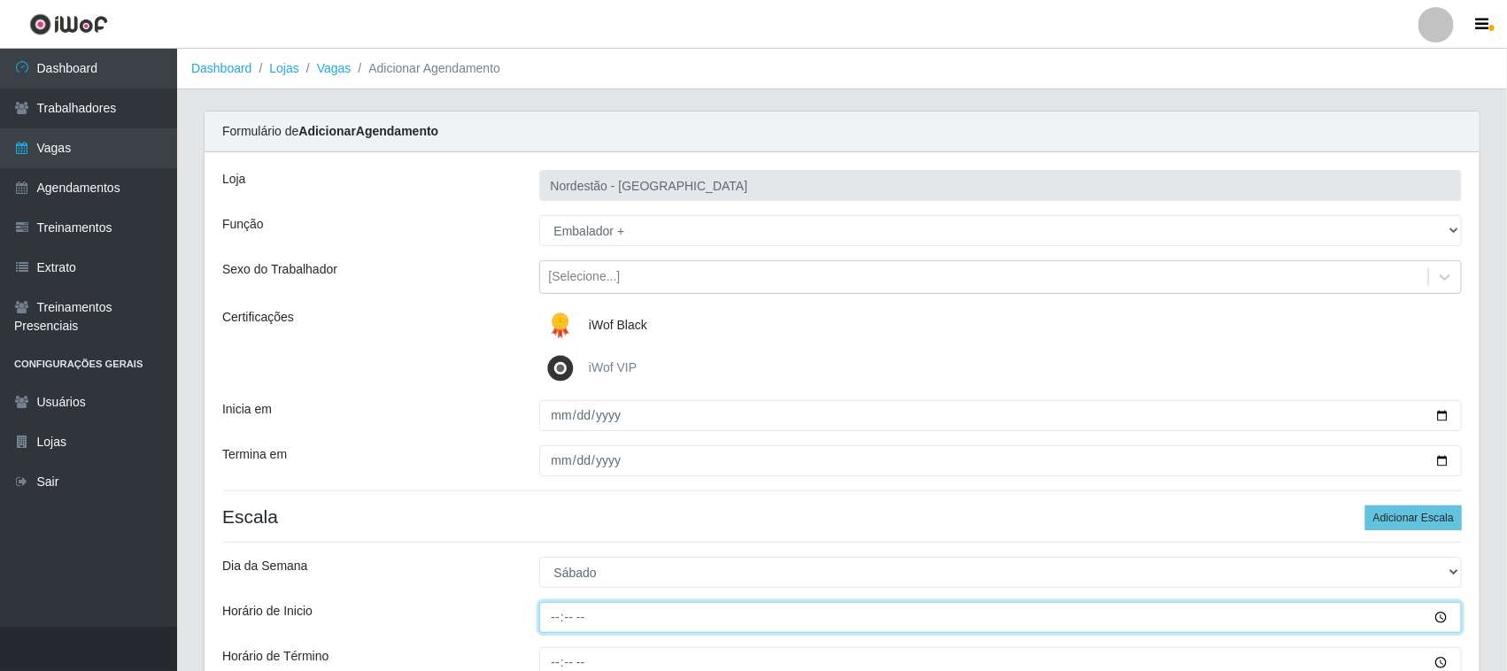
click at [551, 617] on input "Horário de Inicio" at bounding box center [1001, 617] width 924 height 31
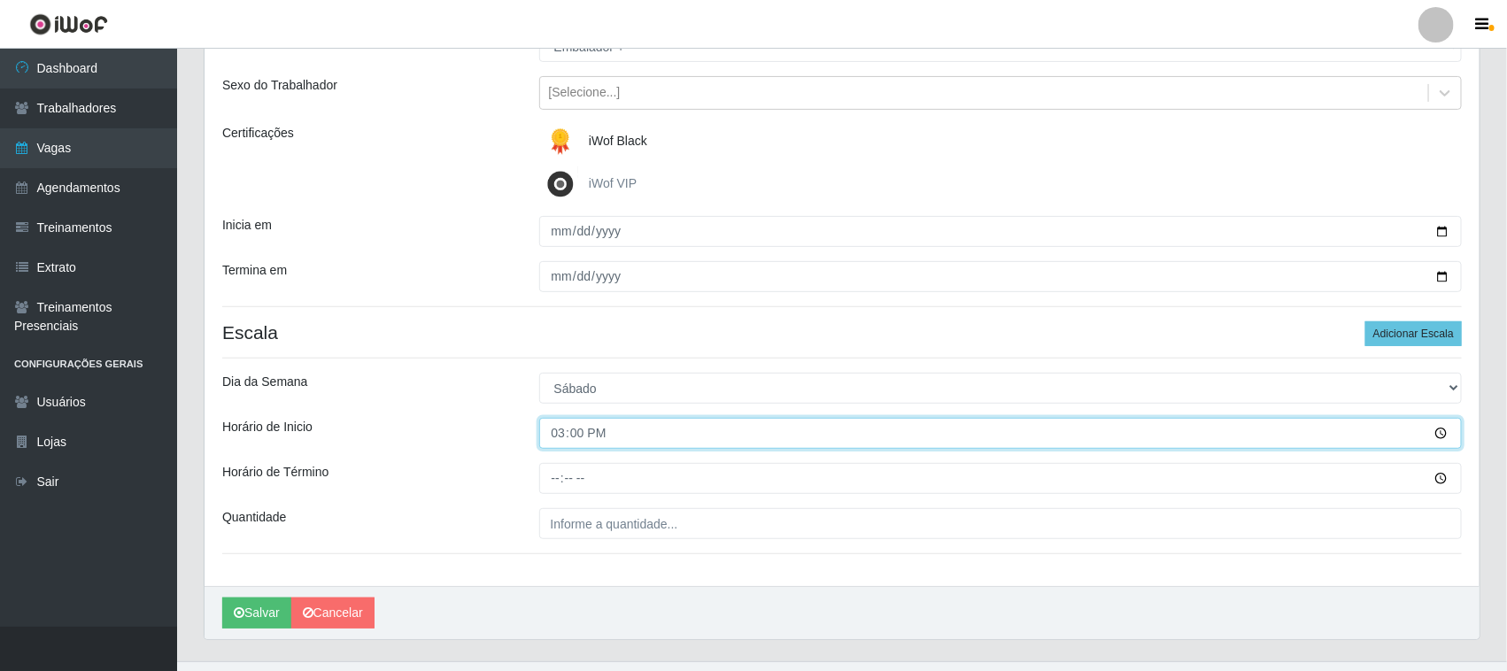
scroll to position [220, 0]
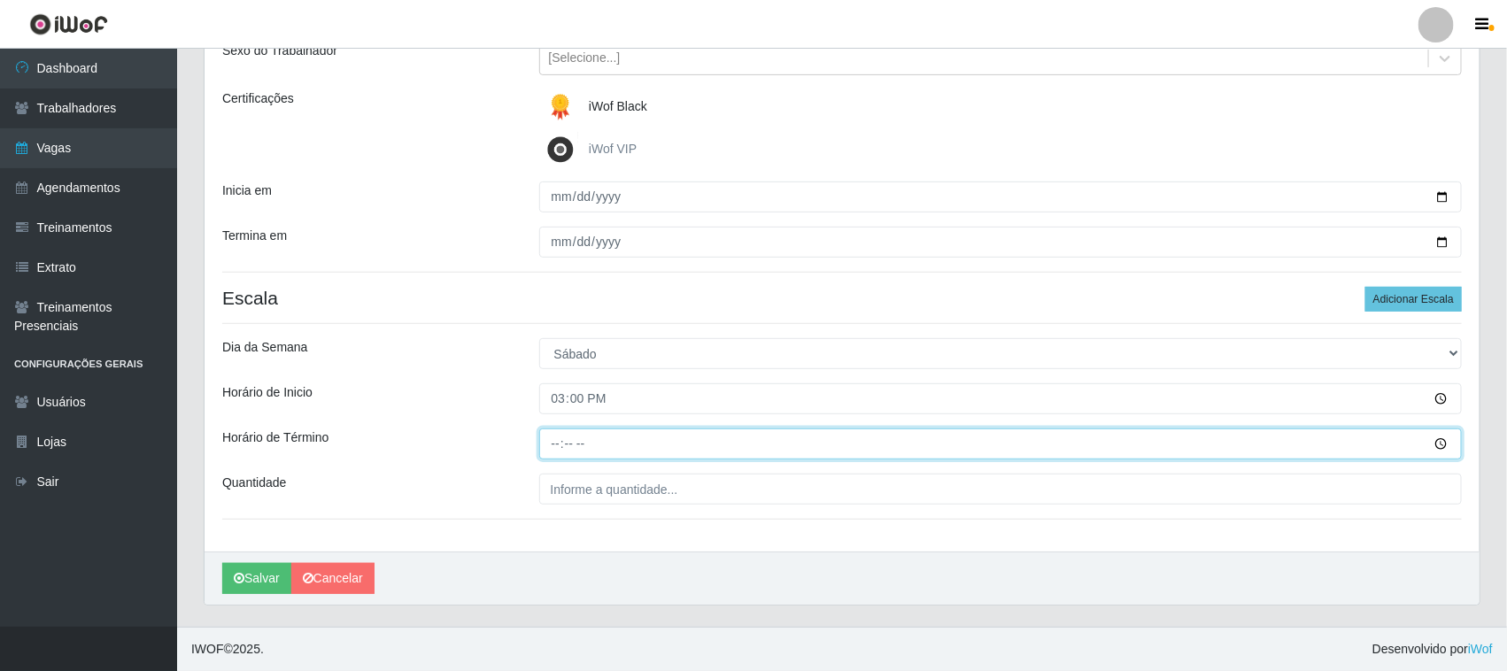
click at [550, 439] on input "Horário de Término" at bounding box center [1001, 444] width 924 height 31
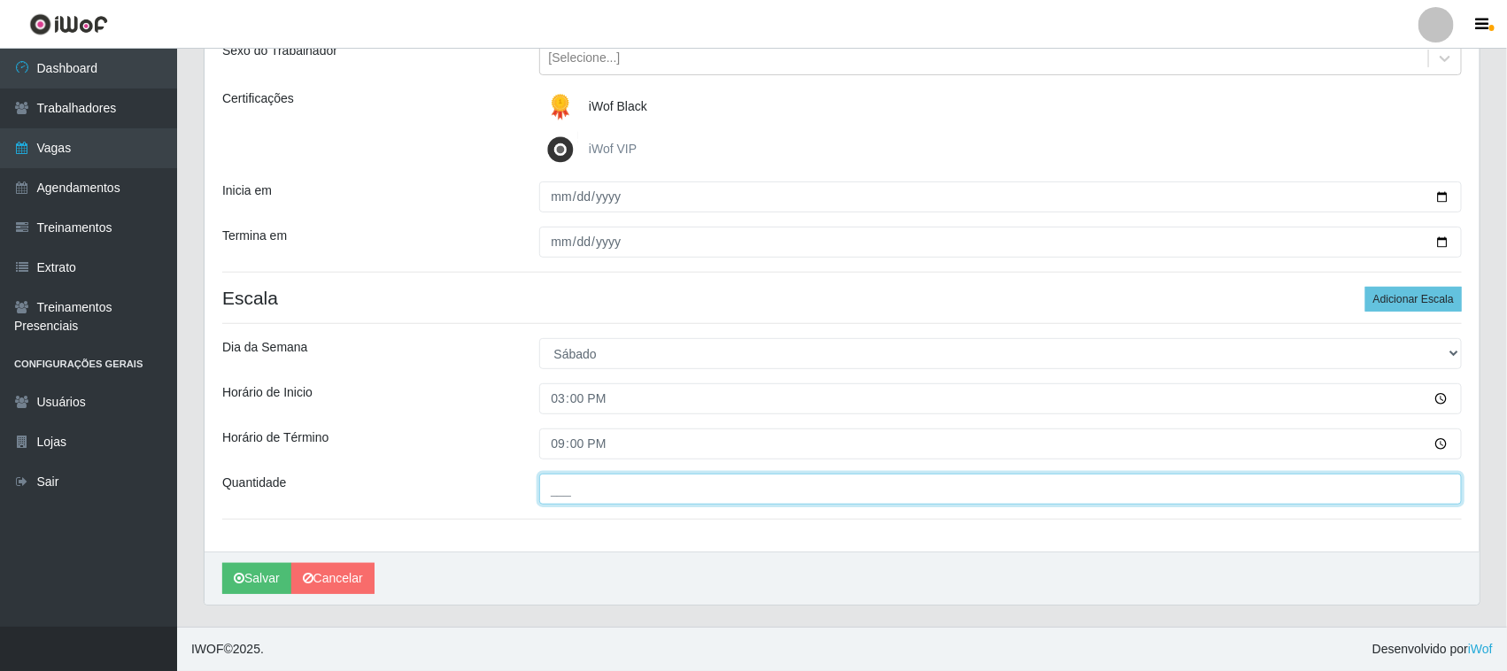
click at [595, 492] on input "___" at bounding box center [1001, 489] width 924 height 31
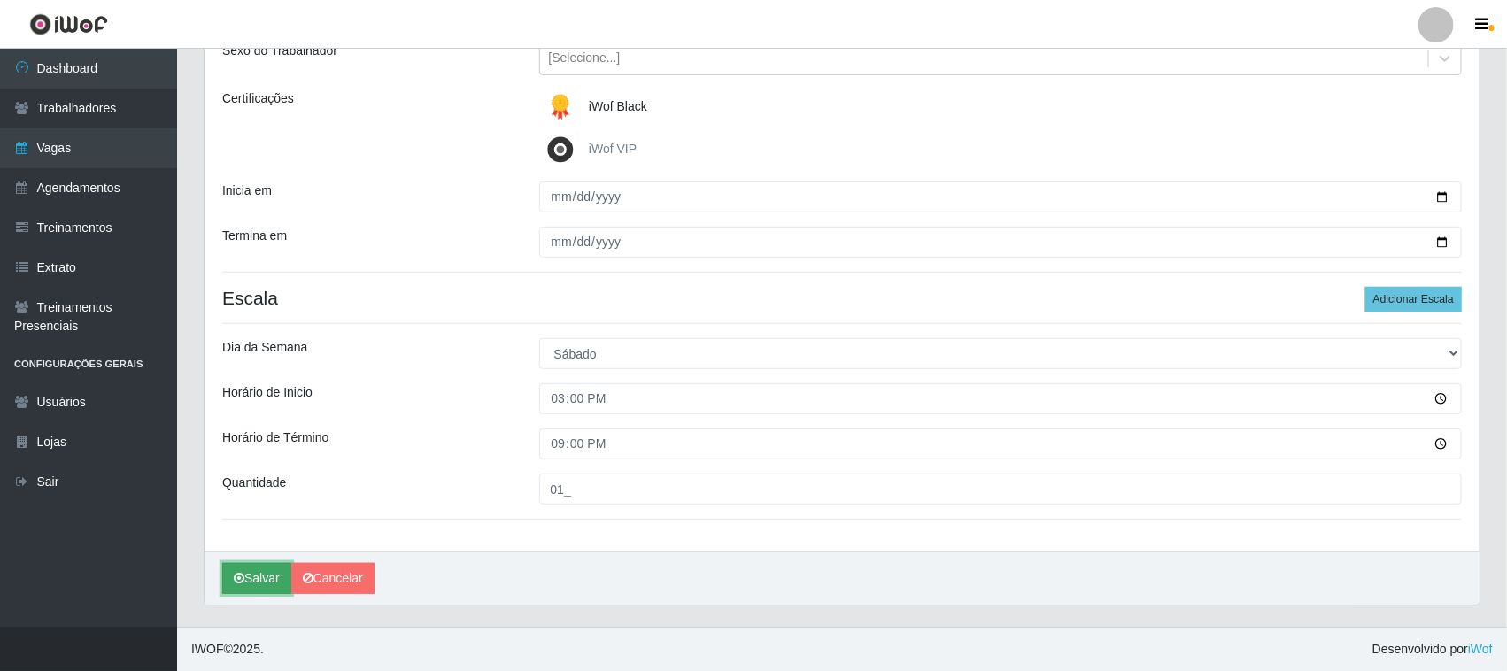
click at [257, 580] on button "Salvar" at bounding box center [256, 578] width 69 height 31
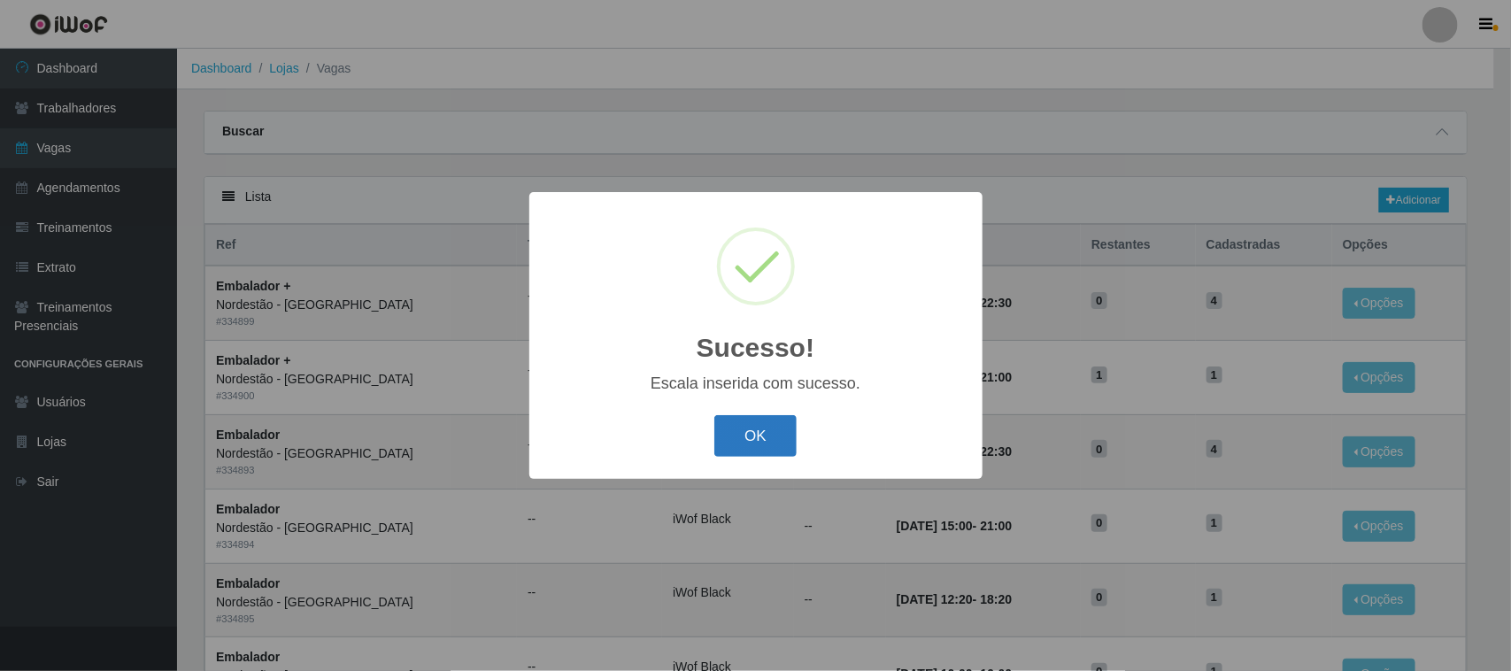
click at [739, 434] on button "OK" at bounding box center [756, 436] width 82 height 42
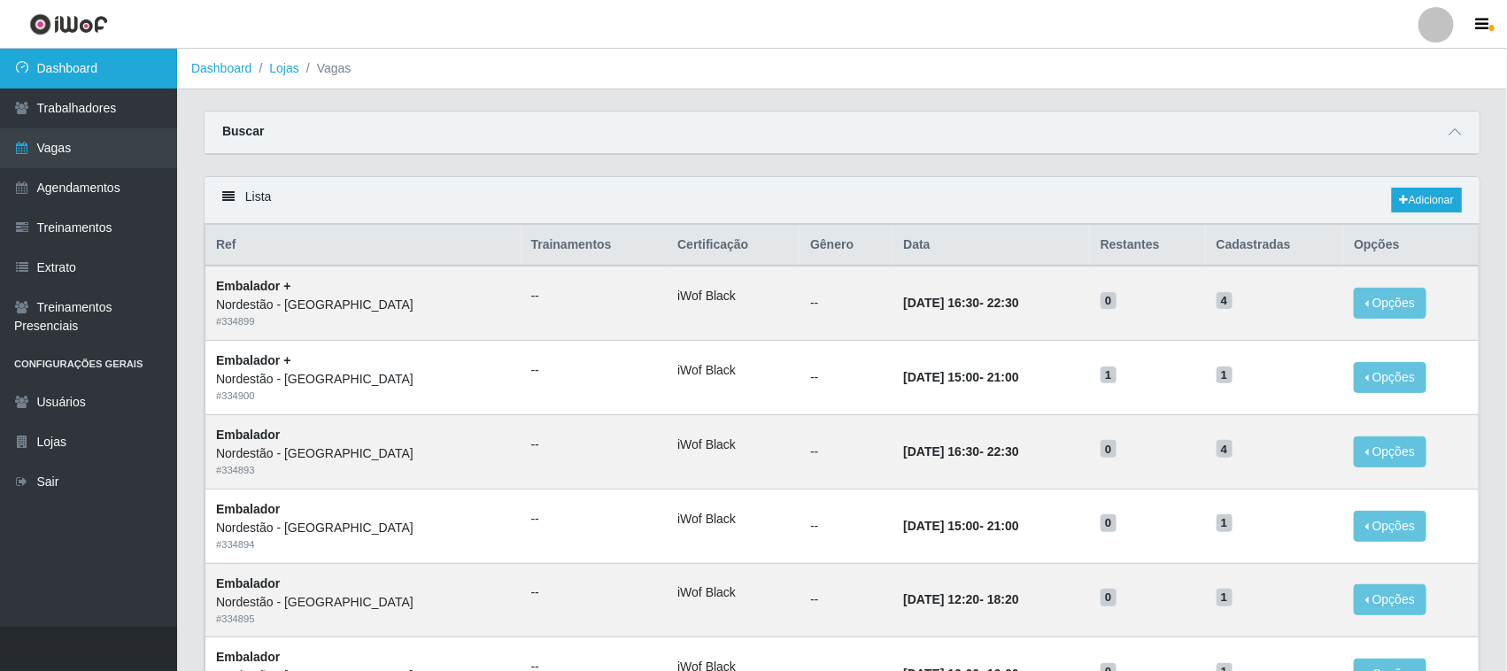
drag, startPoint x: 75, startPoint y: 60, endPoint x: 157, endPoint y: 55, distance: 81.6
click at [76, 60] on link "Dashboard" at bounding box center [88, 69] width 177 height 40
